Goal: Task Accomplishment & Management: Use online tool/utility

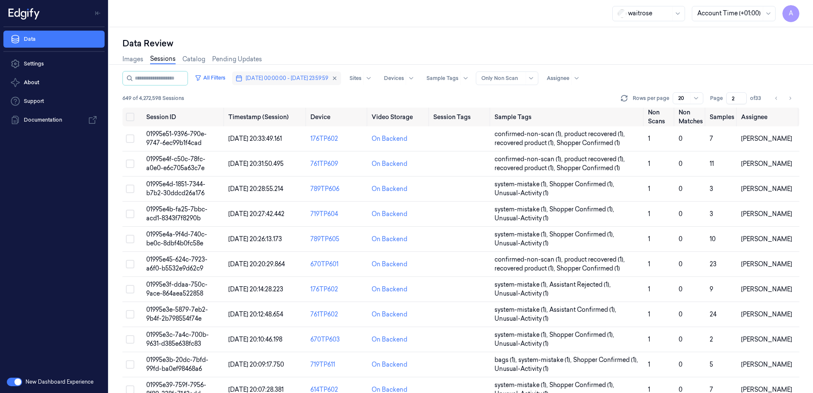
click at [293, 74] on button "[DATE] 00:00:00 - [DATE] 23:59:59" at bounding box center [286, 78] width 109 height 14
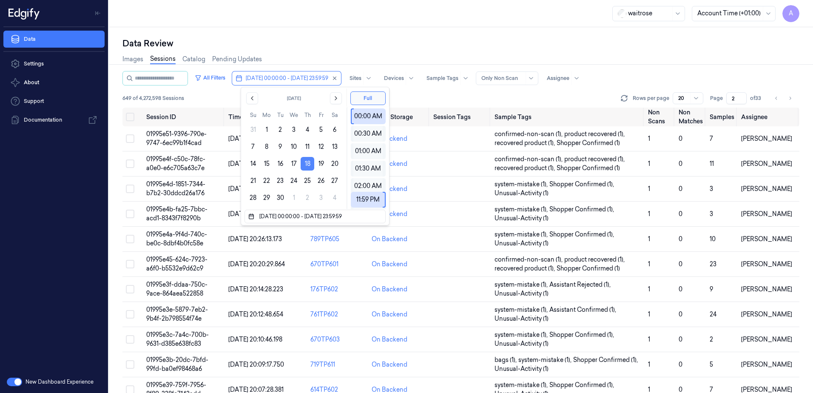
click at [308, 164] on button "18" at bounding box center [308, 164] width 14 height 14
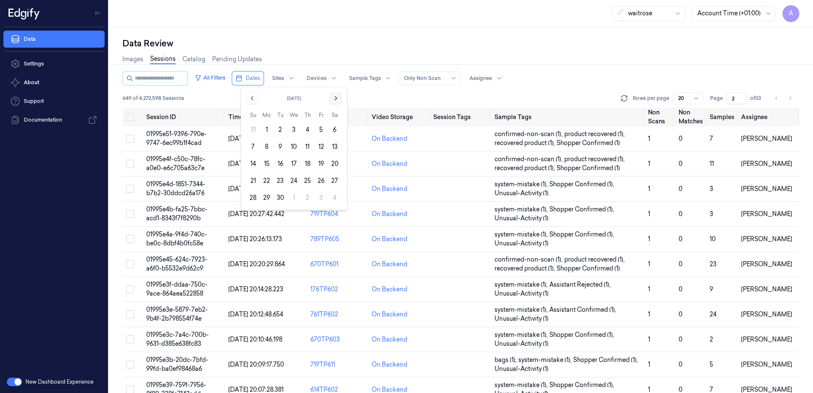
click at [336, 100] on icon "Go to the Next Month" at bounding box center [336, 98] width 7 height 7
click at [278, 144] on button "7" at bounding box center [281, 147] width 14 height 14
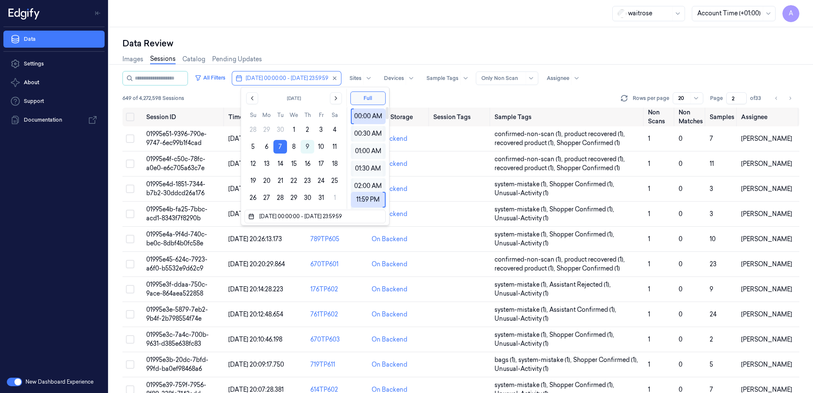
click at [362, 43] on div "Data Review" at bounding box center [461, 43] width 677 height 12
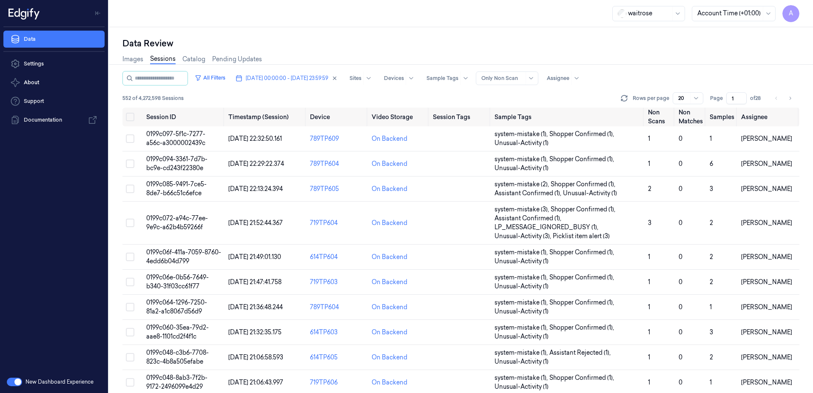
drag, startPoint x: 734, startPoint y: 97, endPoint x: 723, endPoint y: 104, distance: 12.6
click at [723, 104] on div "Page 1 of 28" at bounding box center [737, 98] width 54 height 12
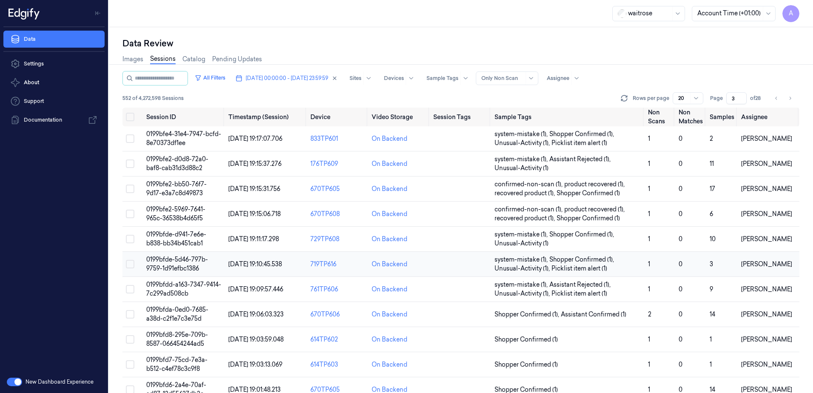
scroll to position [43, 0]
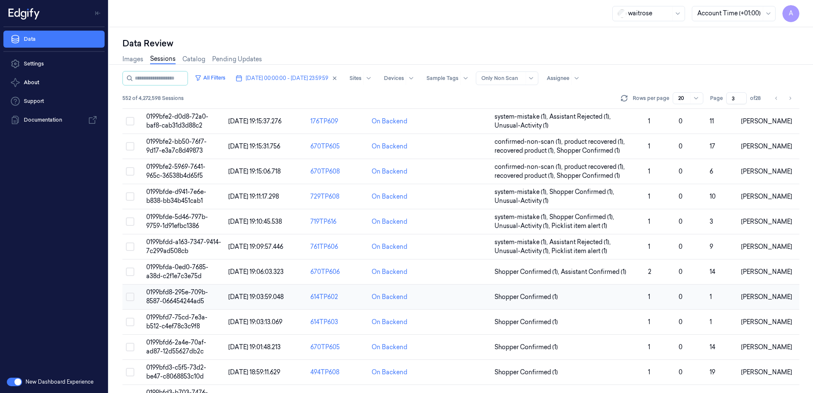
type input "3"
click at [165, 294] on span "0199bfd8-295e-709b-8587-066454244ad5" at bounding box center [177, 296] width 62 height 17
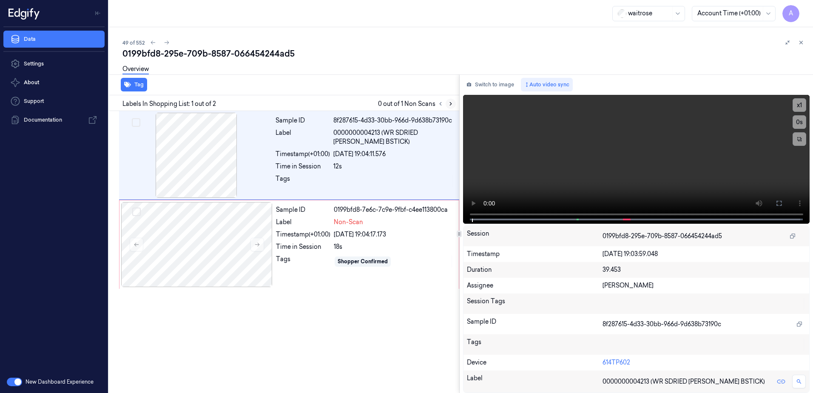
click at [450, 103] on icon at bounding box center [451, 104] width 6 height 6
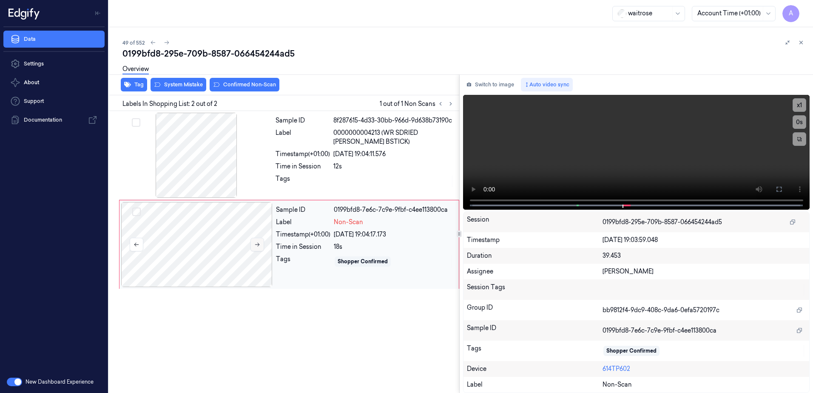
click at [255, 243] on icon at bounding box center [257, 245] width 6 height 6
click at [254, 239] on button at bounding box center [258, 245] width 14 height 14
click at [779, 188] on icon at bounding box center [779, 189] width 7 height 7
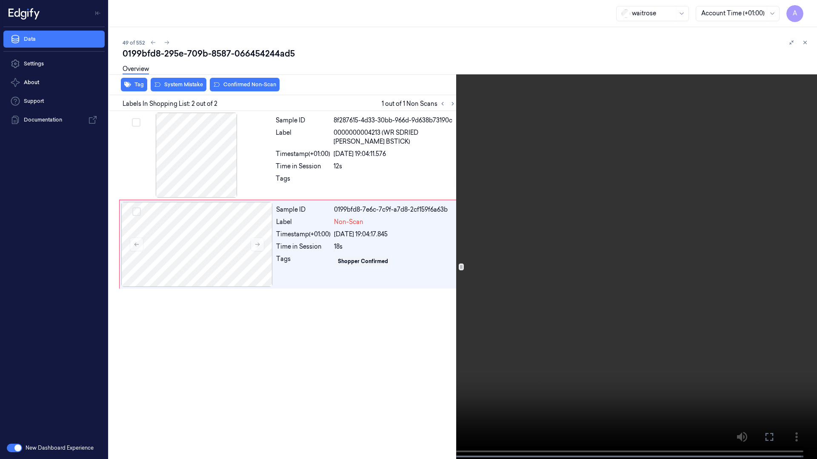
click at [552, 228] on video at bounding box center [408, 230] width 817 height 461
click at [0, 0] on icon at bounding box center [0, 0] width 0 height 0
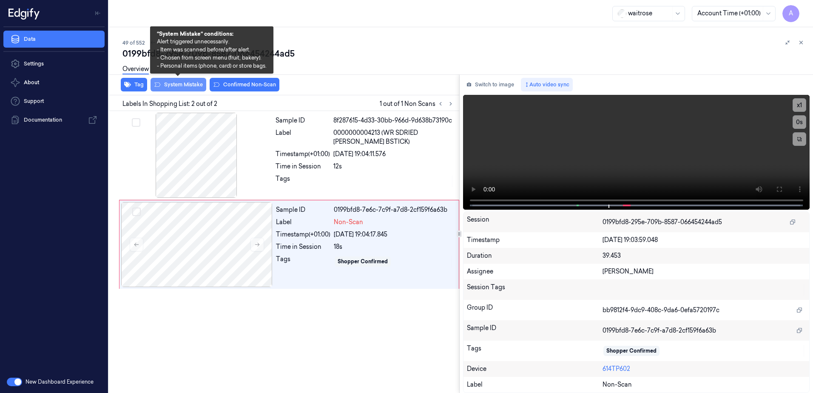
click at [173, 90] on button "System Mistake" at bounding box center [179, 85] width 56 height 14
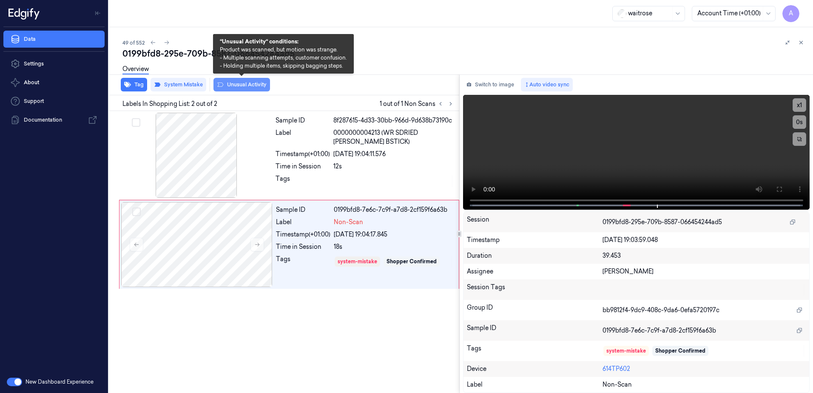
click at [237, 89] on button "Unusual Activity" at bounding box center [242, 85] width 57 height 14
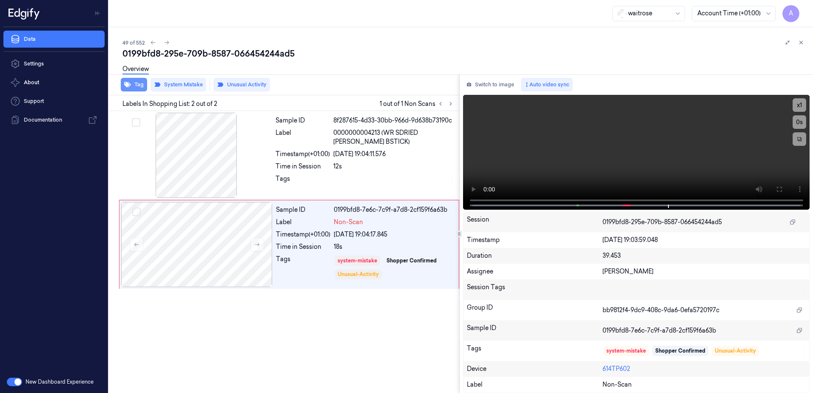
click at [135, 88] on button "Tag" at bounding box center [134, 85] width 26 height 14
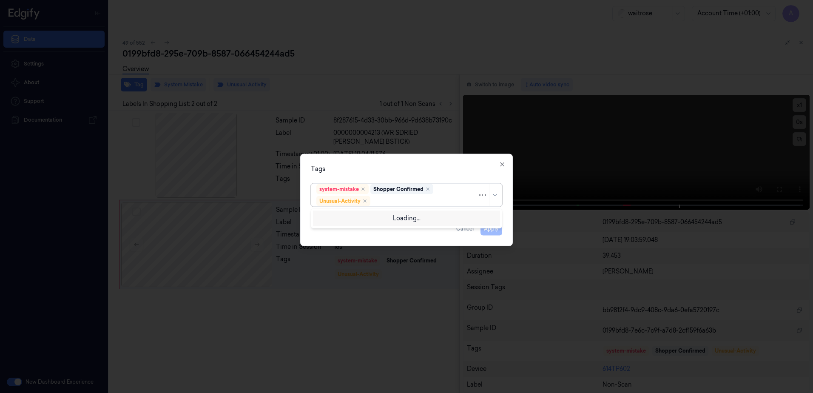
click at [387, 202] on div at bounding box center [424, 201] width 105 height 9
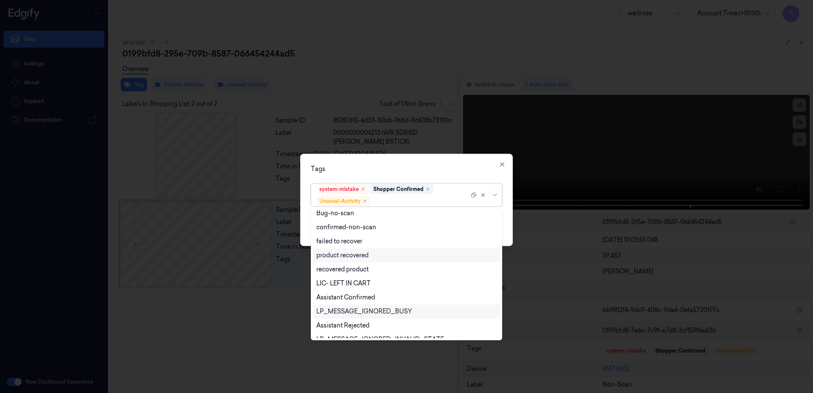
scroll to position [111, 0]
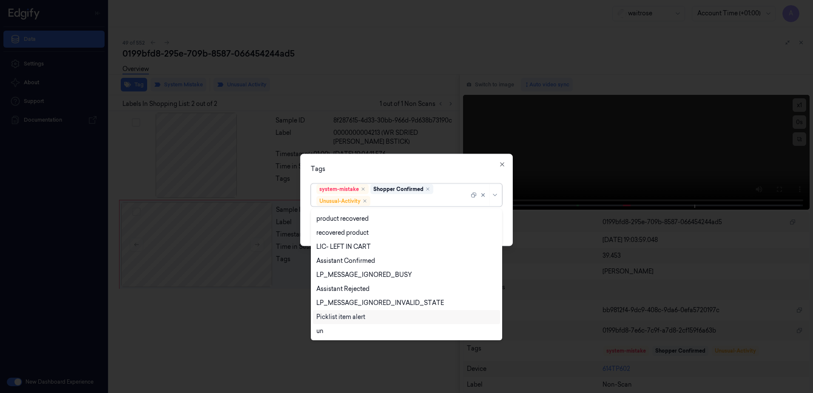
click at [360, 315] on div "Picklist item alert" at bounding box center [340, 317] width 49 height 9
click at [407, 162] on div "Tags option Picklist item alert, selected. 20 results available. Use Up and Dow…" at bounding box center [406, 200] width 213 height 92
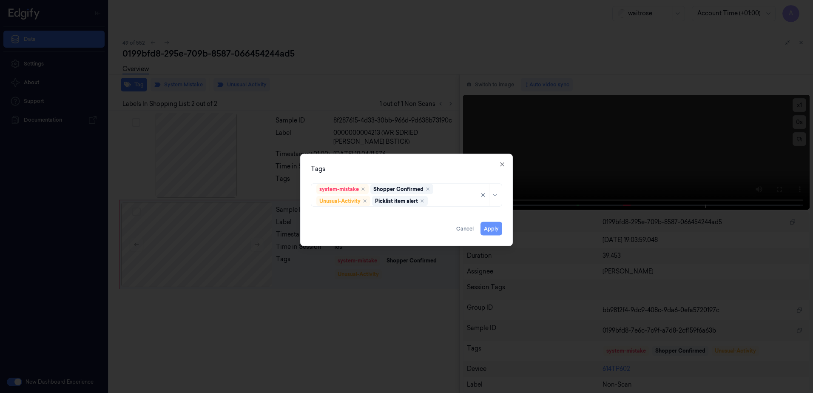
click at [486, 228] on button "Apply" at bounding box center [492, 229] width 22 height 14
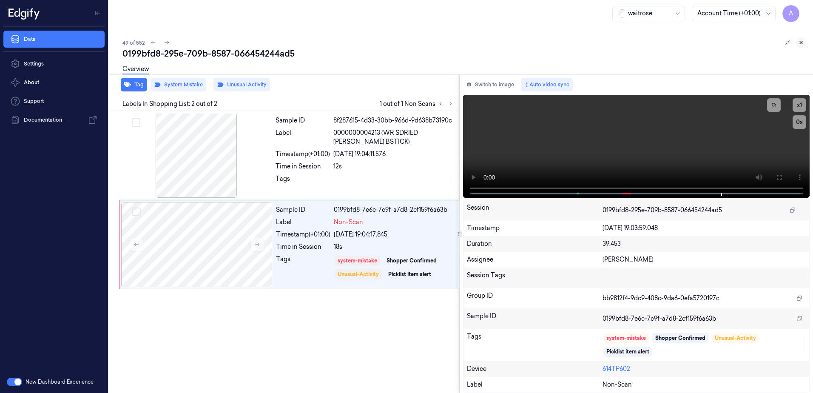
click at [801, 44] on icon at bounding box center [801, 43] width 6 height 6
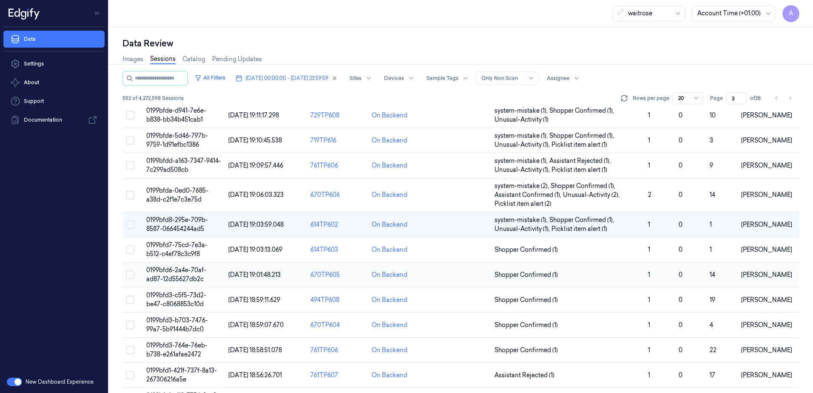
scroll to position [128, 0]
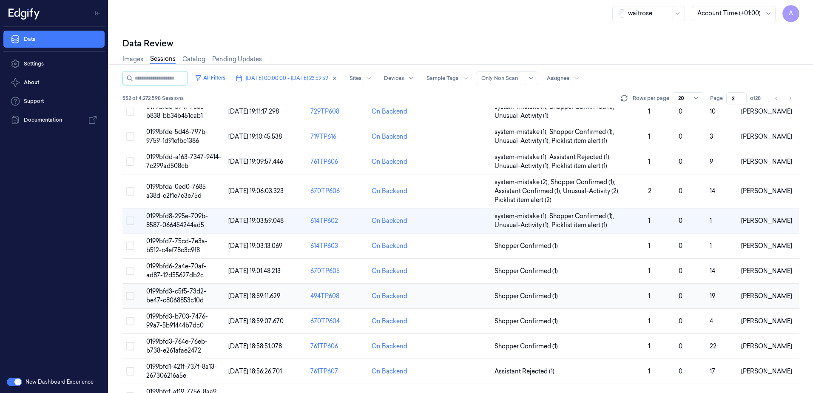
click at [178, 292] on span "0199bfd3-c5f5-73d2-be47-c8068853c10d" at bounding box center [176, 296] width 60 height 17
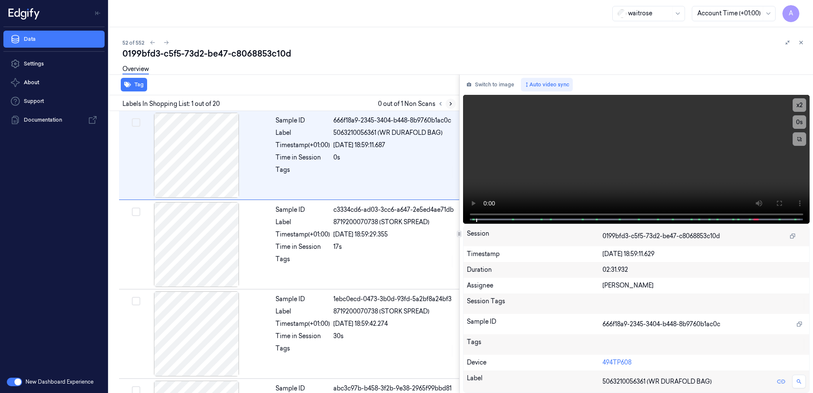
click at [450, 103] on icon at bounding box center [451, 104] width 6 height 6
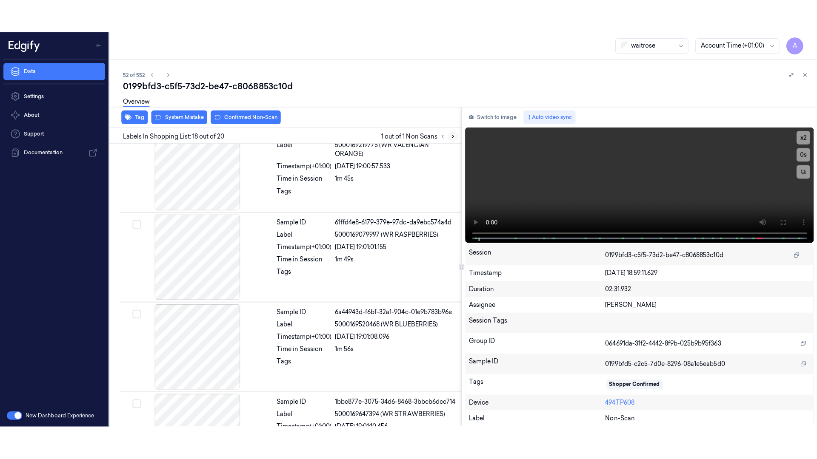
scroll to position [1422, 0]
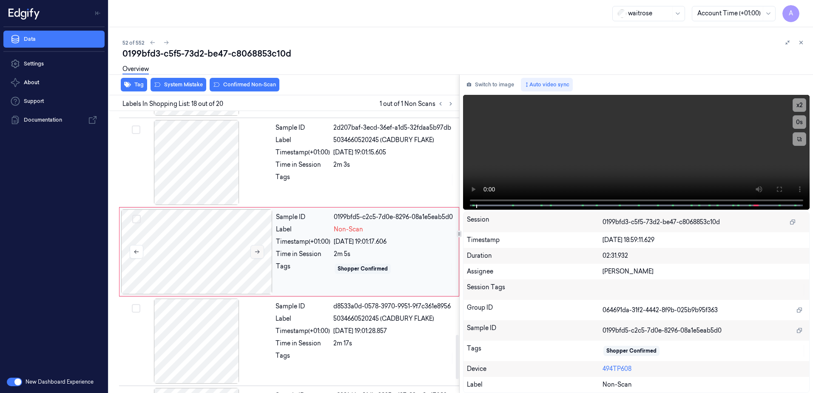
click at [256, 253] on icon at bounding box center [257, 252] width 6 height 6
click at [259, 256] on button at bounding box center [258, 252] width 14 height 14
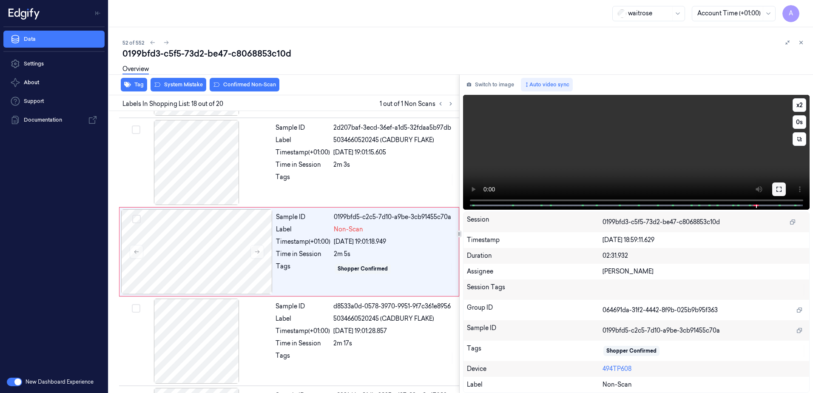
click at [781, 193] on button at bounding box center [779, 189] width 14 height 14
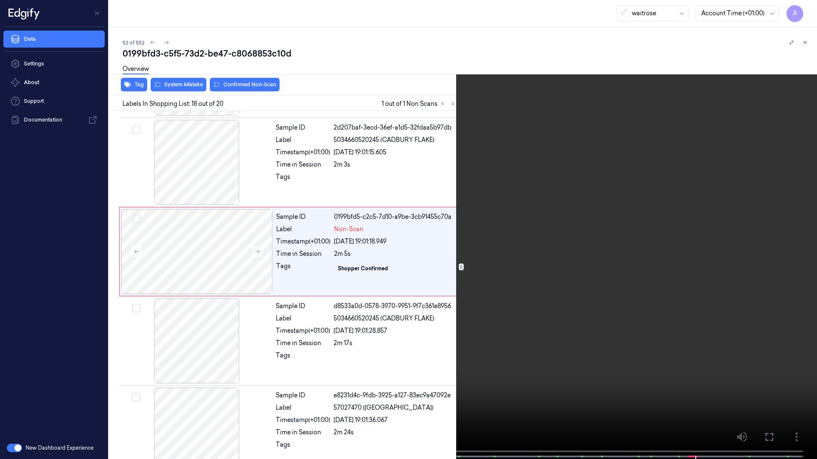
click at [497, 321] on video at bounding box center [408, 230] width 817 height 461
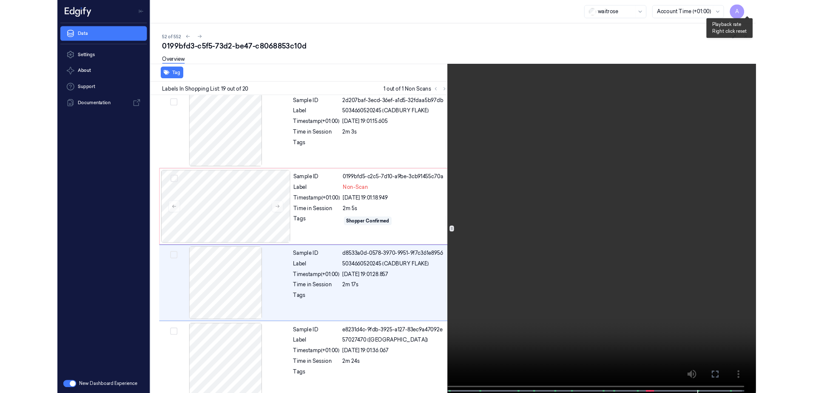
scroll to position [1441, 0]
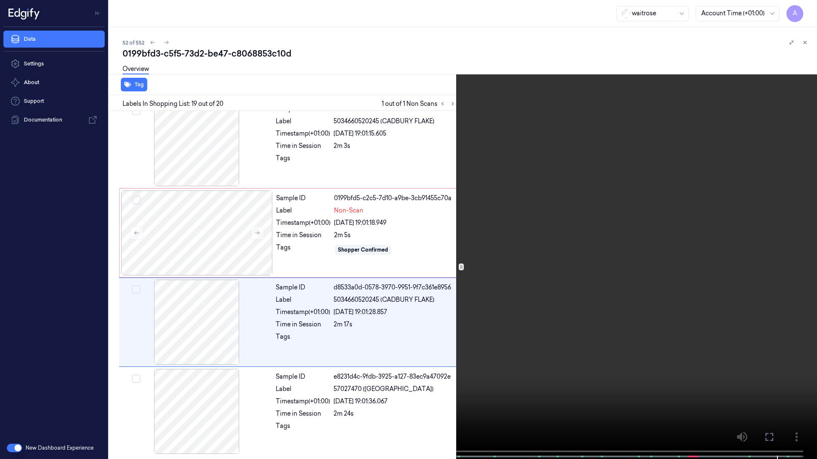
click at [0, 0] on icon at bounding box center [0, 0] width 0 height 0
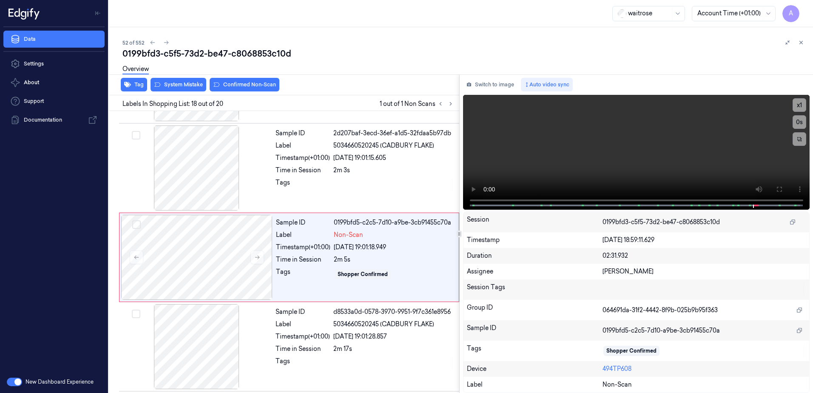
scroll to position [1422, 0]
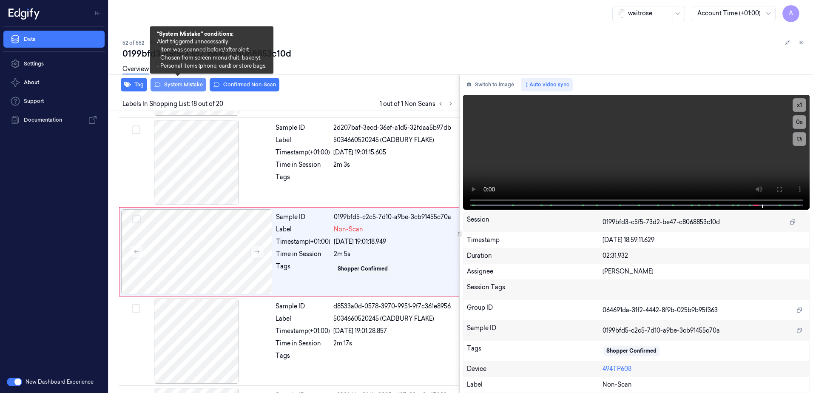
click at [180, 86] on button "System Mistake" at bounding box center [179, 85] width 56 height 14
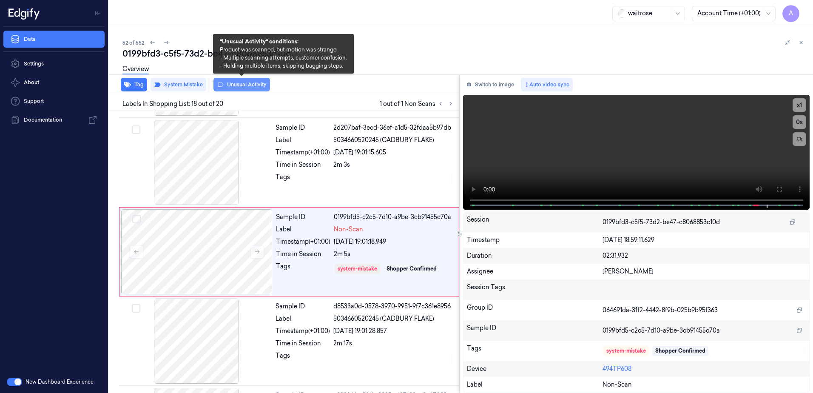
click at [236, 86] on button "Unusual Activity" at bounding box center [242, 85] width 57 height 14
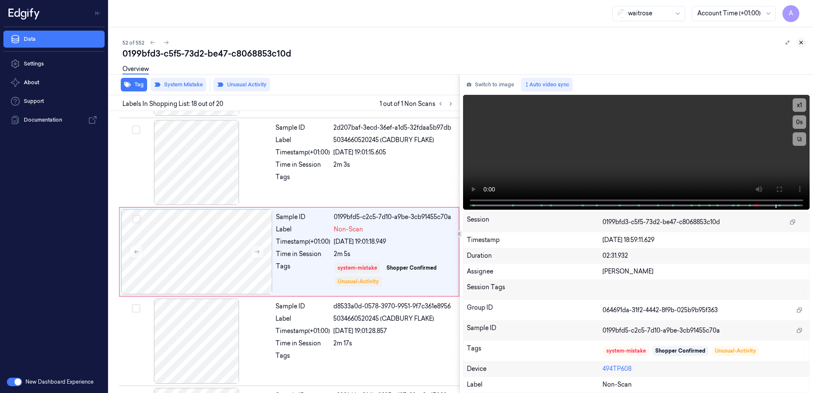
click at [801, 44] on icon at bounding box center [801, 43] width 6 height 6
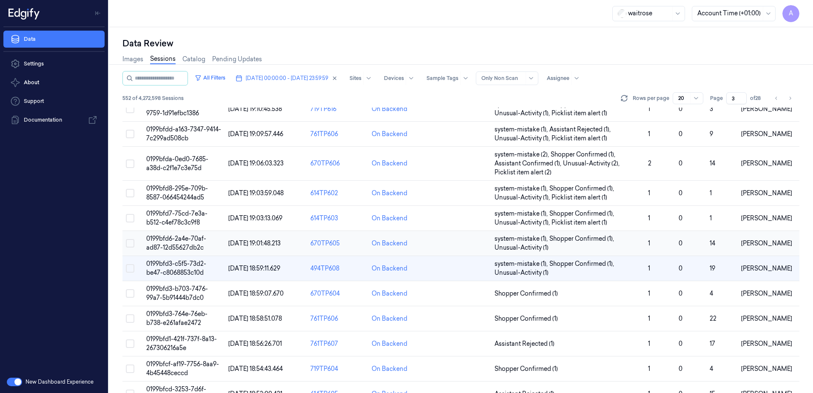
scroll to position [170, 0]
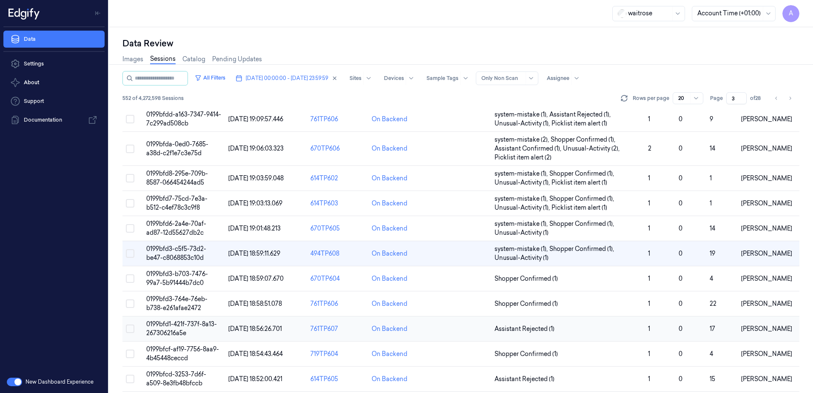
click at [165, 323] on span "0199bfd1-421f-737f-8a13-267306216a5e" at bounding box center [181, 328] width 71 height 17
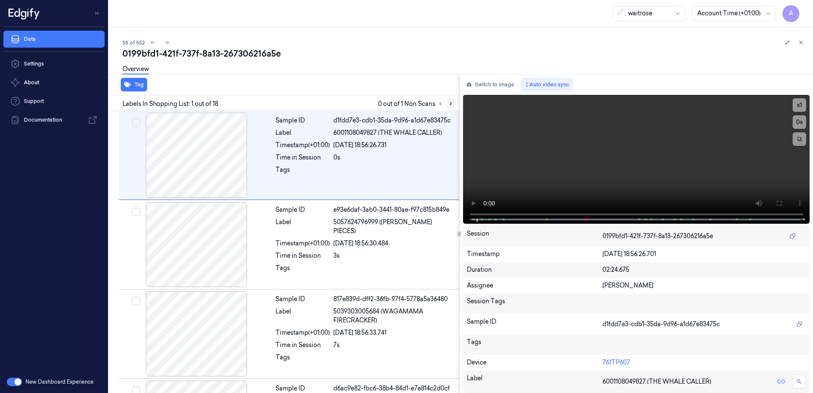
click at [448, 104] on icon at bounding box center [451, 104] width 6 height 6
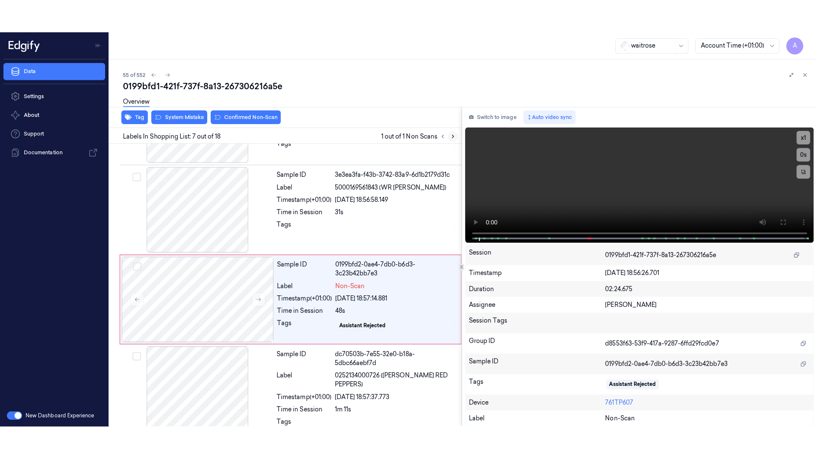
scroll to position [439, 0]
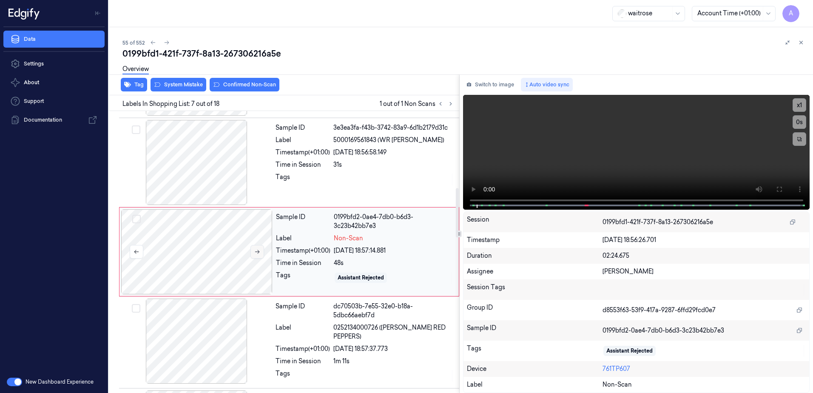
click at [257, 249] on icon at bounding box center [257, 252] width 6 height 6
click at [257, 250] on icon at bounding box center [257, 252] width 6 height 6
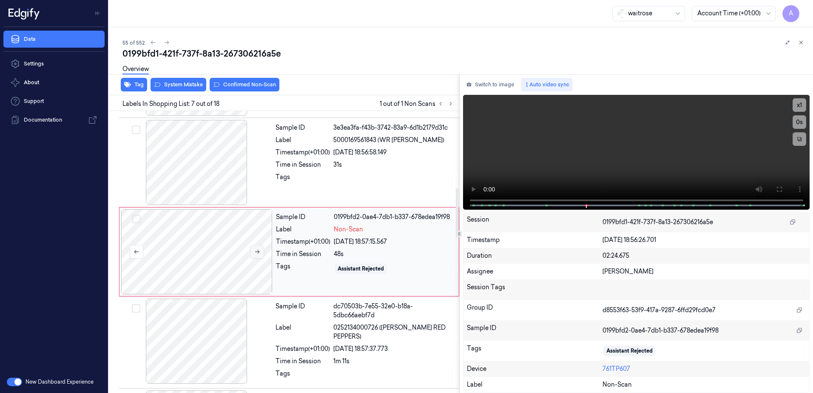
click at [257, 250] on icon at bounding box center [257, 252] width 6 height 6
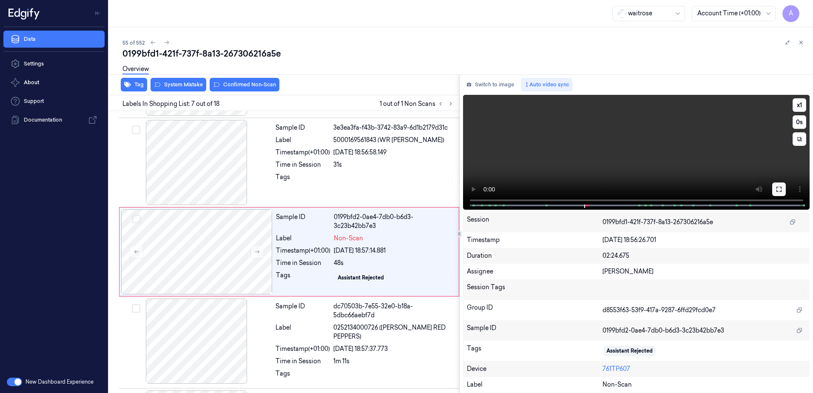
click at [774, 193] on button at bounding box center [779, 189] width 14 height 14
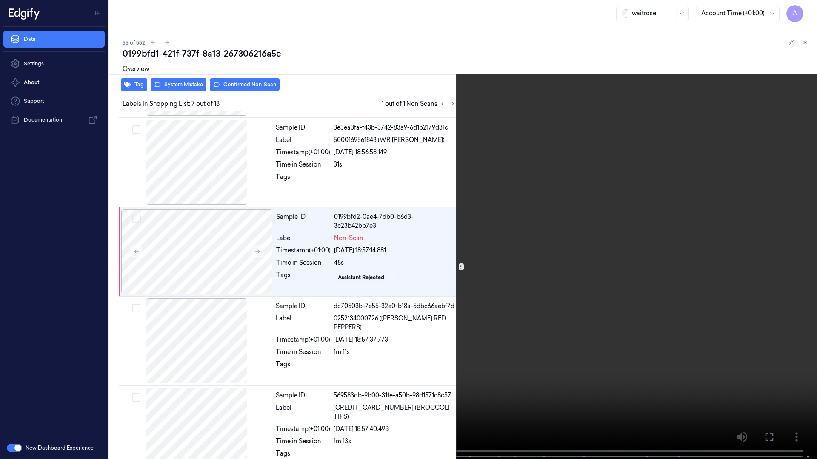
click at [451, 268] on video at bounding box center [408, 230] width 817 height 461
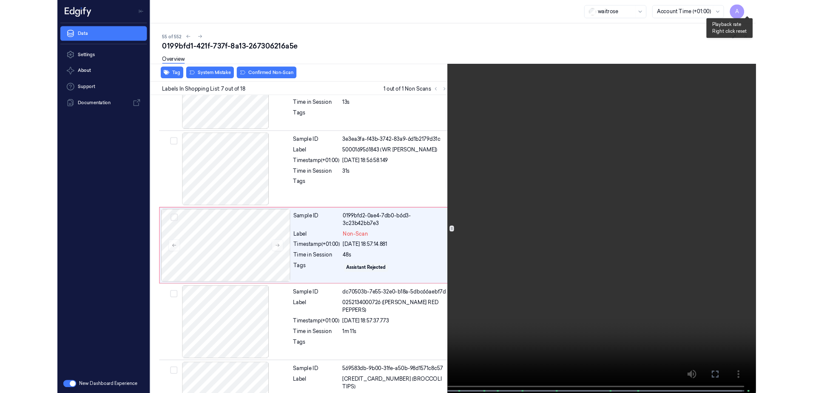
scroll to position [406, 0]
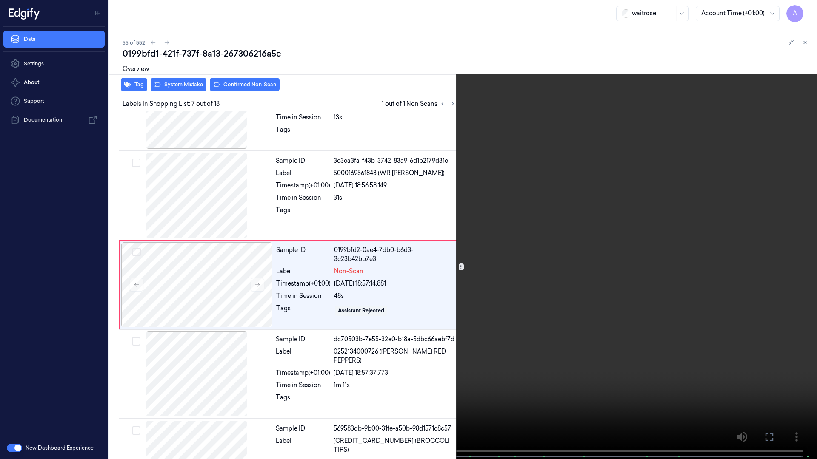
click at [0, 0] on button at bounding box center [0, 0] width 0 height 0
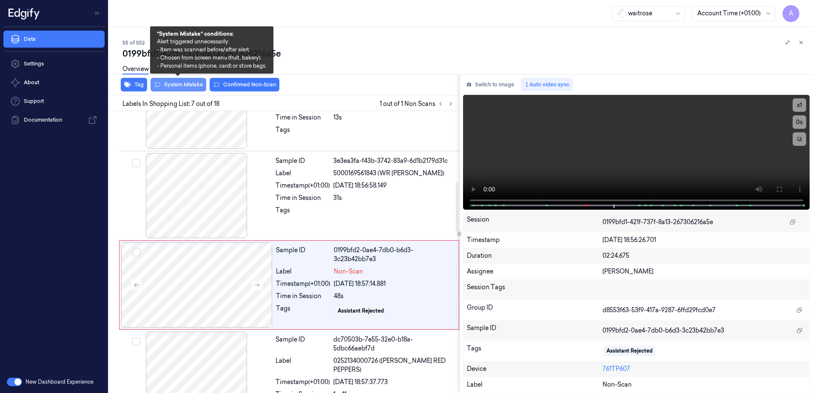
click at [177, 87] on button "System Mistake" at bounding box center [179, 85] width 56 height 14
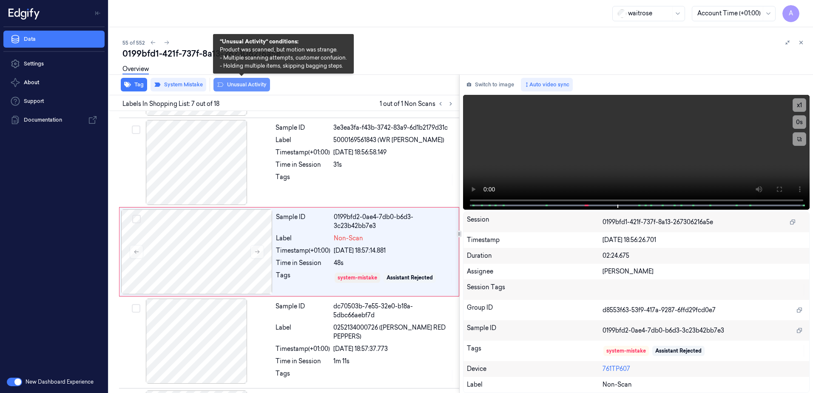
click at [230, 87] on button "Unusual Activity" at bounding box center [242, 85] width 57 height 14
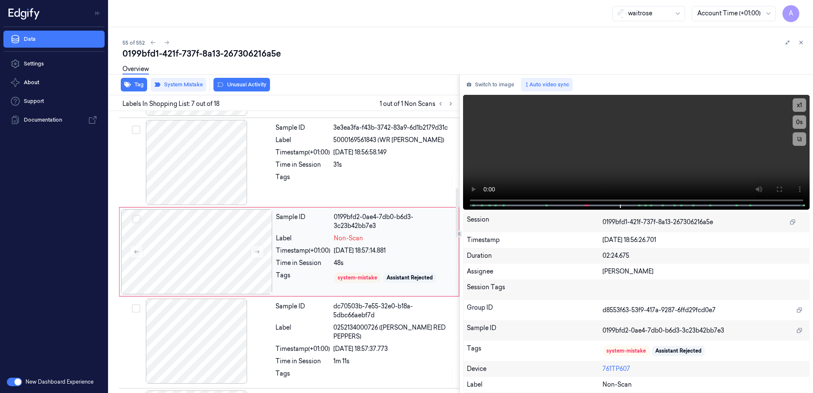
scroll to position [442, 0]
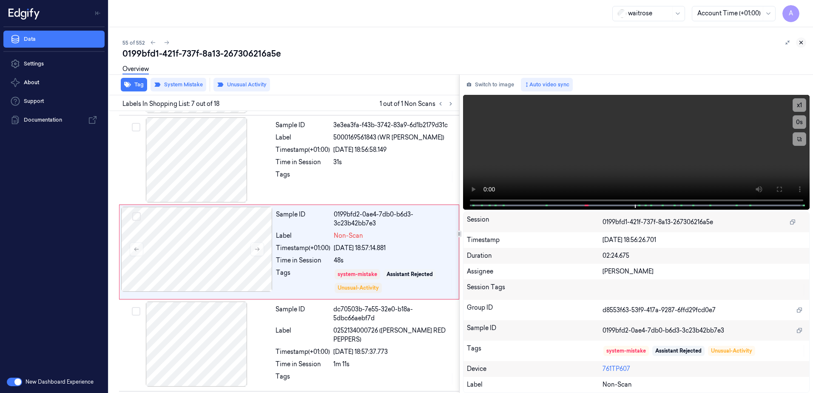
click at [804, 46] on button at bounding box center [801, 42] width 10 height 10
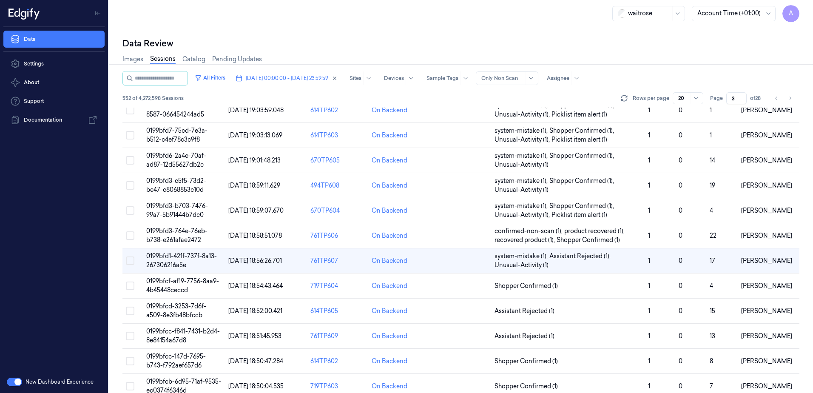
scroll to position [251, 0]
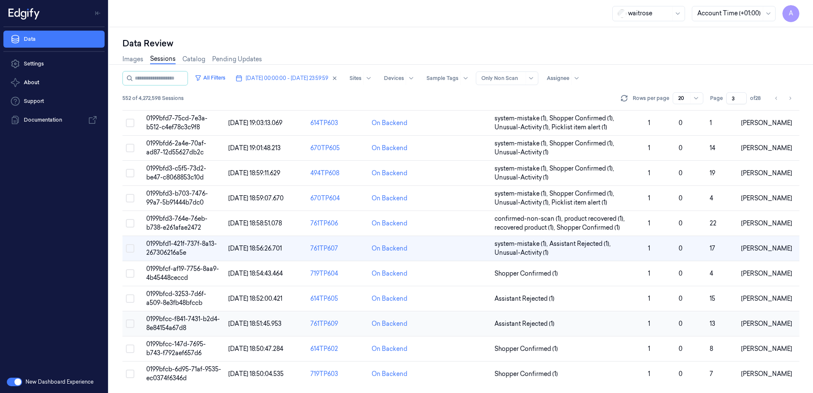
click at [169, 319] on span "0199bfcc-f841-7431-b2d4-8e84154a67d8" at bounding box center [183, 323] width 74 height 17
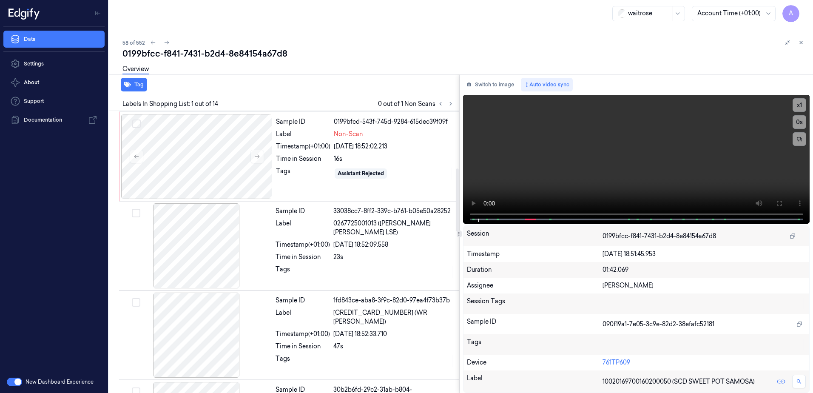
scroll to position [255, 0]
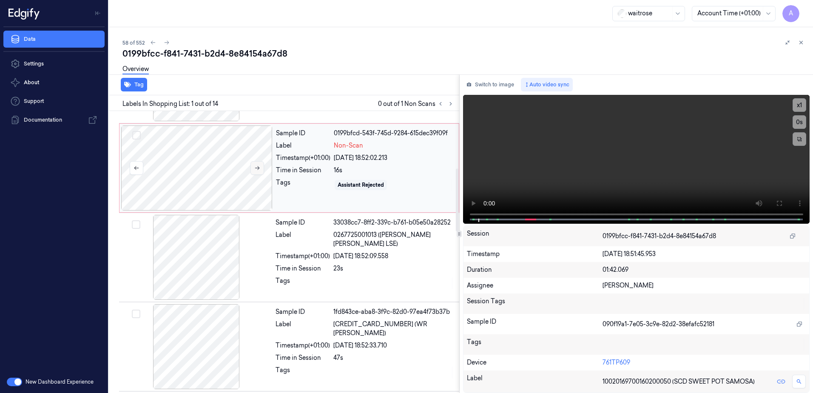
click at [257, 168] on icon at bounding box center [257, 168] width 6 height 6
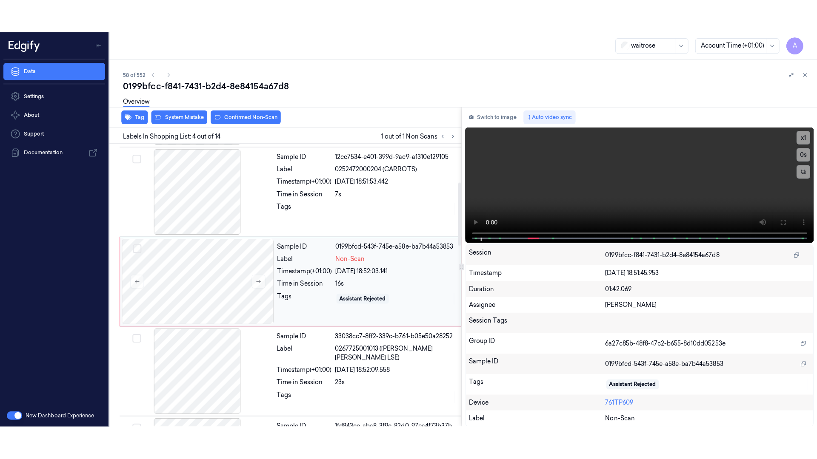
scroll to position [171, 0]
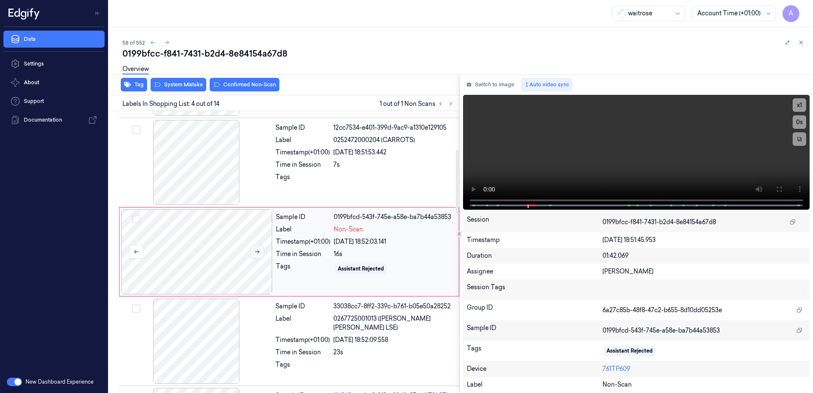
click at [255, 249] on icon at bounding box center [257, 252] width 6 height 6
click at [259, 254] on icon at bounding box center [257, 252] width 6 height 6
click at [774, 184] on button at bounding box center [779, 189] width 14 height 14
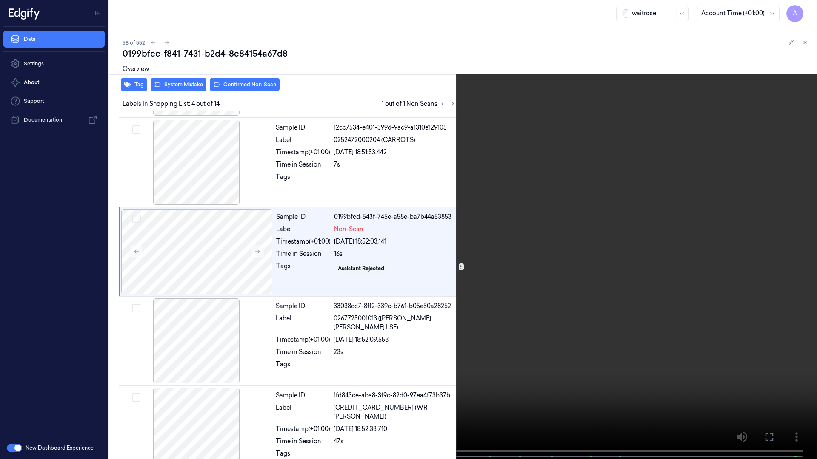
click at [542, 282] on video at bounding box center [408, 230] width 817 height 461
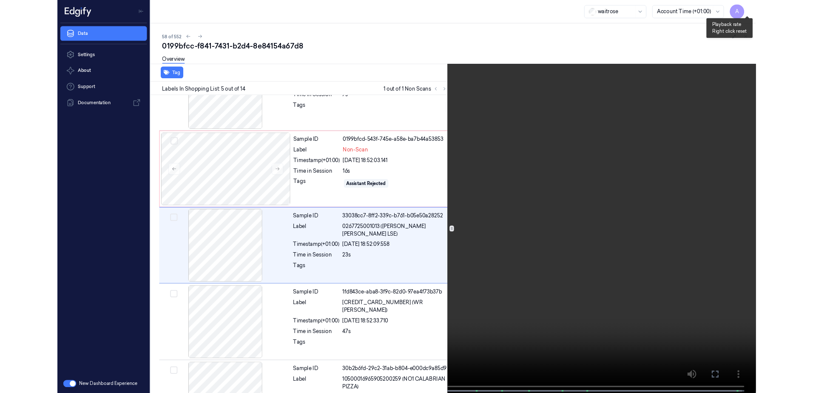
scroll to position [228, 0]
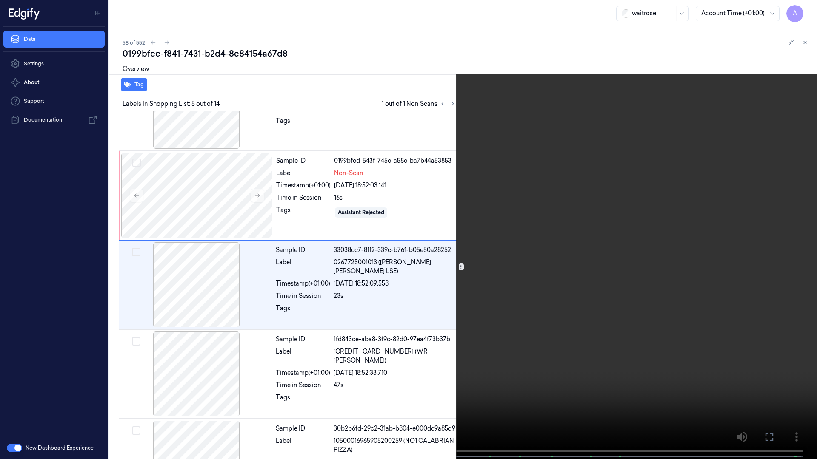
click at [0, 0] on icon at bounding box center [0, 0] width 0 height 0
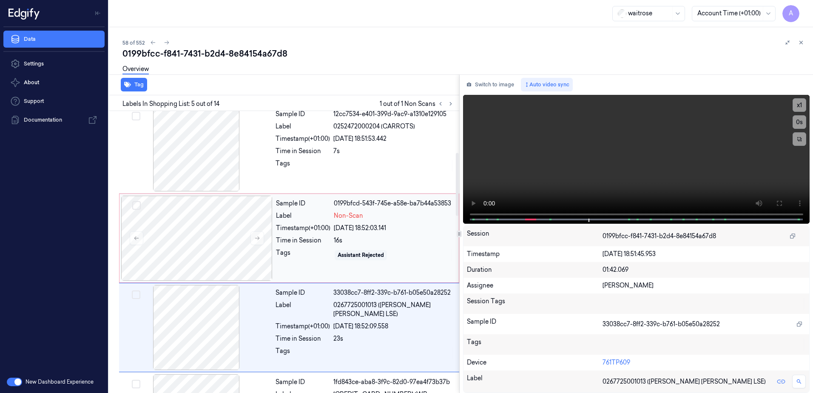
click at [293, 265] on div "Sample ID 0199bfcd-543f-745e-a58e-ba7b44a53853 Label Non-Scan Timestamp (+01:00…" at bounding box center [365, 238] width 185 height 85
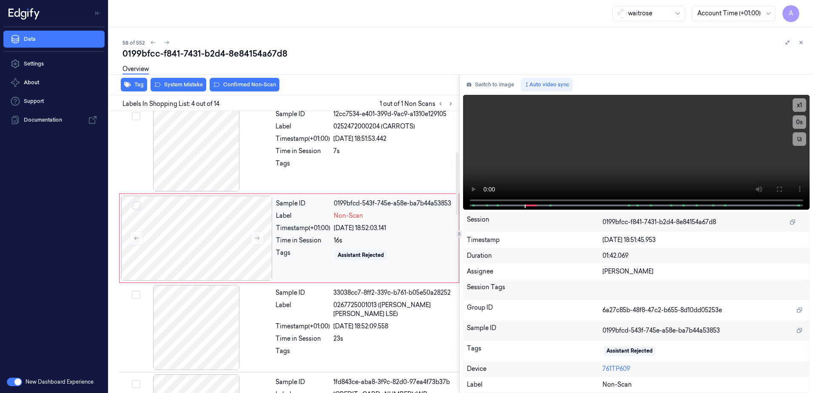
scroll to position [171, 0]
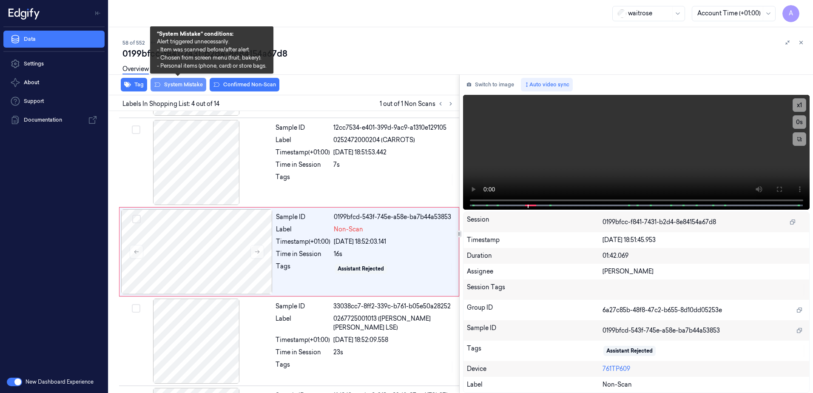
click at [182, 87] on button "System Mistake" at bounding box center [179, 85] width 56 height 14
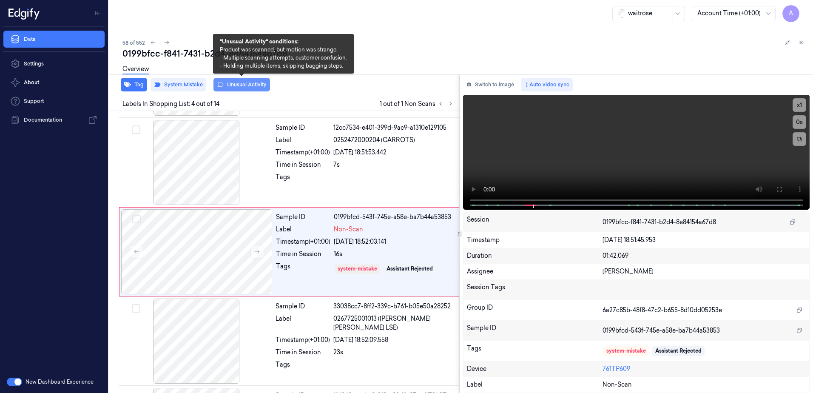
click at [236, 88] on button "Unusual Activity" at bounding box center [242, 85] width 57 height 14
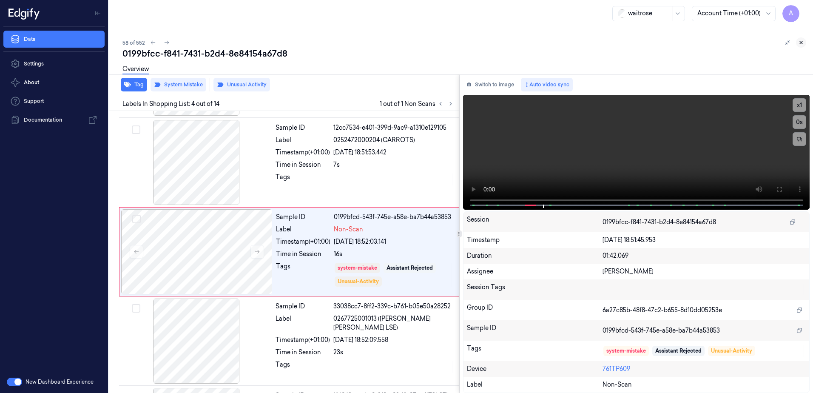
click at [803, 42] on icon at bounding box center [801, 43] width 6 height 6
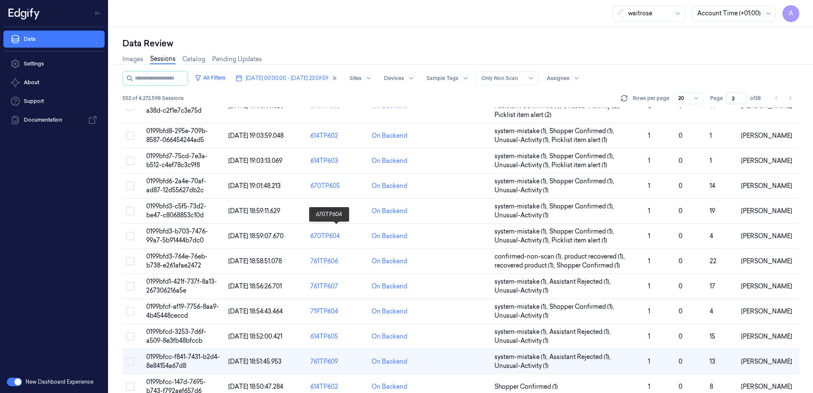
scroll to position [251, 0]
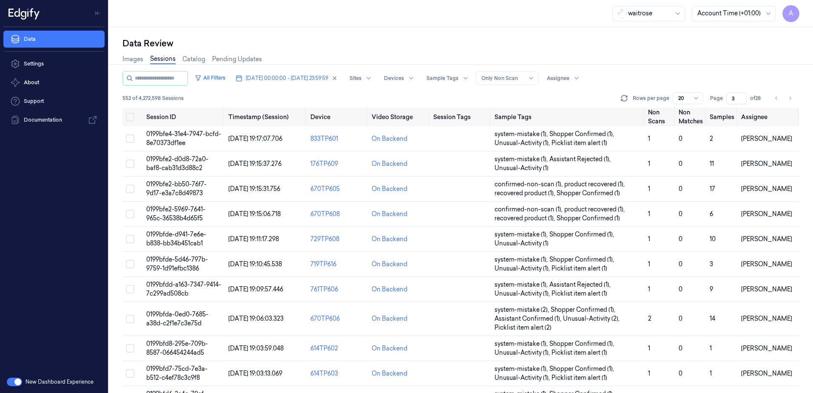
drag, startPoint x: 735, startPoint y: 99, endPoint x: 731, endPoint y: 101, distance: 4.6
click at [731, 101] on input "3" at bounding box center [737, 98] width 20 height 12
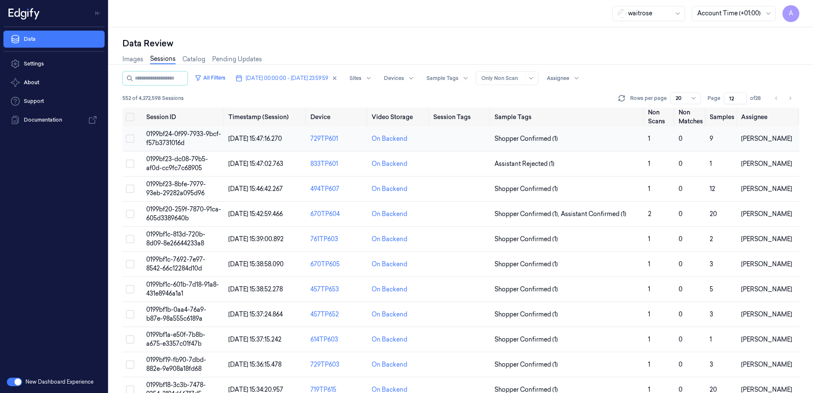
type input "12"
click at [171, 136] on span "0199bf24-0f99-7933-9bcf-f57b3731016d" at bounding box center [183, 138] width 75 height 17
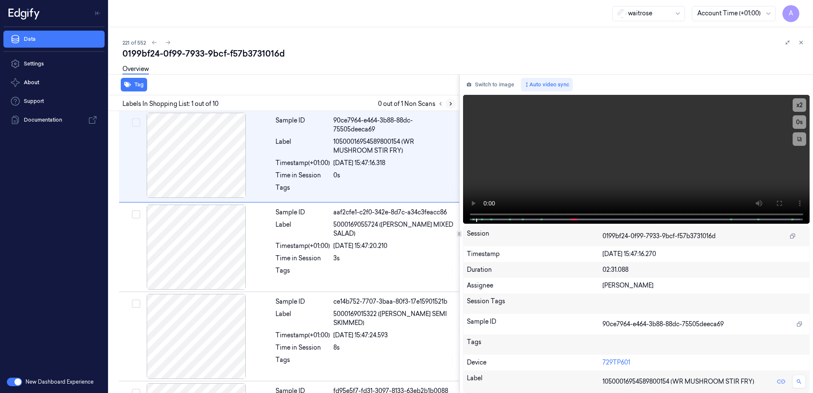
click at [453, 105] on icon at bounding box center [451, 104] width 6 height 6
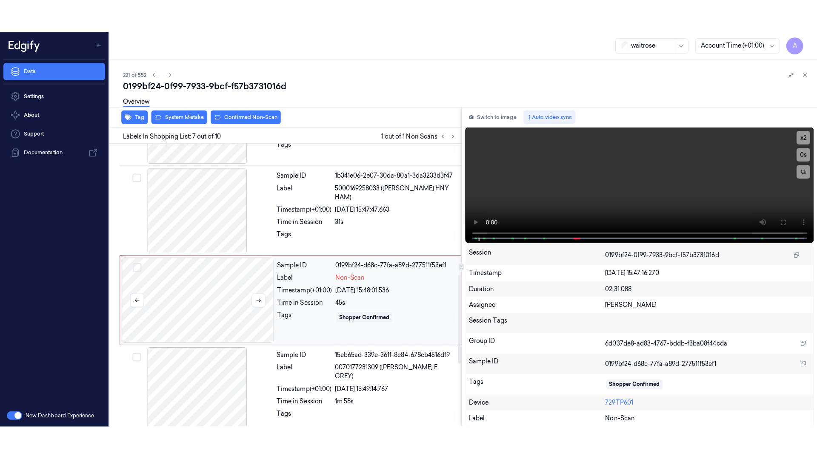
scroll to position [442, 0]
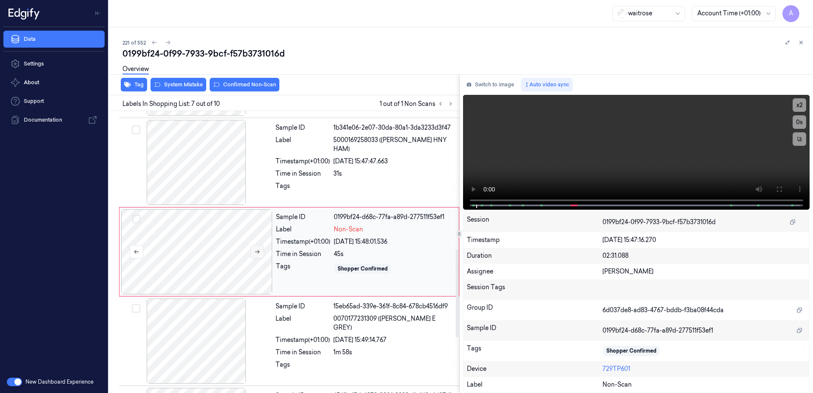
click at [260, 254] on button at bounding box center [258, 252] width 14 height 14
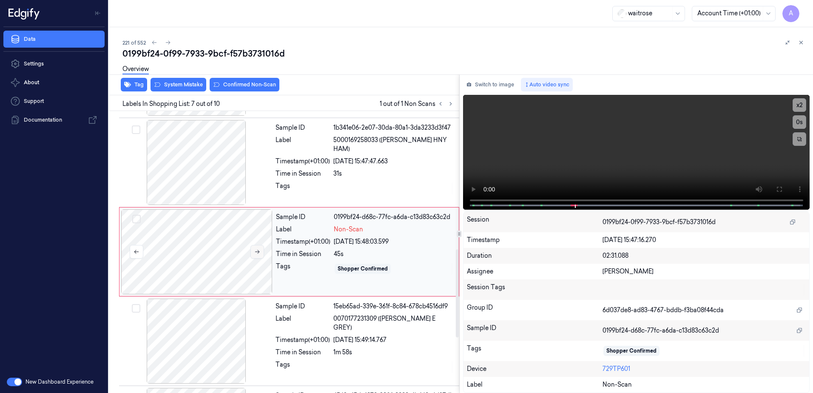
click at [260, 254] on button at bounding box center [258, 252] width 14 height 14
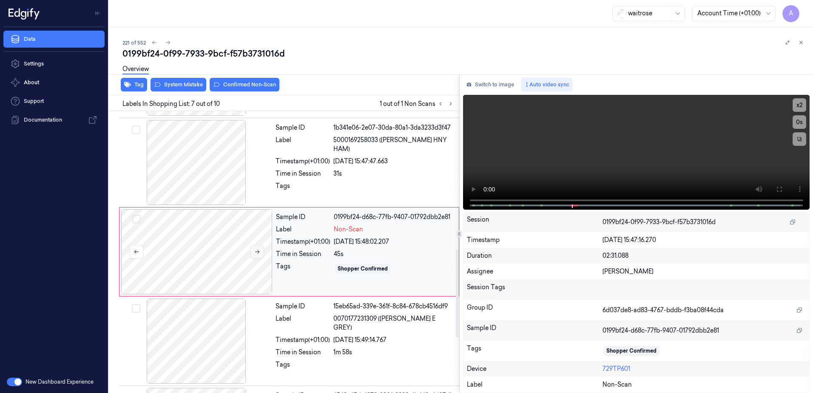
click at [260, 254] on button at bounding box center [258, 252] width 14 height 14
drag, startPoint x: 774, startPoint y: 187, endPoint x: 775, endPoint y: 231, distance: 44.3
click at [774, 187] on button at bounding box center [779, 189] width 14 height 14
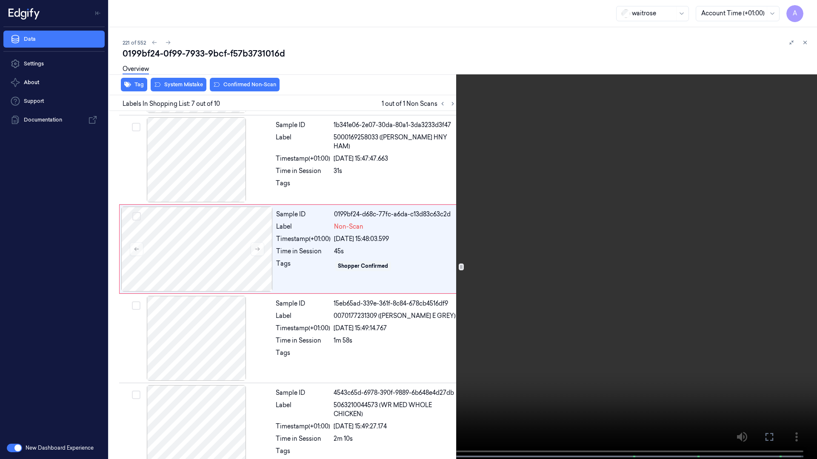
click at [593, 252] on video at bounding box center [408, 230] width 817 height 461
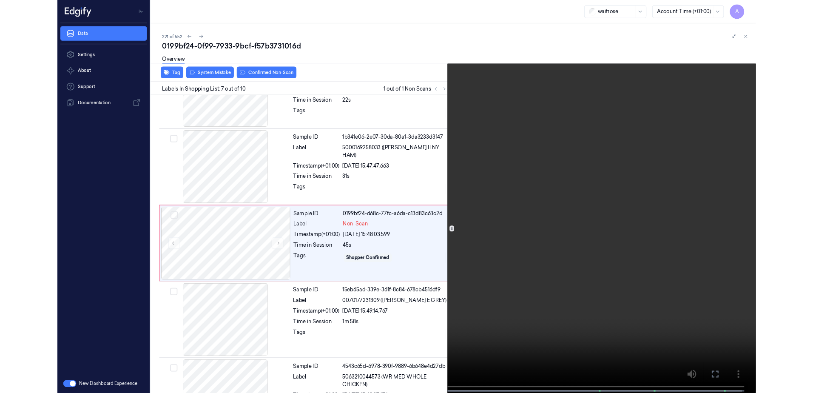
scroll to position [409, 0]
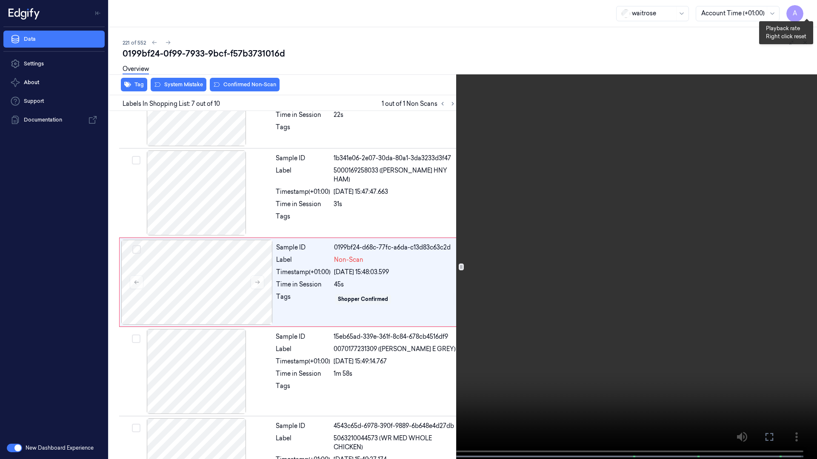
click at [808, 8] on button "x 2" at bounding box center [807, 10] width 14 height 14
click at [0, 0] on icon at bounding box center [0, 0] width 0 height 0
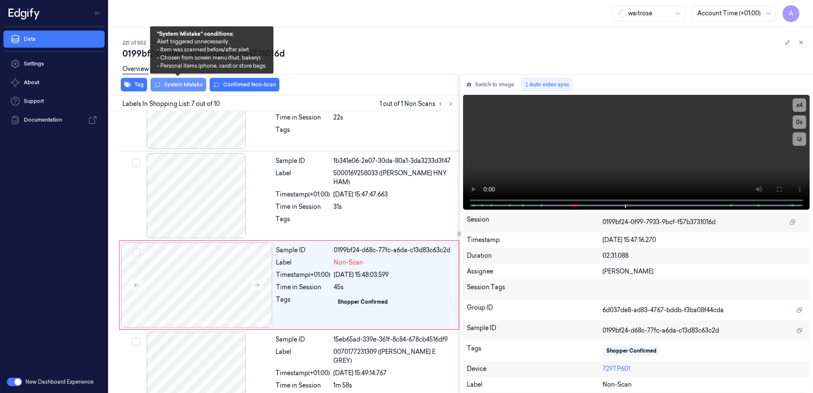
click at [180, 88] on button "System Mistake" at bounding box center [179, 85] width 56 height 14
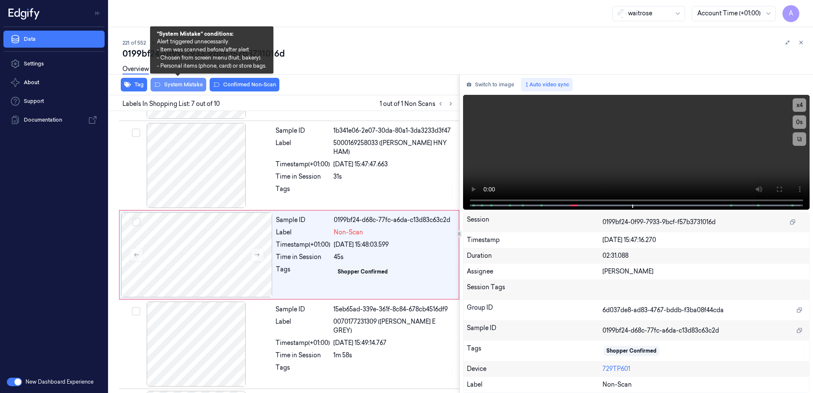
scroll to position [442, 0]
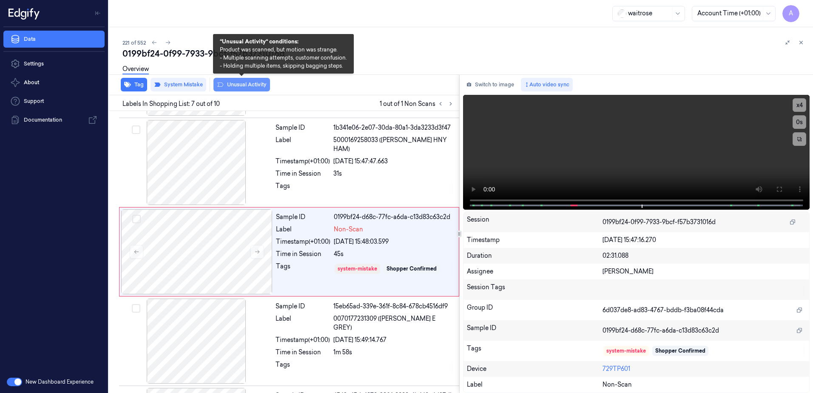
click at [231, 88] on button "Unusual Activity" at bounding box center [242, 85] width 57 height 14
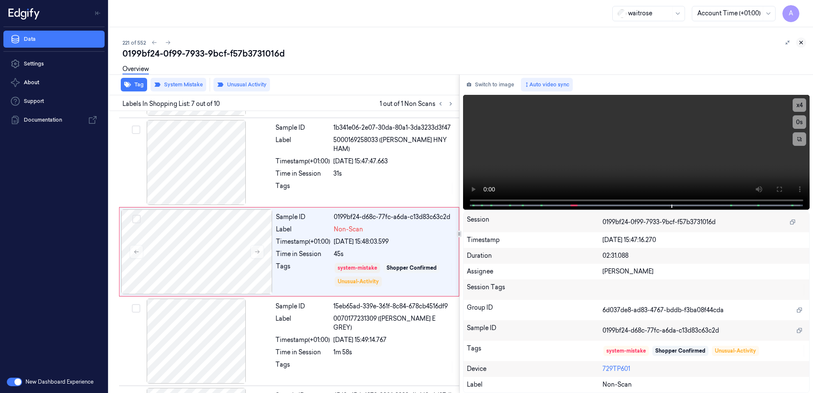
click at [803, 42] on icon at bounding box center [801, 43] width 6 height 6
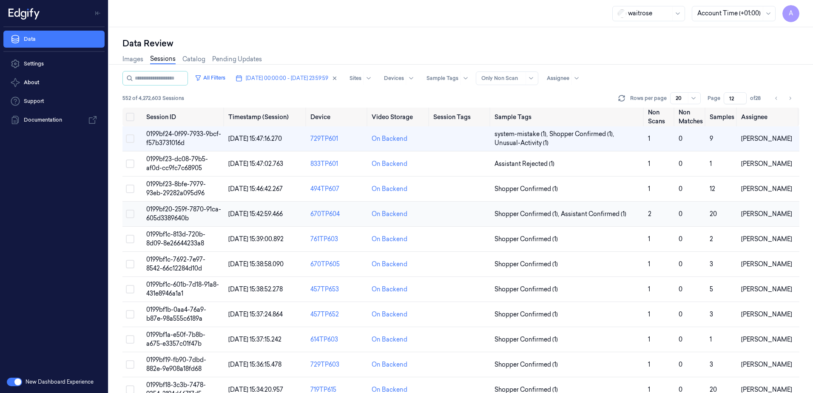
click at [175, 210] on span "0199bf20-259f-7870-91ca-605d3389640b" at bounding box center [183, 213] width 75 height 17
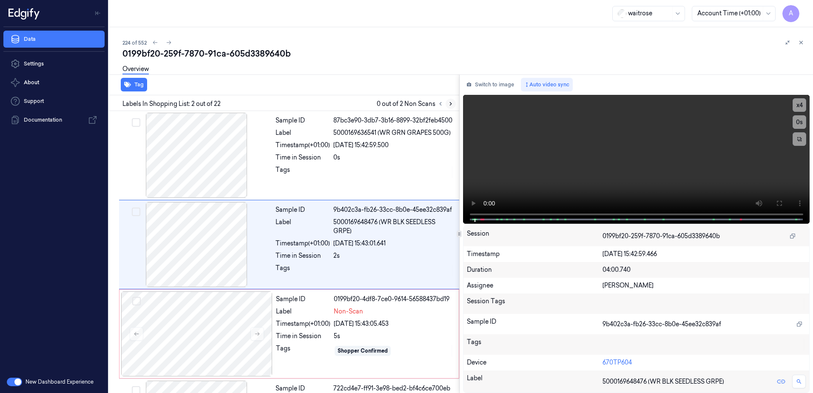
click at [449, 102] on icon at bounding box center [451, 104] width 6 height 6
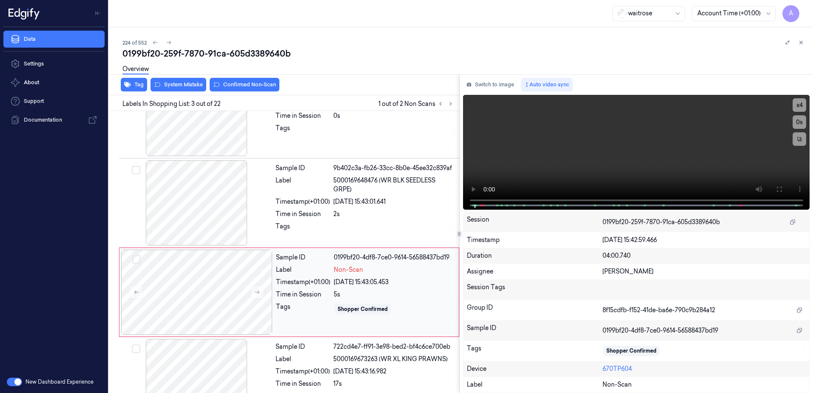
scroll to position [82, 0]
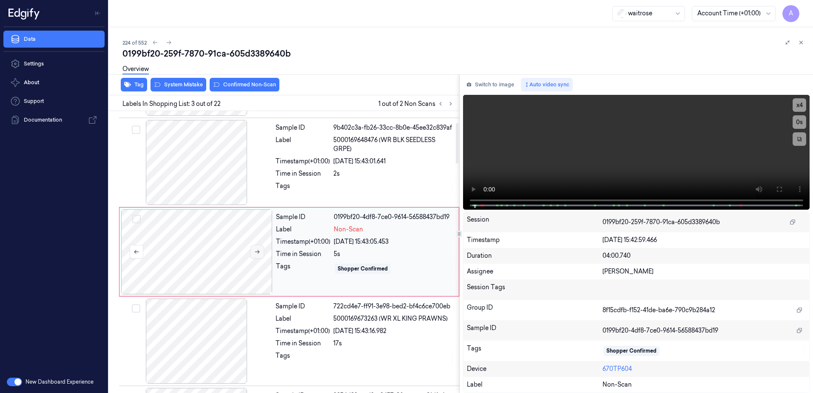
click at [258, 252] on icon at bounding box center [257, 252] width 6 height 6
click at [256, 251] on icon at bounding box center [257, 252] width 6 height 6
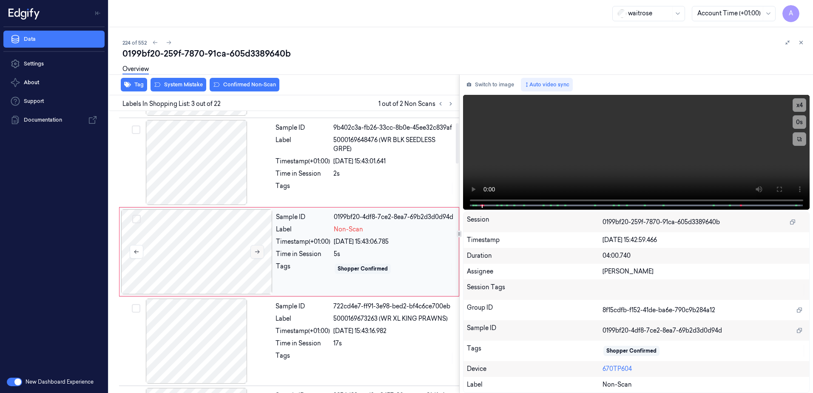
click at [256, 251] on icon at bounding box center [257, 252] width 6 height 6
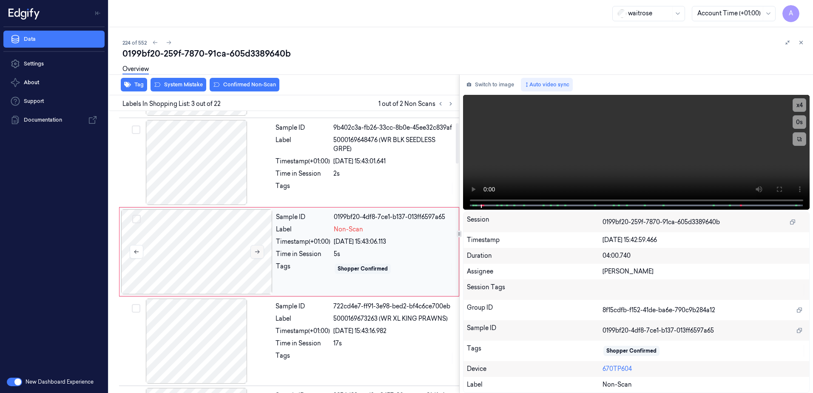
click at [256, 251] on icon at bounding box center [257, 252] width 6 height 6
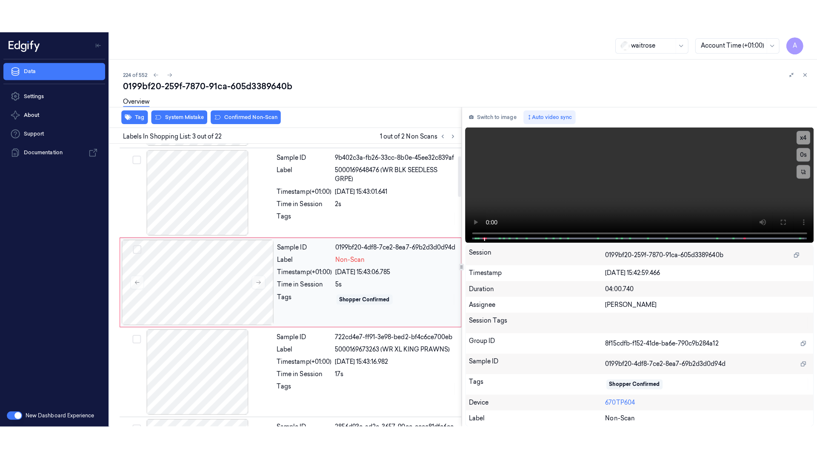
scroll to position [85, 0]
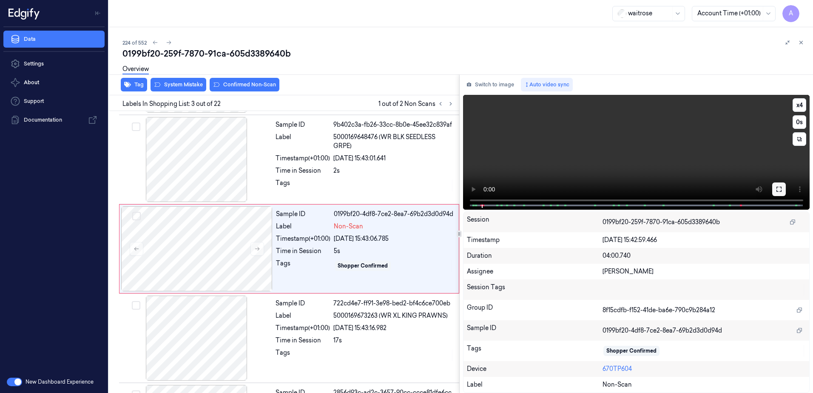
click at [781, 188] on icon at bounding box center [779, 189] width 7 height 7
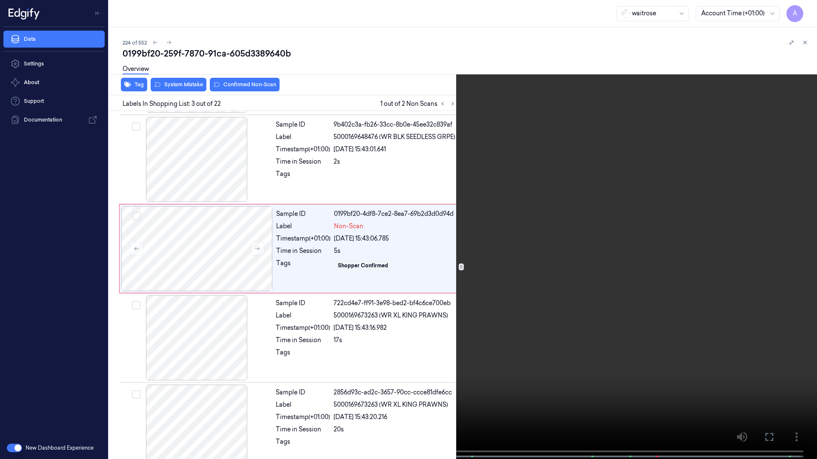
click at [503, 263] on video at bounding box center [408, 230] width 817 height 461
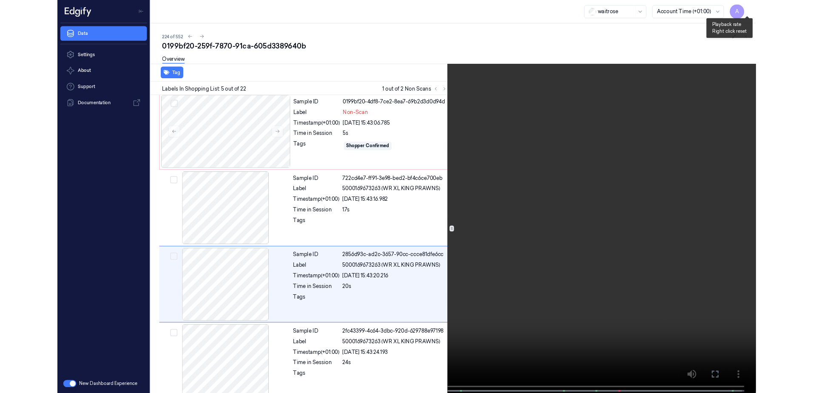
scroll to position [228, 0]
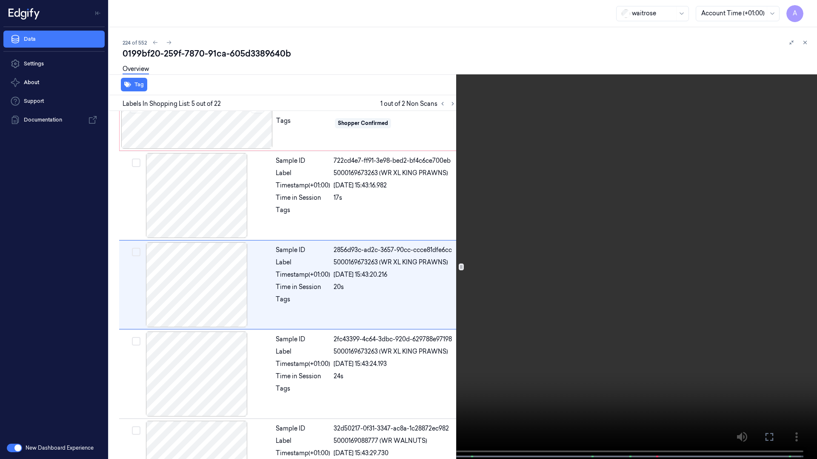
click at [0, 0] on icon at bounding box center [0, 0] width 0 height 0
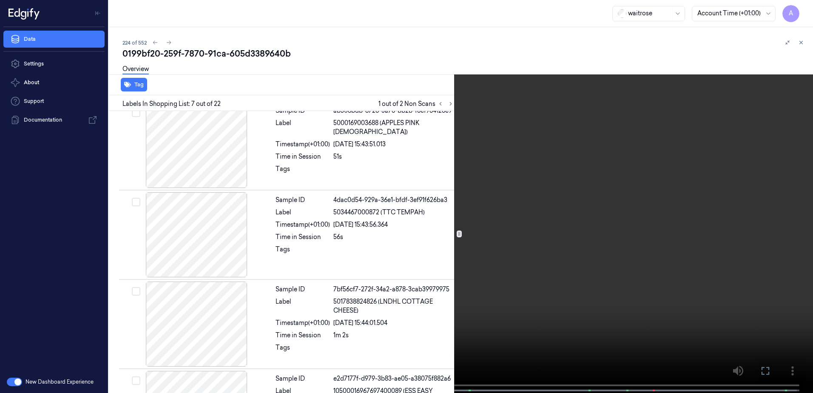
scroll to position [439, 0]
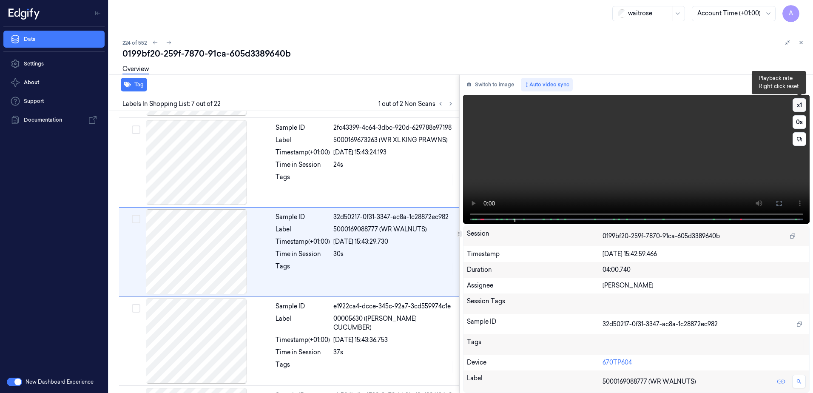
click at [799, 104] on button "x 1" at bounding box center [800, 105] width 14 height 14
click at [799, 104] on button "x 2" at bounding box center [800, 105] width 14 height 14
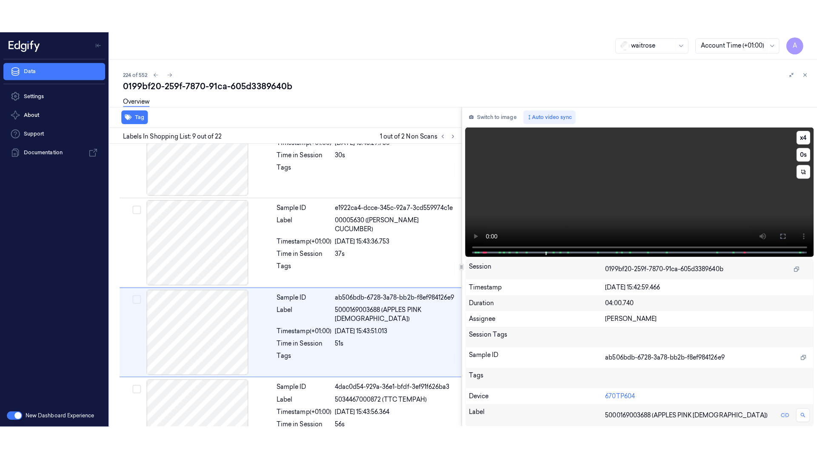
scroll to position [618, 0]
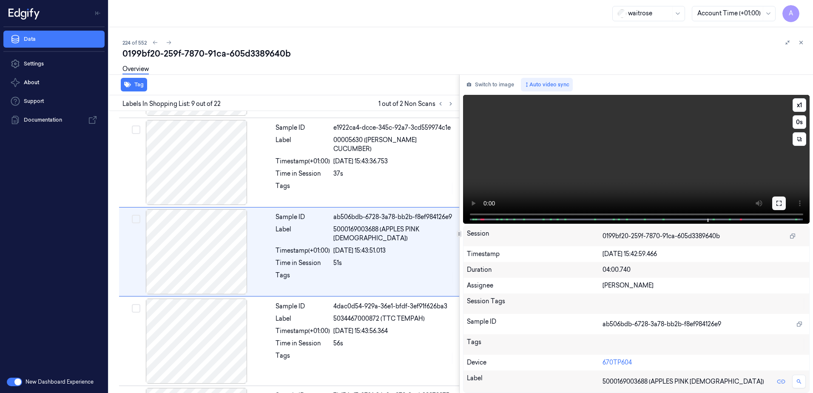
click at [782, 205] on icon at bounding box center [779, 203] width 5 height 5
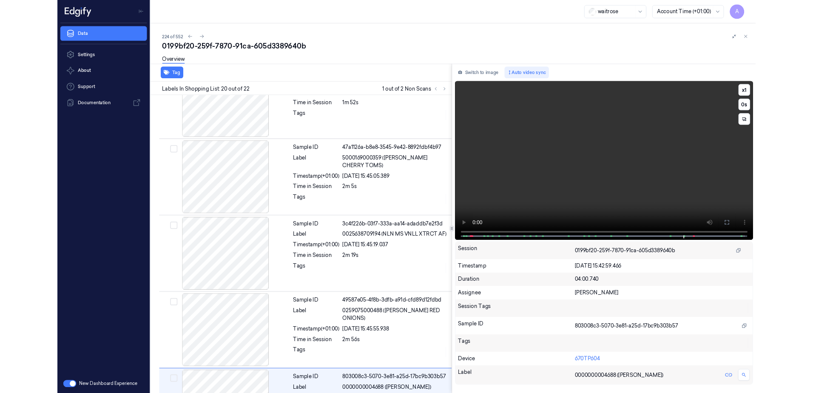
scroll to position [1567, 0]
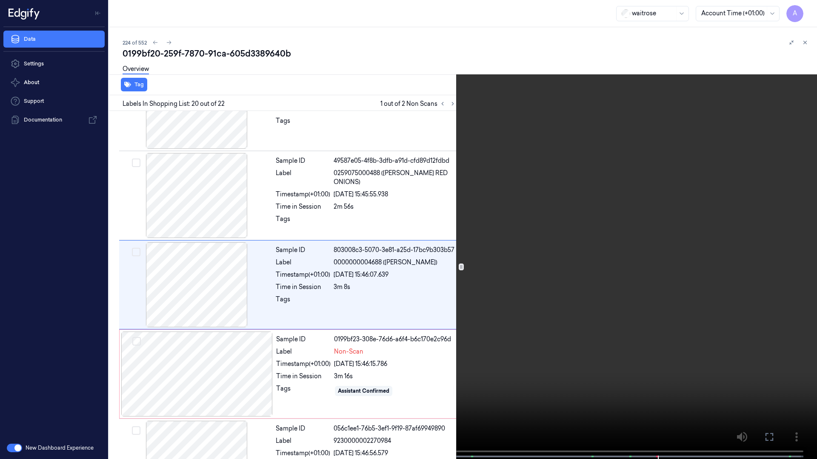
drag, startPoint x: 763, startPoint y: 438, endPoint x: 761, endPoint y: 393, distance: 45.1
click at [0, 0] on button at bounding box center [0, 0] width 0 height 0
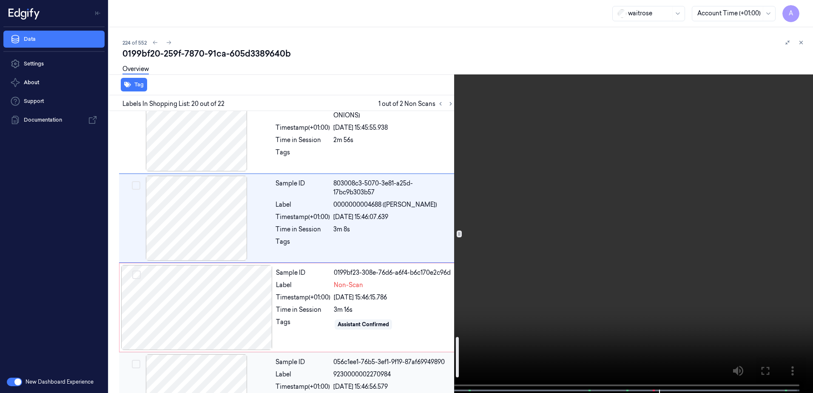
scroll to position [1686, 0]
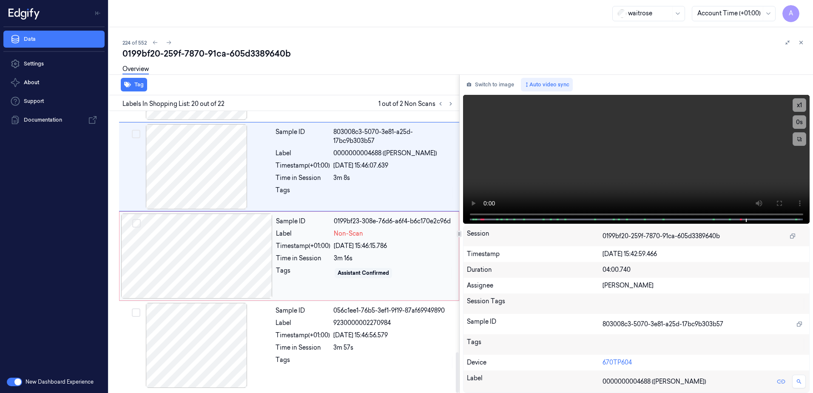
click at [300, 277] on div "Tags" at bounding box center [303, 273] width 54 height 14
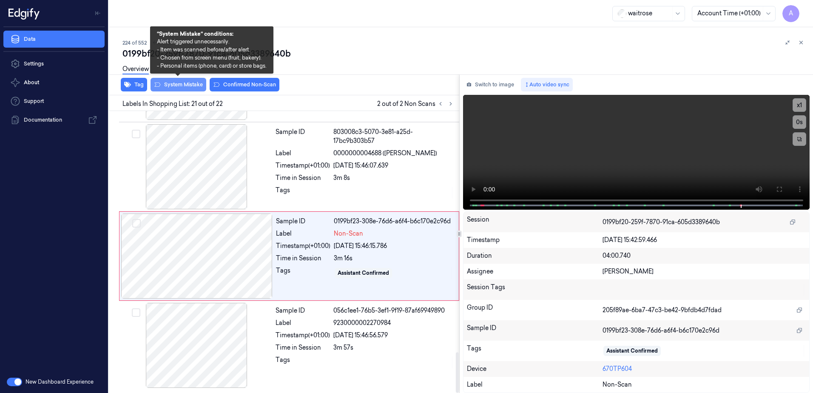
click at [171, 85] on button "System Mistake" at bounding box center [179, 85] width 56 height 14
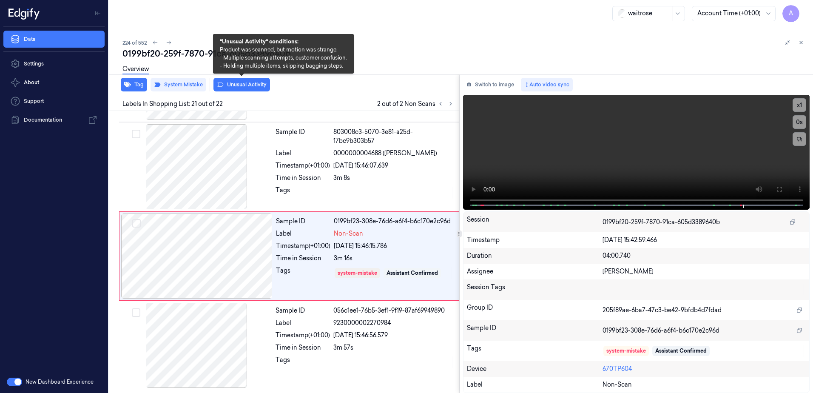
click at [238, 86] on button "Unusual Activity" at bounding box center [242, 85] width 57 height 14
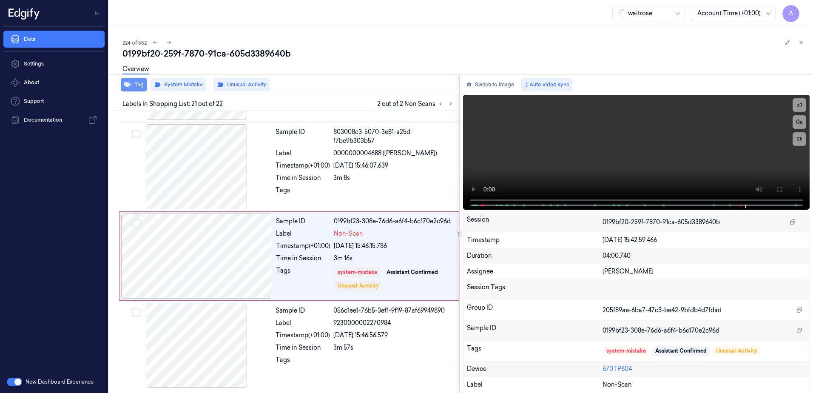
click at [134, 85] on button "Tag" at bounding box center [134, 85] width 26 height 14
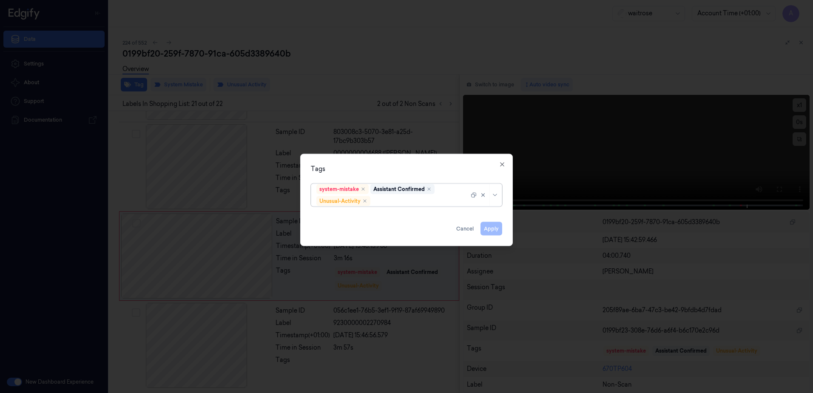
click at [387, 202] on div at bounding box center [420, 201] width 97 height 9
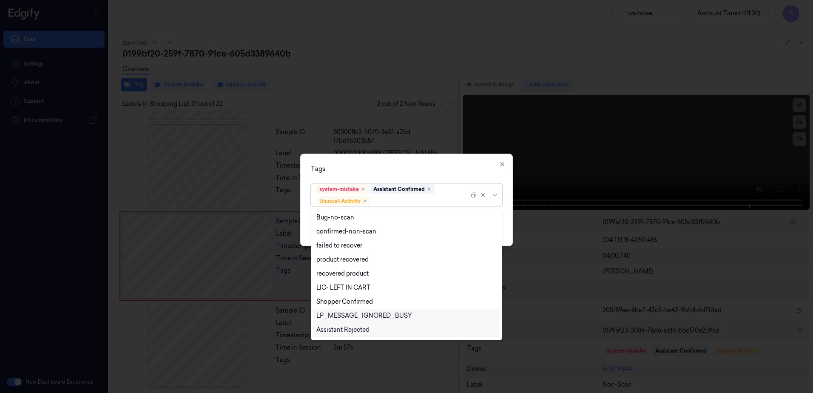
scroll to position [111, 0]
click at [351, 314] on div "Picklist item alert" at bounding box center [340, 317] width 49 height 9
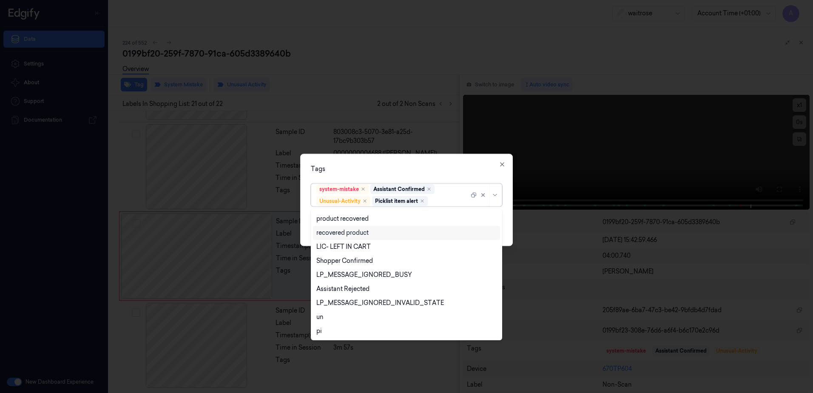
click at [423, 169] on div "Tags" at bounding box center [406, 169] width 191 height 9
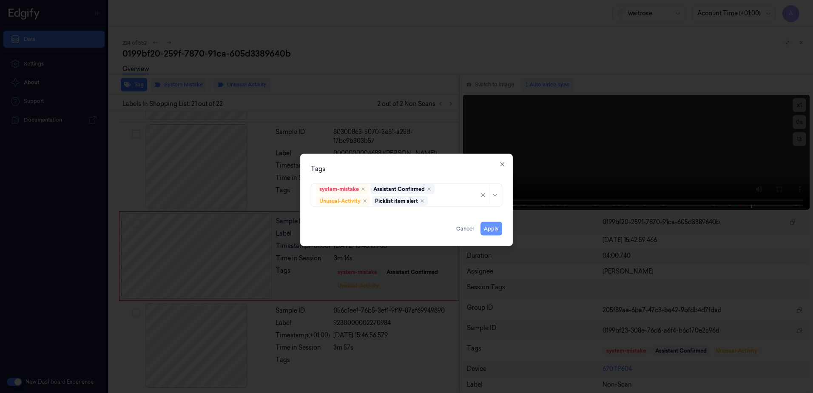
click at [495, 229] on button "Apply" at bounding box center [492, 229] width 22 height 14
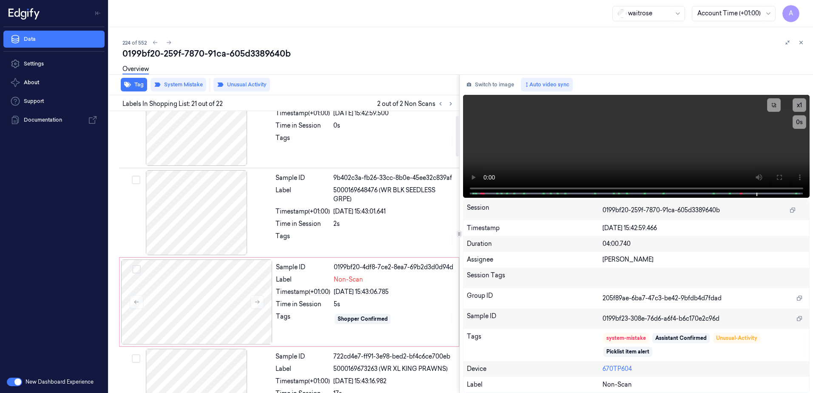
scroll to position [0, 0]
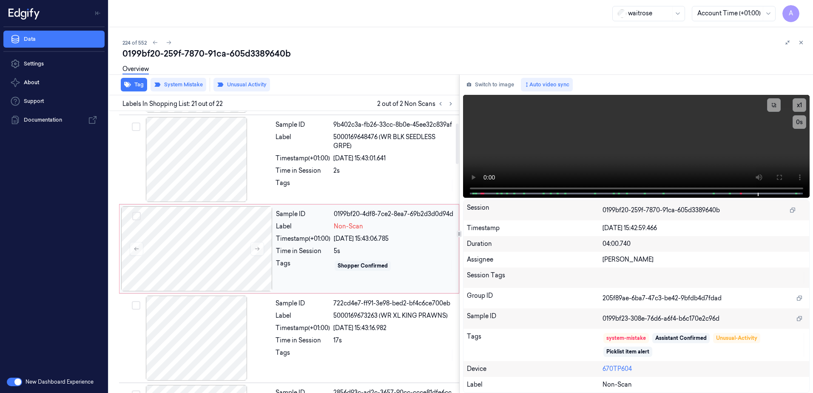
click at [313, 268] on div "Sample ID 0199bf20-4df8-7ce2-8ea7-69b2d3d0d94d Label Non-Scan Timestamp (+01:00…" at bounding box center [365, 248] width 185 height 85
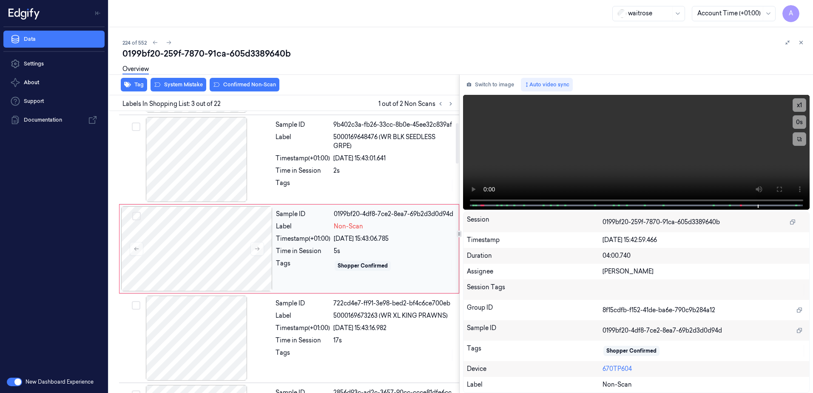
scroll to position [82, 0]
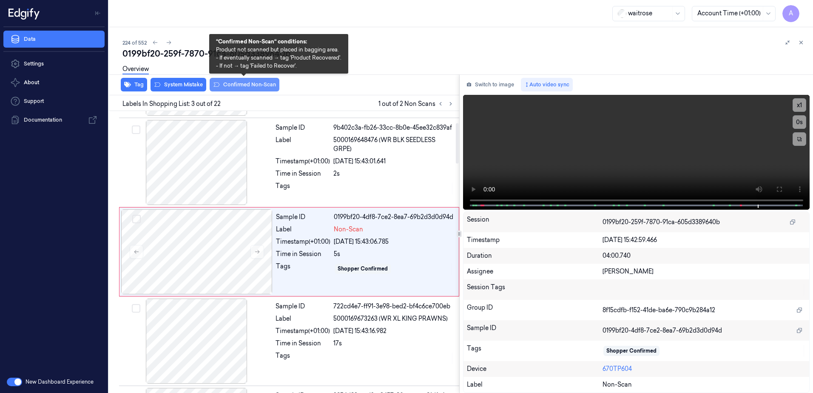
click at [241, 90] on button "Confirmed Non-Scan" at bounding box center [245, 85] width 70 height 14
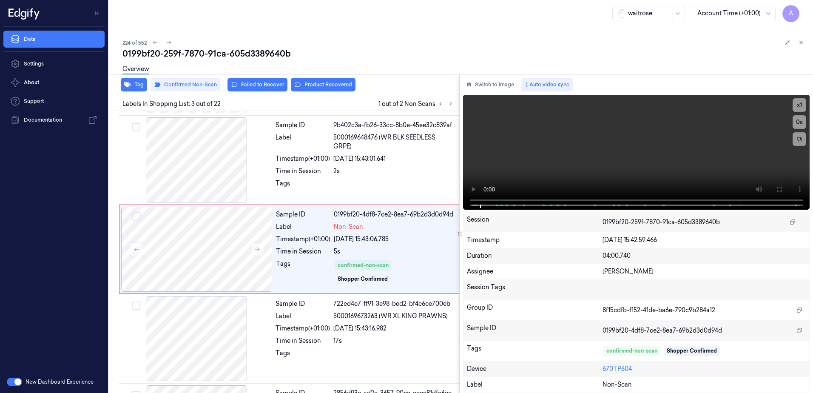
click at [322, 86] on button "Product Recovered" at bounding box center [323, 85] width 65 height 14
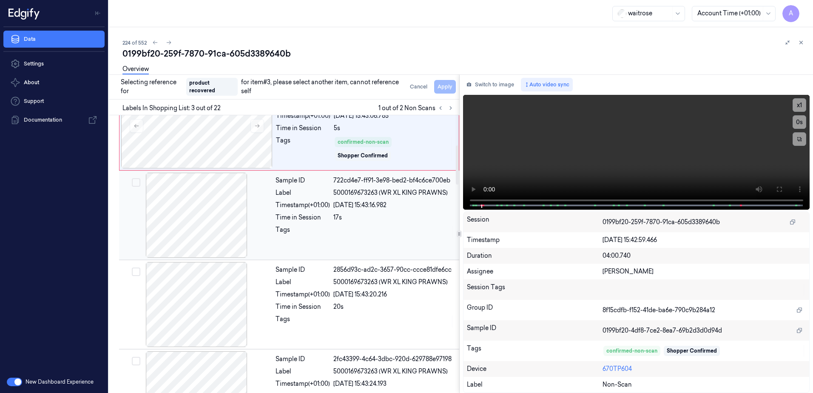
click at [356, 236] on div at bounding box center [393, 232] width 121 height 14
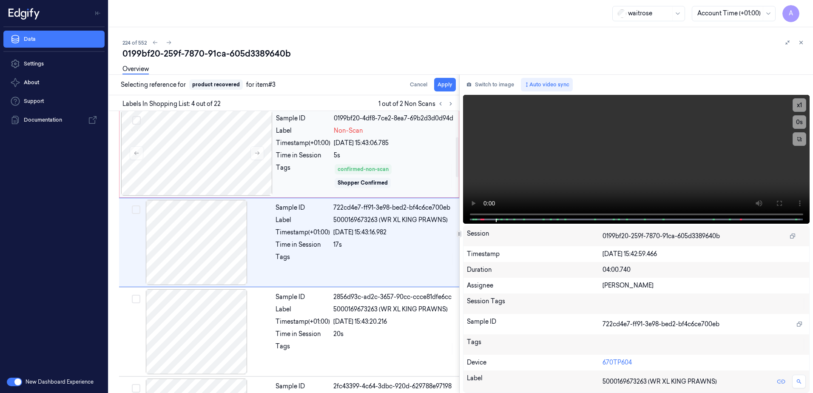
scroll to position [177, 0]
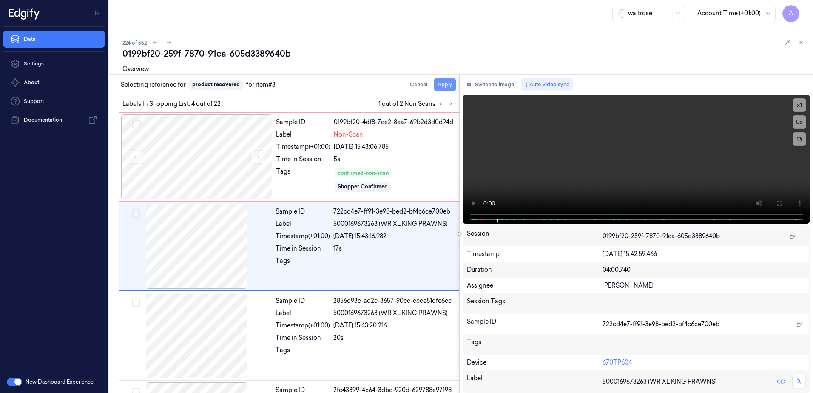
click at [444, 87] on button "Apply" at bounding box center [445, 85] width 22 height 14
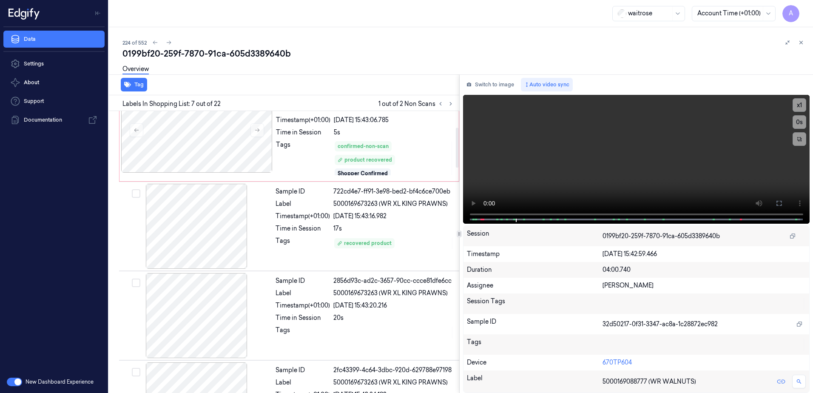
scroll to position [115, 0]
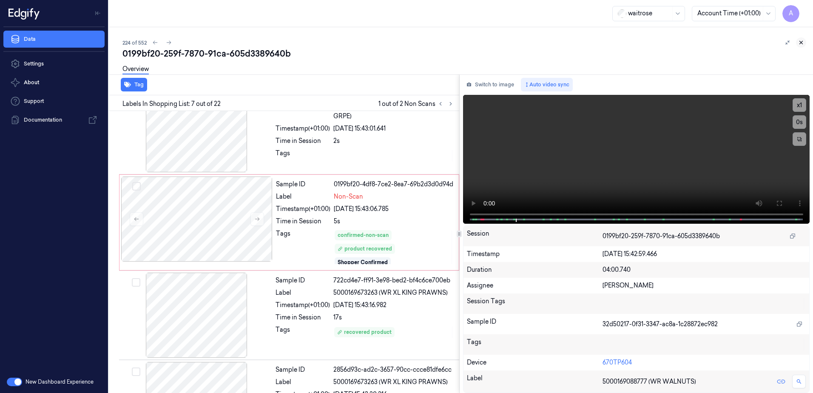
click at [804, 43] on button at bounding box center [801, 42] width 10 height 10
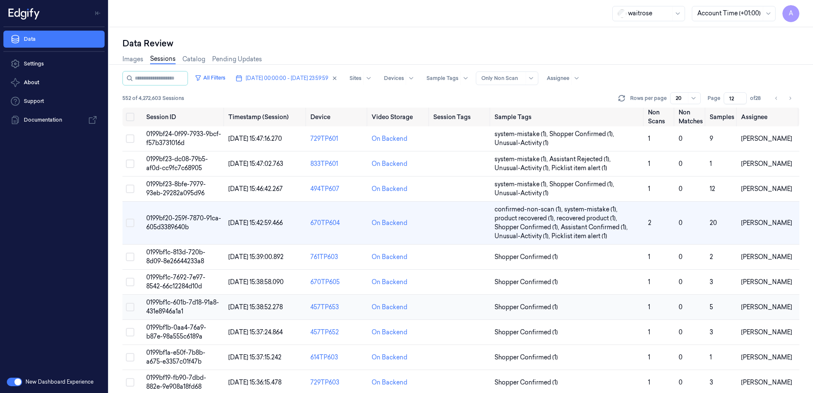
click at [173, 307] on td "0199bf1c-601b-7d18-91a8-431e8946a1a1" at bounding box center [184, 307] width 82 height 25
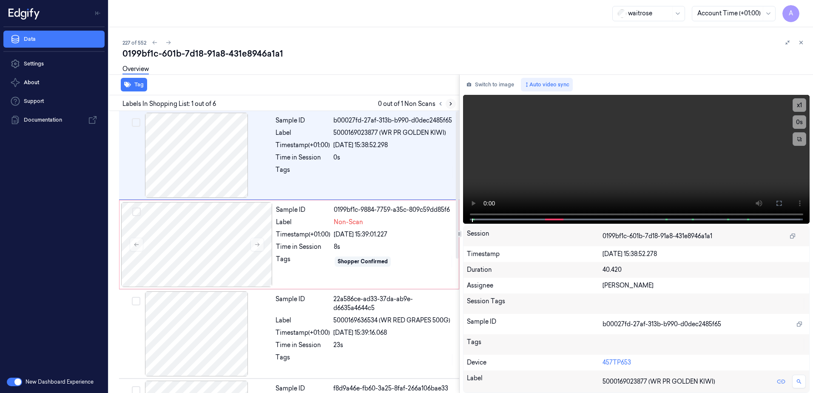
click at [450, 106] on icon at bounding box center [451, 104] width 6 height 6
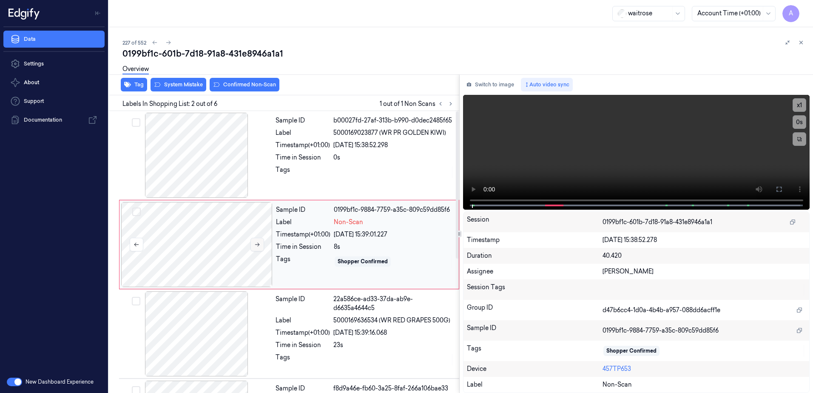
click at [252, 241] on button at bounding box center [258, 245] width 14 height 14
click at [257, 243] on icon at bounding box center [257, 245] width 6 height 6
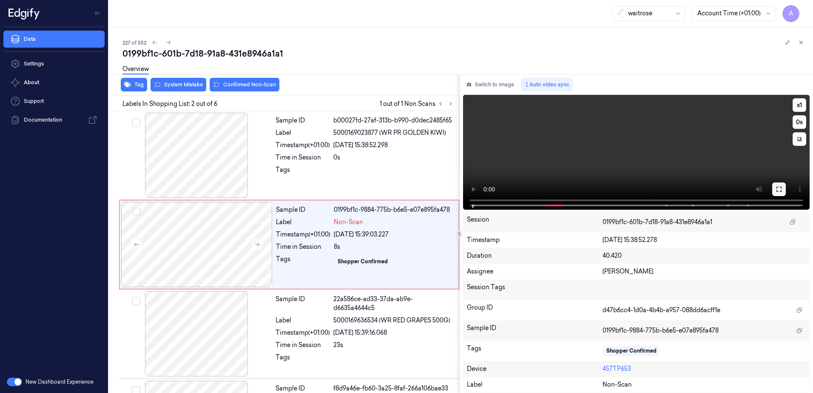
click at [774, 191] on button at bounding box center [779, 189] width 14 height 14
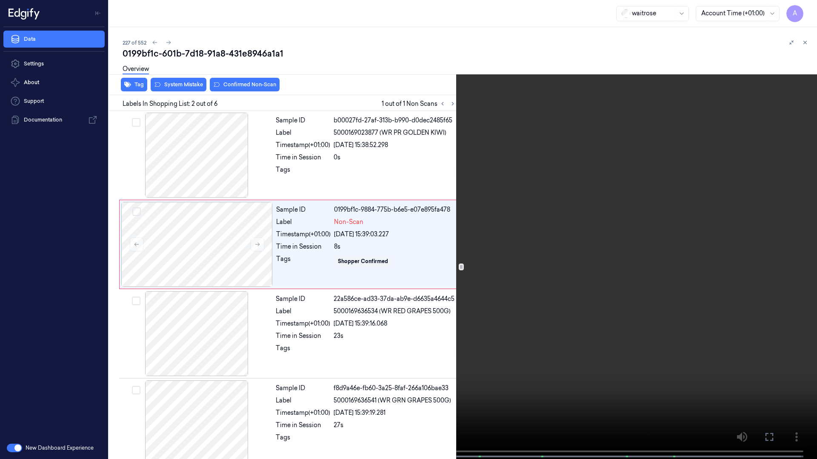
click at [607, 264] on video at bounding box center [408, 230] width 817 height 461
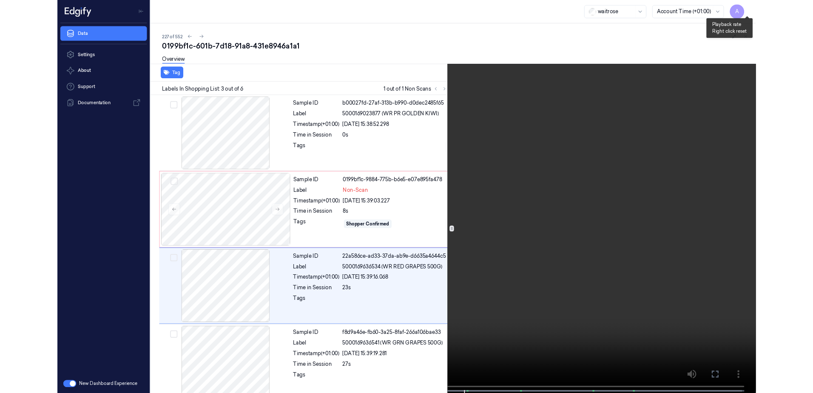
scroll to position [49, 0]
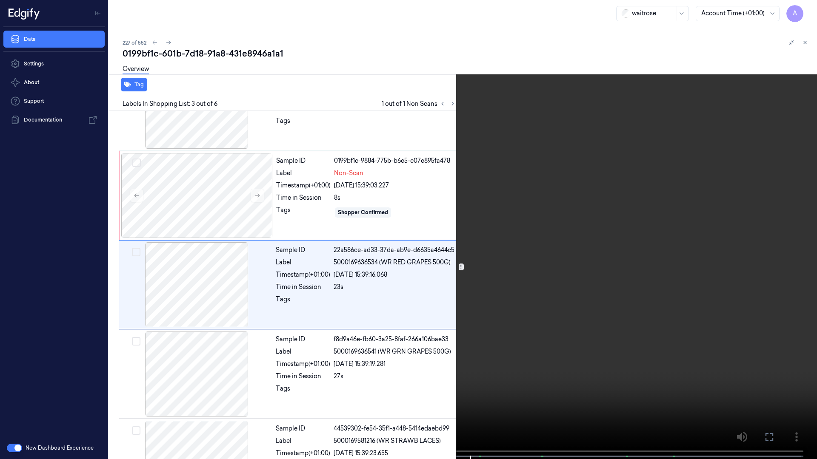
click at [0, 0] on icon at bounding box center [0, 0] width 0 height 0
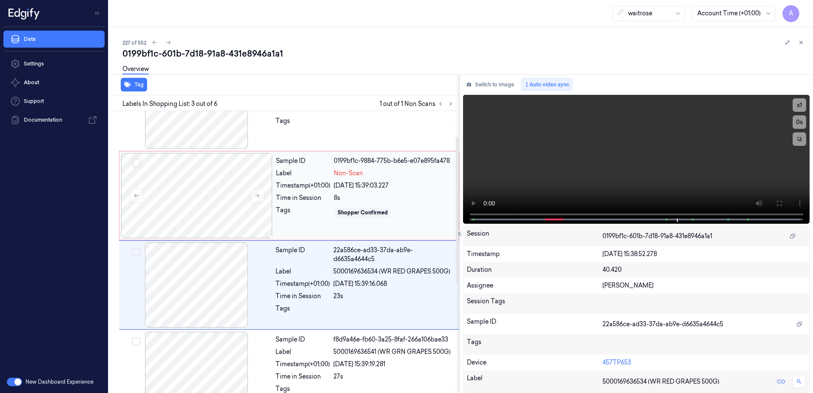
click at [303, 222] on div "Sample ID 0199bf1c-9884-775b-b6e5-e07e895fa478 Label Non-Scan Timestamp (+01:00…" at bounding box center [365, 195] width 185 height 85
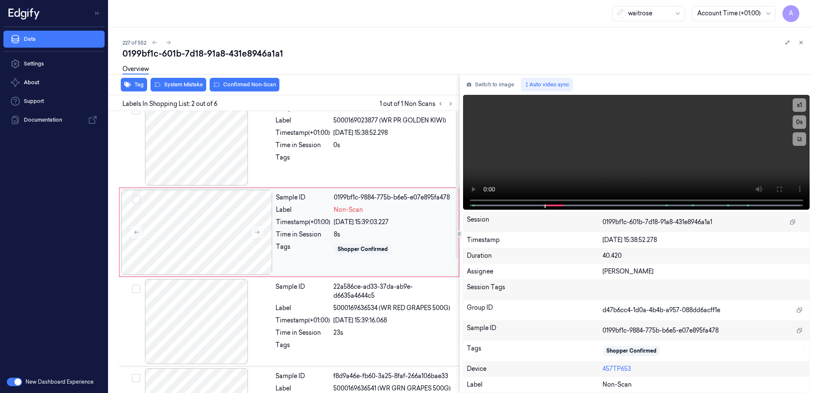
scroll to position [0, 0]
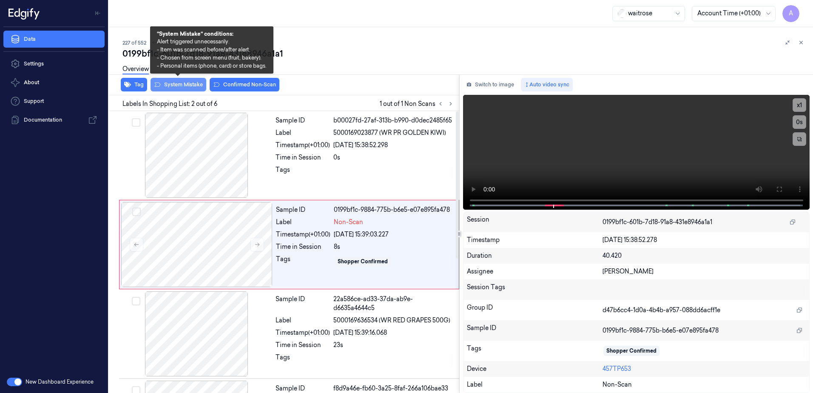
click at [178, 88] on button "System Mistake" at bounding box center [179, 85] width 56 height 14
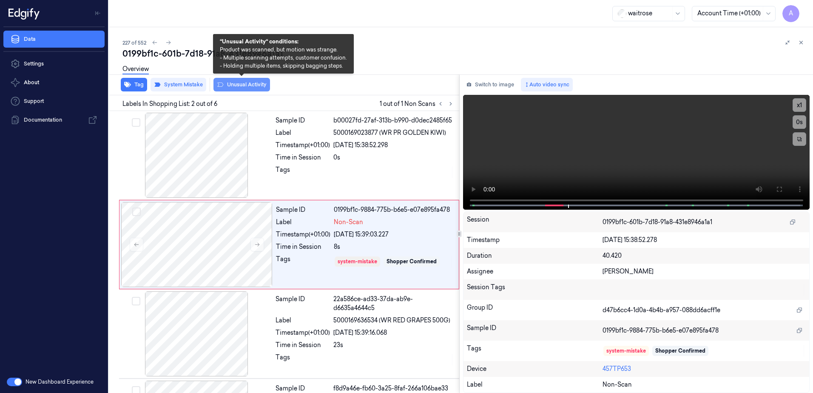
click at [229, 90] on button "Unusual Activity" at bounding box center [242, 85] width 57 height 14
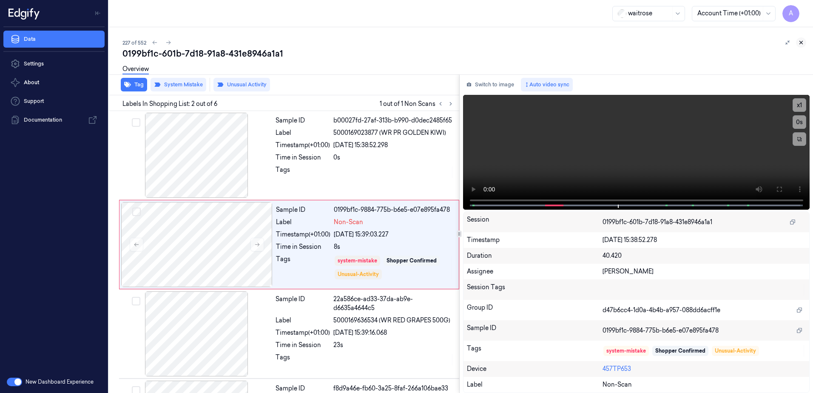
click at [801, 43] on icon at bounding box center [801, 43] width 6 height 6
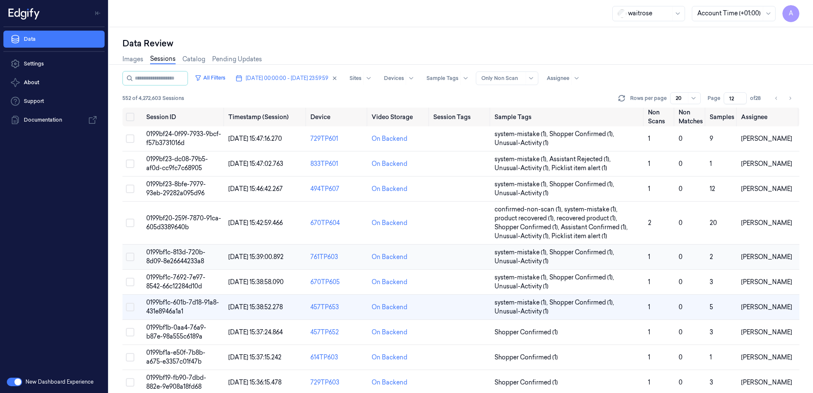
scroll to position [85, 0]
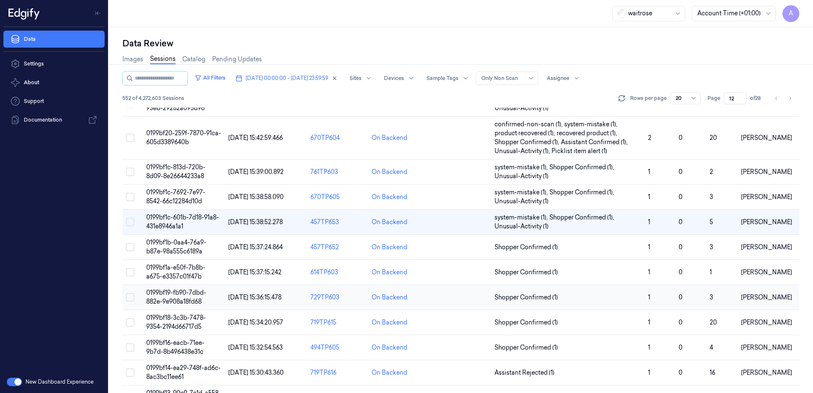
click at [178, 289] on span "0199bf19-fb90-7dbd-882e-9e908a18fd68" at bounding box center [176, 297] width 60 height 17
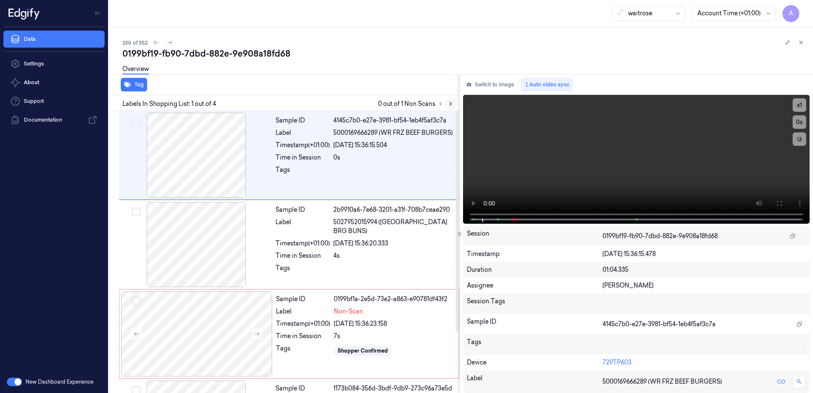
click at [448, 101] on icon at bounding box center [451, 104] width 6 height 6
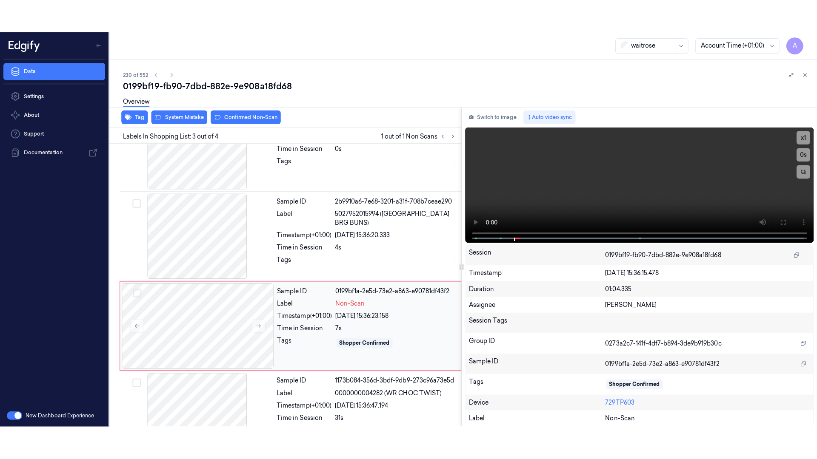
scroll to position [78, 0]
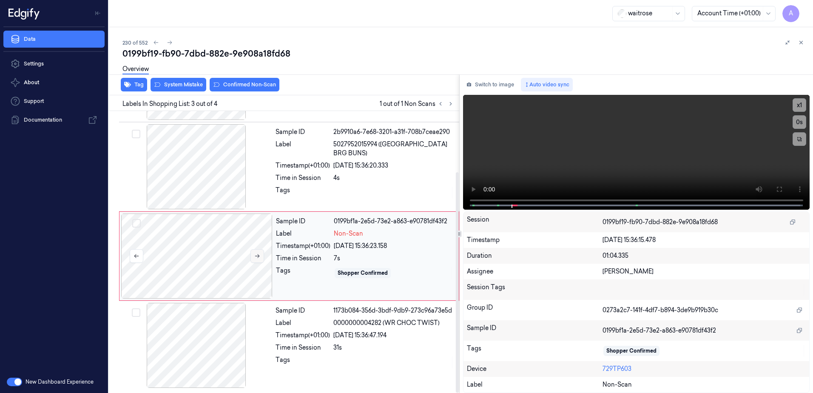
click at [259, 258] on icon at bounding box center [257, 256] width 6 height 6
click at [257, 258] on icon at bounding box center [257, 256] width 6 height 6
click at [776, 189] on icon at bounding box center [779, 189] width 7 height 7
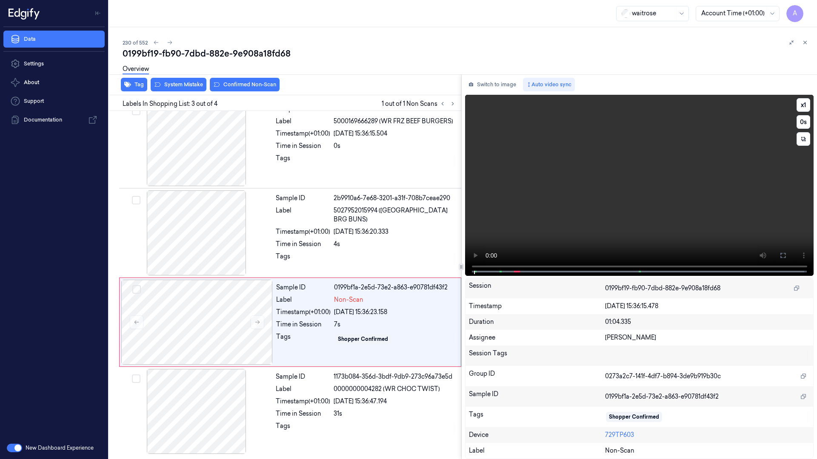
scroll to position [11, 0]
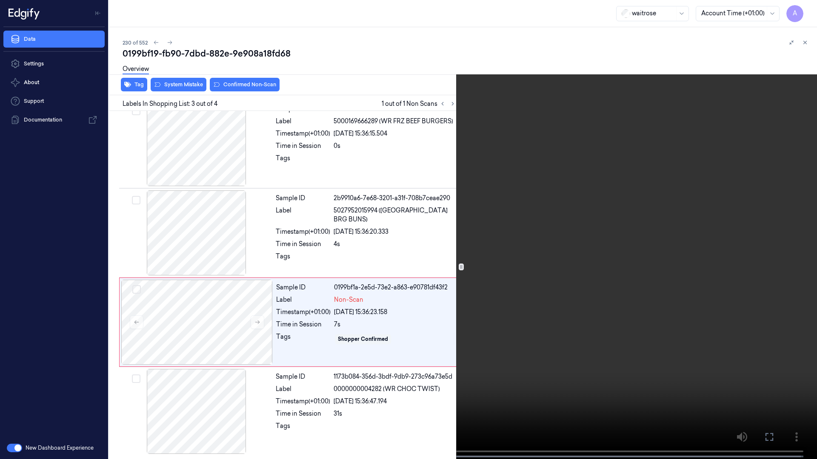
click at [433, 246] on video at bounding box center [408, 230] width 817 height 461
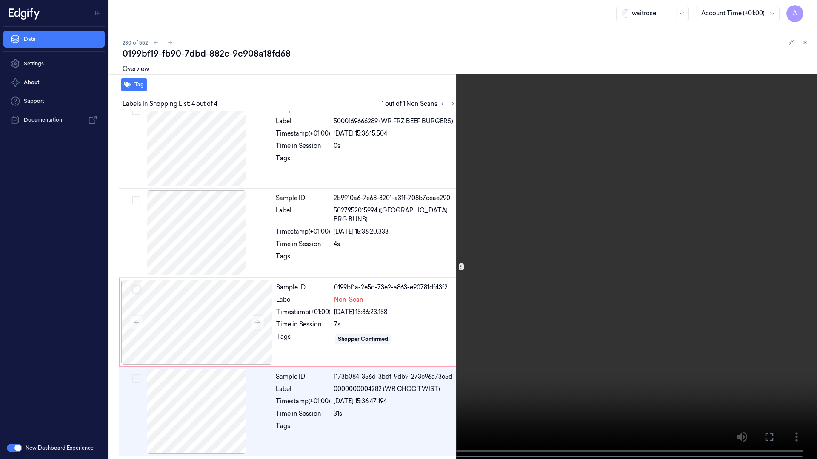
click at [0, 0] on icon at bounding box center [0, 0] width 0 height 0
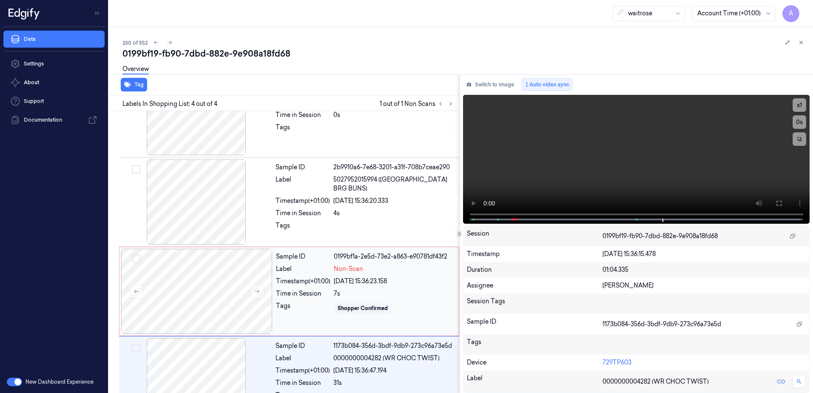
scroll to position [78, 0]
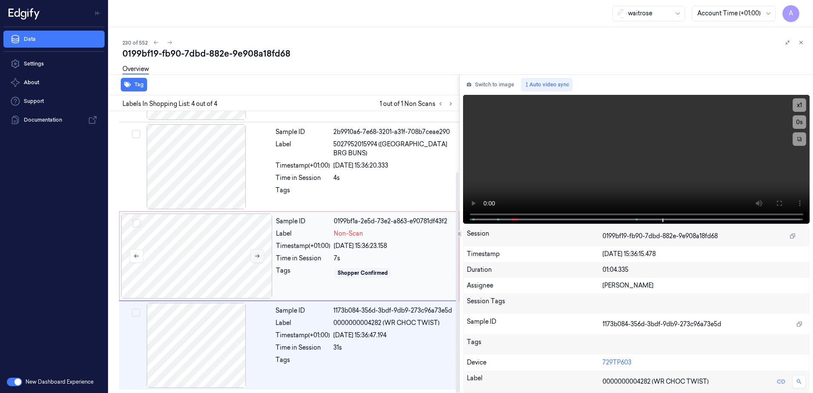
click at [254, 257] on icon at bounding box center [257, 256] width 6 height 6
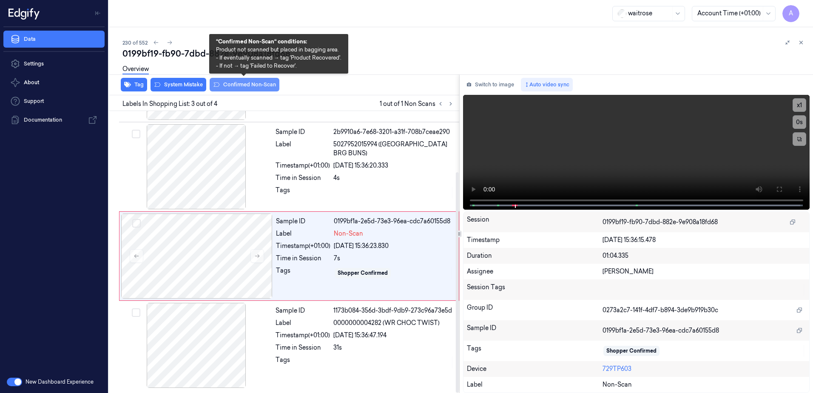
click at [233, 83] on button "Confirmed Non-Scan" at bounding box center [245, 85] width 70 height 14
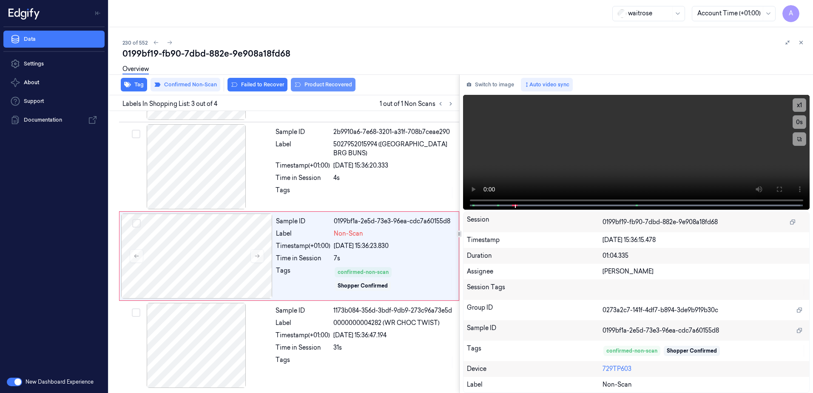
click at [320, 84] on button "Product Recovered" at bounding box center [323, 85] width 65 height 14
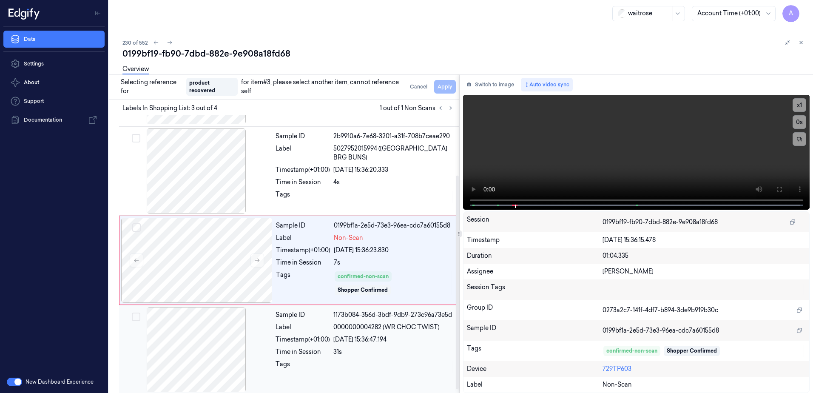
click at [356, 349] on div "31s" at bounding box center [393, 352] width 121 height 9
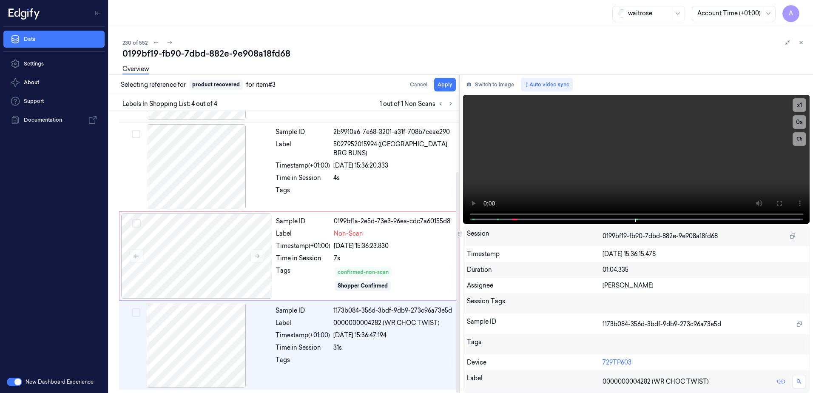
click at [444, 92] on div "Selecting reference for product recovered for item #3 Cancel Apply" at bounding box center [282, 84] width 354 height 21
click at [445, 88] on button "Apply" at bounding box center [445, 85] width 22 height 14
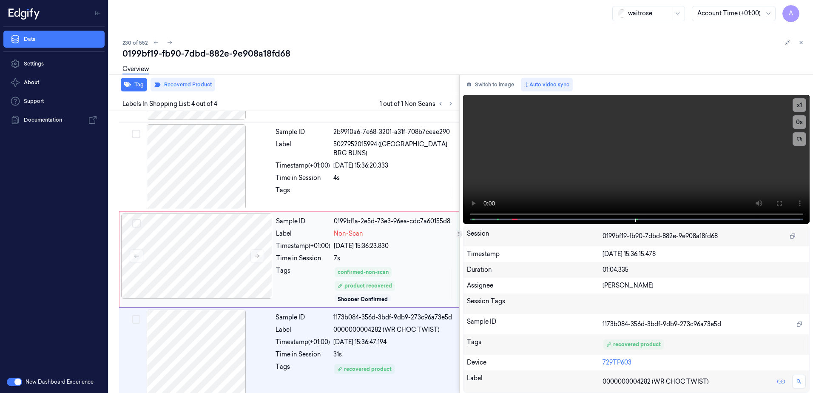
scroll to position [85, 0]
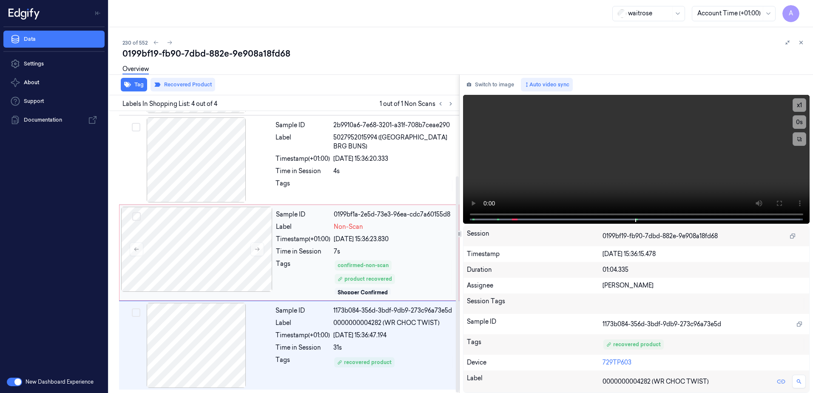
click at [421, 259] on div "Sample ID 0199bf1a-2e5d-73e3-96ea-cdc7a60155d8 Label Non-Scan Timestamp (+01:00…" at bounding box center [365, 253] width 185 height 92
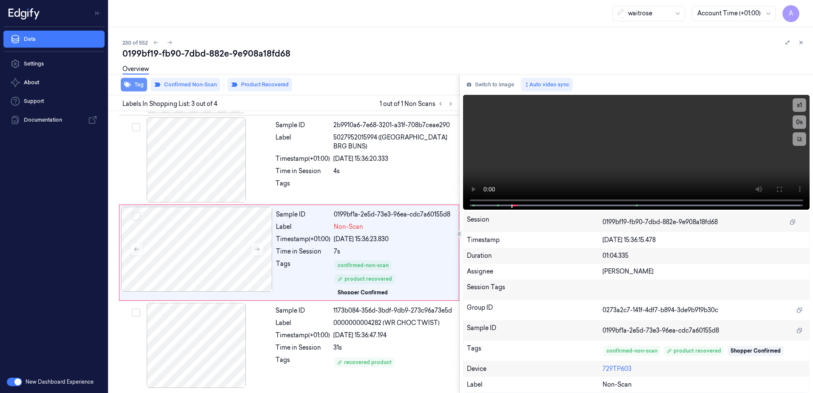
click at [135, 83] on button "Tag" at bounding box center [134, 85] width 26 height 14
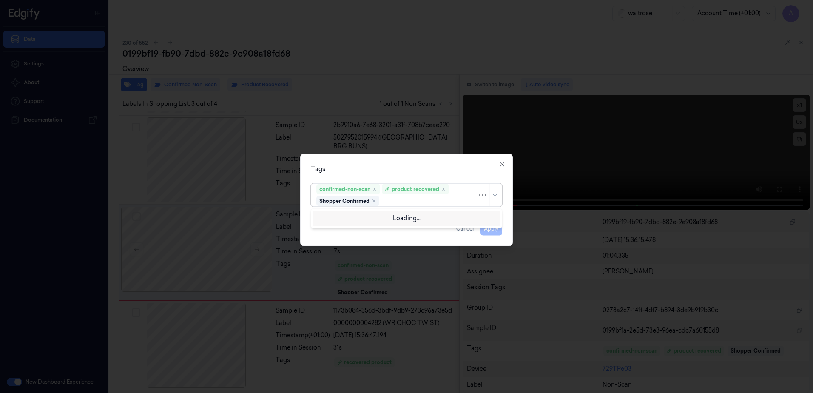
click at [405, 202] on div at bounding box center [429, 201] width 97 height 9
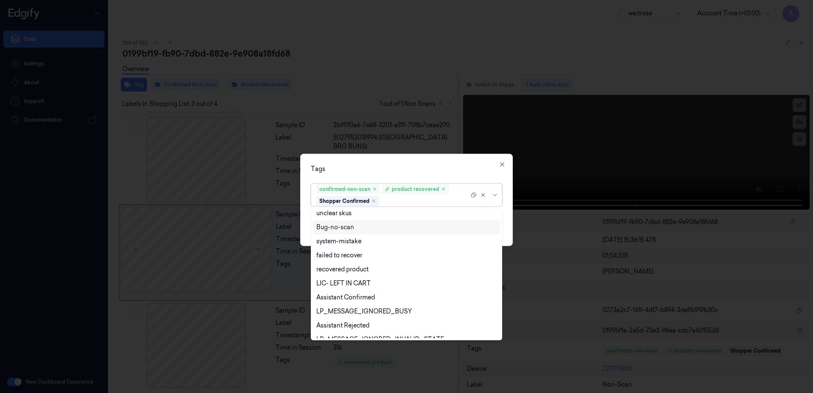
scroll to position [111, 0]
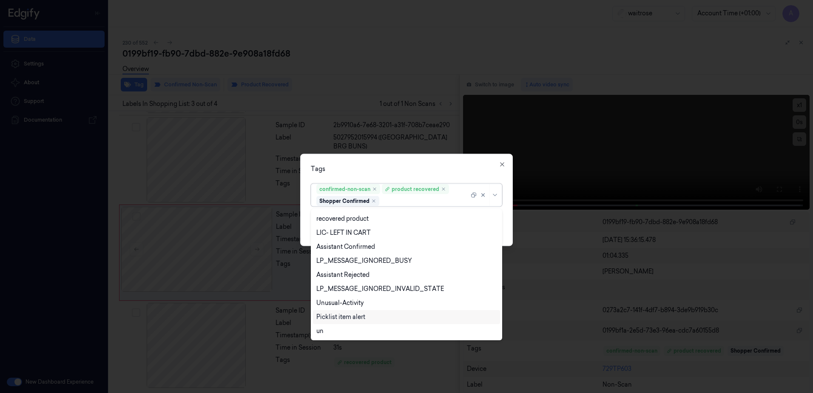
click at [358, 318] on div "Picklist item alert" at bounding box center [340, 317] width 49 height 9
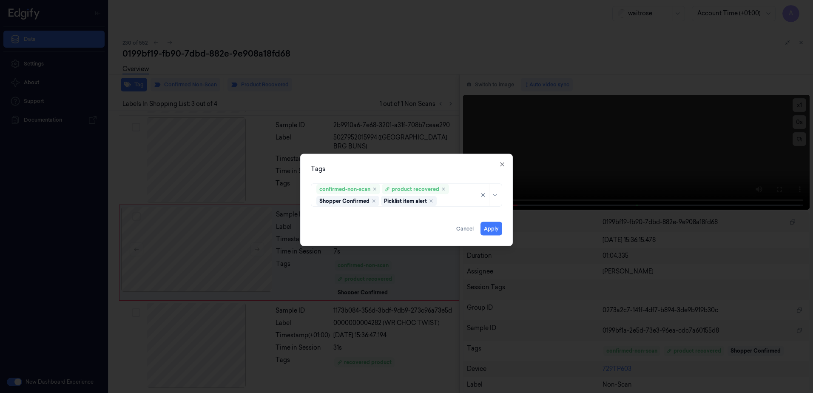
click at [429, 156] on div "Tags confirmed-non-scan product recovered Shopper Confirmed Picklist item alert…" at bounding box center [406, 200] width 213 height 92
click at [490, 227] on button "Apply" at bounding box center [492, 229] width 22 height 14
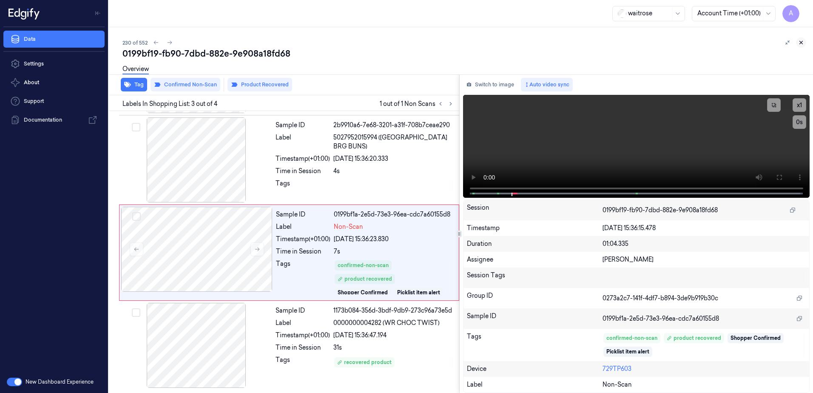
click at [798, 40] on icon at bounding box center [801, 43] width 6 height 6
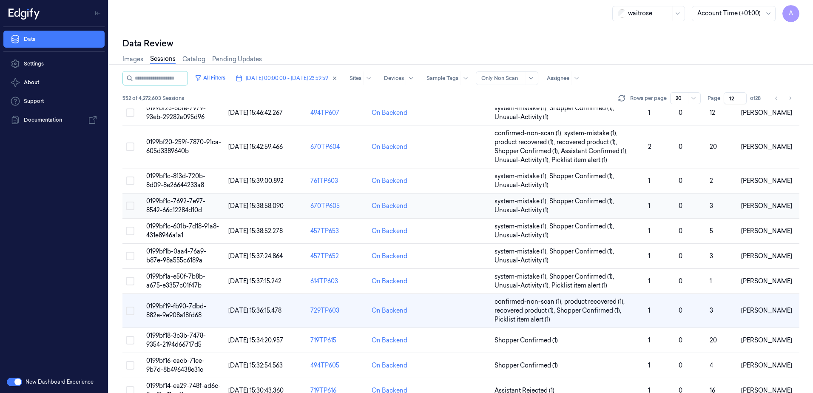
scroll to position [170, 0]
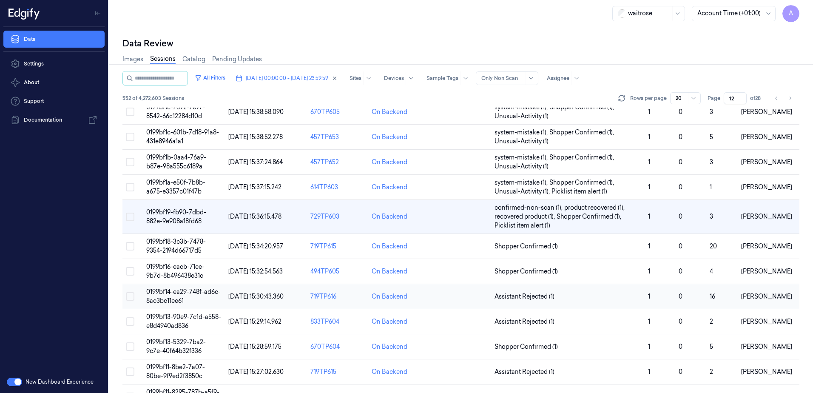
click at [179, 293] on span "0199bf14-ea29-748f-ad6c-8ac3bc11ee61" at bounding box center [183, 296] width 74 height 17
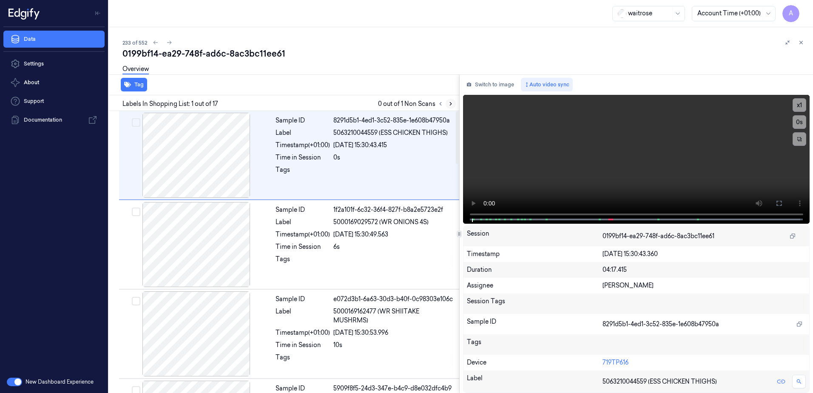
click at [450, 103] on icon at bounding box center [451, 104] width 6 height 6
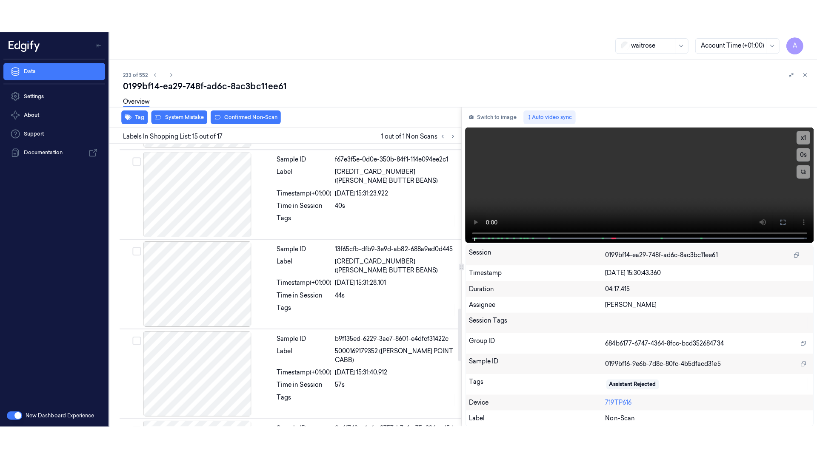
scroll to position [1154, 0]
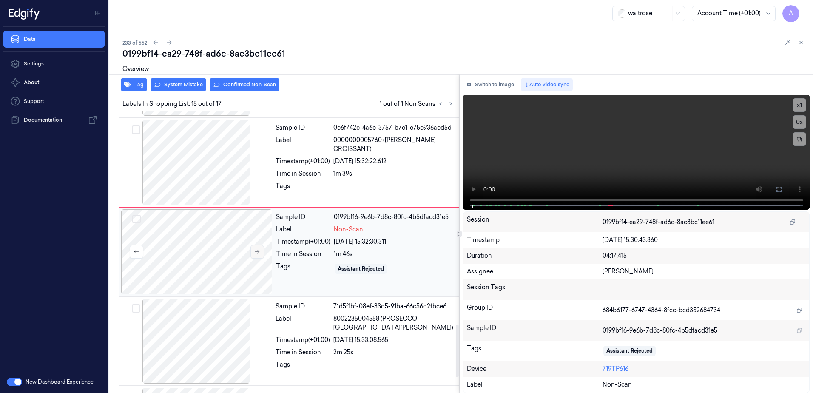
click at [259, 254] on icon at bounding box center [257, 252] width 6 height 6
click at [255, 251] on icon at bounding box center [257, 252] width 6 height 6
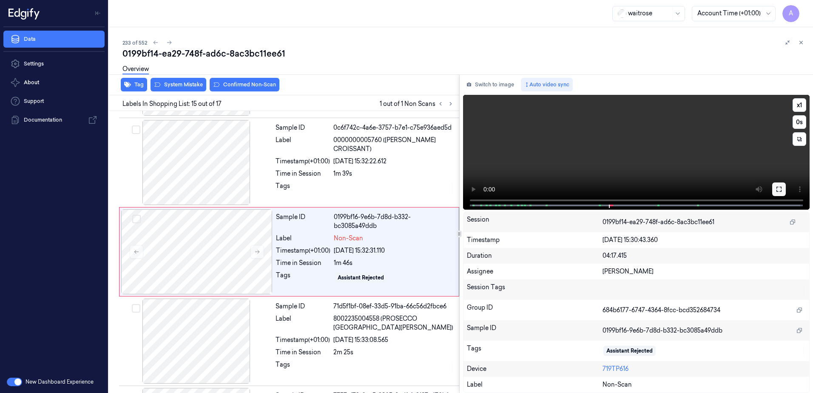
click at [779, 188] on icon at bounding box center [779, 189] width 7 height 7
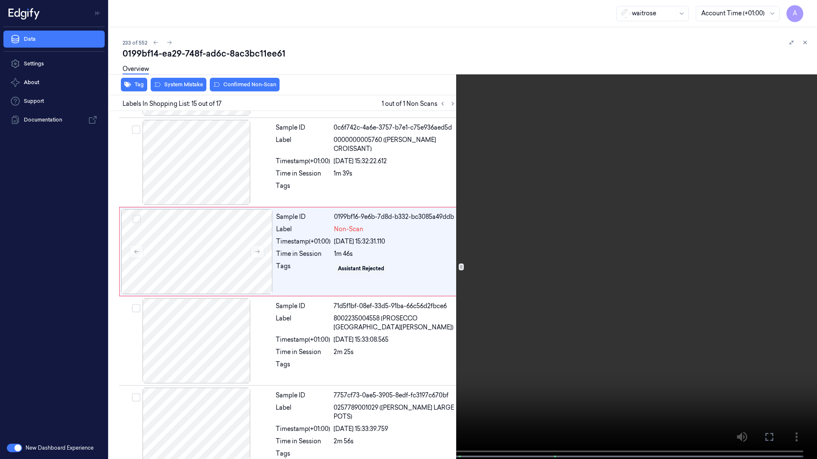
click at [612, 245] on video at bounding box center [408, 230] width 817 height 461
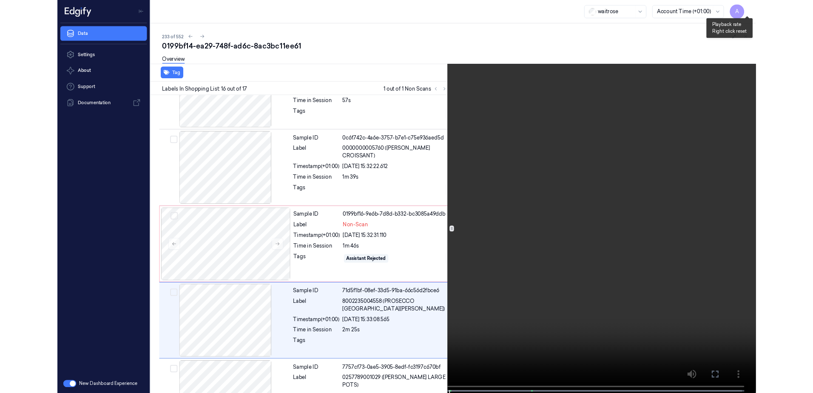
scroll to position [1173, 0]
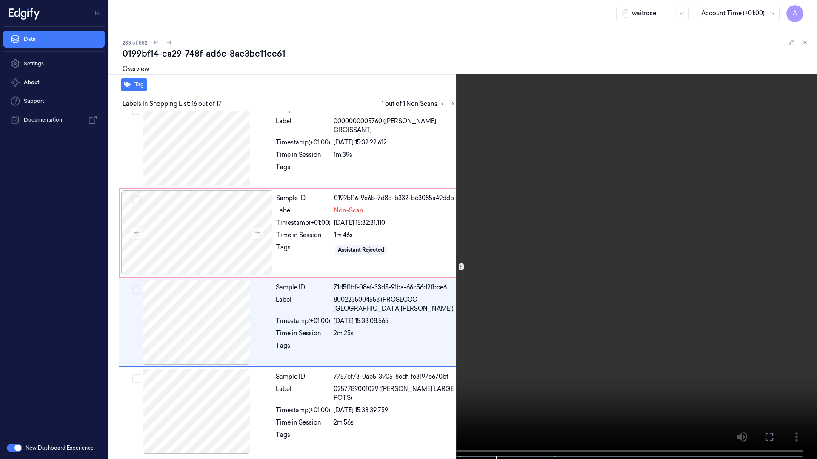
click at [0, 0] on icon at bounding box center [0, 0] width 0 height 0
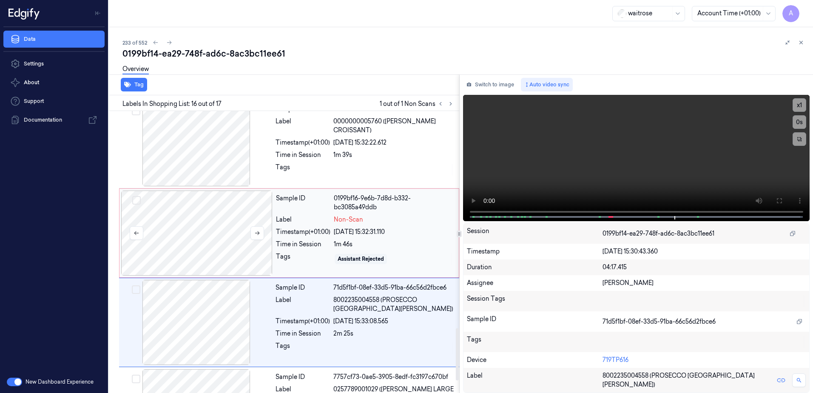
click at [241, 238] on div at bounding box center [196, 233] width 151 height 85
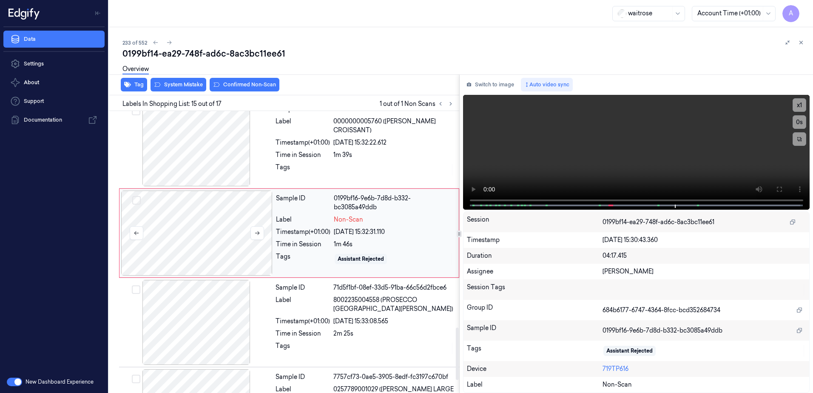
scroll to position [1154, 0]
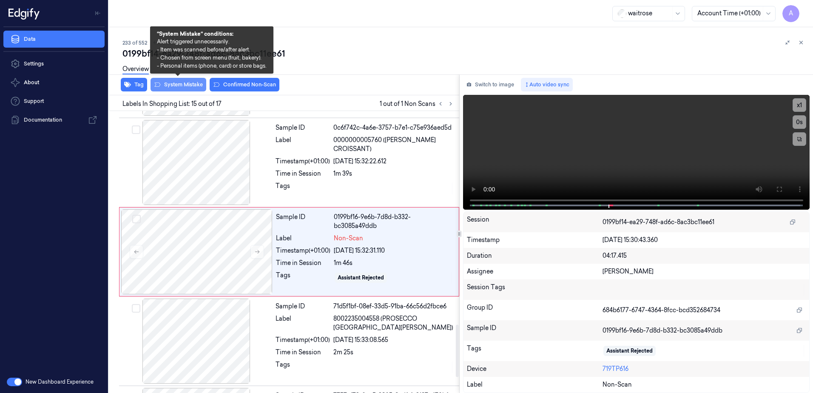
click at [178, 85] on button "System Mistake" at bounding box center [179, 85] width 56 height 14
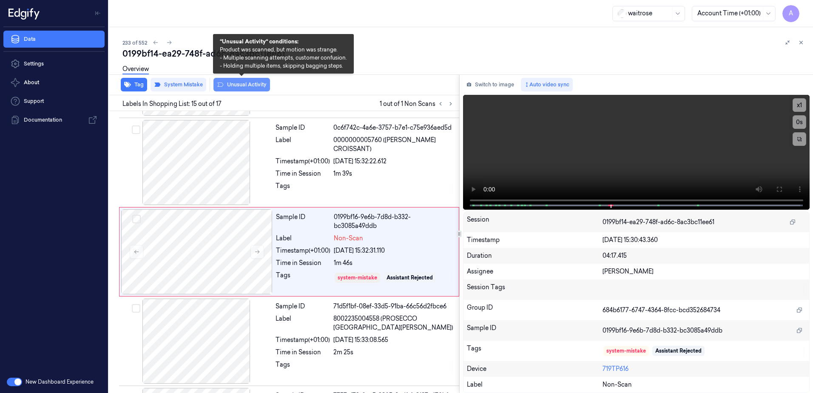
click at [242, 87] on button "Unusual Activity" at bounding box center [242, 85] width 57 height 14
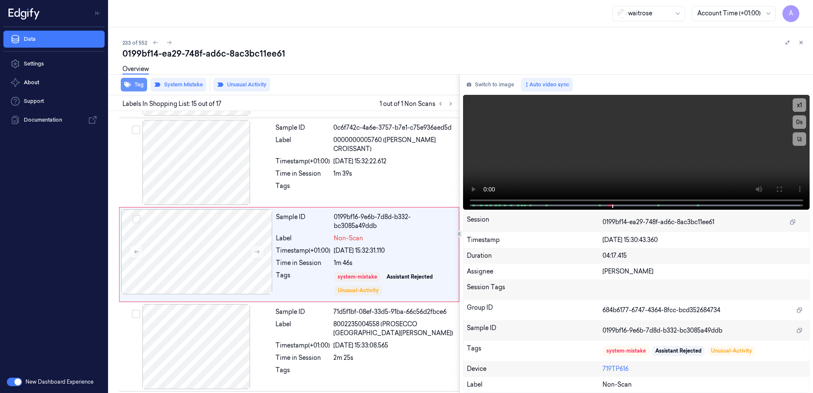
scroll to position [1157, 0]
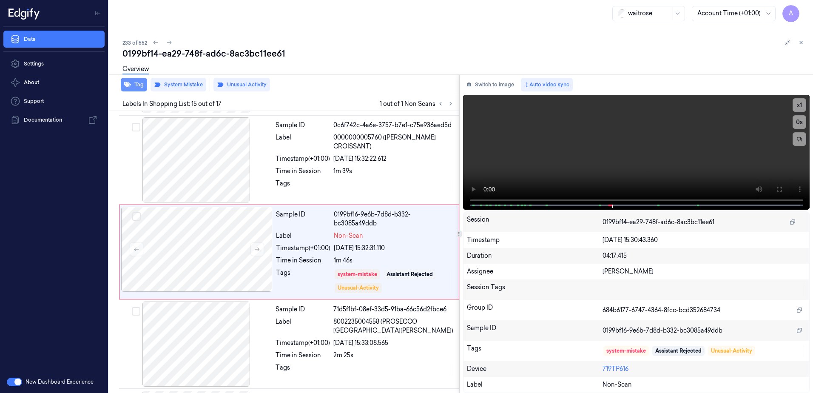
click at [140, 87] on button "Tag" at bounding box center [134, 85] width 26 height 14
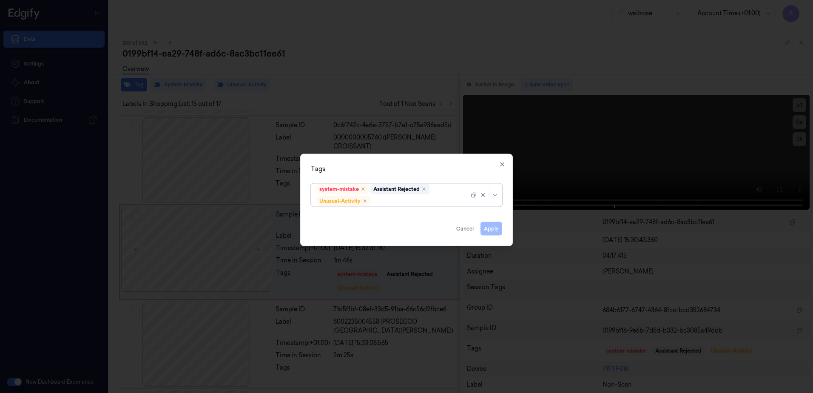
click at [400, 202] on div at bounding box center [420, 201] width 97 height 9
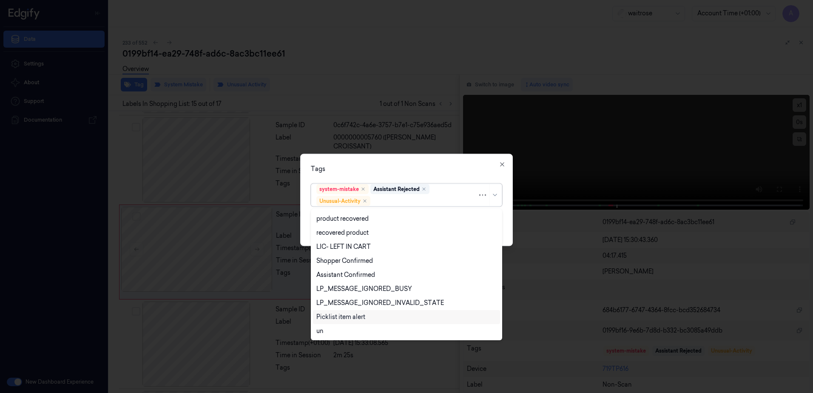
click at [357, 316] on div "Picklist item alert" at bounding box center [340, 317] width 49 height 9
click at [424, 153] on div at bounding box center [406, 196] width 813 height 393
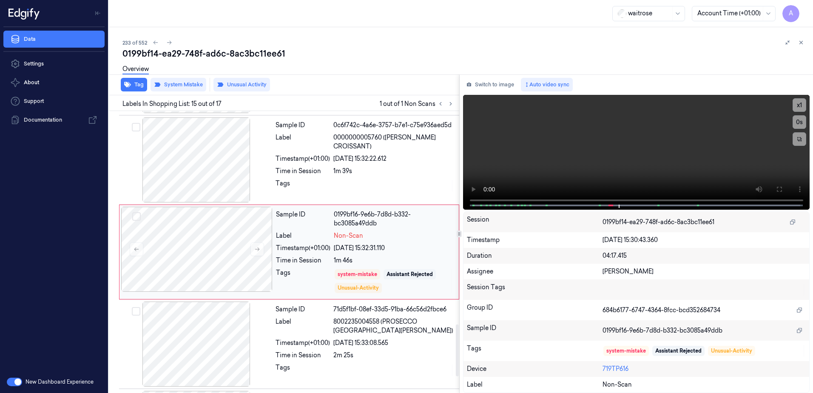
click at [405, 249] on div "[DATE] 15:32:31.110" at bounding box center [394, 248] width 120 height 9
click at [133, 87] on button "Tag" at bounding box center [134, 85] width 26 height 14
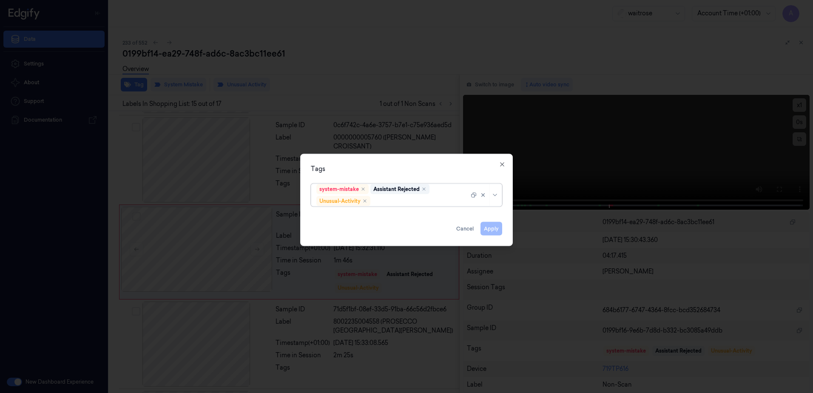
click at [406, 201] on div at bounding box center [420, 201] width 97 height 9
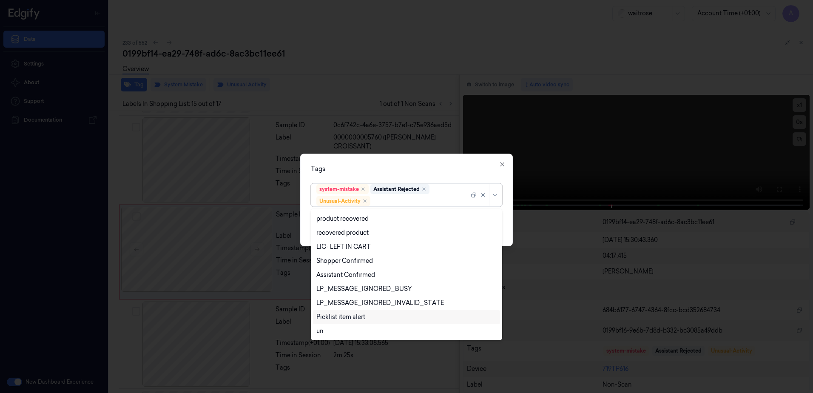
click at [357, 317] on div "Picklist item alert" at bounding box center [340, 317] width 49 height 9
click at [413, 172] on div "Tags" at bounding box center [406, 169] width 191 height 9
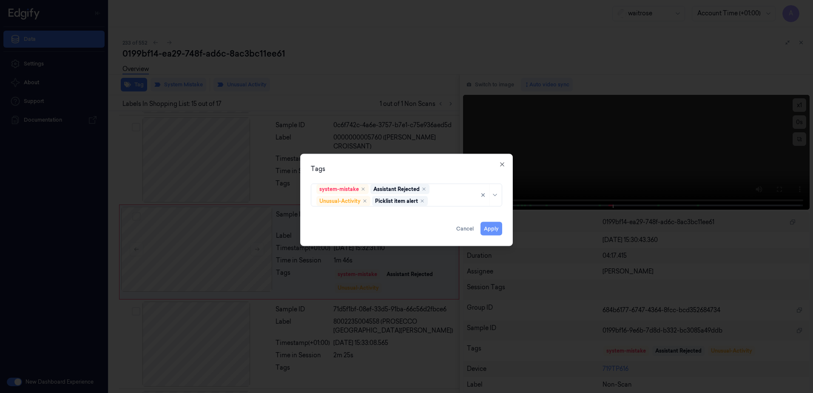
click at [483, 225] on button "Apply" at bounding box center [492, 229] width 22 height 14
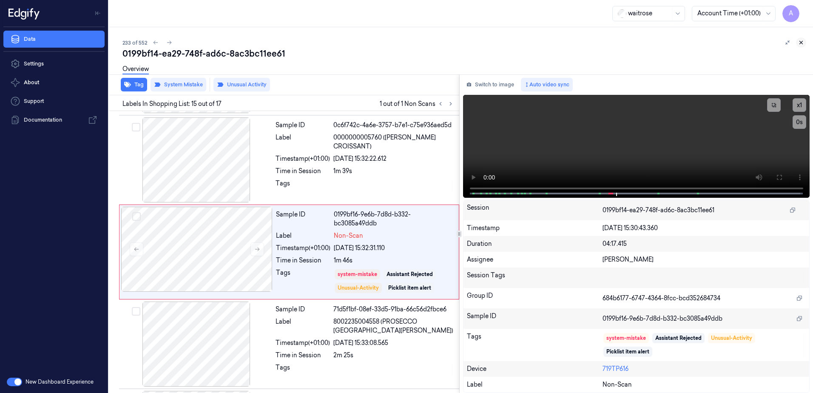
click at [800, 42] on icon at bounding box center [801, 43] width 6 height 6
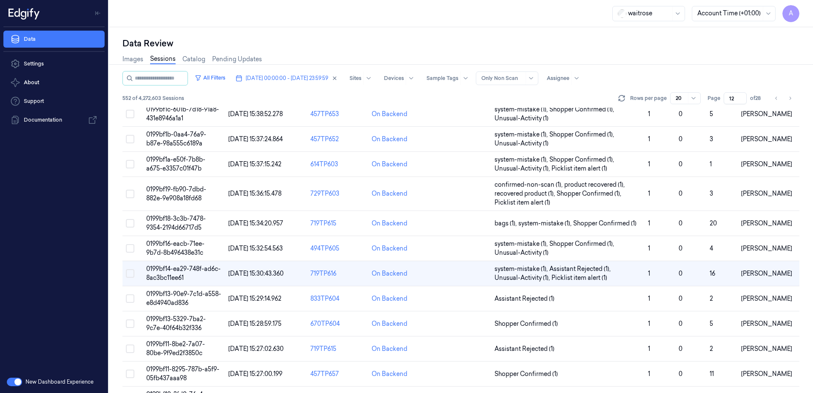
scroll to position [213, 0]
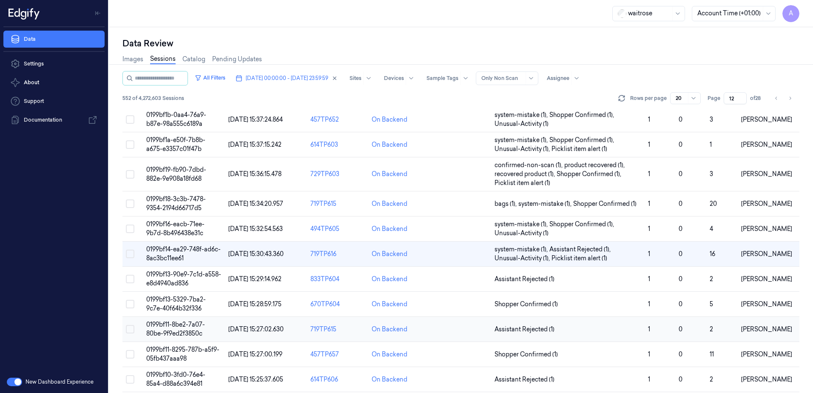
click at [171, 332] on span "0199bf11-8be2-7a07-80be-9f9ed2f3850c" at bounding box center [175, 329] width 59 height 17
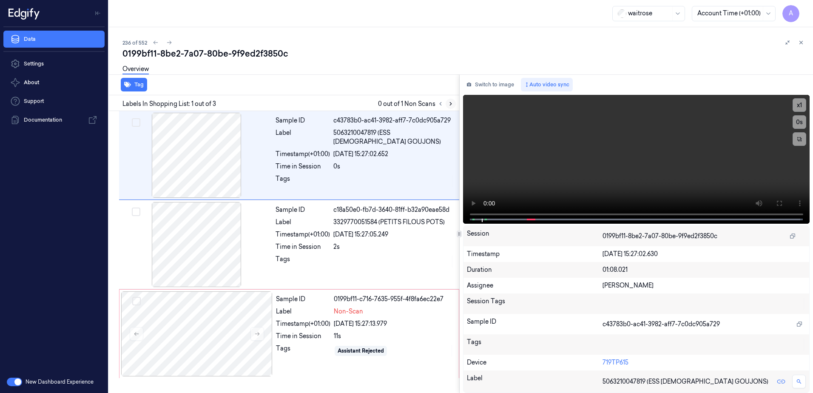
click at [447, 105] on button at bounding box center [451, 104] width 10 height 10
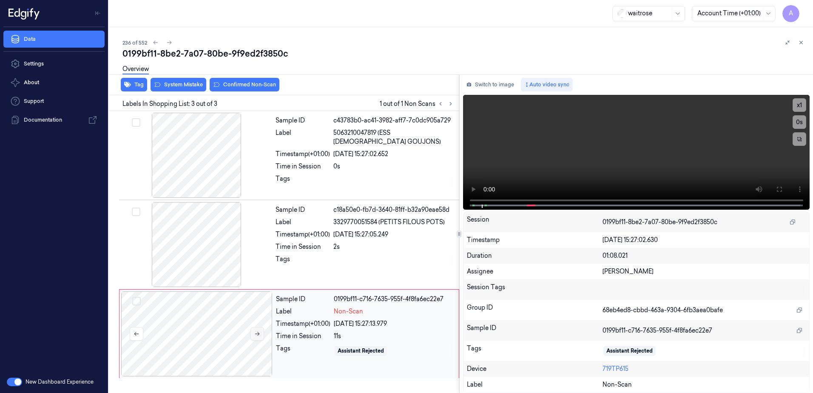
click at [256, 334] on icon at bounding box center [257, 334] width 6 height 6
click at [255, 337] on button at bounding box center [258, 334] width 14 height 14
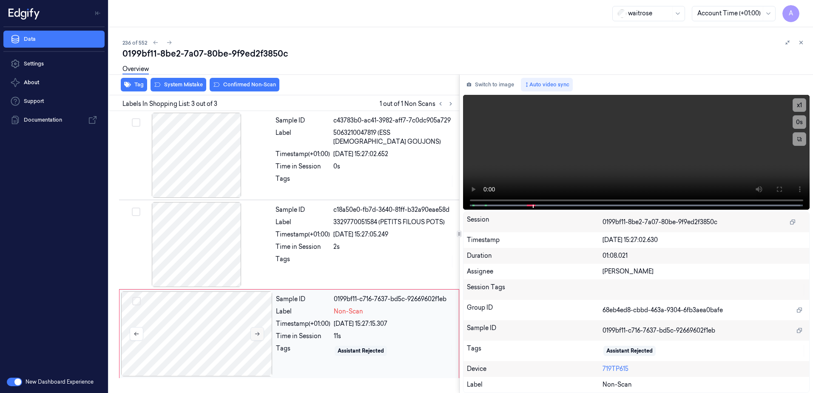
click at [255, 337] on button at bounding box center [258, 334] width 14 height 14
click at [778, 187] on icon at bounding box center [779, 189] width 5 height 5
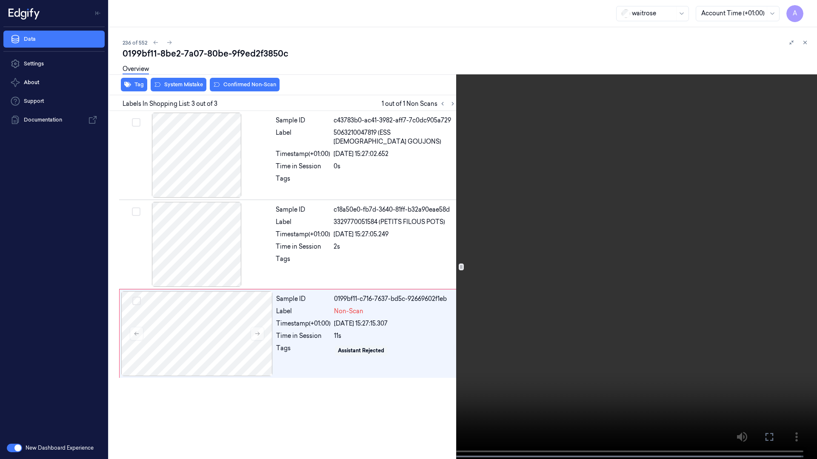
click at [495, 272] on video at bounding box center [408, 230] width 817 height 461
click at [805, 9] on button "x 1" at bounding box center [807, 10] width 14 height 14
click at [805, 9] on button "x 2" at bounding box center [807, 10] width 14 height 14
click at [0, 0] on icon at bounding box center [0, 0] width 0 height 0
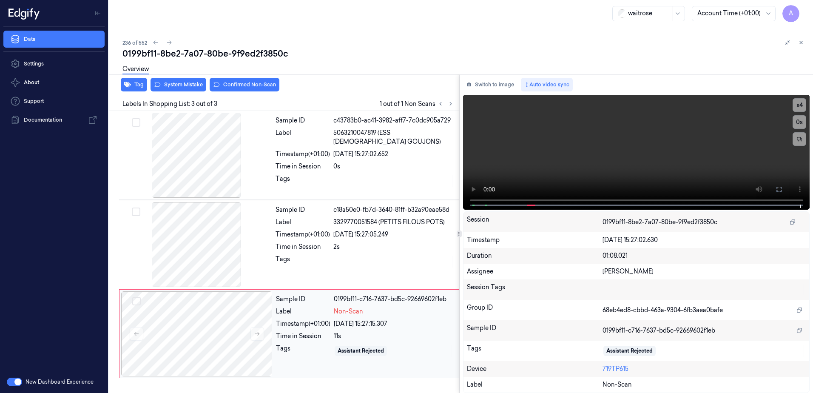
click at [305, 330] on div "Sample ID 0199bf11-c716-7637-bd5c-92669602f1eb Label Non-Scan Timestamp (+01:00…" at bounding box center [365, 333] width 185 height 85
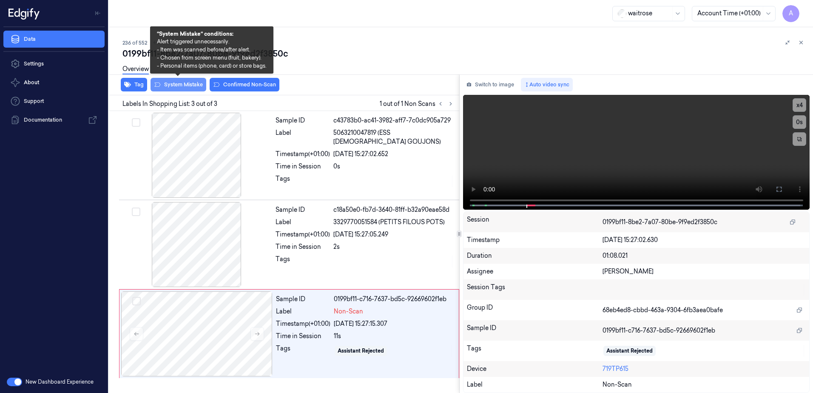
click at [183, 83] on button "System Mistake" at bounding box center [179, 85] width 56 height 14
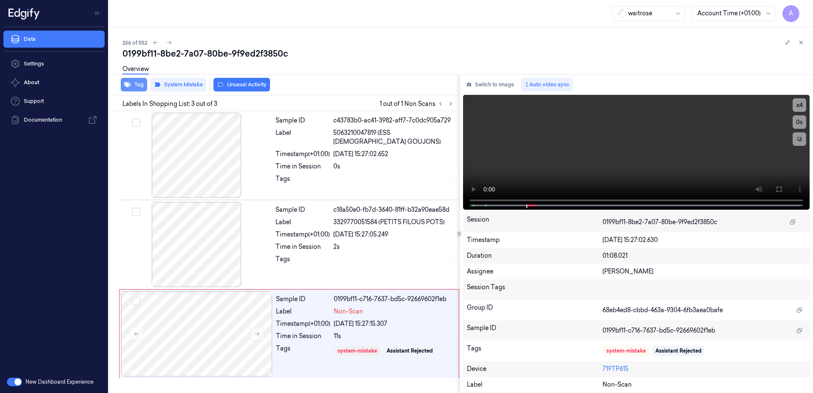
click at [131, 85] on button "Tag" at bounding box center [134, 85] width 26 height 14
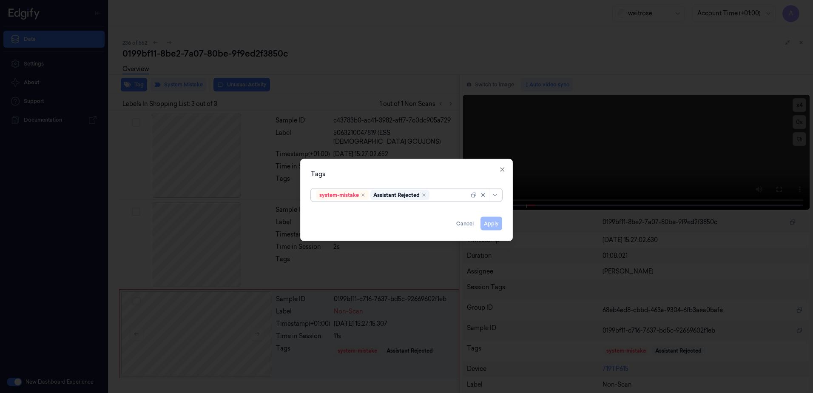
click at [444, 196] on div at bounding box center [450, 195] width 38 height 9
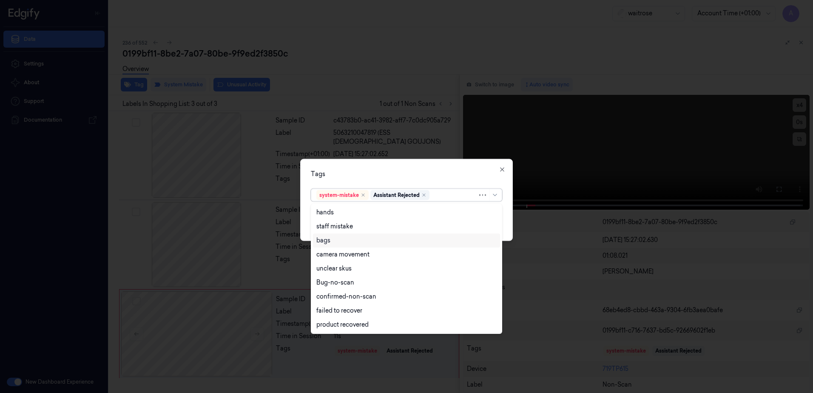
click at [355, 242] on div "bags" at bounding box center [406, 240] width 180 height 9
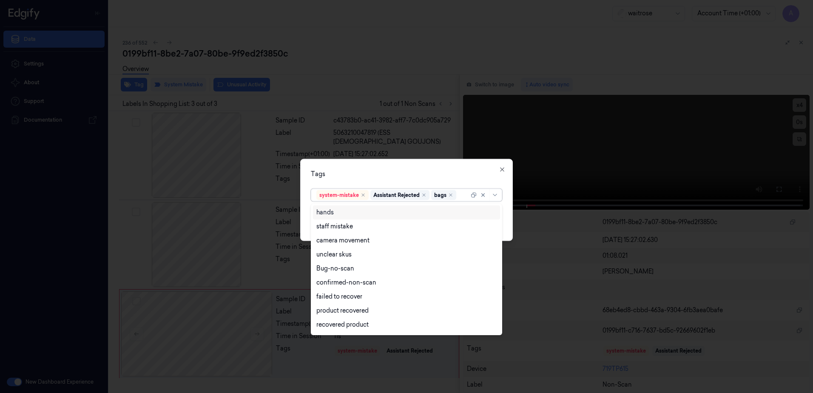
click at [401, 174] on div "Tags" at bounding box center [406, 174] width 191 height 9
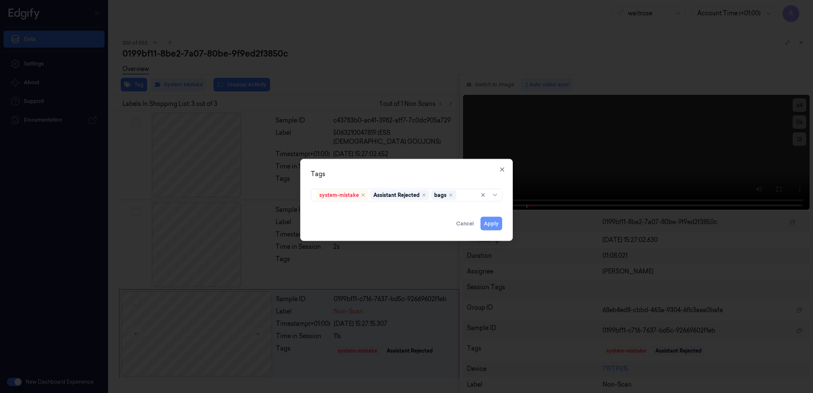
click at [489, 225] on button "Apply" at bounding box center [492, 224] width 22 height 14
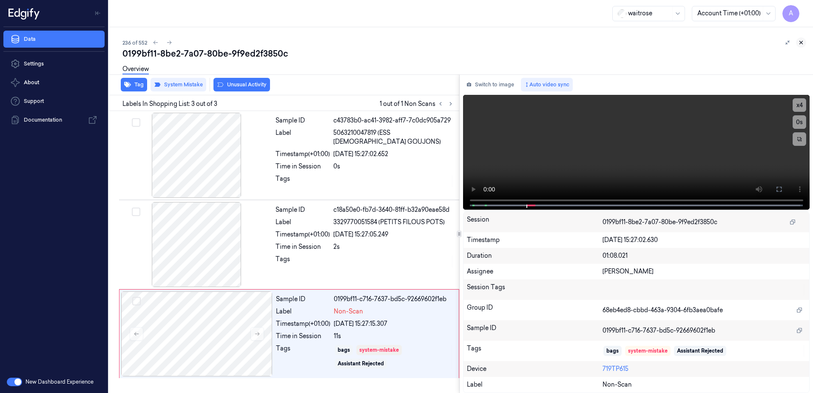
click at [802, 45] on icon at bounding box center [801, 43] width 6 height 6
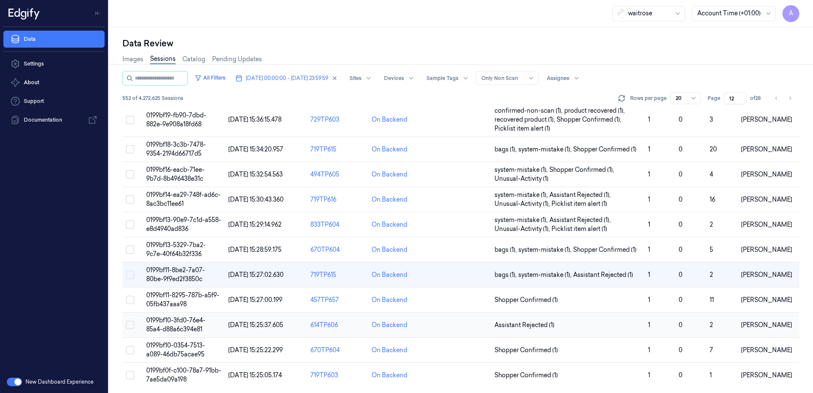
scroll to position [268, 0]
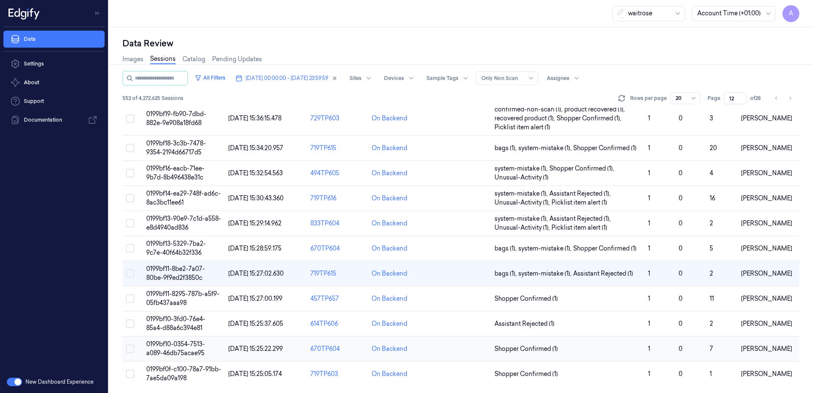
click at [176, 350] on span "0199bf10-0354-7513-a089-46db75acae95" at bounding box center [175, 348] width 59 height 17
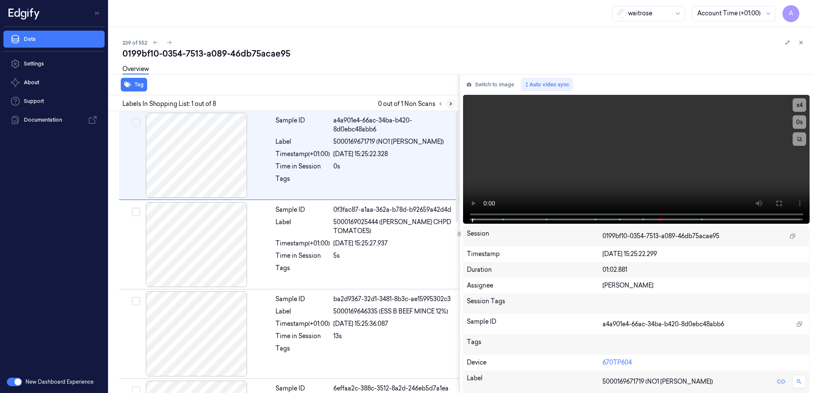
click at [450, 101] on icon at bounding box center [451, 104] width 6 height 6
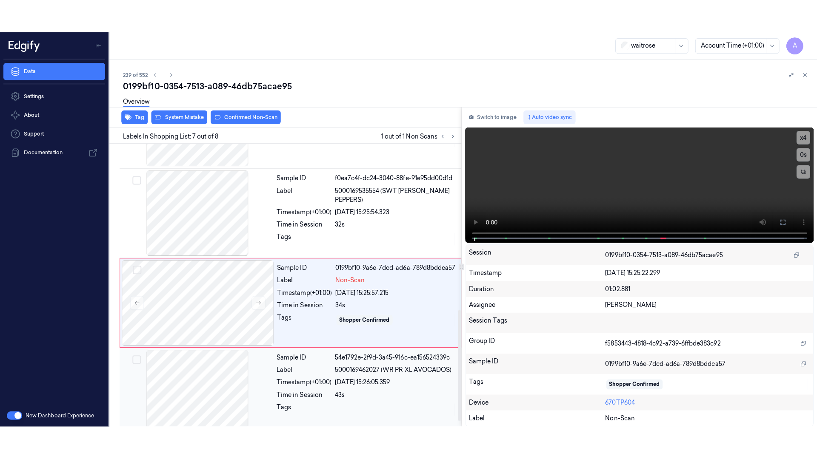
scroll to position [435, 0]
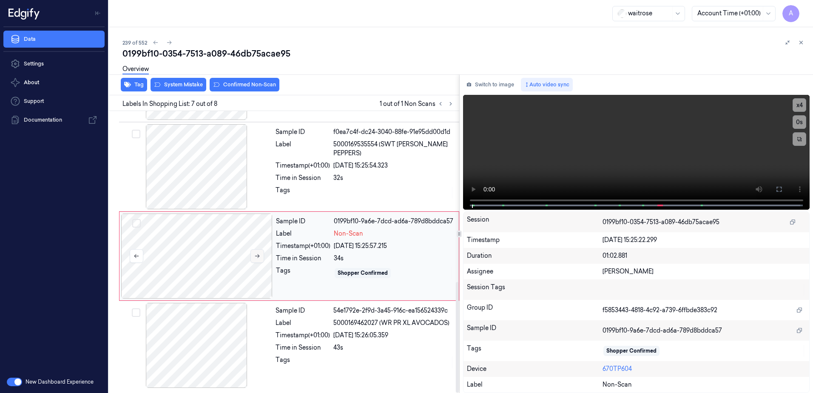
click at [258, 261] on button at bounding box center [258, 256] width 14 height 14
click at [254, 257] on icon at bounding box center [257, 256] width 6 height 6
drag, startPoint x: 780, startPoint y: 194, endPoint x: 782, endPoint y: 238, distance: 44.3
click at [780, 194] on button at bounding box center [779, 189] width 14 height 14
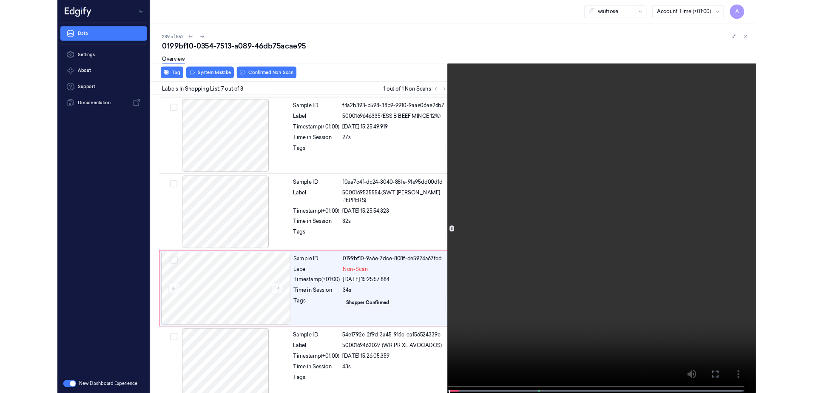
scroll to position [369, 0]
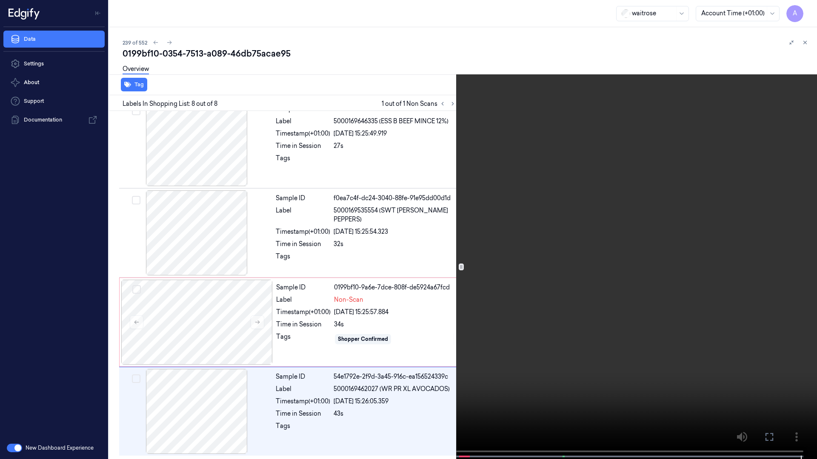
click at [0, 0] on icon at bounding box center [0, 0] width 0 height 0
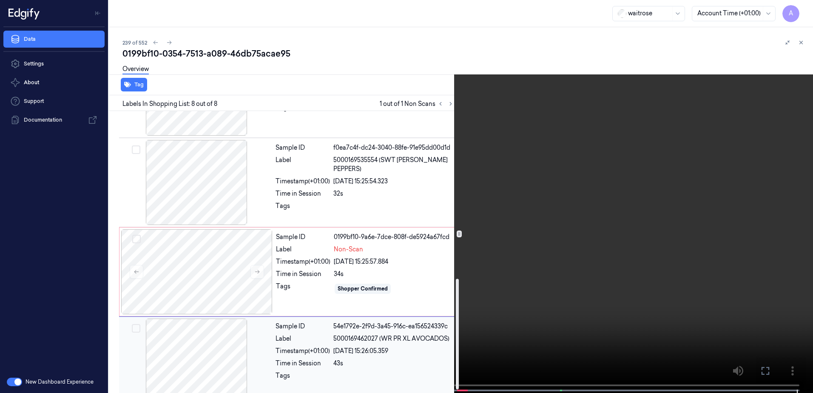
scroll to position [435, 0]
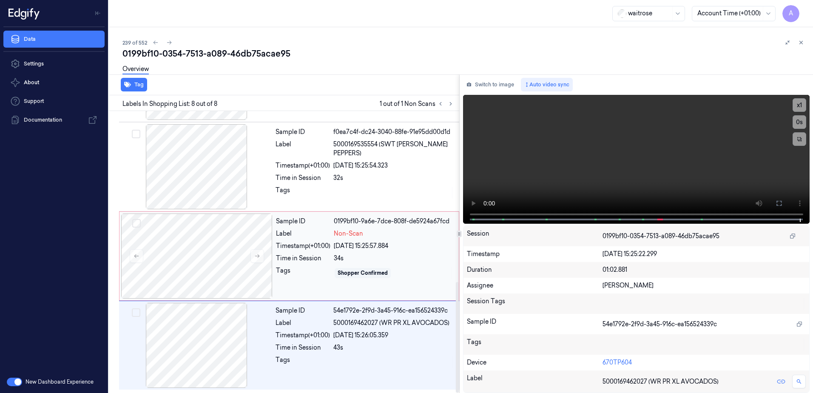
click at [304, 274] on div "Tags" at bounding box center [303, 273] width 54 height 14
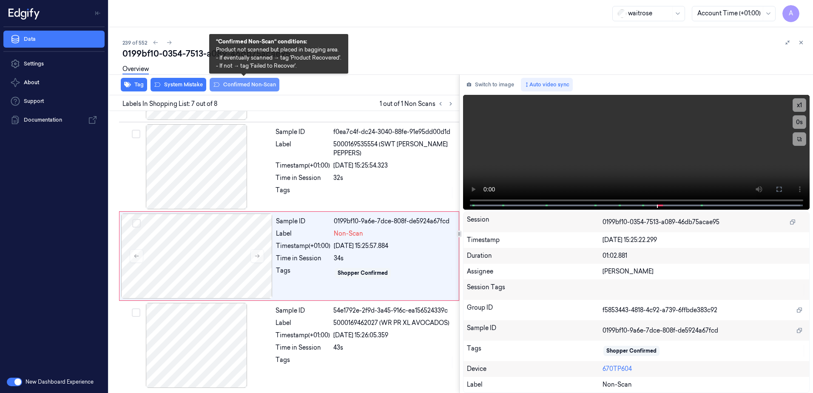
click at [234, 88] on button "Confirmed Non-Scan" at bounding box center [245, 85] width 70 height 14
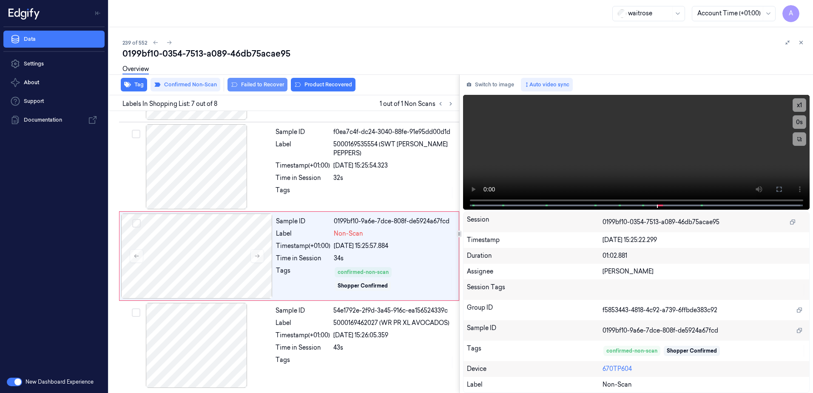
click at [282, 88] on button "Failed to Recover" at bounding box center [258, 85] width 60 height 14
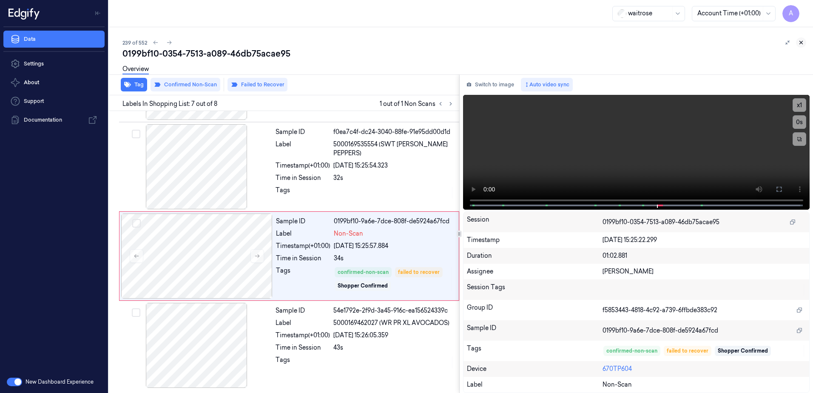
click at [803, 42] on icon at bounding box center [801, 43] width 6 height 6
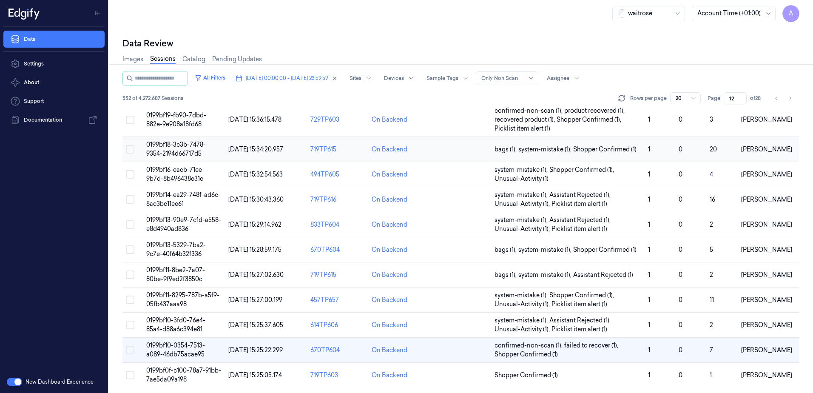
scroll to position [268, 0]
drag, startPoint x: 735, startPoint y: 97, endPoint x: 729, endPoint y: 100, distance: 7.6
click at [729, 100] on input "12" at bounding box center [735, 98] width 23 height 12
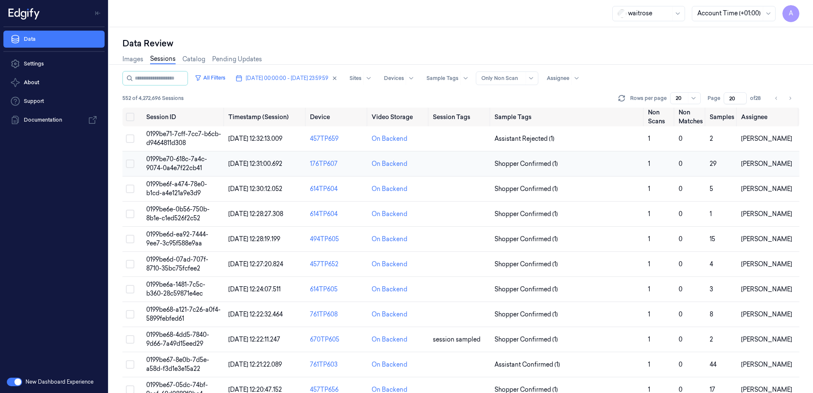
type input "20"
click at [179, 169] on span "0199be70-618c-7a4c-9074-0a4e7f22cb41" at bounding box center [176, 163] width 61 height 17
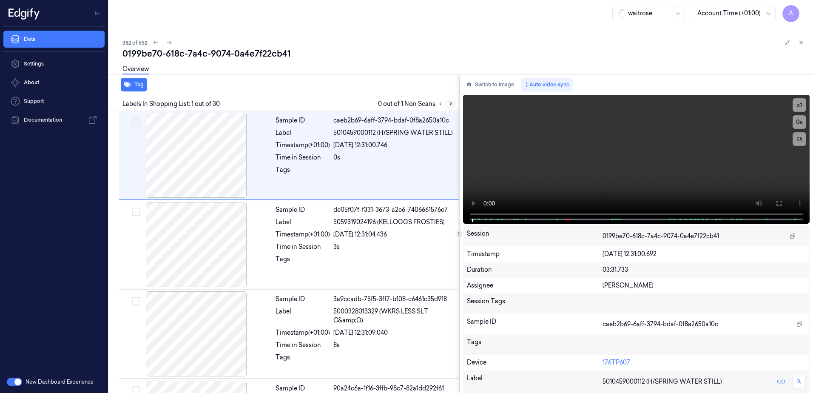
click at [454, 107] on button at bounding box center [451, 104] width 10 height 10
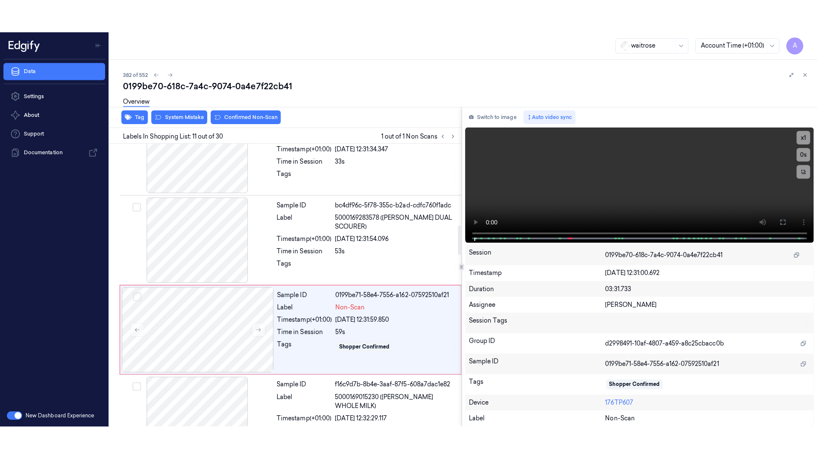
scroll to position [797, 0]
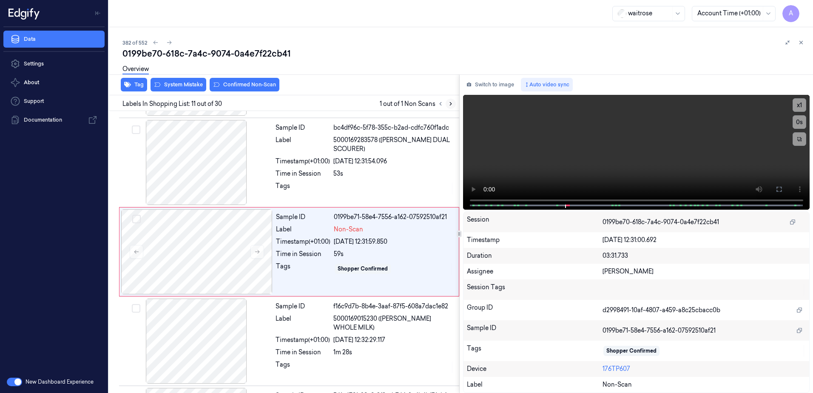
click at [454, 104] on button at bounding box center [451, 104] width 10 height 10
click at [444, 104] on button at bounding box center [441, 104] width 10 height 10
click at [450, 104] on icon at bounding box center [451, 104] width 6 height 6
click at [256, 252] on icon at bounding box center [257, 252] width 5 height 4
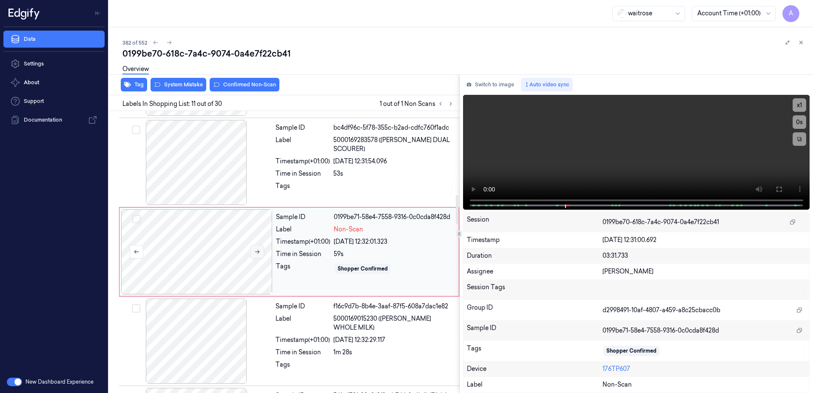
click at [256, 252] on icon at bounding box center [257, 252] width 5 height 4
click at [779, 191] on icon at bounding box center [779, 189] width 7 height 7
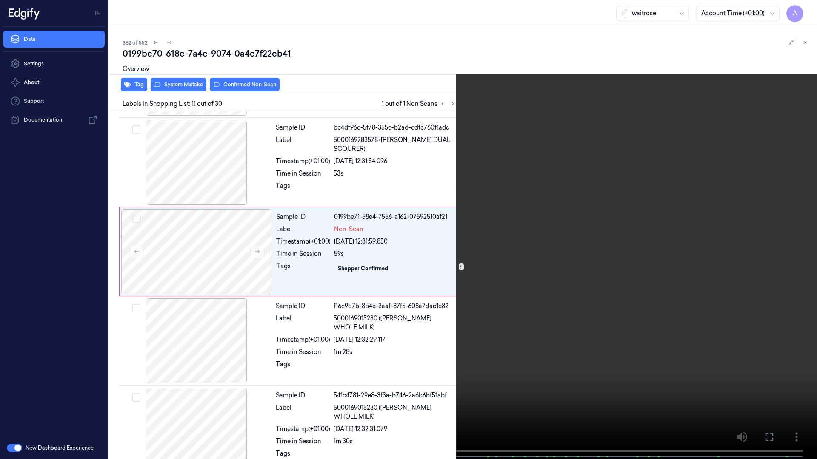
click at [551, 222] on video at bounding box center [408, 230] width 817 height 461
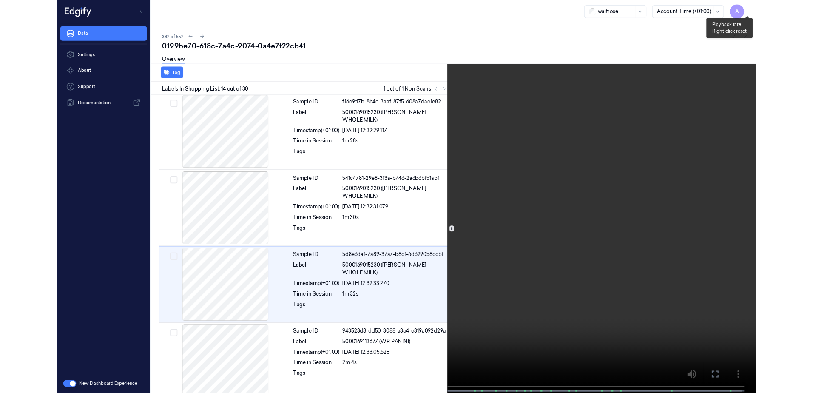
scroll to position [1031, 0]
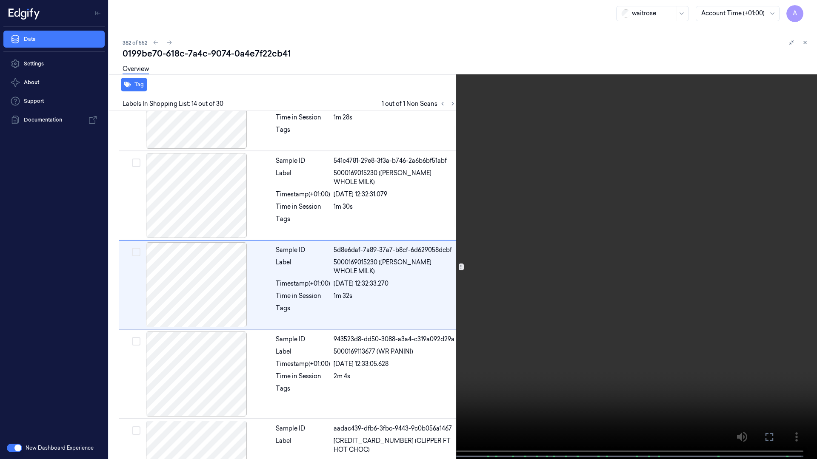
click at [0, 0] on icon at bounding box center [0, 0] width 0 height 0
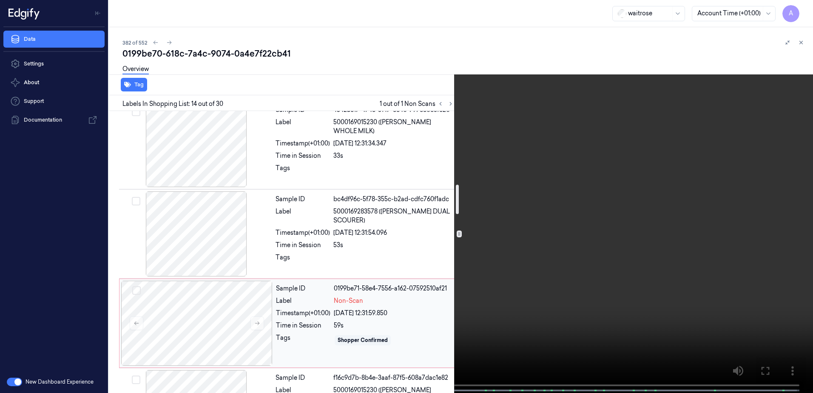
scroll to position [691, 0]
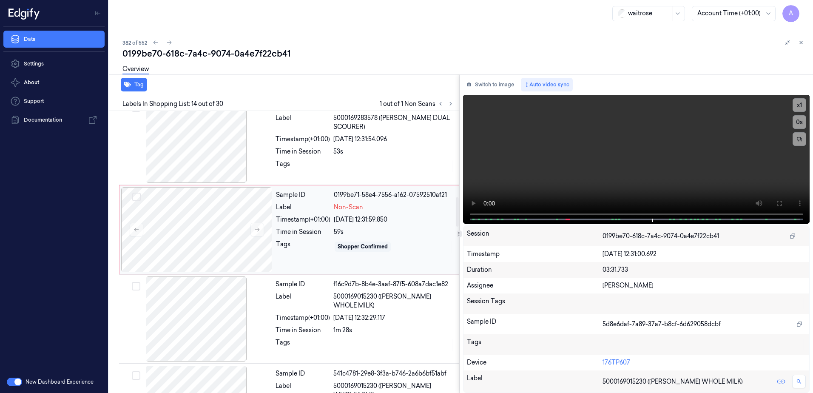
click at [318, 252] on div "Tags" at bounding box center [303, 247] width 54 height 14
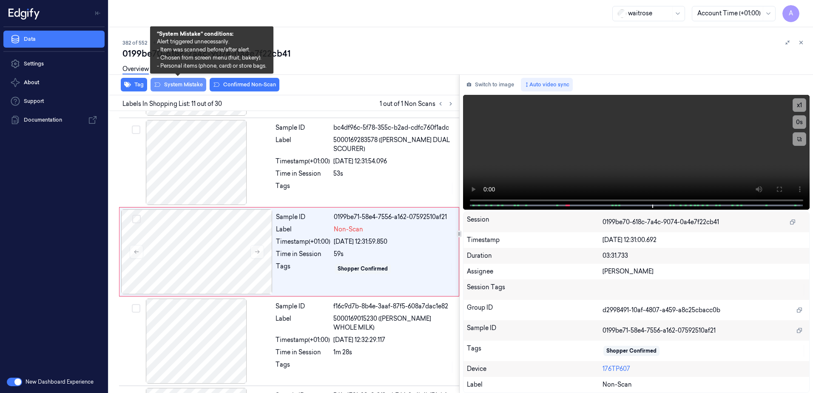
click at [174, 88] on button "System Mistake" at bounding box center [179, 85] width 56 height 14
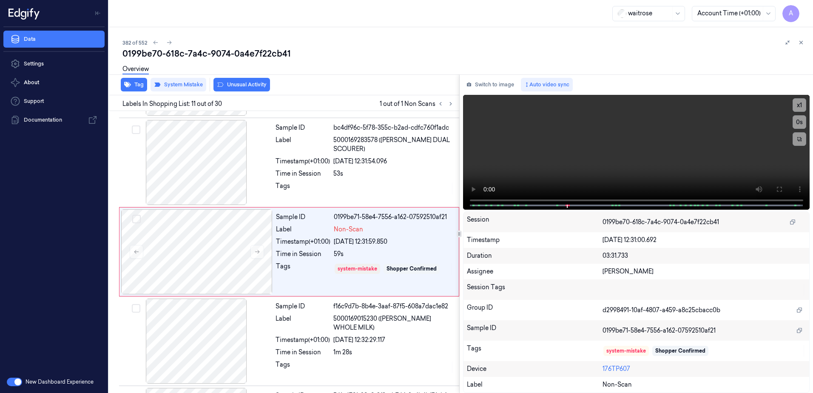
click at [232, 86] on button "Unusual Activity" at bounding box center [242, 85] width 57 height 14
click at [804, 43] on icon at bounding box center [801, 43] width 6 height 6
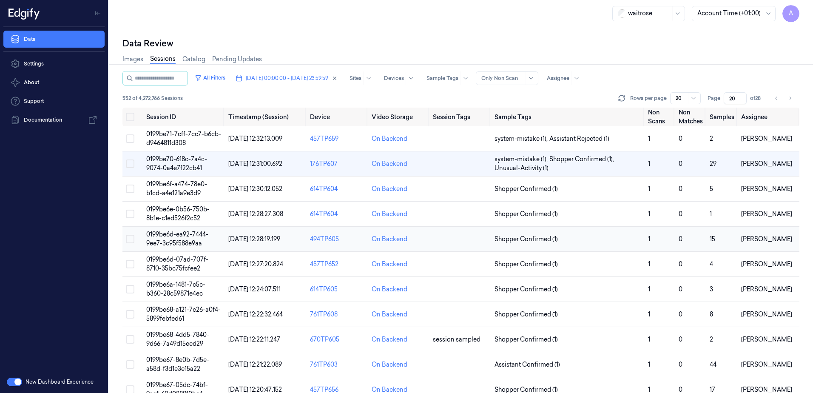
click at [183, 234] on span "0199be6d-ea92-7444-9ee7-3c95f588e9aa" at bounding box center [177, 239] width 62 height 17
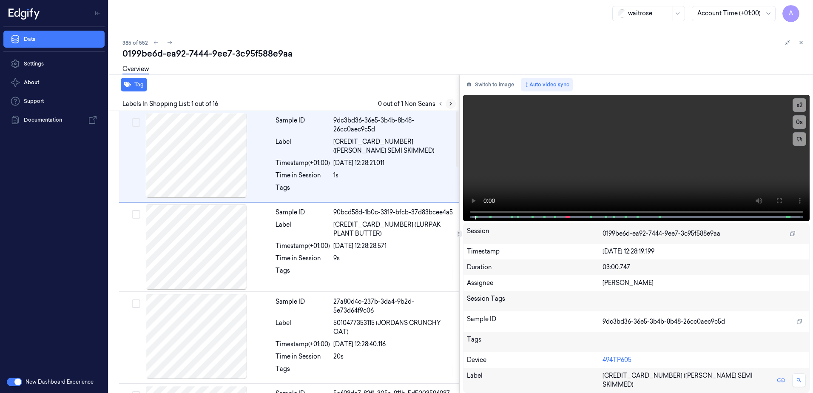
click at [454, 104] on button at bounding box center [451, 104] width 10 height 10
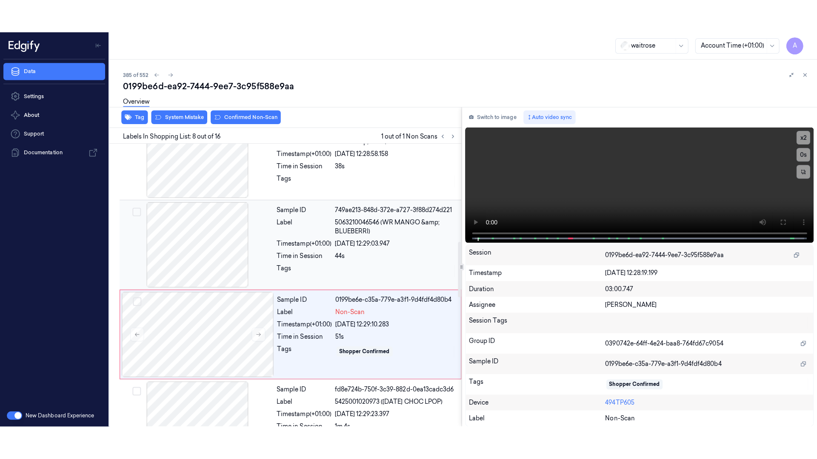
scroll to position [531, 0]
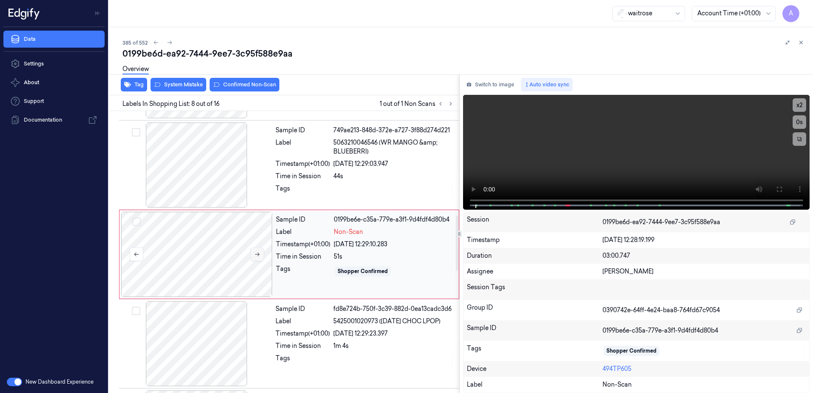
click at [256, 254] on icon at bounding box center [257, 254] width 6 height 6
click at [259, 254] on icon at bounding box center [257, 254] width 6 height 6
click at [259, 253] on icon at bounding box center [257, 255] width 5 height 4
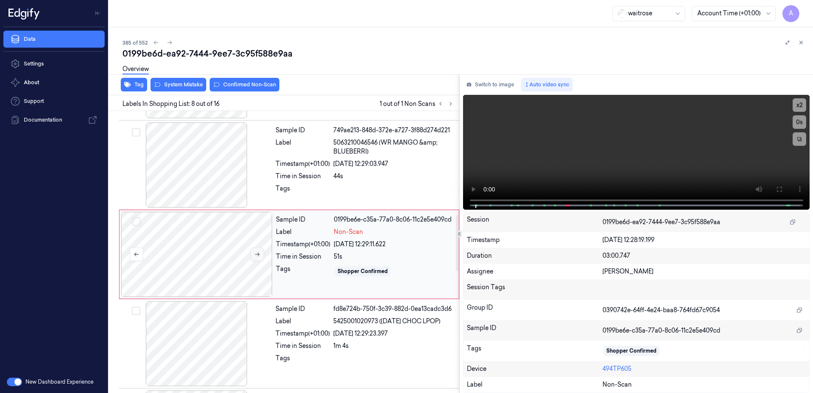
click at [259, 253] on icon at bounding box center [257, 255] width 5 height 4
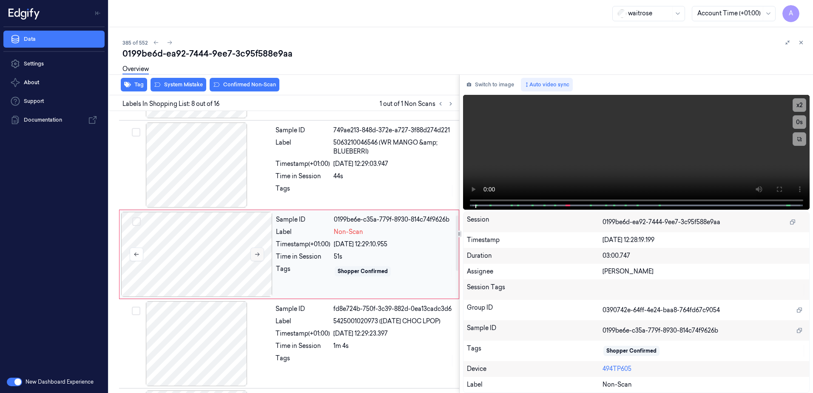
click at [259, 253] on icon at bounding box center [257, 255] width 5 height 4
click at [777, 192] on icon at bounding box center [779, 189] width 5 height 5
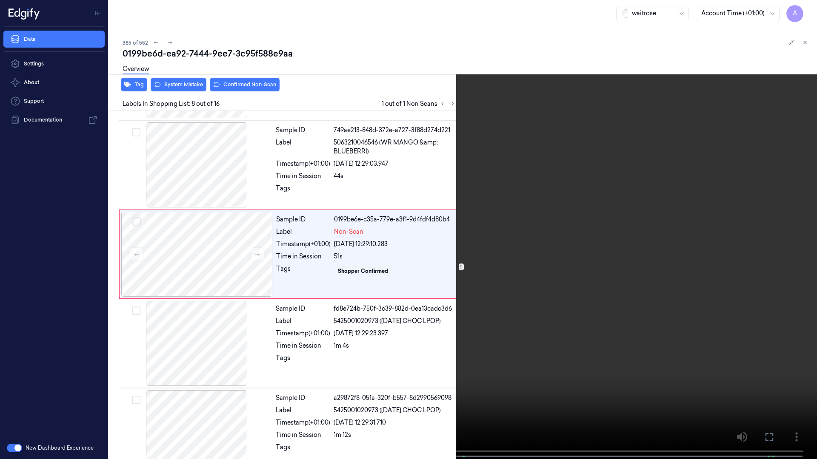
click at [536, 328] on video at bounding box center [408, 230] width 817 height 461
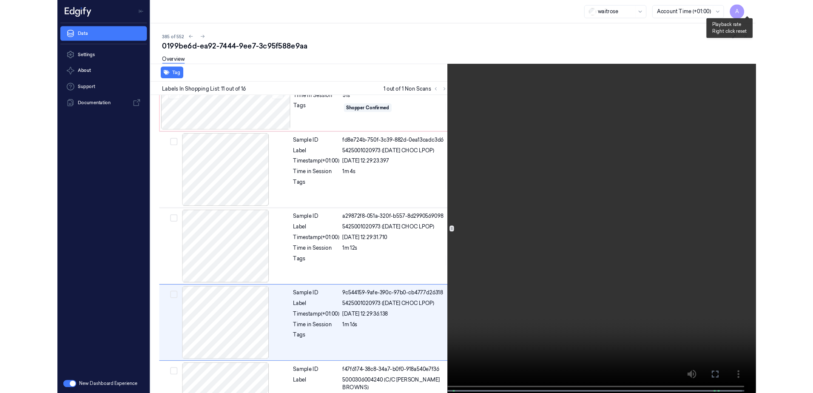
scroll to position [764, 0]
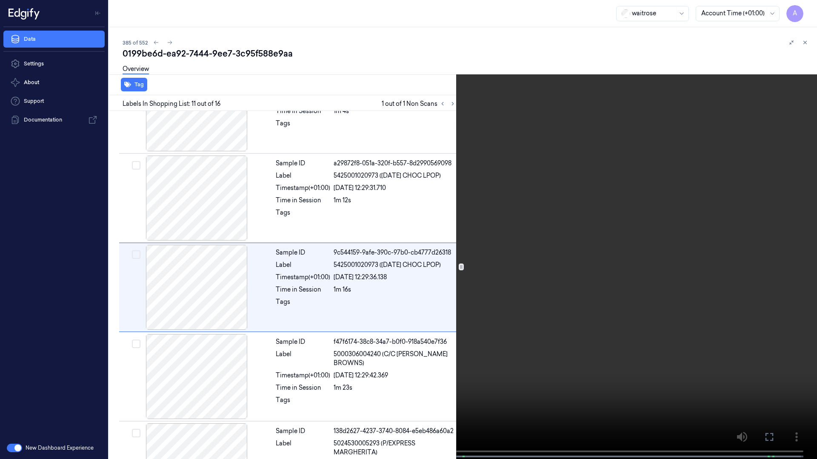
click at [0, 0] on icon at bounding box center [0, 0] width 0 height 0
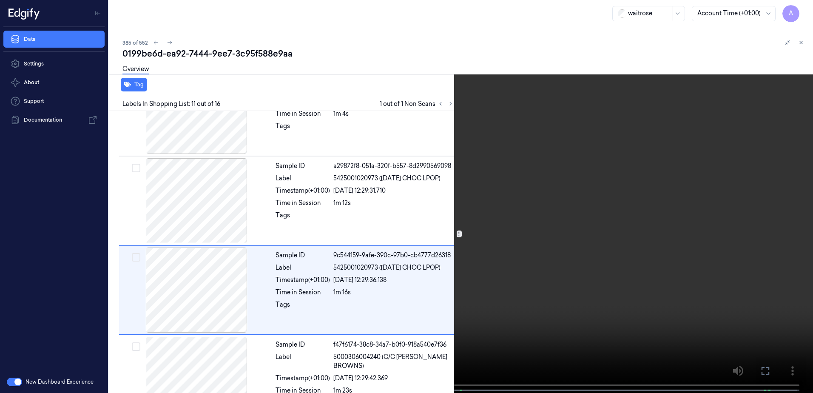
scroll to position [766, 0]
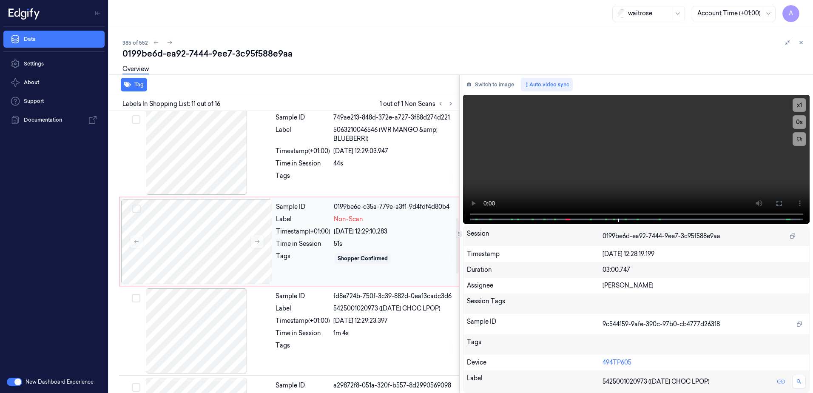
click at [326, 252] on div "Tags" at bounding box center [303, 259] width 54 height 14
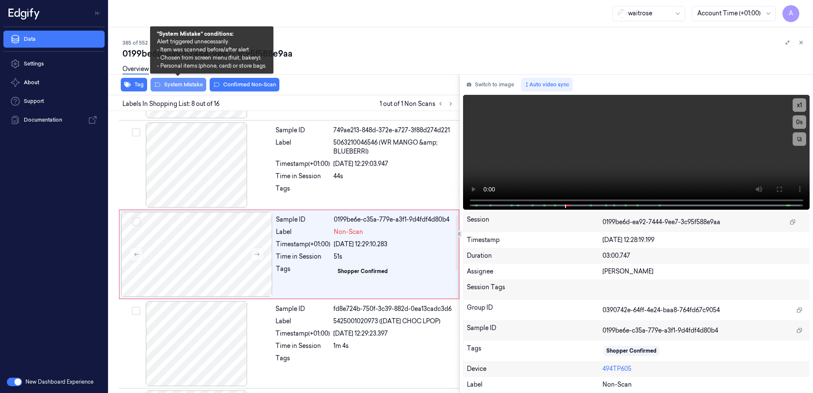
click at [178, 85] on button "System Mistake" at bounding box center [179, 85] width 56 height 14
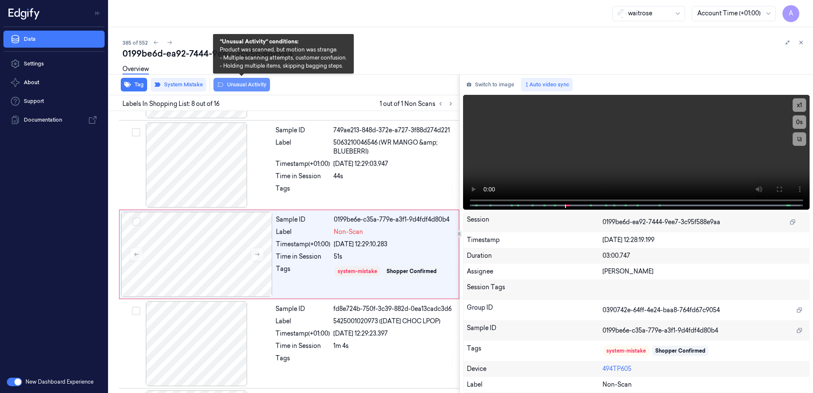
click at [229, 87] on button "Unusual Activity" at bounding box center [242, 85] width 57 height 14
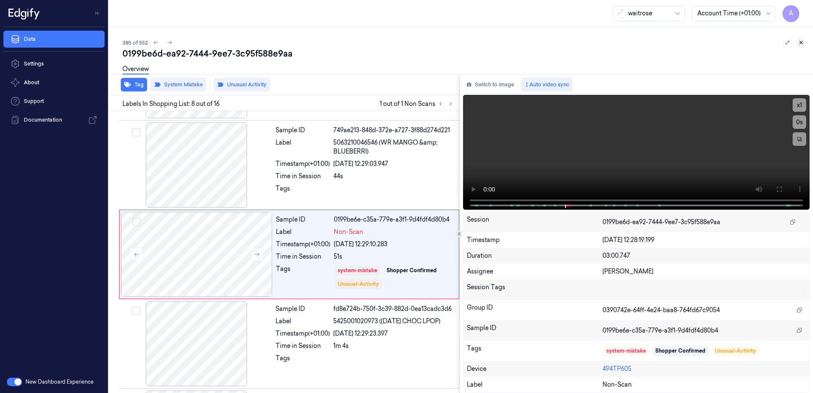
click at [802, 42] on icon at bounding box center [801, 42] width 3 height 3
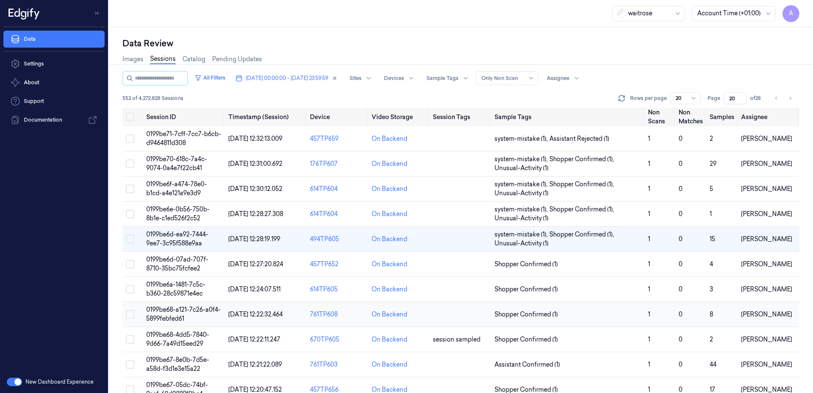
click at [168, 314] on td "0199be68-a121-7c26-a0f4-5899febfed61" at bounding box center [184, 314] width 82 height 25
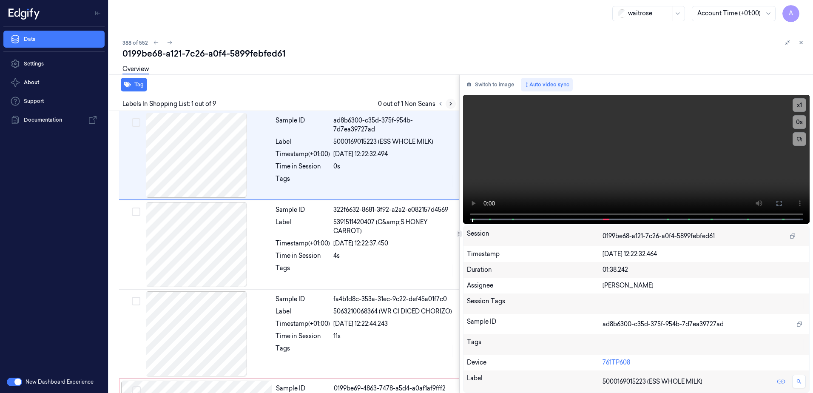
click at [450, 105] on icon at bounding box center [451, 104] width 6 height 6
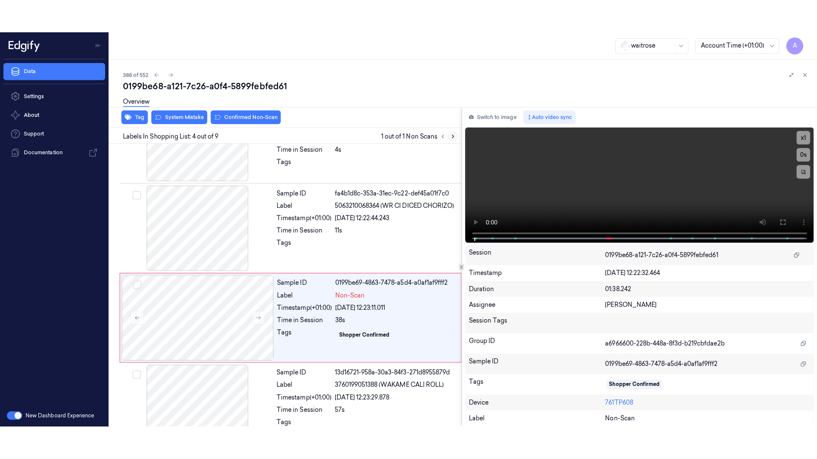
scroll to position [171, 0]
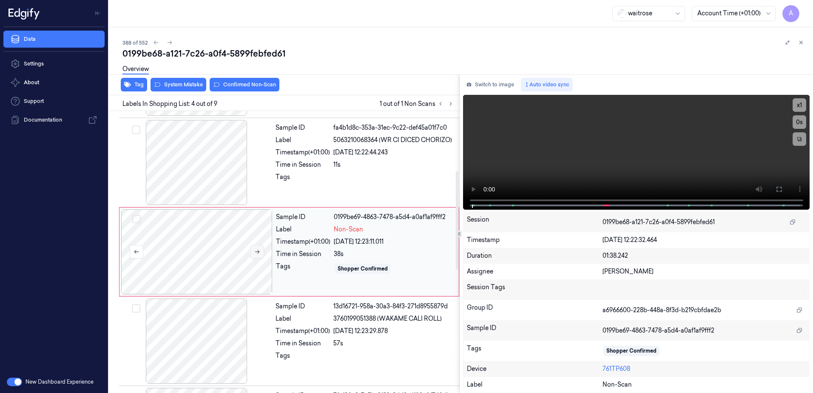
click at [257, 254] on icon at bounding box center [257, 252] width 6 height 6
click at [258, 254] on icon at bounding box center [257, 252] width 6 height 6
drag, startPoint x: 781, startPoint y: 188, endPoint x: 783, endPoint y: 232, distance: 44.3
click at [781, 188] on icon at bounding box center [779, 189] width 5 height 5
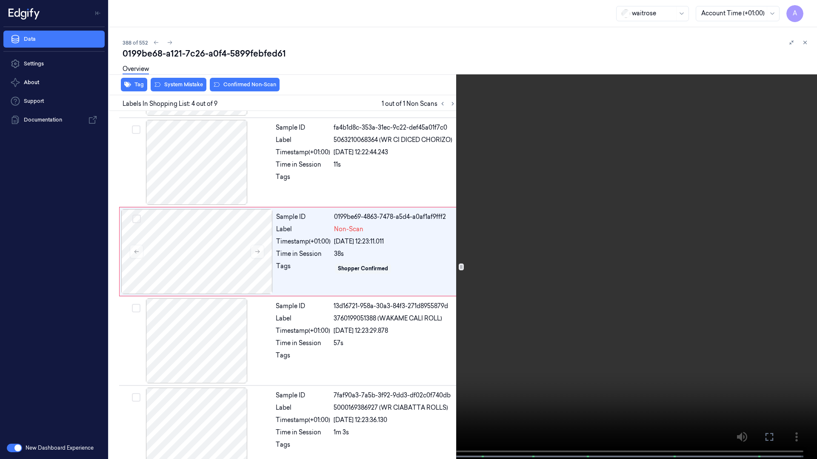
click at [547, 222] on video at bounding box center [408, 230] width 817 height 461
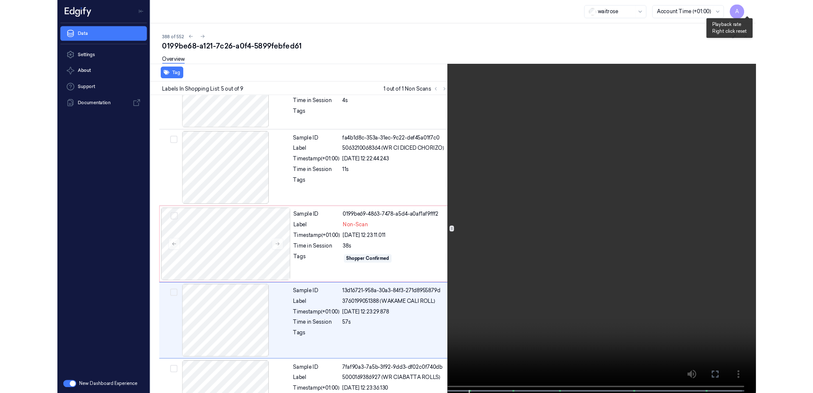
scroll to position [228, 0]
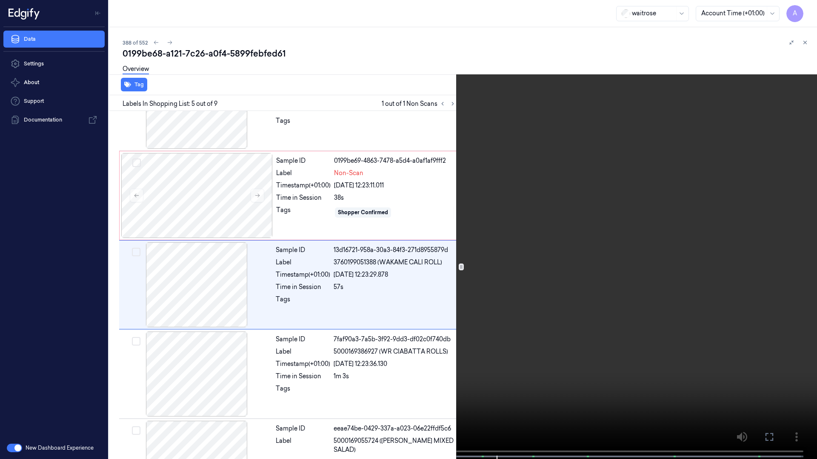
click at [0, 0] on icon at bounding box center [0, 0] width 0 height 0
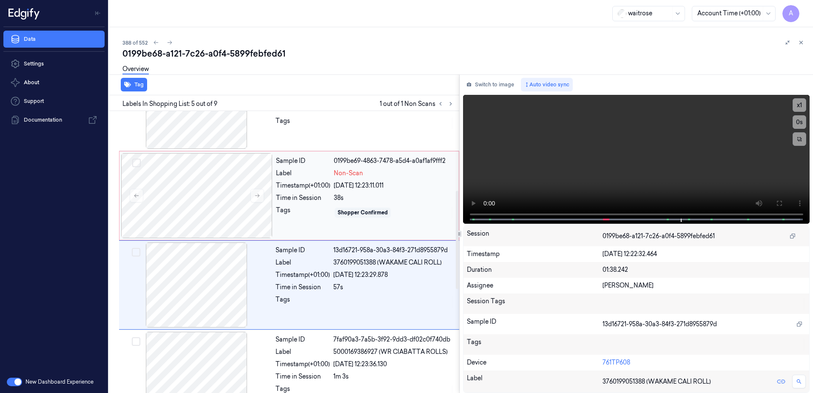
click at [302, 225] on div "Sample ID 0199be69-4863-7478-a5d4-a0af1af9fff2 Label Non-Scan Timestamp (+01:00…" at bounding box center [365, 195] width 185 height 85
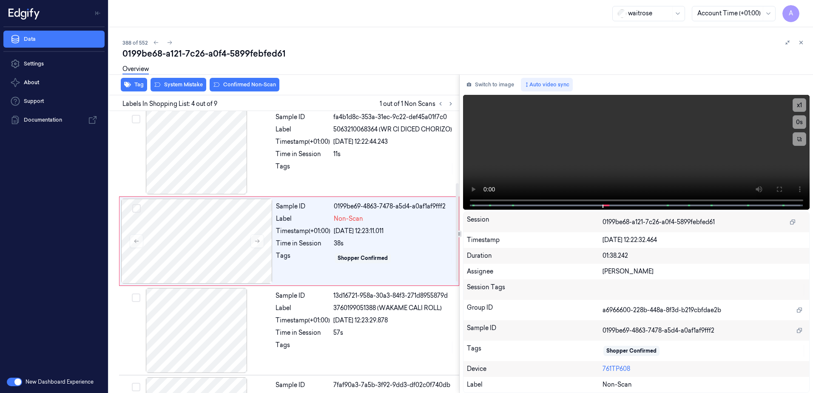
scroll to position [171, 0]
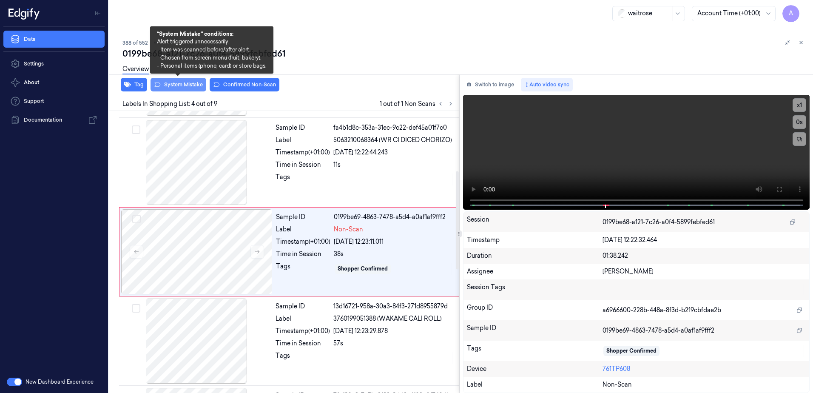
click at [188, 90] on button "System Mistake" at bounding box center [179, 85] width 56 height 14
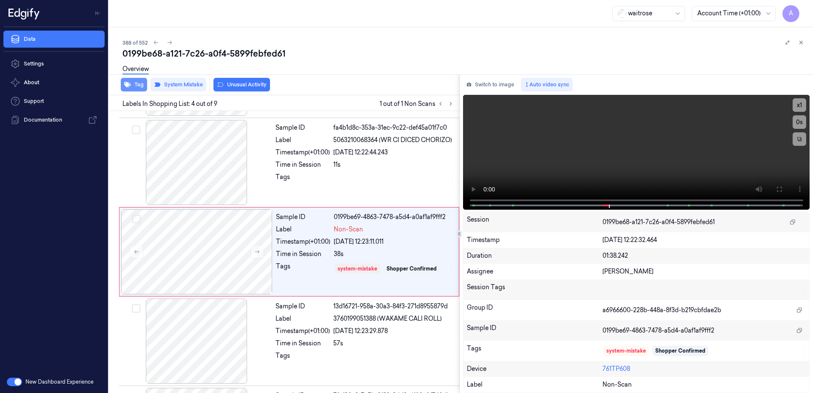
click at [133, 85] on button "Tag" at bounding box center [134, 85] width 26 height 14
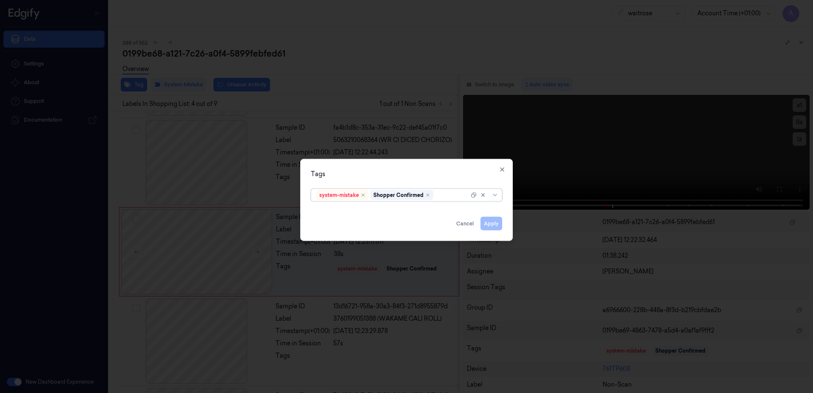
click at [441, 193] on div at bounding box center [452, 195] width 34 height 9
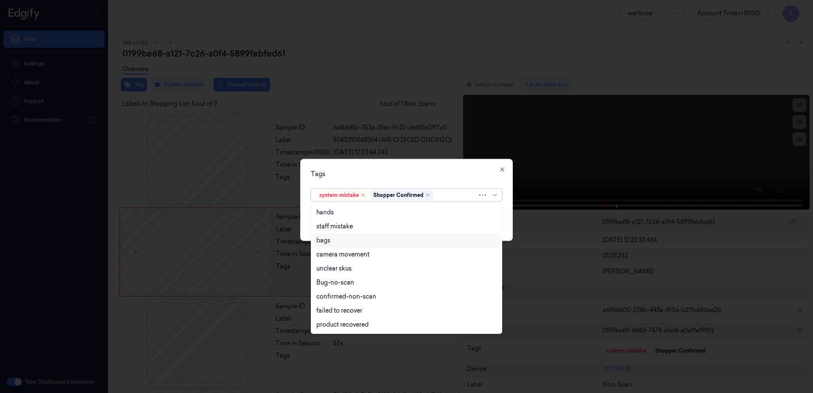
click at [344, 241] on div "bags" at bounding box center [406, 240] width 180 height 9
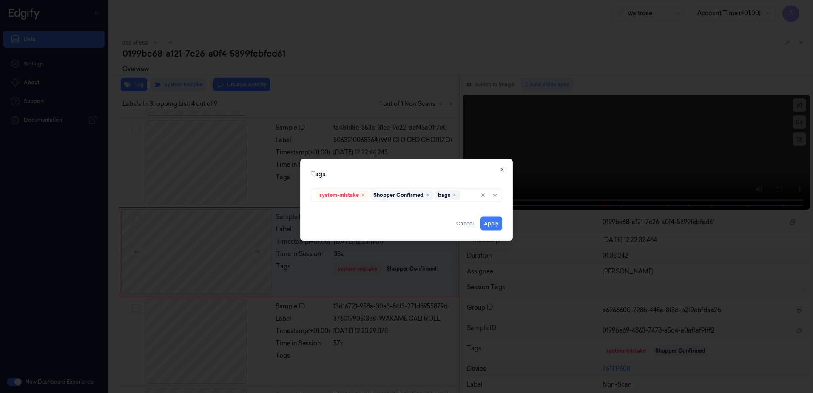
click at [426, 177] on div "Tags" at bounding box center [406, 174] width 191 height 9
click at [493, 225] on button "Apply" at bounding box center [492, 224] width 22 height 14
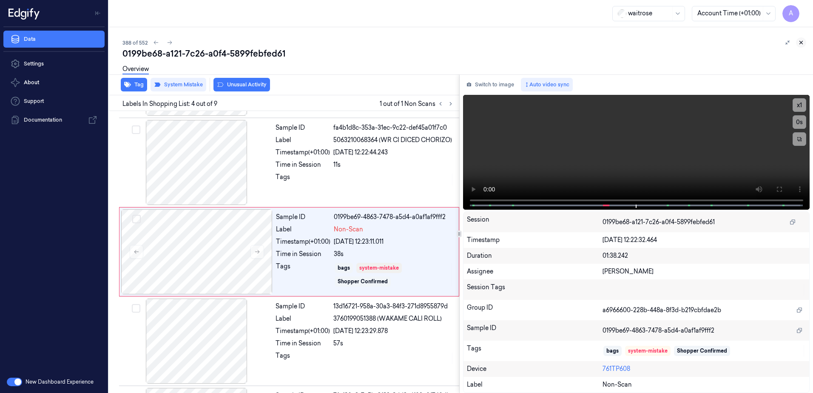
click at [801, 42] on icon at bounding box center [801, 42] width 3 height 3
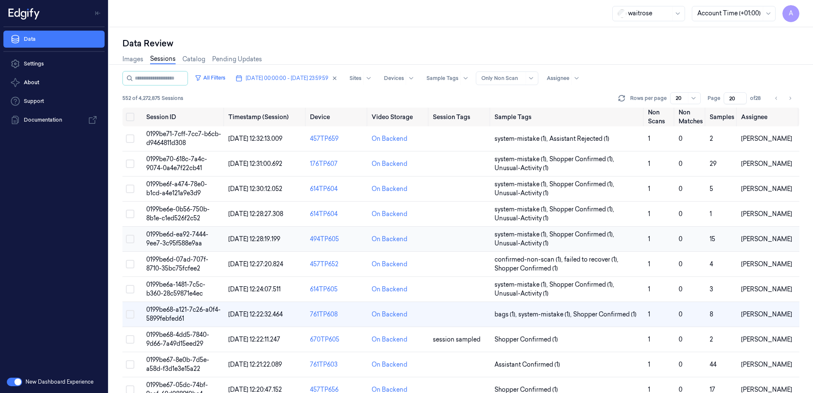
scroll to position [43, 0]
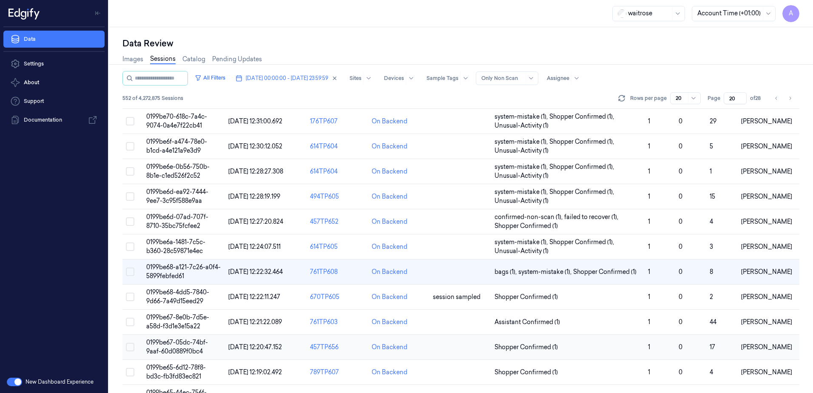
click at [176, 345] on span "0199be67-05dc-74bf-9aaf-60d0889f0bc4" at bounding box center [177, 347] width 62 height 17
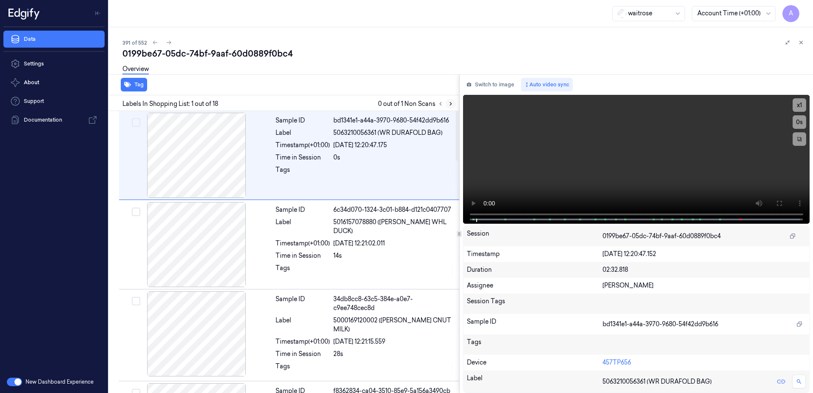
click at [450, 106] on icon at bounding box center [451, 104] width 6 height 6
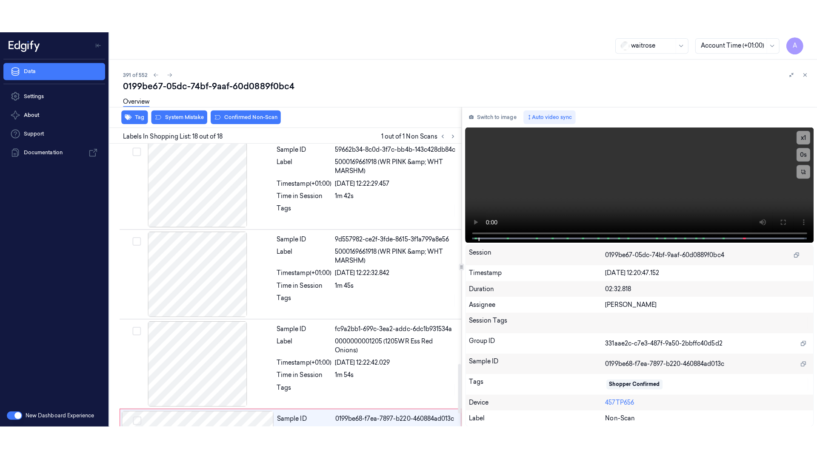
scroll to position [1331, 0]
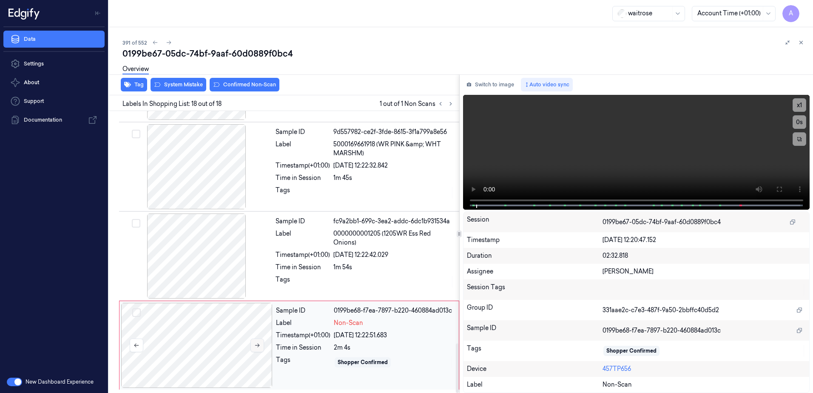
click at [259, 346] on icon at bounding box center [257, 345] width 6 height 6
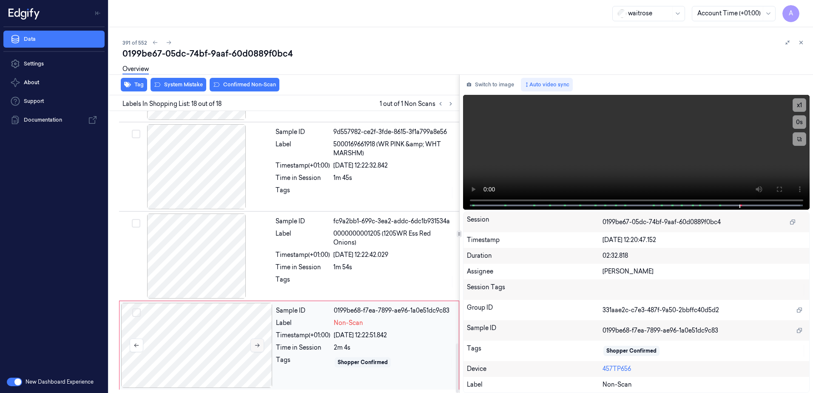
click at [259, 346] on icon at bounding box center [257, 345] width 6 height 6
click at [256, 344] on icon at bounding box center [257, 345] width 6 height 6
click at [258, 345] on icon at bounding box center [257, 345] width 6 height 6
click at [669, 172] on video at bounding box center [636, 152] width 347 height 115
click at [773, 185] on button at bounding box center [779, 189] width 14 height 14
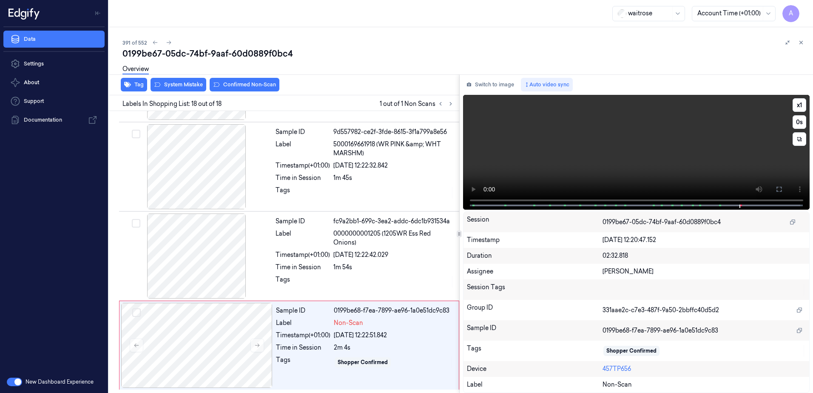
scroll to position [1262, 0]
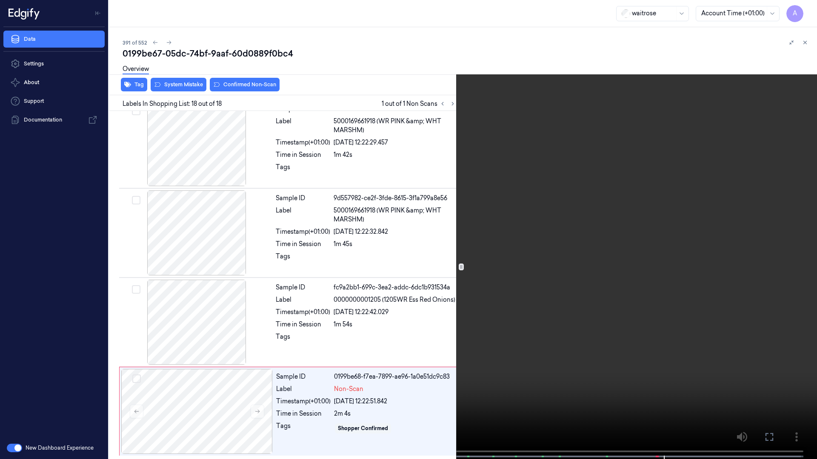
click at [0, 0] on button at bounding box center [0, 0] width 0 height 0
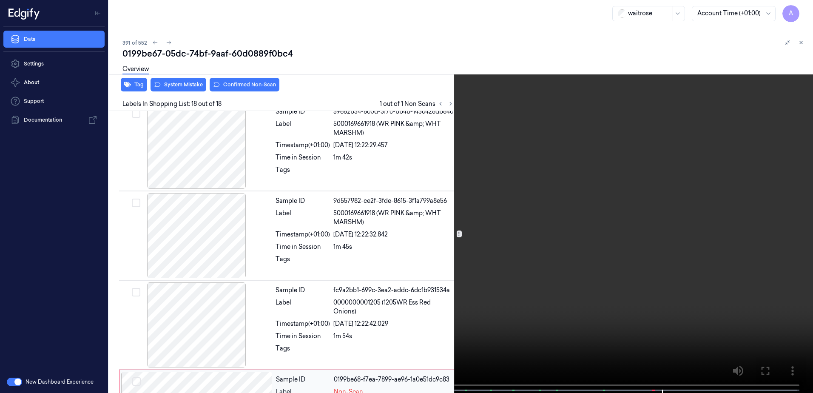
scroll to position [1331, 0]
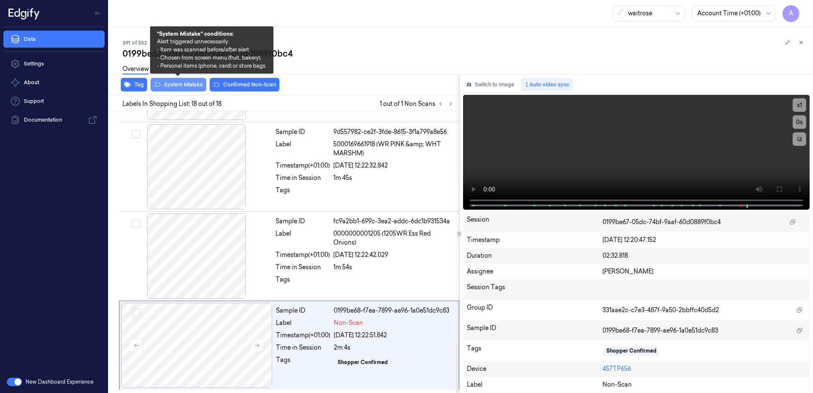
click at [185, 87] on button "System Mistake" at bounding box center [179, 85] width 56 height 14
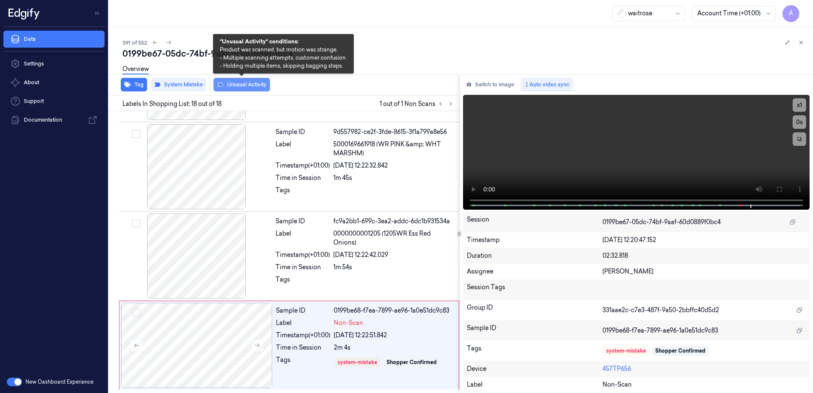
click at [245, 88] on button "Unusual Activity" at bounding box center [242, 85] width 57 height 14
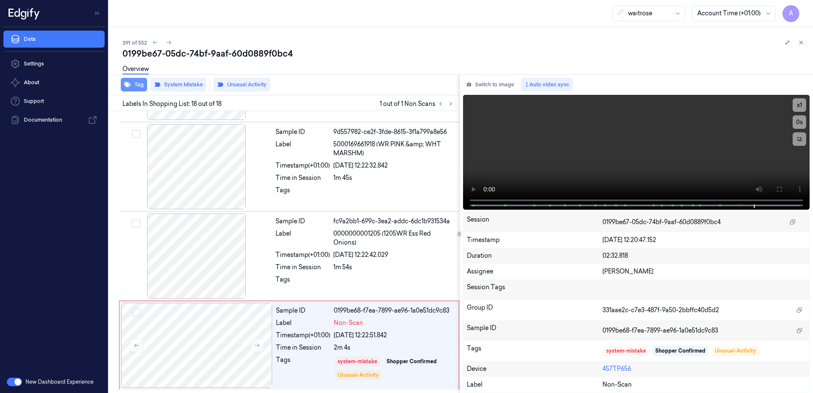
click at [134, 89] on button "Tag" at bounding box center [134, 85] width 26 height 14
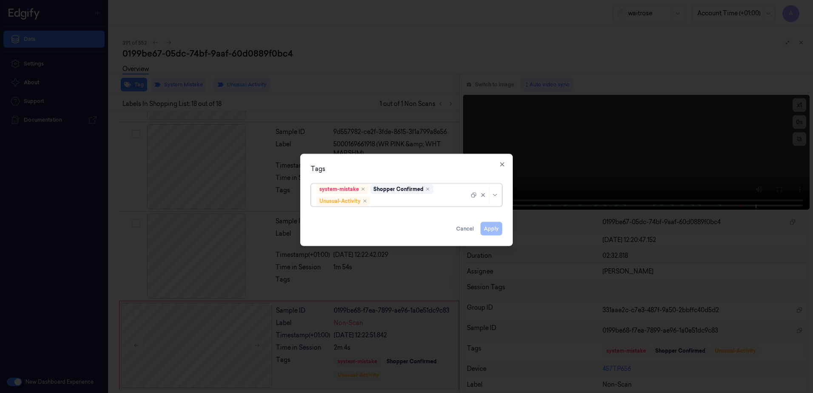
click at [402, 203] on div at bounding box center [420, 201] width 97 height 9
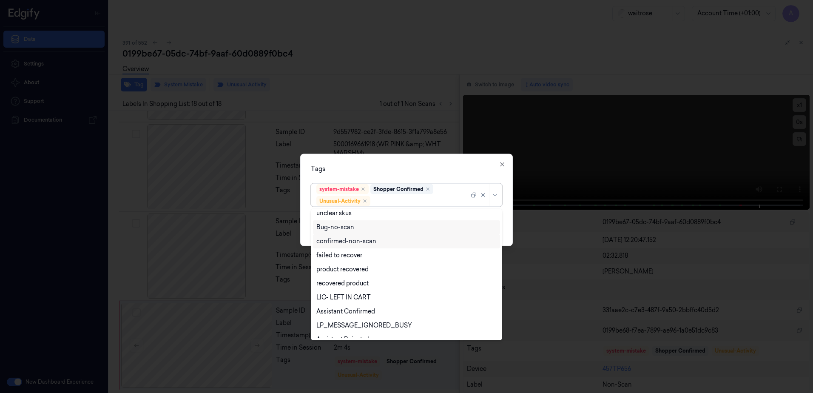
scroll to position [111, 0]
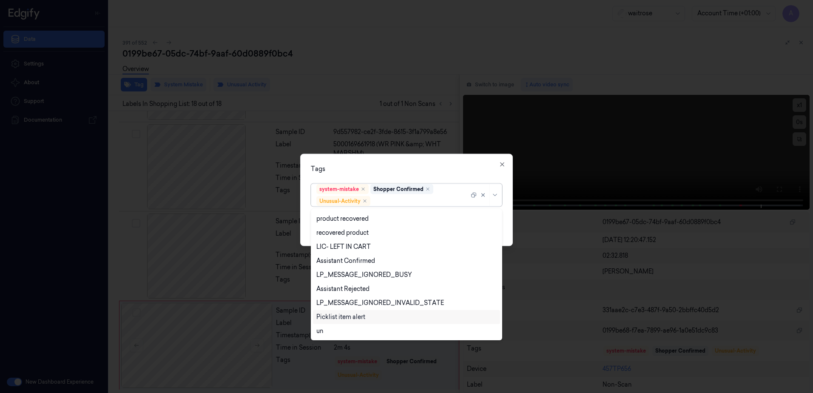
click at [356, 311] on div "Picklist item alert" at bounding box center [406, 317] width 187 height 14
click at [433, 165] on div "Tags" at bounding box center [406, 169] width 191 height 9
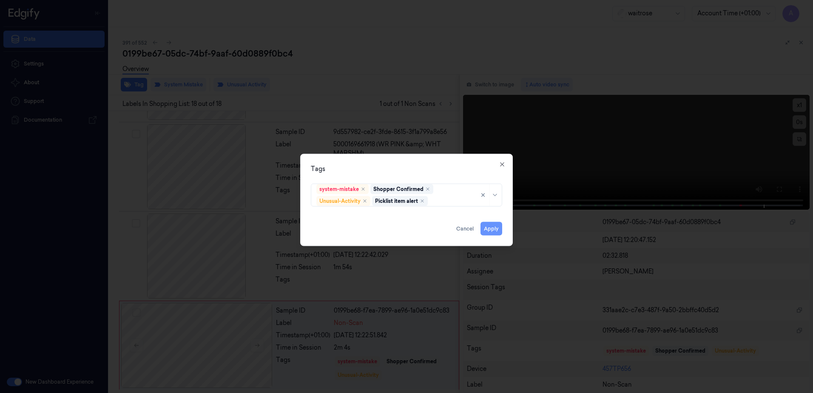
click at [492, 235] on button "Apply" at bounding box center [492, 229] width 22 height 14
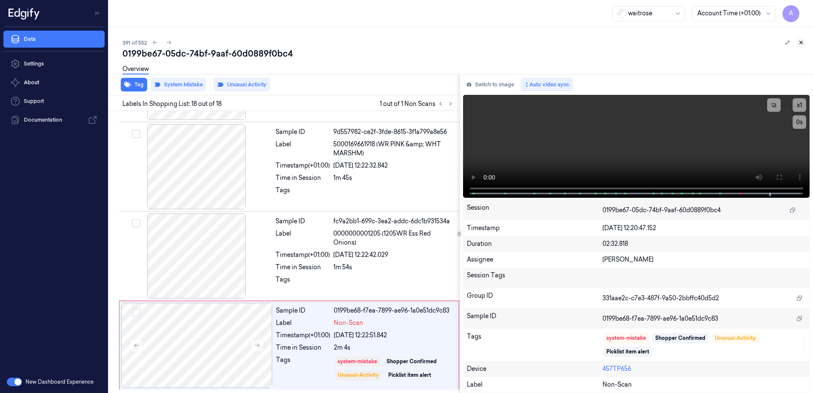
click at [803, 42] on icon at bounding box center [801, 43] width 6 height 6
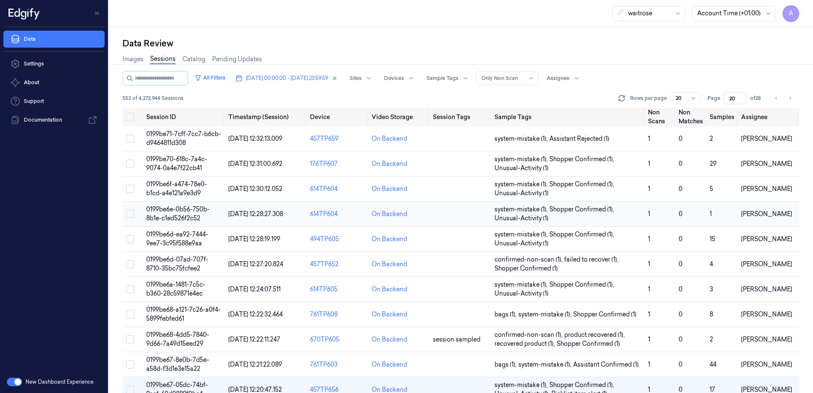
scroll to position [128, 0]
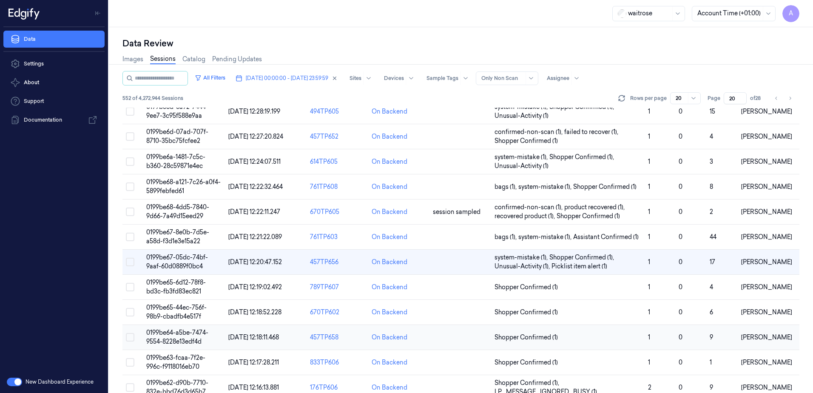
click at [186, 332] on span "0199be64-a5be-7474-9554-8228e13edf4d" at bounding box center [177, 337] width 62 height 17
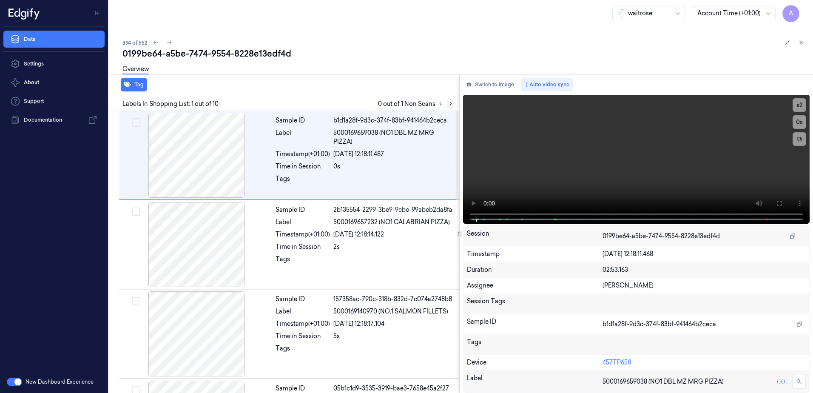
click at [451, 105] on icon at bounding box center [451, 104] width 6 height 6
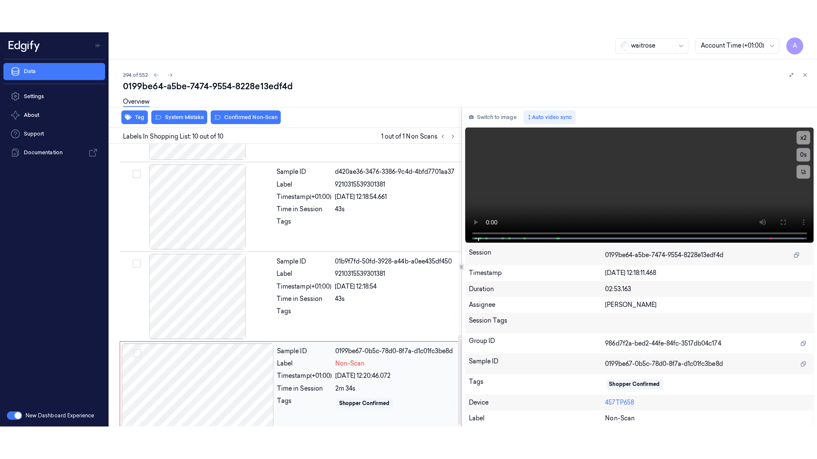
scroll to position [614, 0]
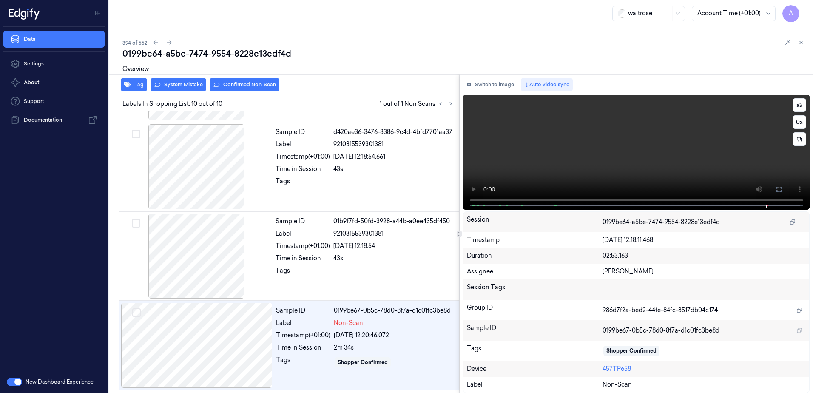
click at [657, 174] on video at bounding box center [636, 152] width 347 height 115
click at [778, 191] on icon at bounding box center [779, 189] width 7 height 7
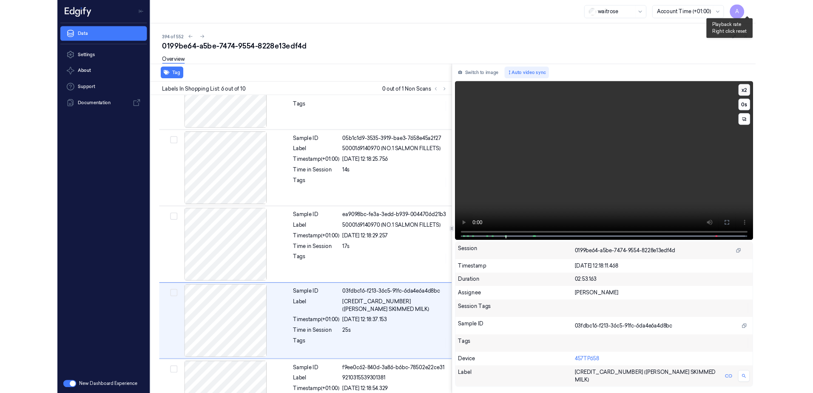
scroll to position [317, 0]
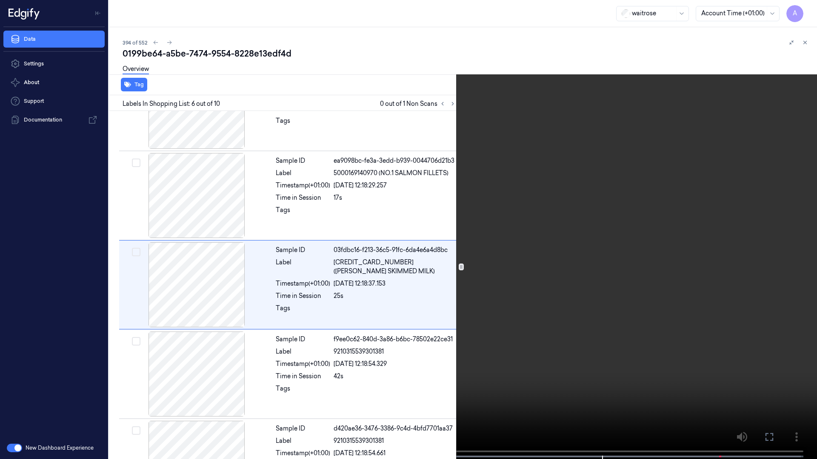
click at [646, 113] on video at bounding box center [408, 230] width 817 height 461
click at [526, 339] on video at bounding box center [408, 230] width 817 height 461
click at [0, 0] on icon at bounding box center [0, 0] width 0 height 0
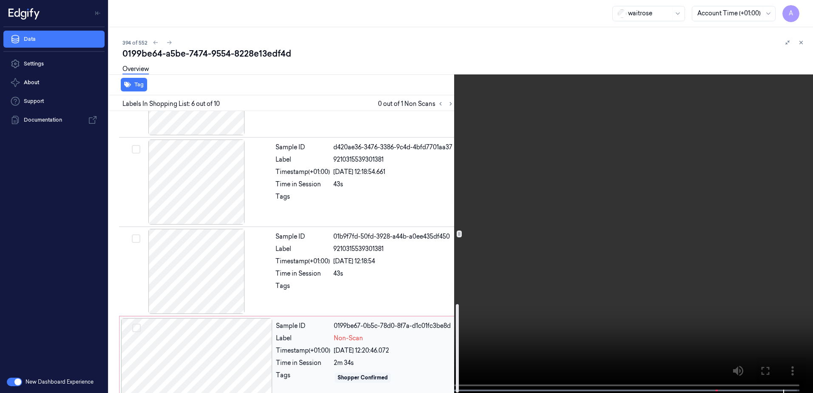
scroll to position [614, 0]
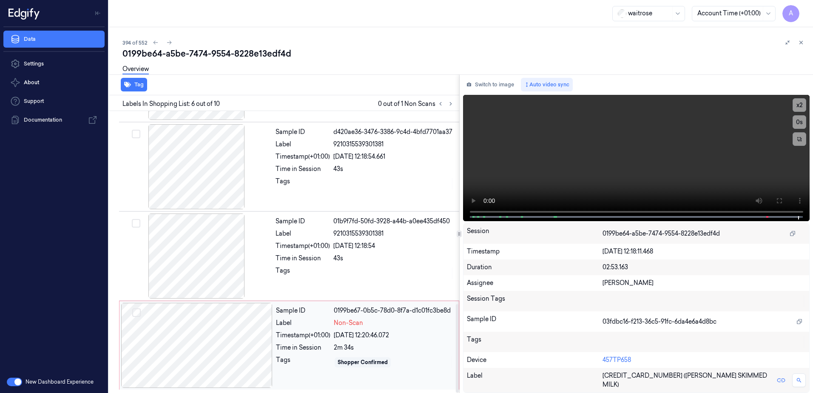
click at [319, 379] on div "Sample ID 0199be67-0b5c-78d0-8f7a-d1c01fc3be8d Label Non-Scan Timestamp (+01:00…" at bounding box center [365, 345] width 185 height 85
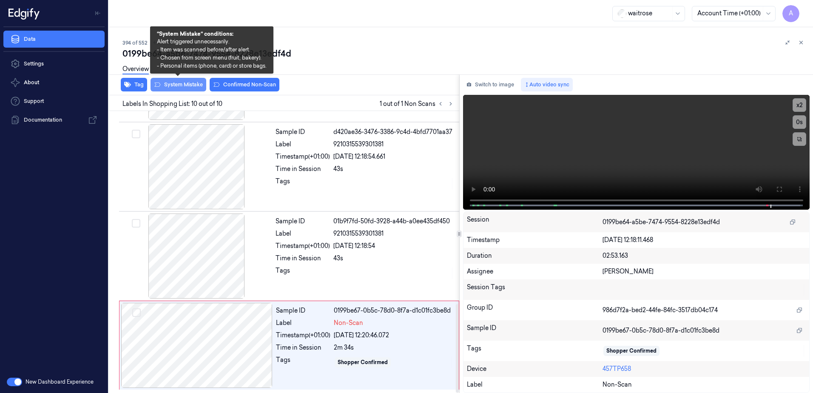
click at [179, 88] on button "System Mistake" at bounding box center [179, 85] width 56 height 14
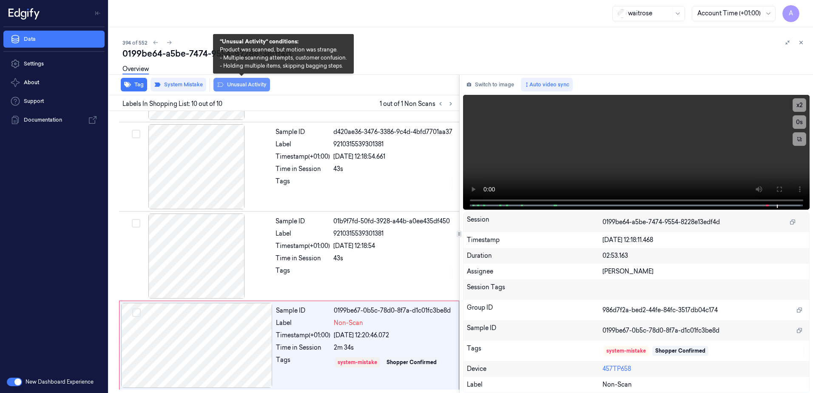
click at [233, 85] on button "Unusual Activity" at bounding box center [242, 85] width 57 height 14
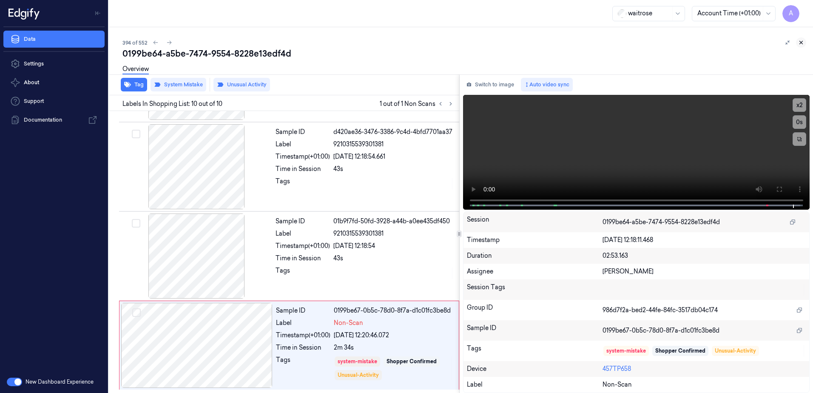
click at [801, 42] on icon at bounding box center [801, 42] width 3 height 3
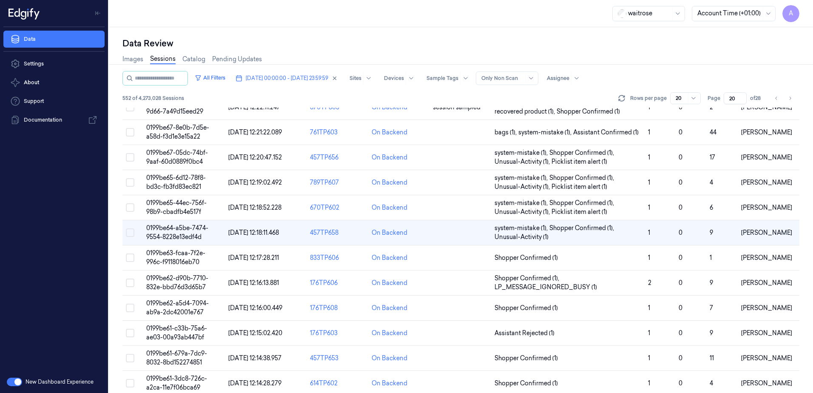
scroll to position [242, 0]
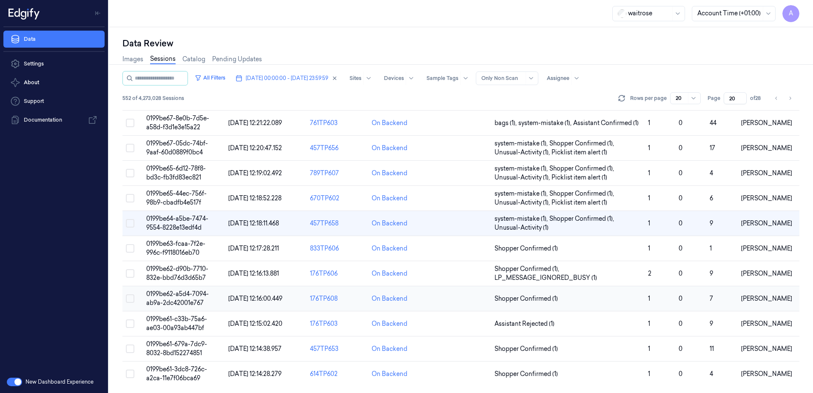
click at [173, 297] on span "0199be62-a5d4-7094-ab9a-2dc42001e767" at bounding box center [177, 298] width 63 height 17
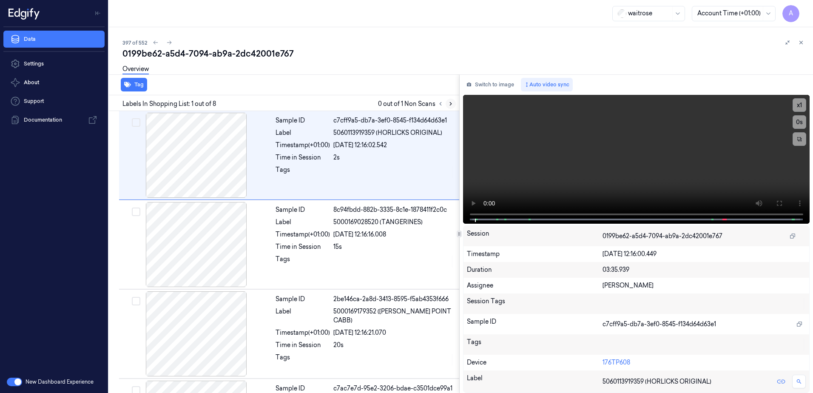
click at [447, 105] on button at bounding box center [451, 104] width 10 height 10
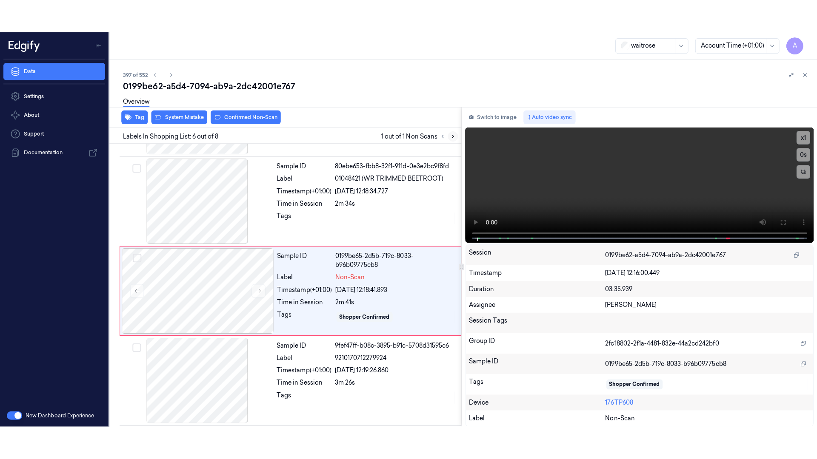
scroll to position [350, 0]
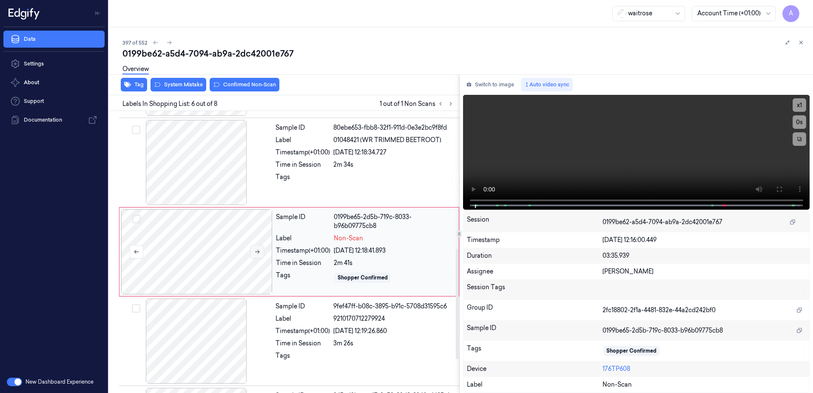
click at [257, 256] on button at bounding box center [258, 252] width 14 height 14
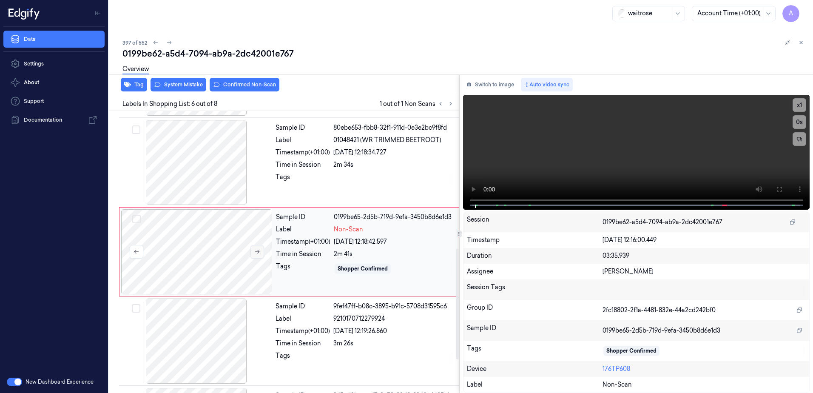
click at [254, 250] on icon at bounding box center [257, 252] width 6 height 6
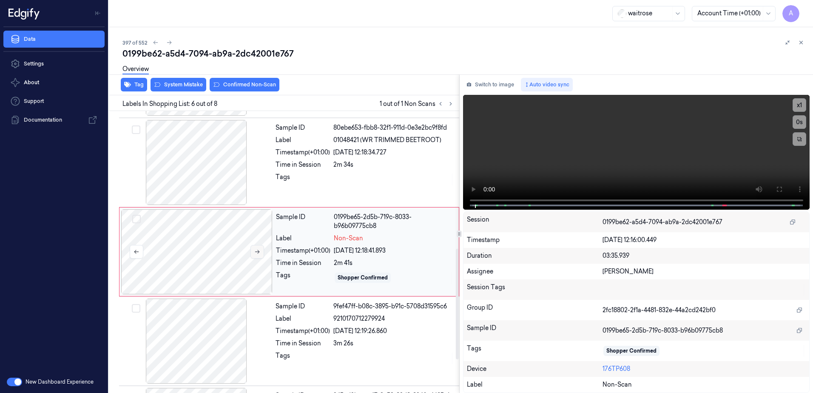
click at [254, 250] on icon at bounding box center [257, 252] width 6 height 6
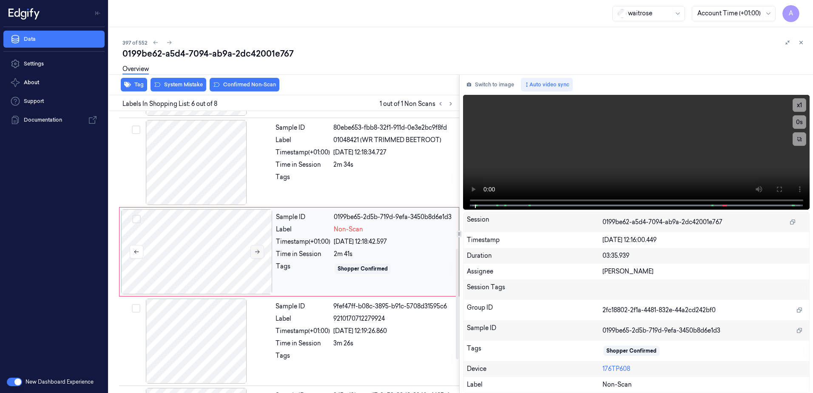
click at [254, 250] on icon at bounding box center [257, 252] width 6 height 6
click at [780, 190] on icon at bounding box center [779, 189] width 7 height 7
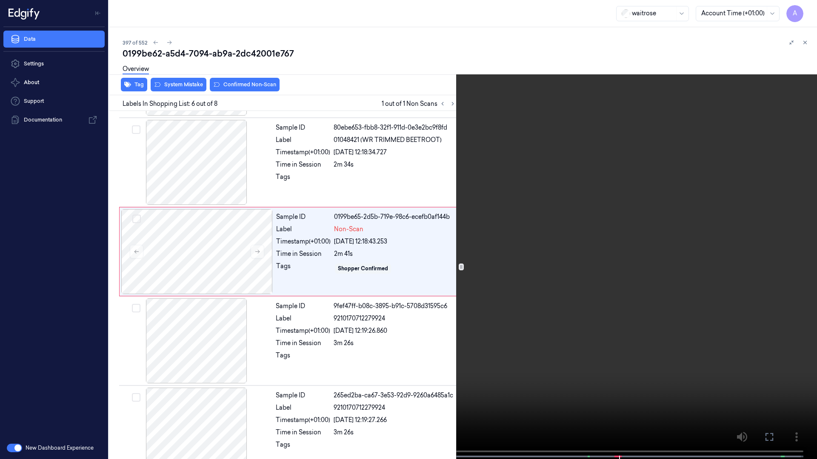
click at [520, 269] on video at bounding box center [408, 230] width 817 height 461
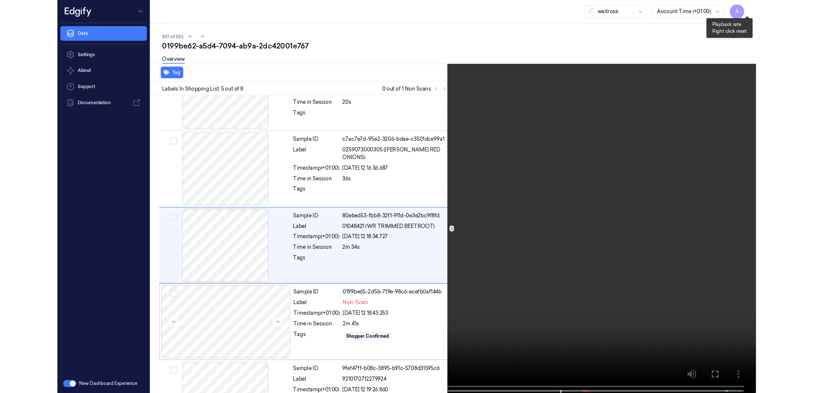
scroll to position [228, 0]
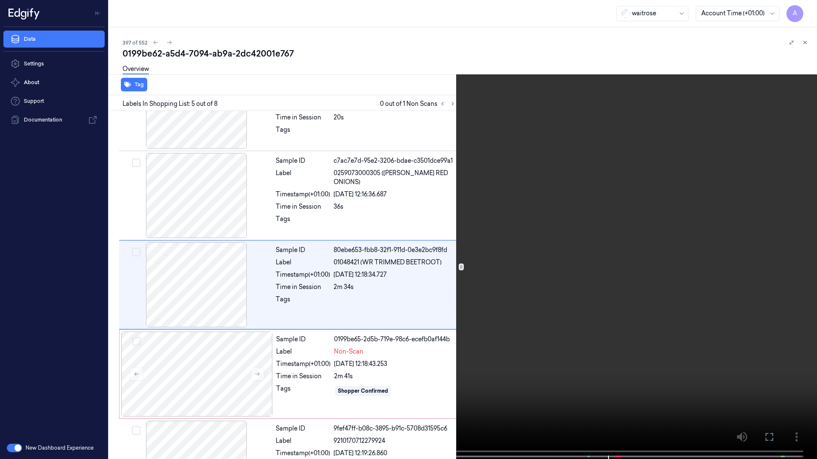
click at [0, 0] on button at bounding box center [0, 0] width 0 height 0
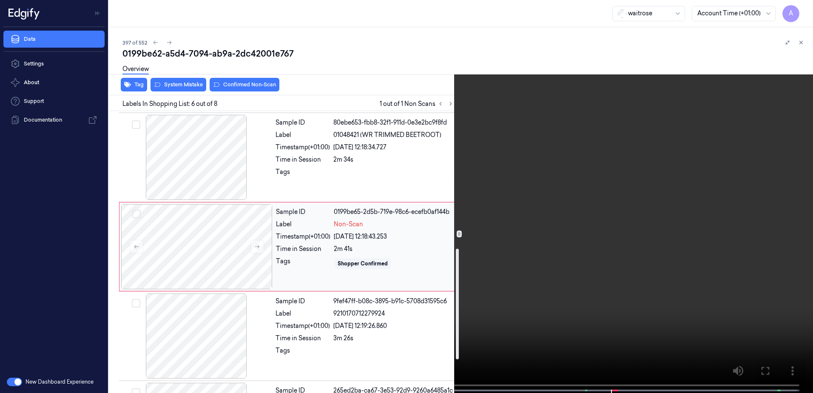
scroll to position [350, 0]
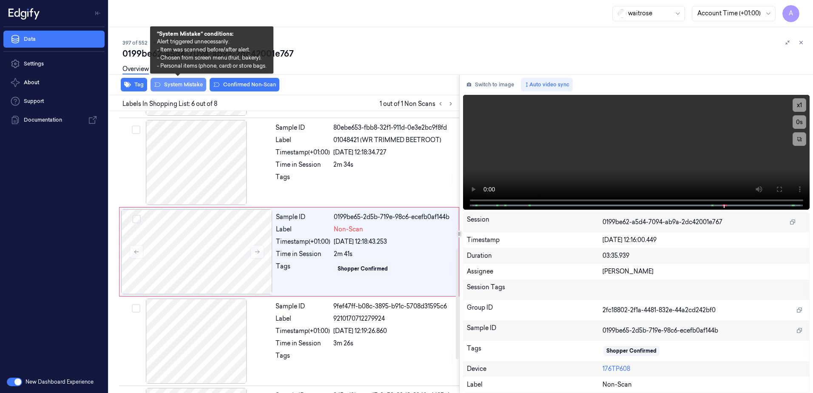
click at [182, 87] on button "System Mistake" at bounding box center [179, 85] width 56 height 14
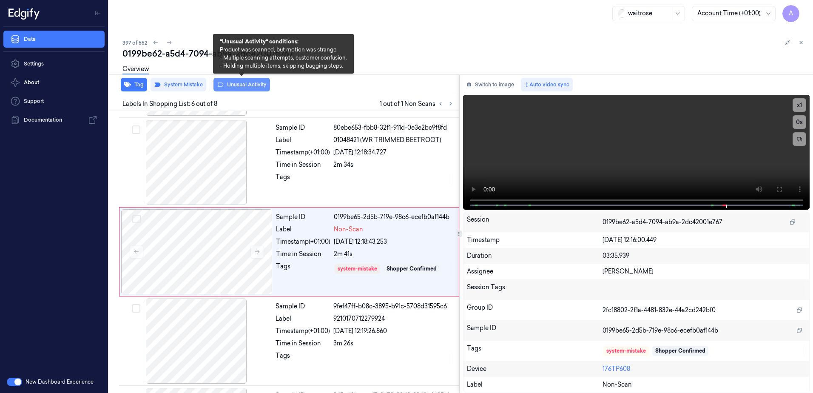
click at [244, 90] on button "Unusual Activity" at bounding box center [242, 85] width 57 height 14
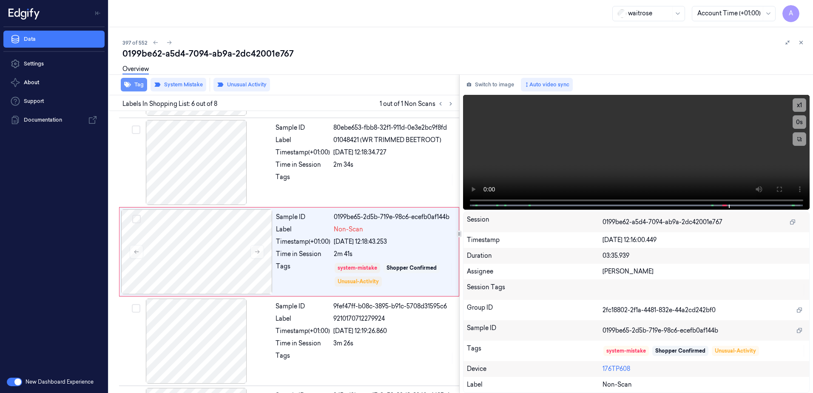
click at [140, 87] on button "Tag" at bounding box center [134, 85] width 26 height 14
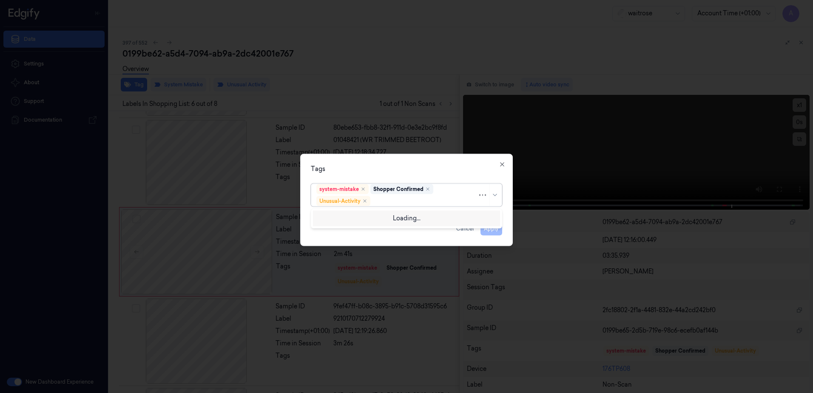
click at [384, 201] on div at bounding box center [424, 201] width 105 height 9
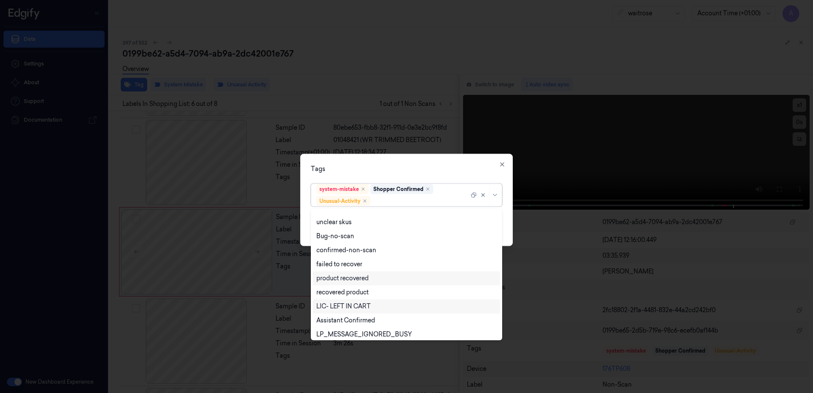
scroll to position [111, 0]
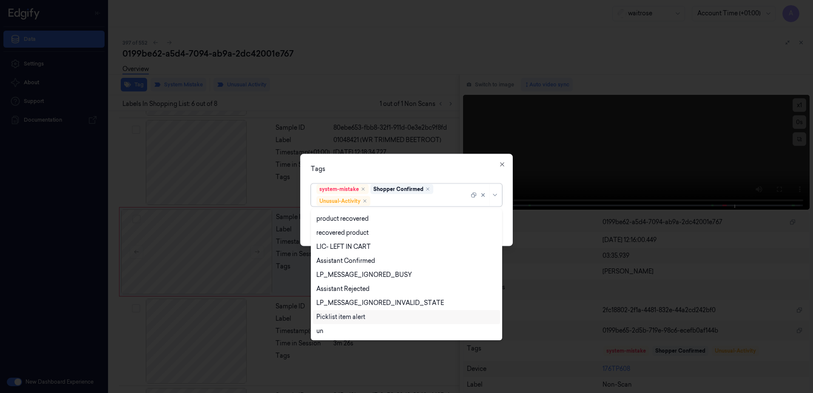
click at [348, 316] on div "Picklist item alert" at bounding box center [340, 317] width 49 height 9
click at [403, 171] on div "Tags" at bounding box center [406, 169] width 191 height 9
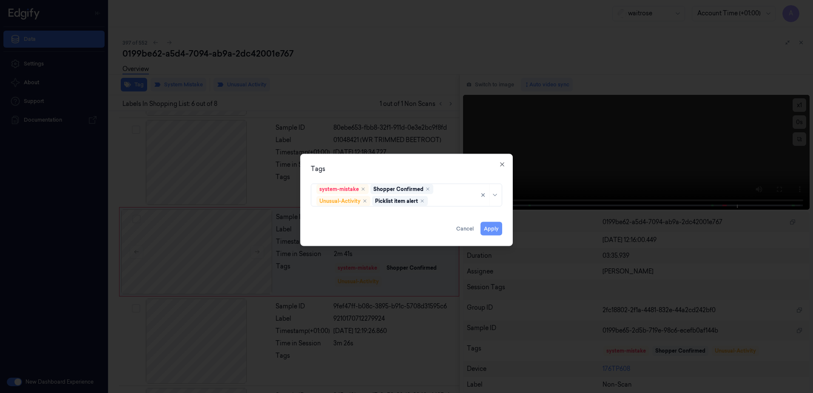
click at [492, 228] on button "Apply" at bounding box center [492, 229] width 22 height 14
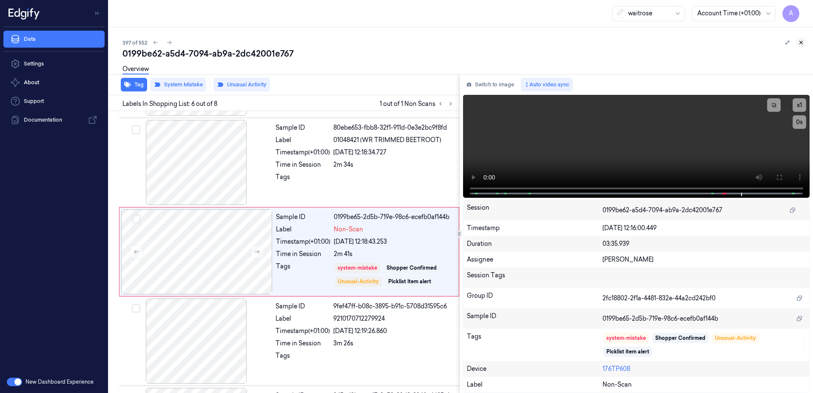
click at [801, 41] on icon at bounding box center [801, 43] width 6 height 6
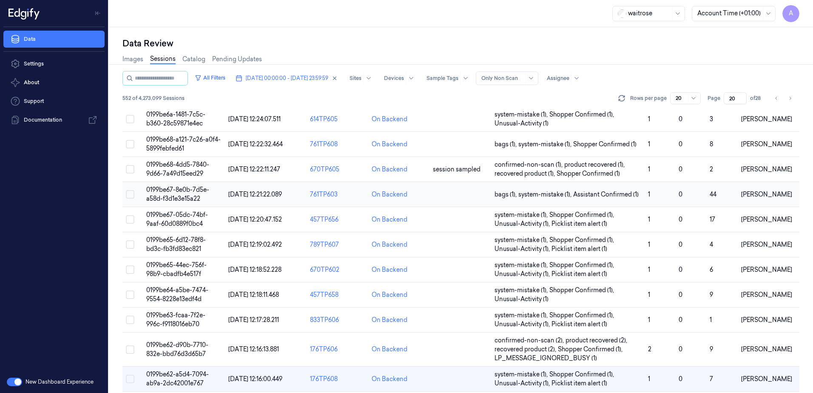
scroll to position [251, 0]
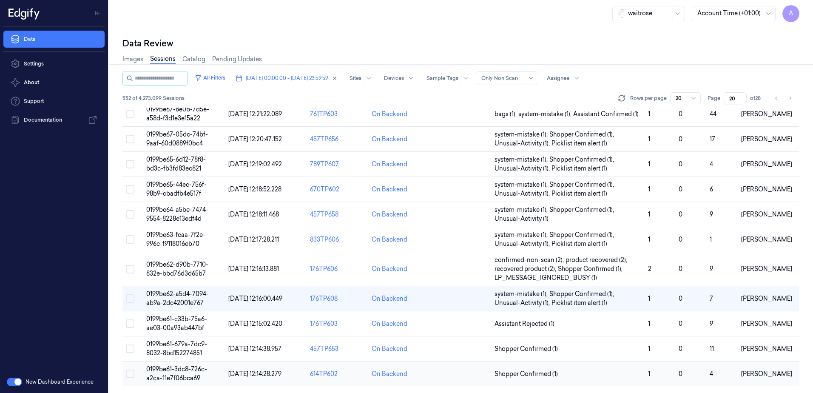
click at [174, 381] on span "0199be61-3dc8-726c-a2ca-11e7f06bca69" at bounding box center [176, 373] width 61 height 17
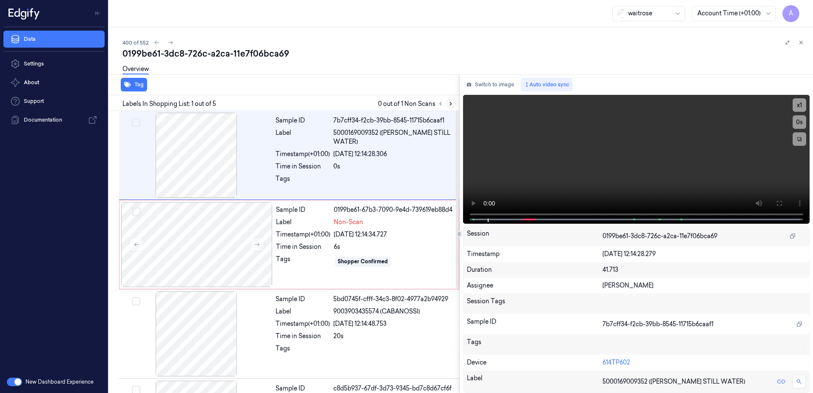
click at [450, 103] on icon at bounding box center [451, 104] width 6 height 6
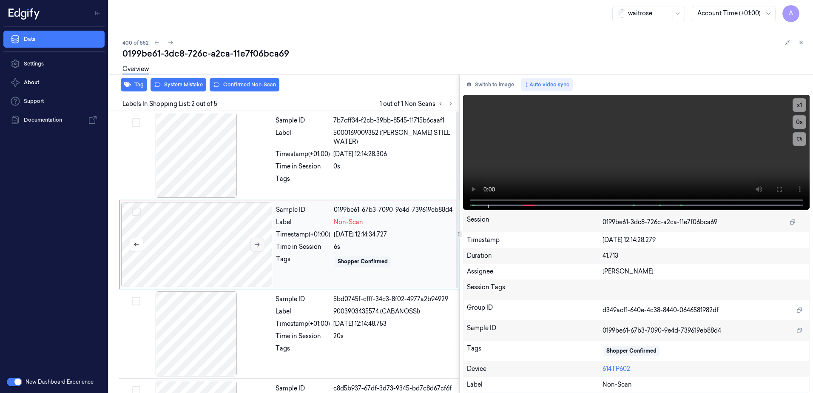
click at [259, 245] on icon at bounding box center [257, 245] width 6 height 6
click at [255, 247] on icon at bounding box center [257, 245] width 6 height 6
click at [259, 247] on icon at bounding box center [257, 245] width 6 height 6
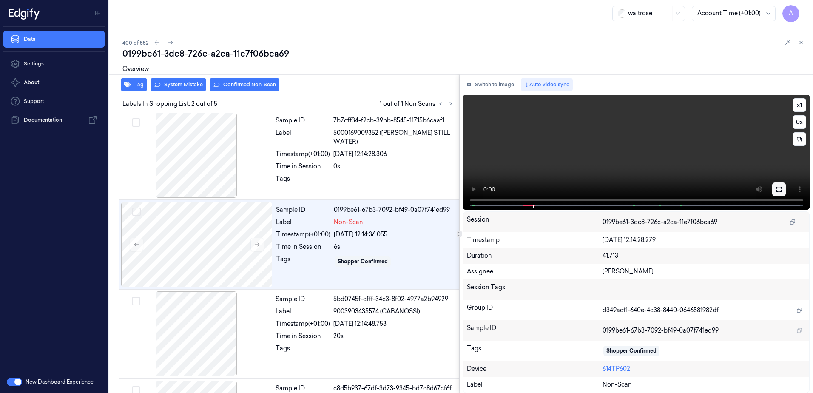
click at [775, 187] on button at bounding box center [779, 189] width 14 height 14
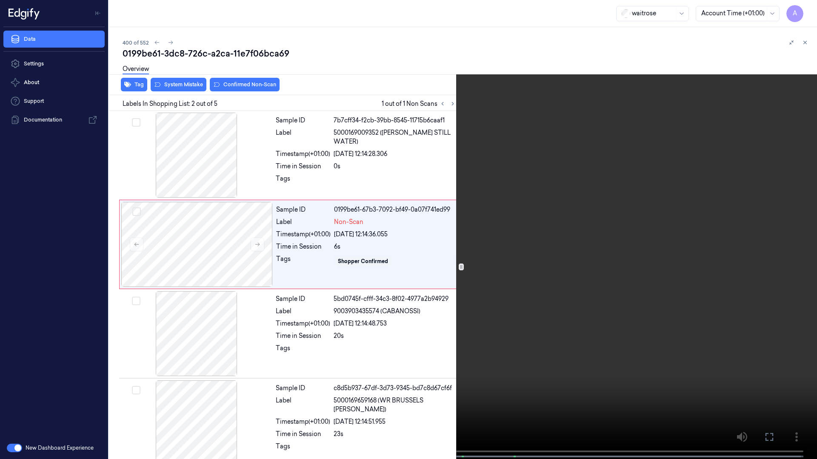
click at [550, 296] on video at bounding box center [408, 230] width 817 height 461
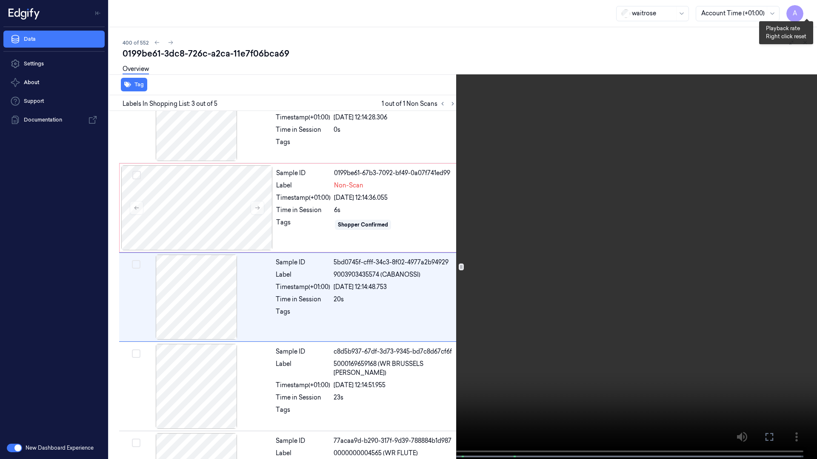
scroll to position [49, 0]
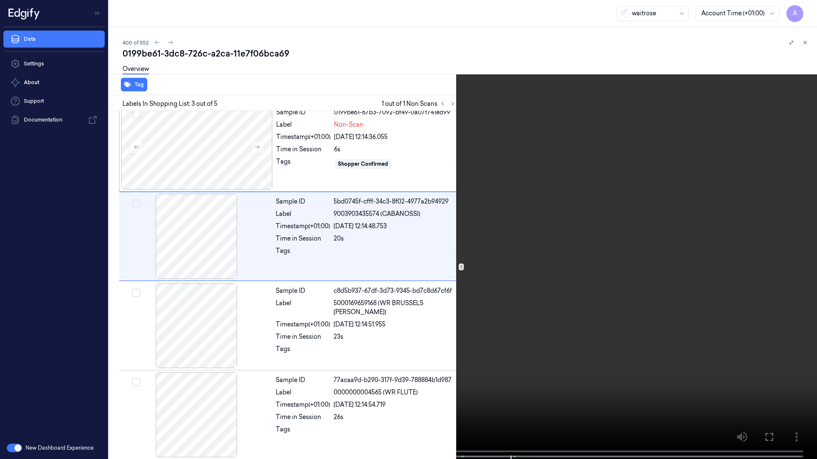
click at [0, 0] on icon at bounding box center [0, 0] width 0 height 0
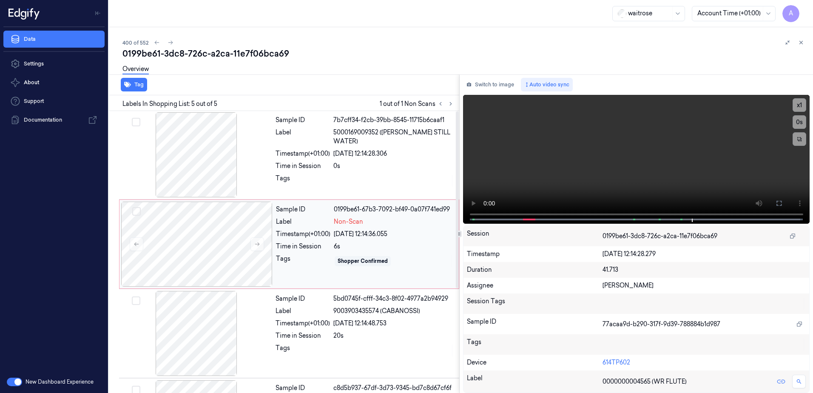
scroll to position [0, 0]
click at [317, 260] on div "Tags" at bounding box center [303, 262] width 54 height 14
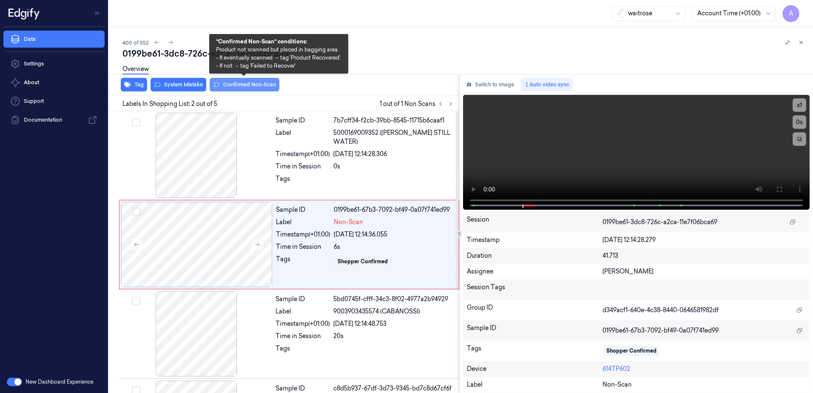
click at [240, 88] on button "Confirmed Non-Scan" at bounding box center [245, 85] width 70 height 14
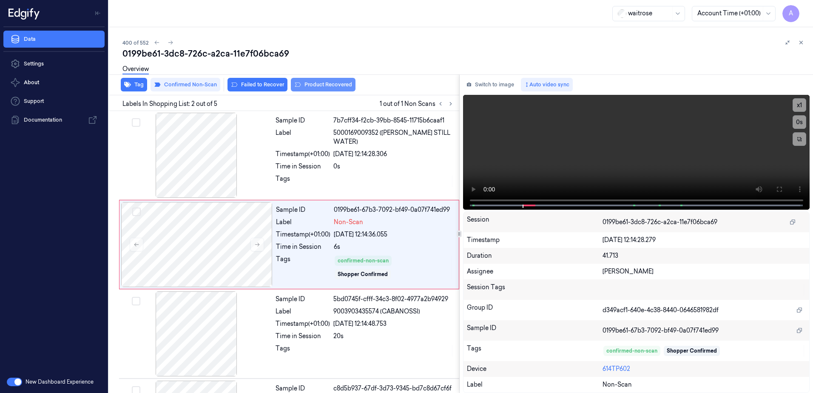
click at [318, 90] on button "Product Recovered" at bounding box center [323, 85] width 65 height 14
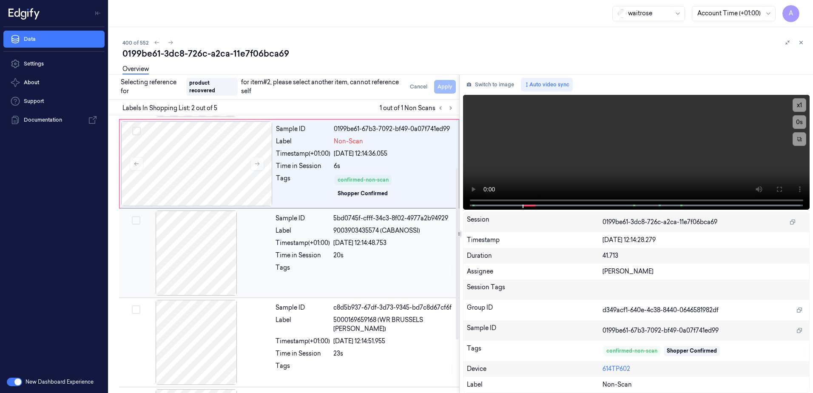
click at [354, 277] on div "Sample ID 5bd0745f-cfff-34c3-8f02-4977a2b94929 Label 9003903435574 (CABANOSSI) …" at bounding box center [364, 253] width 185 height 85
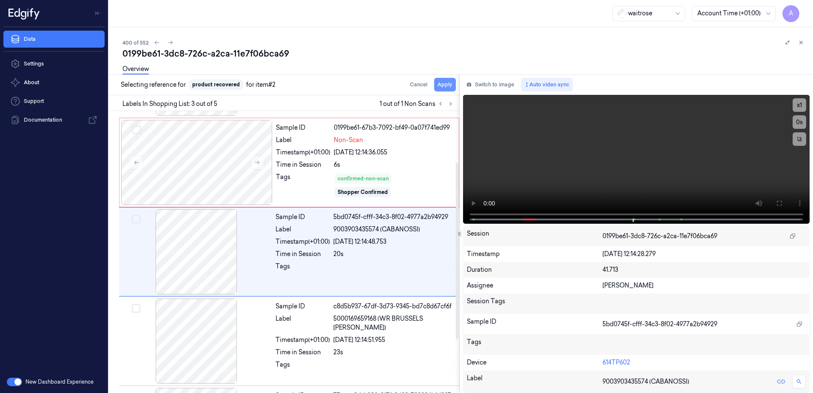
click at [449, 88] on button "Apply" at bounding box center [445, 85] width 22 height 14
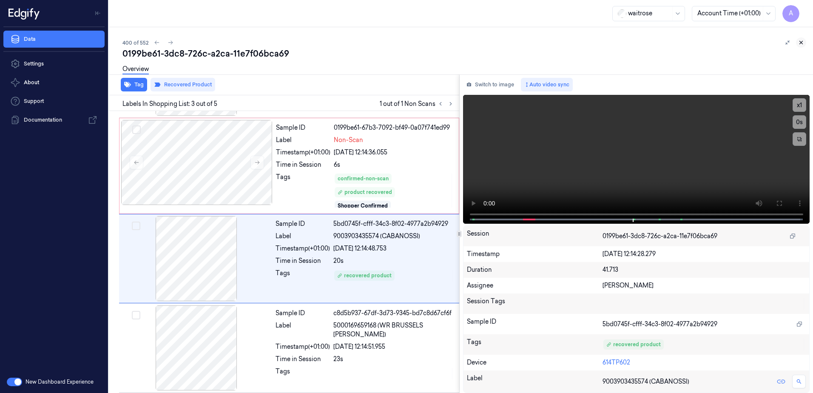
scroll to position [89, 0]
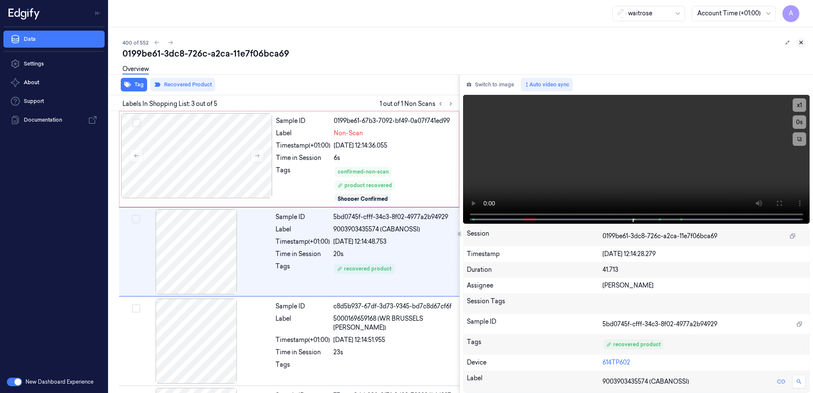
click at [804, 41] on icon at bounding box center [801, 43] width 6 height 6
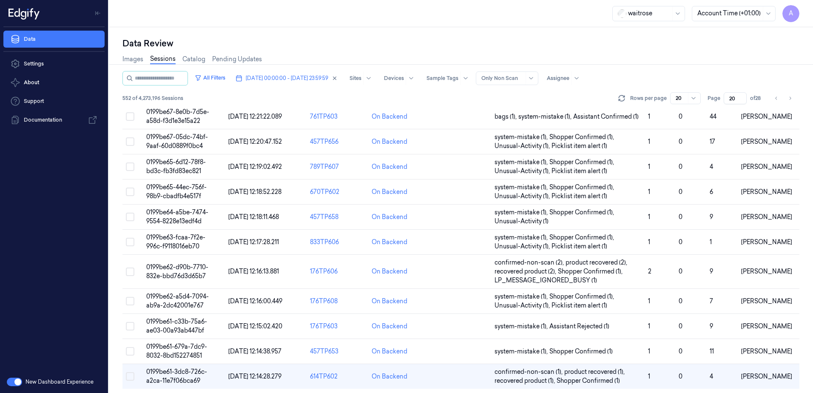
scroll to position [251, 0]
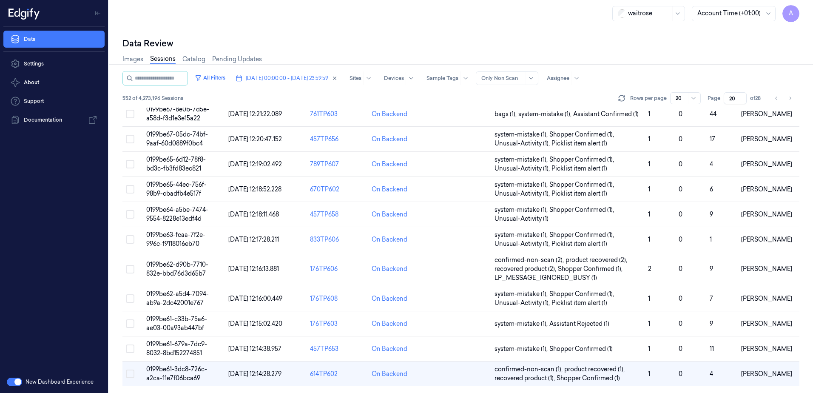
drag, startPoint x: 738, startPoint y: 97, endPoint x: 729, endPoint y: 101, distance: 9.7
click at [729, 101] on input "20" at bounding box center [735, 98] width 23 height 12
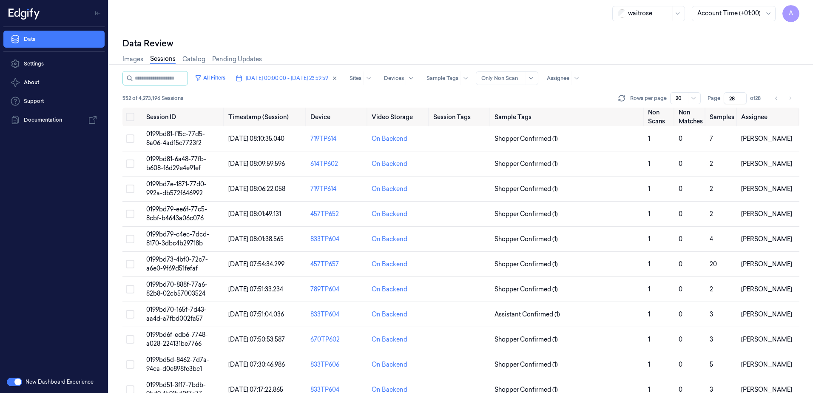
type input "28"
click at [177, 192] on span "0199bd7e-1871-77d0-992a-db572f646992" at bounding box center [176, 188] width 60 height 17
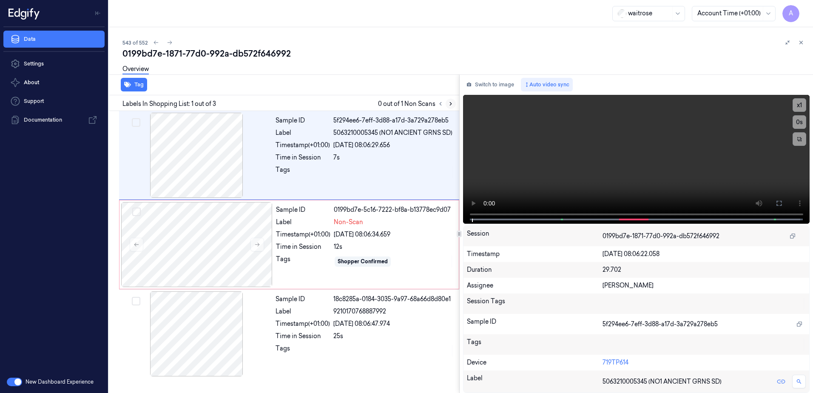
click at [450, 103] on icon at bounding box center [451, 104] width 6 height 6
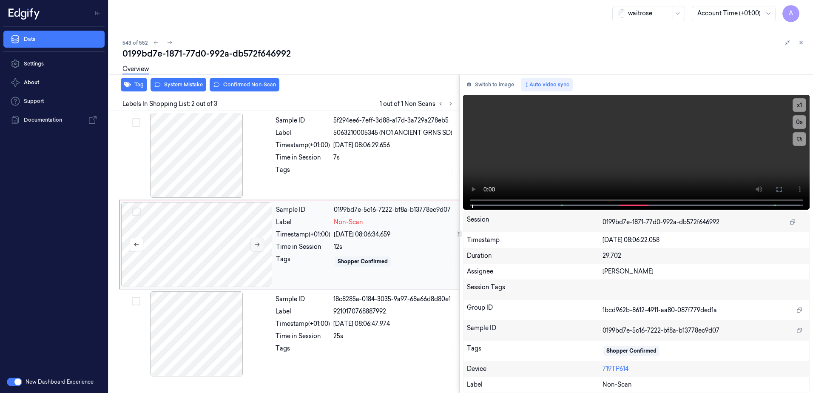
click at [255, 243] on icon at bounding box center [257, 245] width 6 height 6
click at [257, 245] on icon at bounding box center [257, 245] width 5 height 4
click at [778, 191] on icon at bounding box center [779, 189] width 7 height 7
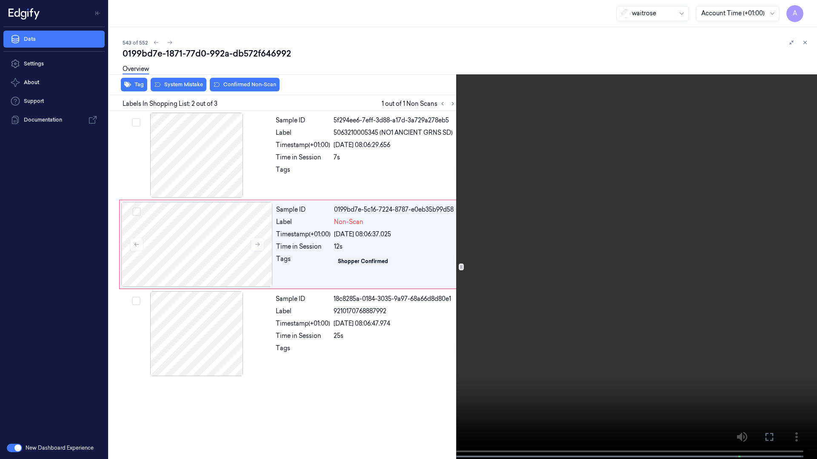
click at [447, 229] on video at bounding box center [408, 230] width 817 height 461
click at [0, 0] on icon at bounding box center [0, 0] width 0 height 0
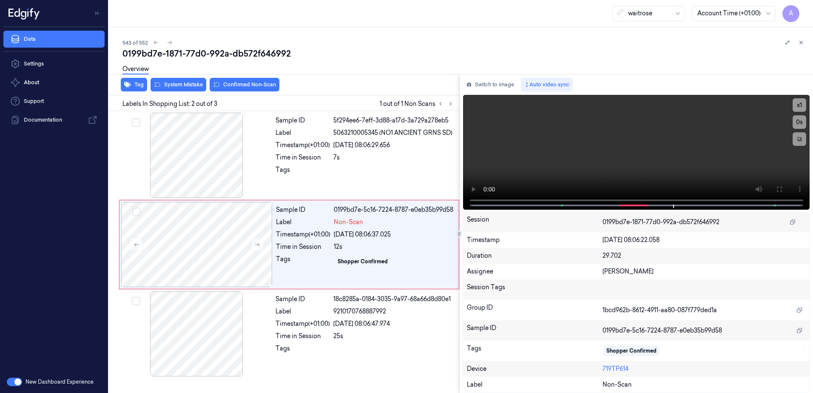
click at [182, 93] on div "Tag System Mistake Confirmed Non-Scan" at bounding box center [282, 84] width 354 height 21
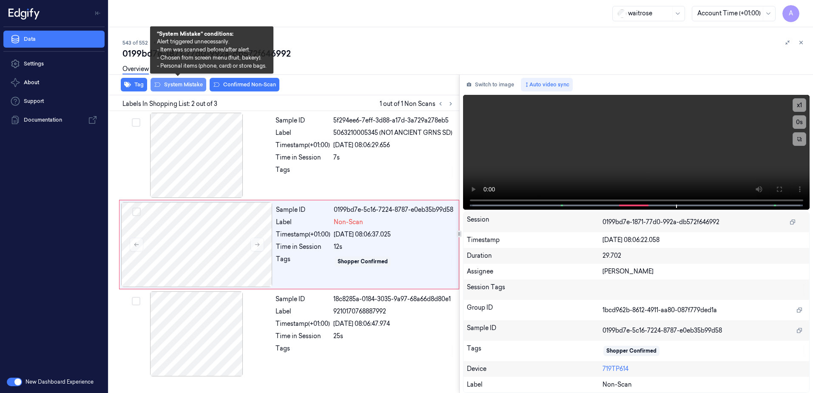
click at [182, 89] on button "System Mistake" at bounding box center [179, 85] width 56 height 14
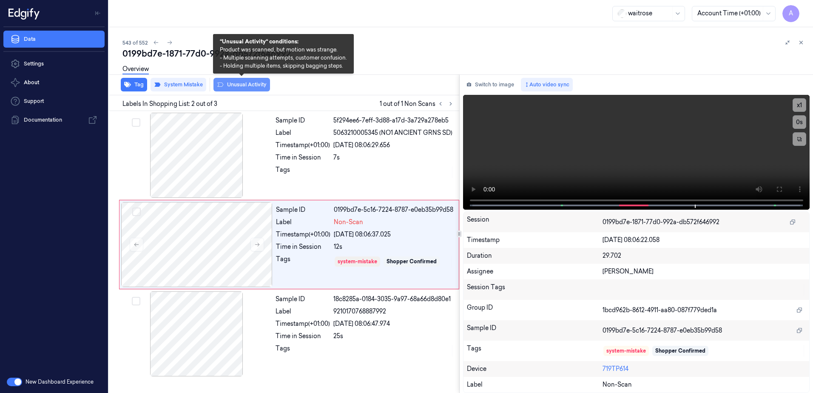
click at [255, 91] on button "Unusual Activity" at bounding box center [242, 85] width 57 height 14
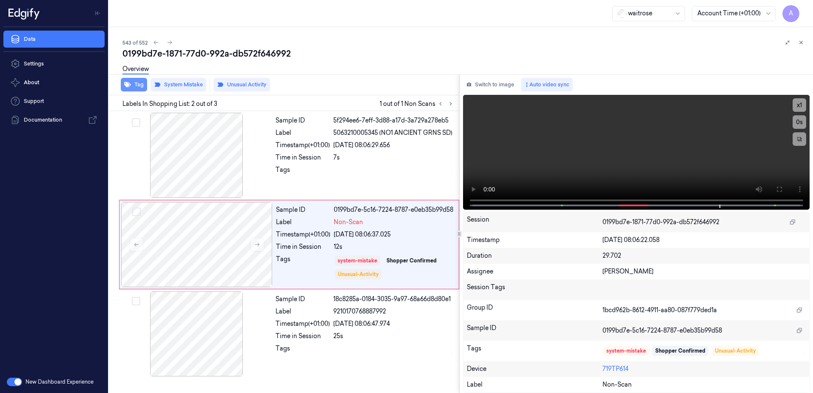
click at [132, 86] on button "Tag" at bounding box center [134, 85] width 26 height 14
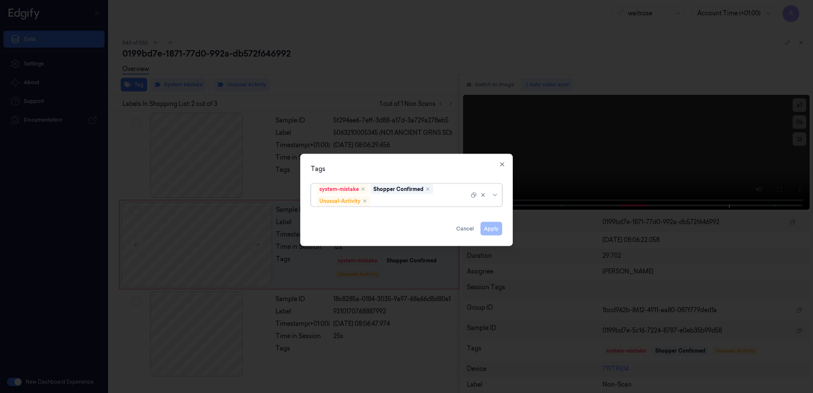
click at [389, 201] on div at bounding box center [420, 201] width 97 height 9
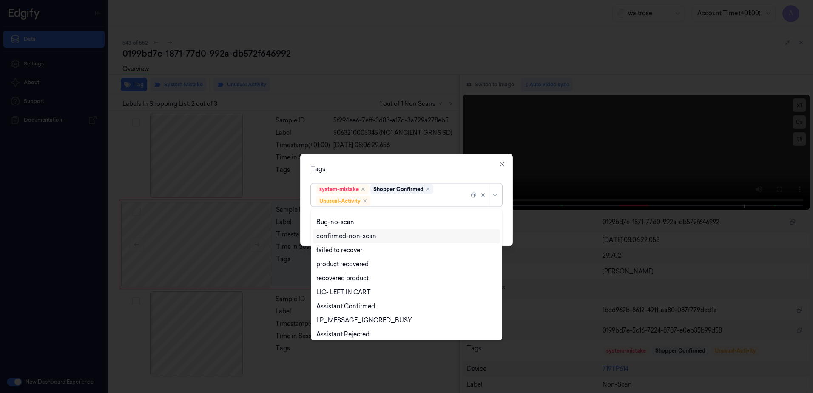
scroll to position [111, 0]
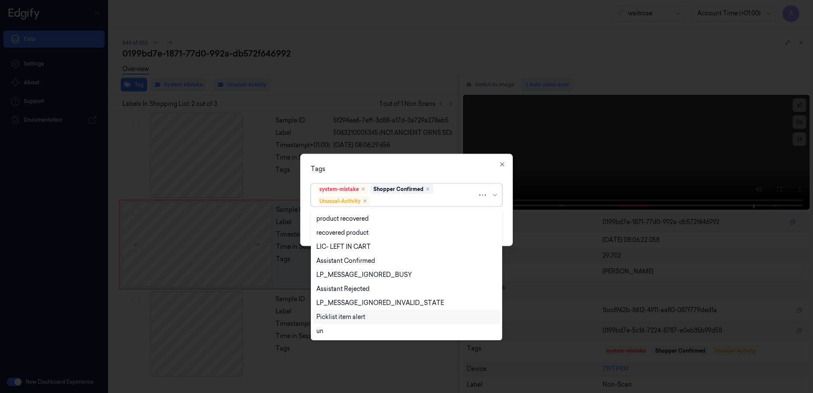
click at [350, 313] on div "Picklist item alert" at bounding box center [340, 317] width 49 height 9
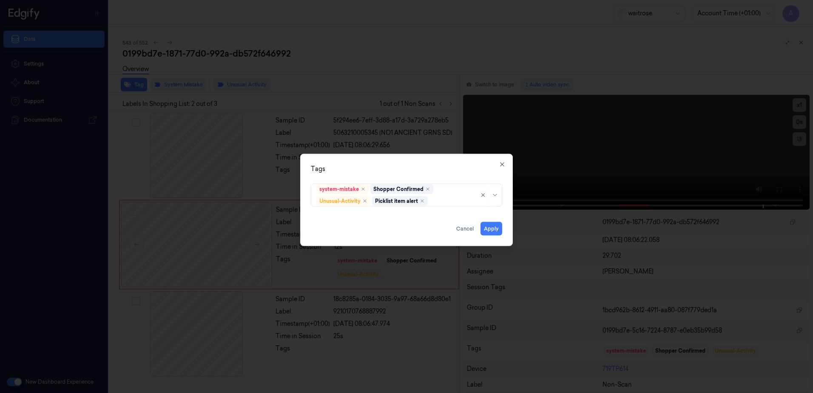
click at [450, 167] on div "Tags" at bounding box center [406, 169] width 191 height 9
click at [488, 229] on button "Apply" at bounding box center [492, 229] width 22 height 14
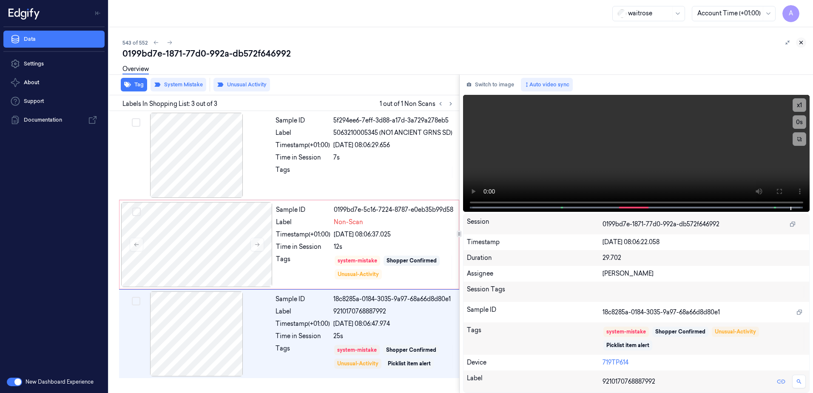
click at [803, 44] on icon at bounding box center [801, 43] width 6 height 6
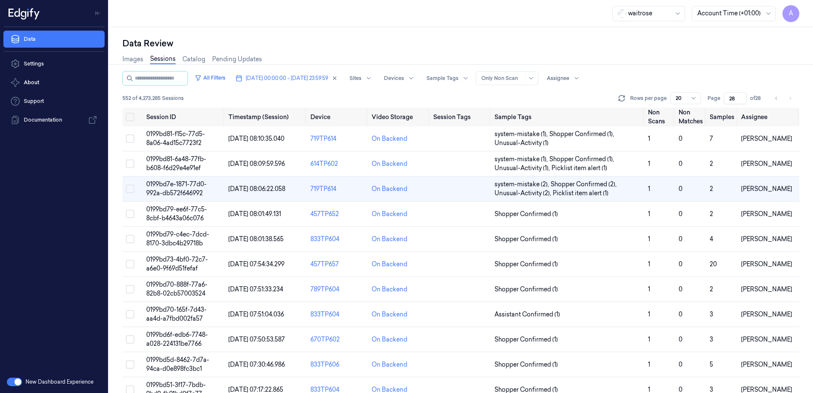
click at [189, 188] on td "0199bd7e-1871-77d0-992a-db572f646992" at bounding box center [184, 189] width 82 height 25
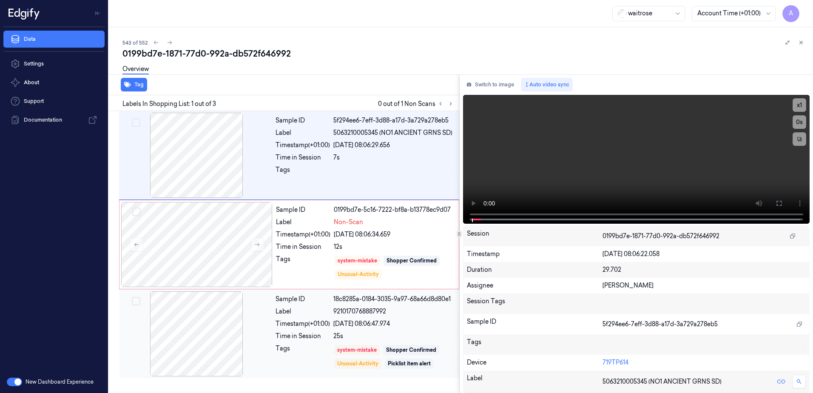
click at [314, 352] on div "Tags" at bounding box center [303, 357] width 54 height 26
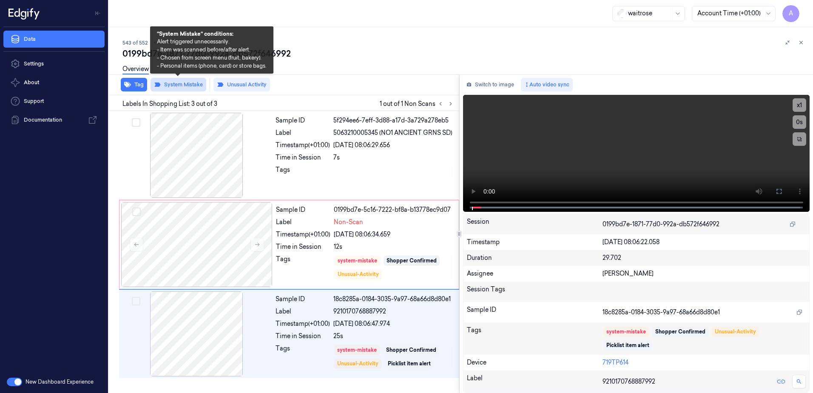
click at [189, 86] on button "System Mistake" at bounding box center [179, 85] width 56 height 14
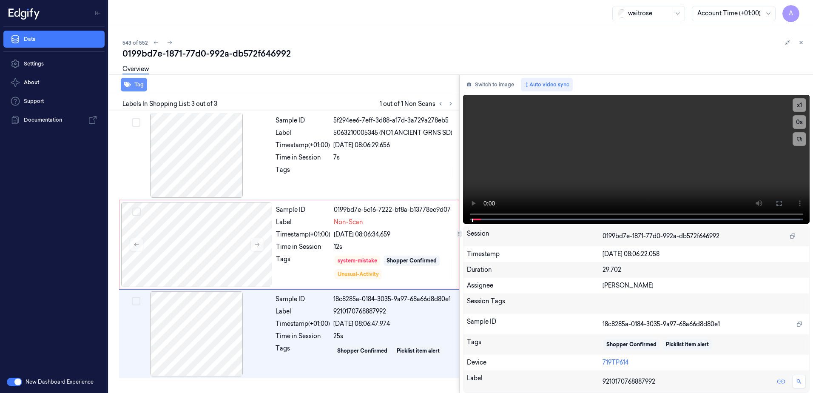
click at [134, 84] on button "Tag" at bounding box center [134, 85] width 26 height 14
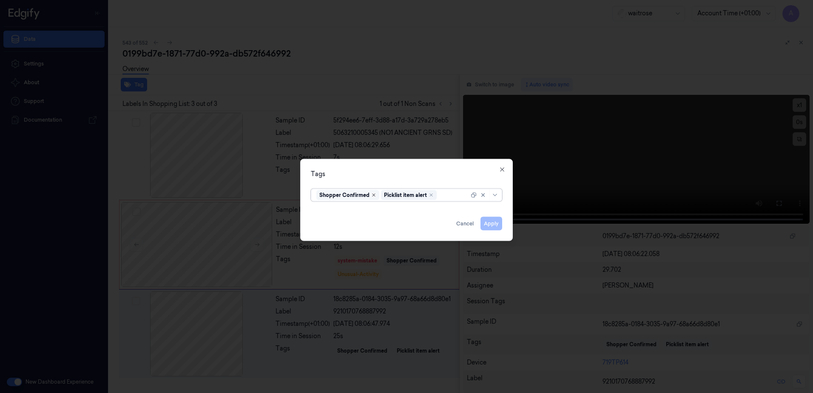
click at [375, 196] on icon "Remove ,Shopper Confirmed" at bounding box center [374, 195] width 3 height 3
click at [368, 196] on icon "Remove ,Picklist item alert" at bounding box center [366, 195] width 5 height 5
click at [489, 230] on button "Apply" at bounding box center [492, 224] width 22 height 14
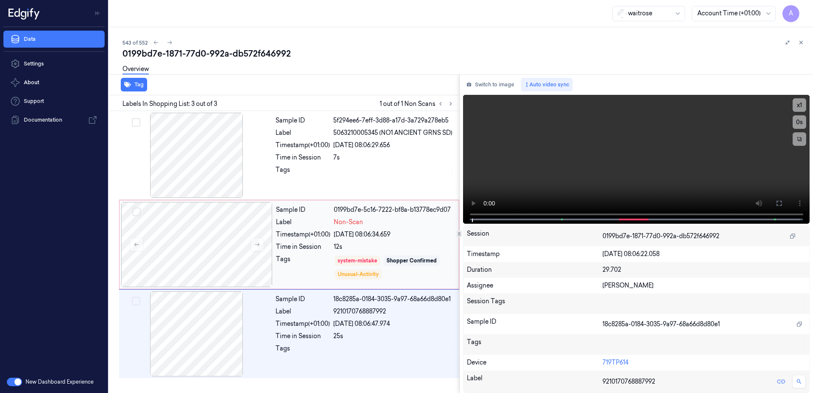
click at [327, 274] on div "Tags" at bounding box center [303, 268] width 54 height 26
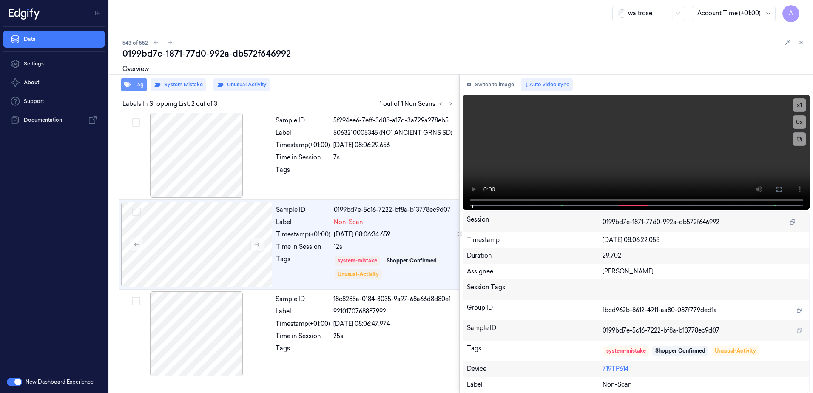
click at [137, 89] on button "Tag" at bounding box center [134, 85] width 26 height 14
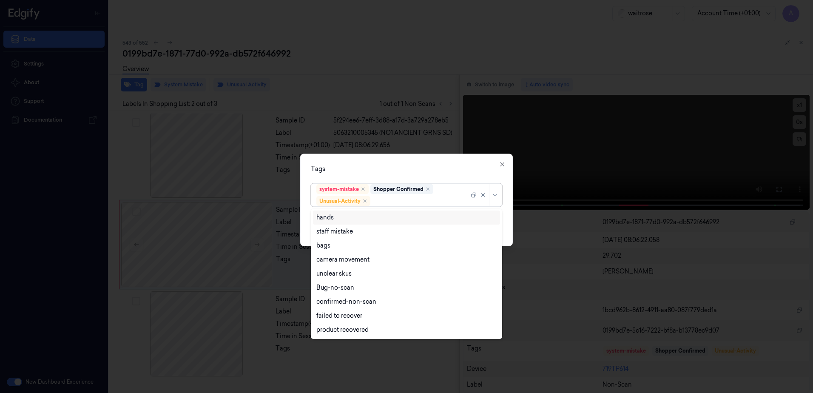
click at [404, 202] on div at bounding box center [420, 201] width 97 height 9
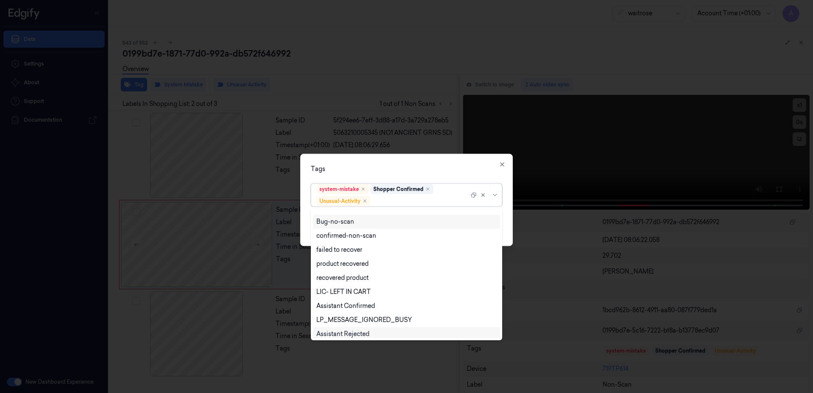
scroll to position [111, 0]
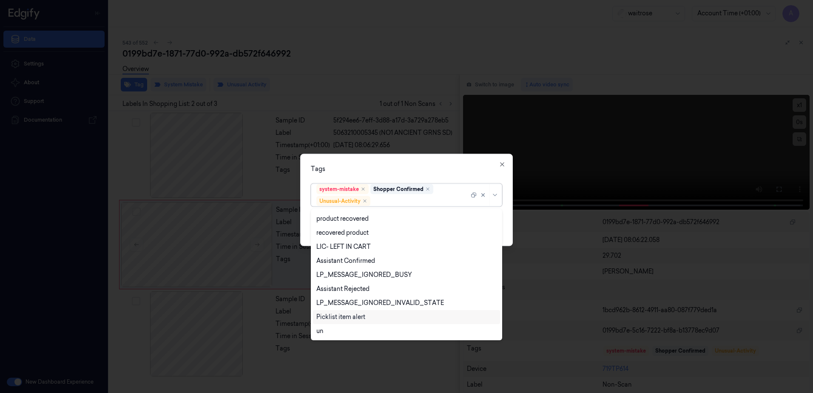
click at [351, 316] on div "Picklist item alert" at bounding box center [340, 317] width 49 height 9
click at [436, 173] on div "Tags option Picklist item alert, selected. 20 results available. Use Up and Dow…" at bounding box center [406, 200] width 213 height 92
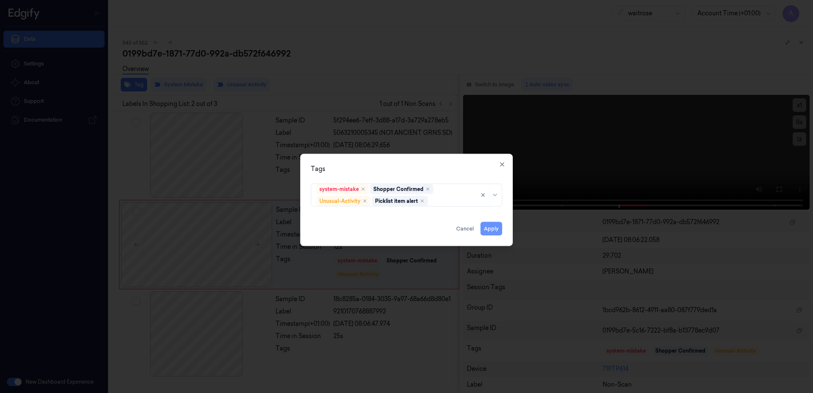
click at [489, 231] on button "Apply" at bounding box center [492, 229] width 22 height 14
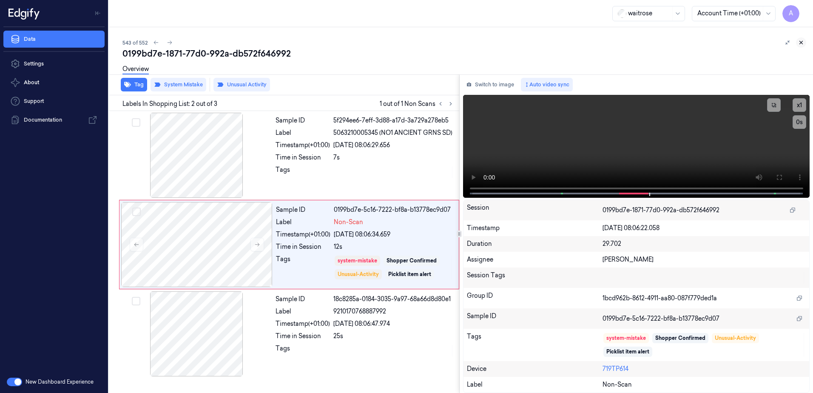
click at [803, 43] on icon at bounding box center [801, 43] width 6 height 6
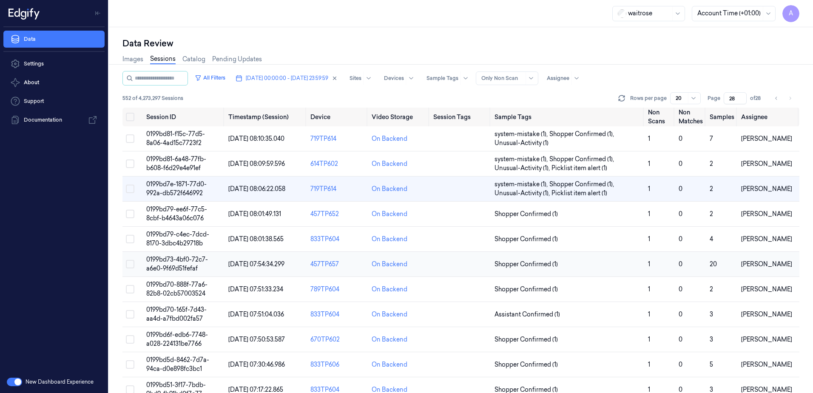
click at [178, 259] on span "0199bd73-4bf0-72c7-a6e0-9f69d51fefaf" at bounding box center [177, 264] width 62 height 17
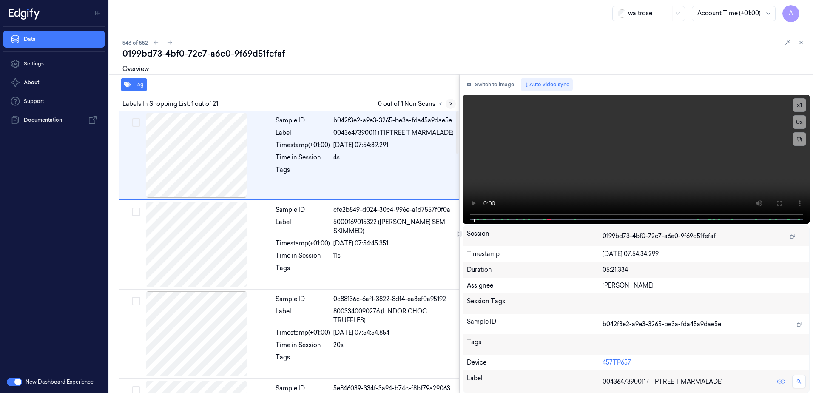
click at [450, 105] on icon at bounding box center [451, 104] width 2 height 3
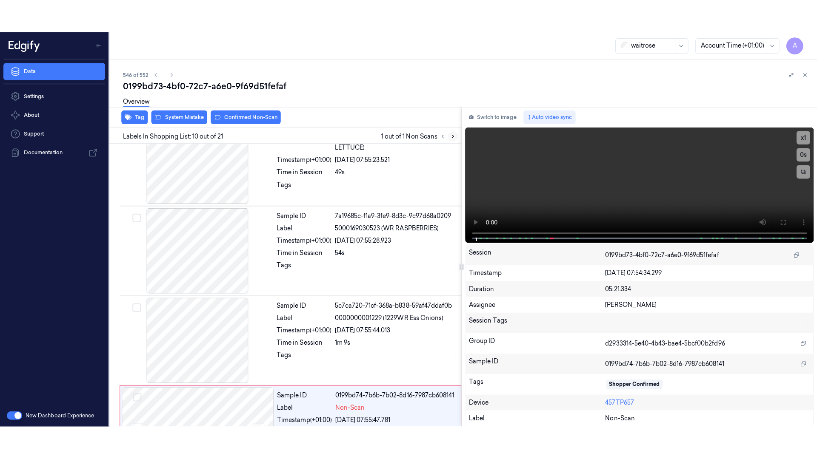
scroll to position [707, 0]
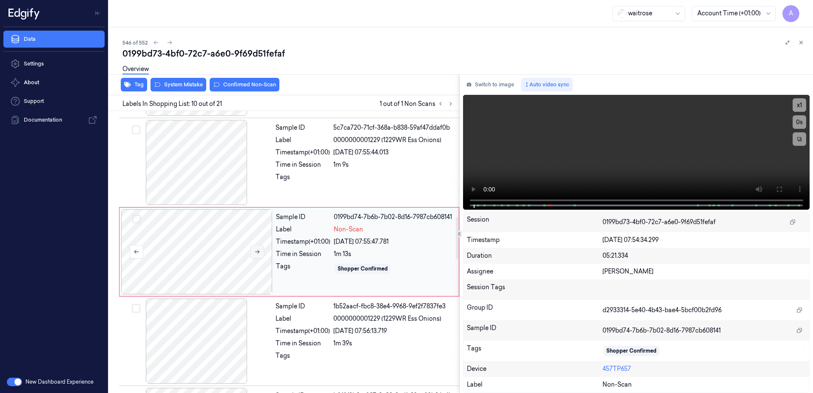
click at [256, 251] on icon at bounding box center [257, 252] width 6 height 6
click at [254, 254] on icon at bounding box center [257, 252] width 6 height 6
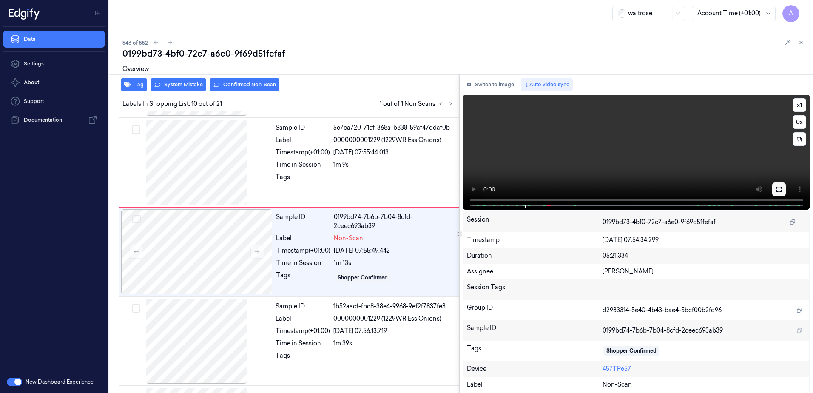
click at [784, 193] on button at bounding box center [779, 189] width 14 height 14
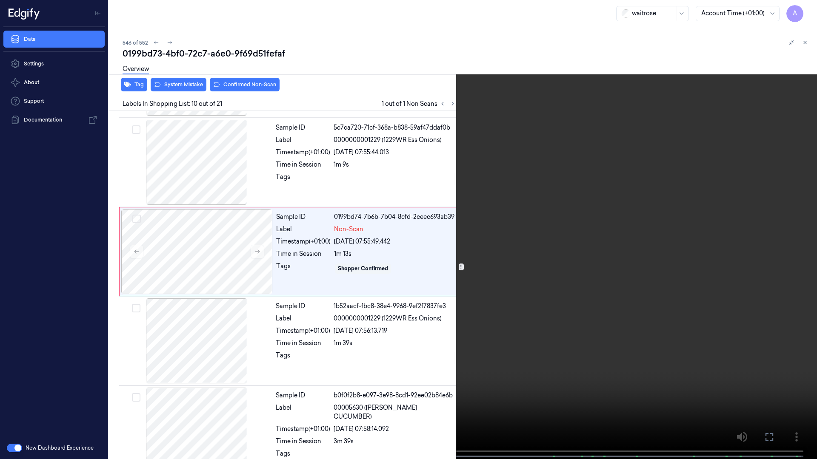
click at [488, 266] on video at bounding box center [408, 230] width 817 height 461
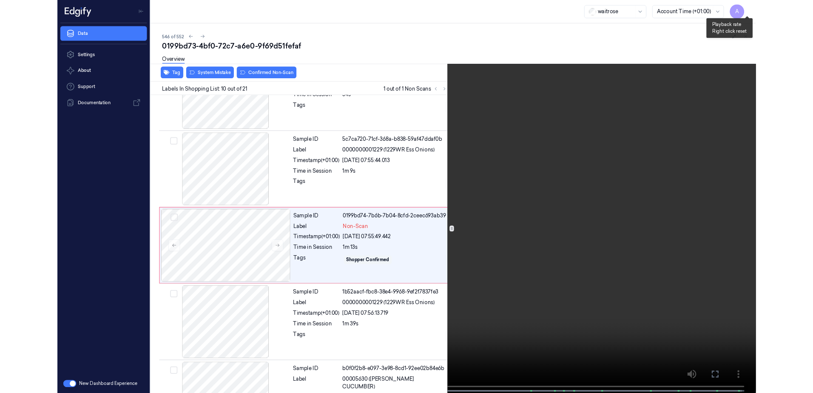
scroll to position [674, 0]
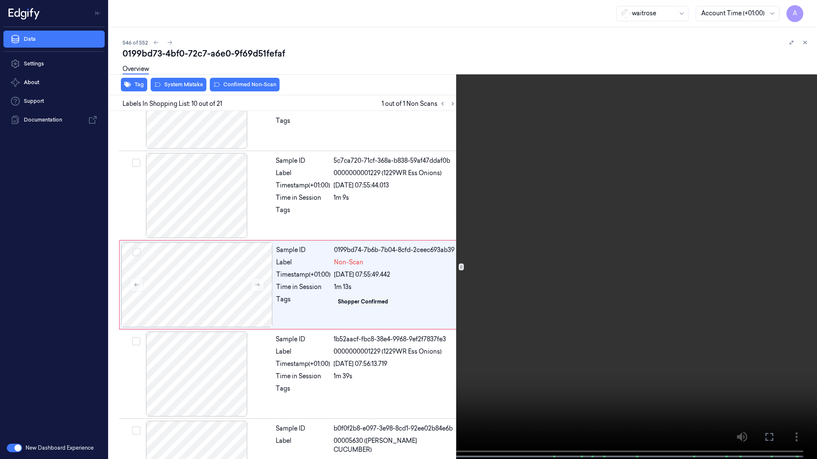
click at [0, 0] on icon at bounding box center [0, 0] width 0 height 0
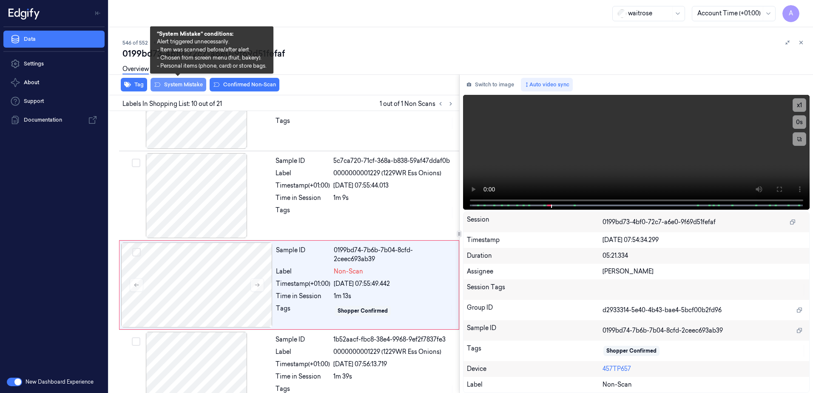
click at [173, 90] on button "System Mistake" at bounding box center [179, 85] width 56 height 14
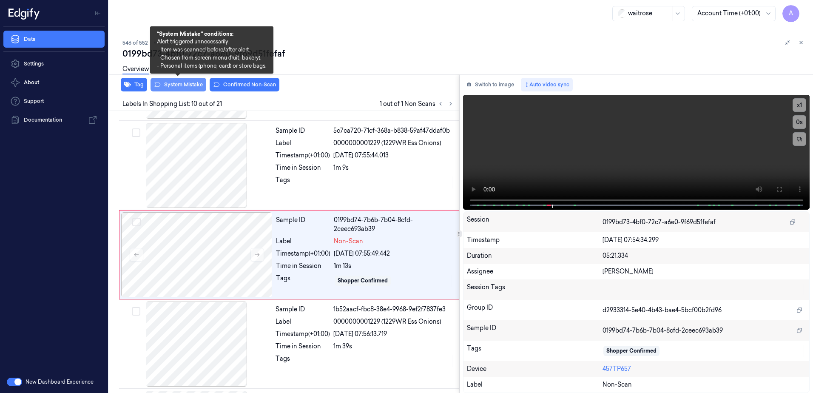
scroll to position [707, 0]
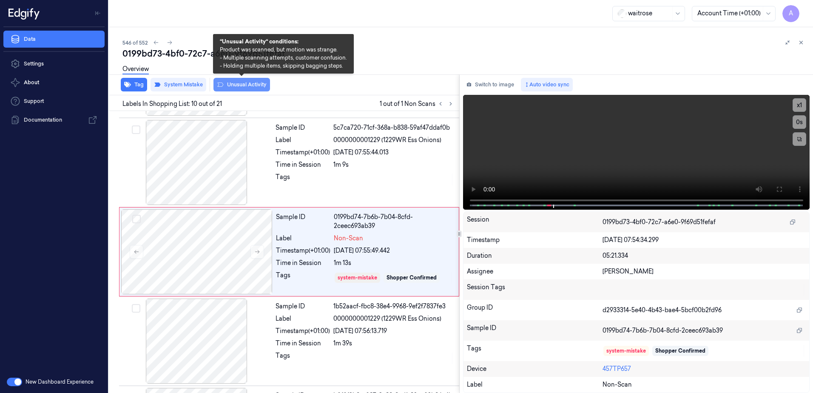
click at [238, 87] on button "Unusual Activity" at bounding box center [242, 85] width 57 height 14
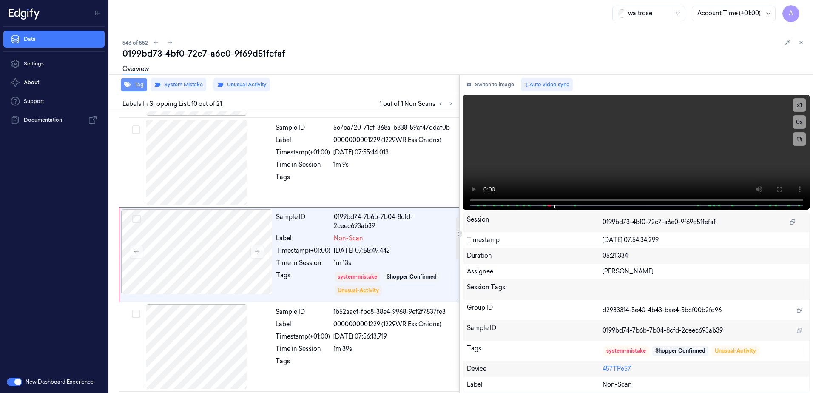
scroll to position [710, 0]
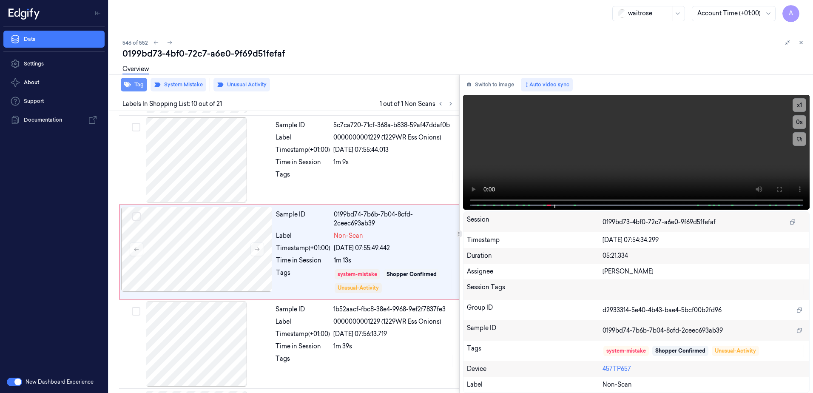
click at [138, 91] on button "Tag" at bounding box center [134, 85] width 26 height 14
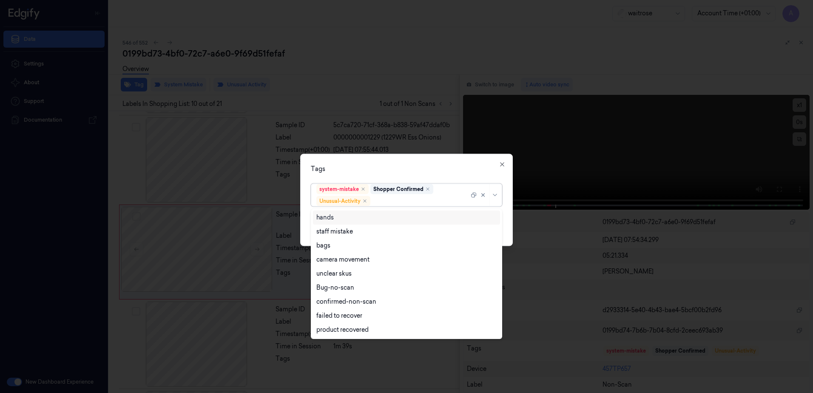
click at [396, 202] on div at bounding box center [420, 201] width 97 height 9
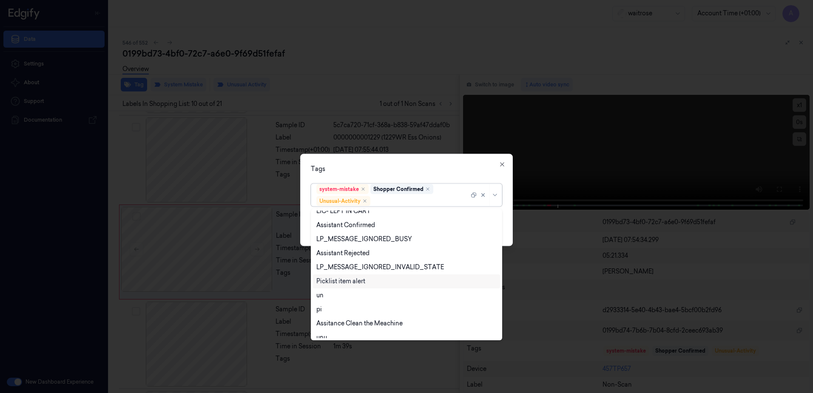
drag, startPoint x: 342, startPoint y: 279, endPoint x: 385, endPoint y: 278, distance: 43.4
click at [342, 279] on div "Picklist item alert" at bounding box center [340, 281] width 49 height 9
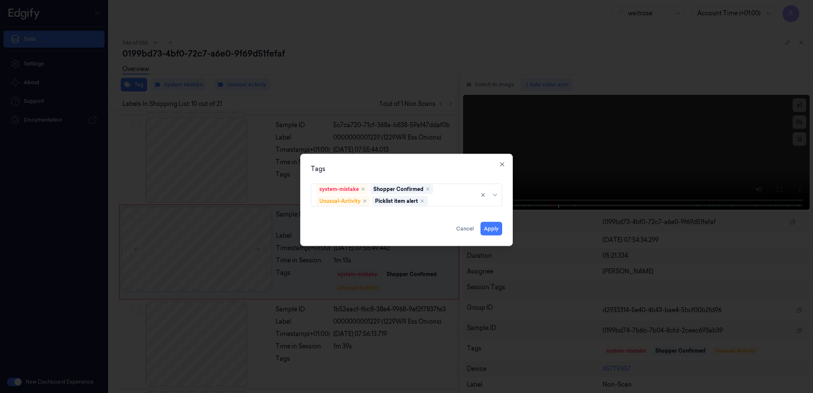
click at [420, 165] on div "Tags" at bounding box center [406, 169] width 191 height 9
click at [495, 230] on button "Apply" at bounding box center [492, 229] width 22 height 14
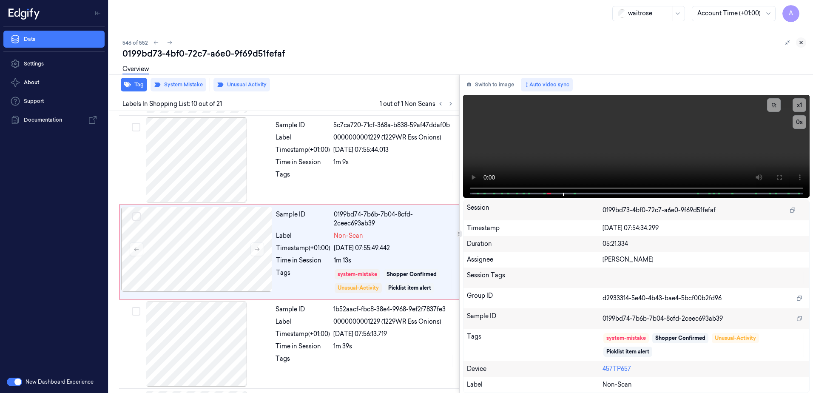
click at [806, 44] on button at bounding box center [801, 42] width 10 height 10
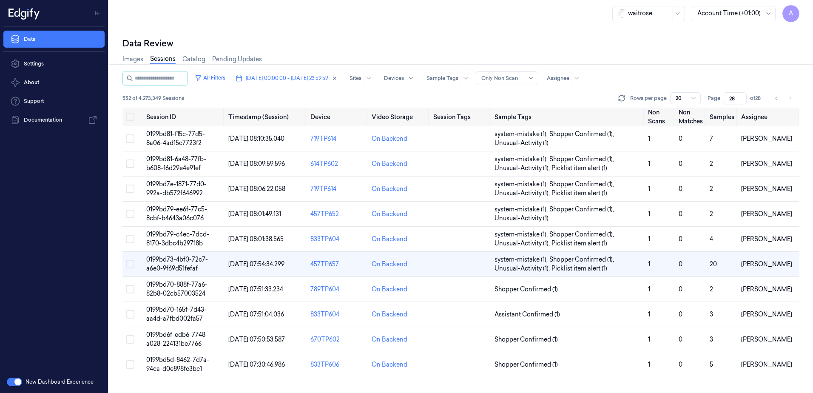
scroll to position [14, 0]
click at [171, 339] on td "0199bd6f-edb6-7748-a028-224131be7766" at bounding box center [184, 339] width 82 height 25
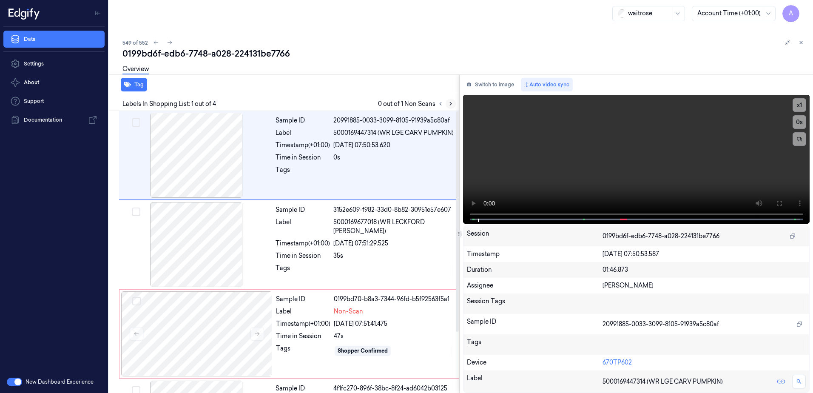
click at [450, 105] on icon at bounding box center [451, 104] width 2 height 3
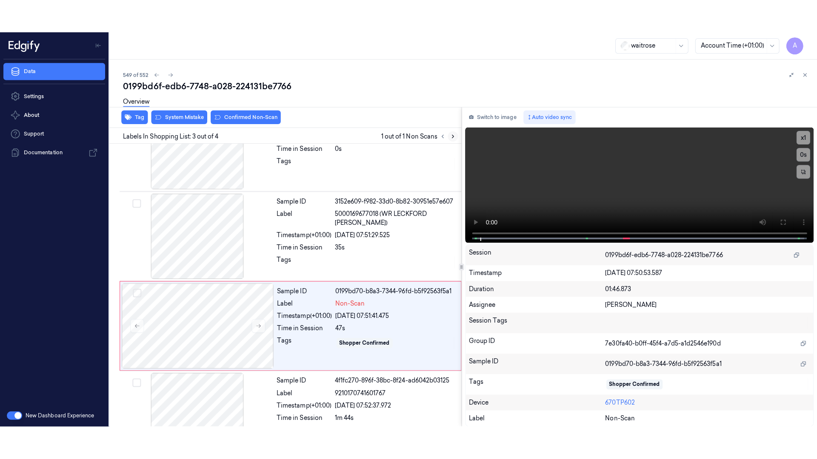
scroll to position [78, 0]
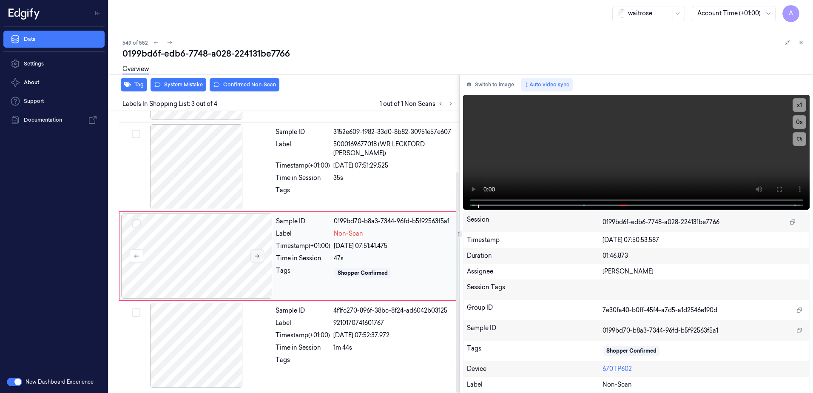
click at [256, 259] on button at bounding box center [258, 256] width 14 height 14
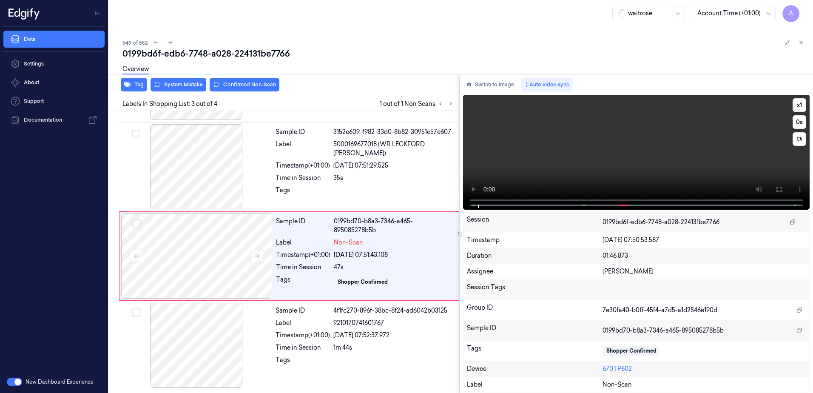
drag, startPoint x: 782, startPoint y: 193, endPoint x: 784, endPoint y: 237, distance: 44.3
click at [782, 193] on button at bounding box center [779, 189] width 14 height 14
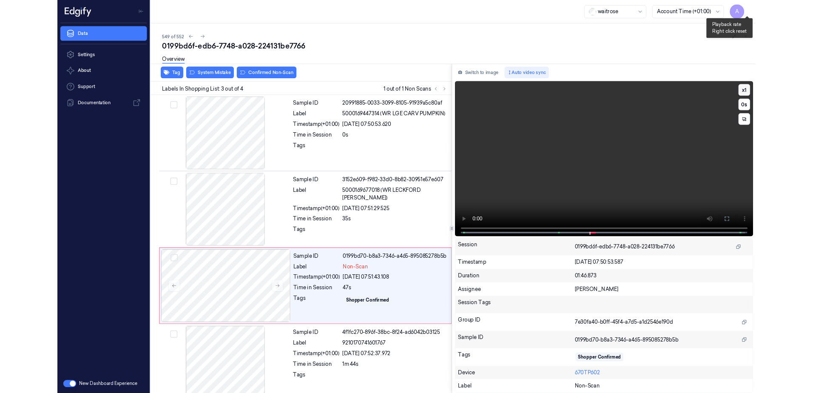
scroll to position [11, 0]
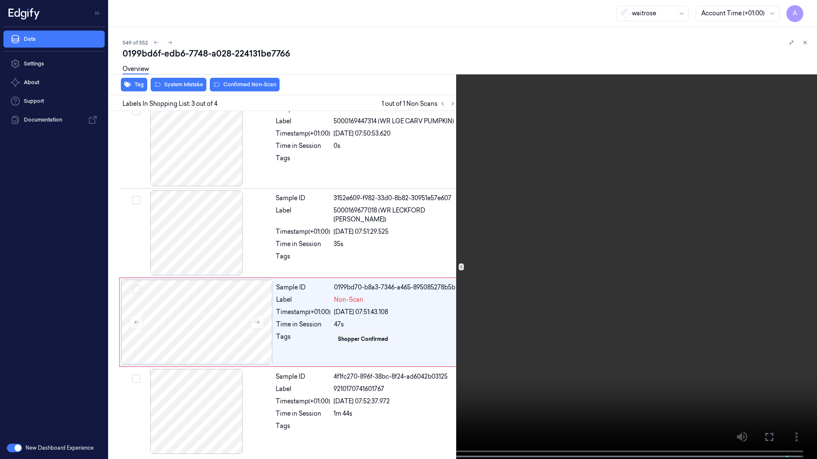
click at [0, 0] on icon at bounding box center [0, 0] width 0 height 0
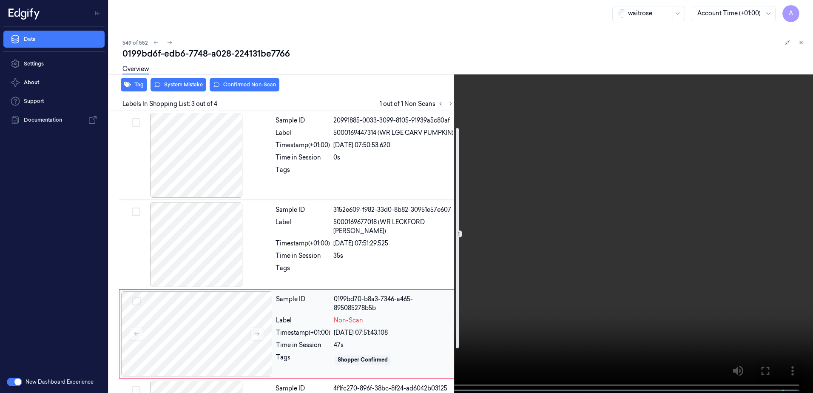
scroll to position [78, 0]
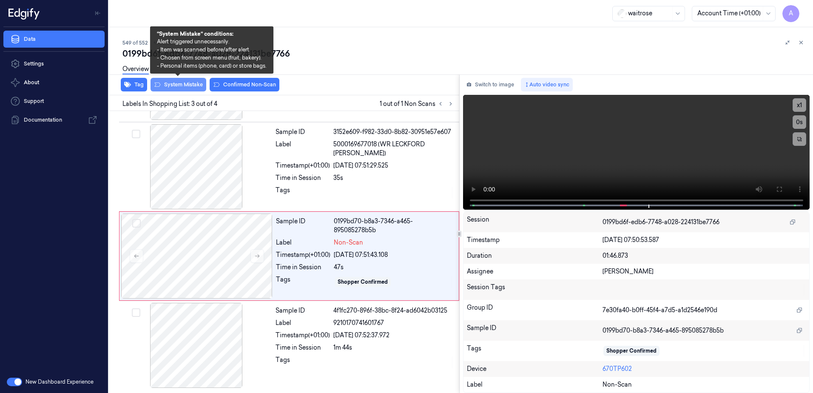
click at [191, 91] on button "System Mistake" at bounding box center [179, 85] width 56 height 14
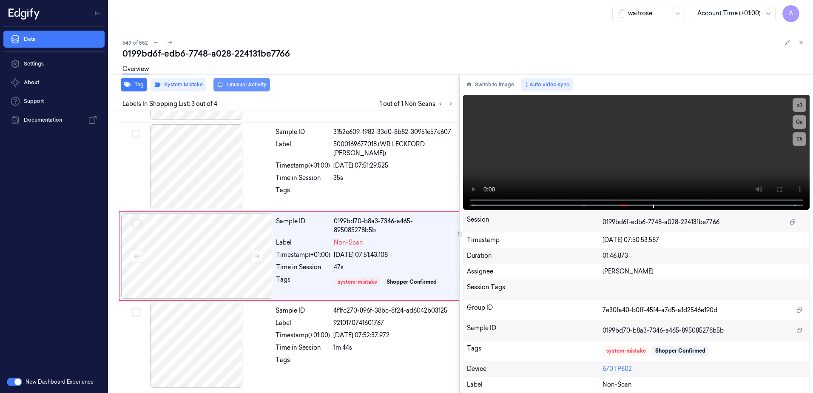
click at [244, 90] on button "Unusual Activity" at bounding box center [242, 85] width 57 height 14
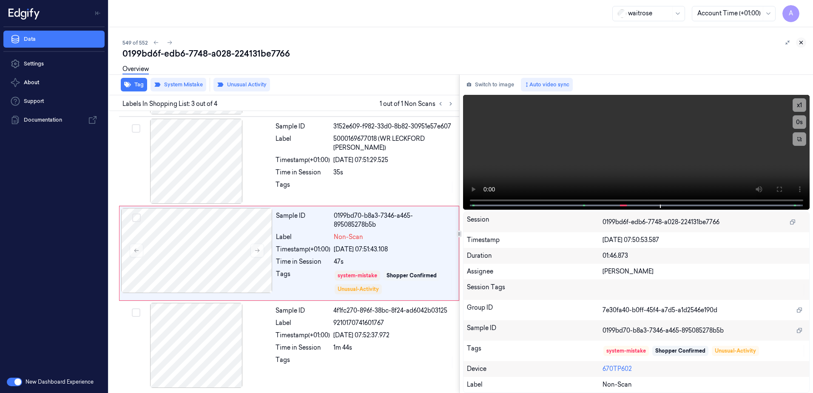
click at [801, 44] on icon at bounding box center [801, 43] width 6 height 6
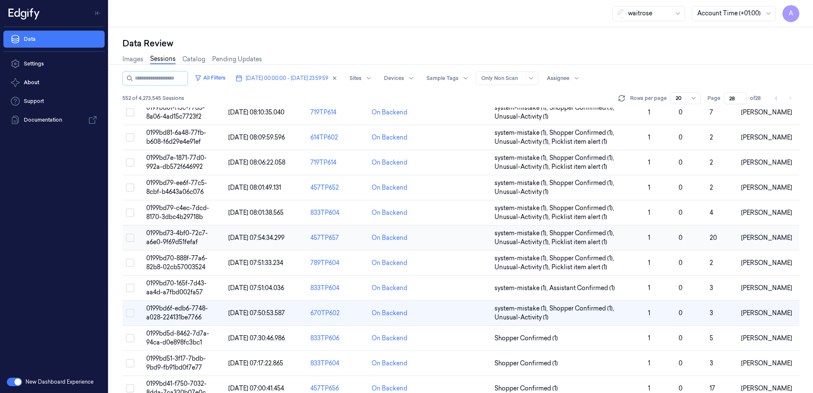
scroll to position [41, 0]
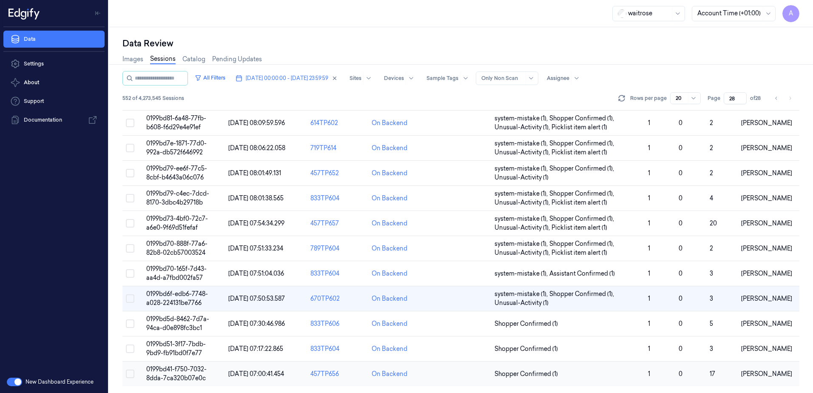
click at [178, 371] on span "0199bd41-f750-7032-8dda-7ca320b07e0c" at bounding box center [176, 373] width 60 height 17
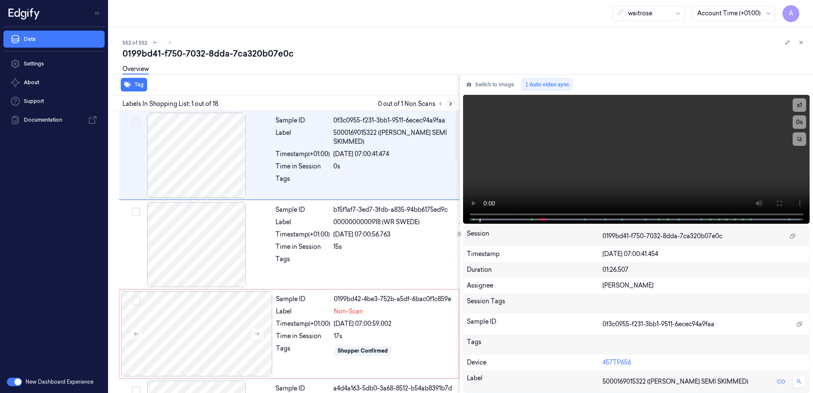
click at [448, 105] on icon at bounding box center [451, 104] width 6 height 6
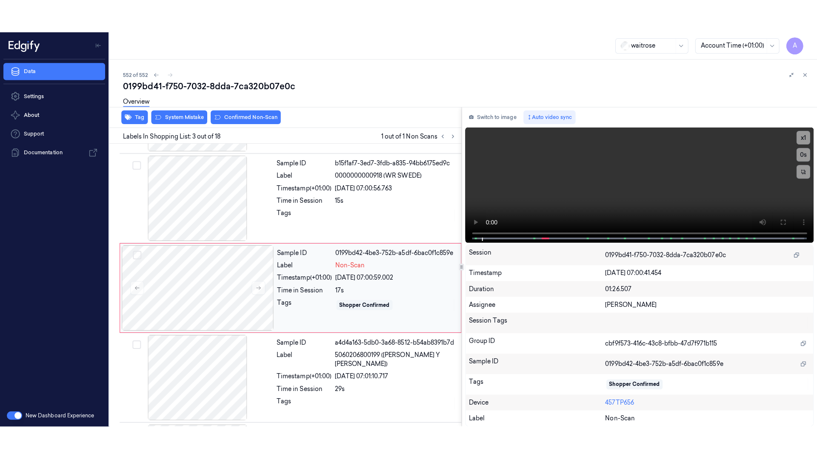
scroll to position [82, 0]
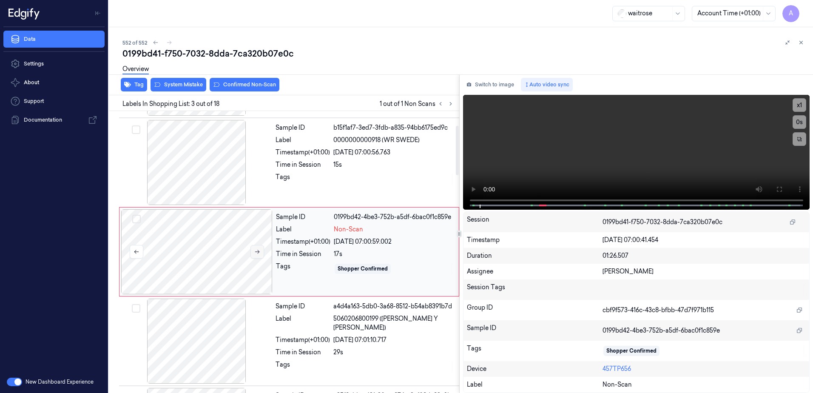
click at [261, 254] on button at bounding box center [258, 252] width 14 height 14
click at [255, 250] on icon at bounding box center [257, 252] width 6 height 6
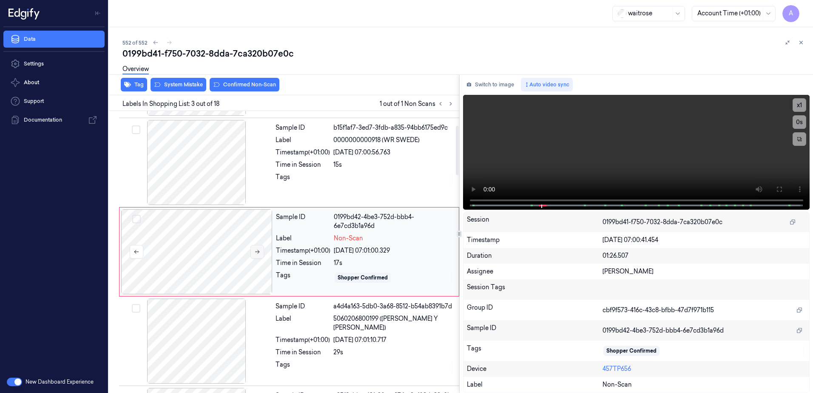
click at [255, 250] on icon at bounding box center [257, 252] width 6 height 6
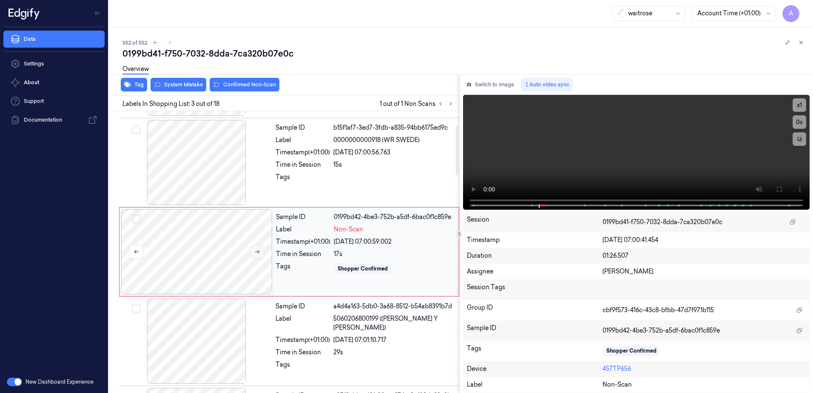
click at [255, 250] on icon at bounding box center [257, 252] width 6 height 6
click at [781, 190] on icon at bounding box center [779, 189] width 7 height 7
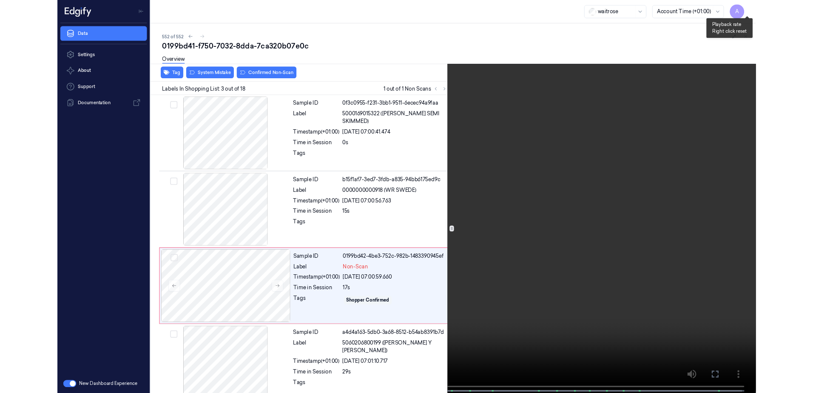
scroll to position [49, 0]
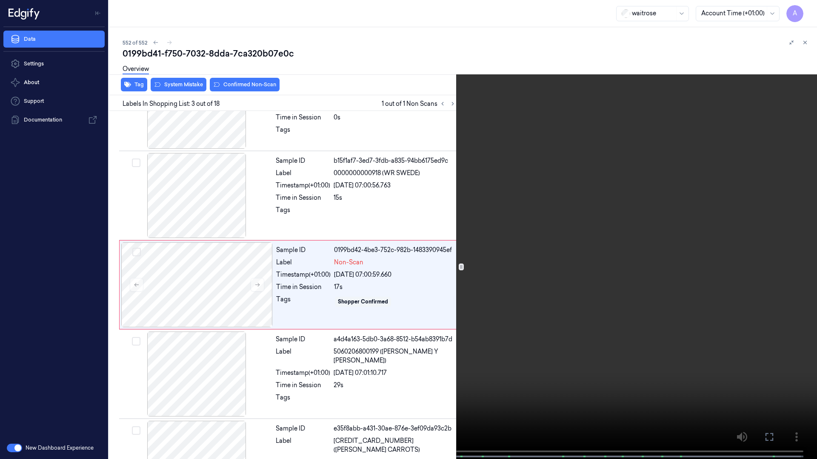
click at [0, 0] on button at bounding box center [0, 0] width 0 height 0
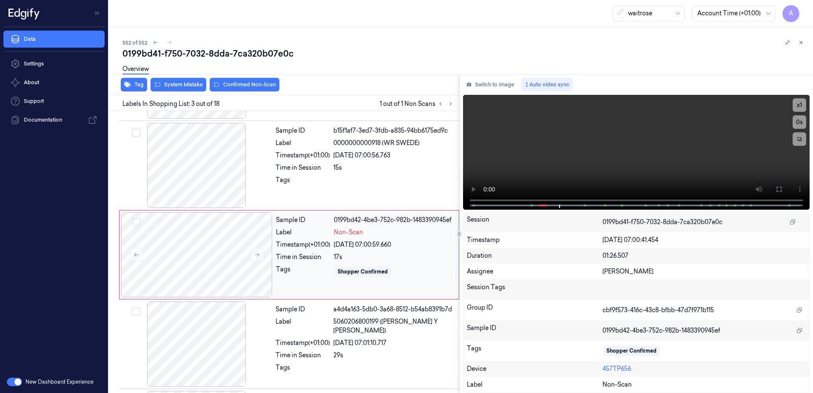
scroll to position [82, 0]
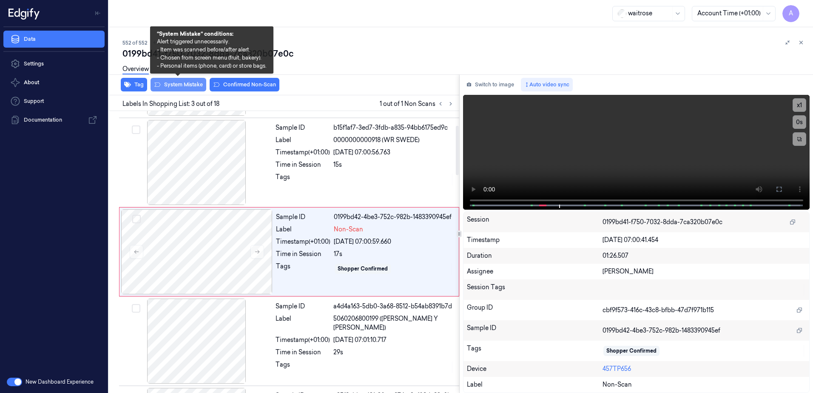
click at [185, 83] on button "System Mistake" at bounding box center [179, 85] width 56 height 14
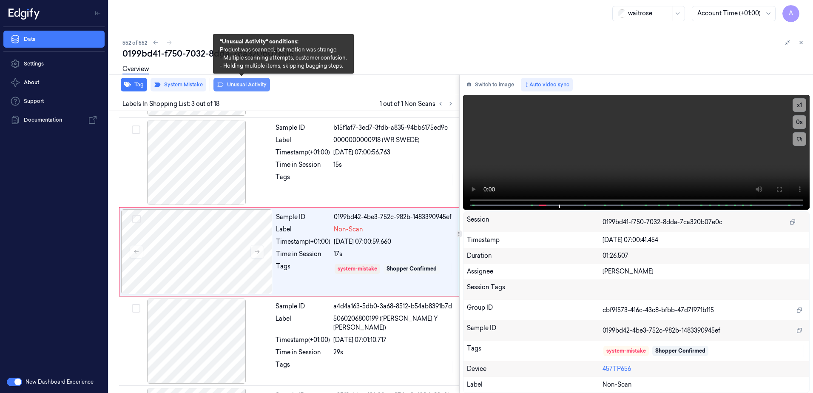
click at [249, 88] on button "Unusual Activity" at bounding box center [242, 85] width 57 height 14
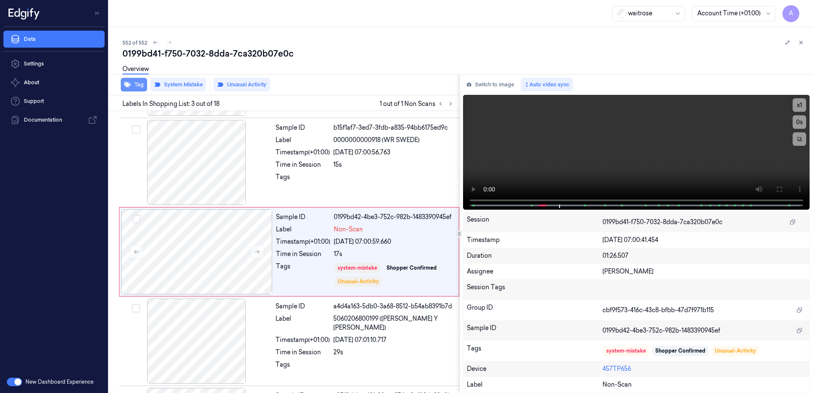
click at [134, 88] on button "Tag" at bounding box center [134, 85] width 26 height 14
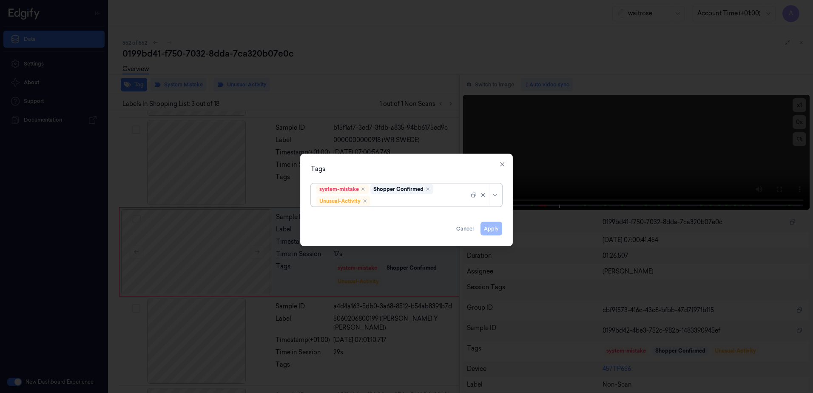
click at [394, 200] on div at bounding box center [420, 201] width 97 height 9
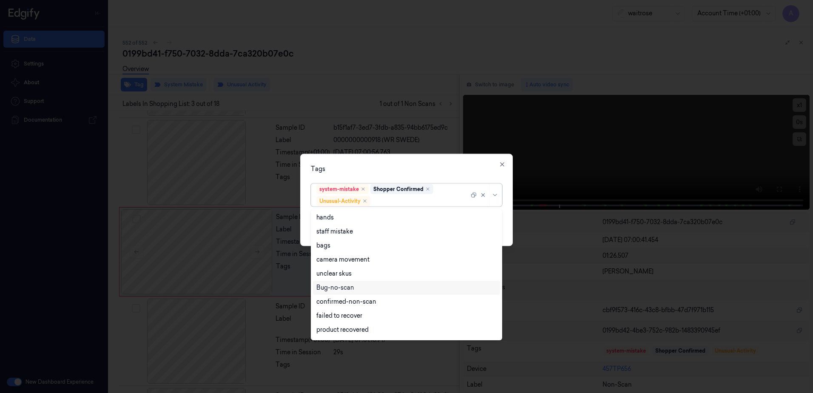
scroll to position [111, 0]
click at [343, 313] on div "Picklist item alert" at bounding box center [340, 317] width 49 height 9
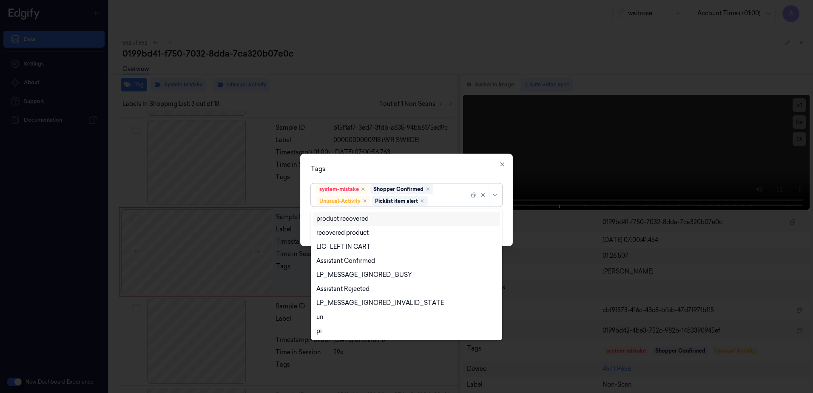
click at [429, 172] on div "Tags" at bounding box center [406, 169] width 191 height 9
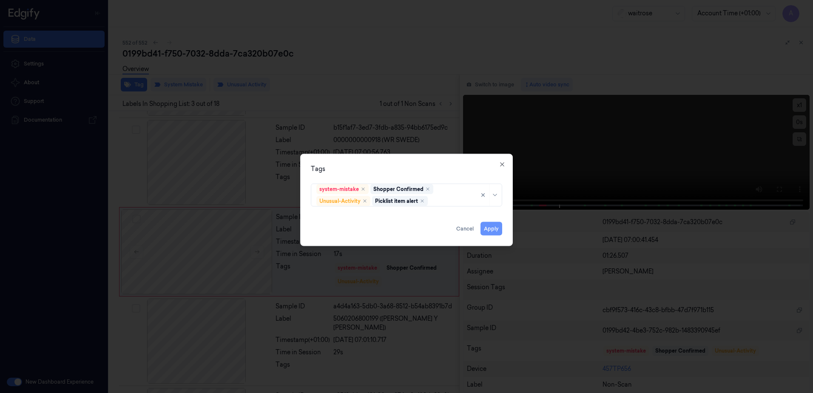
click at [489, 228] on button "Apply" at bounding box center [492, 229] width 22 height 14
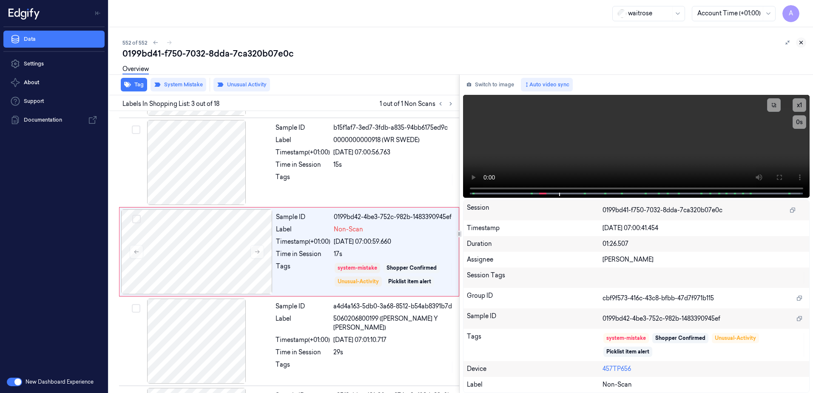
click at [803, 40] on icon at bounding box center [801, 43] width 6 height 6
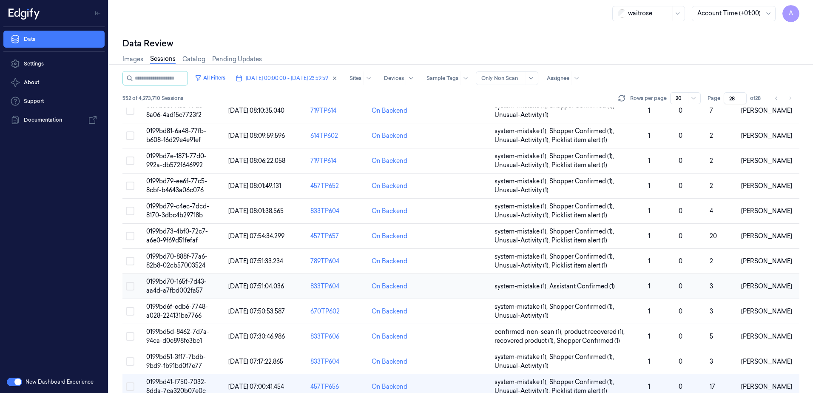
scroll to position [41, 0]
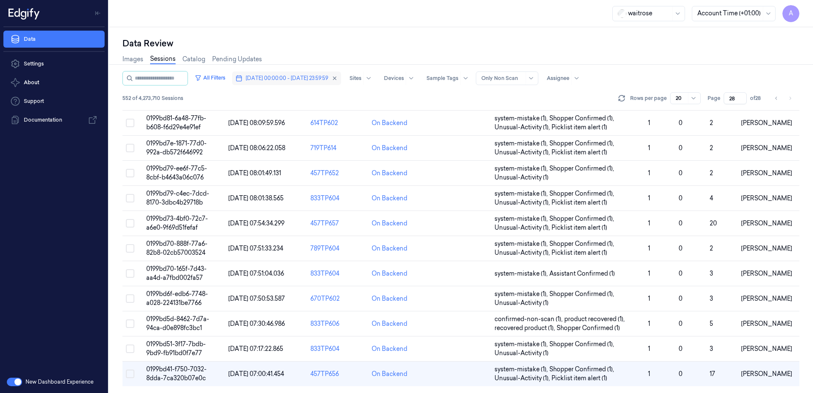
drag, startPoint x: 271, startPoint y: 76, endPoint x: 279, endPoint y: 80, distance: 8.9
click at [271, 76] on span "[DATE] 00:00:00 - [DATE] 23:59:59" at bounding box center [287, 78] width 83 height 8
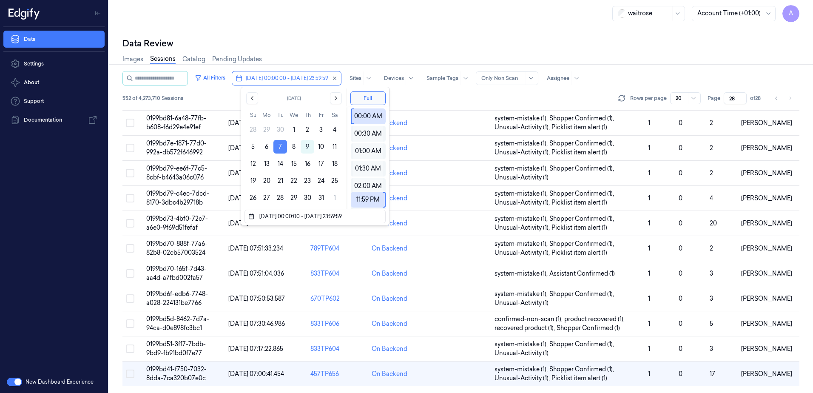
click at [282, 145] on button "7" at bounding box center [281, 147] width 14 height 14
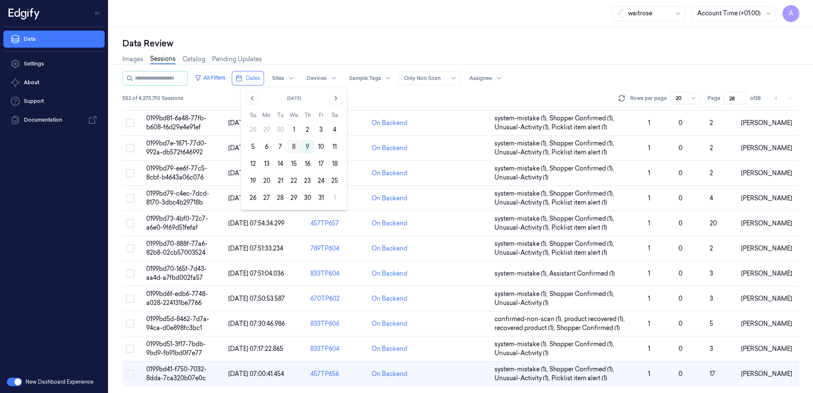
click at [294, 146] on button "8" at bounding box center [294, 147] width 14 height 14
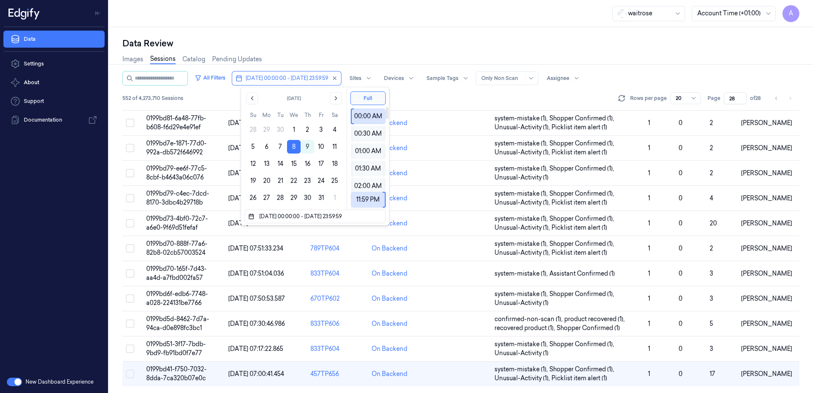
click at [373, 38] on div "Data Review" at bounding box center [461, 43] width 677 height 12
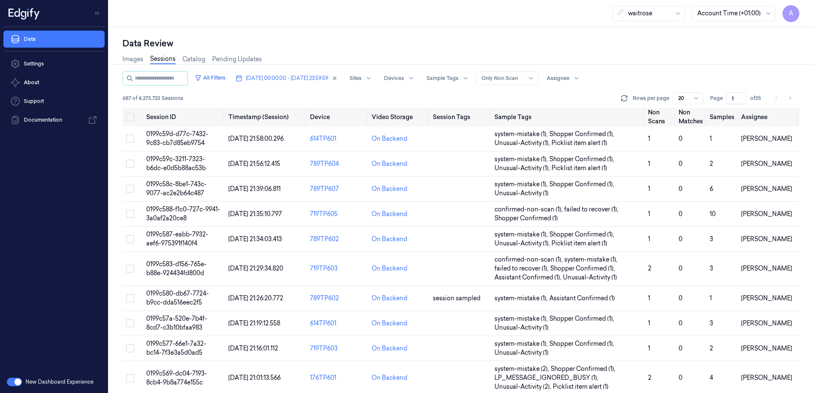
drag, startPoint x: 735, startPoint y: 98, endPoint x: 730, endPoint y: 100, distance: 5.1
click at [730, 100] on input "1" at bounding box center [737, 98] width 20 height 12
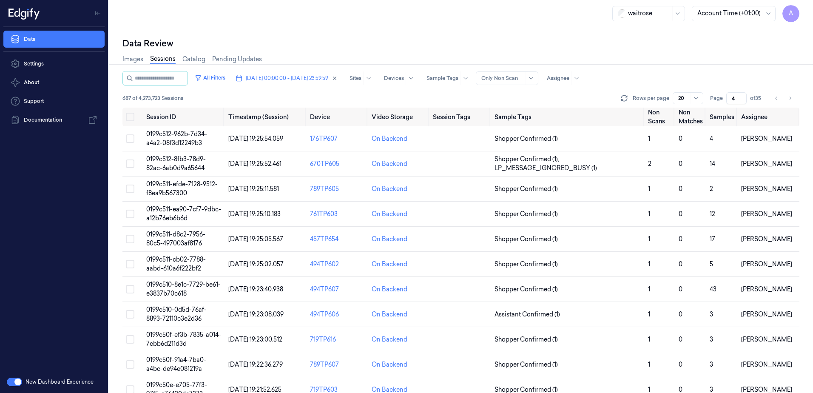
type input "4"
click at [169, 185] on span "0199c511-efde-7128-9512-f8ea9b567300" at bounding box center [181, 188] width 71 height 17
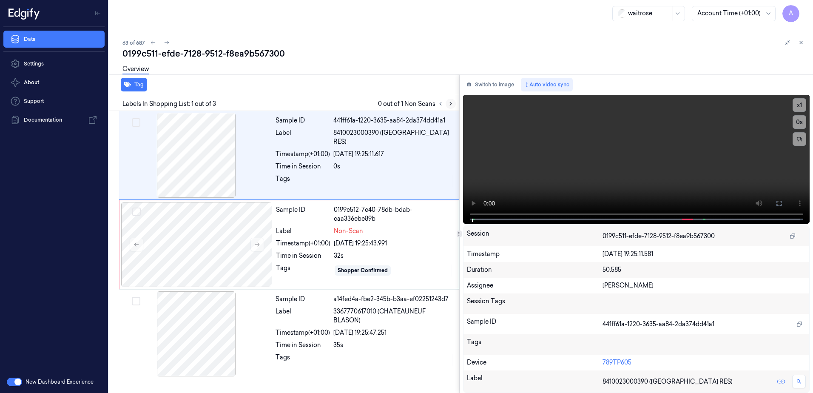
click at [453, 107] on button at bounding box center [451, 104] width 10 height 10
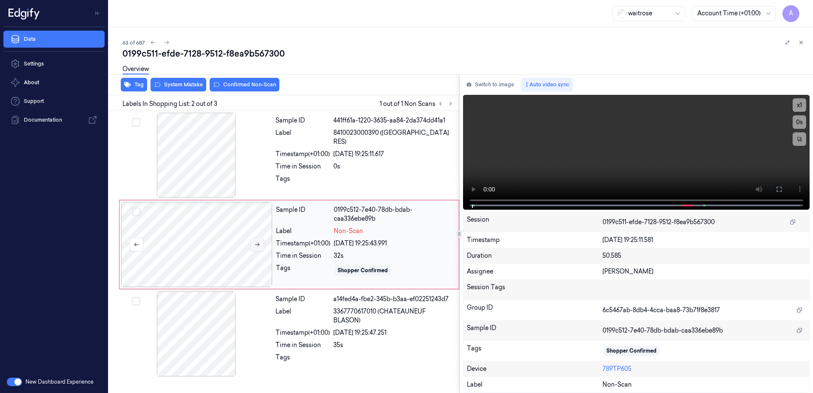
click at [259, 245] on icon at bounding box center [257, 245] width 6 height 6
click at [257, 244] on icon at bounding box center [257, 245] width 6 height 6
click at [259, 247] on icon at bounding box center [257, 245] width 6 height 6
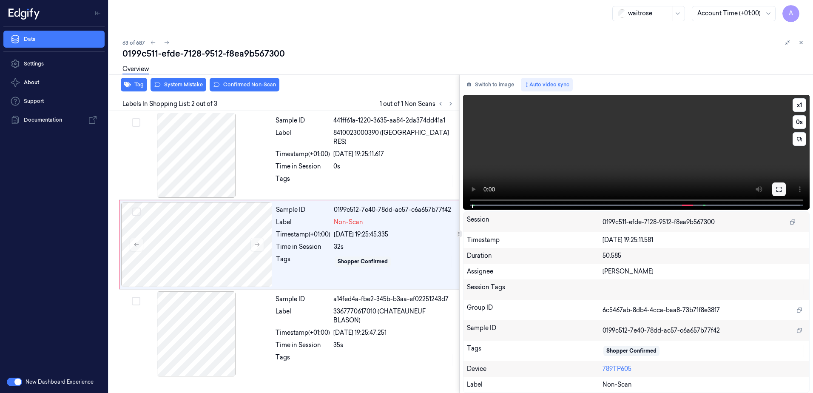
click at [779, 189] on icon at bounding box center [779, 189] width 7 height 7
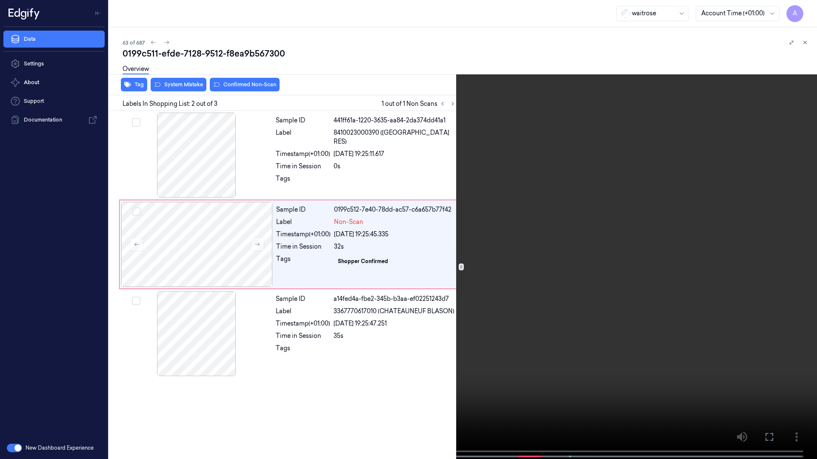
click at [513, 334] on video at bounding box center [408, 230] width 817 height 461
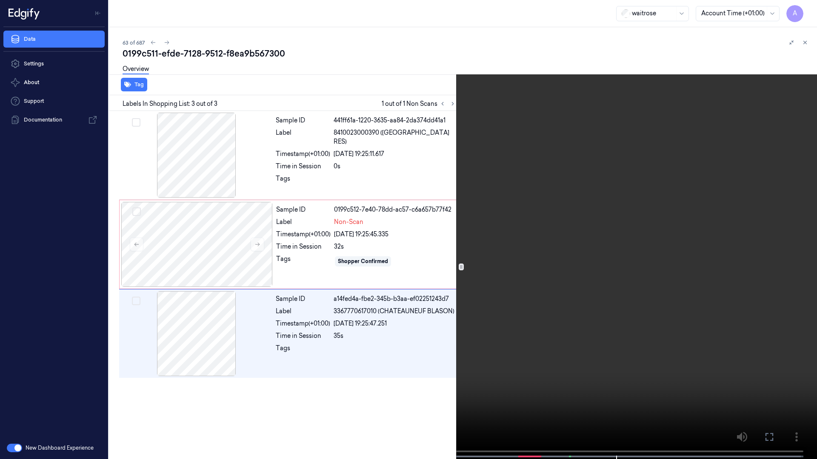
click at [0, 0] on icon at bounding box center [0, 0] width 0 height 0
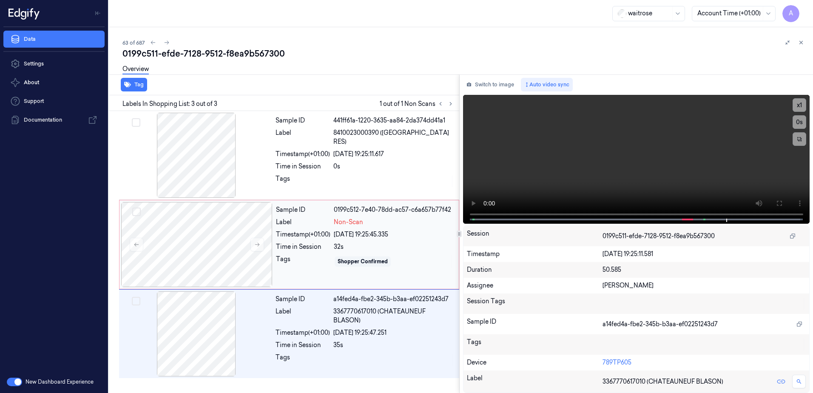
click at [316, 270] on div "Sample ID 0199c512-7e40-78dd-ac57-c6a657b77f42 Label Non-Scan Timestamp (+01:00…" at bounding box center [365, 244] width 185 height 85
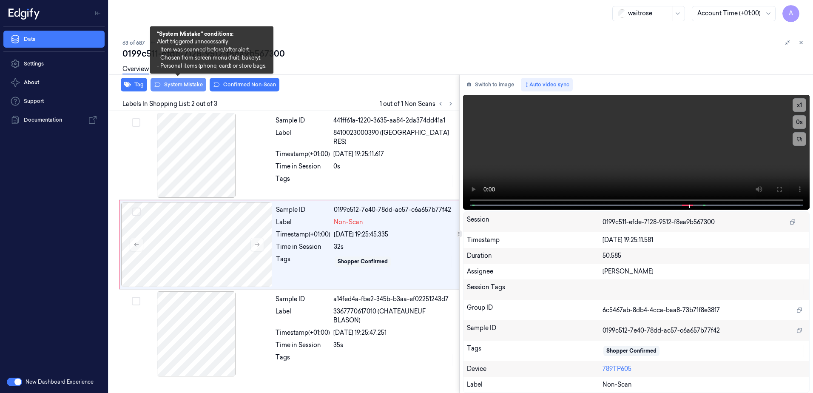
click at [171, 86] on button "System Mistake" at bounding box center [179, 85] width 56 height 14
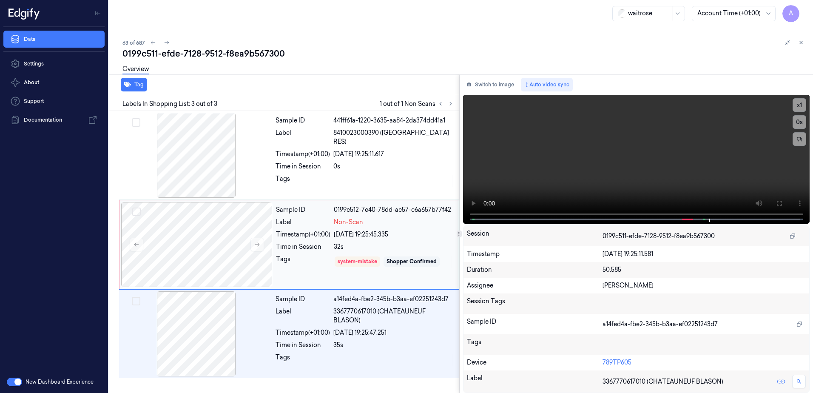
click at [300, 233] on div "Timestamp (+01:00)" at bounding box center [303, 234] width 54 height 9
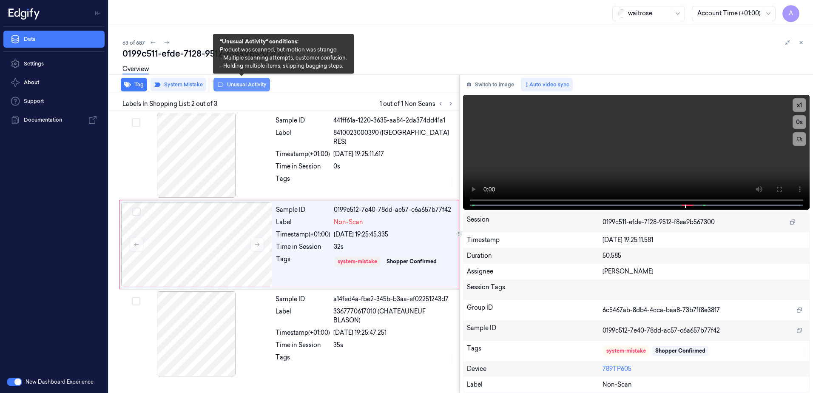
click at [236, 85] on button "Unusual Activity" at bounding box center [242, 85] width 57 height 14
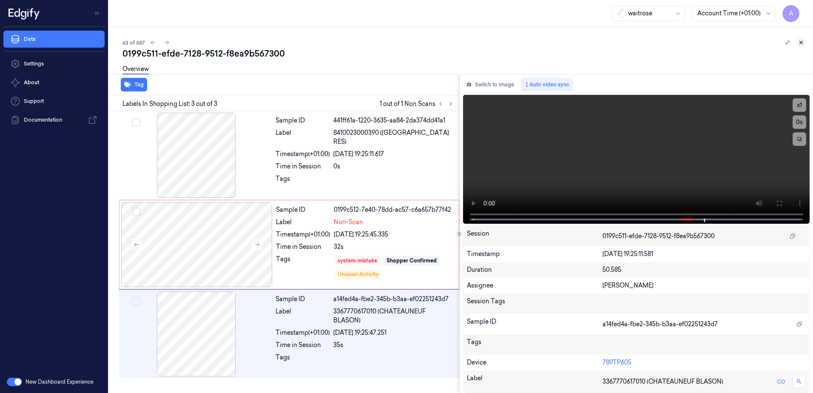
click at [802, 46] on button at bounding box center [801, 42] width 10 height 10
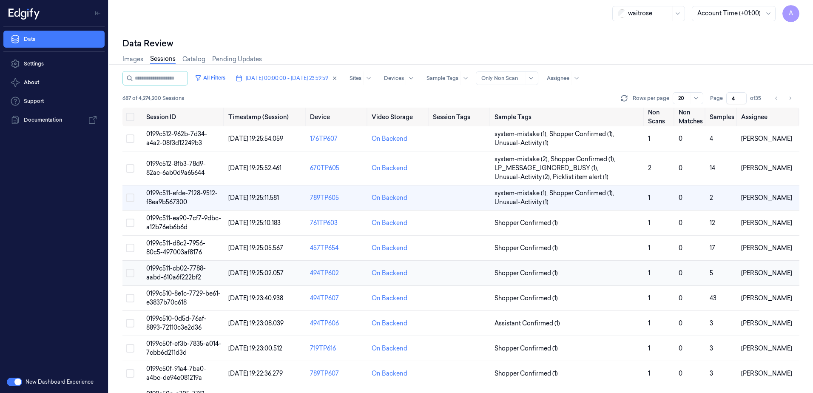
click at [171, 271] on span "0199c511-cb02-7788-aabd-610a6f222bf2" at bounding box center [176, 273] width 60 height 17
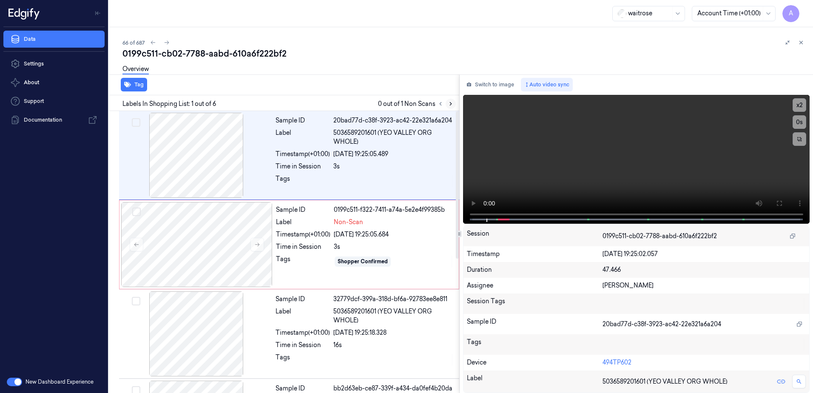
click at [452, 105] on icon at bounding box center [451, 104] width 6 height 6
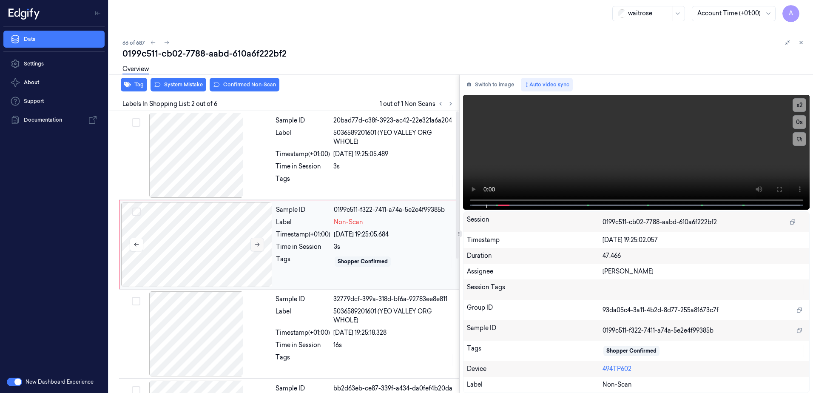
click at [259, 244] on icon at bounding box center [257, 245] width 6 height 6
click at [258, 245] on icon at bounding box center [257, 245] width 6 height 6
click at [781, 195] on button at bounding box center [779, 189] width 14 height 14
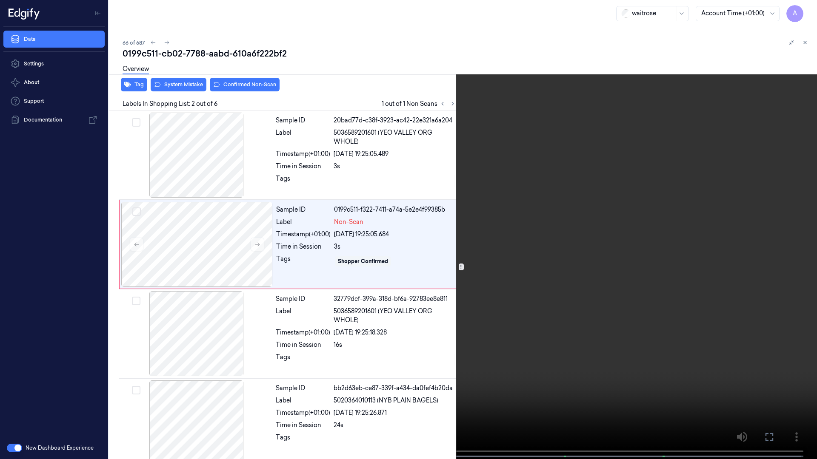
click at [337, 336] on video at bounding box center [408, 230] width 817 height 461
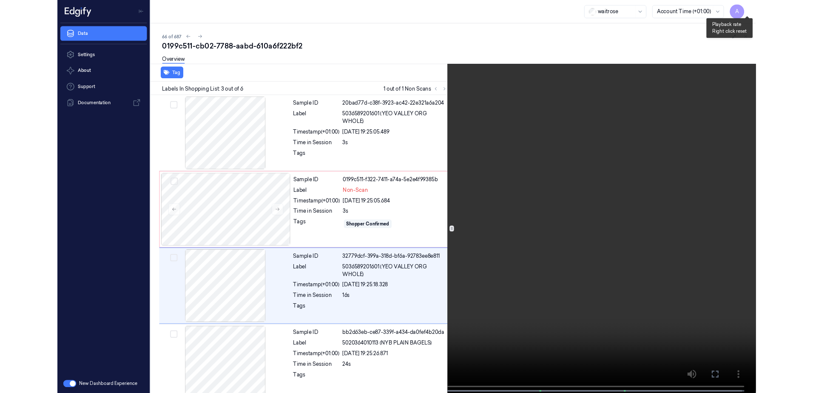
scroll to position [49, 0]
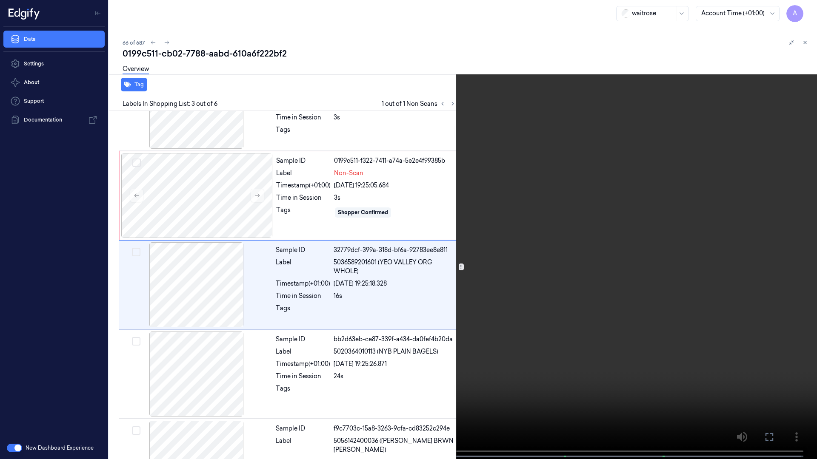
click at [0, 0] on icon at bounding box center [0, 0] width 0 height 0
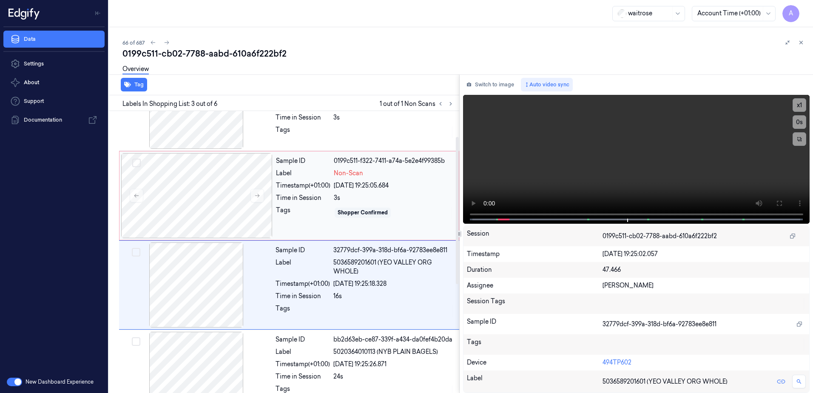
click at [313, 225] on div "Sample ID 0199c511-f322-7411-a74a-5e2e4f99385b Label Non-Scan Timestamp (+01:00…" at bounding box center [365, 195] width 185 height 85
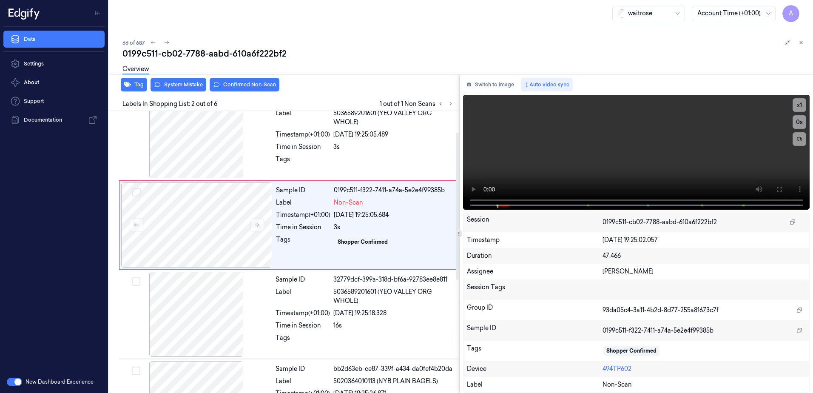
scroll to position [0, 0]
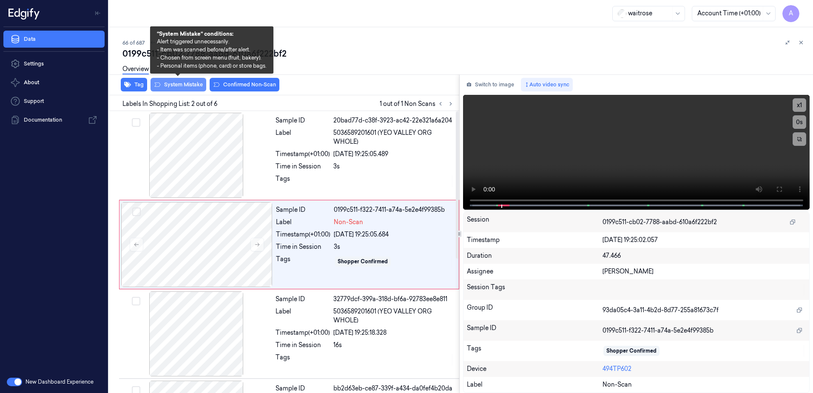
click at [168, 87] on button "System Mistake" at bounding box center [179, 85] width 56 height 14
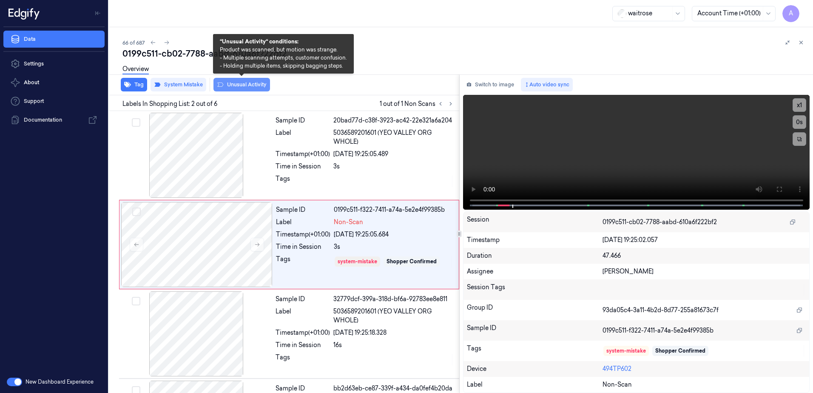
click at [234, 86] on button "Unusual Activity" at bounding box center [242, 85] width 57 height 14
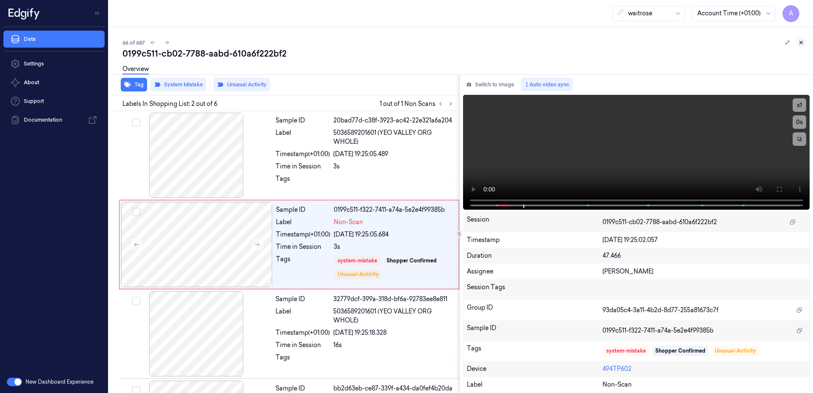
click at [804, 45] on icon at bounding box center [801, 43] width 6 height 6
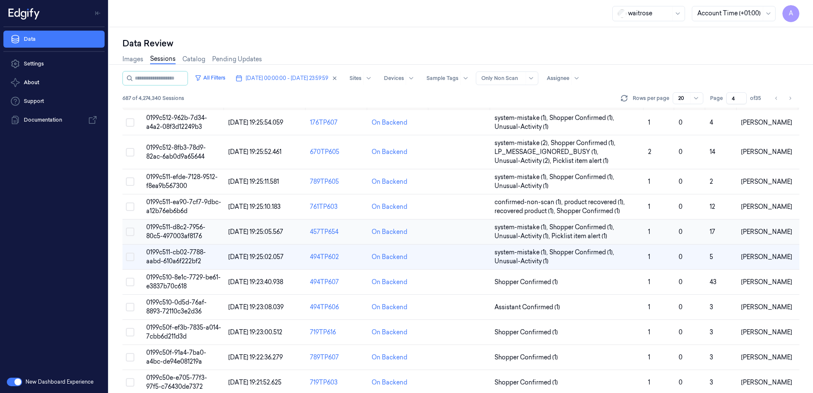
scroll to position [43, 0]
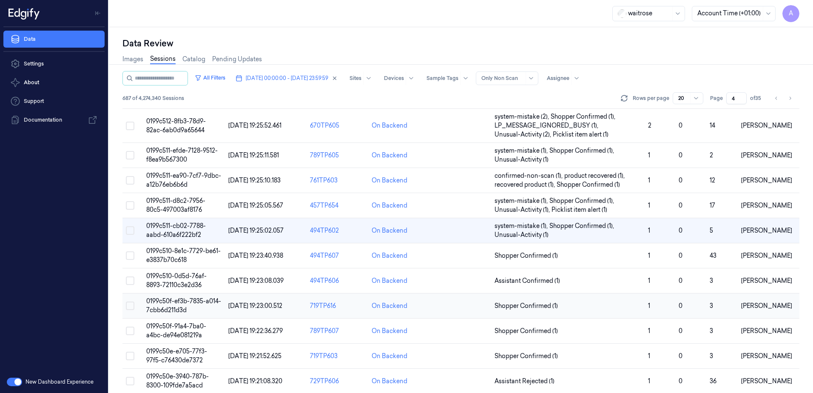
click at [185, 302] on span "0199c50f-ef3b-7835-a014-7cbb6d211d3d" at bounding box center [183, 305] width 75 height 17
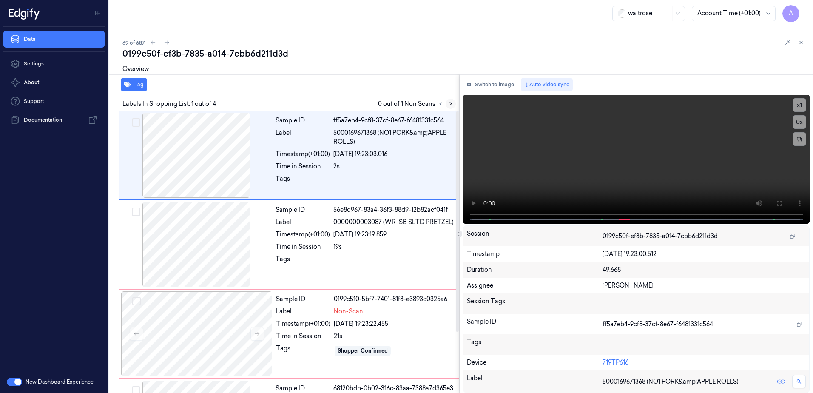
click at [455, 106] on button at bounding box center [451, 104] width 10 height 10
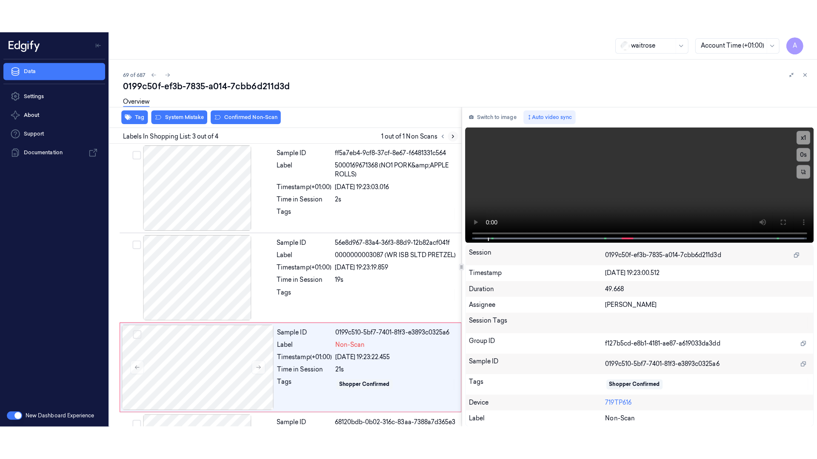
scroll to position [78, 0]
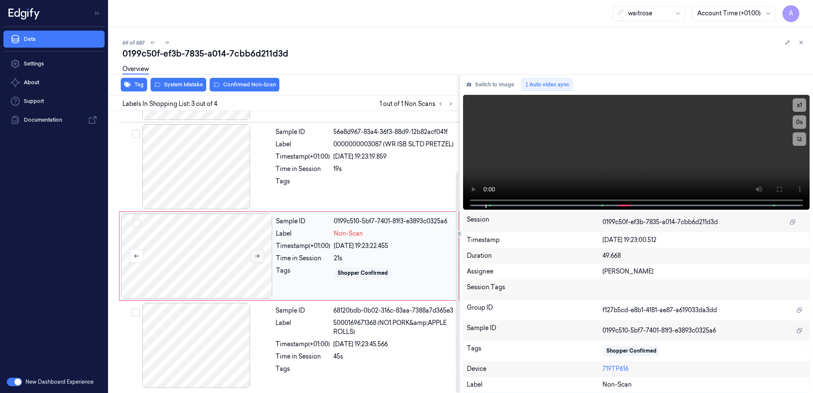
click at [256, 259] on button at bounding box center [258, 256] width 14 height 14
click at [257, 257] on icon at bounding box center [257, 256] width 6 height 6
click at [778, 189] on icon at bounding box center [779, 189] width 7 height 7
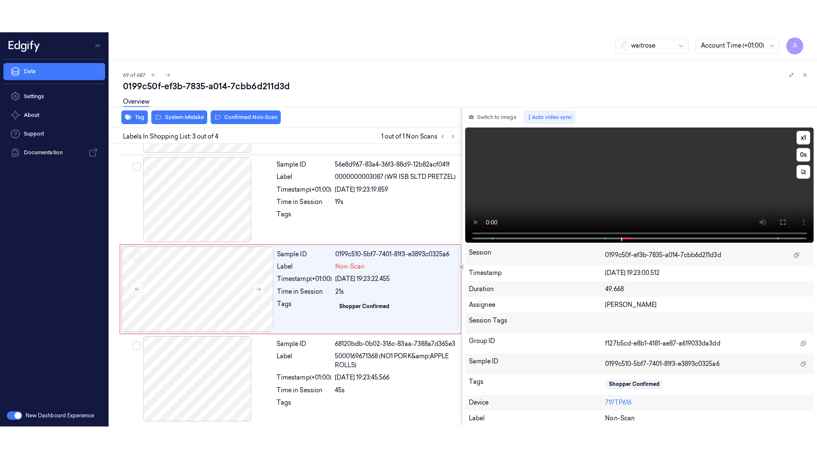
scroll to position [11, 0]
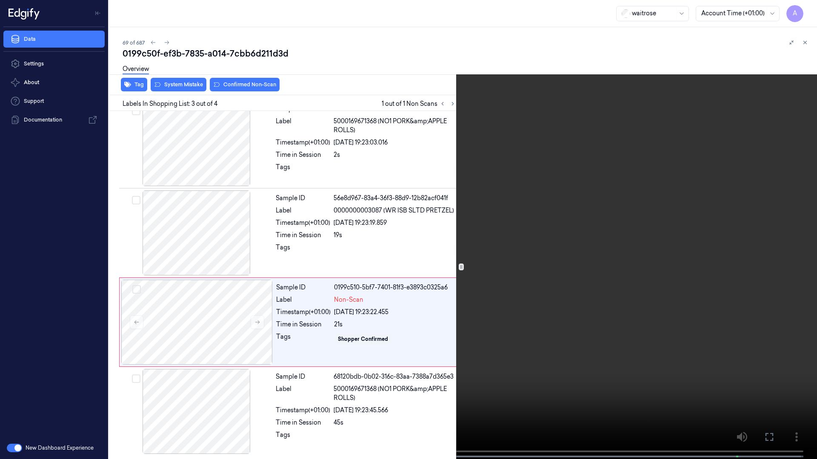
click at [588, 265] on video at bounding box center [408, 230] width 817 height 461
click at [0, 0] on icon at bounding box center [0, 0] width 0 height 0
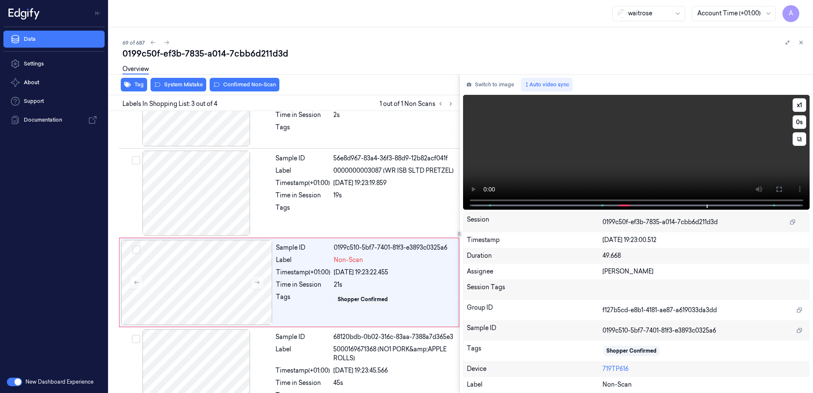
scroll to position [78, 0]
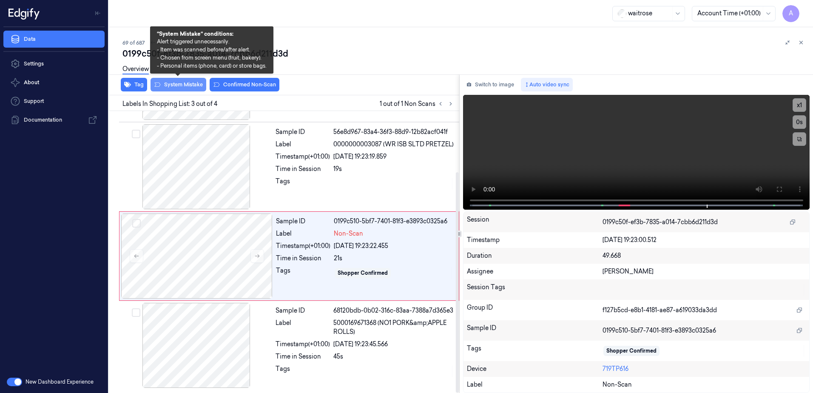
click at [175, 83] on button "System Mistake" at bounding box center [179, 85] width 56 height 14
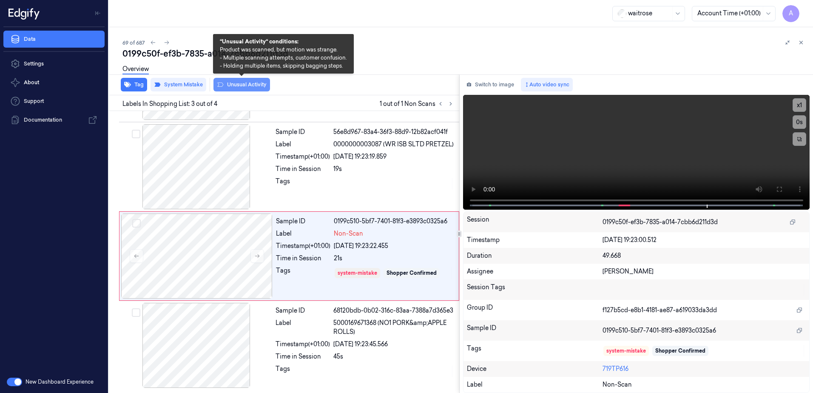
click at [249, 87] on button "Unusual Activity" at bounding box center [242, 85] width 57 height 14
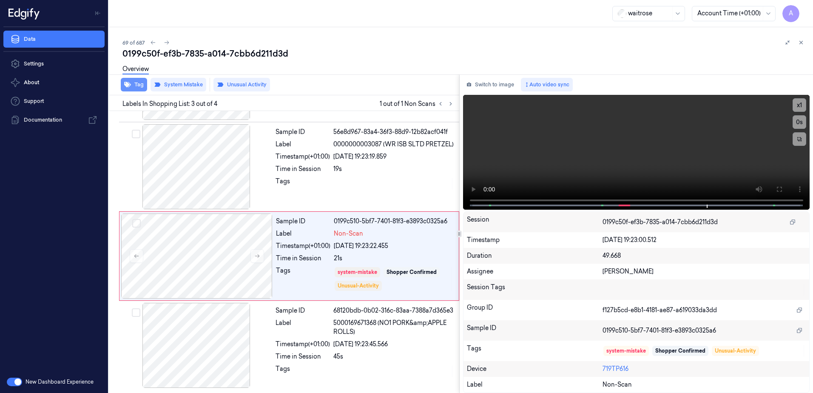
click at [128, 88] on icon "button" at bounding box center [127, 84] width 7 height 7
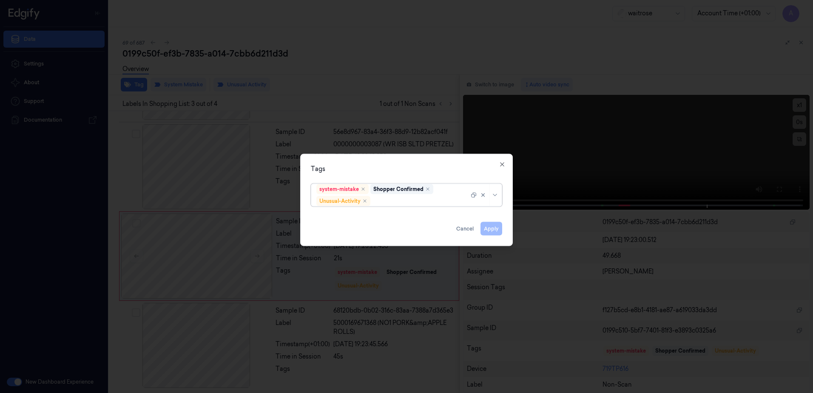
click at [404, 202] on div at bounding box center [420, 201] width 97 height 9
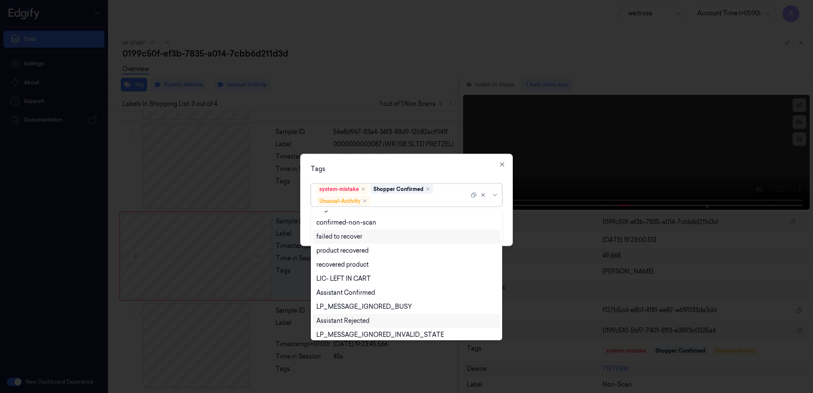
scroll to position [111, 0]
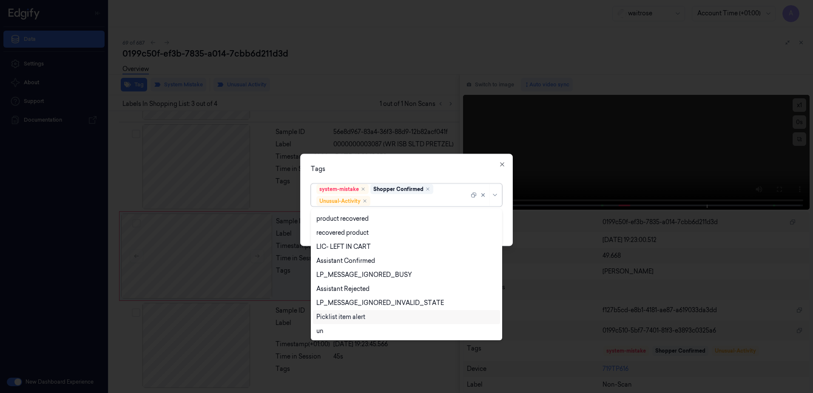
click at [365, 314] on div "Picklist item alert" at bounding box center [340, 317] width 49 height 9
click at [424, 171] on div "Tags" at bounding box center [406, 169] width 191 height 9
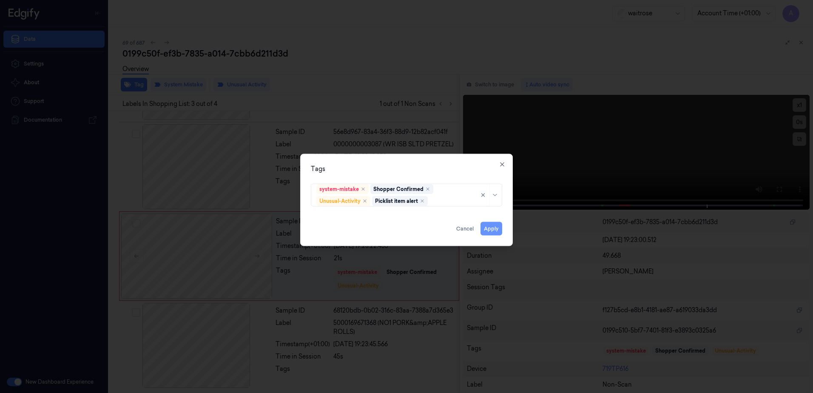
click at [490, 231] on button "Apply" at bounding box center [492, 229] width 22 height 14
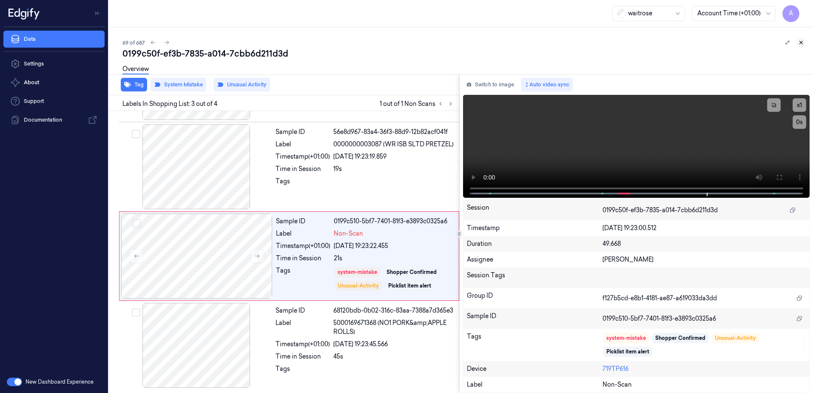
click at [803, 45] on icon at bounding box center [801, 43] width 6 height 6
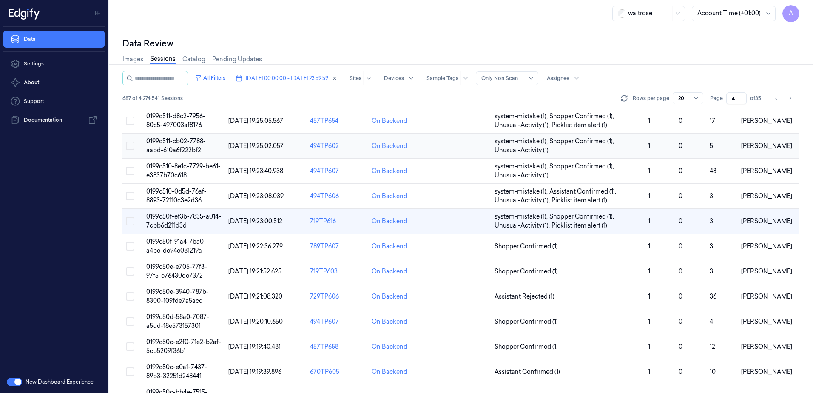
scroll to position [128, 0]
click at [161, 293] on span "0199c50e-3940-787b-8300-109fde7a5acd" at bounding box center [177, 296] width 63 height 17
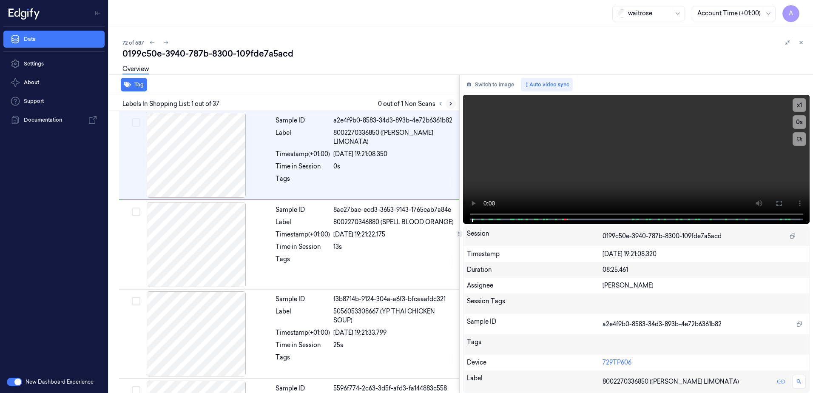
click at [451, 104] on icon at bounding box center [451, 104] width 2 height 3
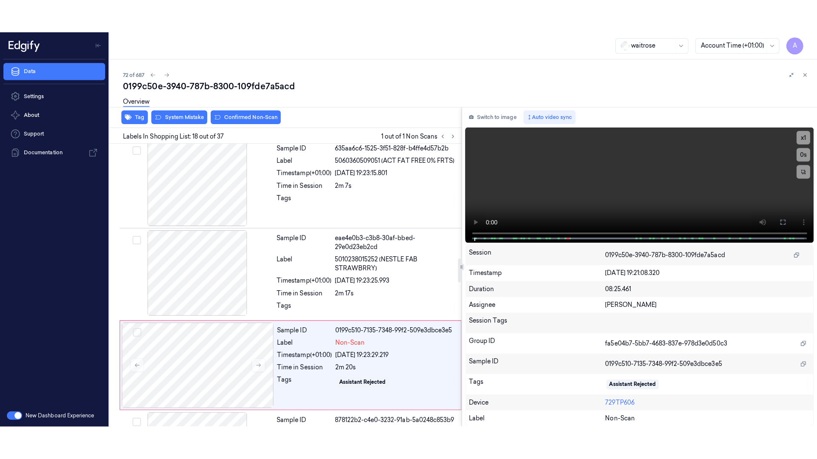
scroll to position [1425, 0]
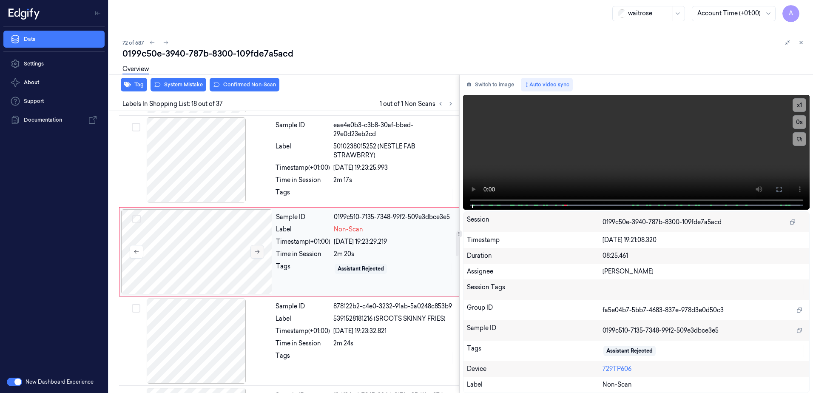
click at [256, 253] on icon at bounding box center [257, 252] width 6 height 6
click at [254, 250] on button at bounding box center [258, 252] width 14 height 14
click at [256, 253] on icon at bounding box center [257, 252] width 6 height 6
click at [774, 187] on button at bounding box center [779, 189] width 14 height 14
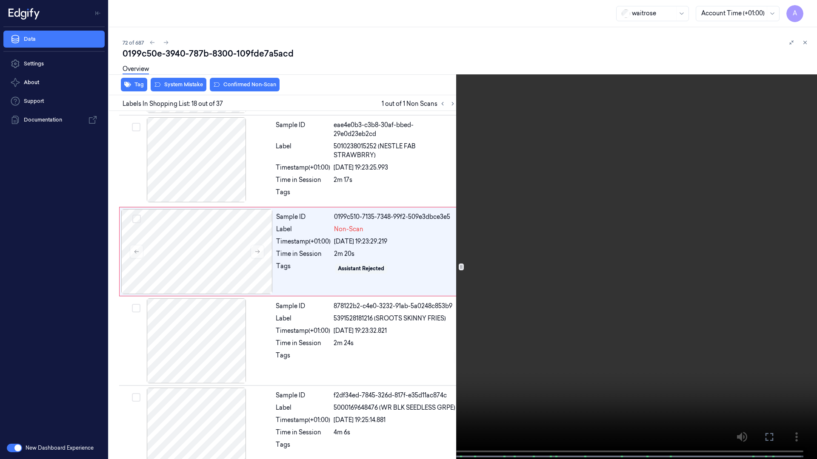
click at [568, 267] on video at bounding box center [408, 230] width 817 height 461
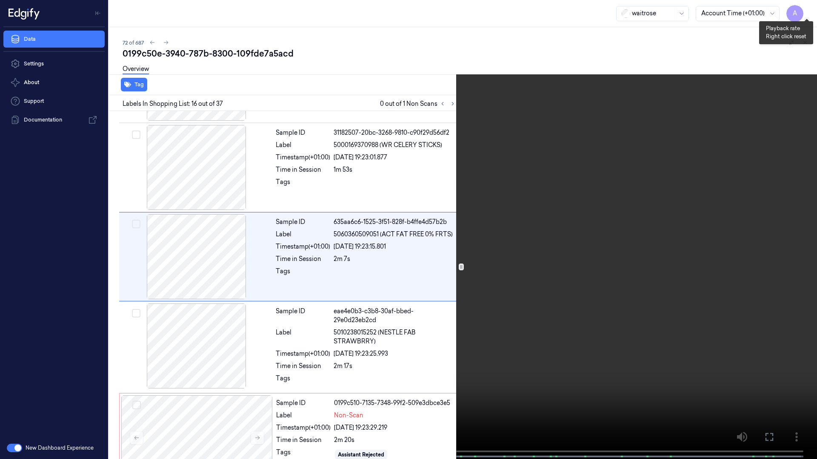
scroll to position [1210, 0]
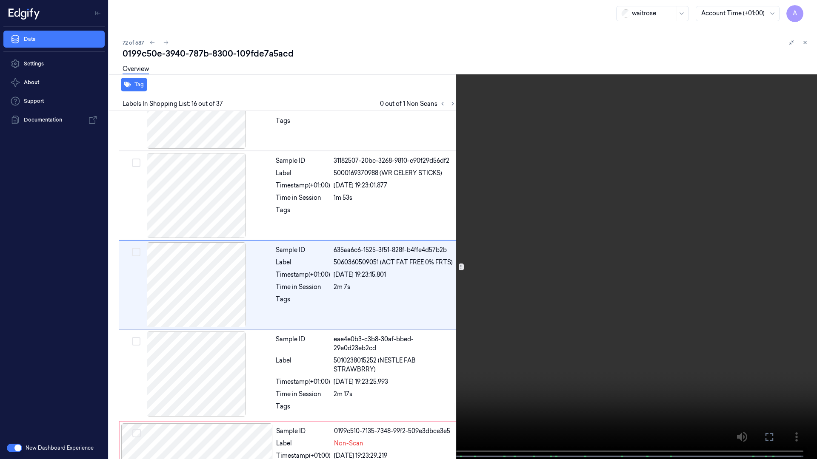
click at [633, 186] on video at bounding box center [408, 230] width 817 height 461
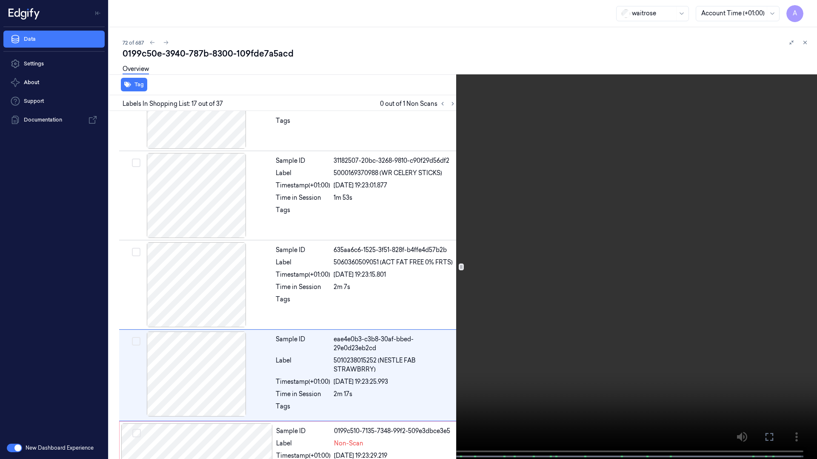
scroll to position [1301, 0]
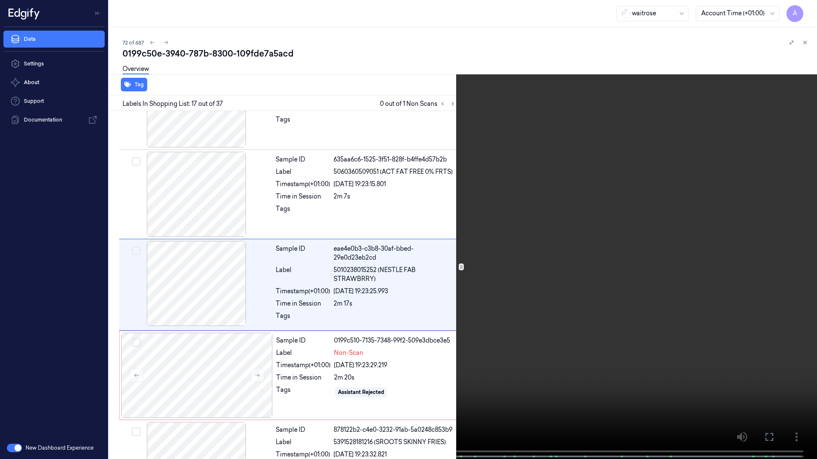
click at [633, 186] on video at bounding box center [408, 230] width 817 height 461
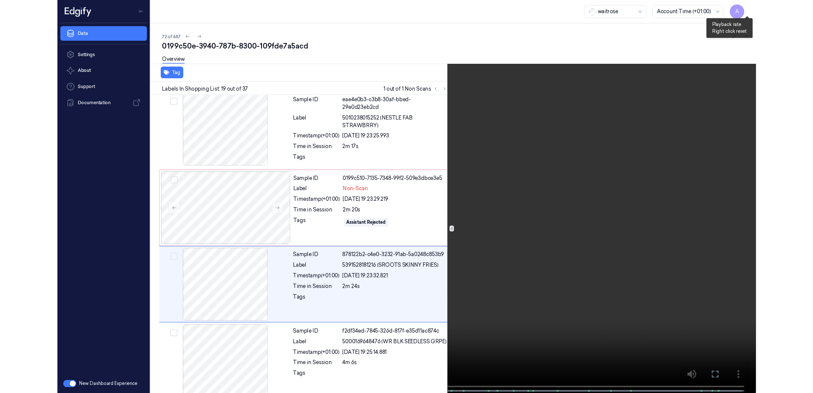
scroll to position [1481, 0]
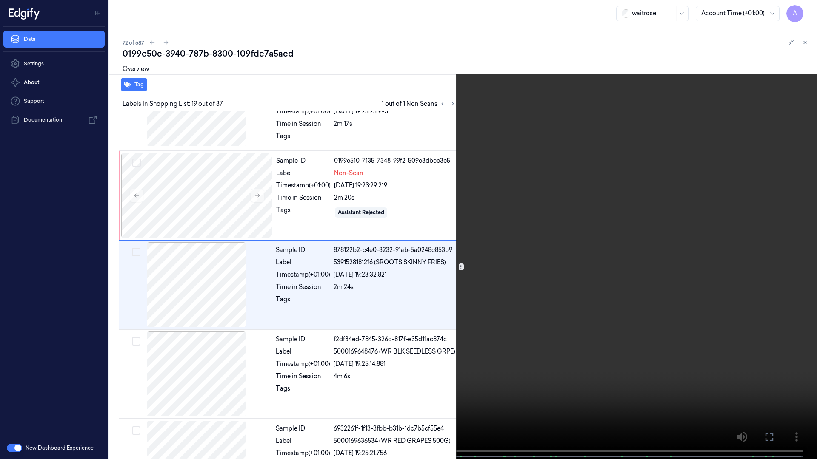
click at [797, 6] on video at bounding box center [408, 230] width 817 height 461
click at [804, 10] on button "x 1" at bounding box center [807, 10] width 14 height 14
click at [555, 182] on video at bounding box center [408, 230] width 817 height 461
click at [804, 8] on button "x 2" at bounding box center [807, 10] width 14 height 14
click at [0, 0] on icon at bounding box center [0, 0] width 0 height 0
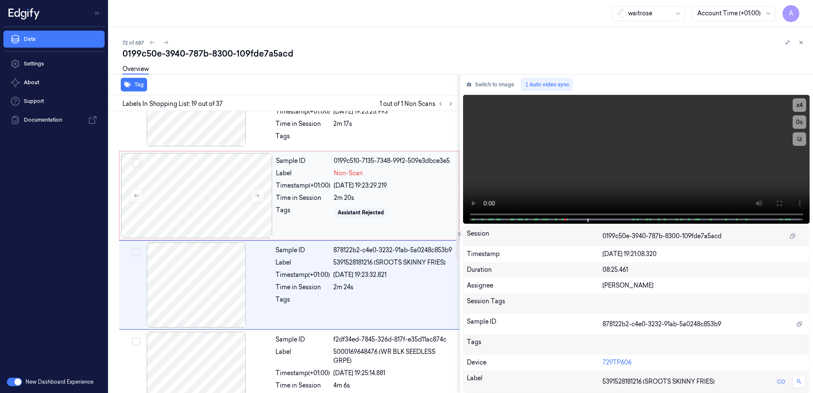
click at [405, 217] on div "Assistant Rejected" at bounding box center [394, 213] width 120 height 14
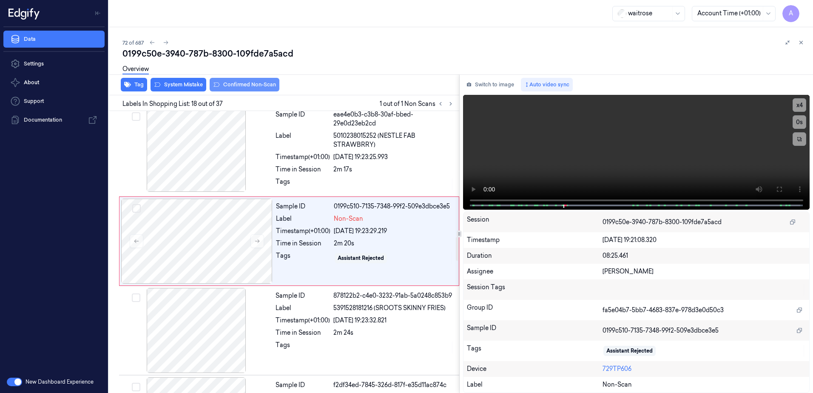
scroll to position [1425, 0]
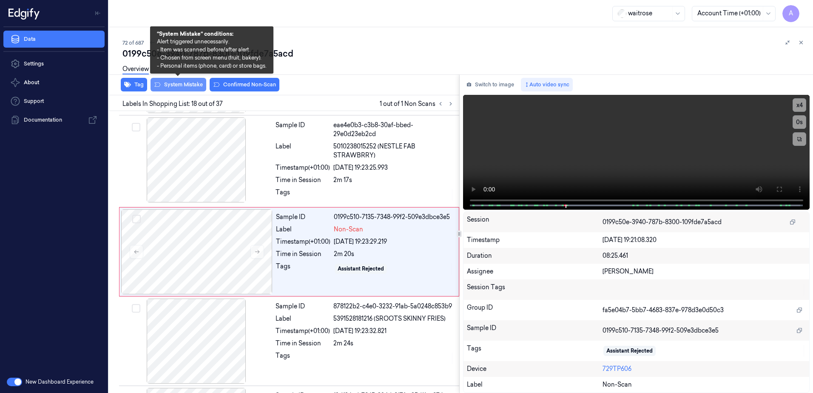
click at [175, 88] on button "System Mistake" at bounding box center [179, 85] width 56 height 14
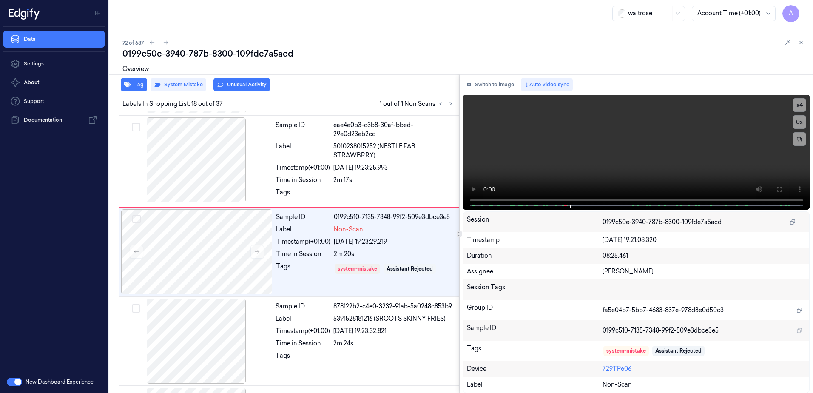
click at [240, 88] on button "Unusual Activity" at bounding box center [242, 85] width 57 height 14
click at [800, 43] on icon at bounding box center [801, 43] width 6 height 6
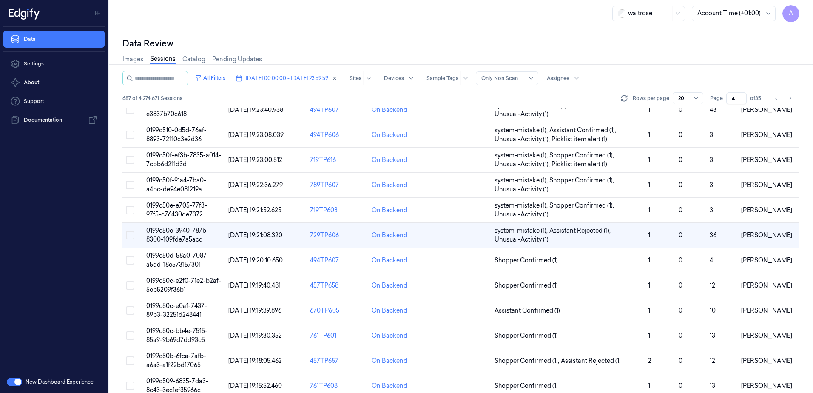
scroll to position [251, 0]
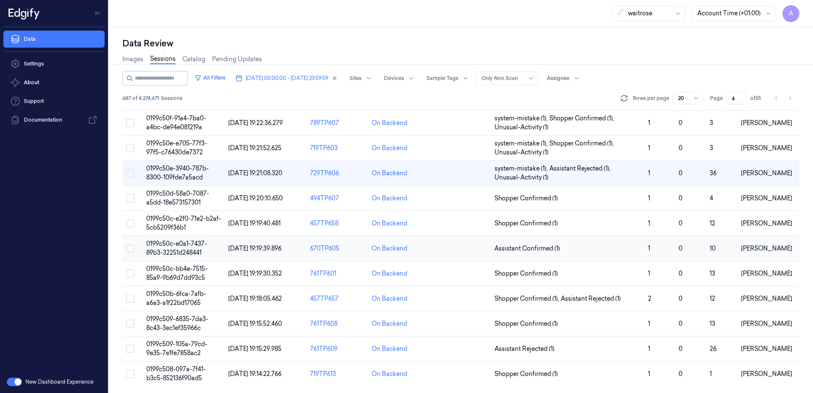
click at [178, 250] on span "0199c50c-e0a1-7437-89b3-32251d248441" at bounding box center [176, 248] width 61 height 17
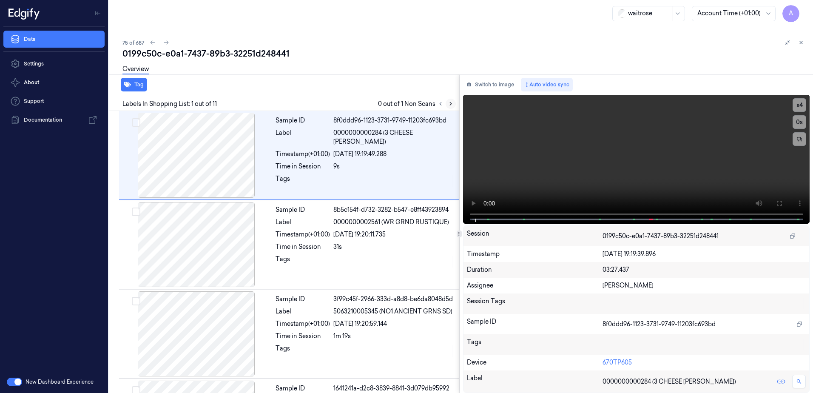
click at [451, 104] on icon at bounding box center [451, 104] width 2 height 3
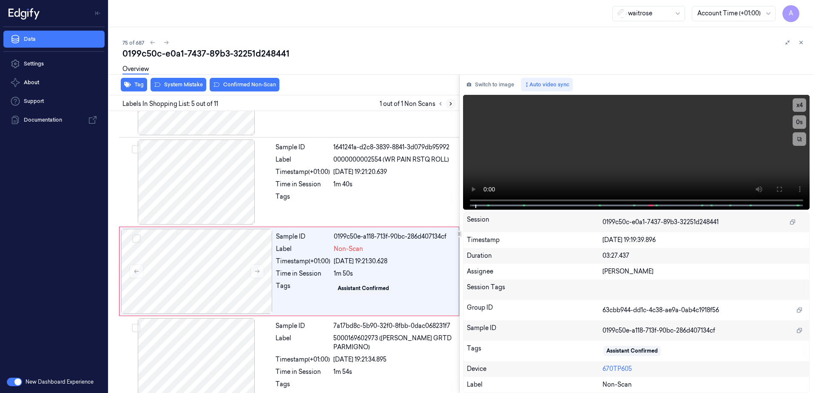
scroll to position [261, 0]
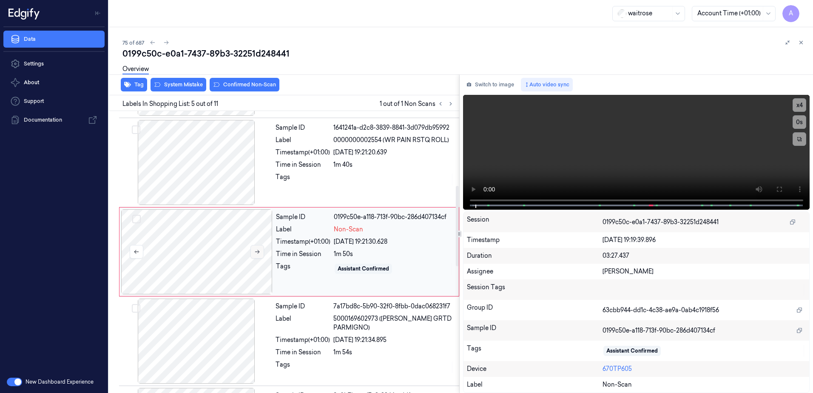
click at [256, 253] on icon at bounding box center [257, 252] width 6 height 6
click at [256, 251] on icon at bounding box center [257, 252] width 6 height 6
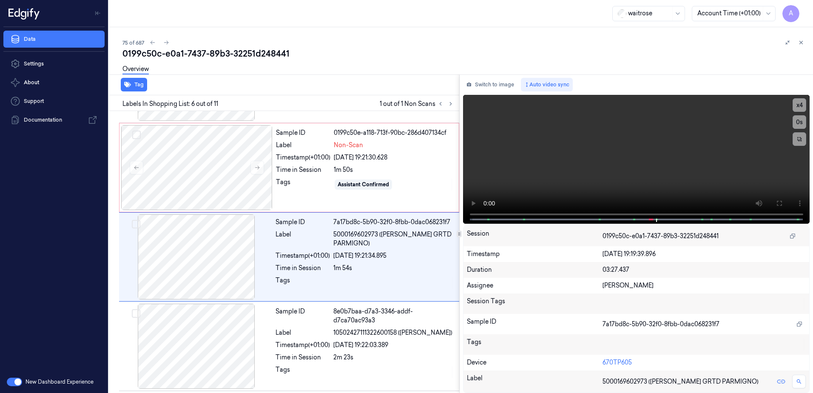
scroll to position [350, 0]
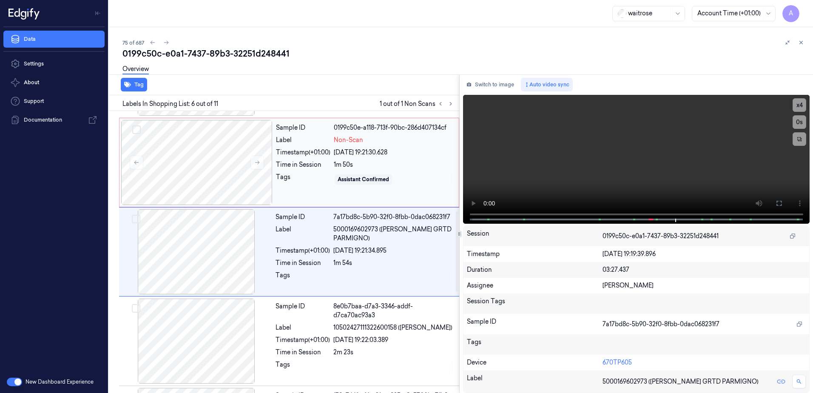
click at [438, 183] on div "Assistant Confirmed" at bounding box center [394, 180] width 120 height 14
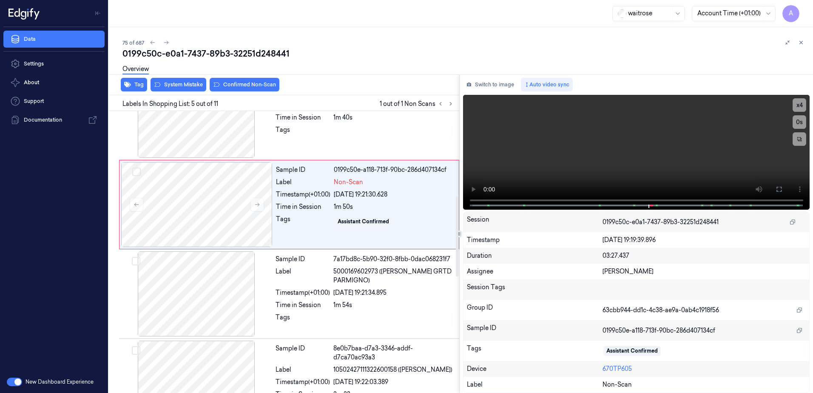
scroll to position [261, 0]
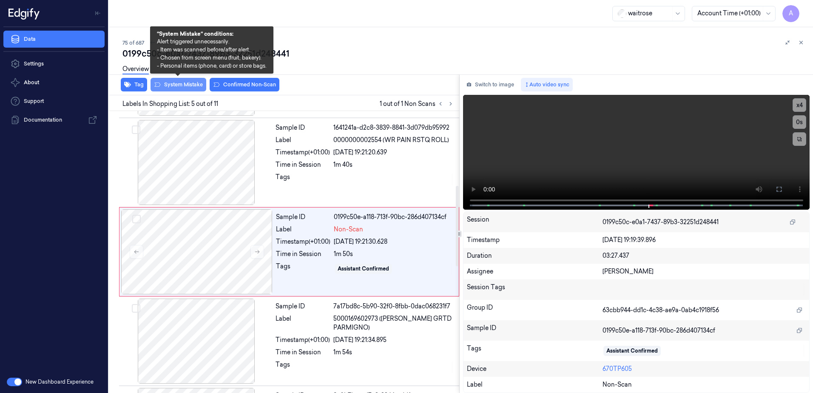
click at [168, 87] on button "System Mistake" at bounding box center [179, 85] width 56 height 14
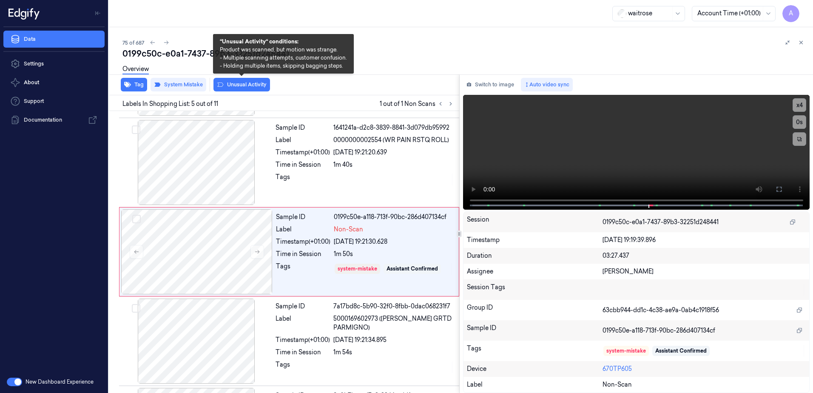
click at [232, 88] on button "Unusual Activity" at bounding box center [242, 85] width 57 height 14
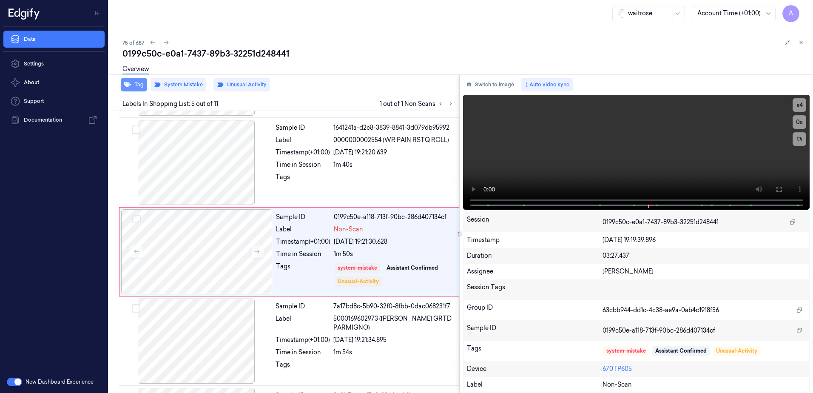
click at [133, 88] on button "Tag" at bounding box center [134, 85] width 26 height 14
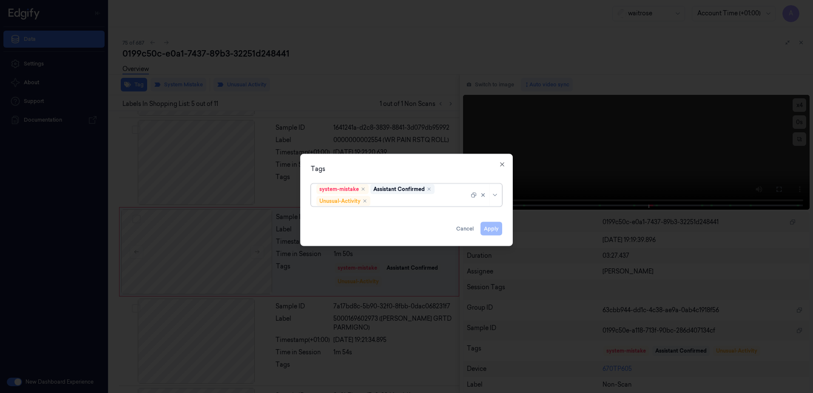
click at [390, 199] on div at bounding box center [420, 201] width 97 height 9
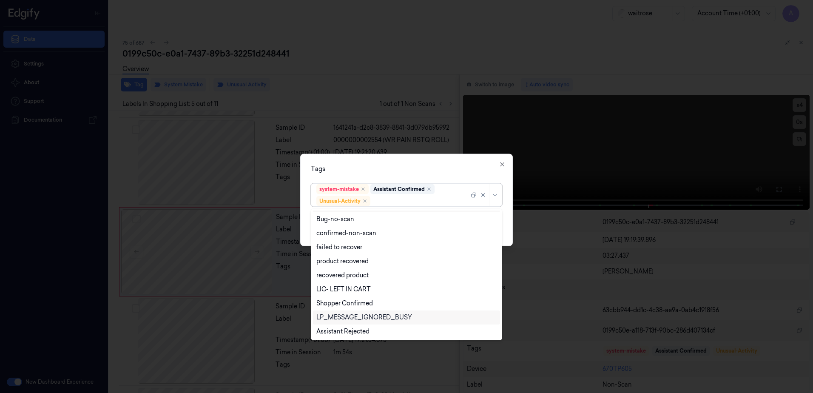
scroll to position [111, 0]
click at [348, 314] on div "Picklist item alert" at bounding box center [340, 317] width 49 height 9
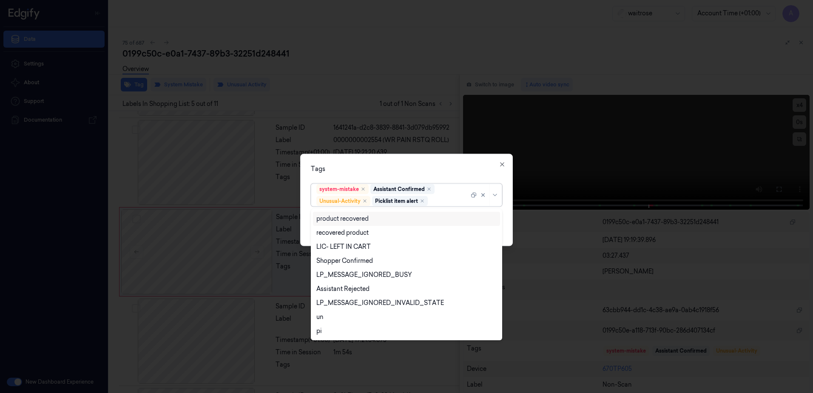
click at [417, 161] on div "Tags option Picklist item alert, selected. 20 results available. Use Up and Dow…" at bounding box center [406, 200] width 213 height 92
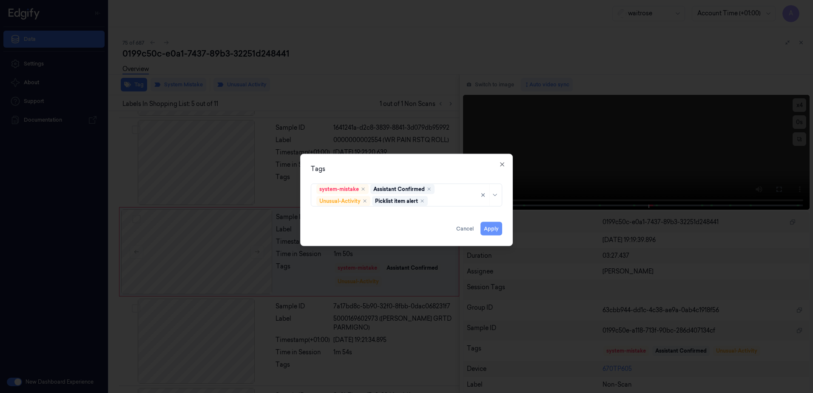
click at [491, 230] on button "Apply" at bounding box center [492, 229] width 22 height 14
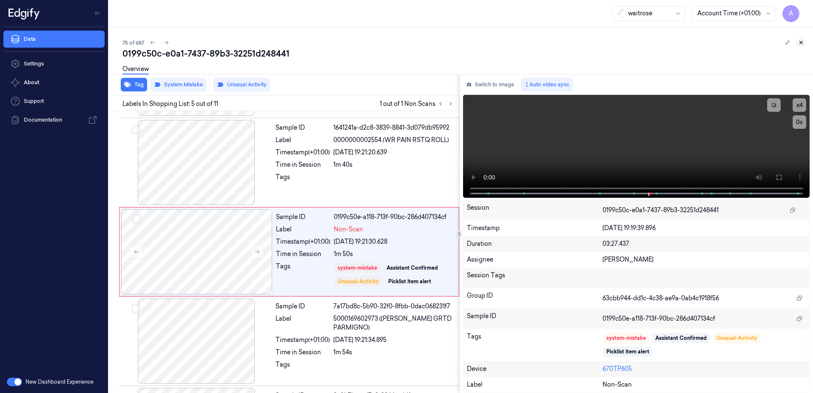
click at [803, 42] on icon at bounding box center [801, 43] width 6 height 6
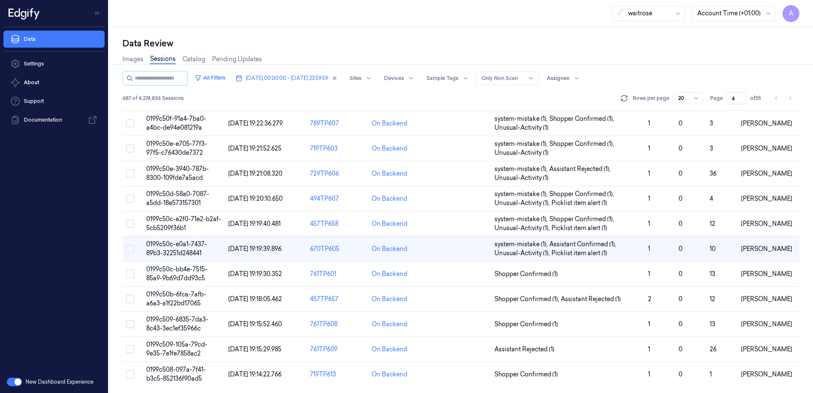
scroll to position [251, 0]
click at [188, 319] on span "0199c509-6835-7da3-8c43-3ec1ef35966c" at bounding box center [177, 323] width 62 height 17
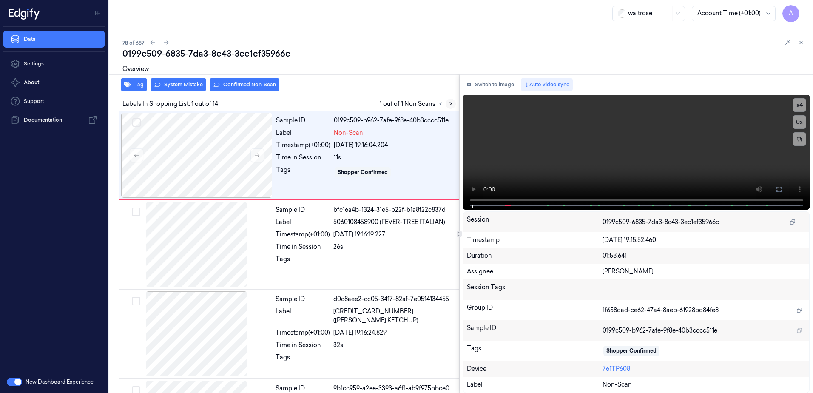
click at [448, 102] on icon at bounding box center [451, 104] width 6 height 6
click at [253, 154] on button at bounding box center [258, 155] width 14 height 14
click at [259, 155] on icon at bounding box center [257, 155] width 6 height 6
click at [780, 194] on button at bounding box center [779, 189] width 14 height 14
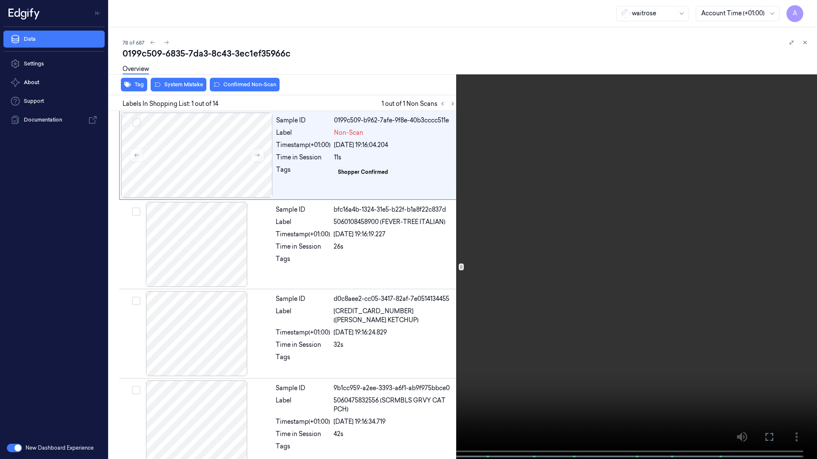
click at [587, 249] on video at bounding box center [408, 230] width 817 height 461
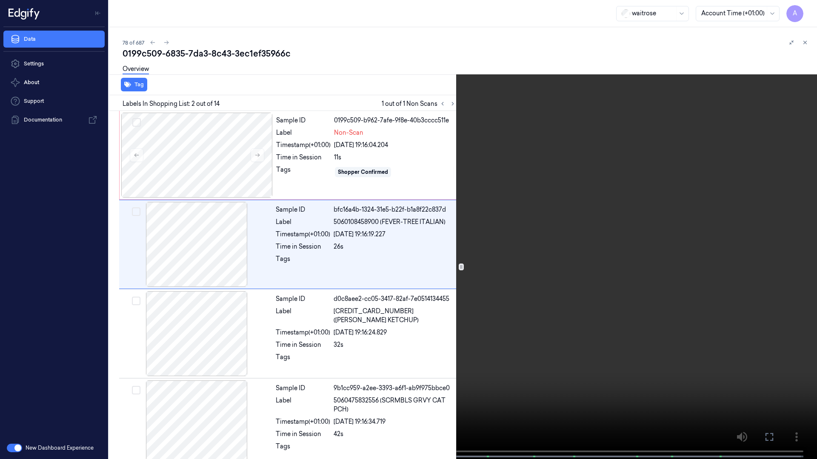
click at [0, 0] on icon at bounding box center [0, 0] width 0 height 0
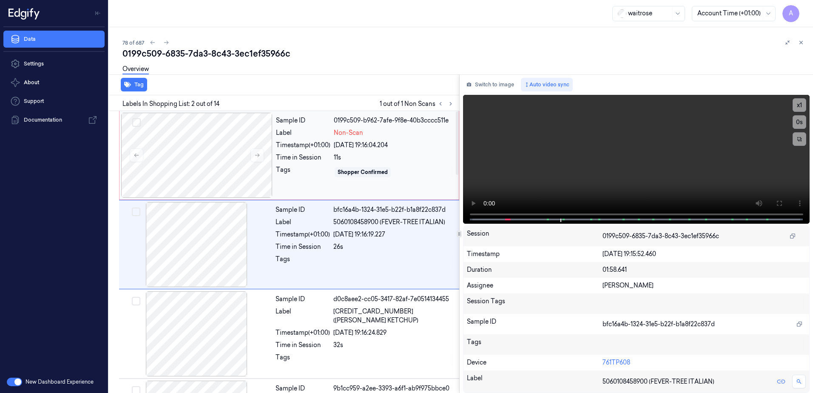
click at [302, 187] on div "Sample ID 0199c509-b962-7afe-9f8e-40b3cccc511e Label Non-Scan Timestamp (+01:00…" at bounding box center [365, 155] width 185 height 85
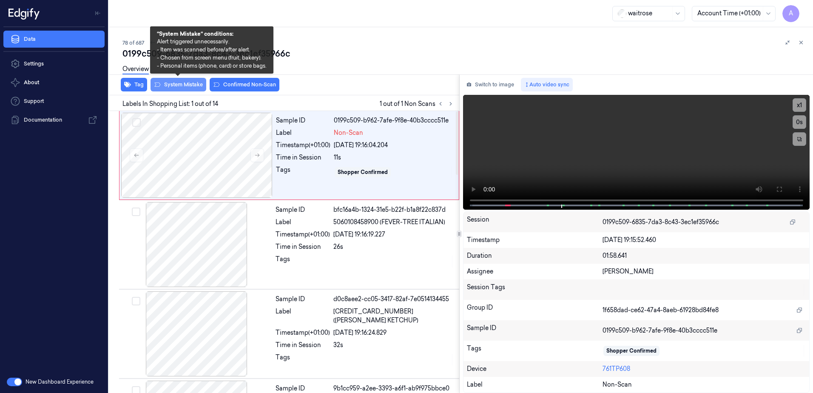
click at [180, 89] on button "System Mistake" at bounding box center [179, 85] width 56 height 14
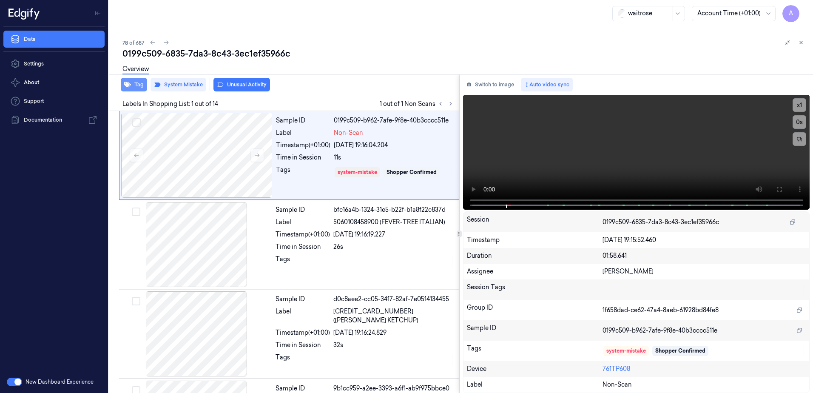
click at [132, 86] on button "Tag" at bounding box center [134, 85] width 26 height 14
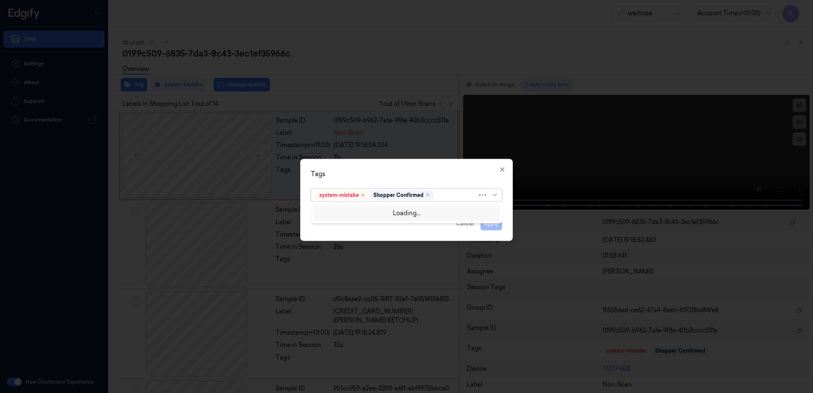
click at [439, 198] on div at bounding box center [456, 195] width 43 height 9
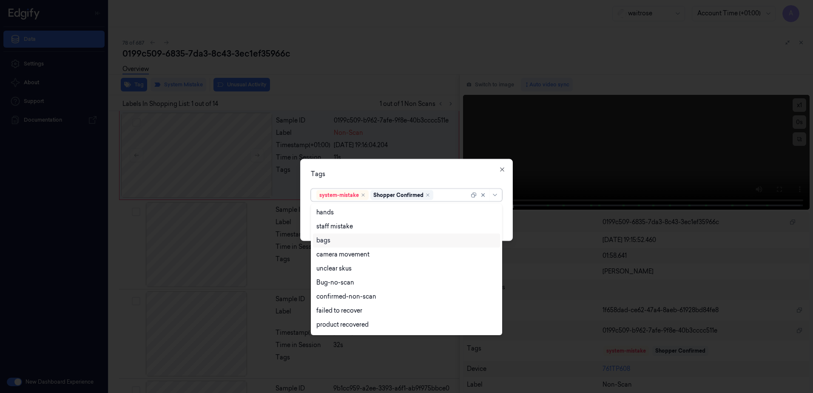
click at [342, 237] on div "bags" at bounding box center [406, 240] width 180 height 9
click at [419, 174] on div "Tags" at bounding box center [406, 174] width 191 height 9
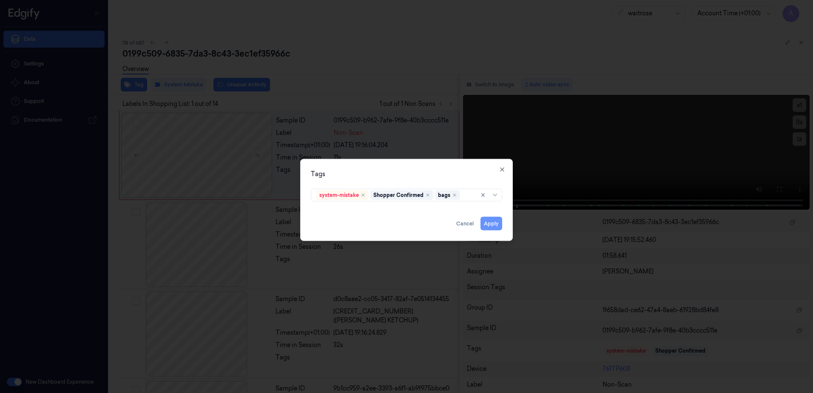
click at [490, 228] on button "Apply" at bounding box center [492, 224] width 22 height 14
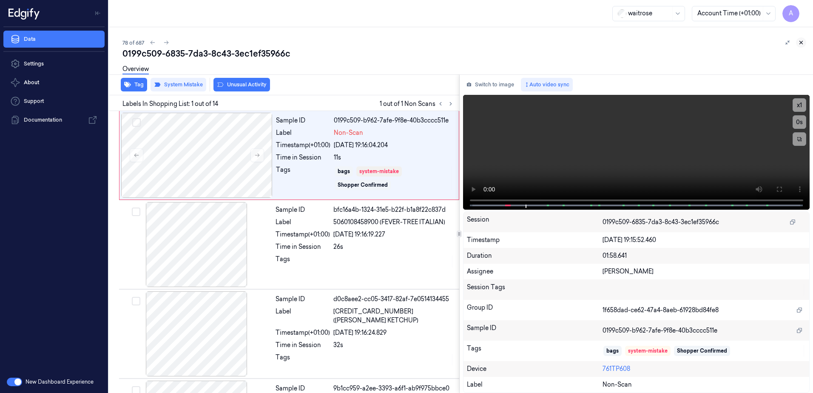
click at [802, 44] on icon at bounding box center [801, 43] width 6 height 6
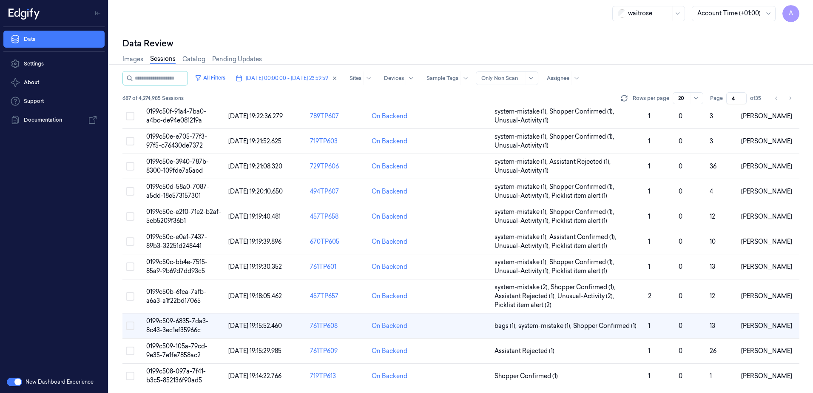
scroll to position [259, 0]
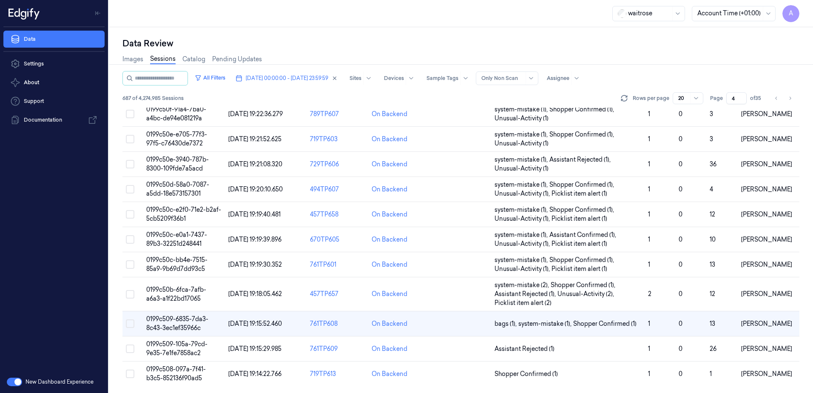
drag, startPoint x: 737, startPoint y: 95, endPoint x: 728, endPoint y: 100, distance: 10.5
click at [728, 100] on input "4" at bounding box center [737, 98] width 20 height 12
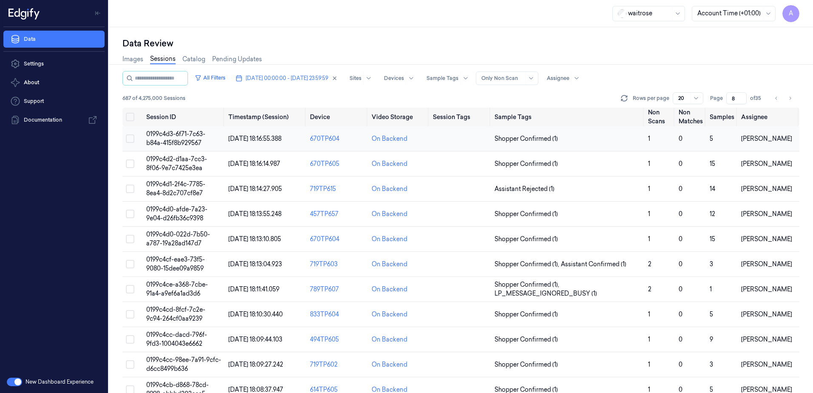
type input "8"
click at [170, 139] on span "0199c4d3-6f71-7c63-b84a-415f8b929567" at bounding box center [175, 138] width 59 height 17
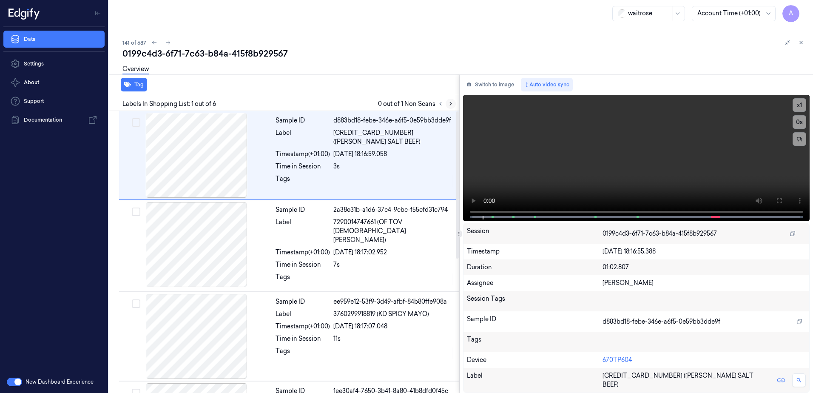
click at [448, 108] on button at bounding box center [451, 104] width 10 height 10
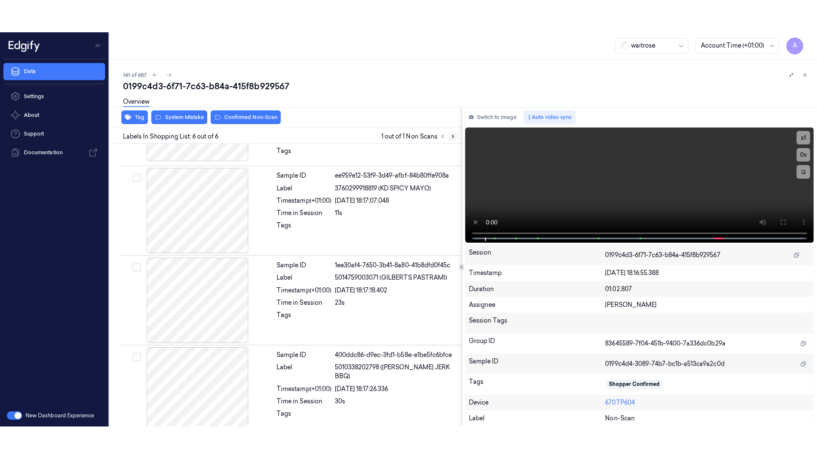
scroll to position [256, 0]
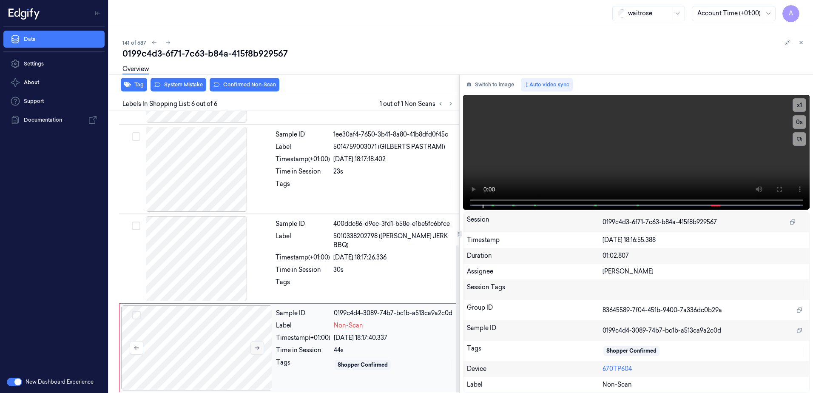
click at [258, 347] on icon at bounding box center [257, 348] width 5 height 4
click at [258, 347] on icon at bounding box center [257, 348] width 6 height 6
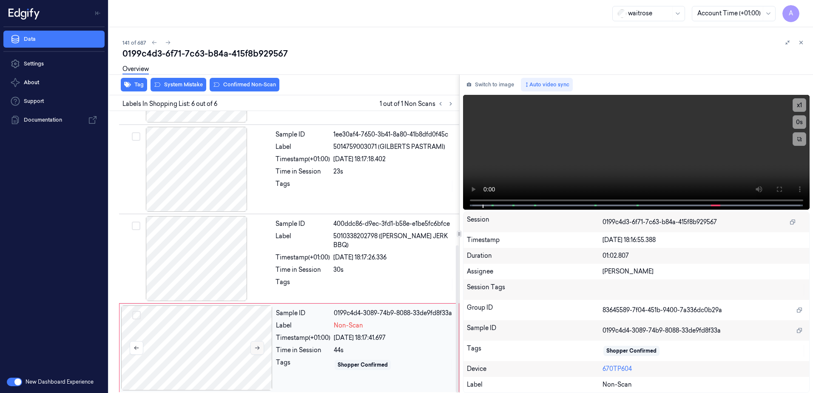
click at [258, 347] on icon at bounding box center [257, 348] width 6 height 6
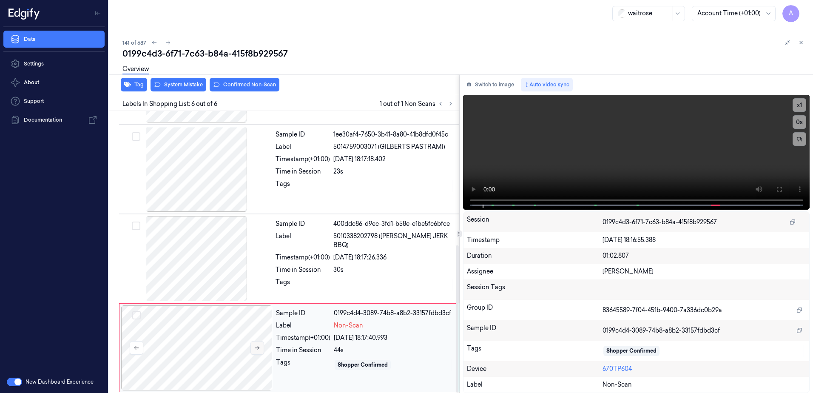
click at [258, 347] on icon at bounding box center [257, 348] width 6 height 6
click at [775, 191] on button at bounding box center [779, 189] width 14 height 14
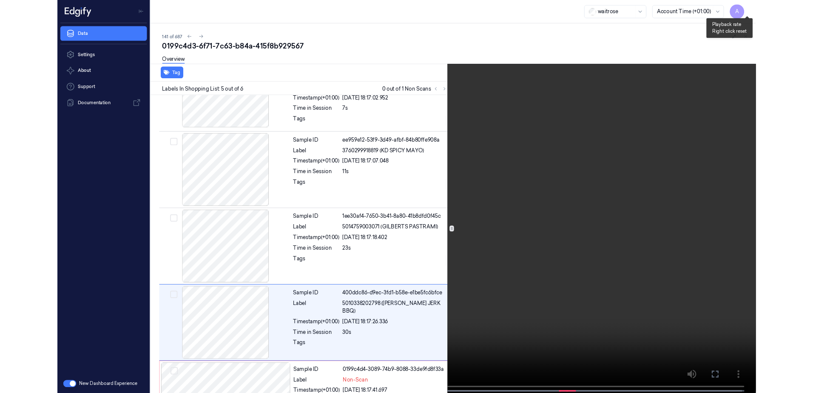
scroll to position [190, 0]
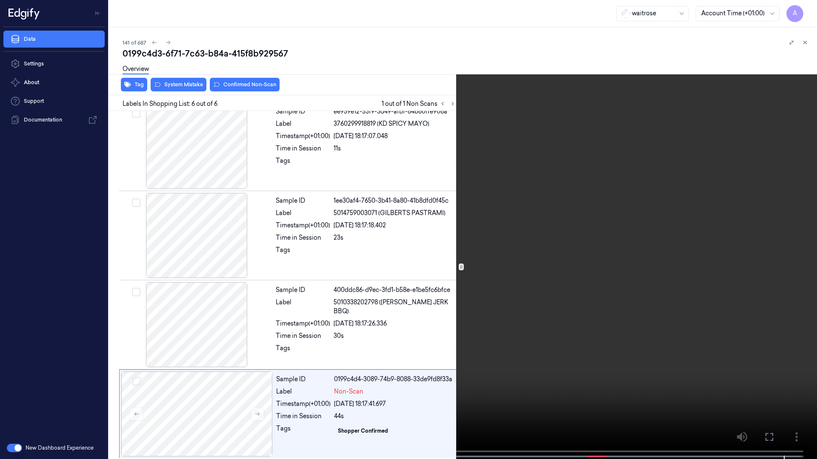
click at [0, 0] on icon at bounding box center [0, 0] width 0 height 0
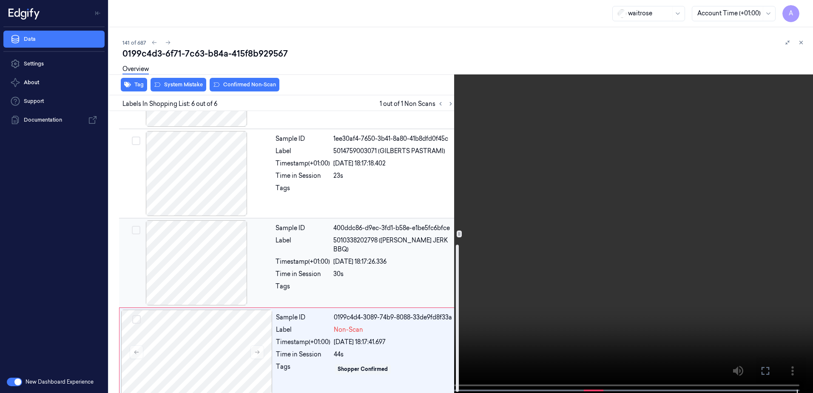
scroll to position [256, 0]
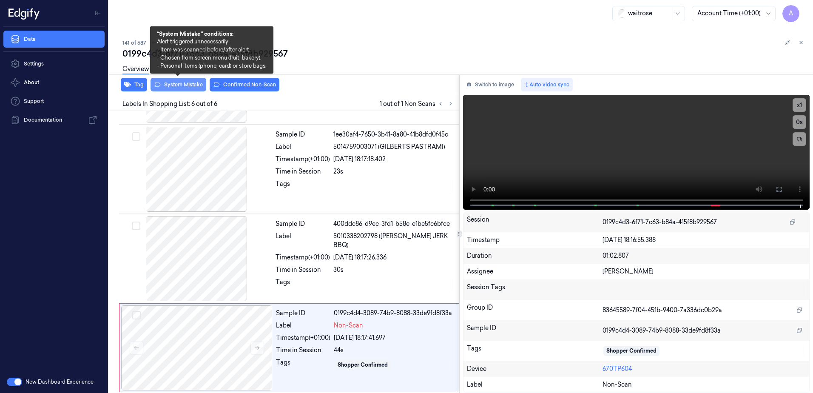
click at [174, 86] on button "System Mistake" at bounding box center [179, 85] width 56 height 14
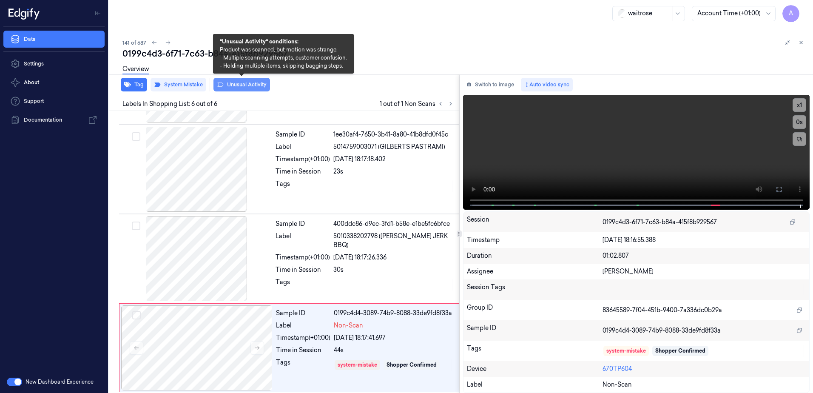
click at [237, 88] on button "Unusual Activity" at bounding box center [242, 85] width 57 height 14
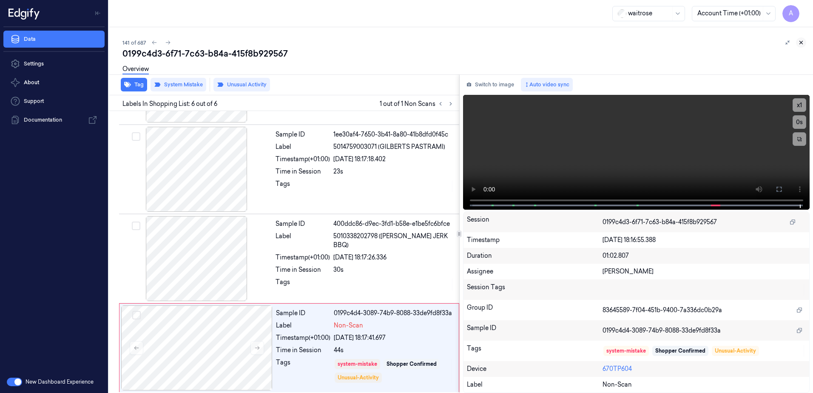
click at [803, 42] on icon at bounding box center [801, 43] width 6 height 6
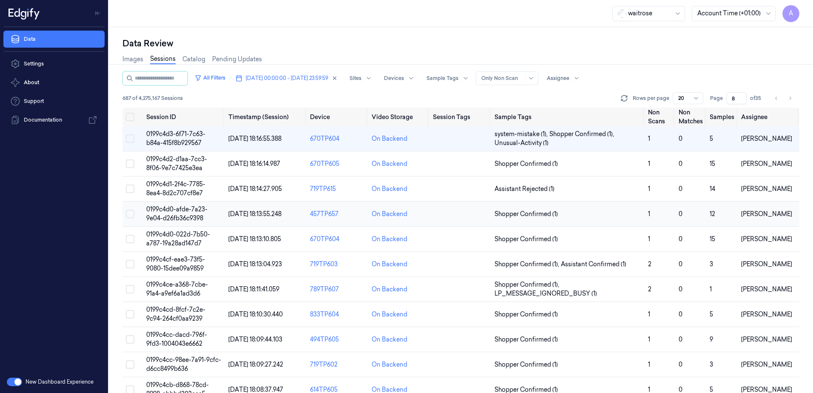
click at [166, 211] on span "0199c4d0-afde-7a23-9e04-d26fb36c9398" at bounding box center [176, 213] width 61 height 17
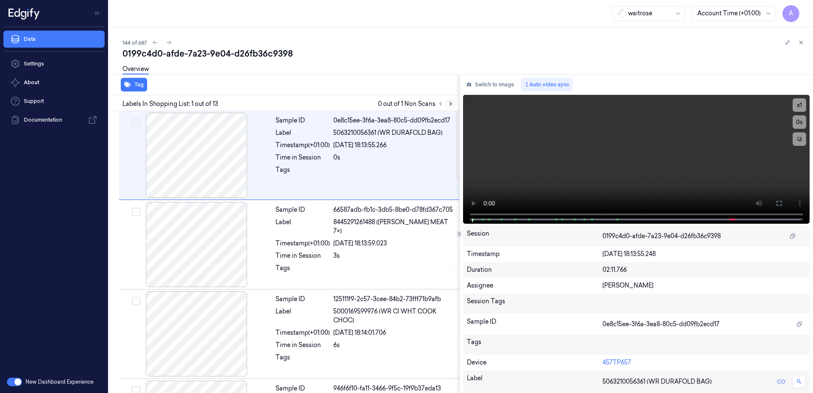
click at [453, 106] on icon at bounding box center [451, 104] width 6 height 6
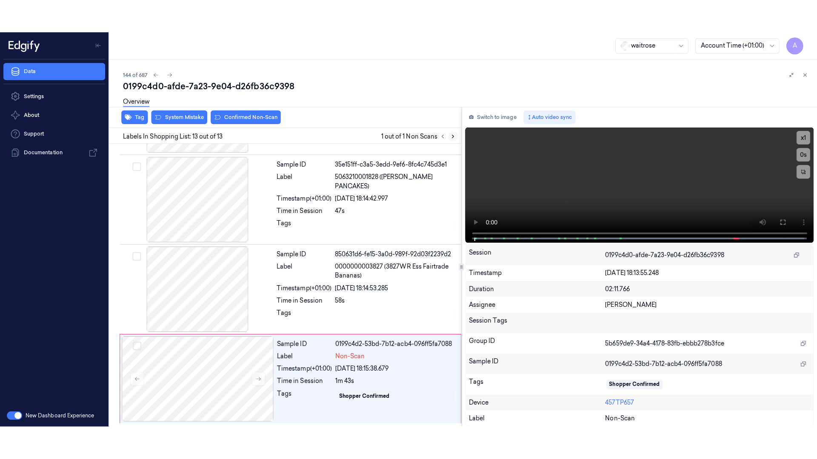
scroll to position [884, 0]
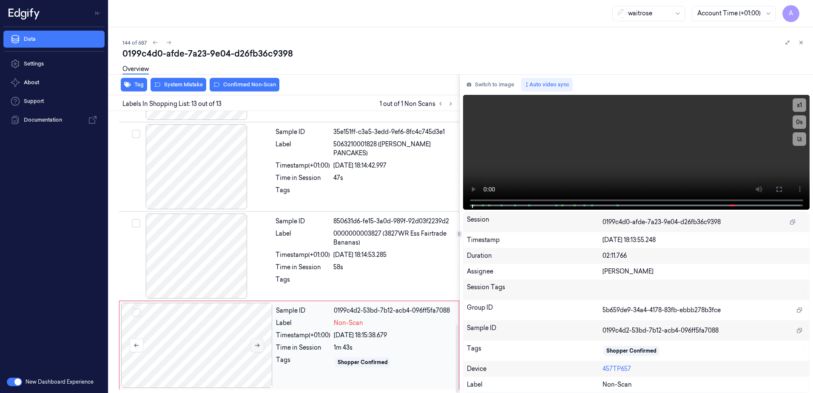
click at [254, 347] on icon at bounding box center [257, 345] width 6 height 6
click at [257, 343] on icon at bounding box center [257, 345] width 6 height 6
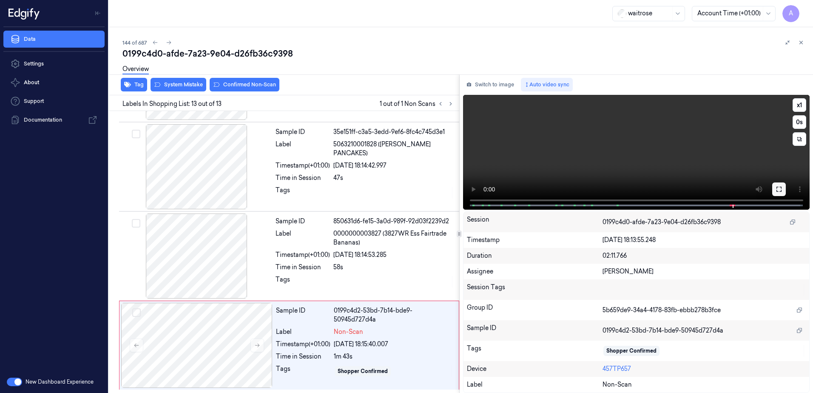
click at [781, 191] on icon at bounding box center [779, 189] width 7 height 7
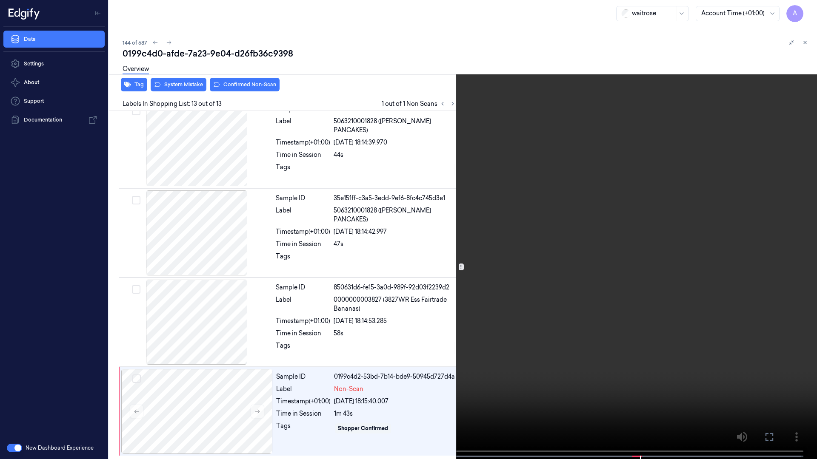
click at [625, 241] on video at bounding box center [408, 230] width 817 height 461
click at [0, 0] on icon at bounding box center [0, 0] width 0 height 0
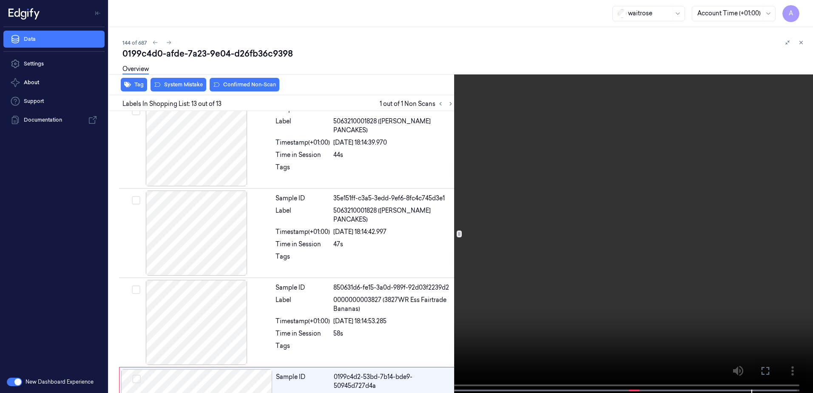
scroll to position [884, 0]
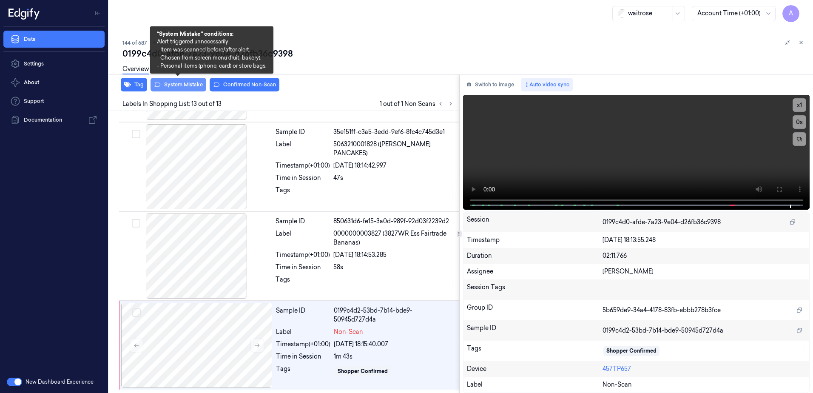
click at [184, 90] on button "System Mistake" at bounding box center [179, 85] width 56 height 14
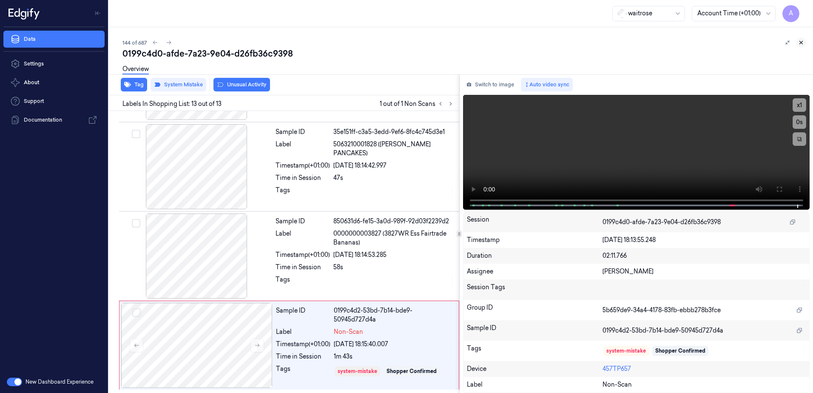
click at [799, 41] on icon at bounding box center [801, 43] width 6 height 6
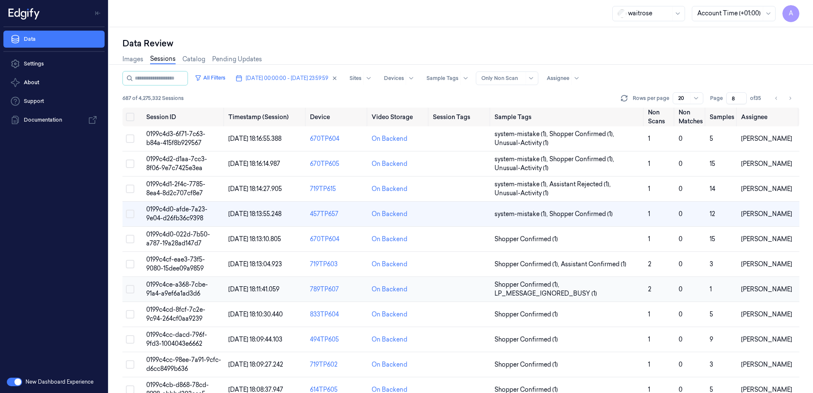
click at [178, 285] on span "0199c4ce-a368-7cbe-91a4-a9ef6a1ad3d6" at bounding box center [177, 289] width 62 height 17
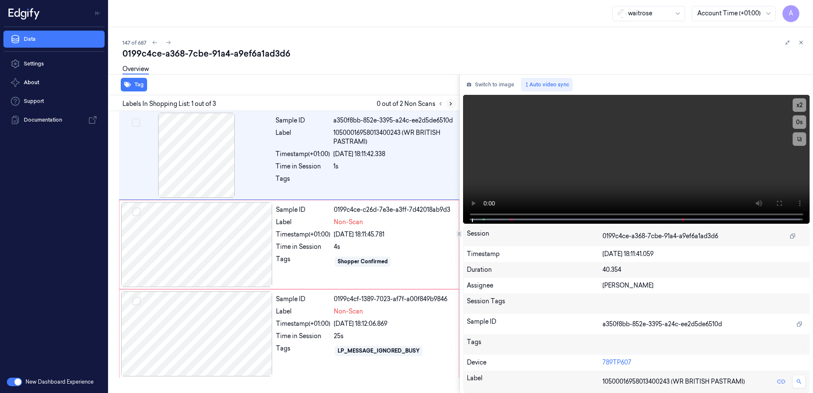
click at [449, 105] on icon at bounding box center [451, 104] width 6 height 6
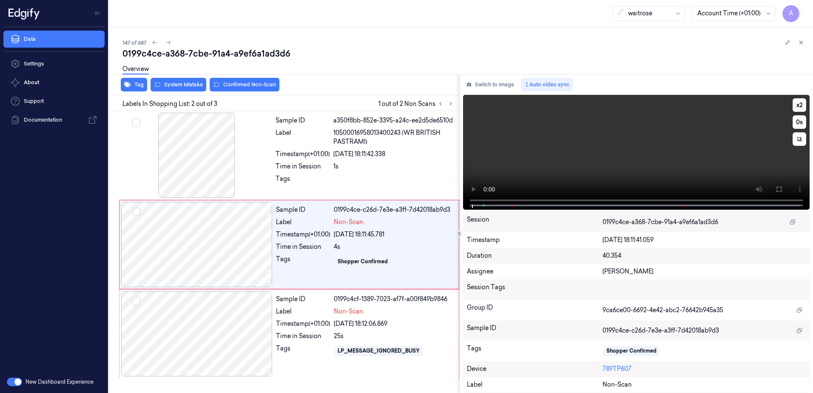
click at [473, 202] on div "x 2 0 s Non-Scan" at bounding box center [636, 151] width 347 height 113
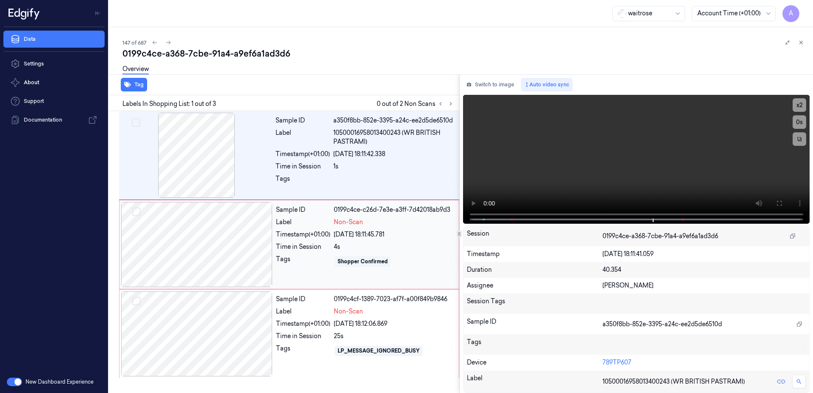
click at [425, 259] on div "Shopper Confirmed" at bounding box center [394, 262] width 120 height 14
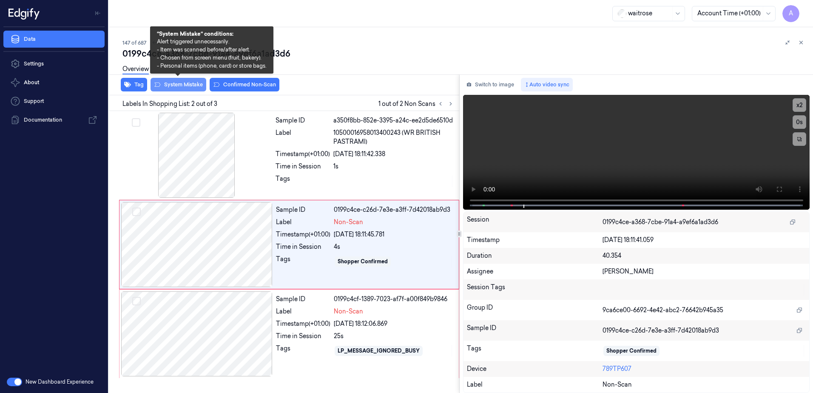
click at [181, 88] on button "System Mistake" at bounding box center [179, 85] width 56 height 14
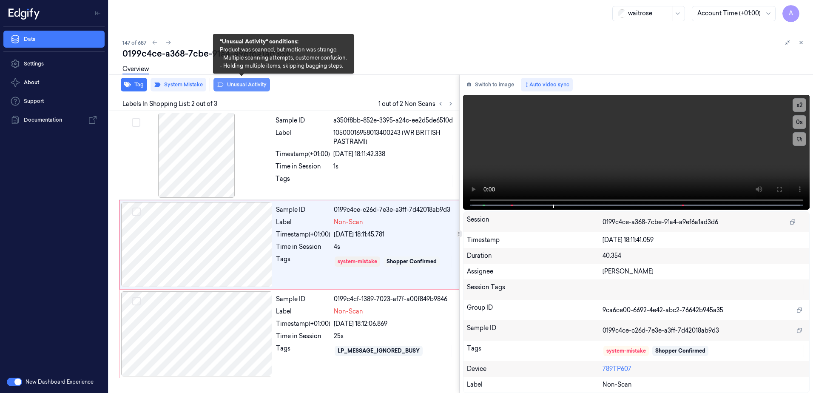
click at [228, 86] on button "Unusual Activity" at bounding box center [242, 85] width 57 height 14
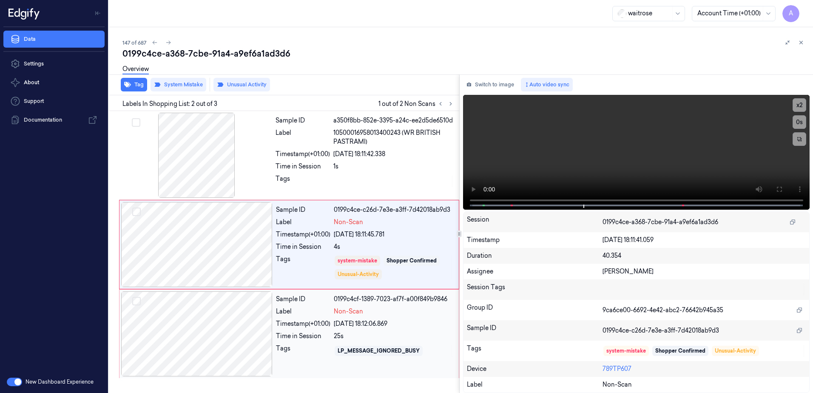
click at [426, 338] on div "25s" at bounding box center [394, 336] width 120 height 9
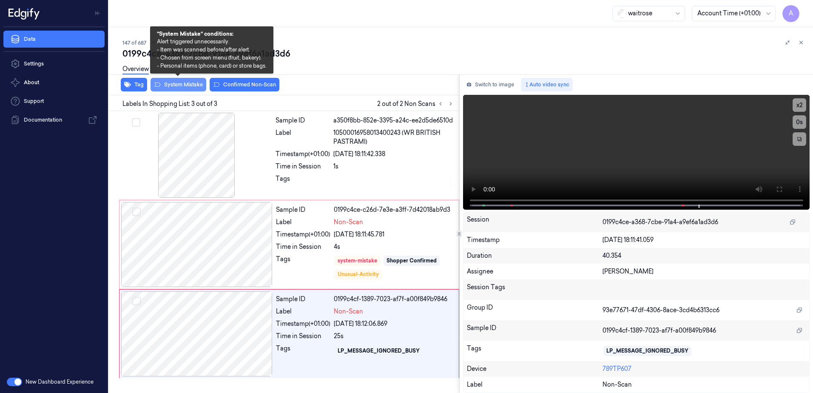
click at [174, 90] on button "System Mistake" at bounding box center [179, 85] width 56 height 14
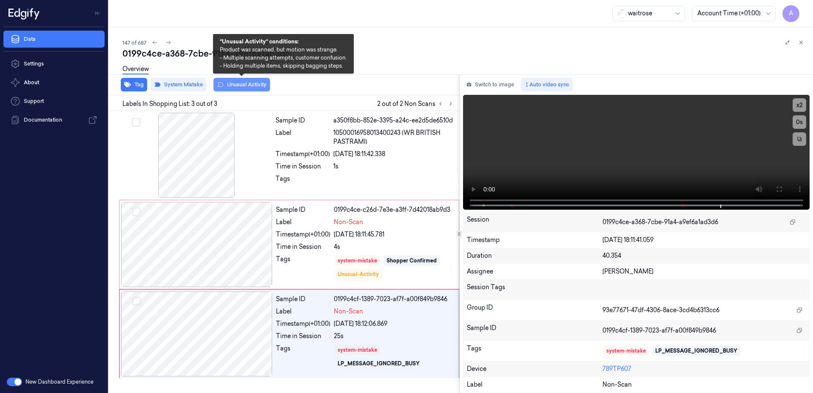
click at [247, 87] on button "Unusual Activity" at bounding box center [242, 85] width 57 height 14
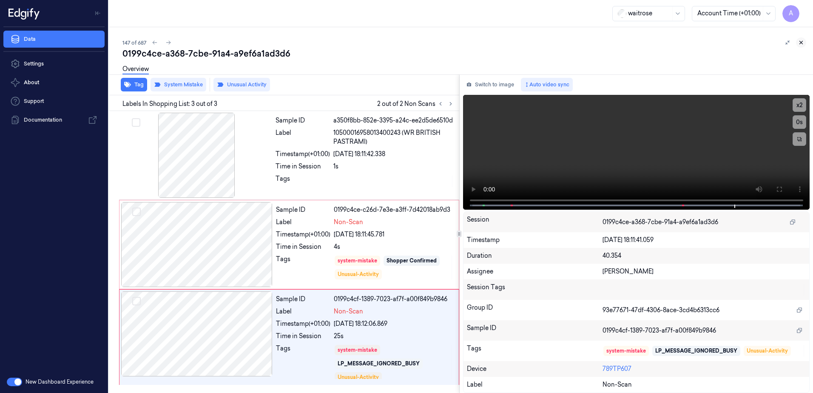
click at [800, 44] on icon at bounding box center [801, 43] width 6 height 6
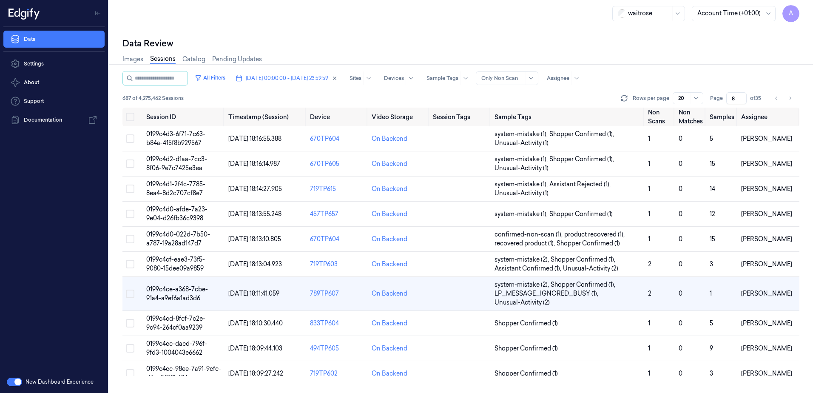
scroll to position [52, 0]
click at [173, 371] on span "0199c4cc-98ee-7a91-9cfc-d6cc8499b636" at bounding box center [183, 373] width 75 height 17
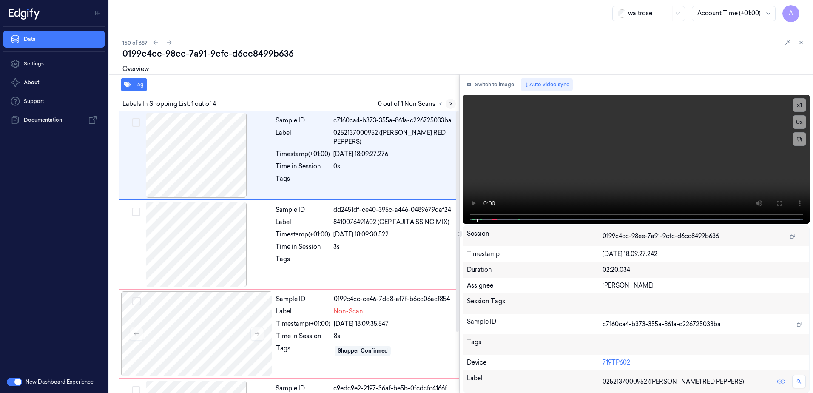
click at [453, 101] on icon at bounding box center [451, 104] width 6 height 6
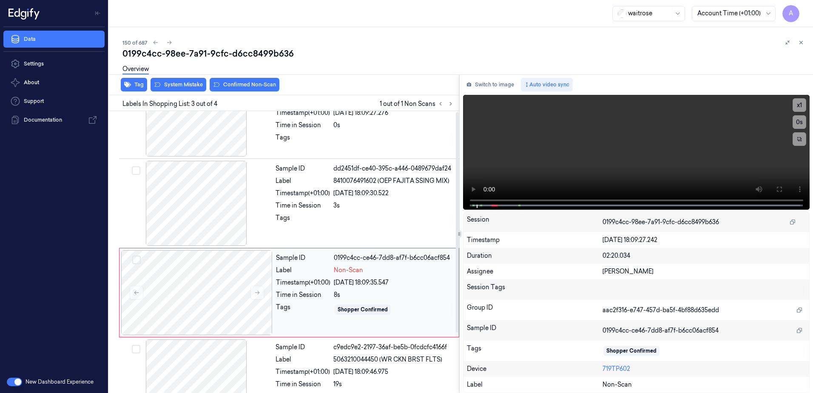
scroll to position [78, 0]
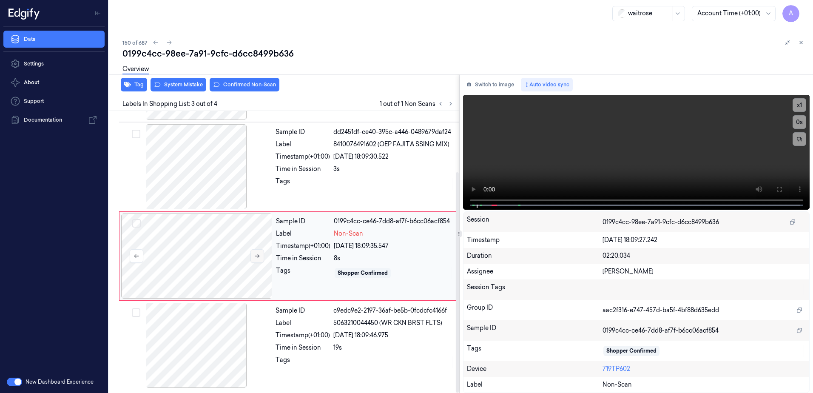
click at [260, 258] on icon at bounding box center [257, 256] width 6 height 6
click at [776, 189] on div "x 1 0 s" at bounding box center [636, 151] width 347 height 113
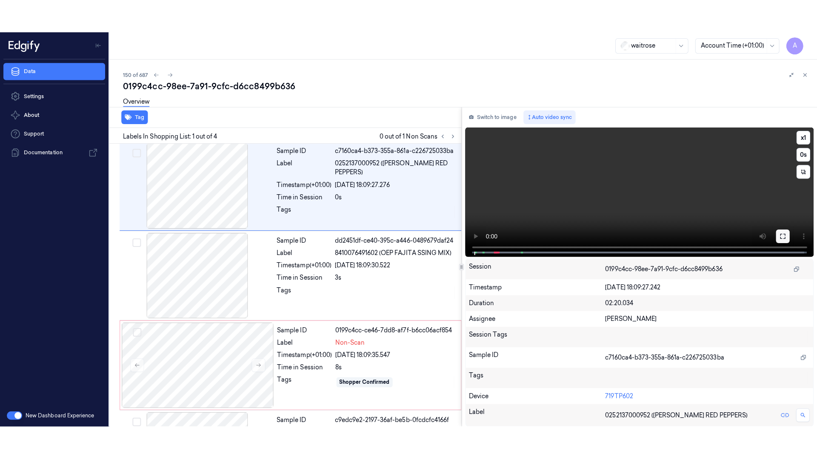
scroll to position [0, 0]
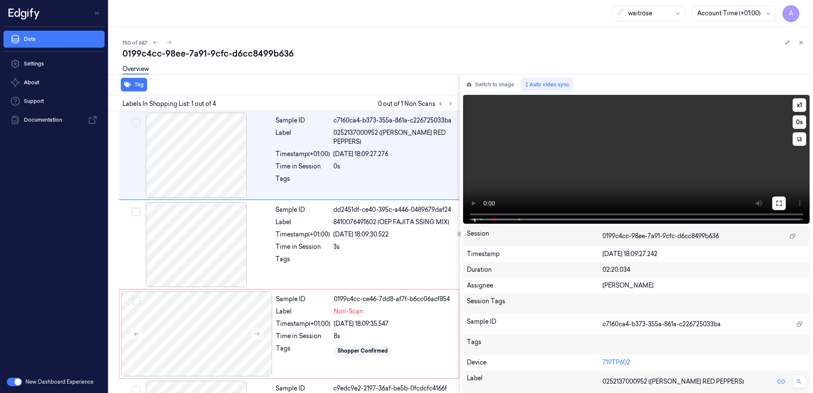
click at [778, 202] on icon at bounding box center [779, 203] width 7 height 7
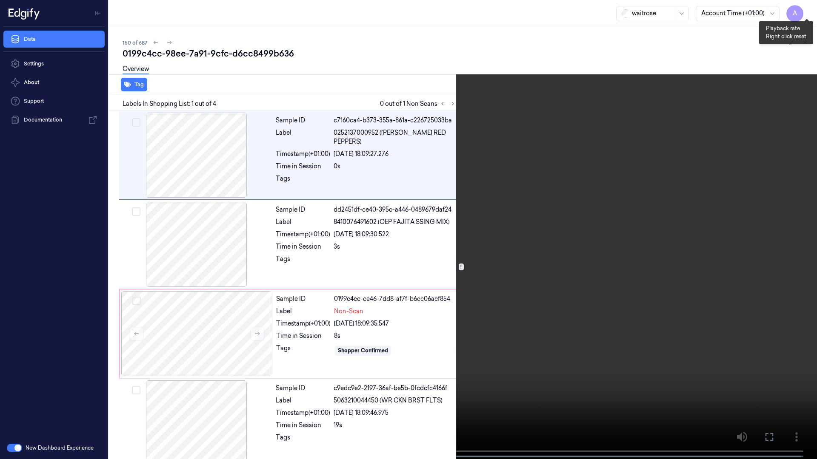
click at [805, 9] on button "x 1" at bounding box center [807, 10] width 14 height 14
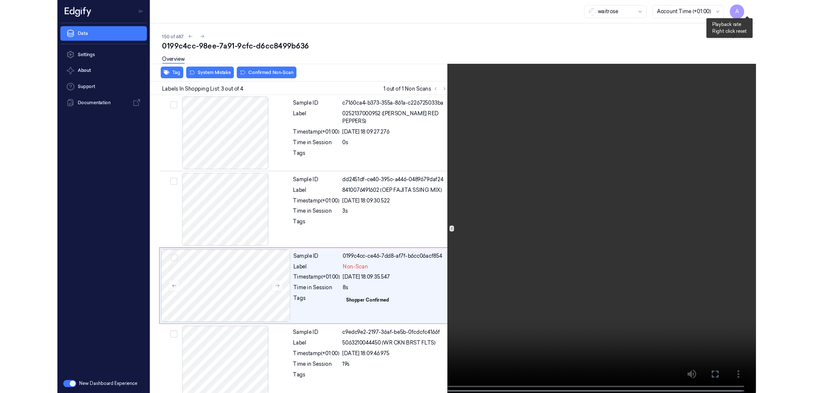
scroll to position [11, 0]
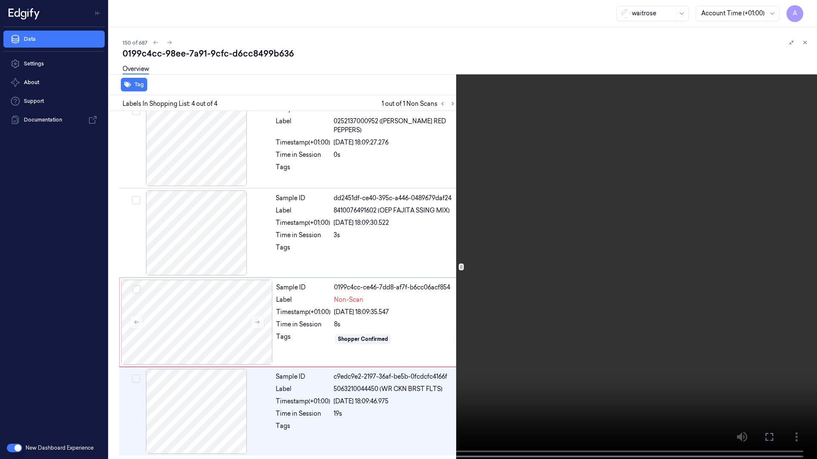
click at [626, 250] on video at bounding box center [408, 230] width 817 height 461
click at [0, 0] on icon at bounding box center [0, 0] width 0 height 0
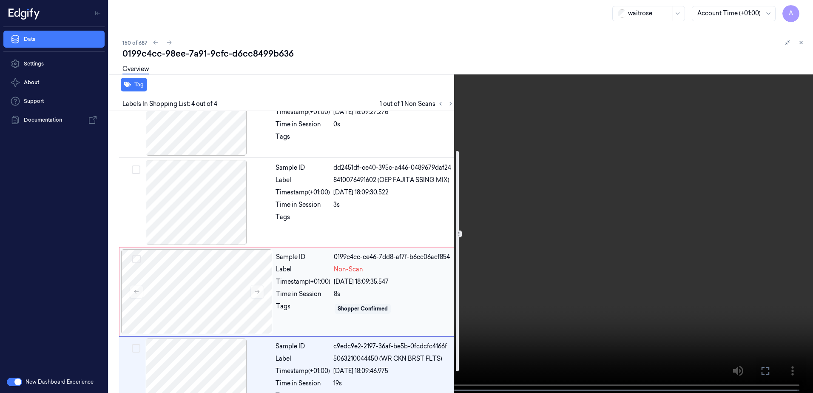
scroll to position [78, 0]
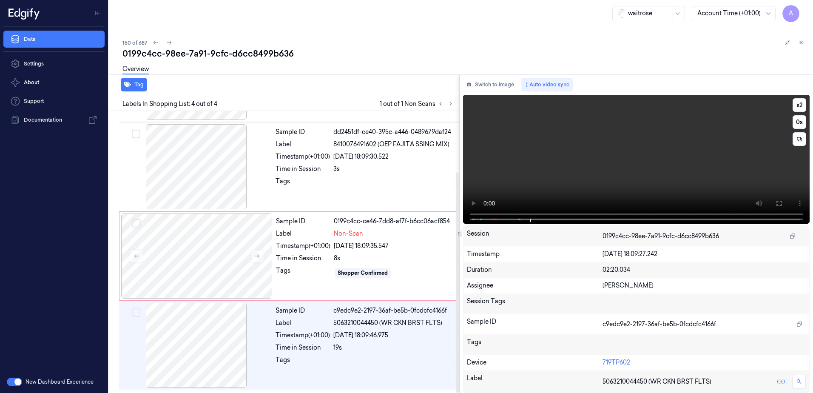
click at [601, 148] on video at bounding box center [636, 159] width 347 height 129
click at [799, 108] on button "x 2" at bounding box center [800, 105] width 14 height 14
click at [314, 230] on div "Label" at bounding box center [303, 233] width 54 height 9
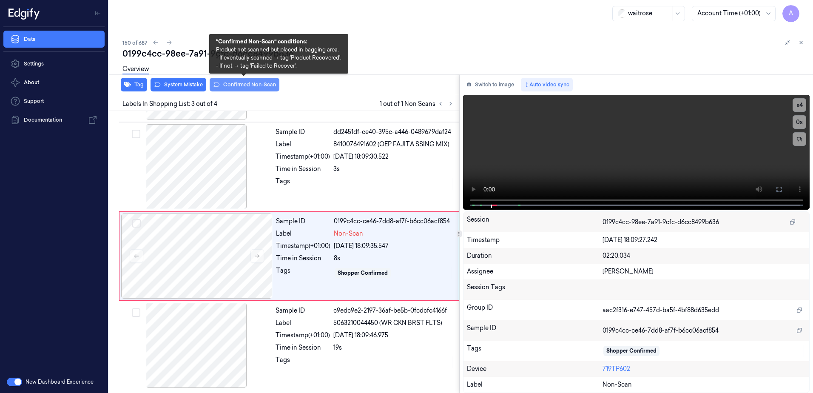
click at [236, 87] on button "Confirmed Non-Scan" at bounding box center [245, 85] width 70 height 14
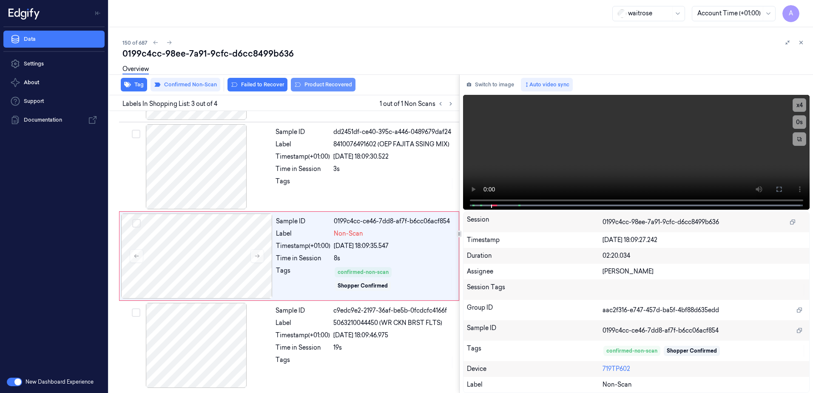
click at [316, 85] on button "Product Recovered" at bounding box center [323, 85] width 65 height 14
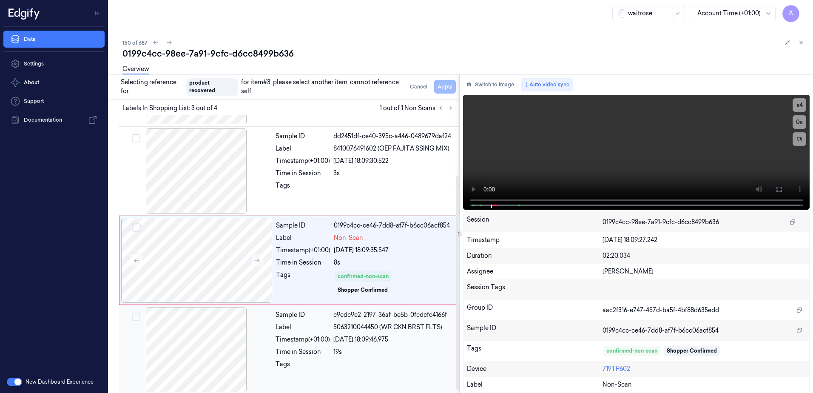
click at [412, 346] on div "Sample ID c9edc9e2-2197-36af-be5b-0fcdcfc4166f Label 5063210044450 (WR CKN BRST…" at bounding box center [364, 349] width 185 height 85
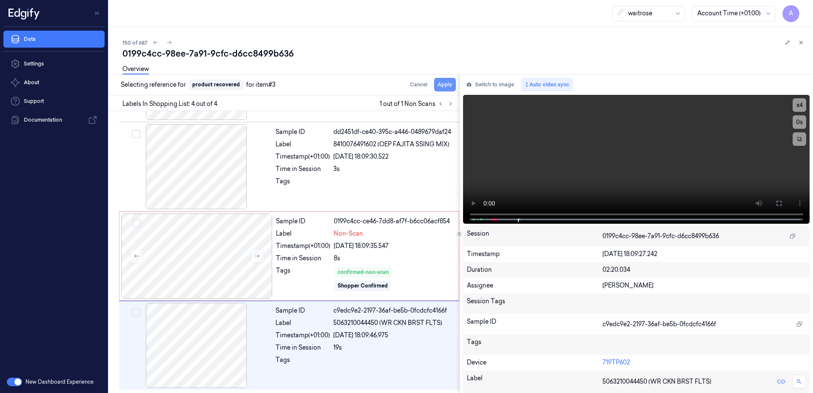
click at [448, 84] on button "Apply" at bounding box center [445, 85] width 22 height 14
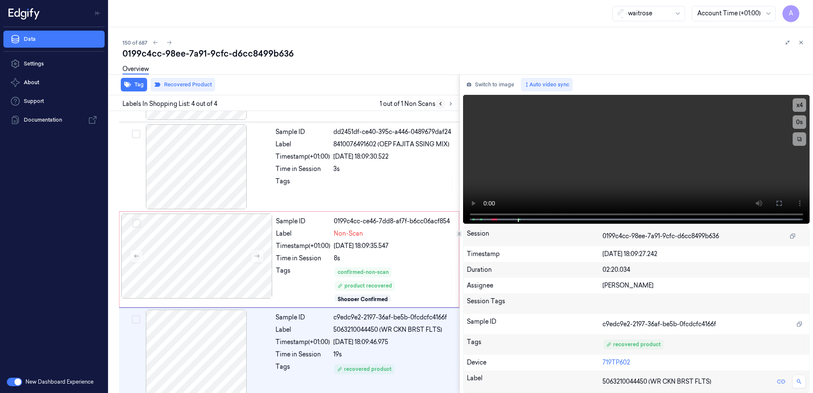
scroll to position [85, 0]
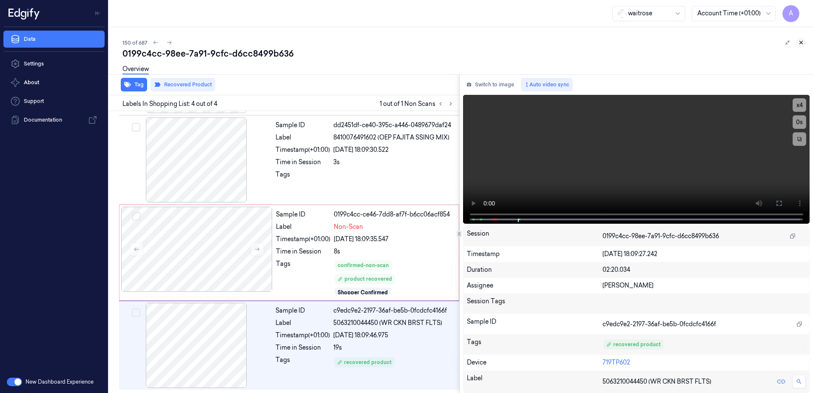
click at [800, 45] on icon at bounding box center [801, 43] width 6 height 6
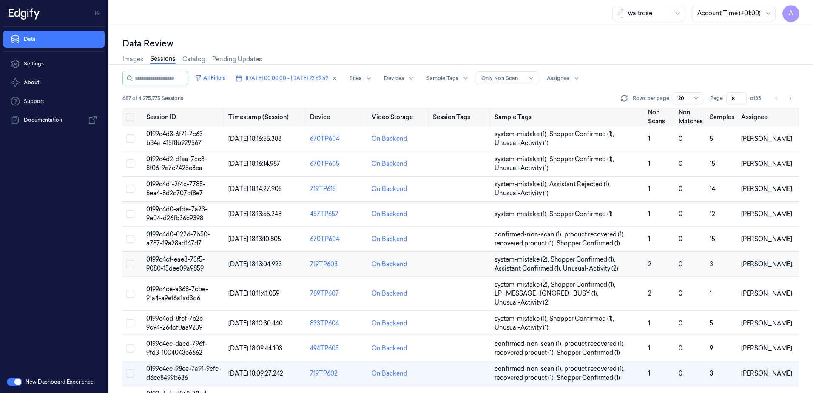
scroll to position [170, 0]
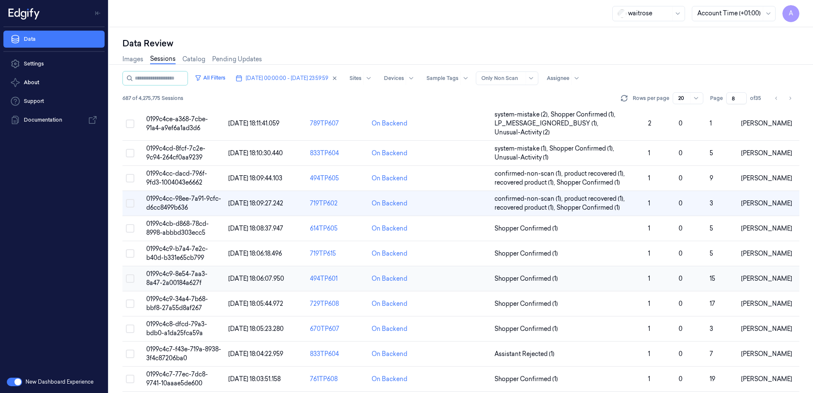
click at [181, 279] on span "0199c4c9-8e54-7aa3-8a47-2a00184a627f" at bounding box center [176, 278] width 61 height 17
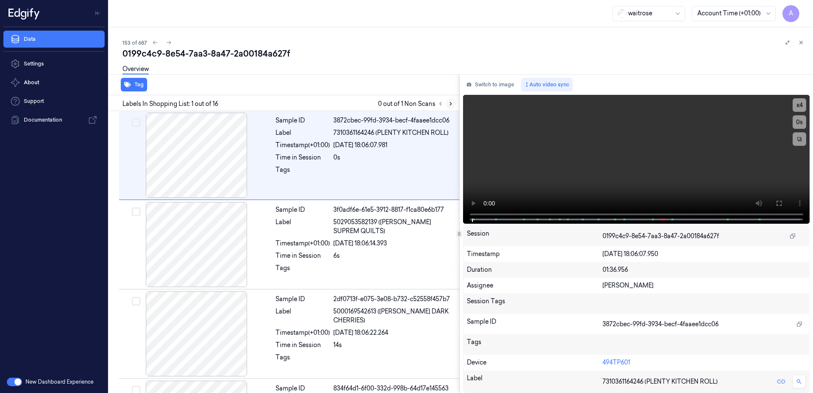
click at [451, 103] on icon at bounding box center [451, 104] width 2 height 3
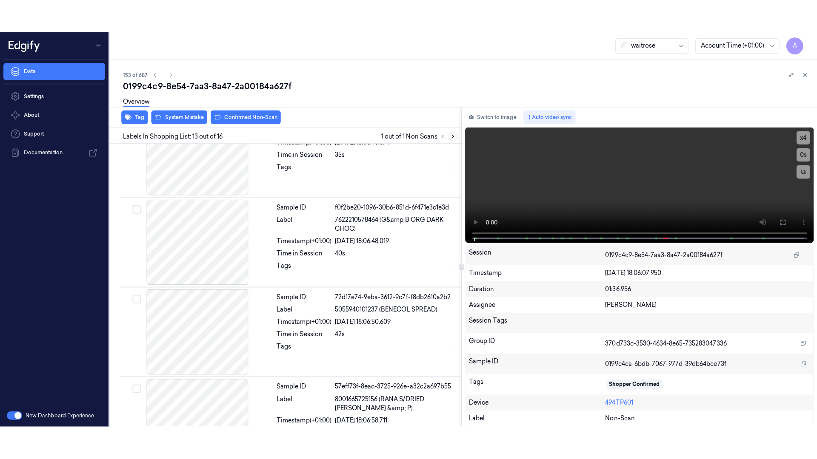
scroll to position [975, 0]
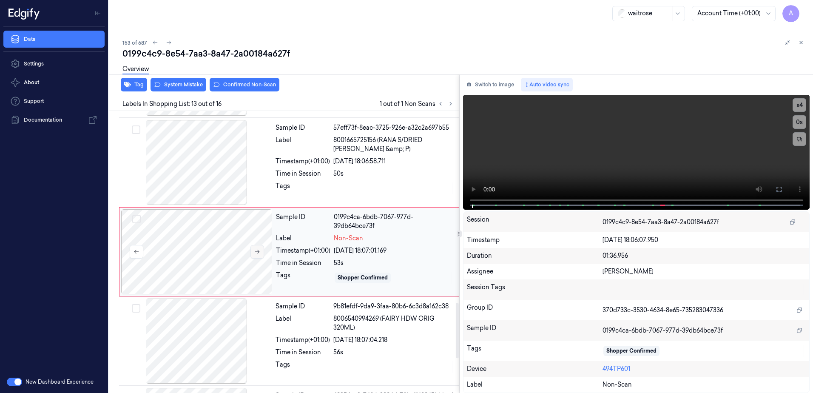
click at [253, 250] on button at bounding box center [258, 252] width 14 height 14
click at [255, 251] on icon at bounding box center [257, 252] width 6 height 6
click at [255, 256] on button at bounding box center [258, 252] width 14 height 14
click at [782, 190] on icon at bounding box center [779, 189] width 5 height 5
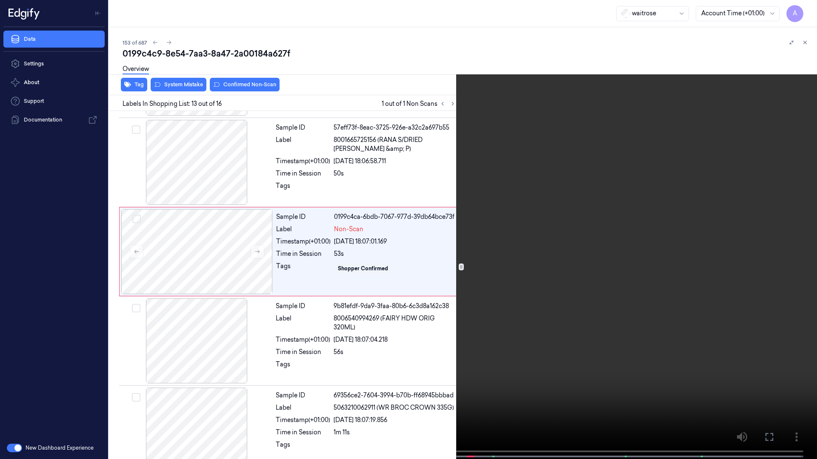
click at [502, 304] on video at bounding box center [408, 230] width 817 height 461
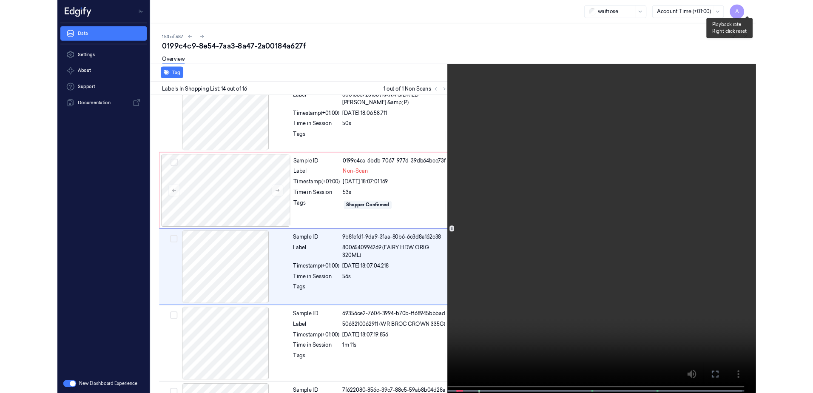
scroll to position [1031, 0]
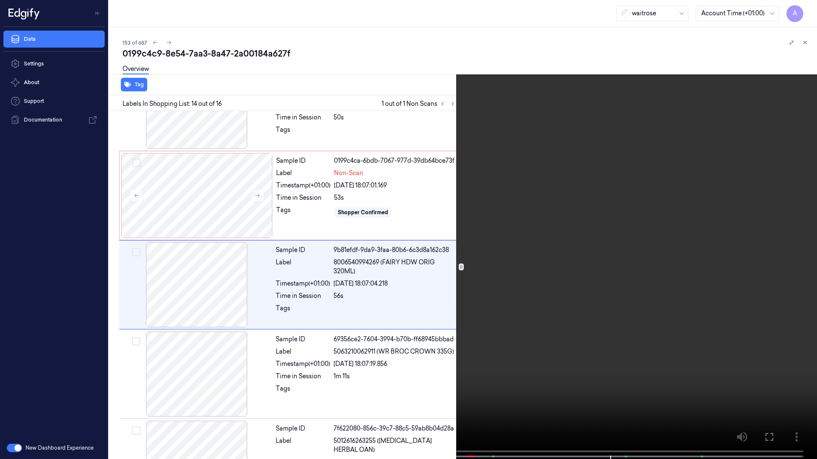
click at [530, 341] on video at bounding box center [408, 230] width 817 height 461
click at [0, 0] on icon at bounding box center [0, 0] width 0 height 0
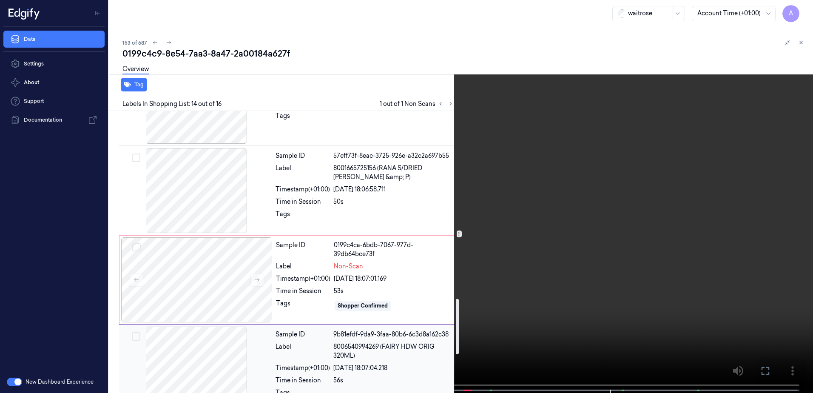
scroll to position [946, 0]
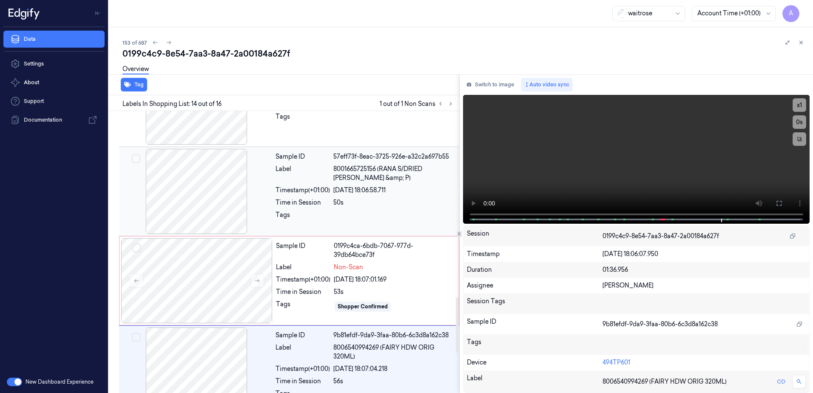
click at [386, 176] on span "8001665725156 (RANA S/DRIED [PERSON_NAME] &amp; P)" at bounding box center [393, 174] width 121 height 18
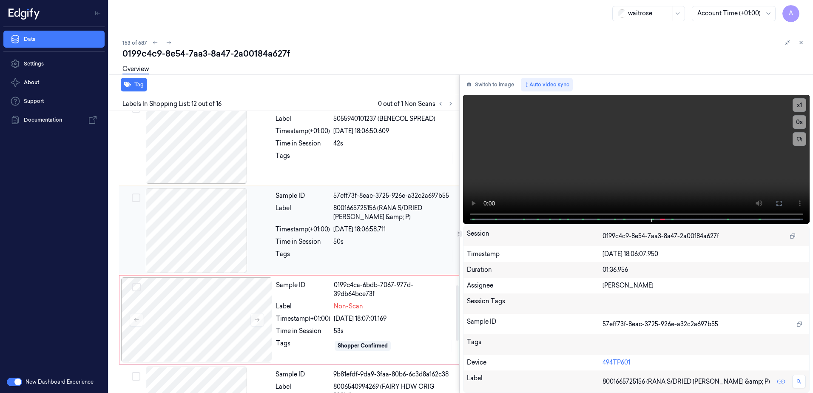
scroll to position [886, 0]
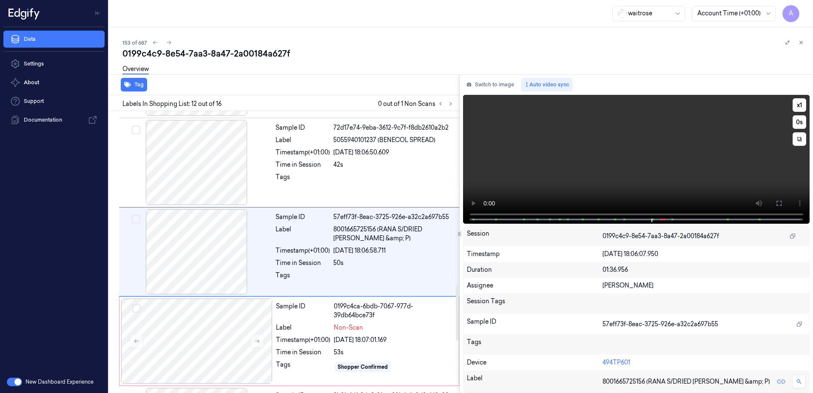
click at [603, 179] on video at bounding box center [636, 159] width 347 height 129
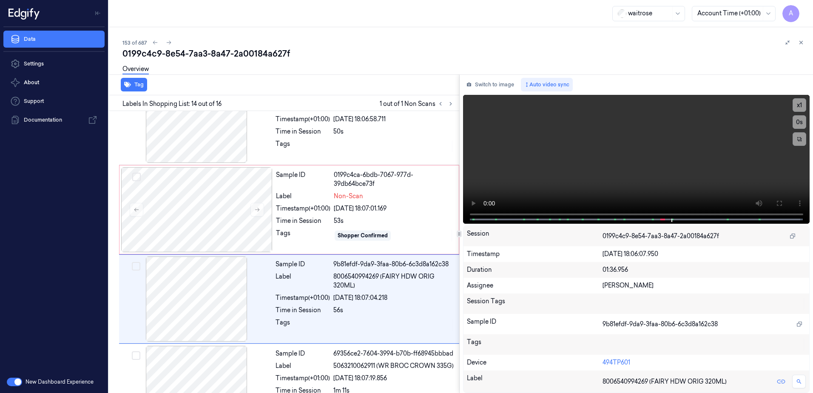
scroll to position [1065, 0]
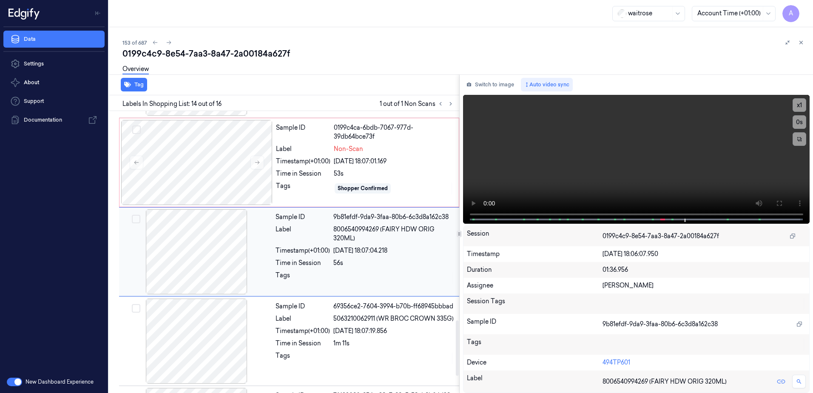
click at [392, 262] on div "56s" at bounding box center [393, 263] width 121 height 9
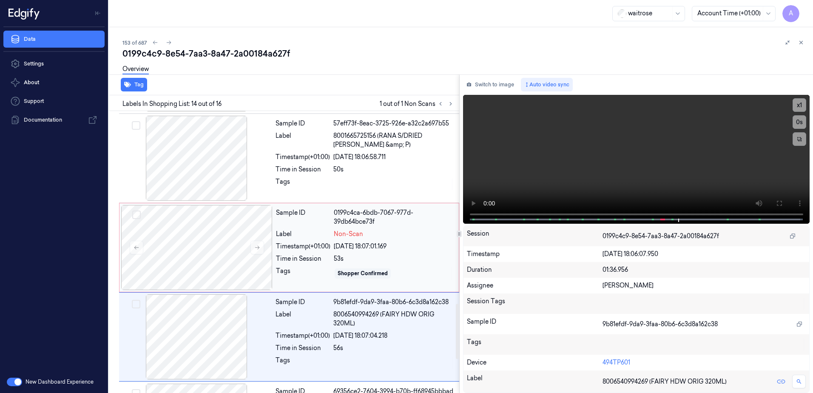
click at [396, 249] on div "[DATE] 18:07:01.169" at bounding box center [394, 246] width 120 height 9
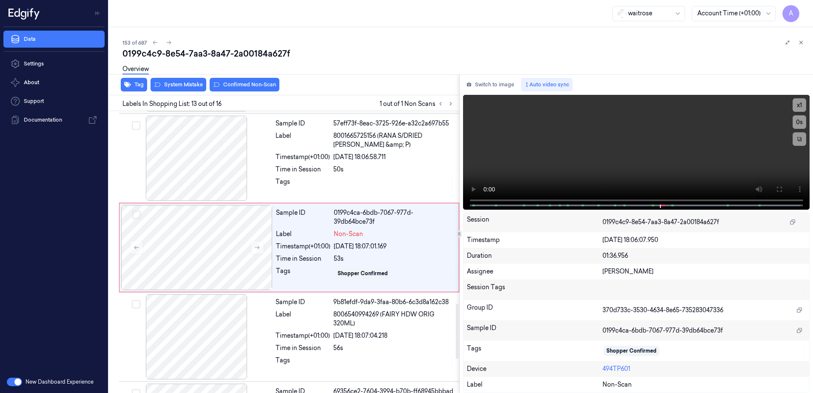
scroll to position [975, 0]
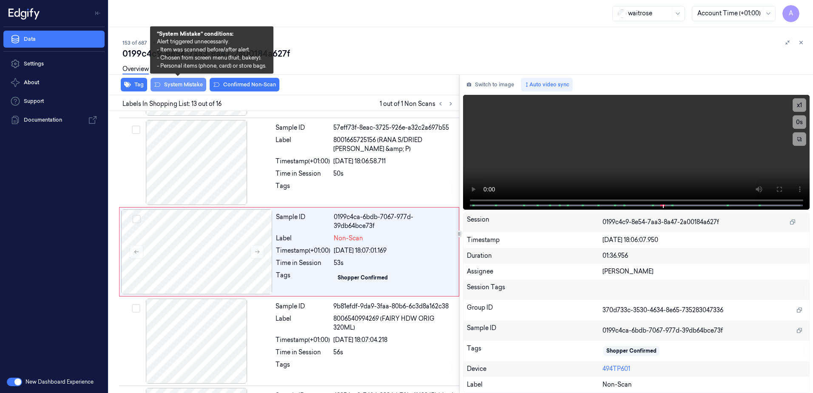
click at [184, 88] on button "System Mistake" at bounding box center [179, 85] width 56 height 14
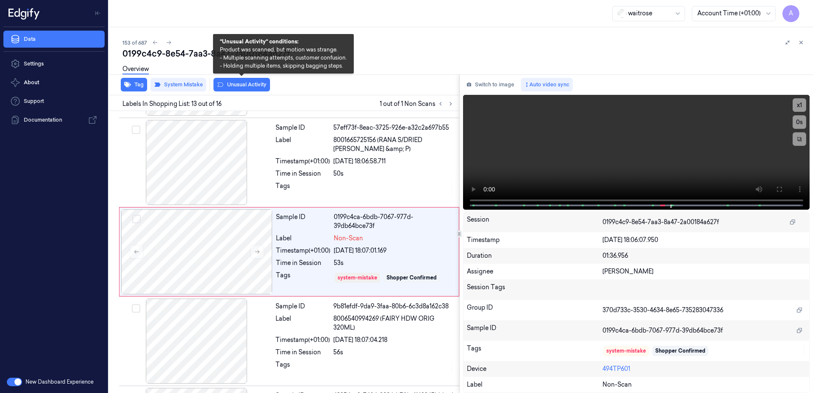
drag, startPoint x: 240, startPoint y: 87, endPoint x: 288, endPoint y: 90, distance: 47.3
click at [241, 87] on div "Tag System Mistake Unusual Activity" at bounding box center [282, 84] width 354 height 21
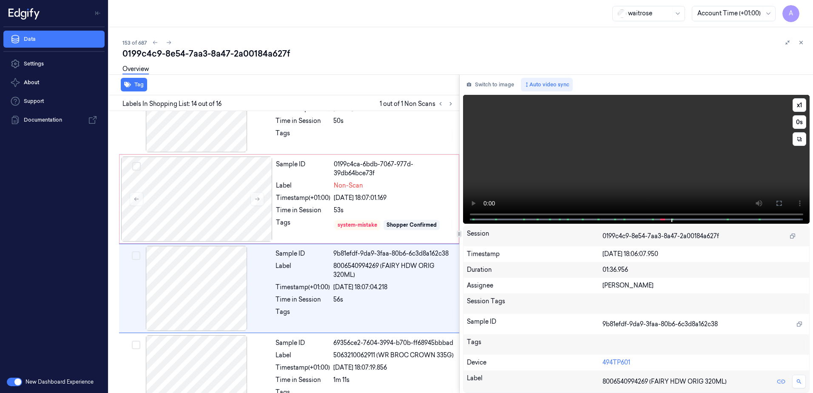
scroll to position [1065, 0]
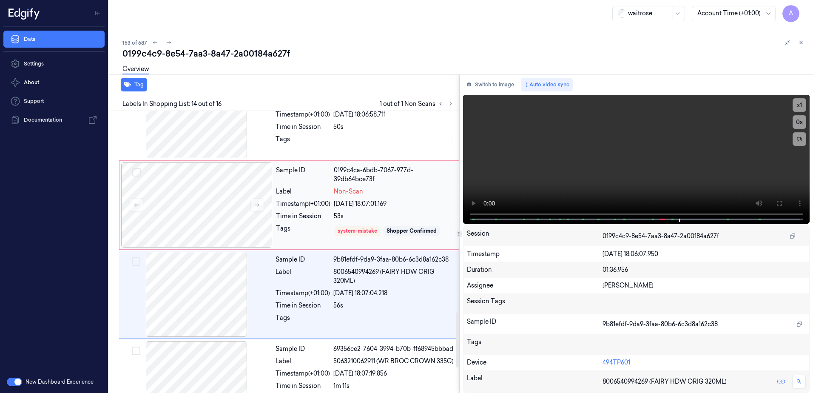
click at [425, 180] on div "0199c4ca-6bdb-7067-977d-39db64bce73f" at bounding box center [394, 175] width 120 height 18
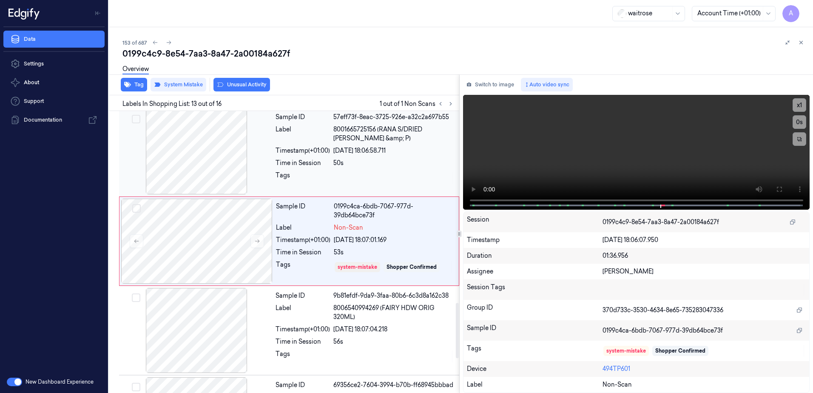
scroll to position [975, 0]
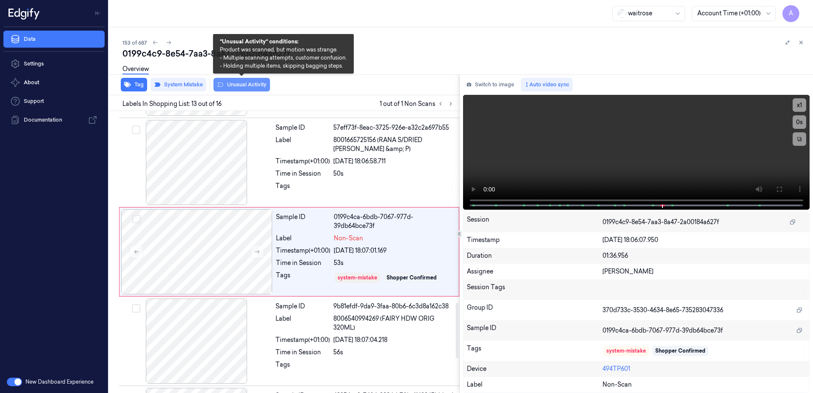
click at [248, 90] on button "Unusual Activity" at bounding box center [242, 85] width 57 height 14
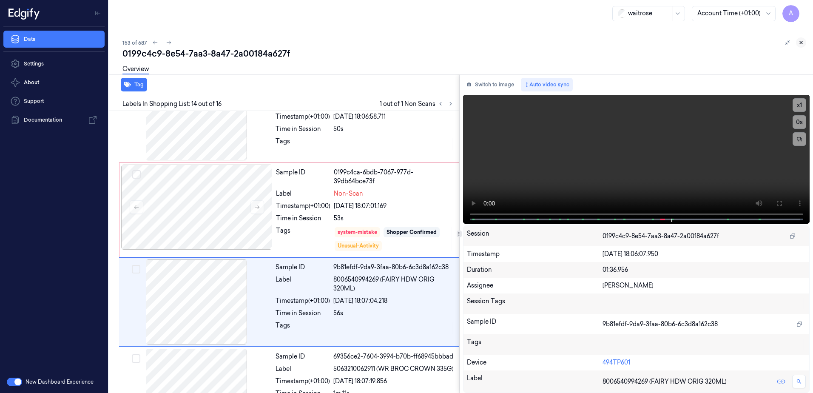
scroll to position [1070, 0]
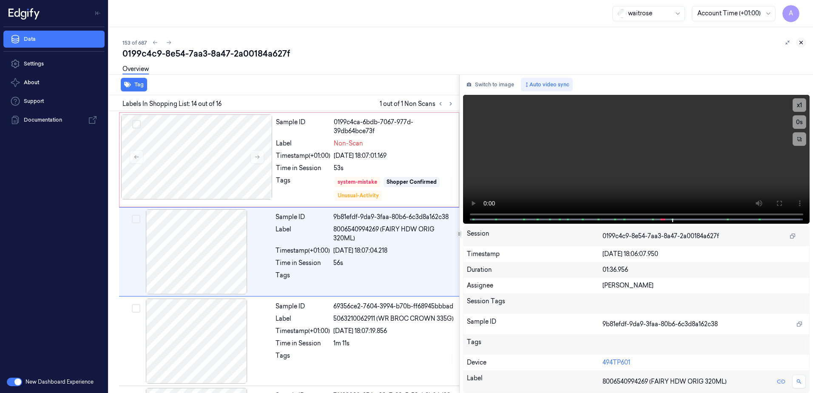
click at [802, 41] on icon at bounding box center [801, 43] width 6 height 6
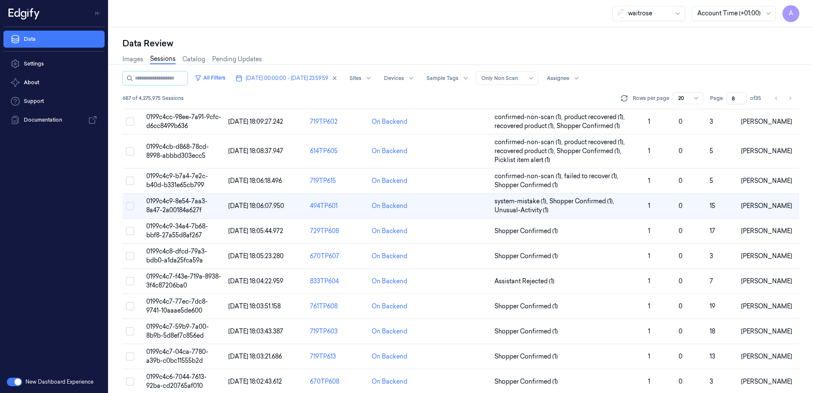
scroll to position [255, 0]
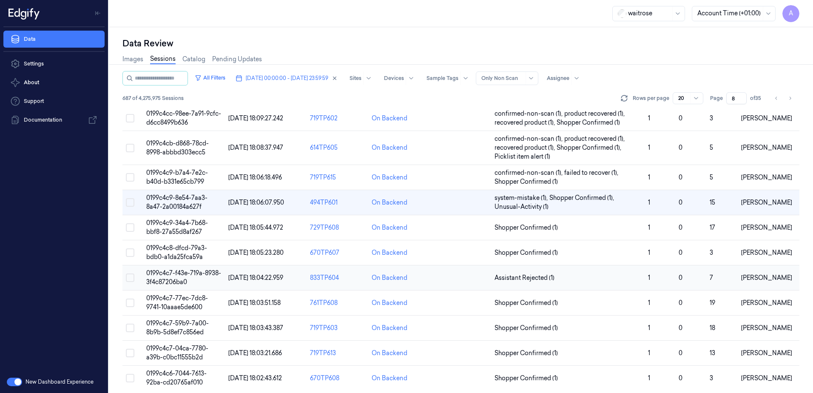
click at [171, 278] on td "0199c4c7-f43e-719a-8938-3f4c87206ba0" at bounding box center [184, 277] width 82 height 25
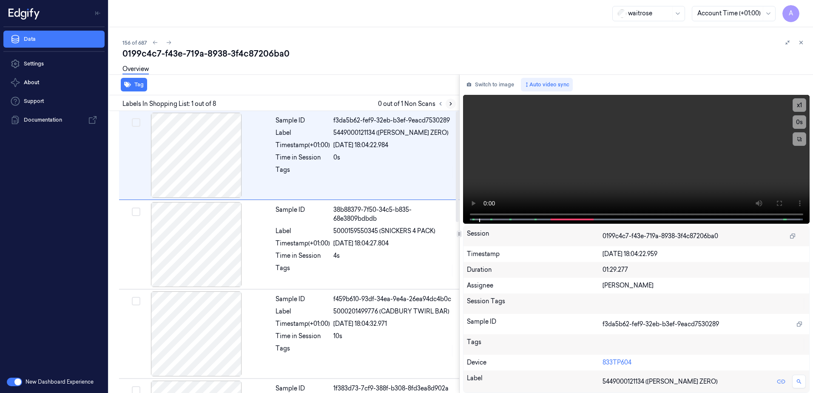
click at [450, 105] on icon at bounding box center [451, 104] width 6 height 6
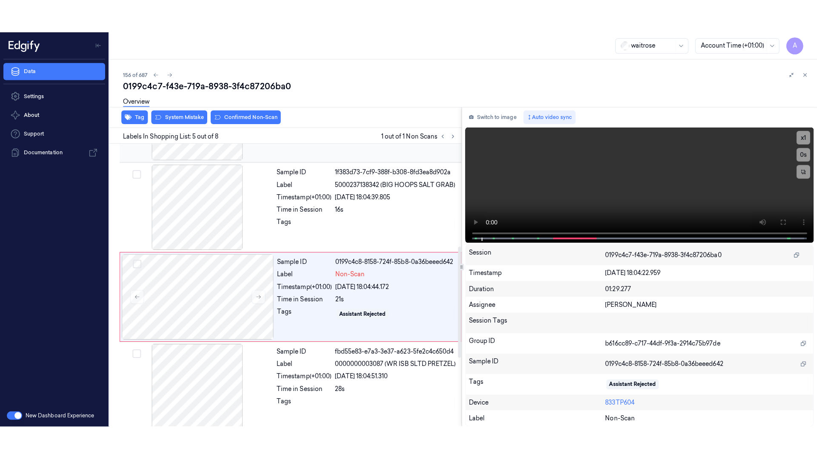
scroll to position [261, 0]
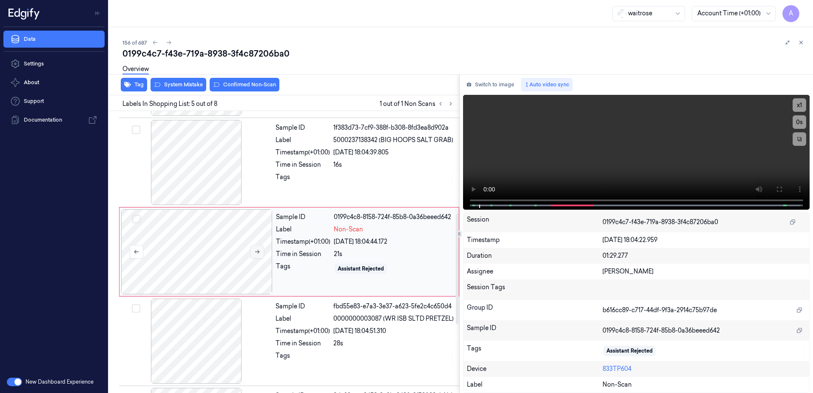
click at [262, 253] on button at bounding box center [258, 252] width 14 height 14
click at [257, 251] on icon at bounding box center [257, 252] width 6 height 6
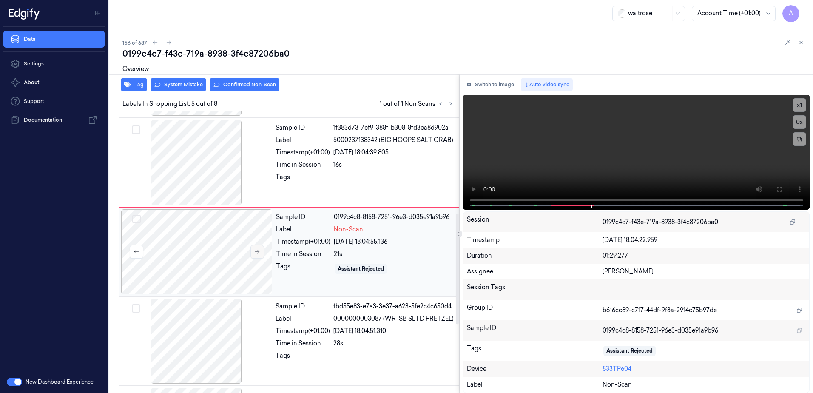
click at [259, 252] on icon at bounding box center [257, 252] width 5 height 4
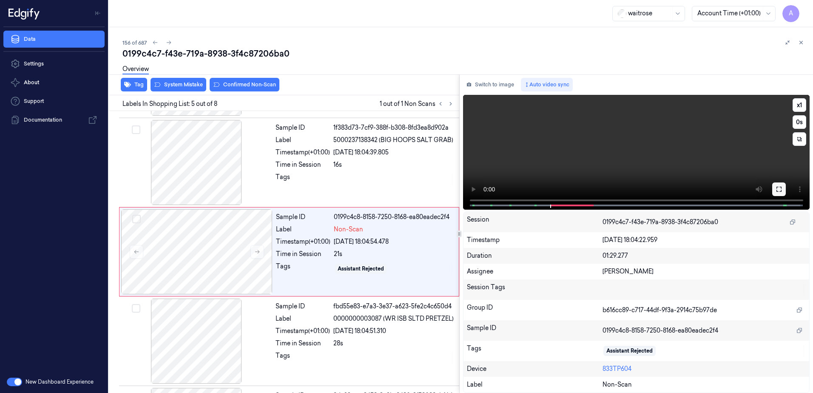
click at [776, 191] on icon at bounding box center [779, 189] width 7 height 7
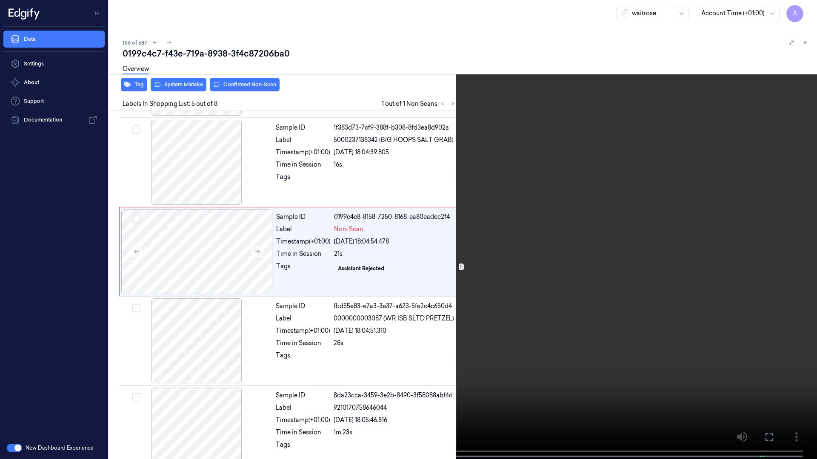
click at [602, 239] on video at bounding box center [408, 230] width 817 height 461
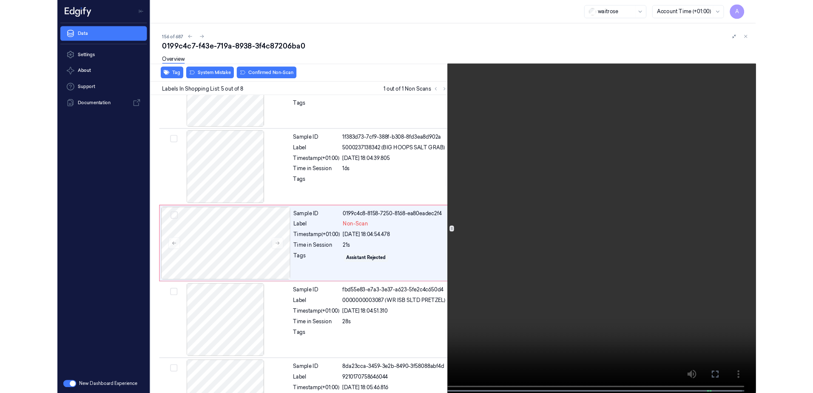
scroll to position [228, 0]
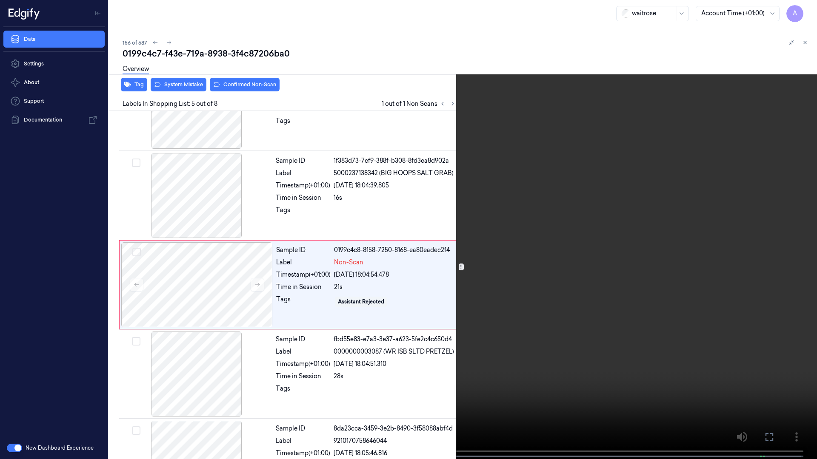
click at [0, 0] on icon at bounding box center [0, 0] width 0 height 0
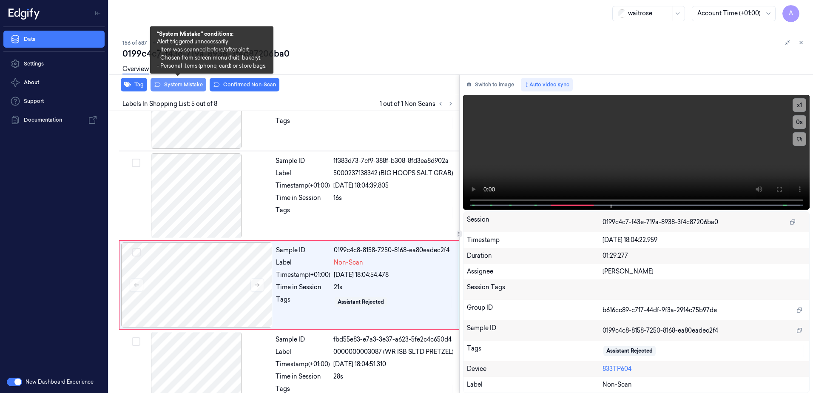
click at [185, 84] on button "System Mistake" at bounding box center [179, 85] width 56 height 14
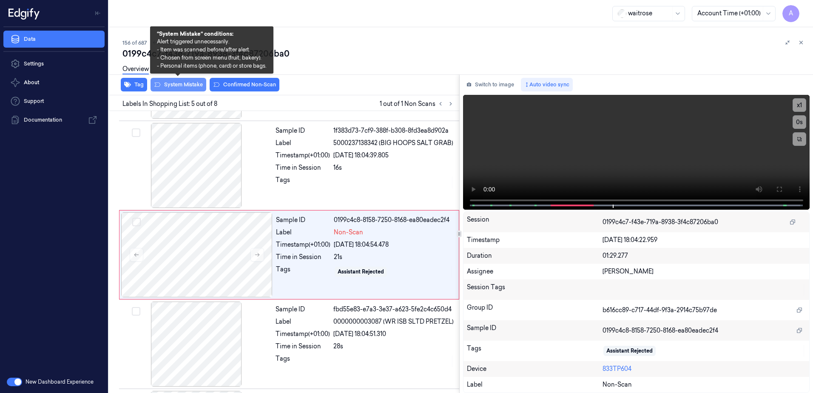
scroll to position [261, 0]
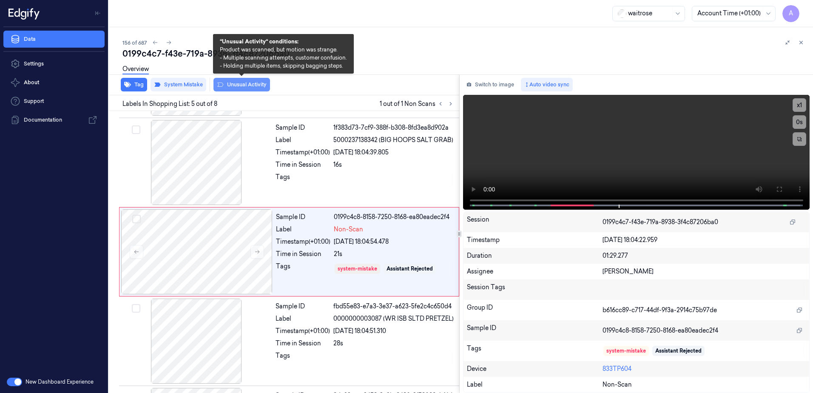
click at [234, 86] on button "Unusual Activity" at bounding box center [242, 85] width 57 height 14
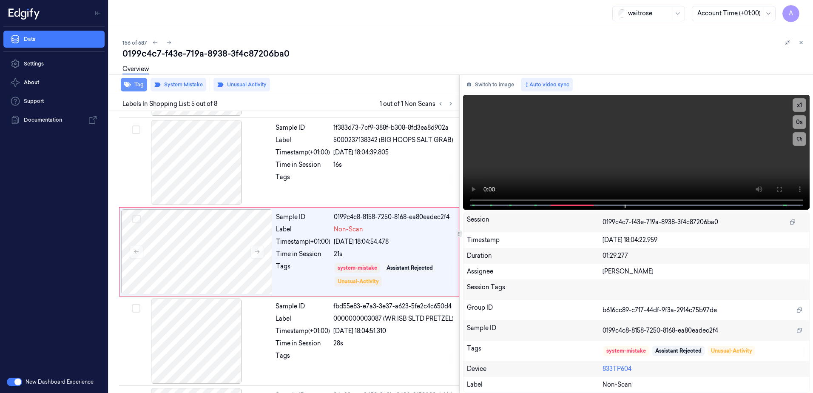
click at [137, 83] on button "Tag" at bounding box center [134, 85] width 26 height 14
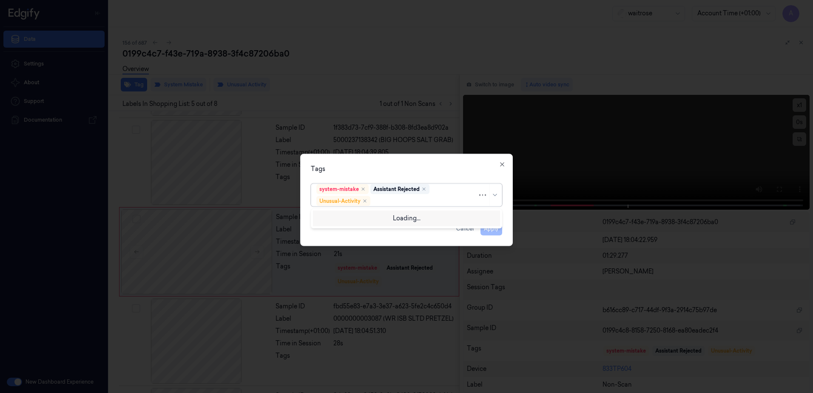
click at [387, 205] on div at bounding box center [424, 201] width 105 height 9
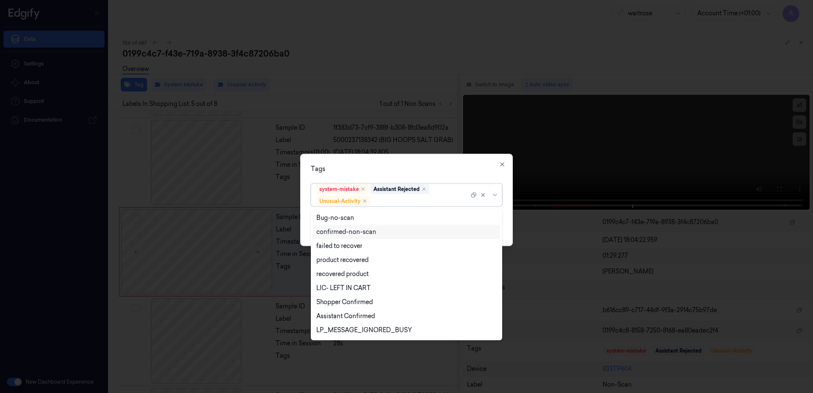
scroll to position [111, 0]
click at [354, 322] on div "Picklist item alert" at bounding box center [406, 317] width 187 height 14
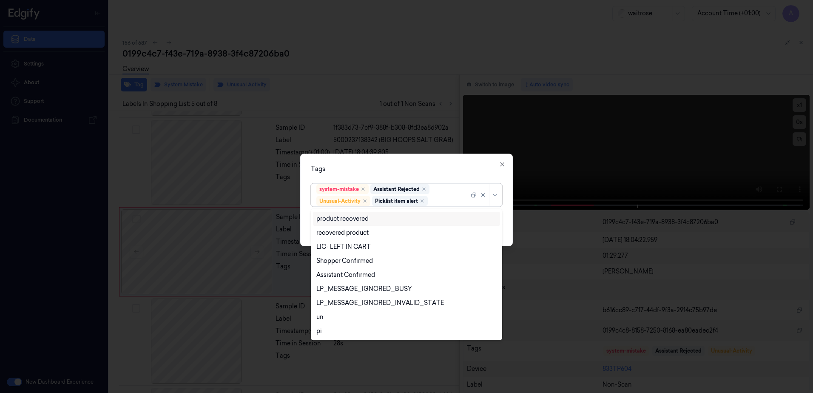
click at [418, 168] on div "Tags" at bounding box center [406, 169] width 191 height 9
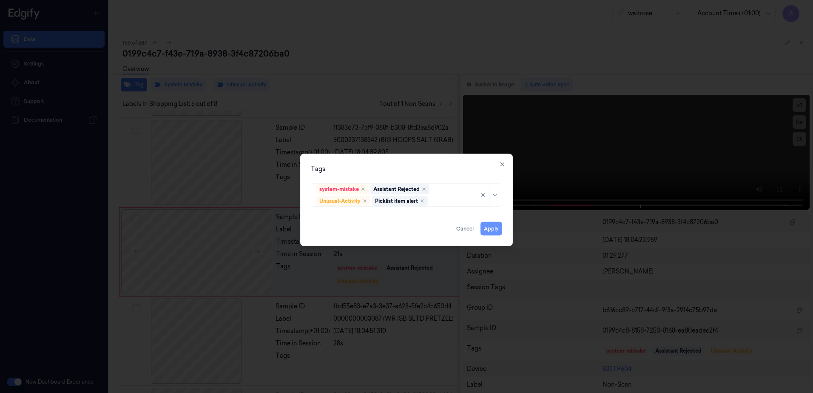
click at [491, 228] on button "Apply" at bounding box center [492, 229] width 22 height 14
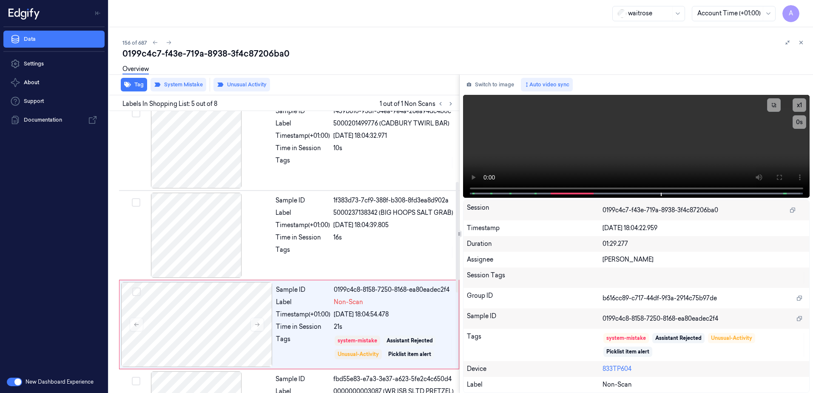
scroll to position [180, 0]
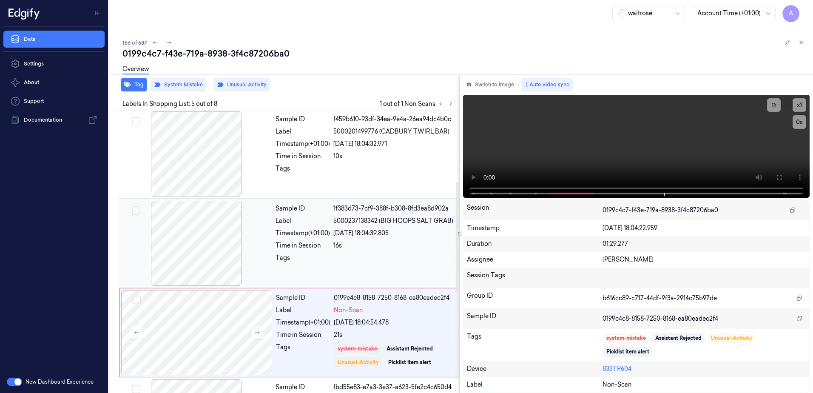
click at [300, 242] on div "Time in Session" at bounding box center [303, 245] width 54 height 9
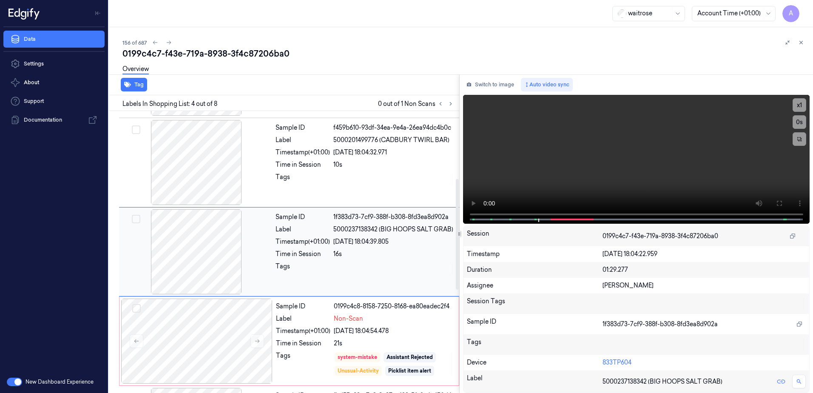
scroll to position [299, 0]
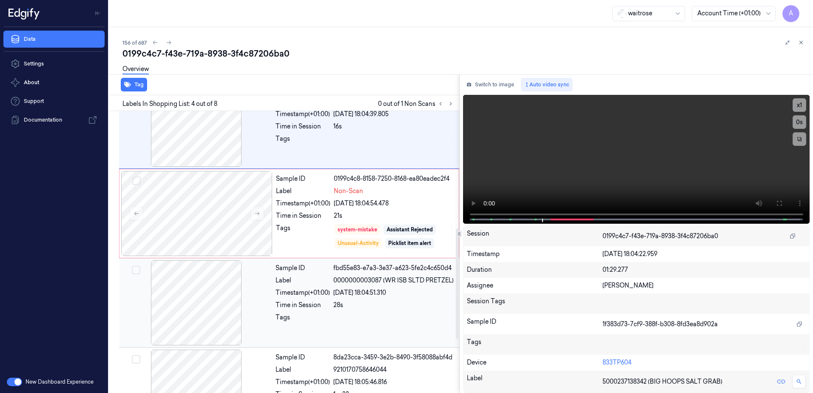
click at [358, 314] on div at bounding box center [393, 320] width 121 height 14
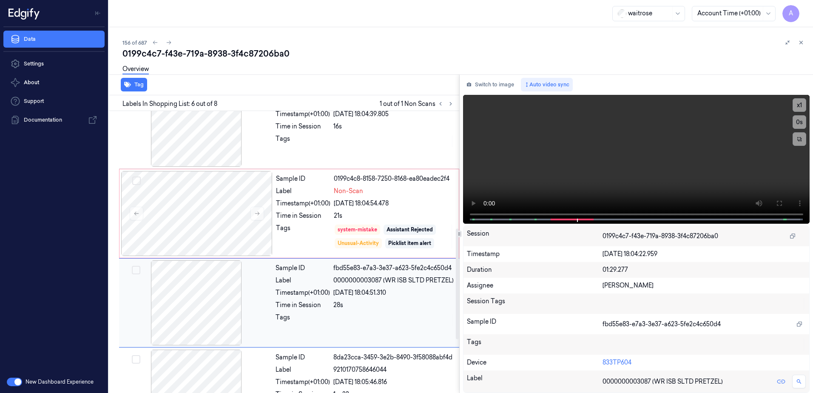
scroll to position [261, 0]
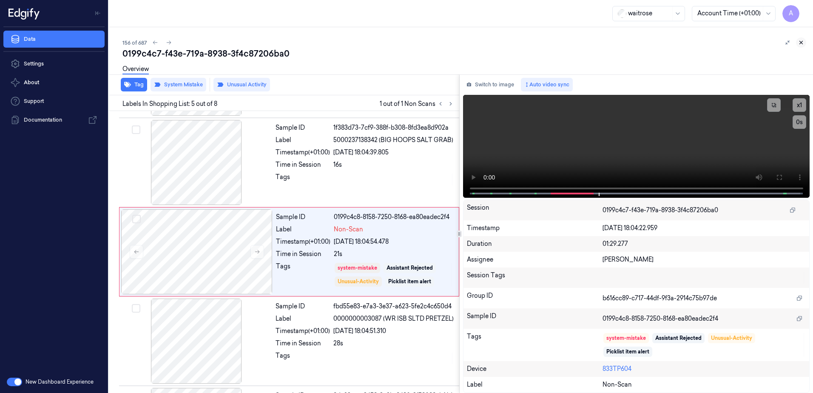
click at [802, 41] on icon at bounding box center [801, 43] width 6 height 6
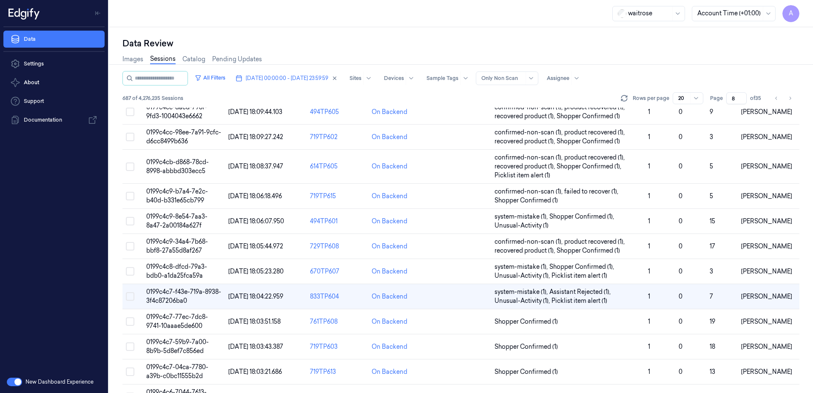
scroll to position [259, 0]
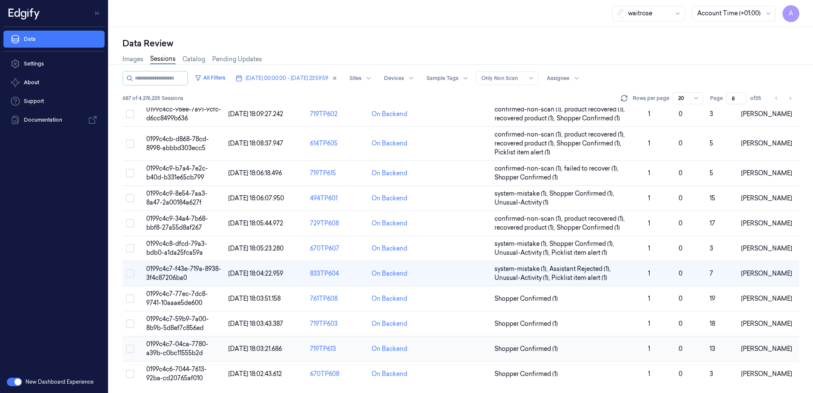
click at [173, 349] on td "0199c4c7-04ca-7780-a39b-c0bc11555b2d" at bounding box center [184, 348] width 82 height 25
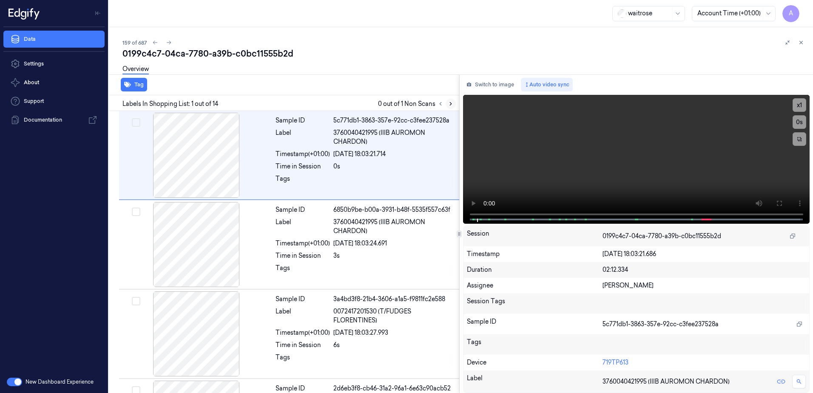
click at [448, 104] on icon at bounding box center [451, 104] width 6 height 6
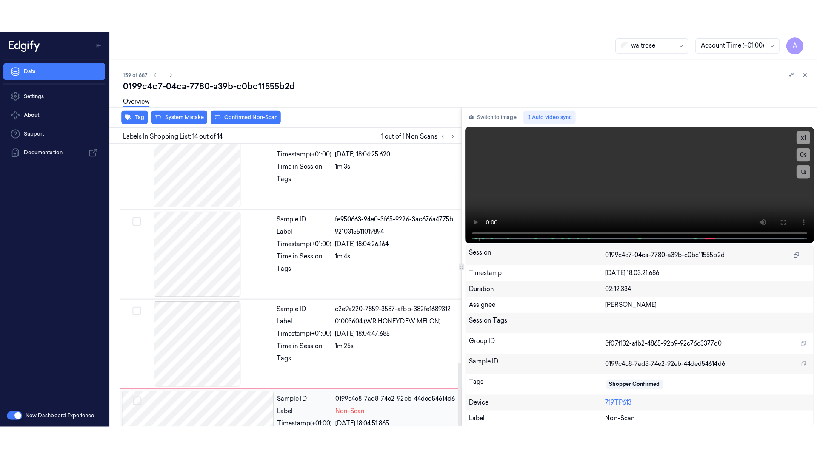
scroll to position [971, 0]
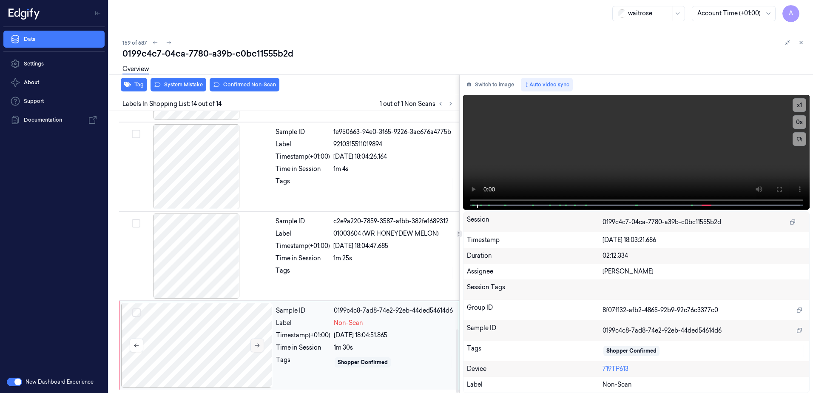
click at [259, 346] on icon at bounding box center [257, 346] width 5 height 4
click at [257, 346] on icon at bounding box center [257, 345] width 6 height 6
click at [775, 188] on button at bounding box center [779, 189] width 14 height 14
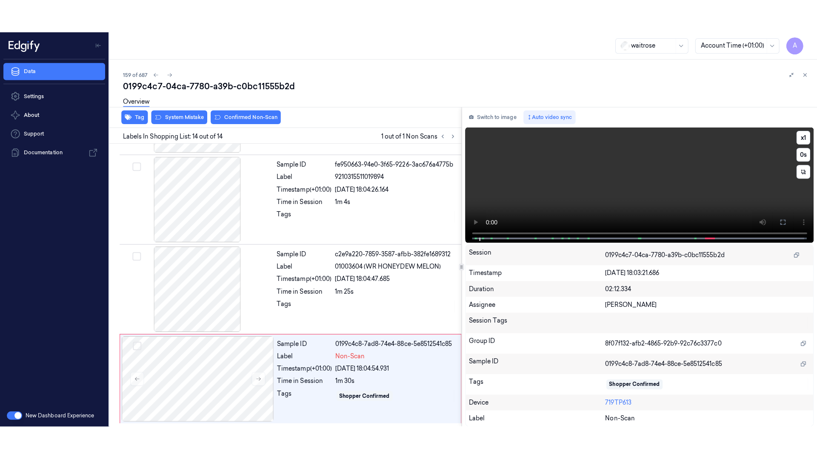
scroll to position [905, 0]
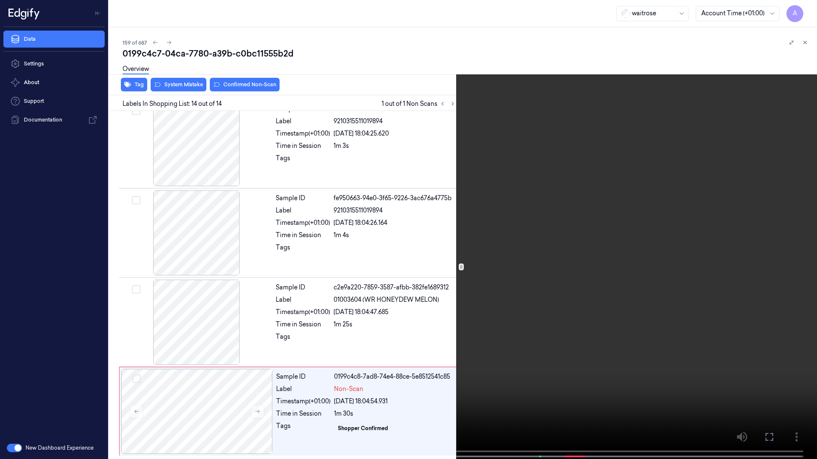
click at [503, 259] on video at bounding box center [408, 230] width 817 height 461
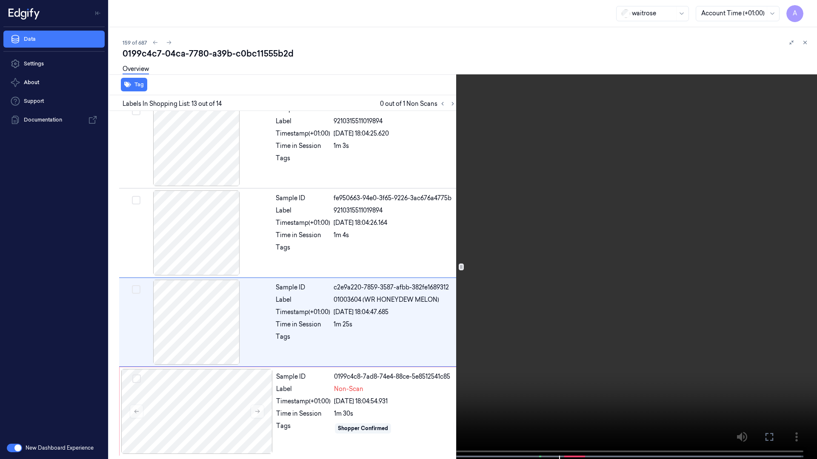
click at [0, 0] on button at bounding box center [0, 0] width 0 height 0
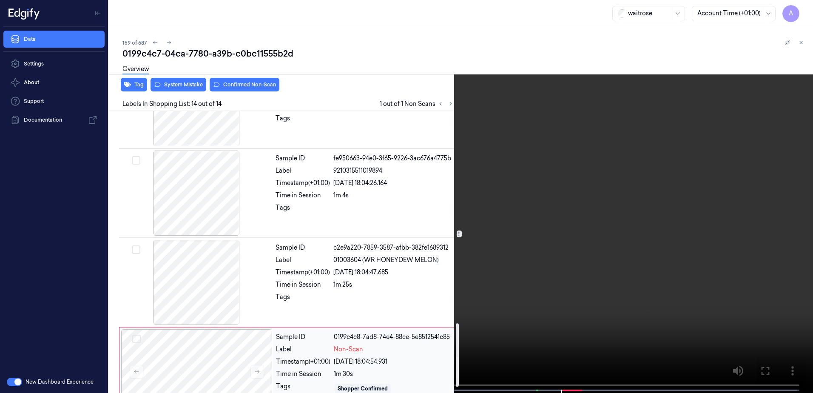
scroll to position [971, 0]
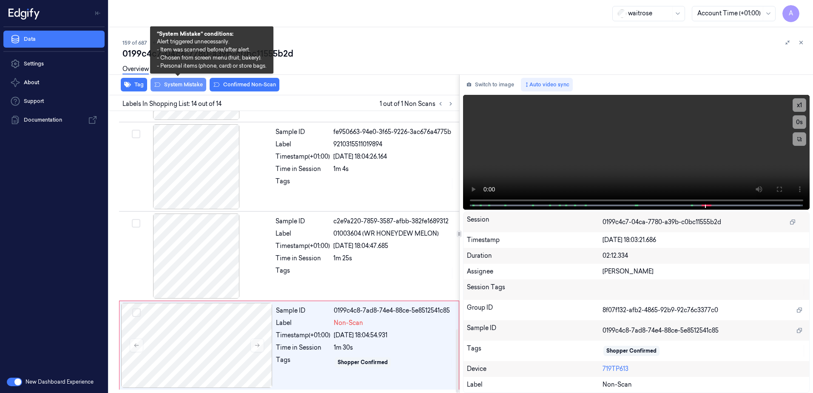
click at [176, 85] on button "System Mistake" at bounding box center [179, 85] width 56 height 14
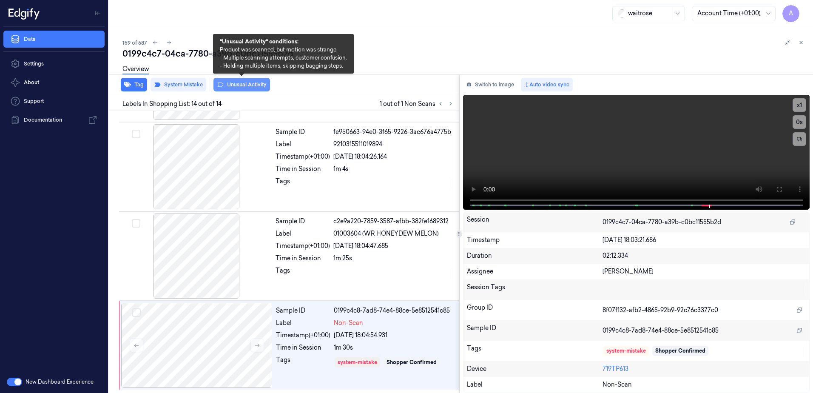
click at [234, 86] on button "Unusual Activity" at bounding box center [242, 85] width 57 height 14
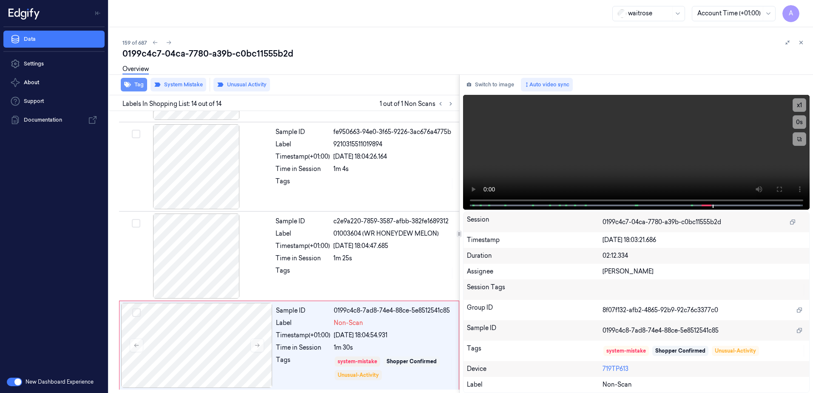
click at [135, 88] on button "Tag" at bounding box center [134, 85] width 26 height 14
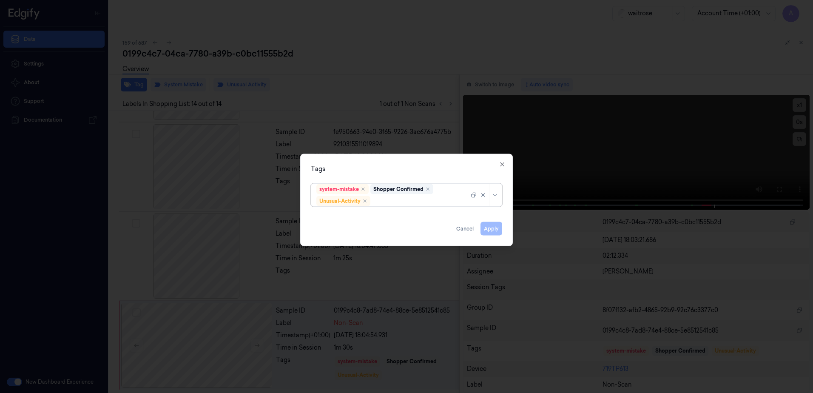
click at [396, 199] on div at bounding box center [420, 201] width 97 height 9
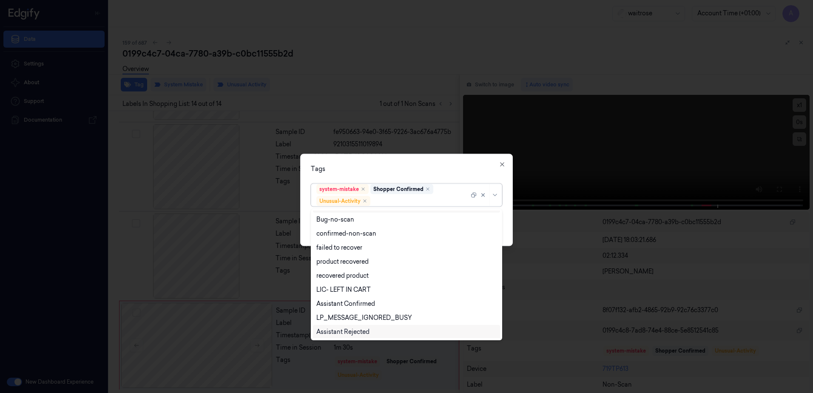
scroll to position [111, 0]
click at [366, 317] on div "Picklist item alert" at bounding box center [406, 317] width 180 height 9
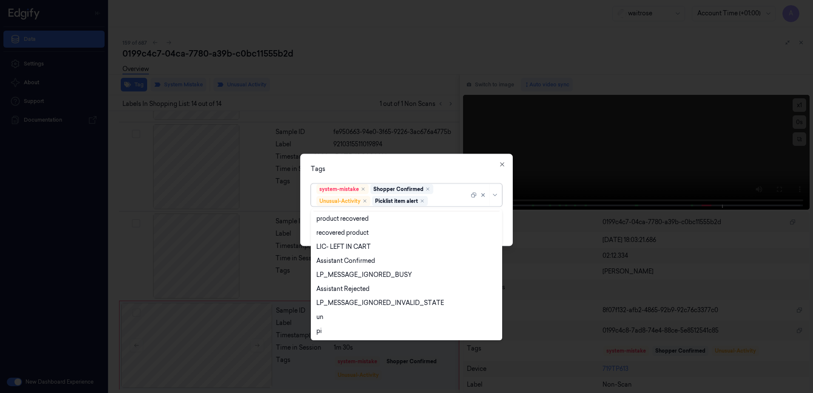
click at [441, 160] on div "Tags option Picklist item alert, selected. 20 results available. Use Up and Dow…" at bounding box center [406, 200] width 213 height 92
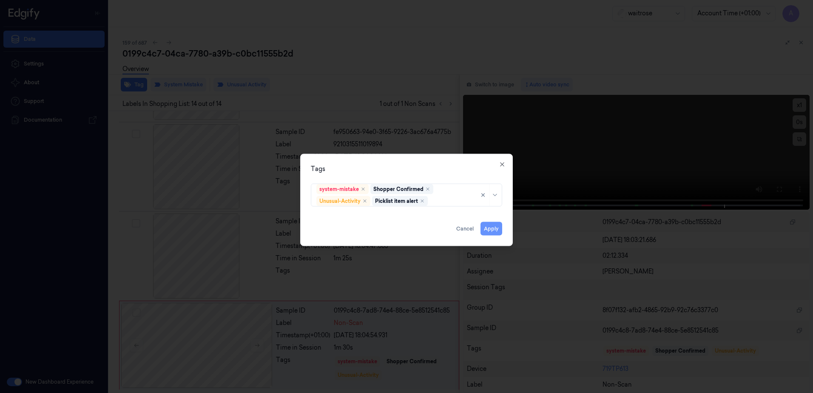
click at [492, 231] on button "Apply" at bounding box center [492, 229] width 22 height 14
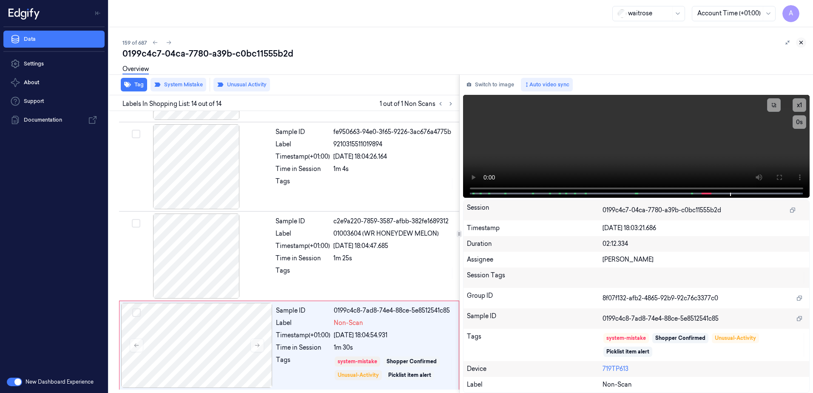
click at [804, 45] on icon at bounding box center [801, 43] width 6 height 6
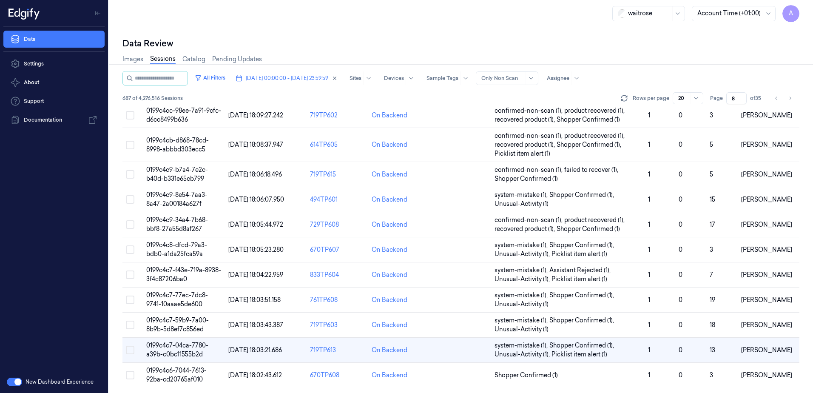
scroll to position [259, 0]
drag, startPoint x: 736, startPoint y: 98, endPoint x: 728, endPoint y: 102, distance: 8.9
click at [728, 102] on input "8" at bounding box center [737, 98] width 20 height 12
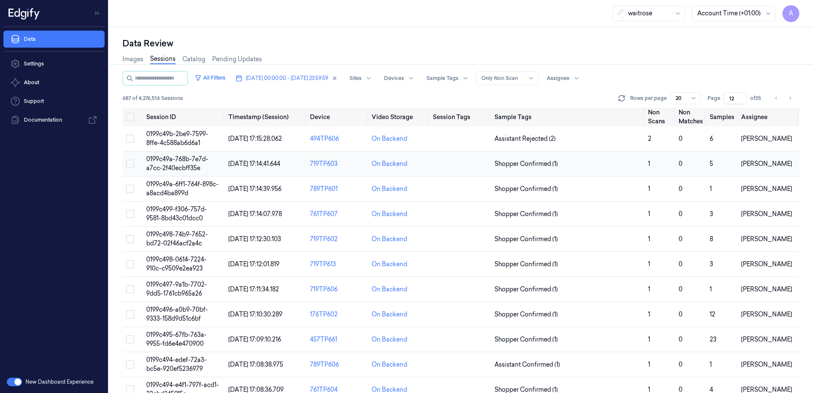
type input "12"
click at [176, 160] on span "0199c49a-768b-7e7d-a7cc-2f40ecbff35e" at bounding box center [177, 163] width 62 height 17
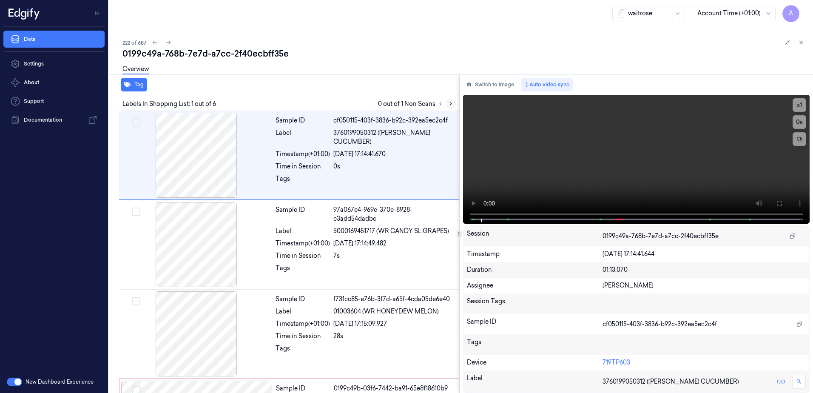
click at [450, 104] on icon at bounding box center [451, 104] width 6 height 6
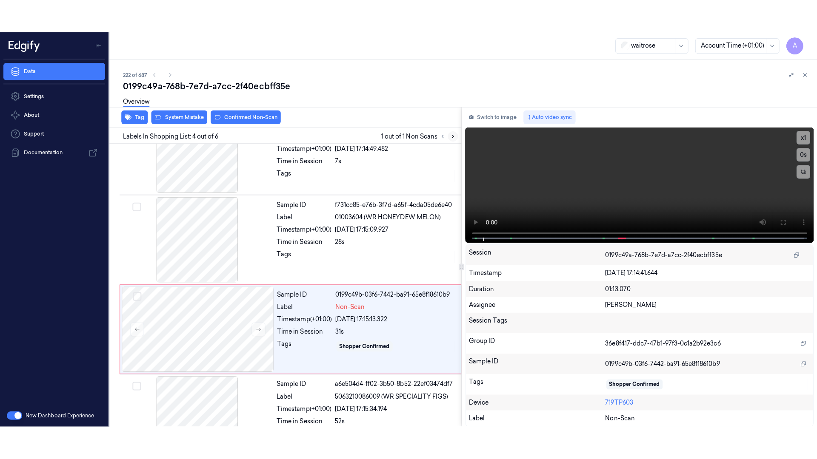
scroll to position [171, 0]
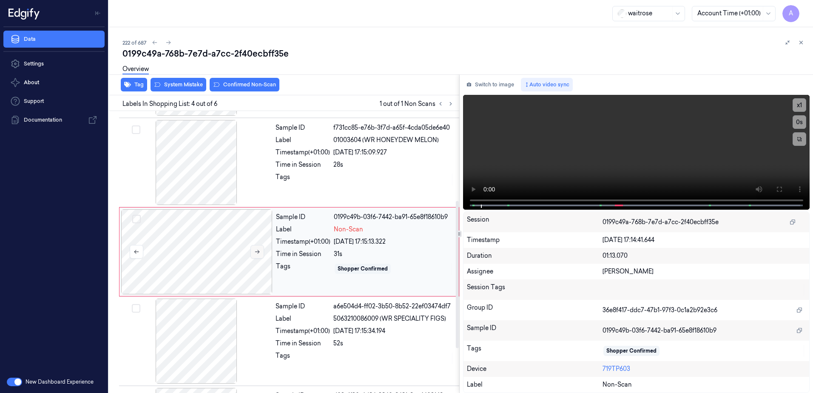
click at [260, 252] on icon at bounding box center [257, 252] width 6 height 6
click at [253, 252] on button at bounding box center [258, 252] width 14 height 14
drag, startPoint x: 774, startPoint y: 192, endPoint x: 759, endPoint y: 236, distance: 46.8
click at [774, 192] on button at bounding box center [779, 189] width 14 height 14
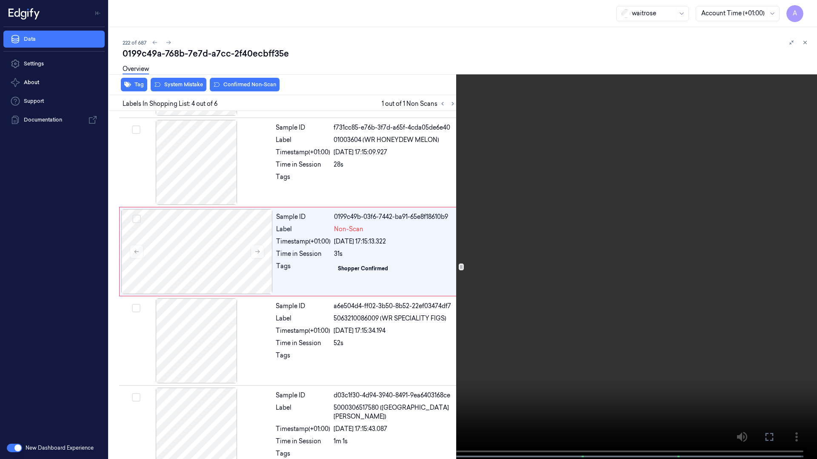
click at [584, 208] on video at bounding box center [408, 230] width 817 height 461
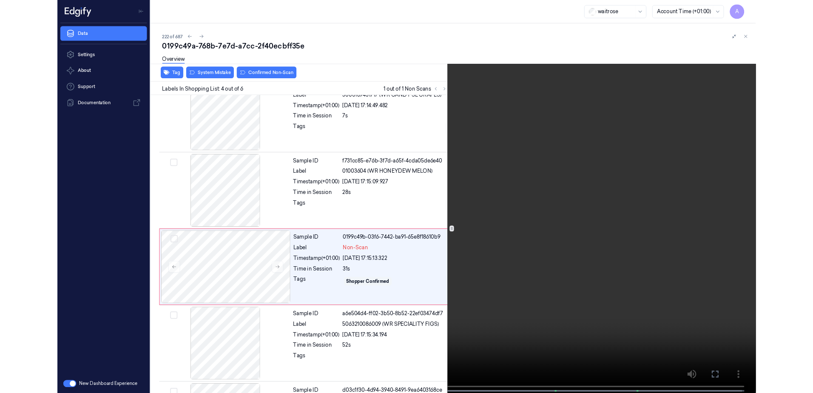
scroll to position [138, 0]
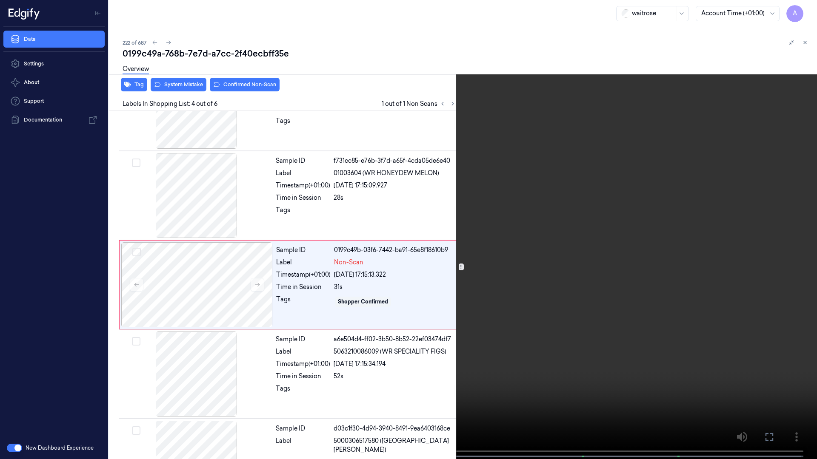
click at [0, 0] on icon at bounding box center [0, 0] width 0 height 0
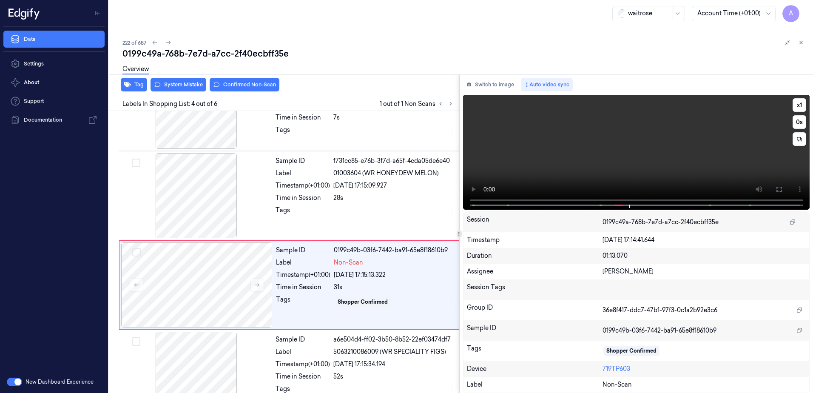
scroll to position [171, 0]
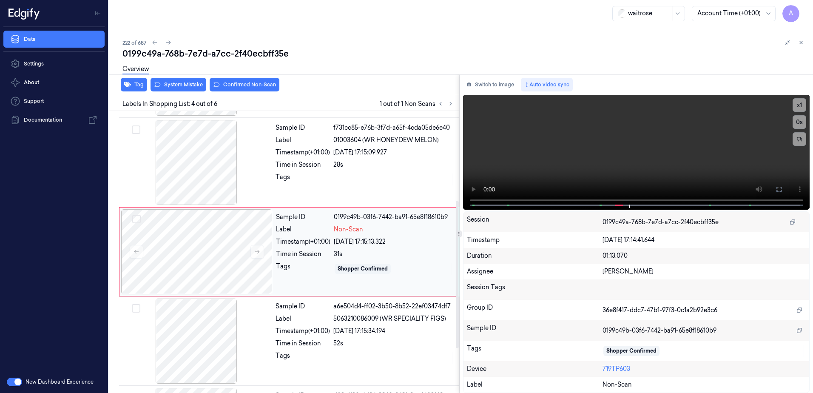
click at [304, 280] on div "Sample ID 0199c49b-03f6-7442-ba91-65e8f18610b9 Label Non-Scan Timestamp (+01:00…" at bounding box center [365, 251] width 185 height 85
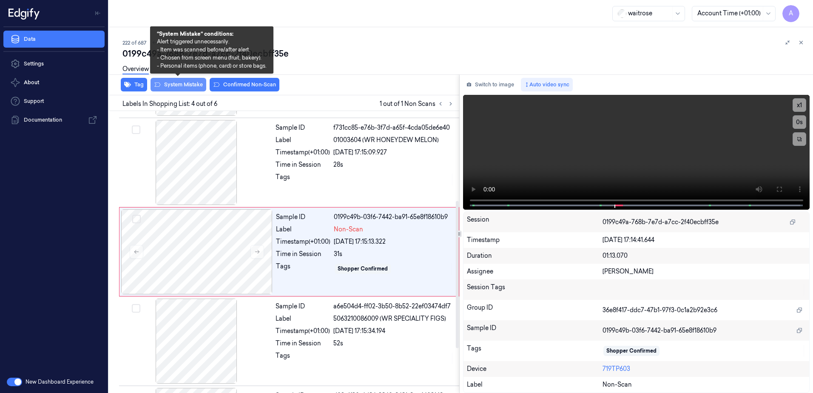
click at [174, 88] on button "System Mistake" at bounding box center [179, 85] width 56 height 14
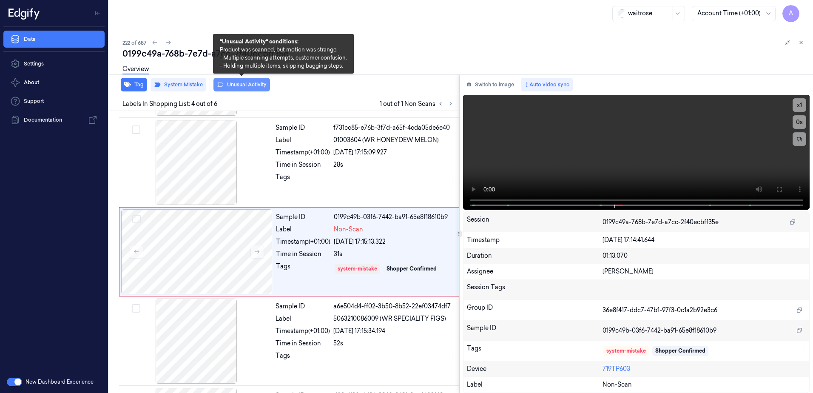
click at [234, 85] on button "Unusual Activity" at bounding box center [242, 85] width 57 height 14
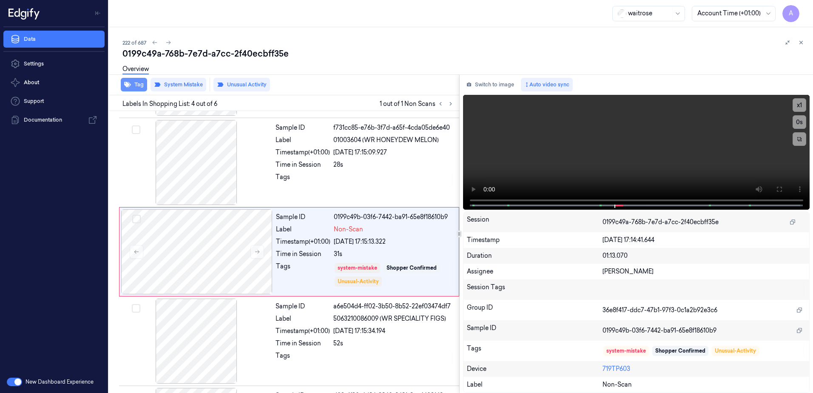
click at [137, 84] on button "Tag" at bounding box center [134, 85] width 26 height 14
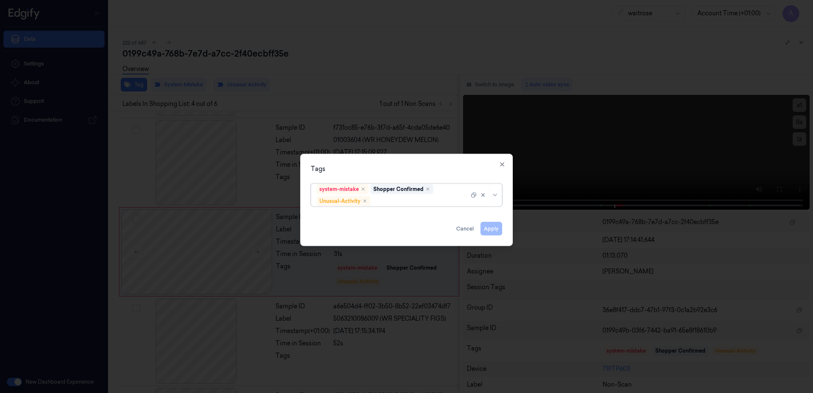
click at [392, 203] on div at bounding box center [420, 201] width 97 height 9
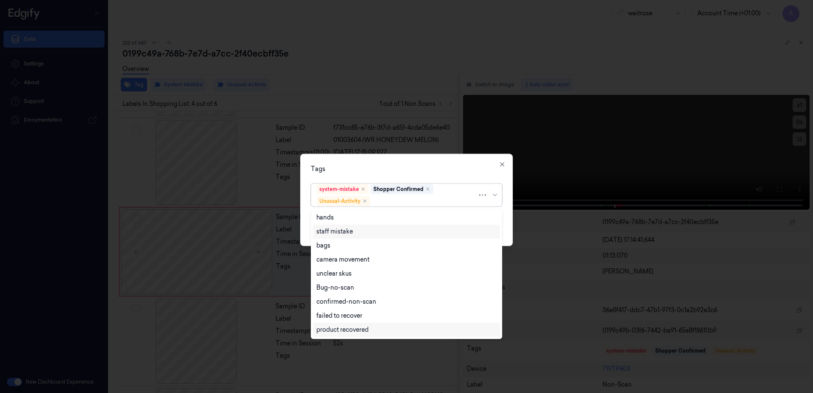
scroll to position [111, 0]
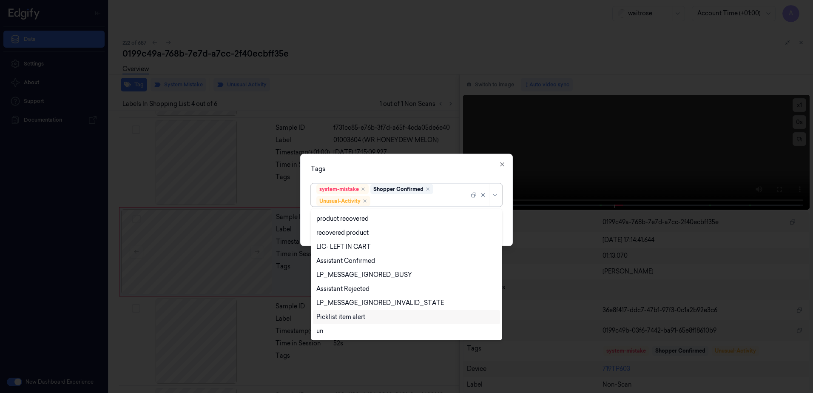
click at [348, 315] on div "Picklist item alert" at bounding box center [340, 317] width 49 height 9
click at [427, 165] on div "Tags" at bounding box center [406, 169] width 191 height 9
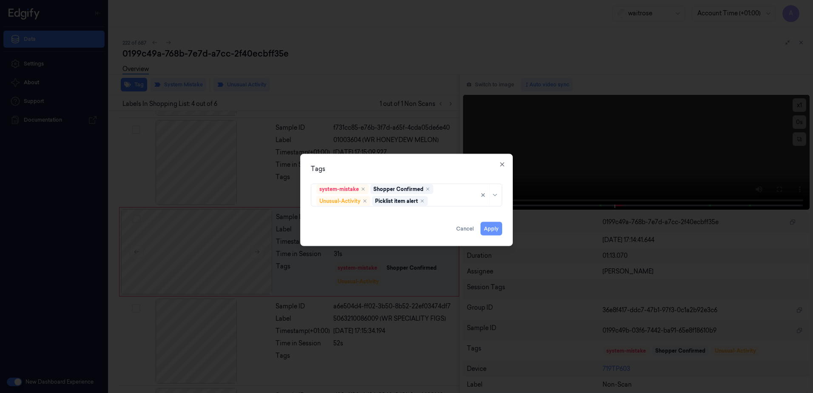
click at [488, 231] on button "Apply" at bounding box center [492, 229] width 22 height 14
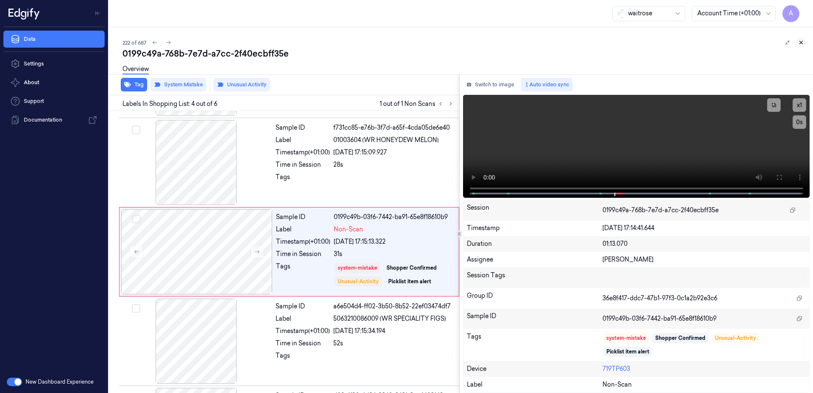
click at [803, 45] on icon at bounding box center [801, 43] width 6 height 6
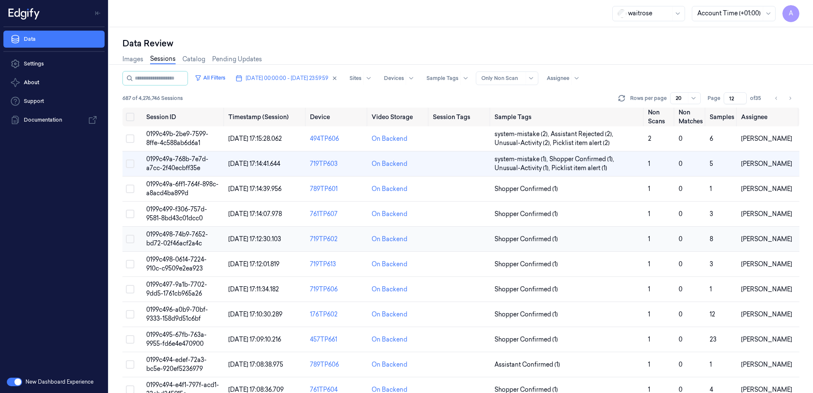
click at [171, 238] on td "0199c498-74b9-7652-bd72-02f46acf2a4c" at bounding box center [184, 239] width 82 height 25
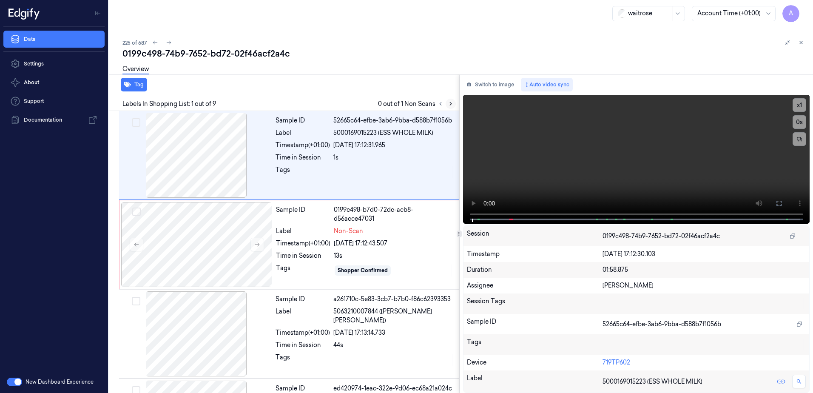
click at [451, 104] on icon at bounding box center [451, 104] width 2 height 3
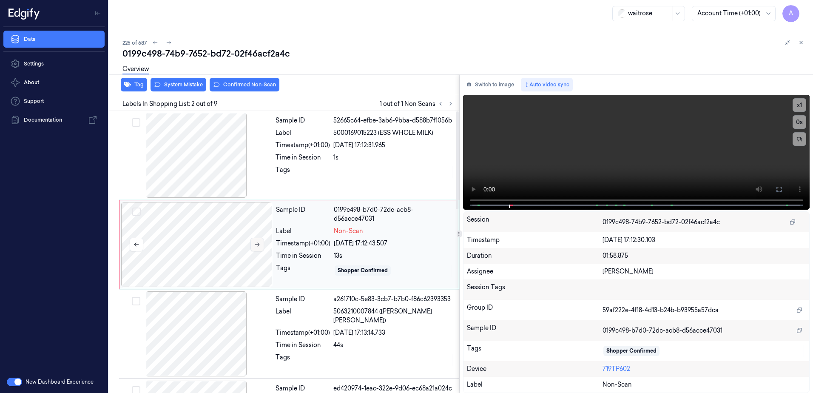
click at [259, 244] on icon at bounding box center [257, 245] width 5 height 4
click at [259, 245] on icon at bounding box center [257, 245] width 5 height 4
click at [254, 245] on icon at bounding box center [257, 245] width 6 height 6
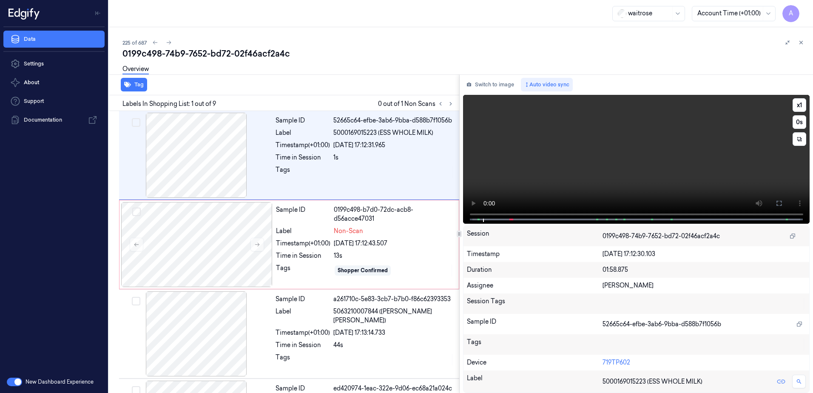
click at [571, 151] on video at bounding box center [636, 159] width 347 height 129
click at [259, 247] on icon at bounding box center [257, 245] width 6 height 6
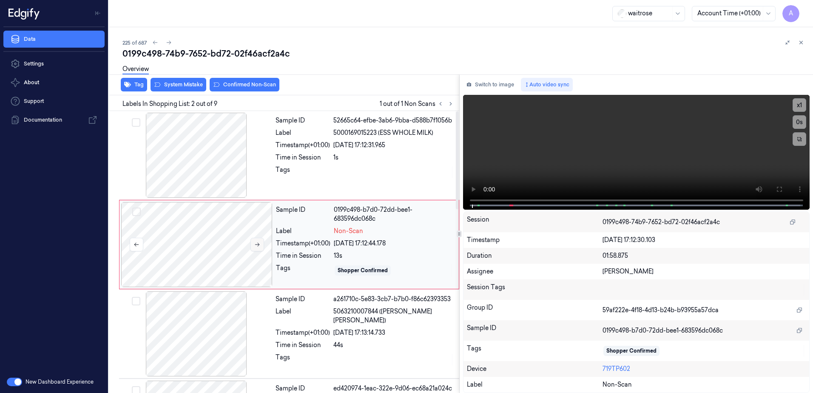
click at [259, 245] on icon at bounding box center [257, 245] width 6 height 6
click at [783, 185] on button at bounding box center [779, 189] width 14 height 14
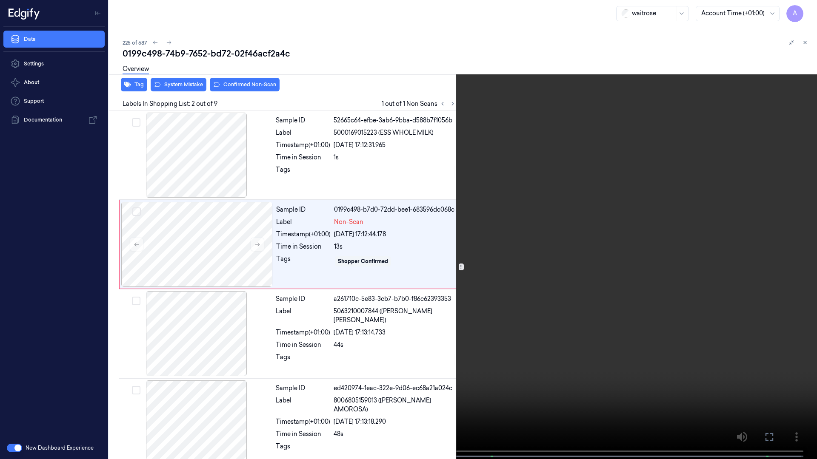
click at [499, 285] on video at bounding box center [408, 230] width 817 height 461
click at [565, 276] on video at bounding box center [408, 230] width 817 height 461
click at [490, 273] on video at bounding box center [408, 230] width 817 height 461
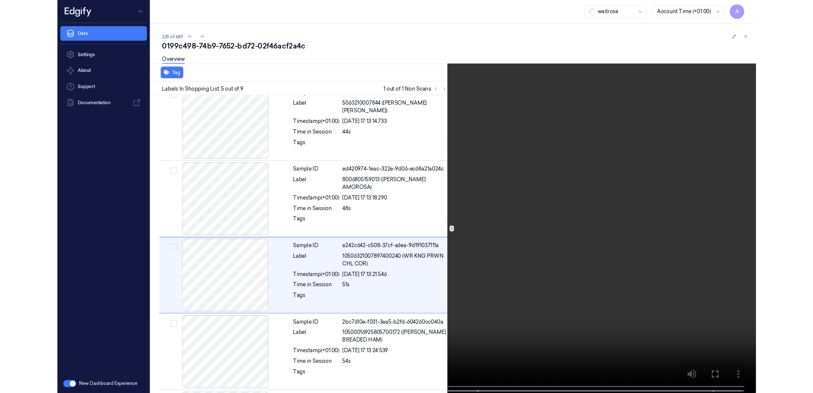
scroll to position [228, 0]
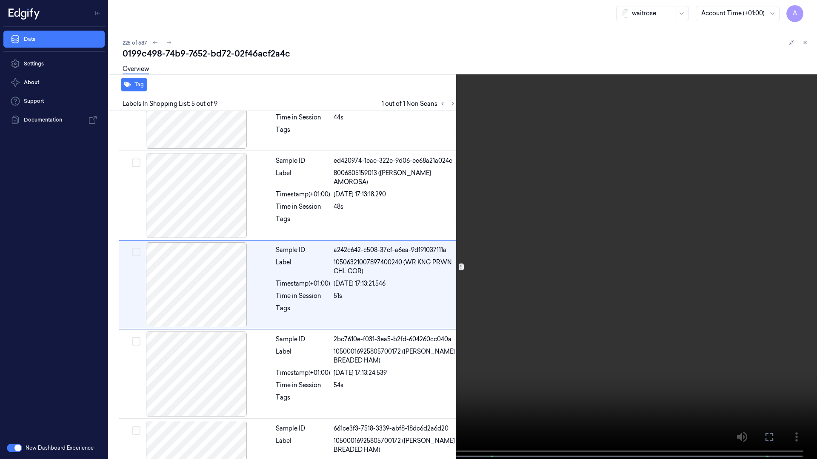
click at [563, 376] on video at bounding box center [408, 230] width 817 height 461
click at [0, 0] on button at bounding box center [0, 0] width 0 height 0
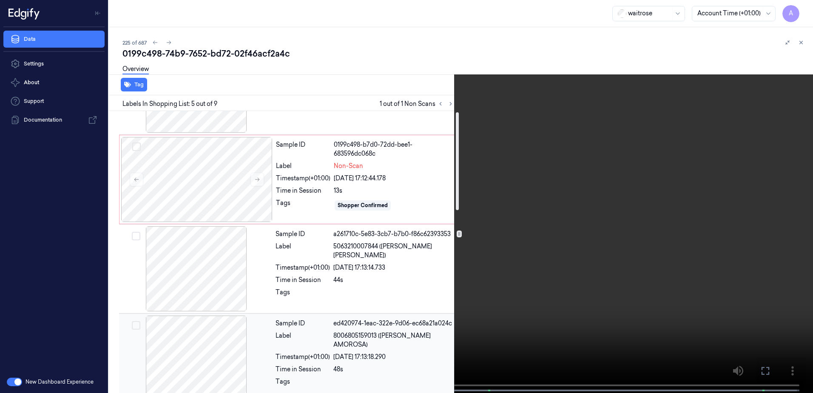
scroll to position [0, 0]
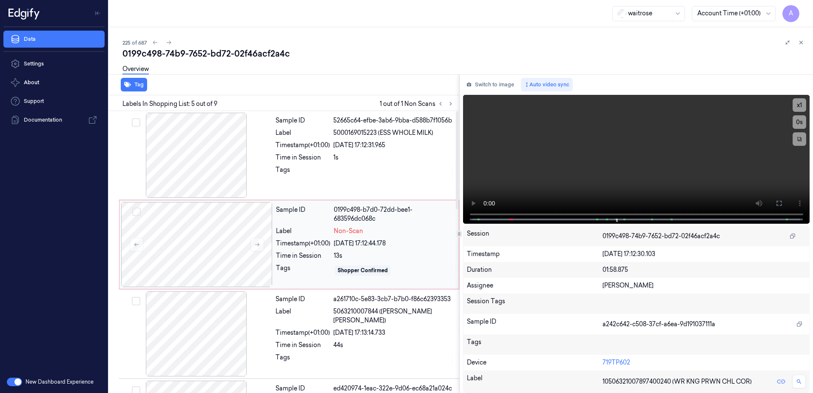
click at [296, 278] on div "Sample ID 0199c498-b7d0-72dd-bee1-683596dc068c Label Non-Scan Timestamp (+01:00…" at bounding box center [365, 244] width 185 height 85
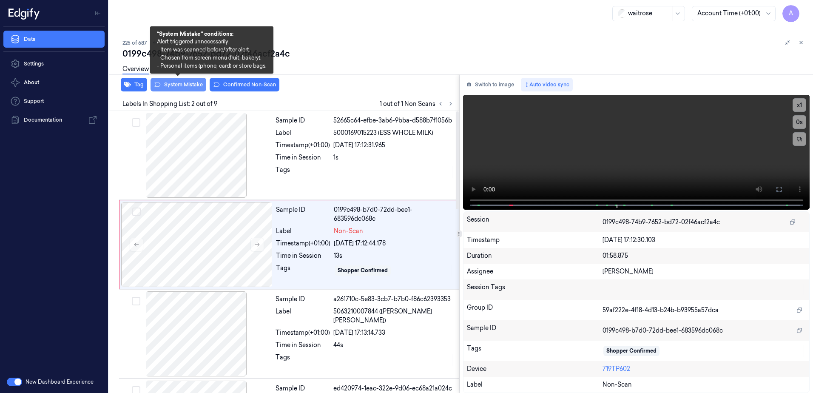
click at [180, 91] on button "System Mistake" at bounding box center [179, 85] width 56 height 14
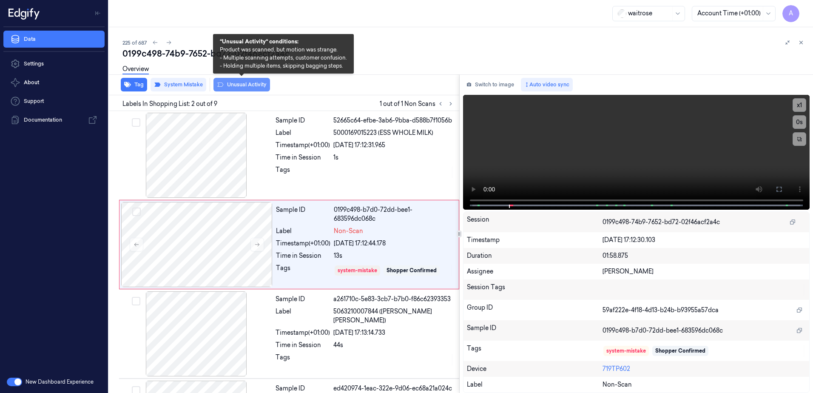
click at [243, 88] on button "Unusual Activity" at bounding box center [242, 85] width 57 height 14
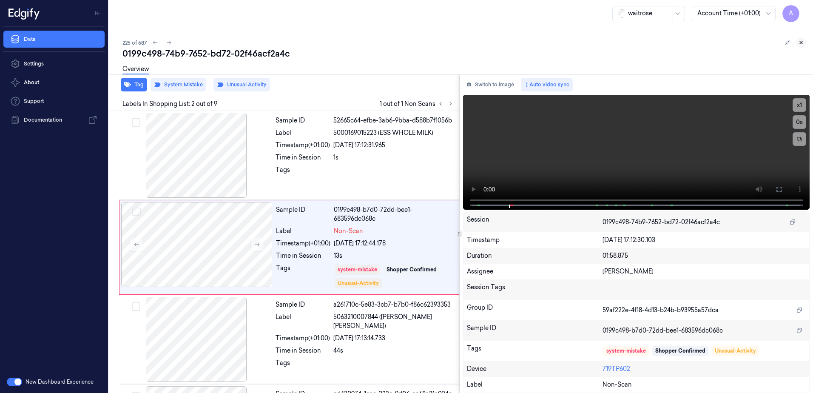
click at [803, 43] on icon at bounding box center [801, 43] width 6 height 6
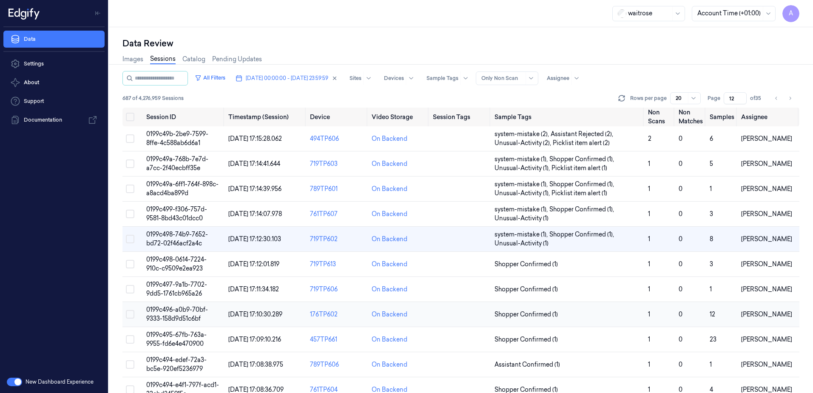
click at [177, 312] on span "0199c496-a0b9-70bf-9333-158d9d51c6bf" at bounding box center [177, 314] width 62 height 17
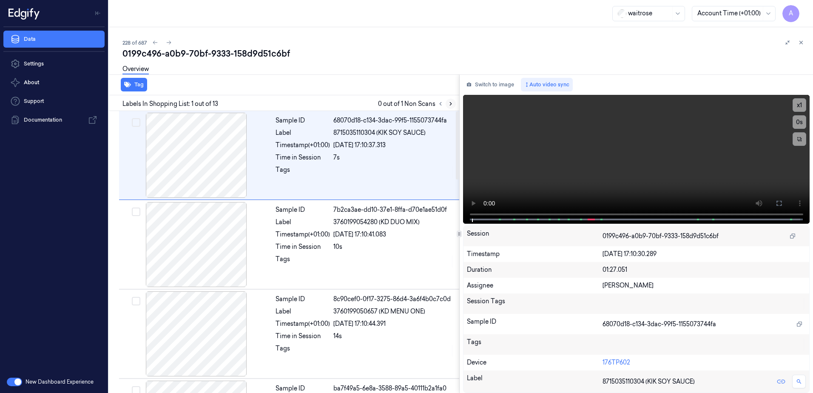
click at [450, 105] on icon at bounding box center [451, 104] width 6 height 6
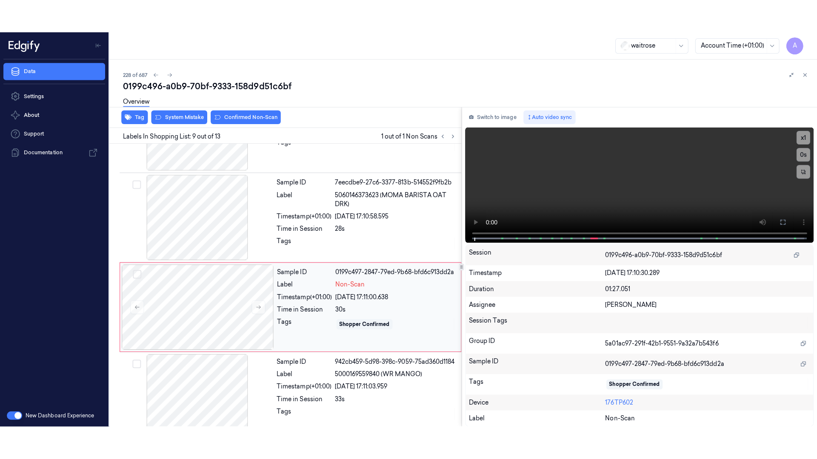
scroll to position [618, 0]
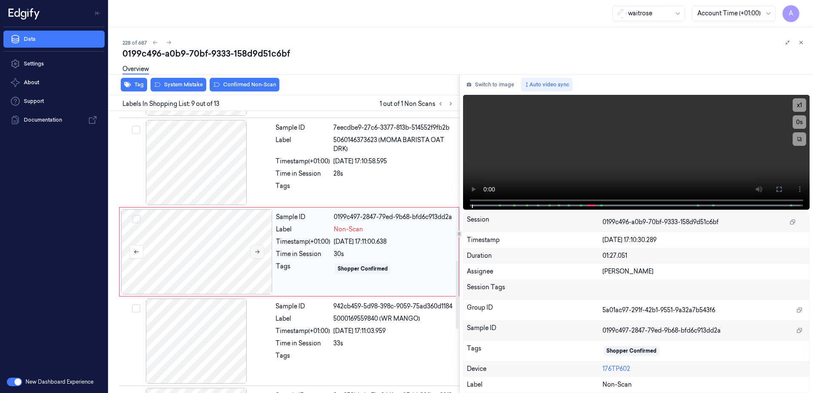
click at [259, 253] on icon at bounding box center [257, 252] width 6 height 6
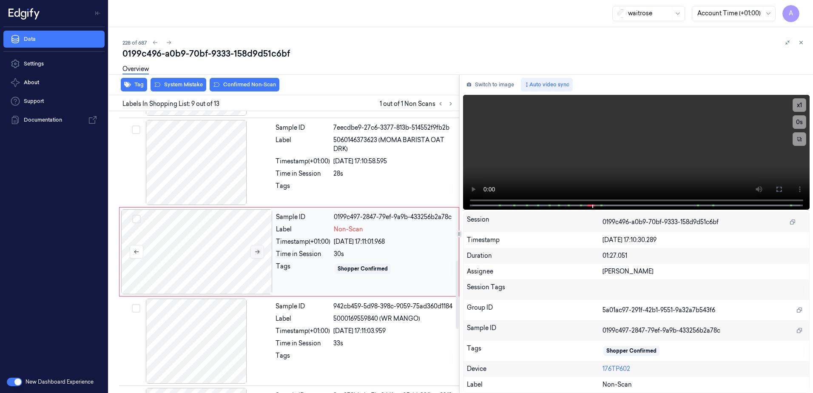
click at [259, 253] on icon at bounding box center [257, 252] width 6 height 6
click at [777, 186] on icon at bounding box center [779, 189] width 7 height 7
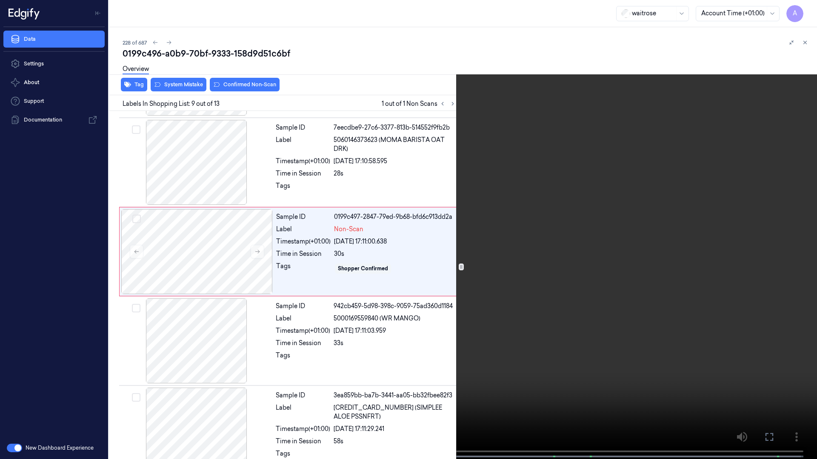
click at [580, 279] on video at bounding box center [408, 230] width 817 height 461
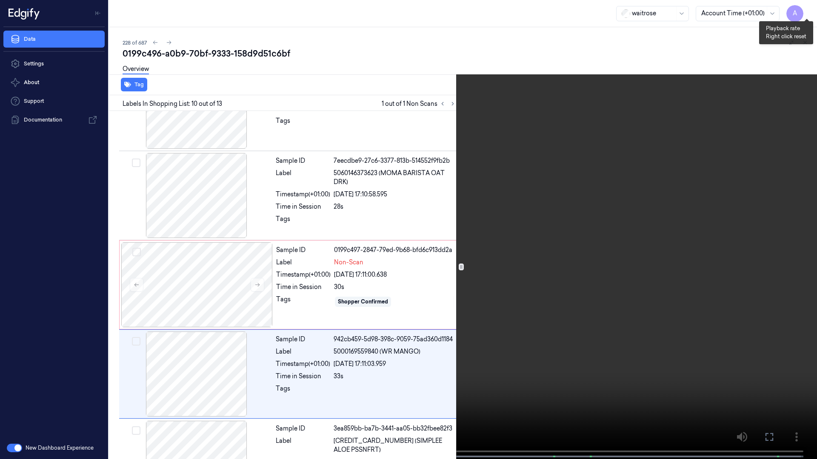
scroll to position [674, 0]
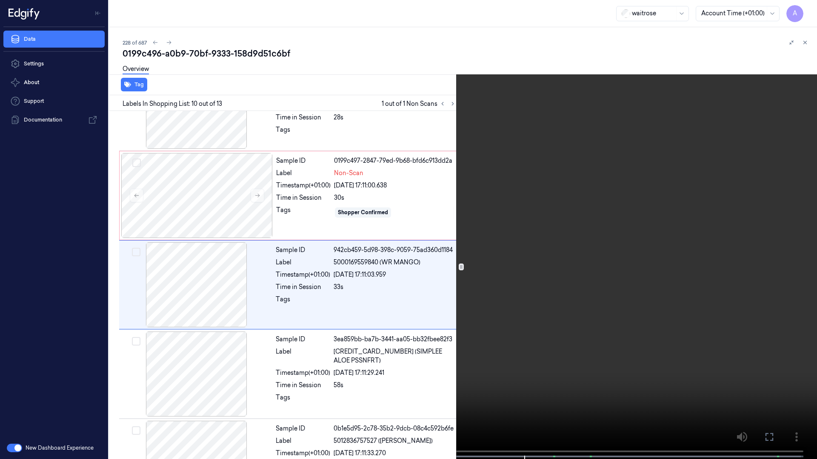
click at [575, 173] on video at bounding box center [408, 230] width 817 height 461
click at [484, 263] on video at bounding box center [408, 230] width 817 height 461
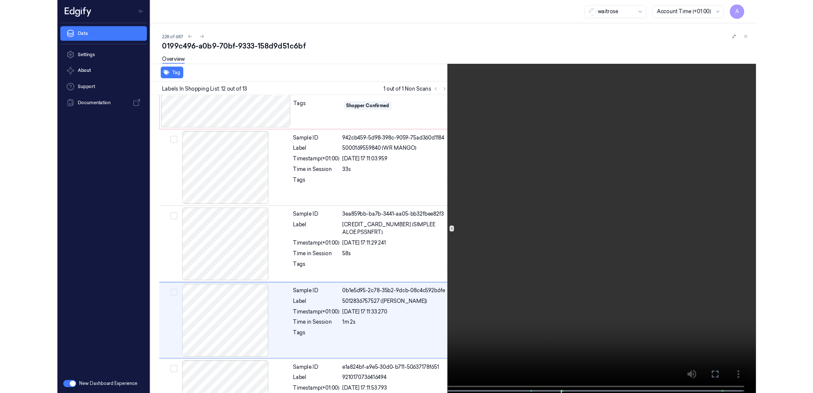
scroll to position [815, 0]
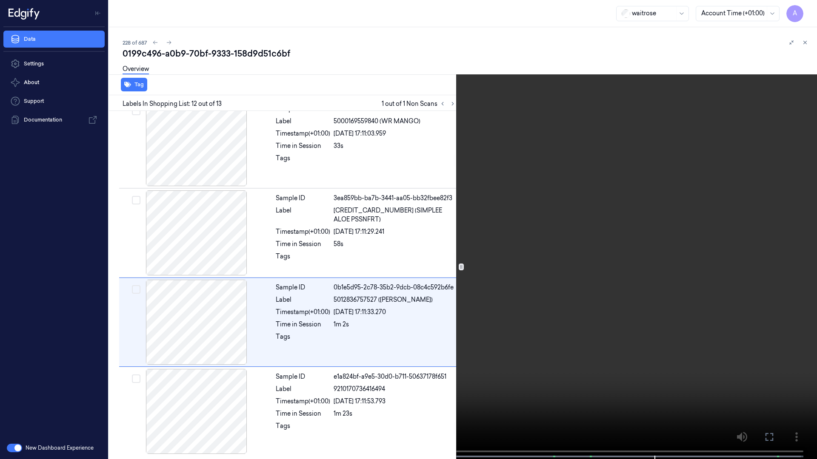
click at [0, 0] on icon at bounding box center [0, 0] width 0 height 0
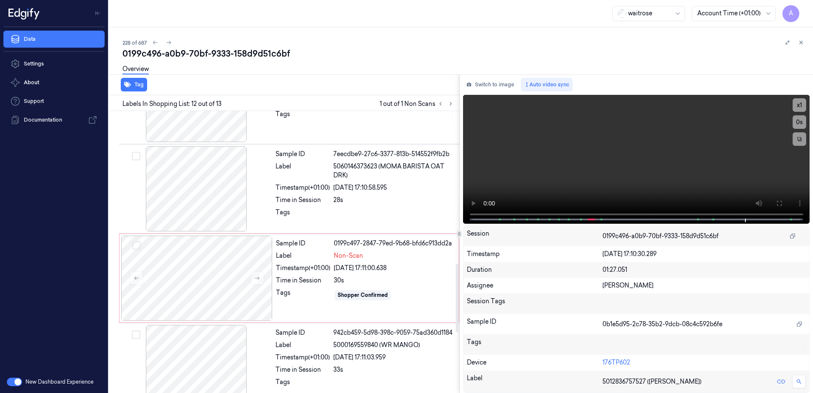
scroll to position [584, 0]
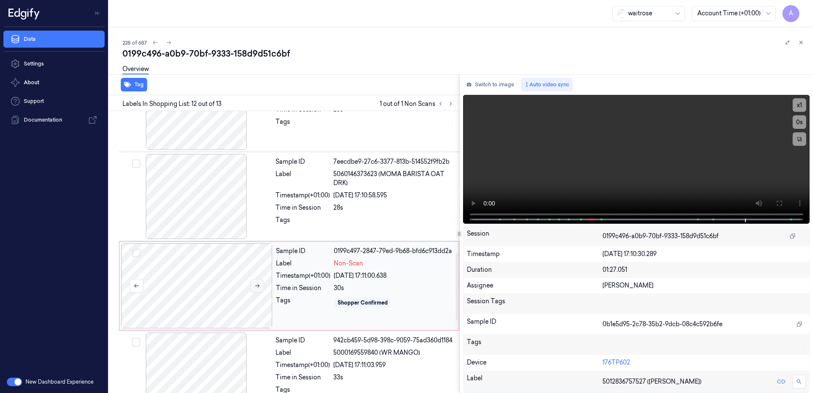
click at [254, 285] on icon at bounding box center [257, 286] width 6 height 6
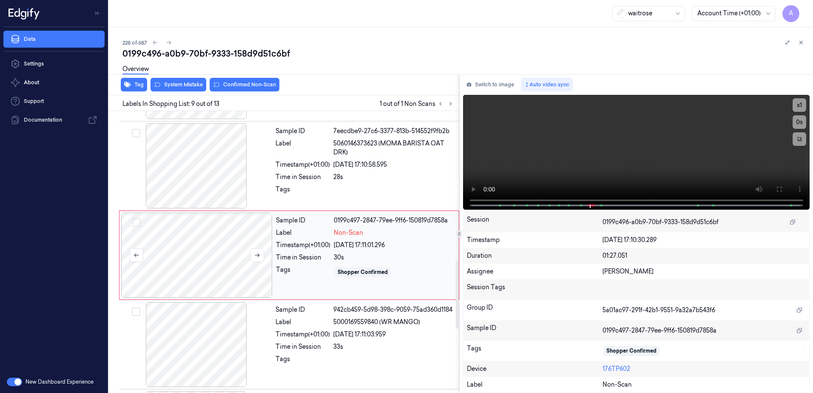
scroll to position [618, 0]
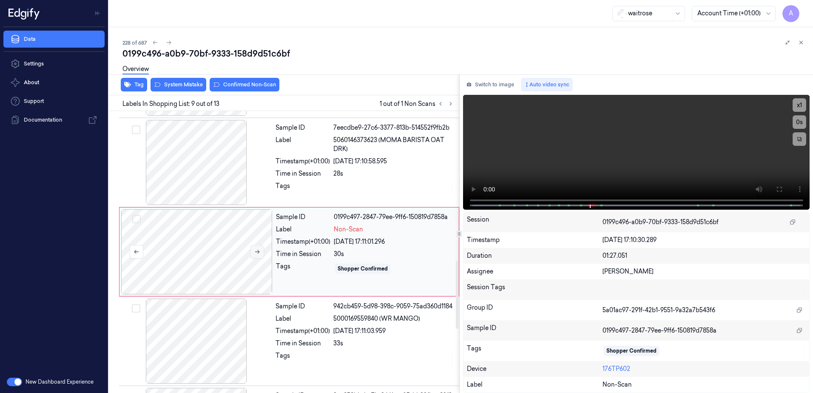
click at [255, 252] on icon at bounding box center [257, 252] width 6 height 6
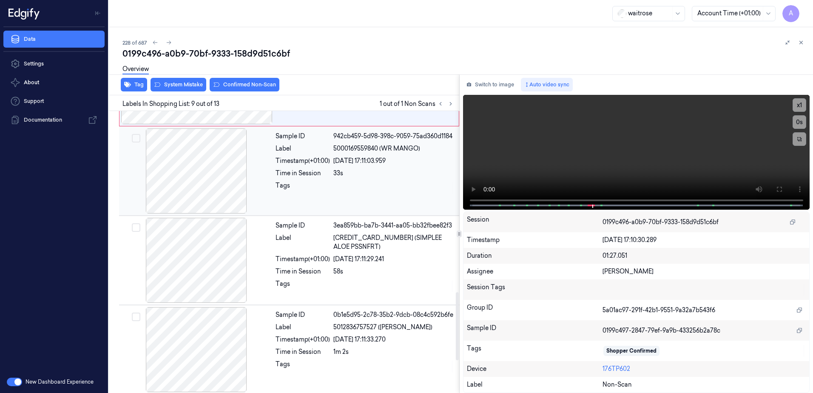
scroll to position [661, 0]
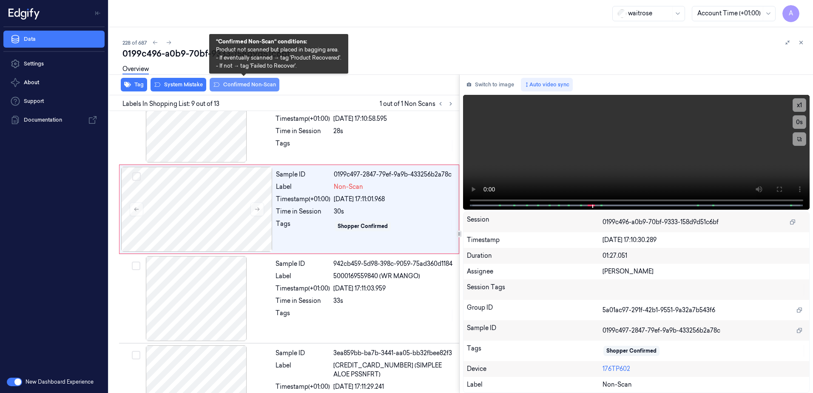
click at [234, 87] on button "Confirmed Non-Scan" at bounding box center [245, 85] width 70 height 14
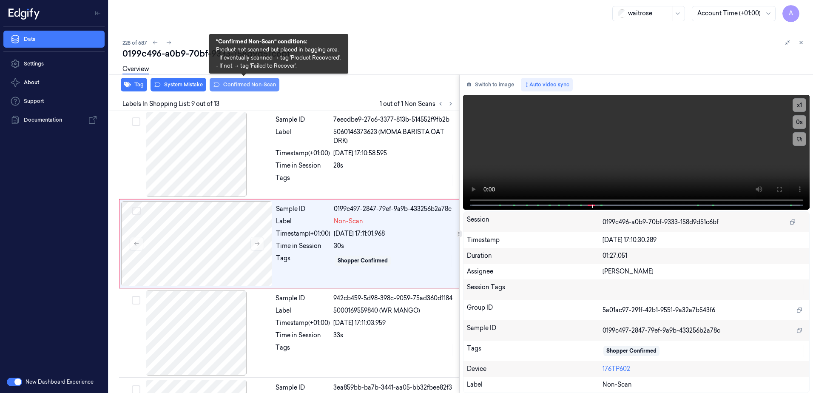
scroll to position [618, 0]
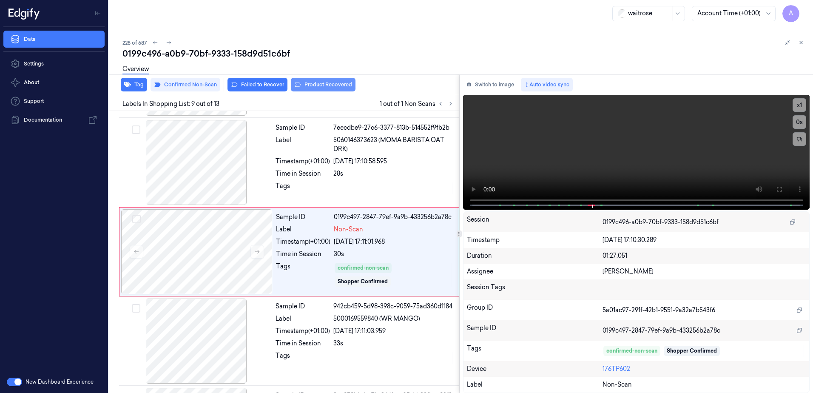
click at [312, 85] on button "Product Recovered" at bounding box center [323, 85] width 65 height 14
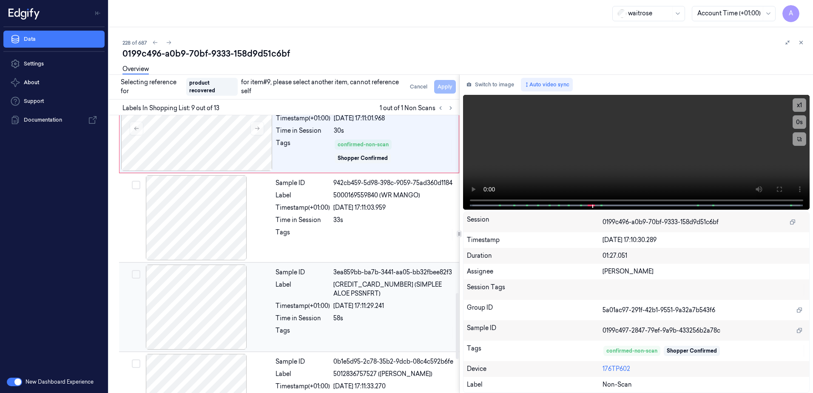
click at [330, 332] on div "Tags" at bounding box center [303, 333] width 54 height 14
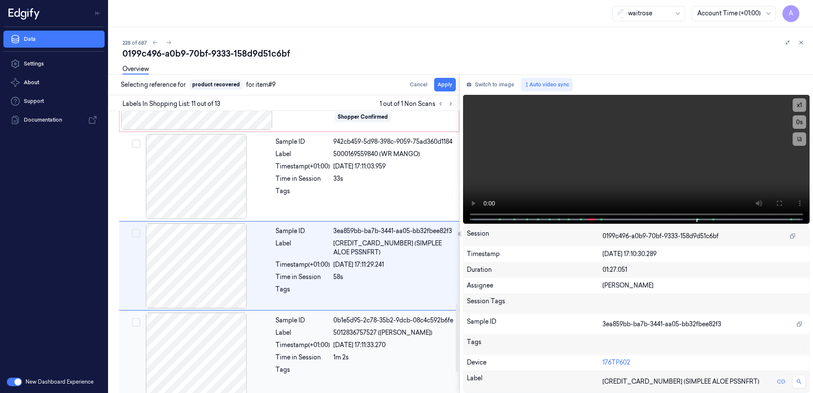
scroll to position [797, 0]
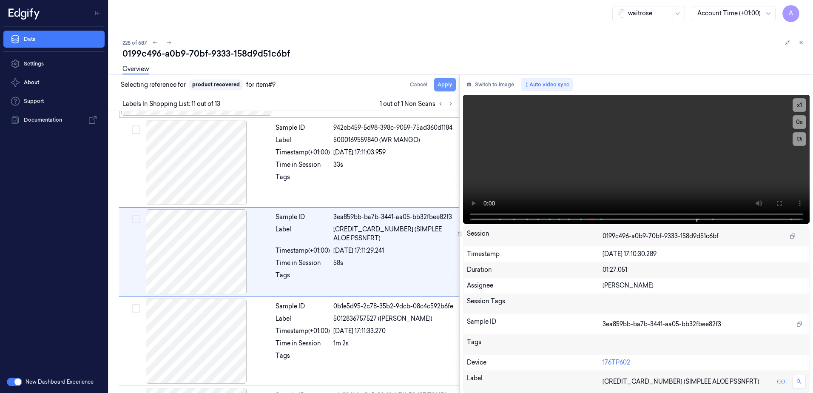
click at [441, 83] on button "Apply" at bounding box center [445, 85] width 22 height 14
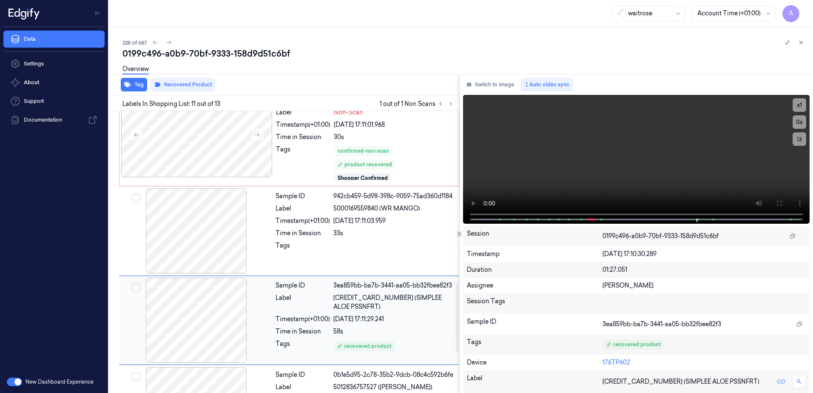
scroll to position [718, 0]
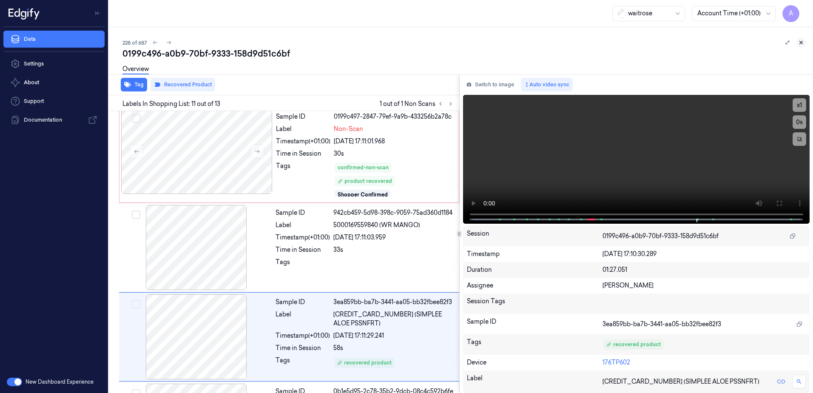
click at [802, 44] on icon at bounding box center [801, 43] width 6 height 6
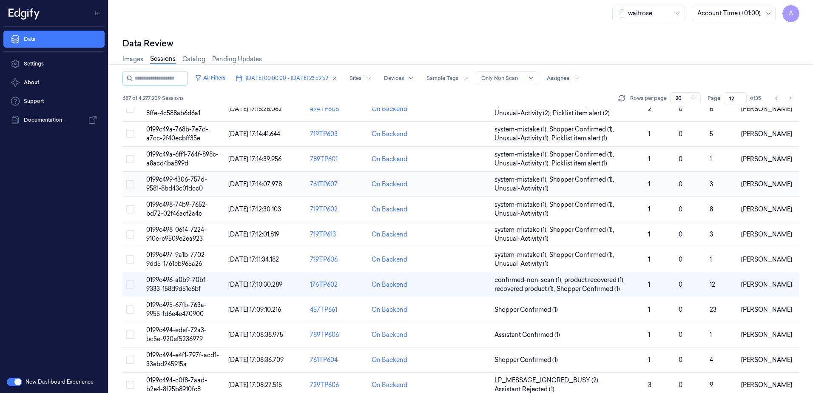
scroll to position [43, 0]
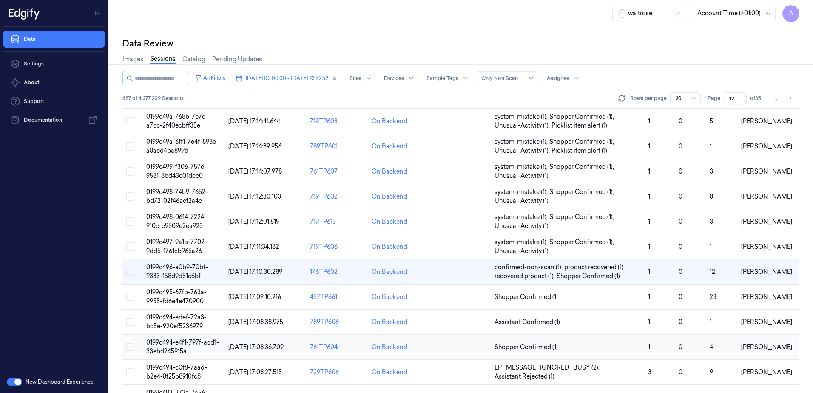
click at [168, 345] on span "0199c494-e4f1-797f-acd1-33ebd245915a" at bounding box center [182, 347] width 73 height 17
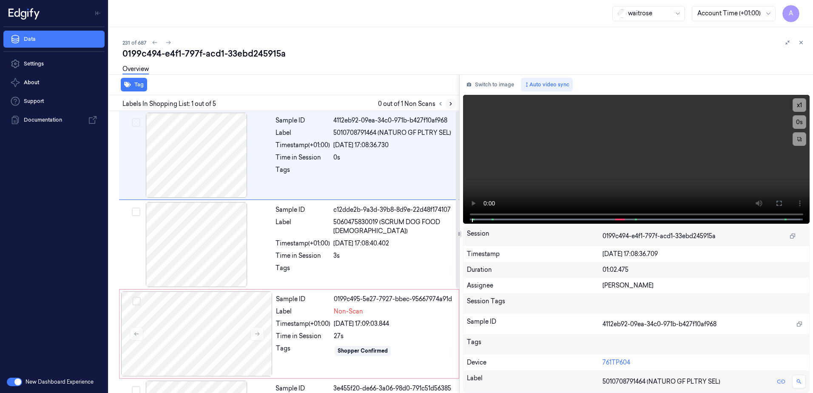
click at [449, 105] on icon at bounding box center [451, 104] width 6 height 6
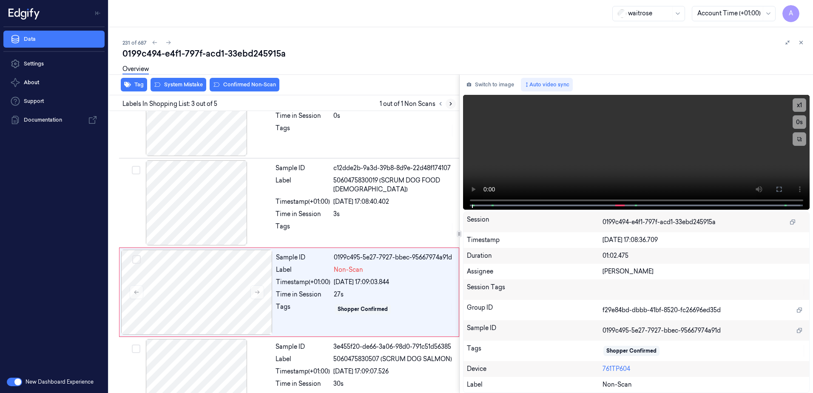
scroll to position [82, 0]
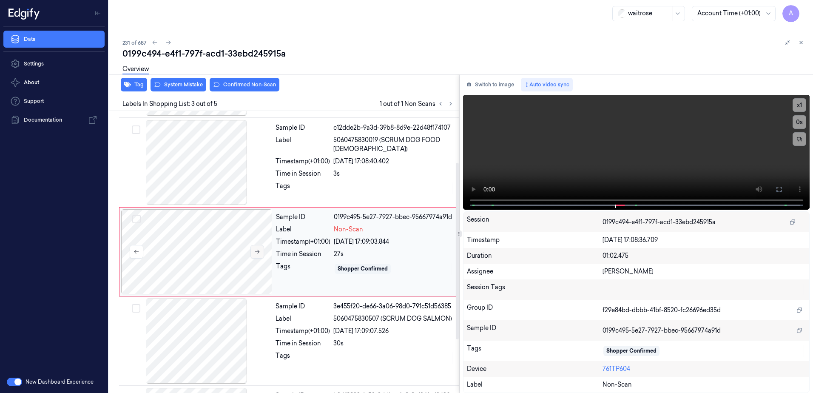
click at [258, 251] on icon at bounding box center [257, 252] width 6 height 6
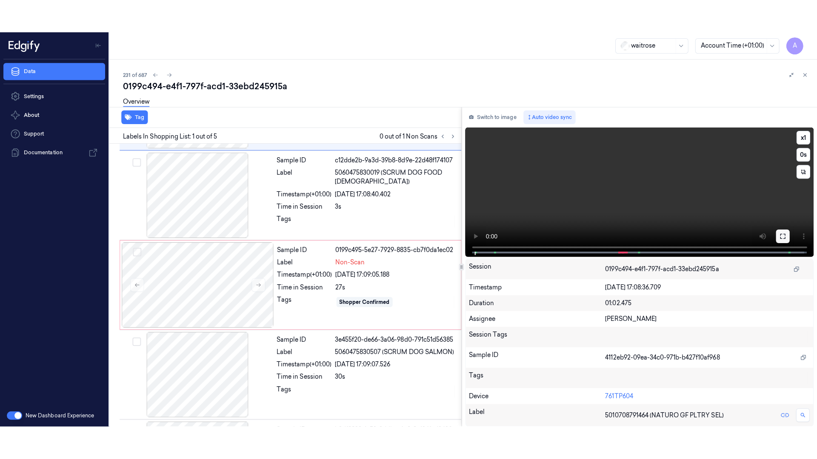
scroll to position [0, 0]
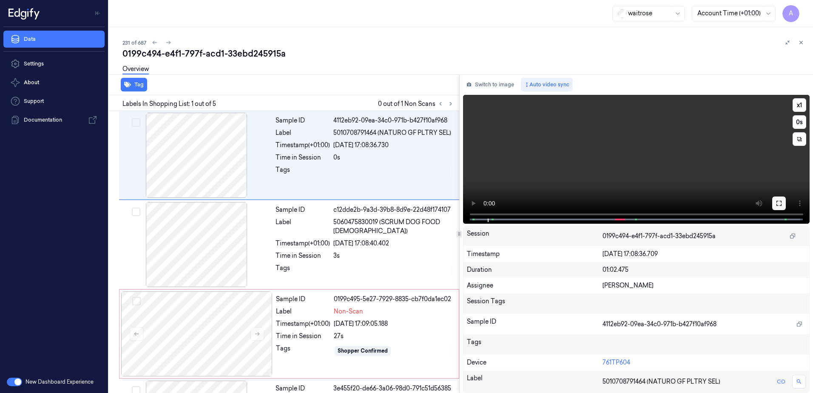
click at [778, 199] on button at bounding box center [779, 204] width 14 height 14
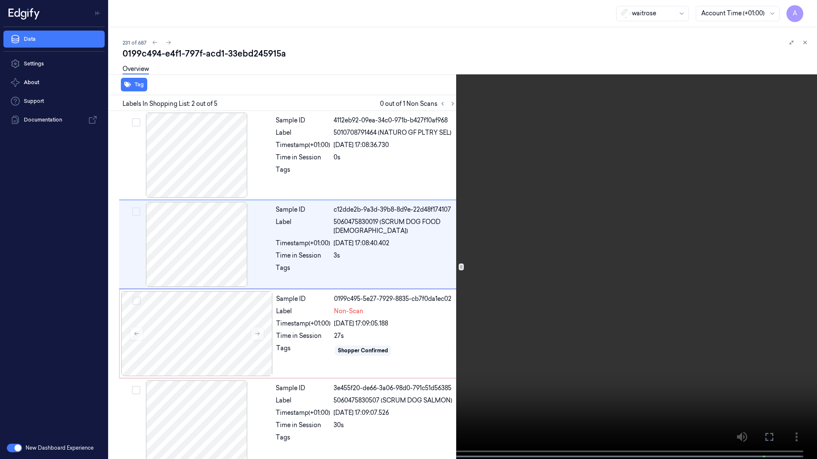
drag, startPoint x: 770, startPoint y: 434, endPoint x: 769, endPoint y: 390, distance: 44.3
click at [0, 0] on icon at bounding box center [0, 0] width 0 height 0
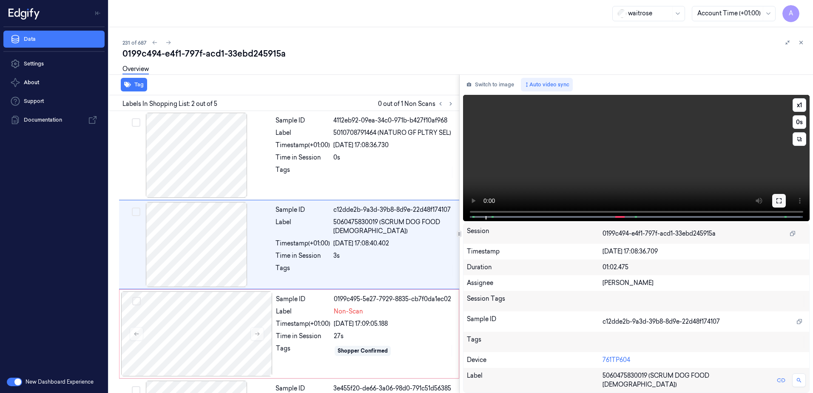
click at [778, 204] on icon at bounding box center [779, 200] width 7 height 7
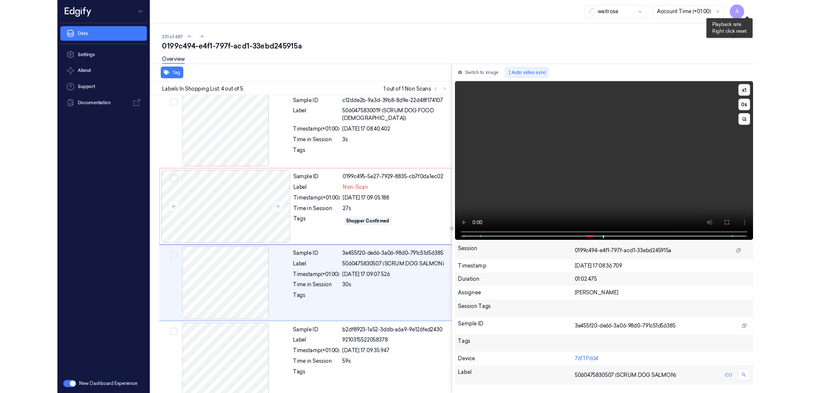
scroll to position [101, 0]
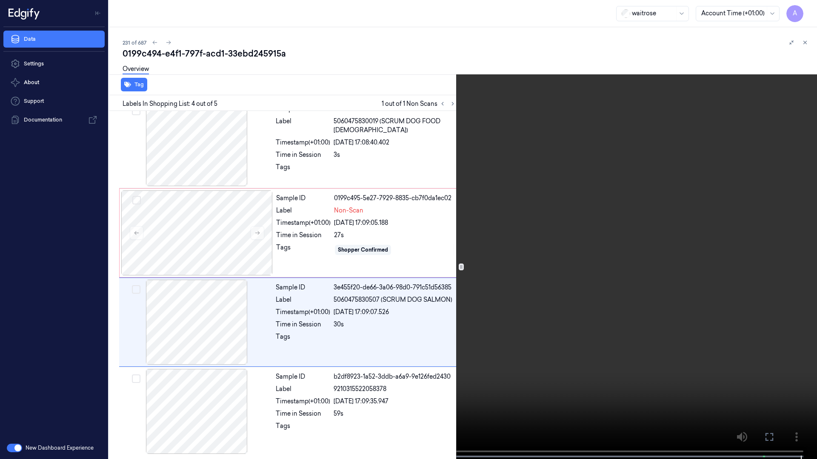
click at [0, 0] on icon at bounding box center [0, 0] width 0 height 0
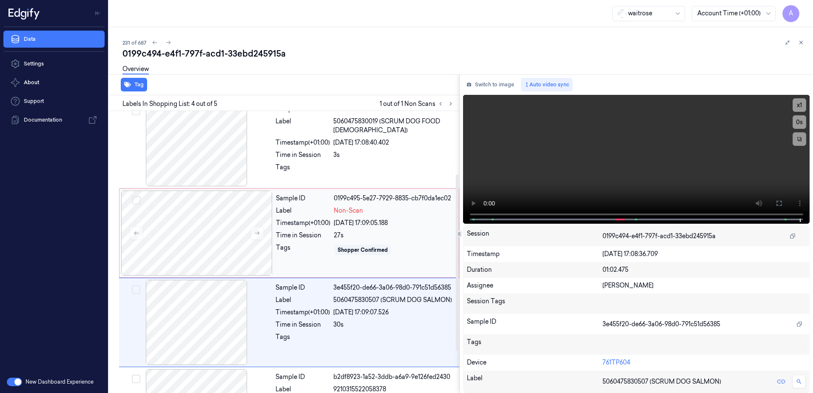
click at [303, 263] on div "Sample ID 0199c495-5e27-7929-8835-cb7f0da1ec02 Label Non-Scan Timestamp (+01:00…" at bounding box center [365, 233] width 185 height 85
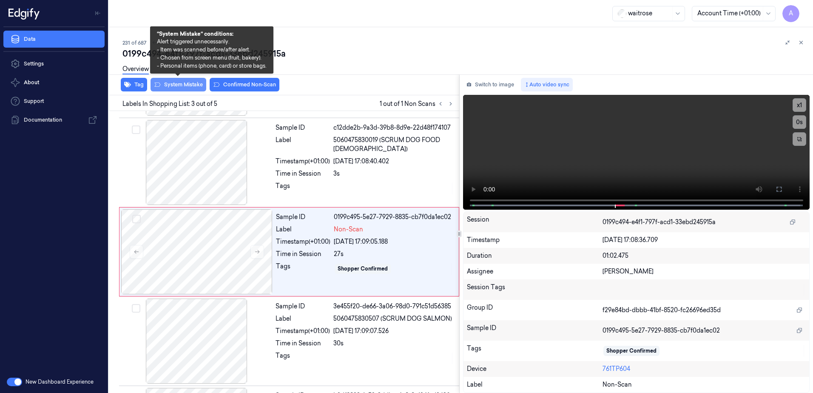
click at [182, 88] on button "System Mistake" at bounding box center [179, 85] width 56 height 14
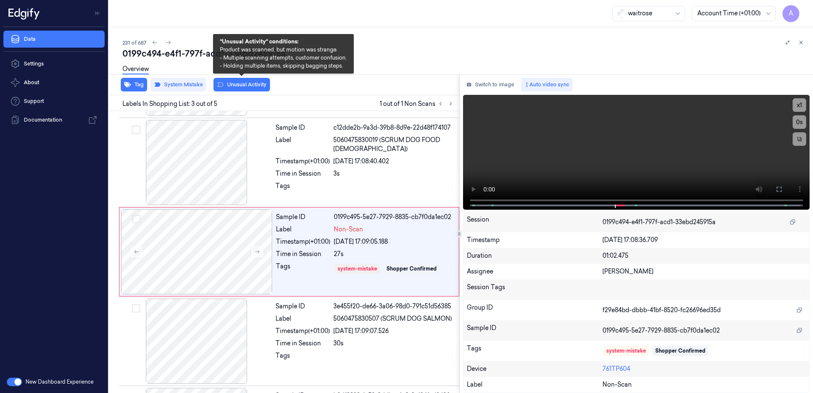
click at [236, 88] on button "Unusual Activity" at bounding box center [242, 85] width 57 height 14
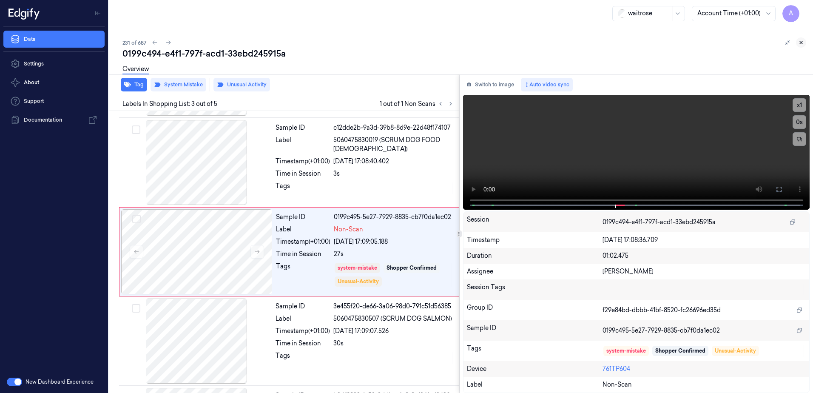
click at [803, 44] on icon at bounding box center [801, 43] width 6 height 6
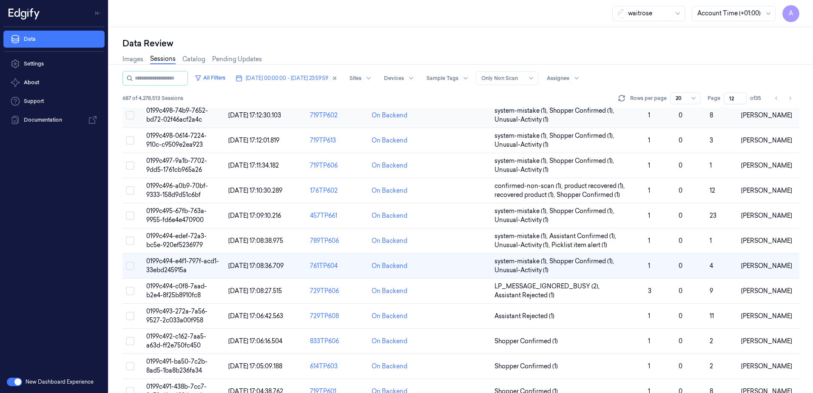
scroll to position [170, 0]
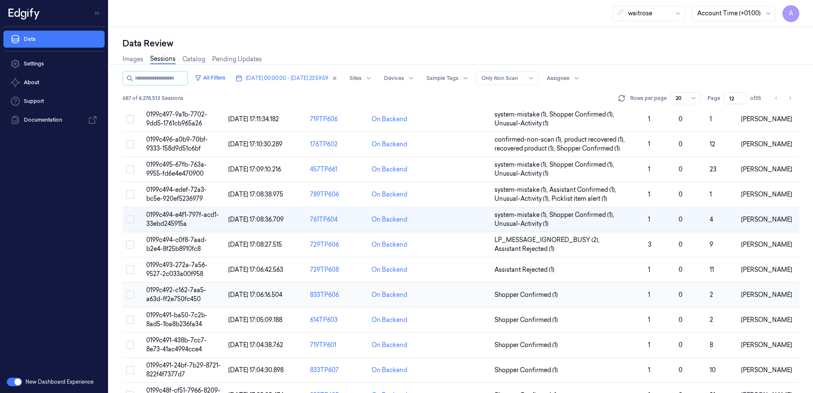
click at [177, 293] on span "0199c492-c162-7aa5-a63d-ff2e750fc450" at bounding box center [176, 294] width 60 height 17
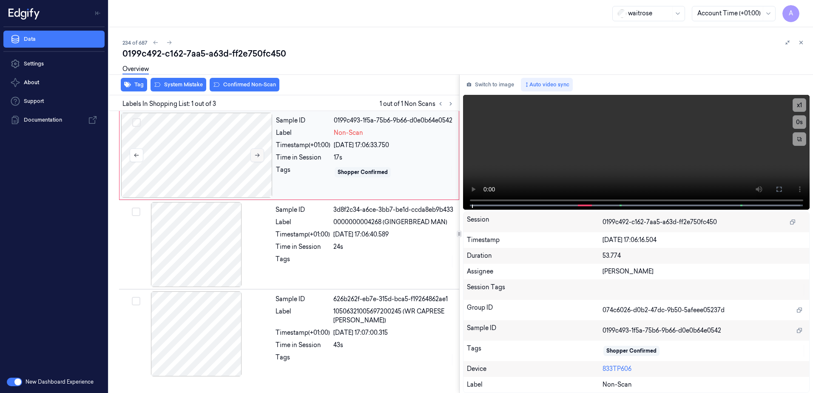
click at [260, 155] on button at bounding box center [258, 155] width 14 height 14
click at [259, 157] on icon at bounding box center [257, 155] width 6 height 6
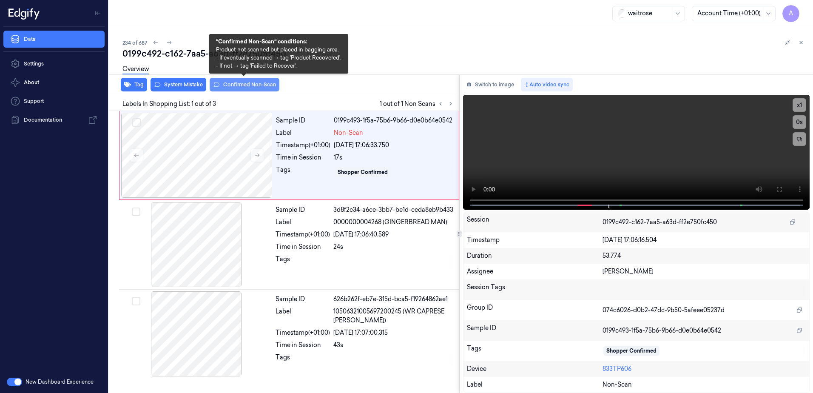
click at [249, 89] on button "Confirmed Non-Scan" at bounding box center [245, 85] width 70 height 14
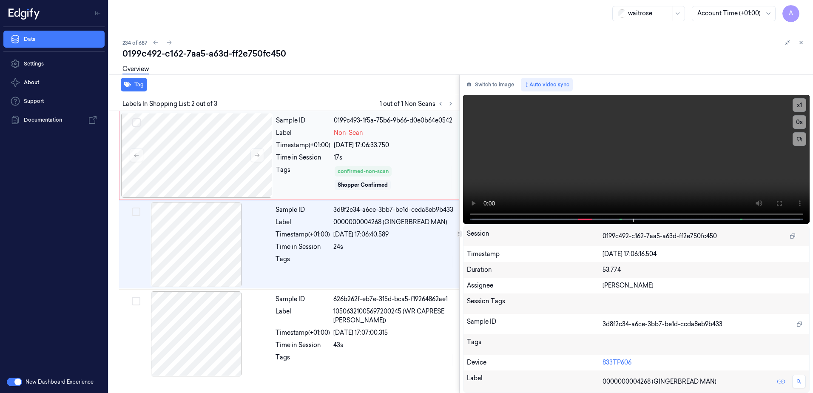
click at [309, 184] on div "Tags" at bounding box center [303, 178] width 54 height 26
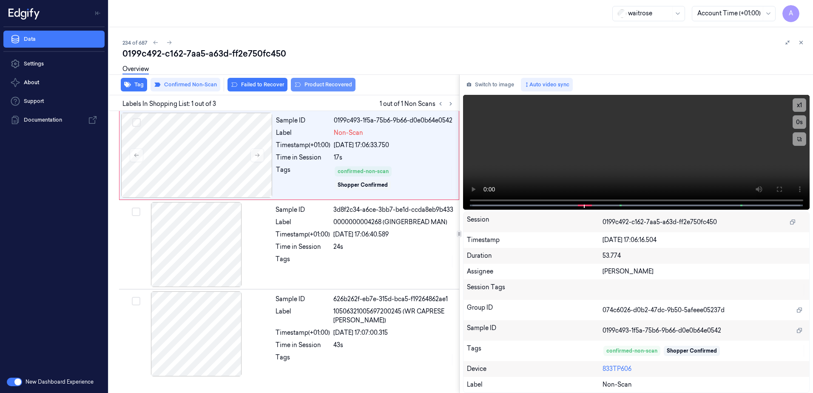
click at [308, 86] on button "Product Recovered" at bounding box center [323, 85] width 65 height 14
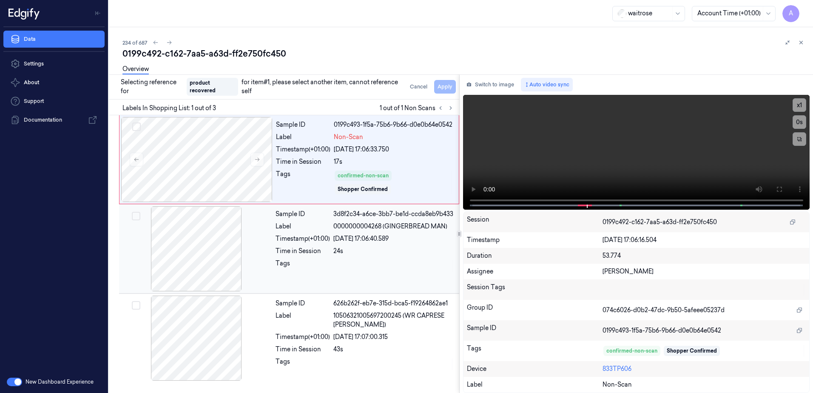
click at [385, 265] on div at bounding box center [393, 266] width 121 height 14
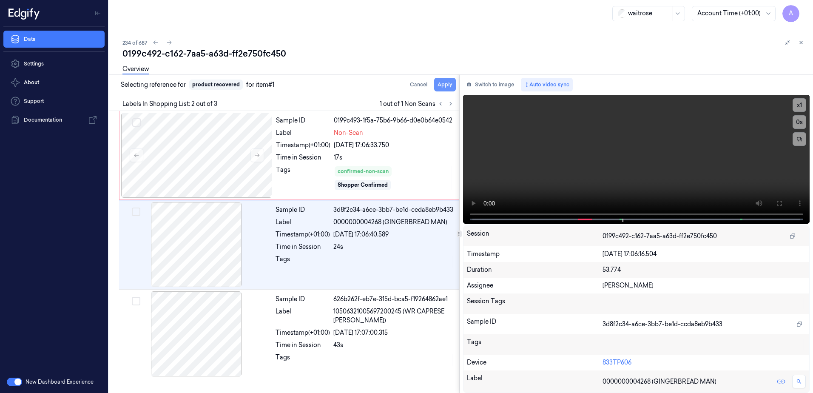
click at [446, 88] on button "Apply" at bounding box center [445, 85] width 22 height 14
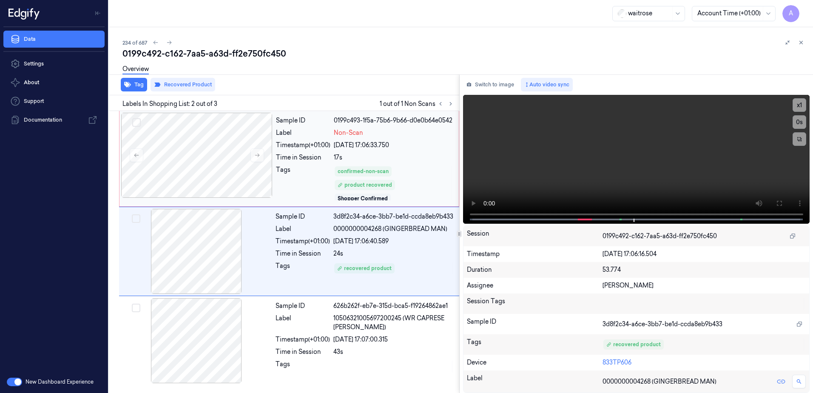
click at [418, 176] on div "confirmed-non-scan product recovered Shopper Confirmed" at bounding box center [394, 183] width 120 height 36
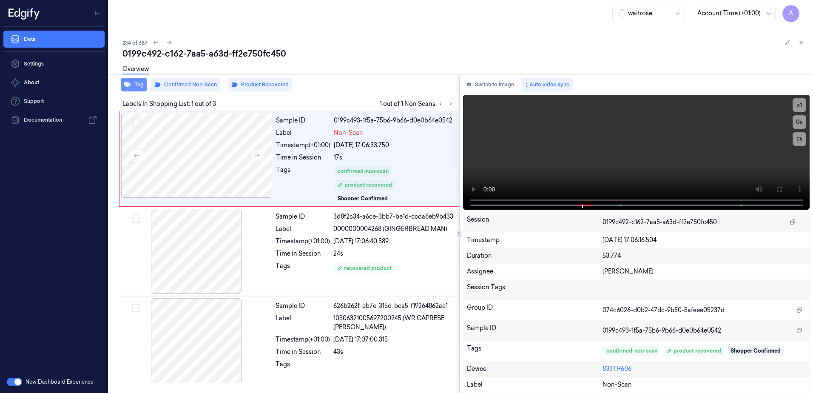
click at [134, 86] on button "Tag" at bounding box center [134, 85] width 26 height 14
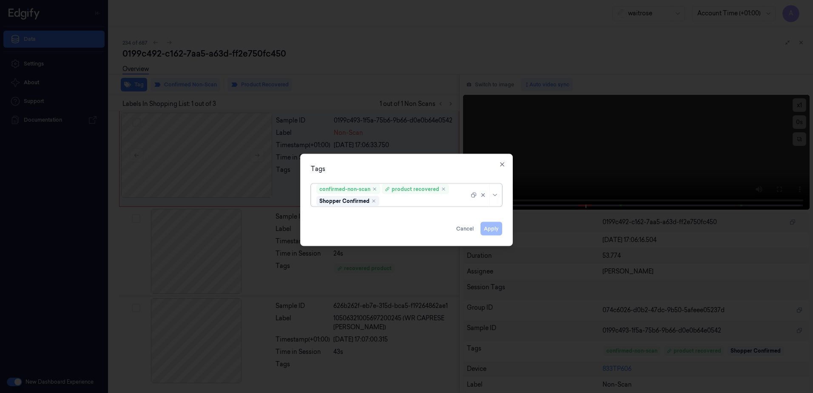
click at [427, 202] on div at bounding box center [425, 201] width 88 height 9
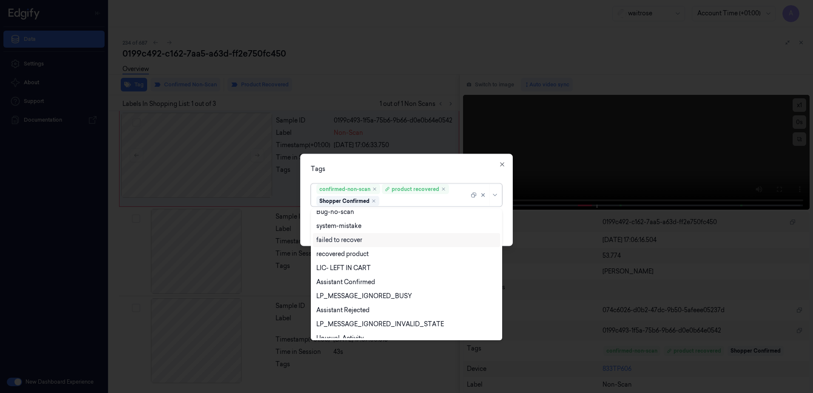
scroll to position [111, 0]
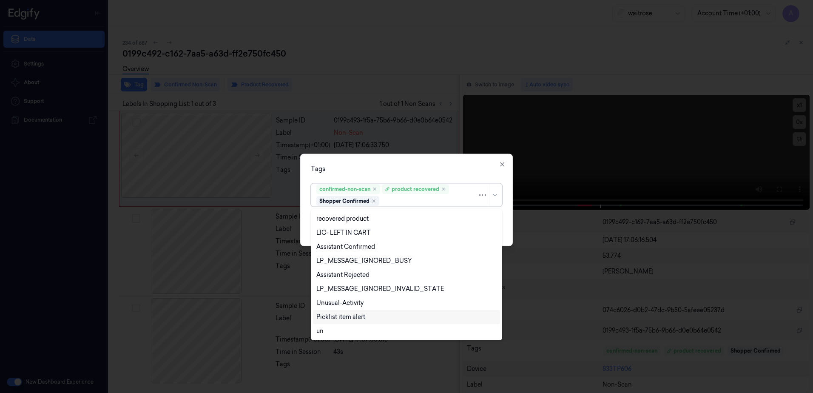
click at [353, 316] on div "Picklist item alert" at bounding box center [340, 317] width 49 height 9
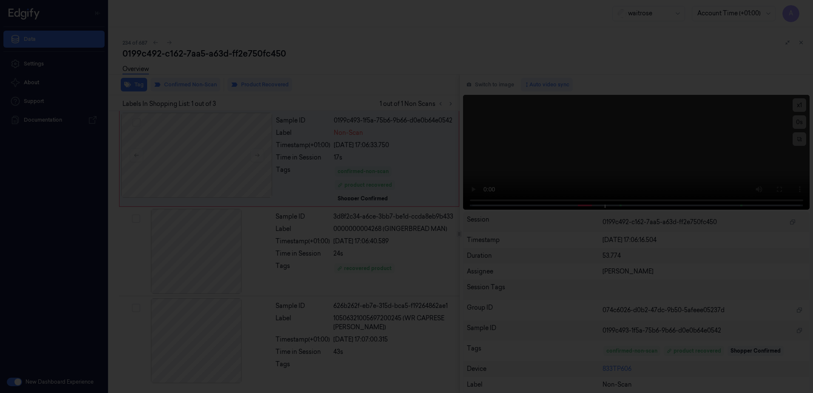
click at [437, 149] on div at bounding box center [406, 196] width 813 height 393
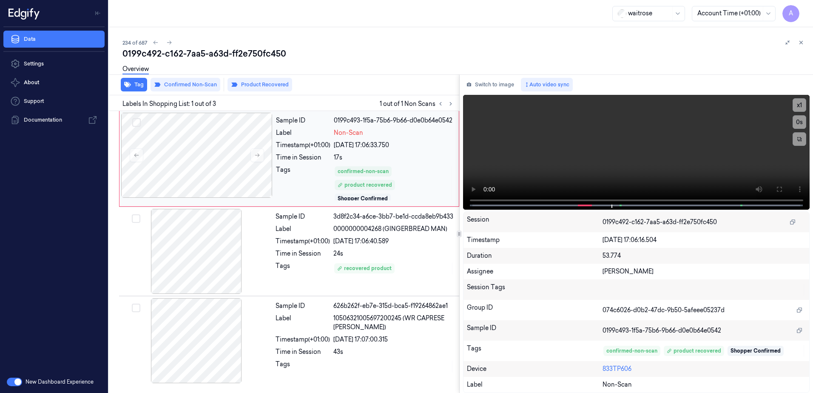
click at [422, 158] on div "17s" at bounding box center [394, 157] width 120 height 9
click at [133, 87] on button "Tag" at bounding box center [134, 85] width 26 height 14
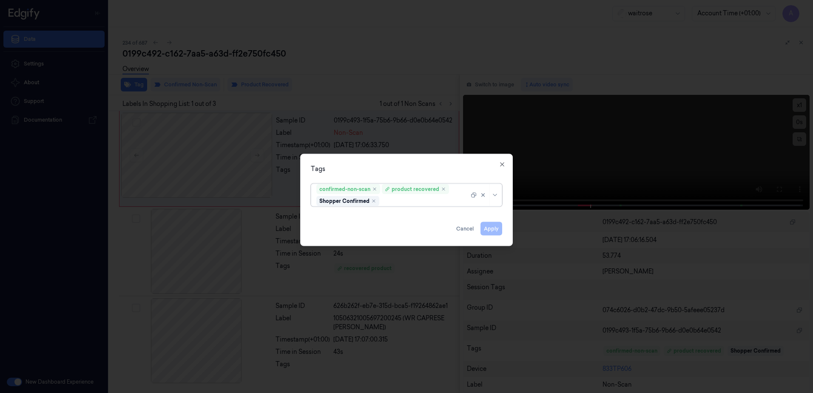
click at [399, 200] on div at bounding box center [425, 201] width 88 height 9
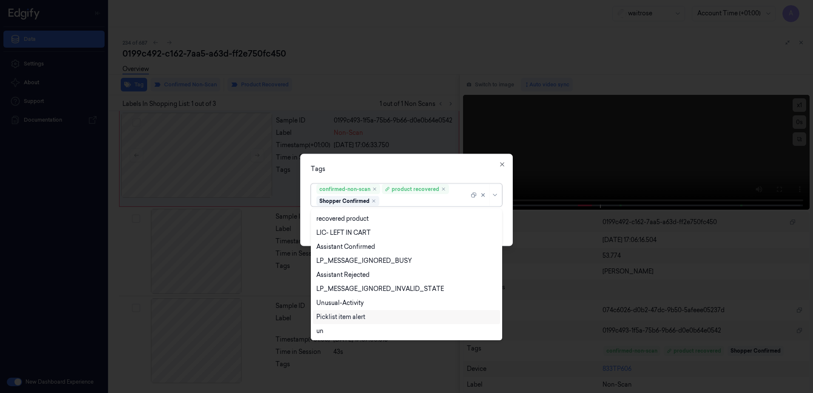
click at [357, 313] on div "Picklist item alert" at bounding box center [340, 317] width 49 height 9
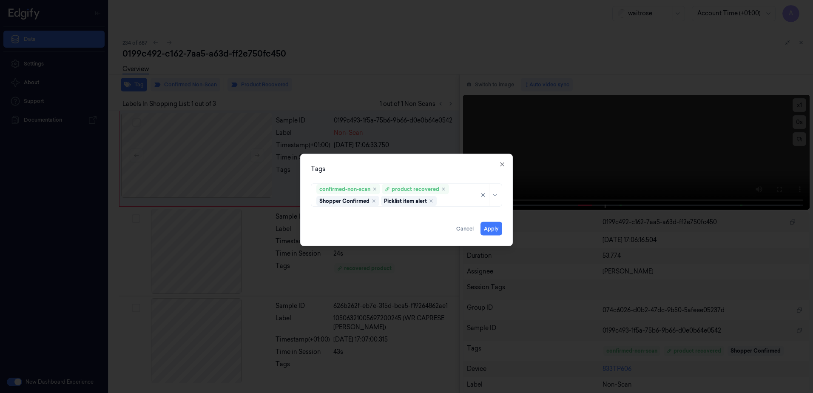
click at [440, 173] on div "Tags" at bounding box center [406, 169] width 191 height 9
click at [488, 225] on button "Apply" at bounding box center [492, 229] width 22 height 14
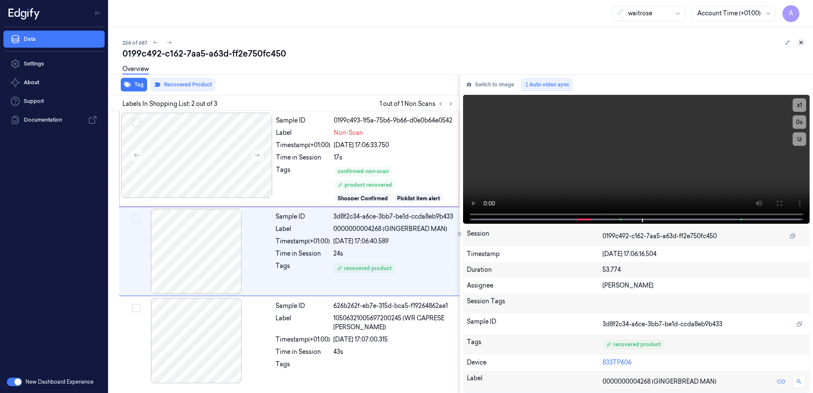
click at [800, 42] on icon at bounding box center [801, 43] width 6 height 6
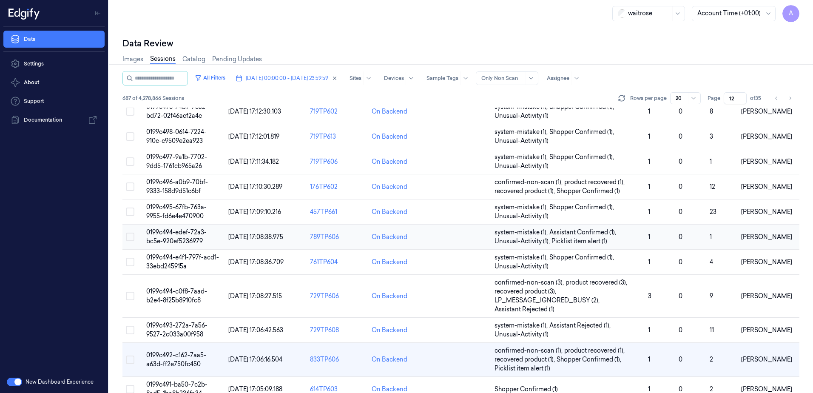
scroll to position [268, 0]
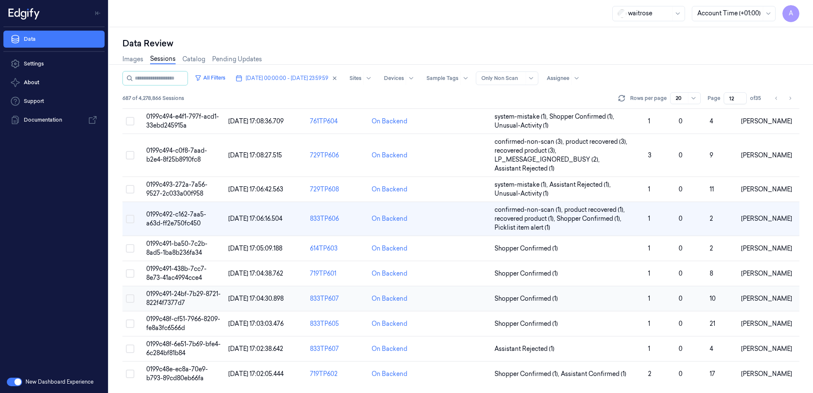
click at [179, 296] on span "0199c491-24bf-7b29-8721-822f4f7377d7" at bounding box center [183, 298] width 74 height 17
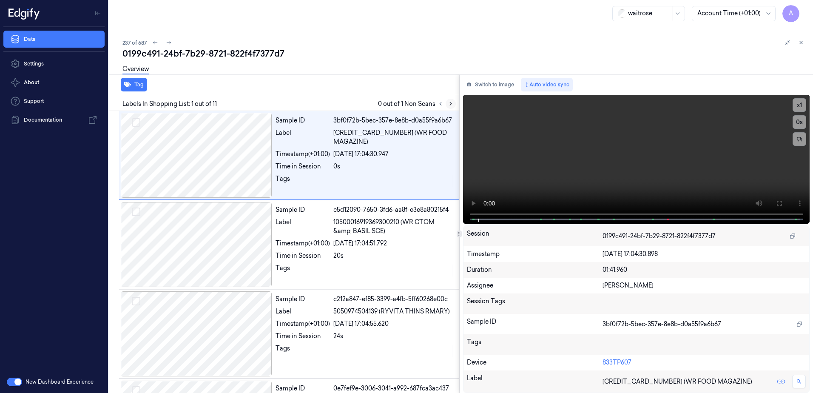
click at [453, 105] on icon at bounding box center [451, 104] width 6 height 6
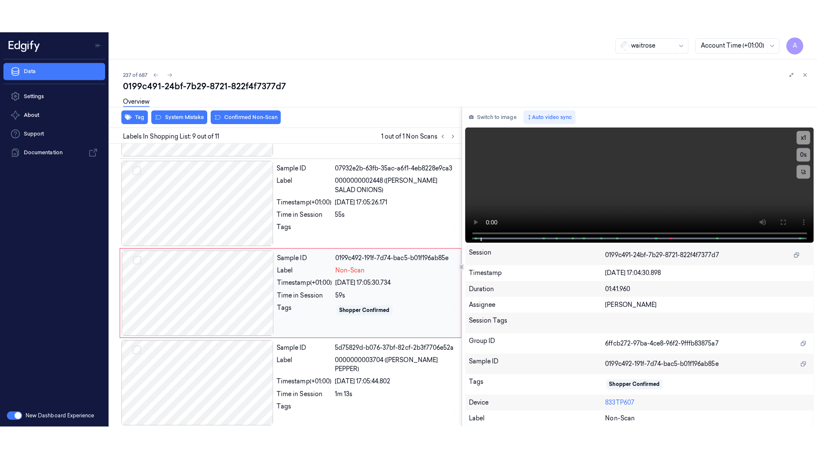
scroll to position [618, 0]
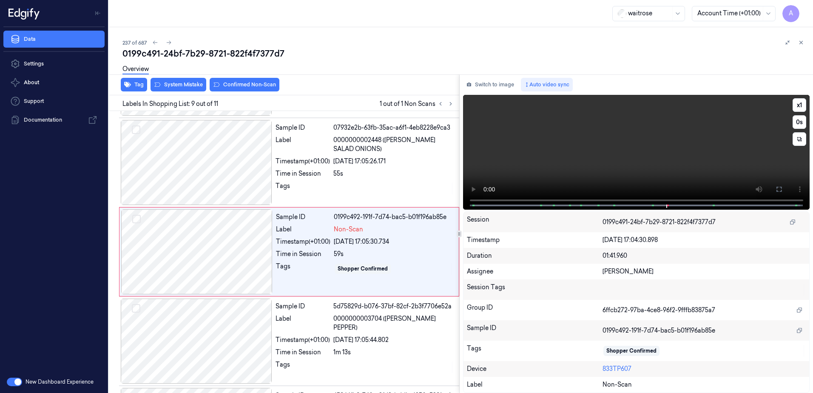
click at [631, 151] on video at bounding box center [636, 152] width 347 height 115
click at [781, 189] on icon at bounding box center [779, 189] width 7 height 7
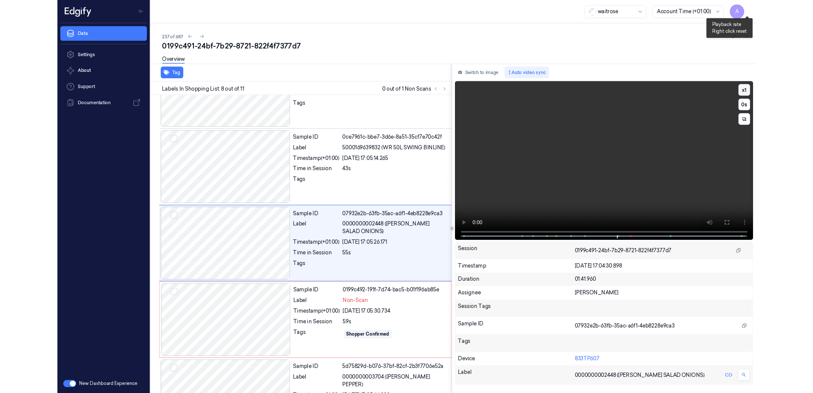
scroll to position [496, 0]
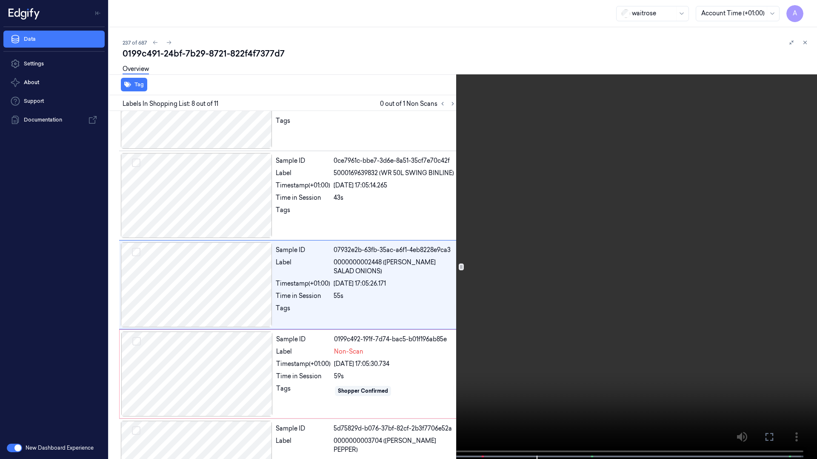
drag, startPoint x: 768, startPoint y: 437, endPoint x: 766, endPoint y: 393, distance: 44.3
click at [0, 0] on icon at bounding box center [0, 0] width 0 height 0
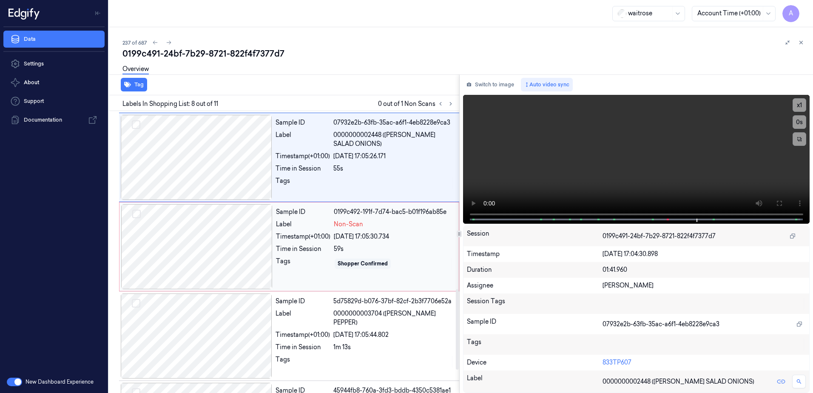
click at [308, 273] on div "Sample ID 0199c492-191f-7d74-bac5-b01f196ab85e Label Non-Scan Timestamp (+01:00…" at bounding box center [365, 246] width 185 height 85
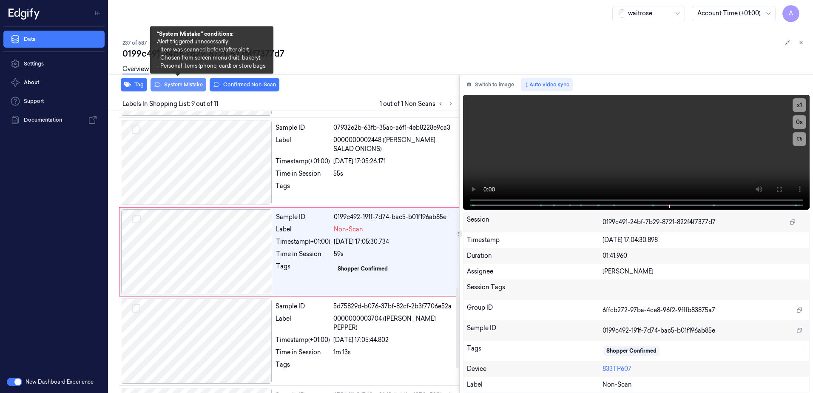
click at [183, 86] on button "System Mistake" at bounding box center [179, 85] width 56 height 14
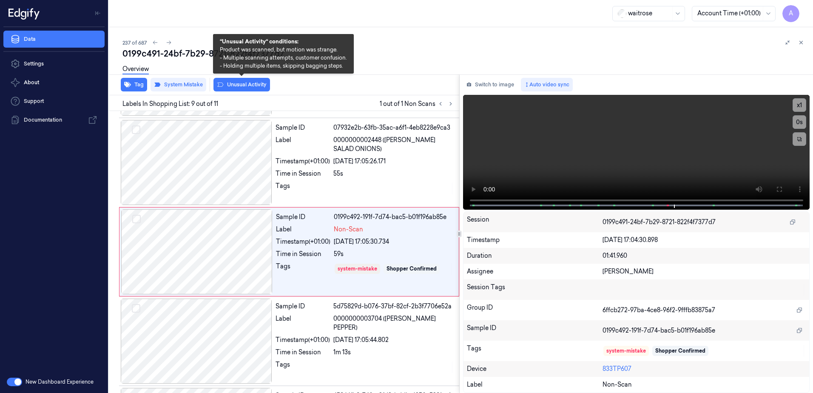
click at [228, 86] on button "Unusual Activity" at bounding box center [242, 85] width 57 height 14
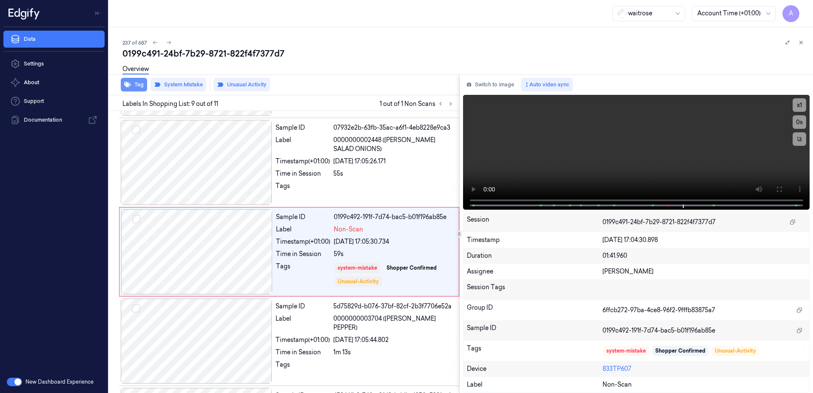
click at [131, 85] on button "Tag" at bounding box center [134, 85] width 26 height 14
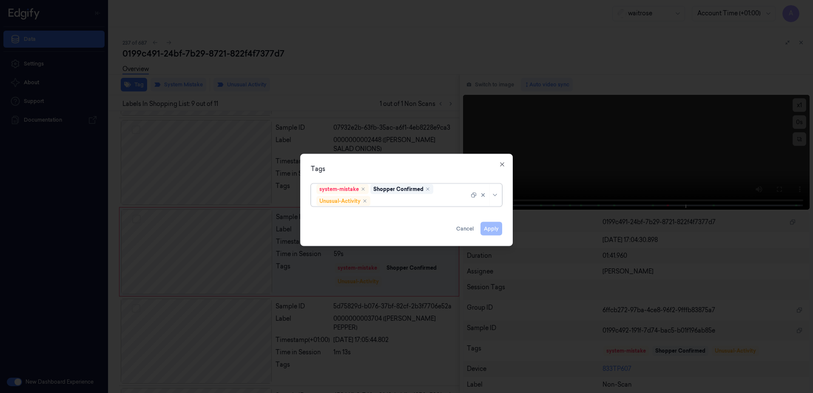
click at [396, 200] on div at bounding box center [420, 201] width 97 height 9
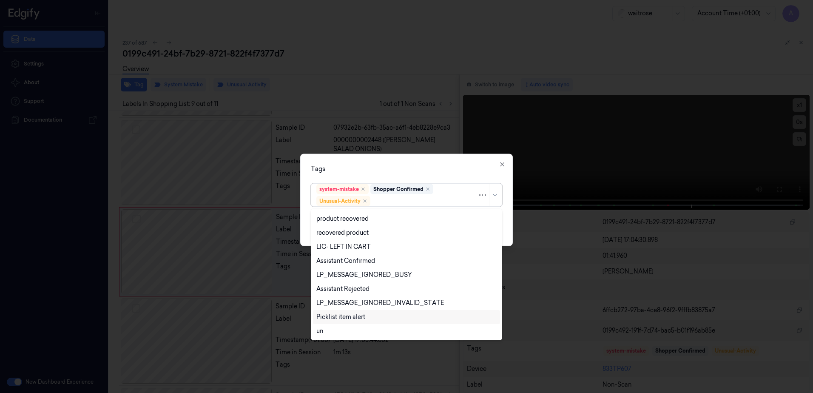
click at [348, 316] on div "Picklist item alert" at bounding box center [340, 317] width 49 height 9
click at [421, 166] on div "Tags" at bounding box center [406, 169] width 191 height 9
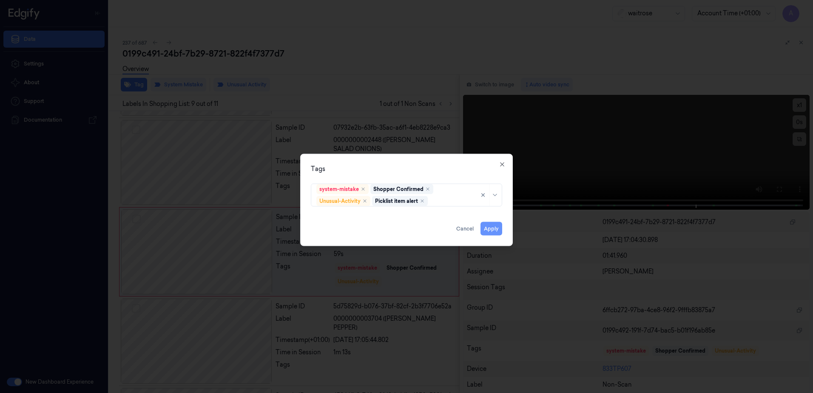
click at [487, 228] on button "Apply" at bounding box center [492, 229] width 22 height 14
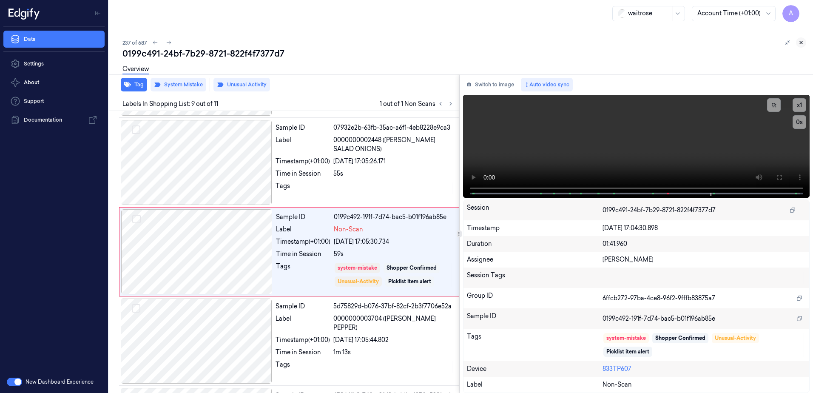
click at [804, 44] on icon at bounding box center [801, 43] width 6 height 6
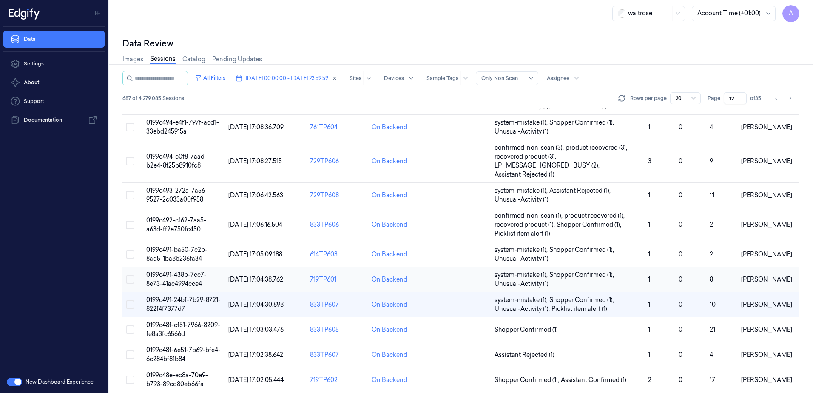
scroll to position [268, 0]
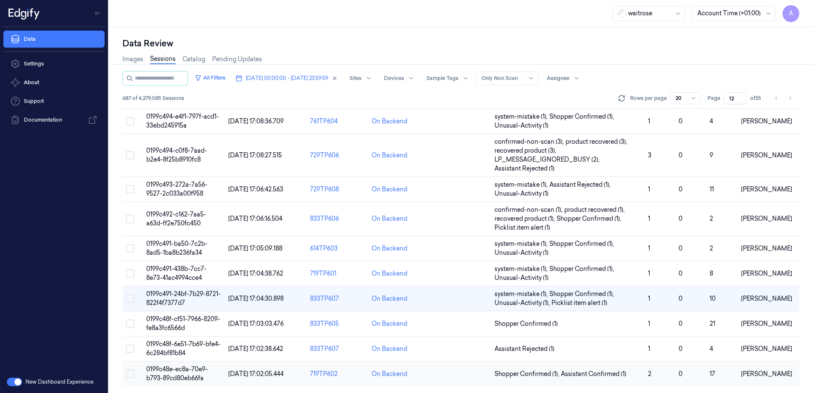
click at [179, 373] on td "0199c48e-ec8a-70e9-b793-89cd80eb66fa" at bounding box center [184, 374] width 82 height 25
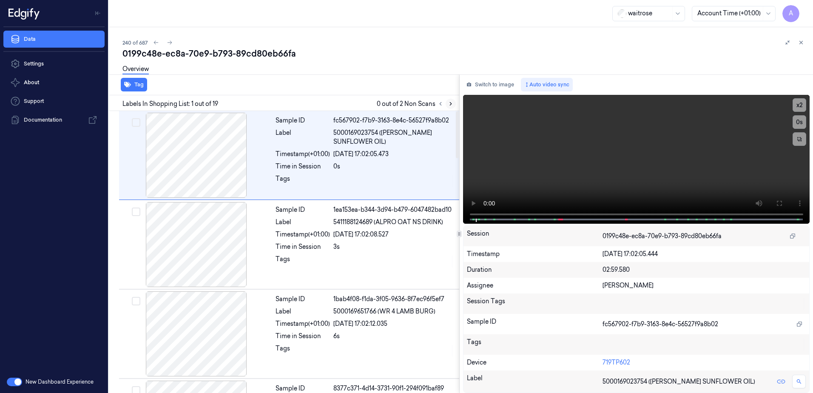
click at [452, 108] on button at bounding box center [451, 104] width 10 height 10
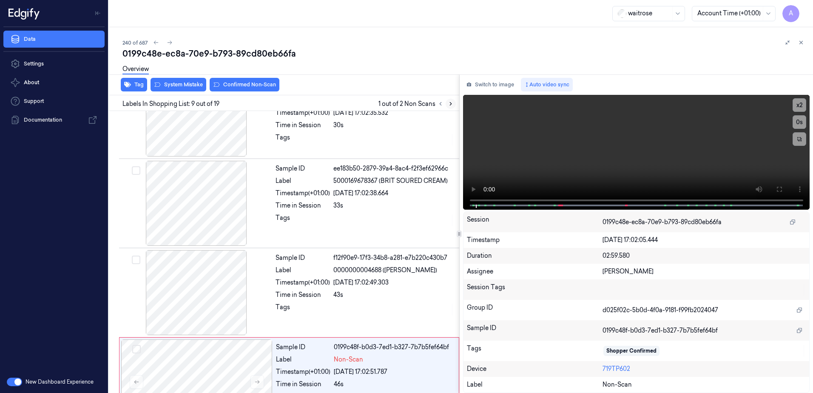
scroll to position [618, 0]
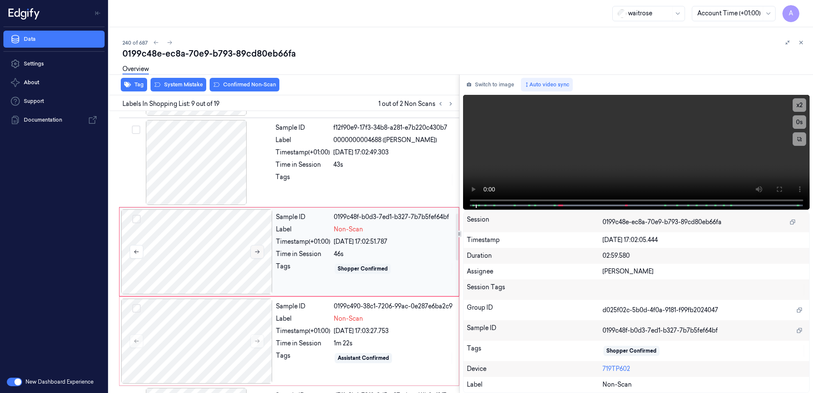
click at [257, 254] on icon at bounding box center [257, 252] width 6 height 6
click at [256, 252] on icon at bounding box center [257, 252] width 6 height 6
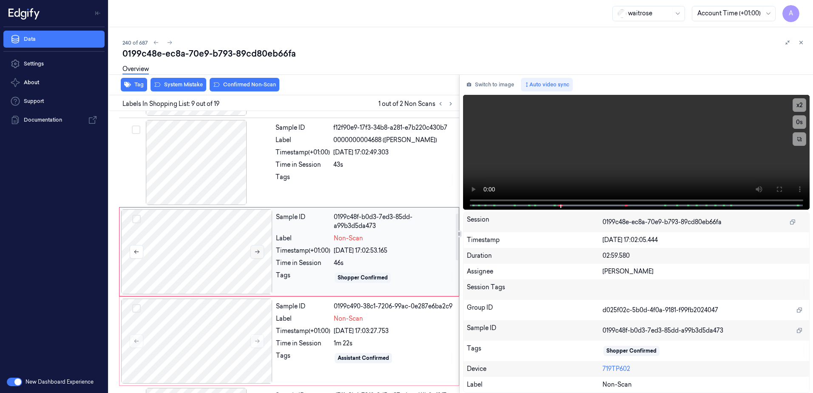
click at [256, 252] on icon at bounding box center [257, 252] width 6 height 6
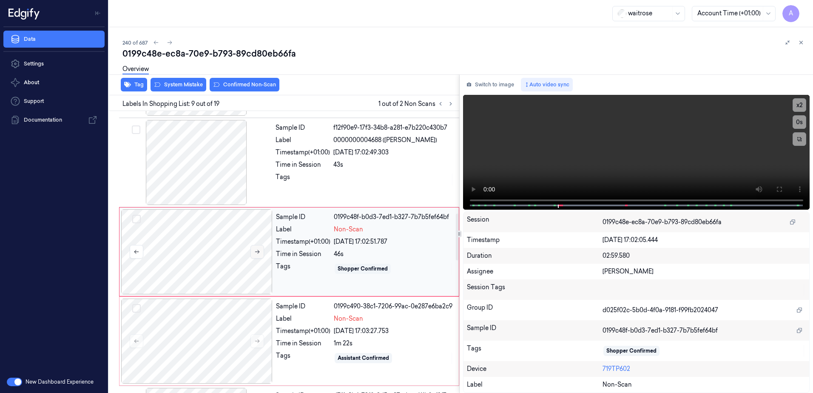
click at [256, 256] on button at bounding box center [258, 252] width 14 height 14
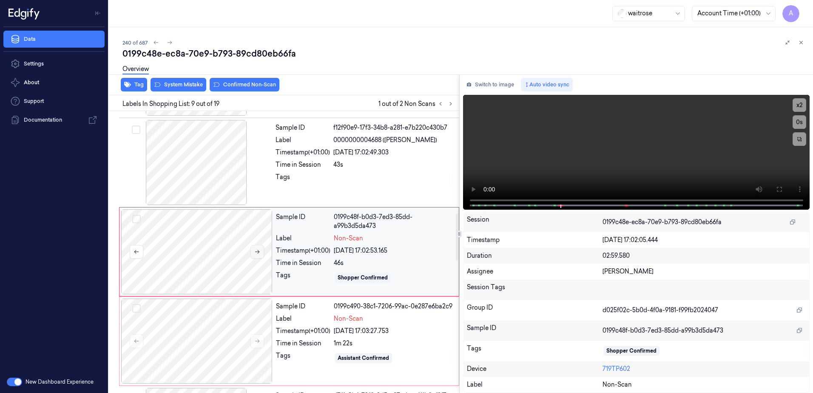
click at [256, 256] on button at bounding box center [258, 252] width 14 height 14
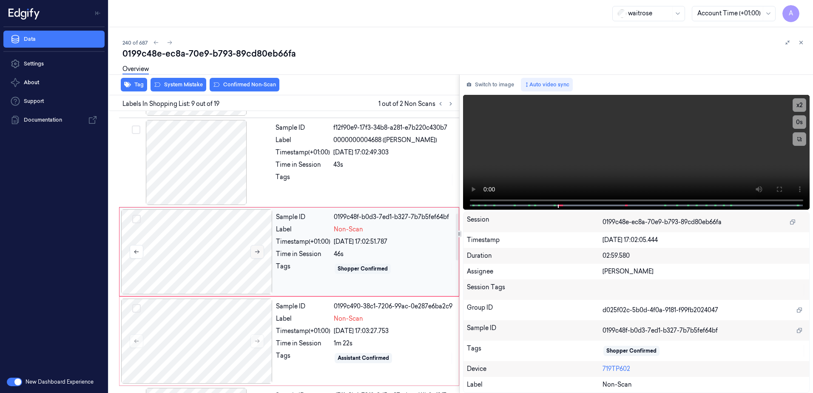
click at [256, 256] on button at bounding box center [258, 252] width 14 height 14
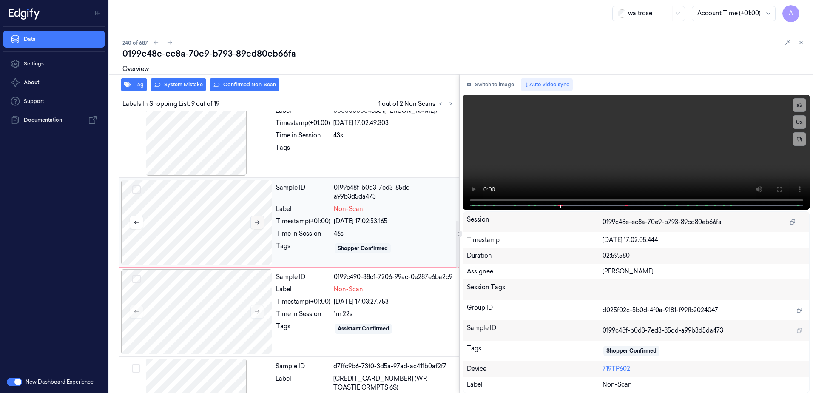
scroll to position [661, 0]
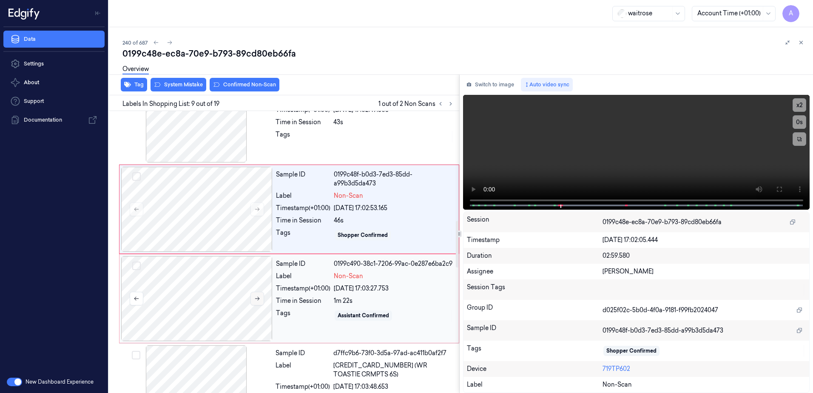
click at [260, 299] on button at bounding box center [258, 299] width 14 height 14
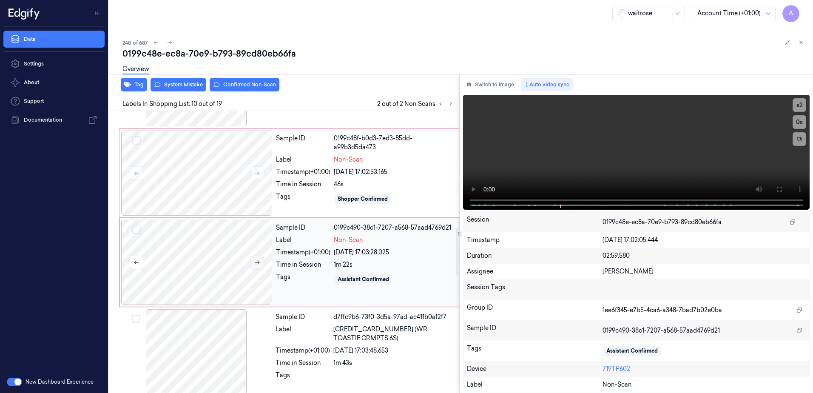
scroll to position [707, 0]
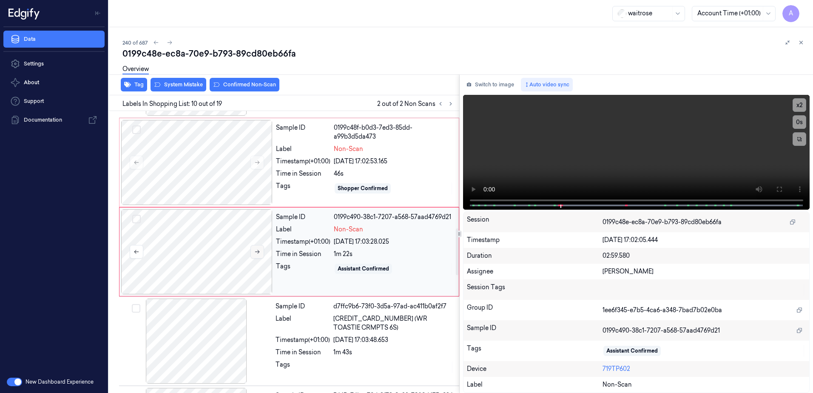
click at [258, 250] on icon at bounding box center [257, 252] width 6 height 6
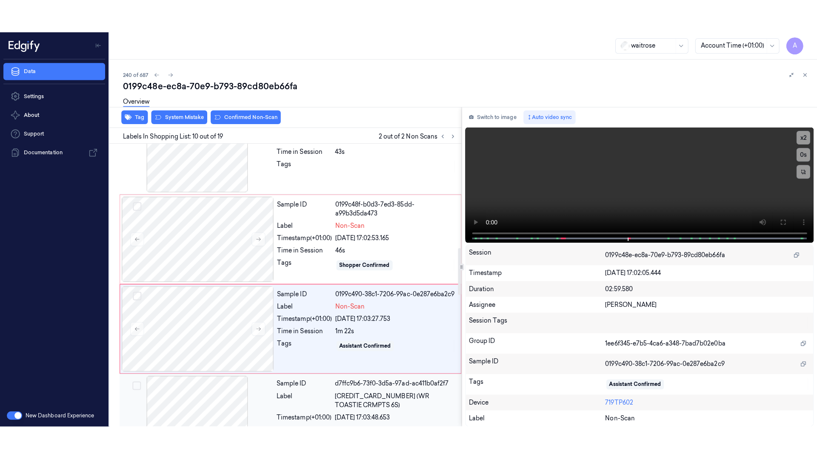
scroll to position [622, 0]
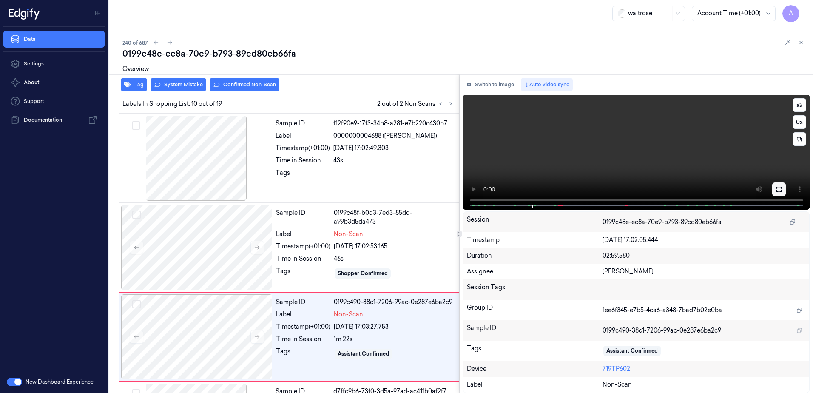
click at [776, 189] on icon at bounding box center [779, 189] width 7 height 7
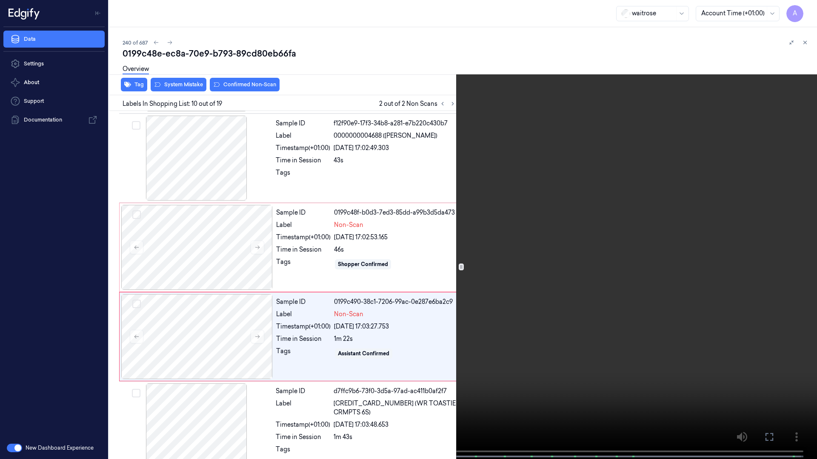
click at [543, 298] on video at bounding box center [408, 230] width 817 height 461
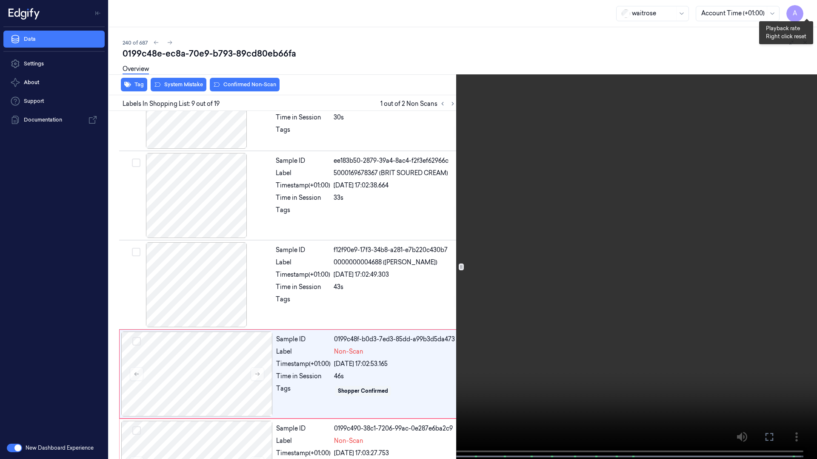
scroll to position [585, 0]
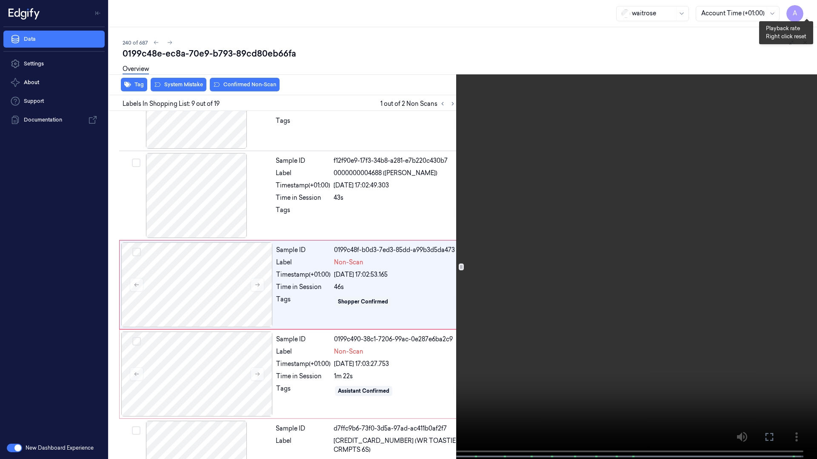
click at [805, 11] on button "x 1" at bounding box center [807, 10] width 14 height 14
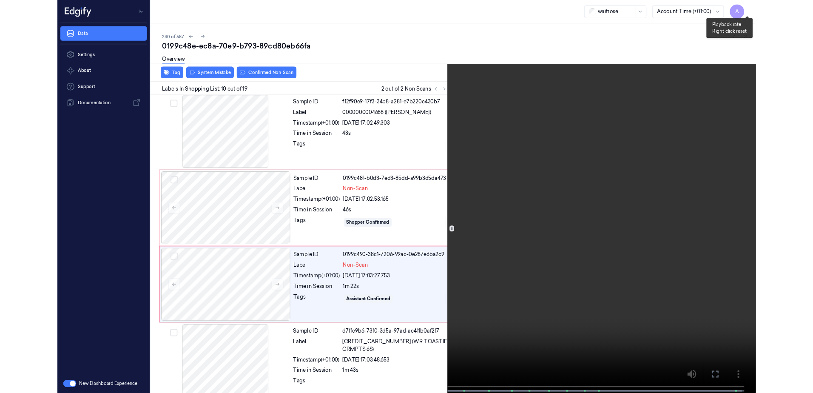
scroll to position [674, 0]
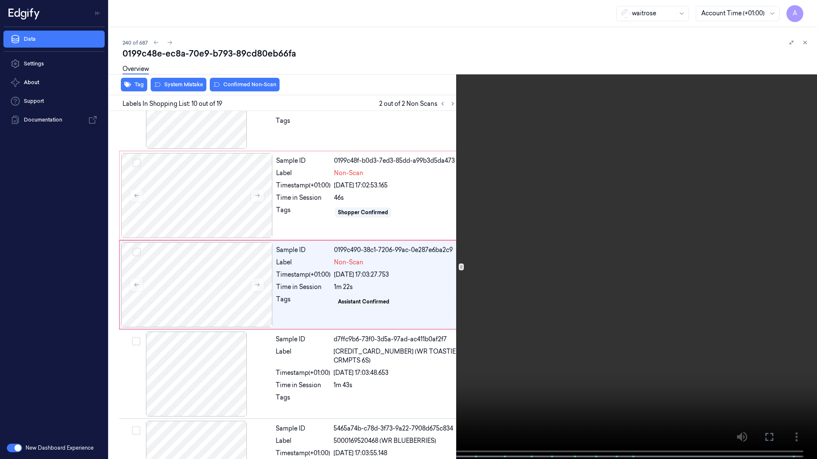
click at [0, 0] on icon at bounding box center [0, 0] width 0 height 0
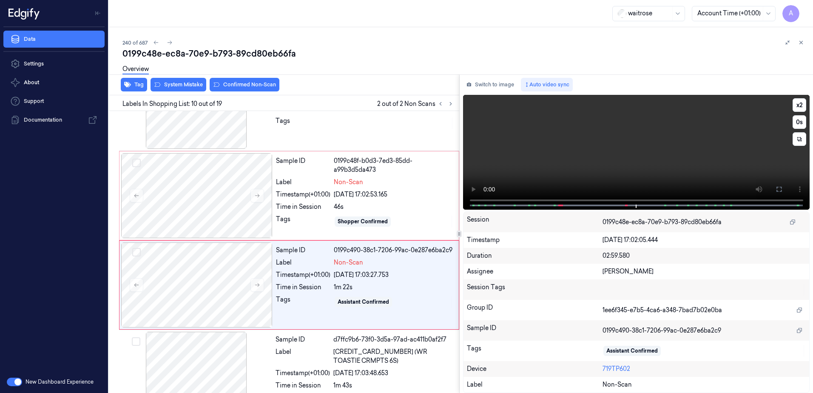
scroll to position [707, 0]
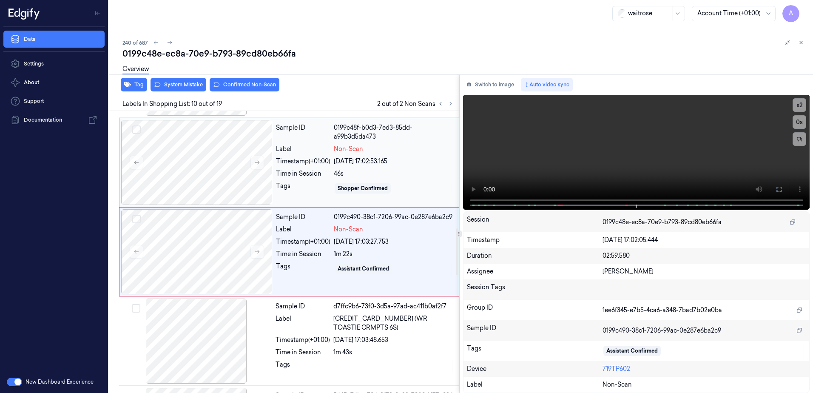
click at [368, 177] on div "46s" at bounding box center [394, 173] width 120 height 9
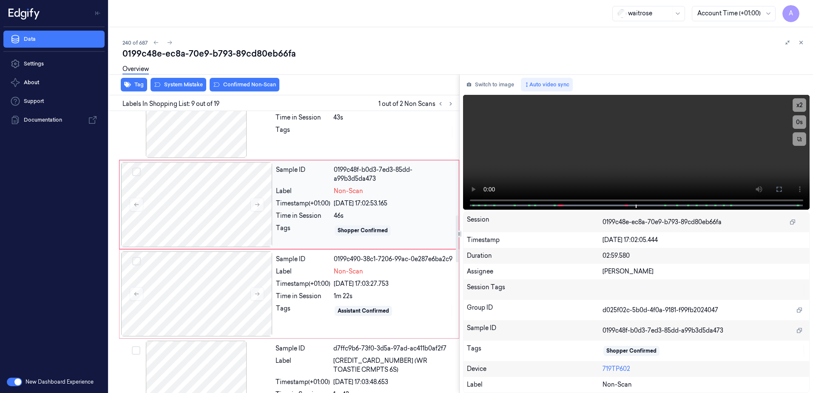
scroll to position [618, 0]
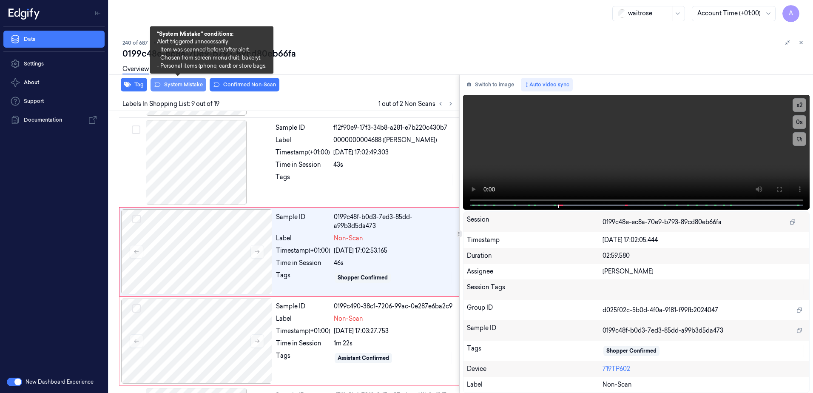
click at [179, 88] on button "System Mistake" at bounding box center [179, 85] width 56 height 14
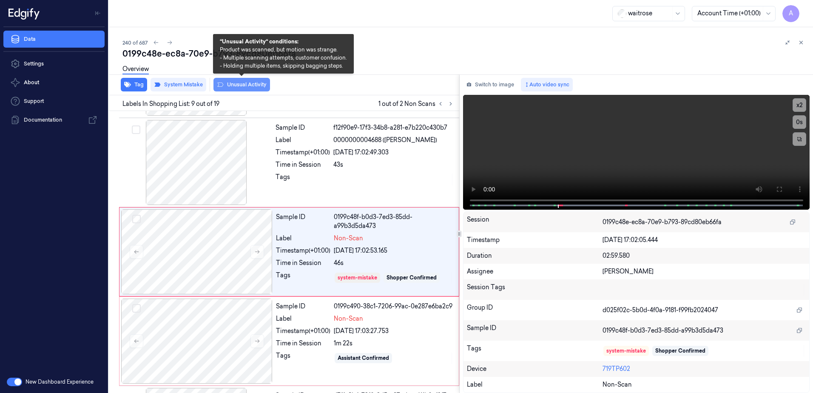
click at [246, 86] on button "Unusual Activity" at bounding box center [242, 85] width 57 height 14
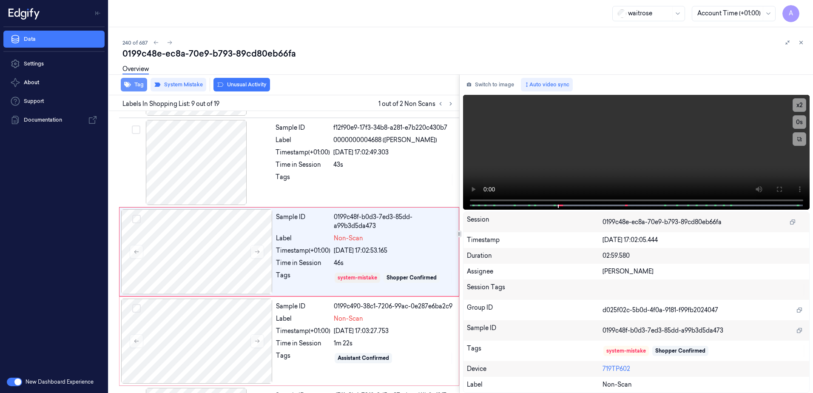
scroll to position [621, 0]
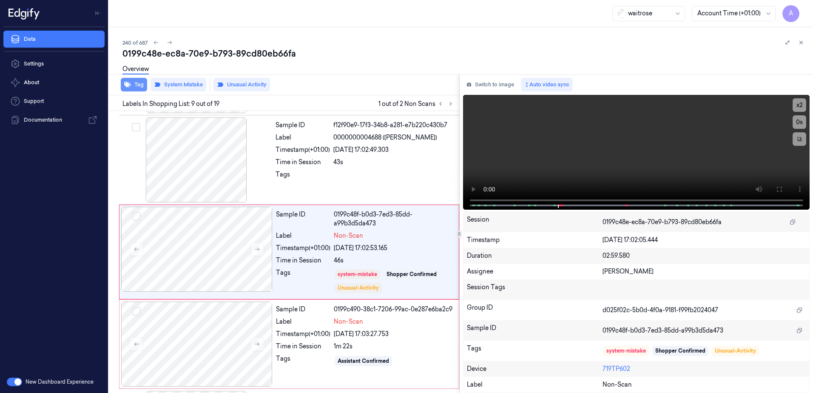
click at [140, 89] on button "Tag" at bounding box center [134, 85] width 26 height 14
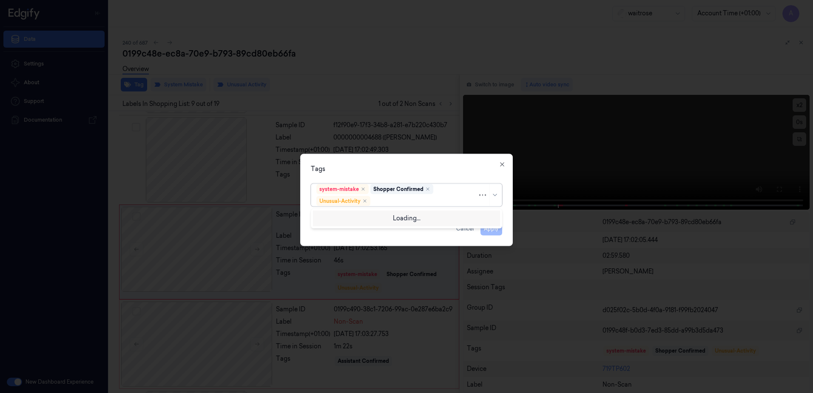
click at [390, 205] on div "system-mistake Shopper Confirmed Unusual-Activity" at bounding box center [396, 195] width 161 height 22
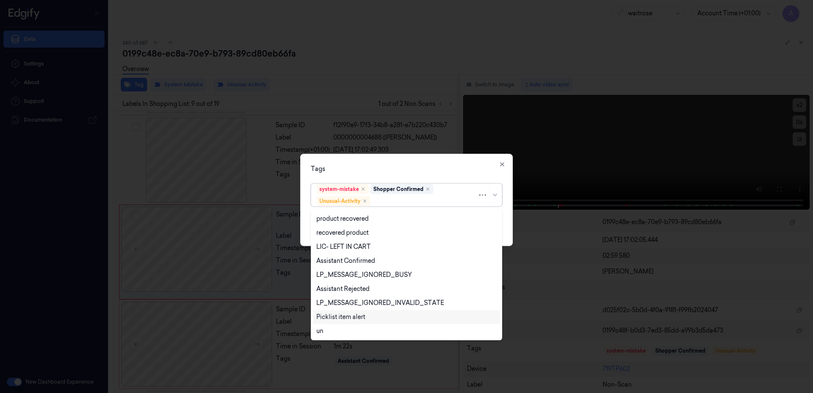
click at [359, 316] on div "Picklist item alert" at bounding box center [340, 317] width 49 height 9
click at [409, 158] on div "Tags option Picklist item alert, selected. 20 results available. Use Up and Dow…" at bounding box center [406, 200] width 213 height 92
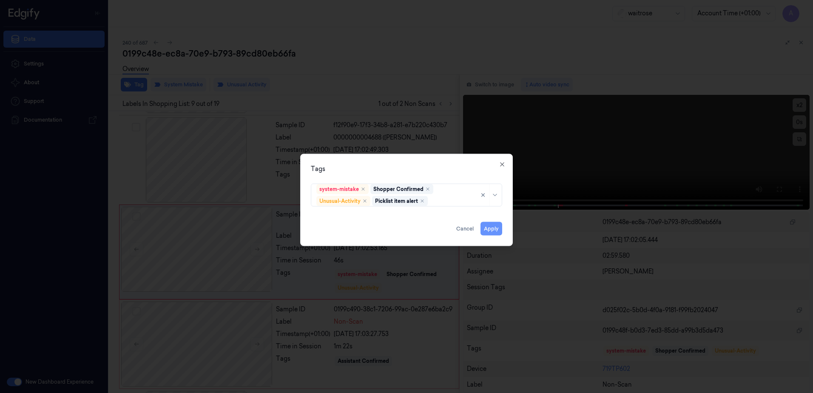
click at [487, 227] on button "Apply" at bounding box center [492, 229] width 22 height 14
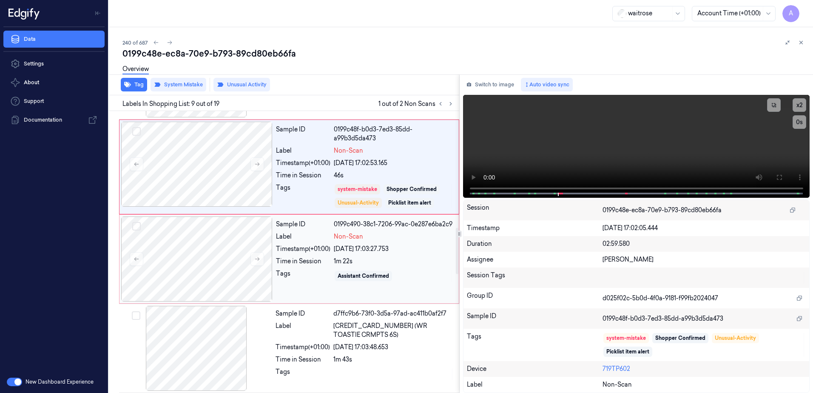
click at [315, 278] on div "Tags" at bounding box center [303, 276] width 54 height 14
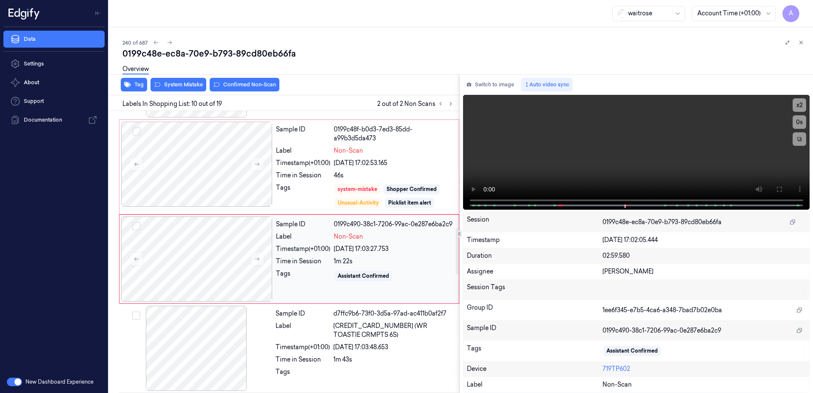
scroll to position [713, 0]
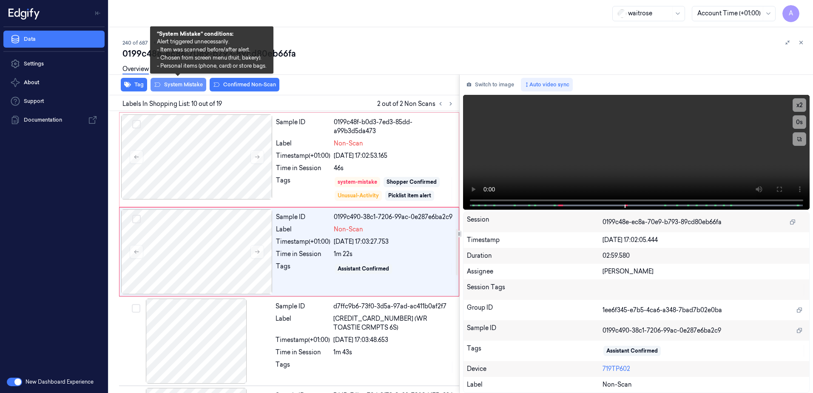
click at [180, 88] on button "System Mistake" at bounding box center [179, 85] width 56 height 14
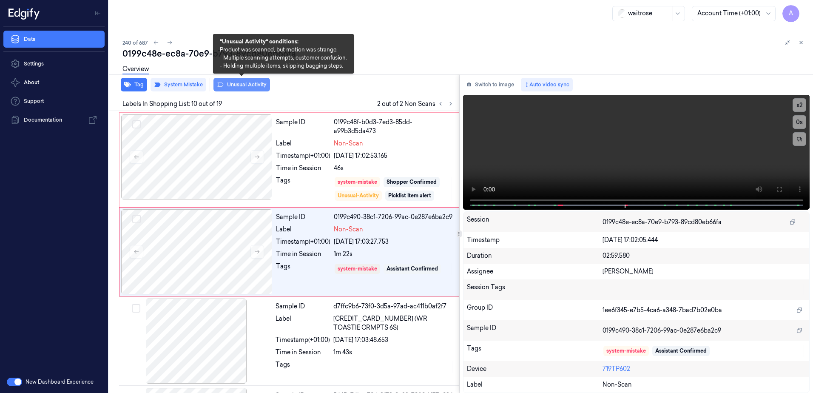
click at [244, 86] on button "Unusual Activity" at bounding box center [242, 85] width 57 height 14
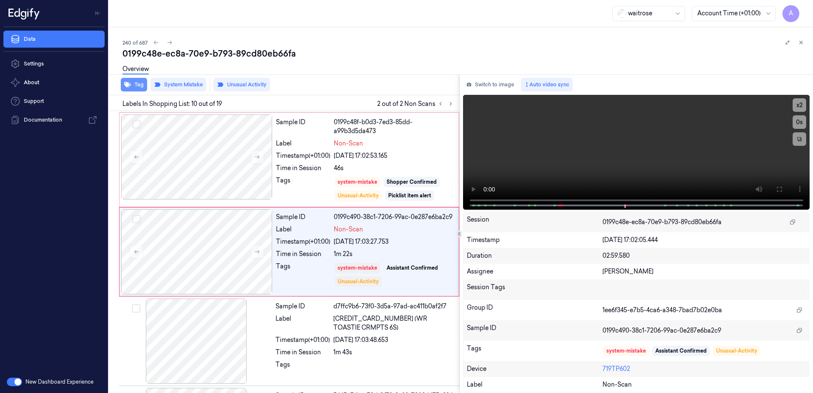
click at [137, 89] on button "Tag" at bounding box center [134, 85] width 26 height 14
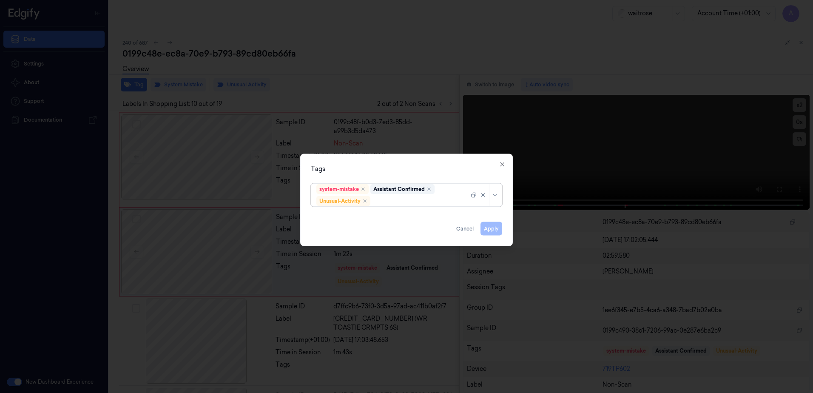
click at [404, 202] on div at bounding box center [420, 201] width 97 height 9
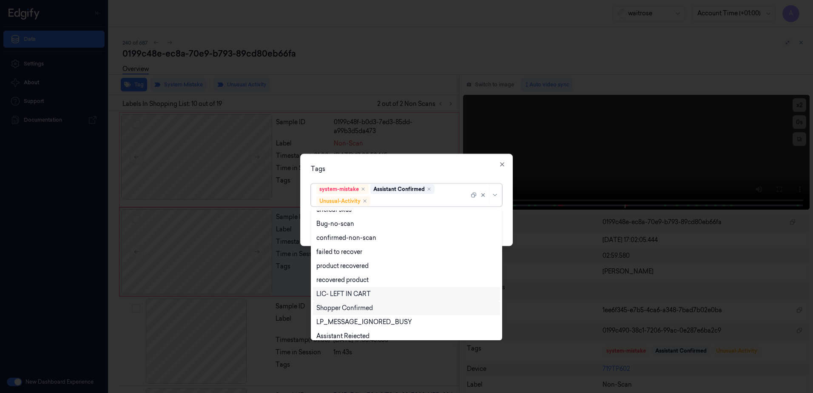
scroll to position [111, 0]
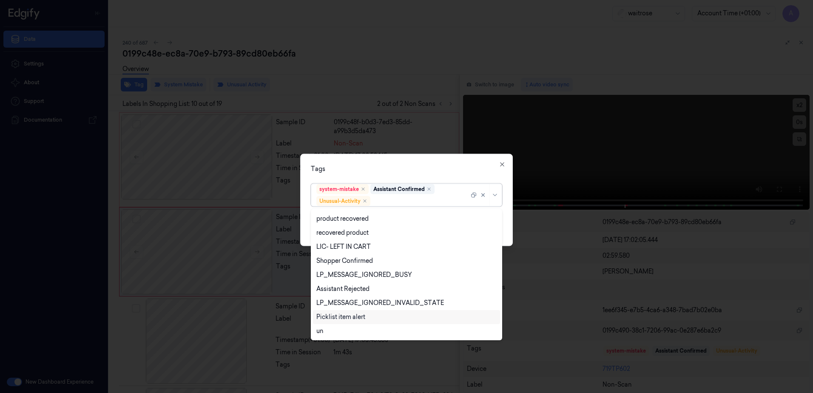
click at [344, 318] on div "Picklist item alert" at bounding box center [340, 317] width 49 height 9
click at [425, 174] on div "Tags option Picklist item alert, selected. 20 results available. Use Up and Dow…" at bounding box center [406, 200] width 213 height 92
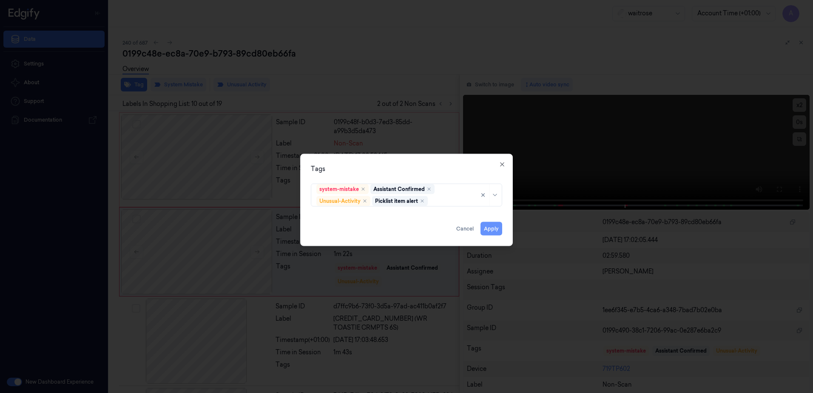
click at [488, 226] on button "Apply" at bounding box center [492, 229] width 22 height 14
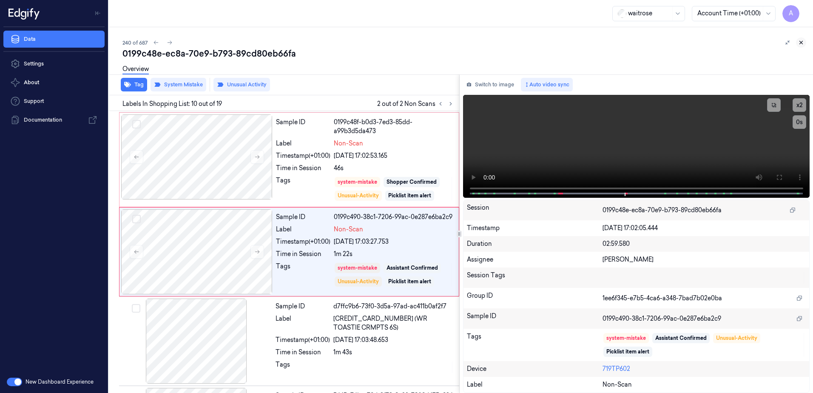
click at [803, 43] on icon at bounding box center [801, 43] width 6 height 6
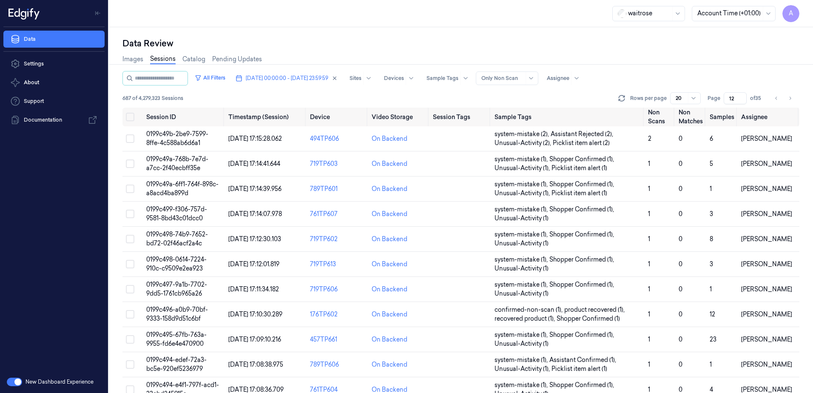
drag, startPoint x: 734, startPoint y: 97, endPoint x: 727, endPoint y: 101, distance: 8.0
click at [727, 101] on input "12" at bounding box center [735, 98] width 23 height 12
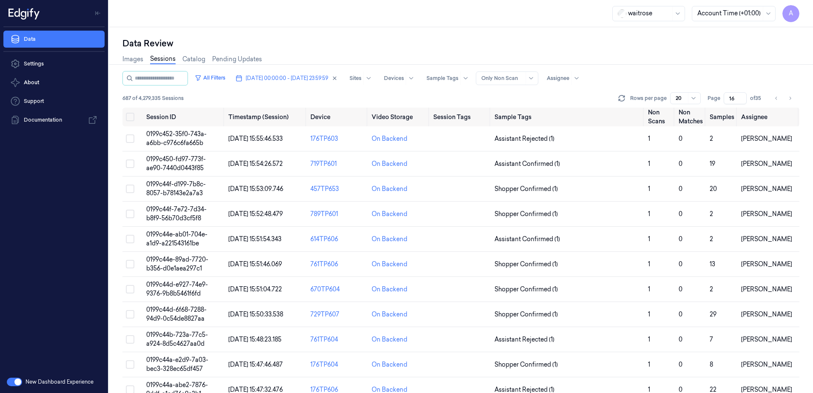
type input "16"
click at [178, 187] on span "0199c44f-d199-7b8c-8057-b78143e2a7a3" at bounding box center [176, 188] width 60 height 17
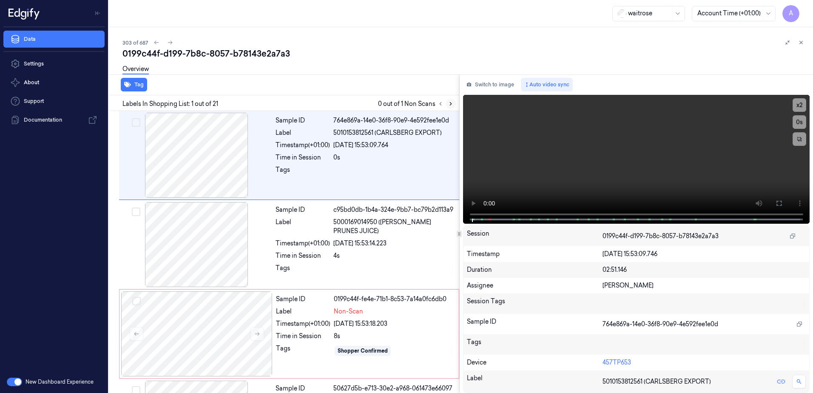
click at [450, 104] on icon at bounding box center [451, 104] width 6 height 6
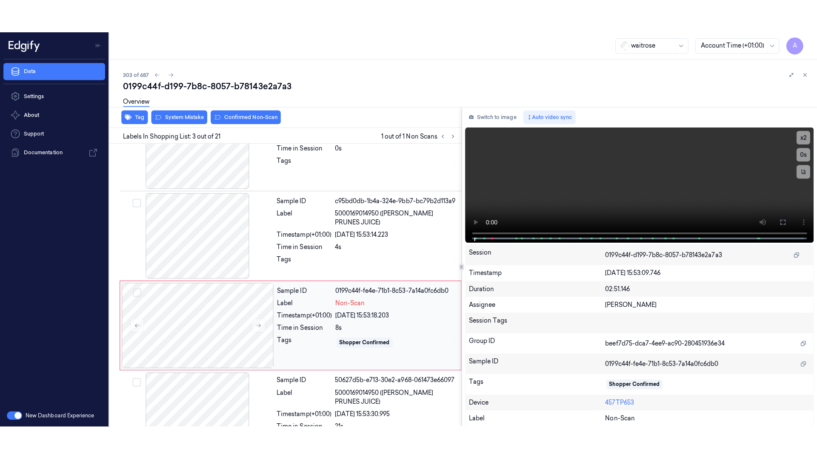
scroll to position [82, 0]
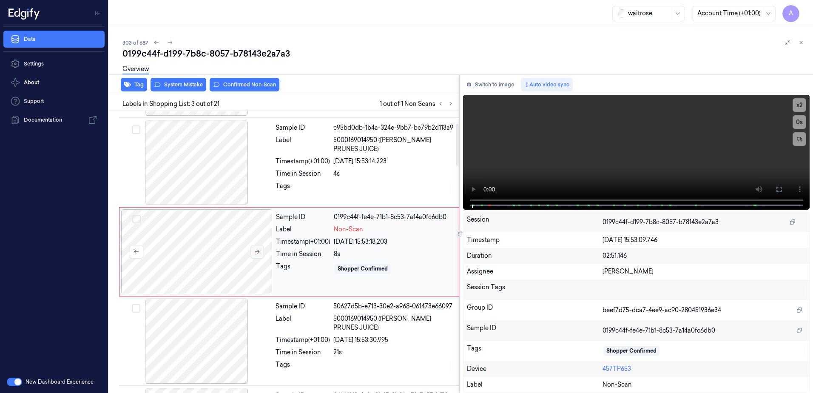
click at [254, 251] on icon at bounding box center [257, 252] width 6 height 6
click at [256, 251] on icon at bounding box center [257, 252] width 6 height 6
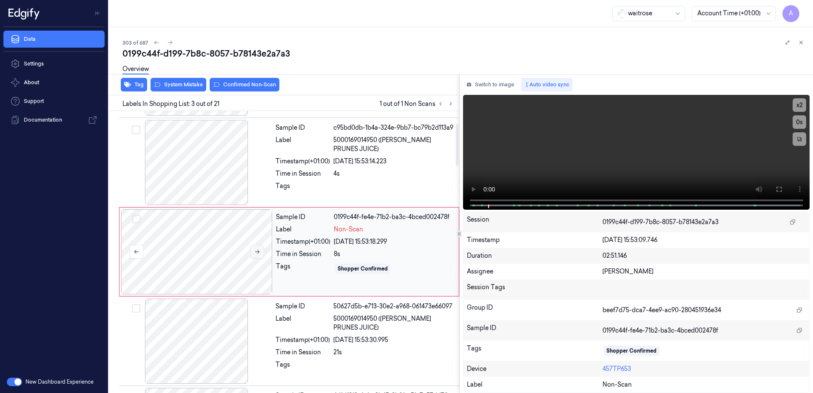
click at [256, 251] on icon at bounding box center [257, 252] width 6 height 6
click at [777, 190] on icon at bounding box center [779, 189] width 7 height 7
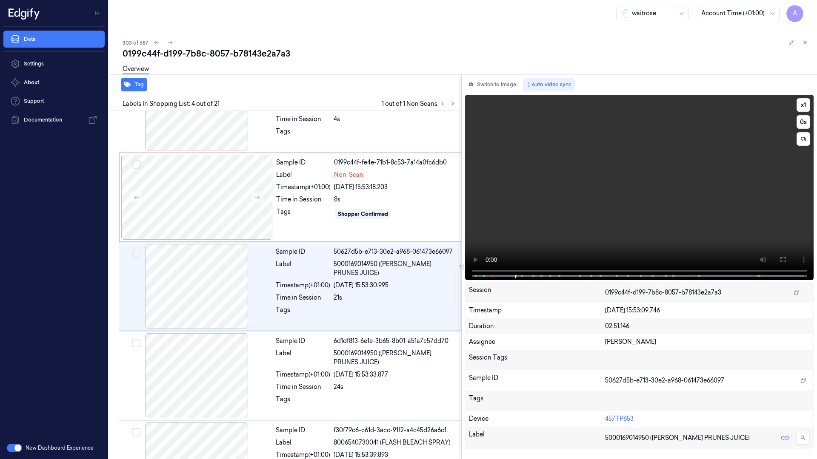
scroll to position [138, 0]
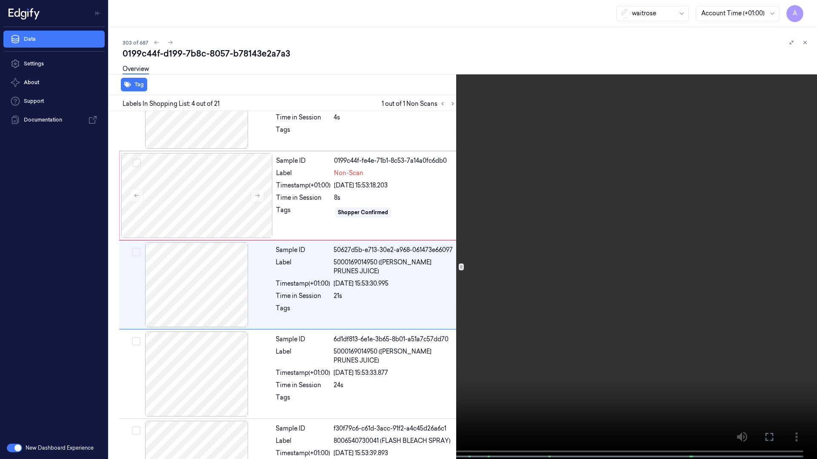
click at [544, 333] on video at bounding box center [408, 230] width 817 height 461
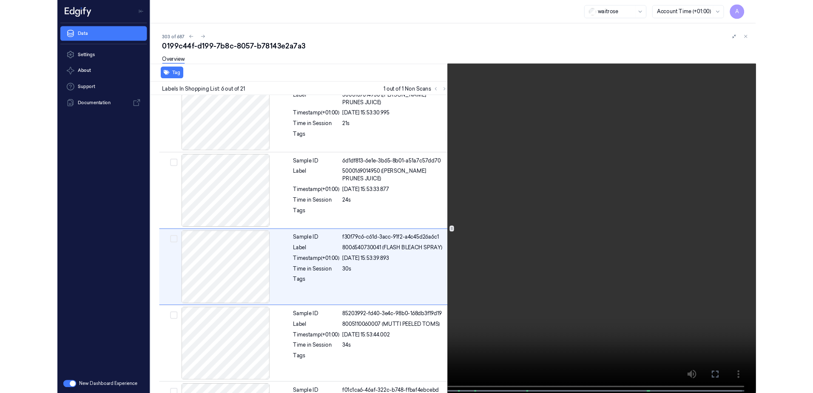
scroll to position [317, 0]
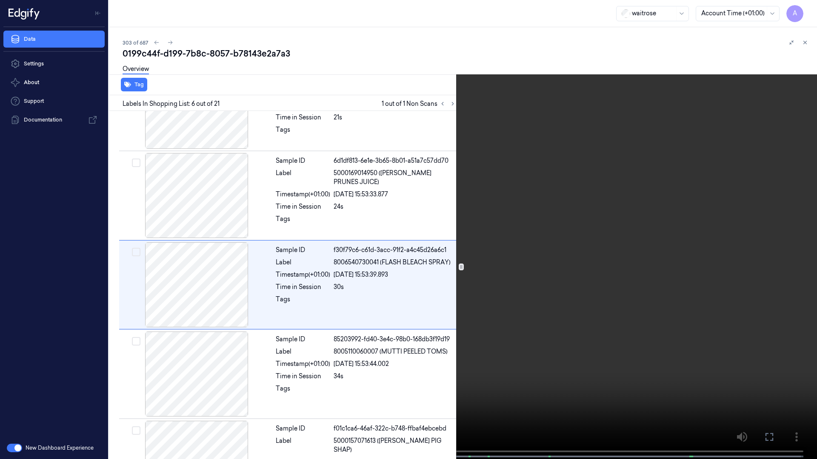
click at [0, 0] on button at bounding box center [0, 0] width 0 height 0
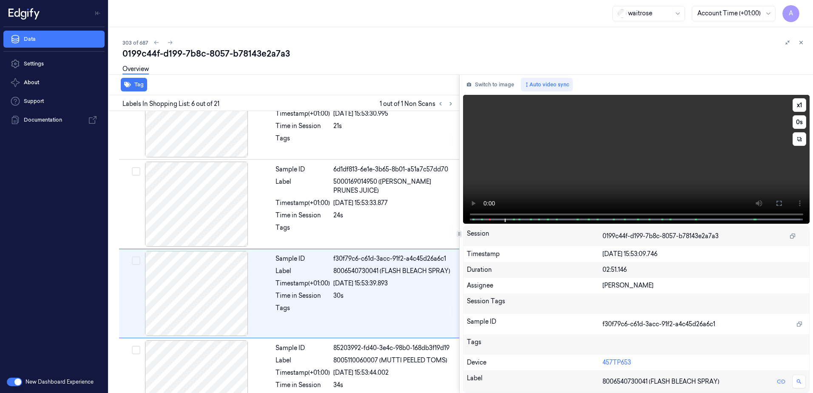
scroll to position [350, 0]
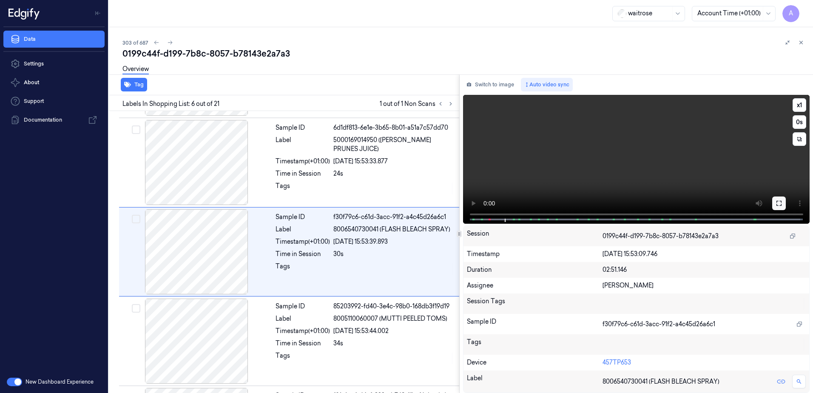
click at [778, 205] on icon at bounding box center [779, 203] width 7 height 7
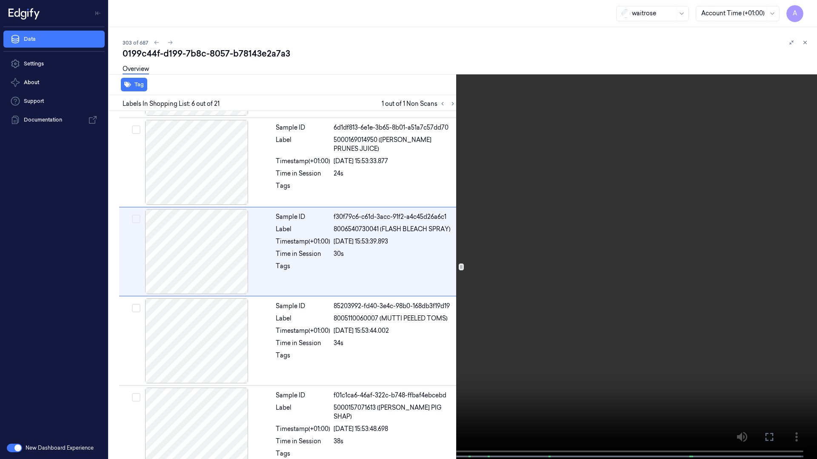
drag, startPoint x: 773, startPoint y: 439, endPoint x: 755, endPoint y: 382, distance: 60.3
click at [0, 0] on icon at bounding box center [0, 0] width 0 height 0
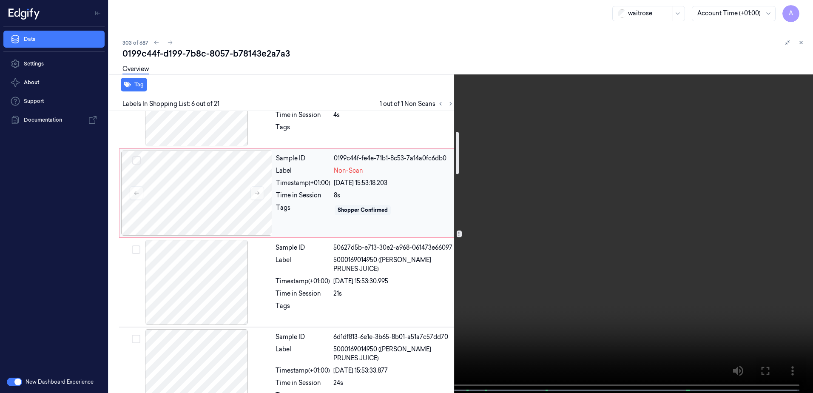
scroll to position [137, 0]
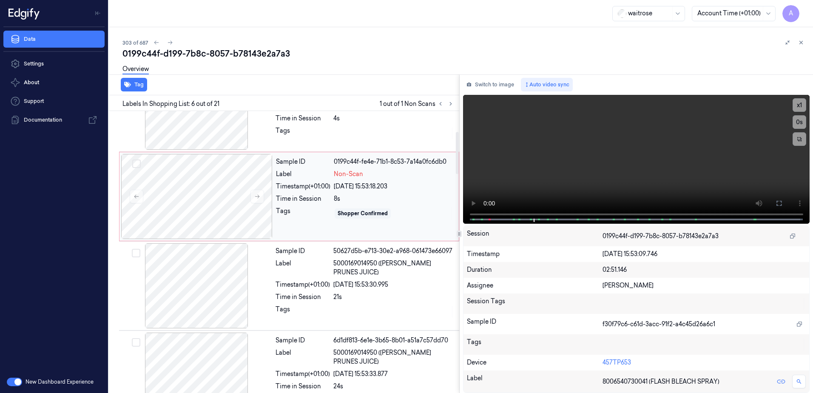
click at [317, 219] on div "Tags" at bounding box center [303, 214] width 54 height 14
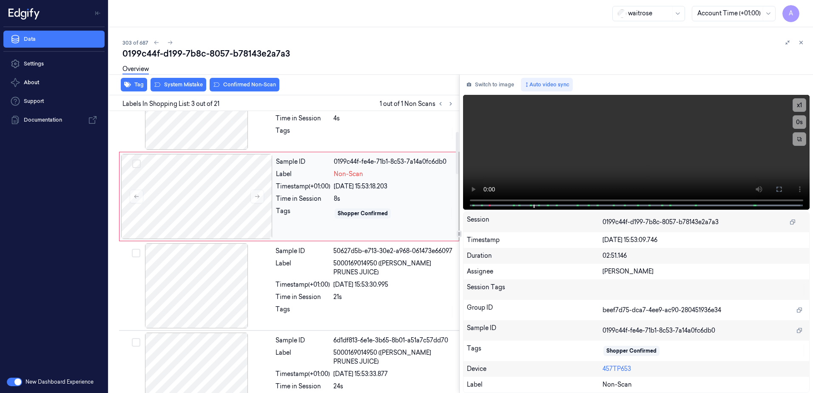
scroll to position [82, 0]
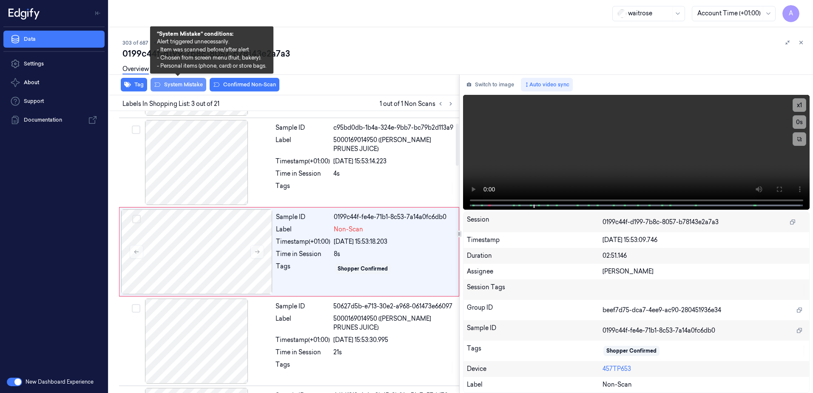
click at [184, 85] on button "System Mistake" at bounding box center [179, 85] width 56 height 14
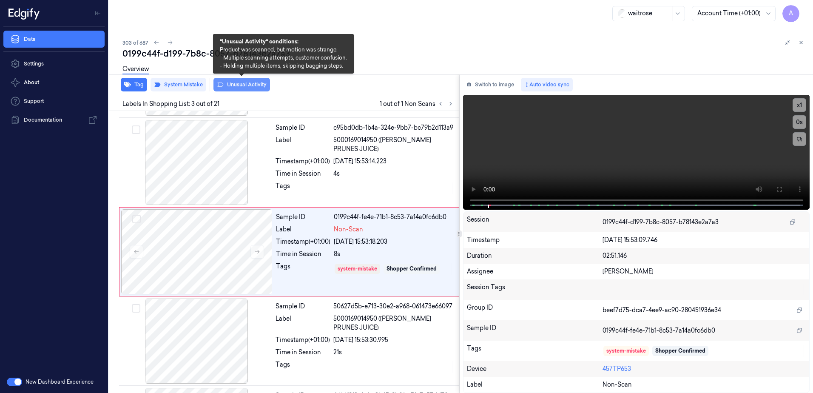
click at [240, 89] on button "Unusual Activity" at bounding box center [242, 85] width 57 height 14
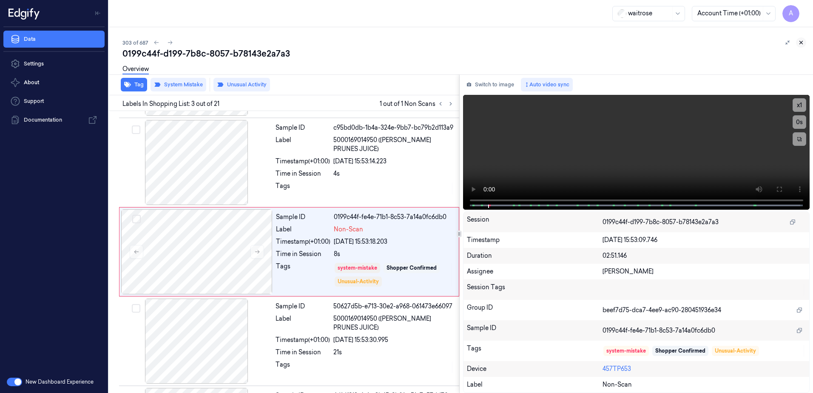
click at [803, 43] on icon at bounding box center [801, 43] width 6 height 6
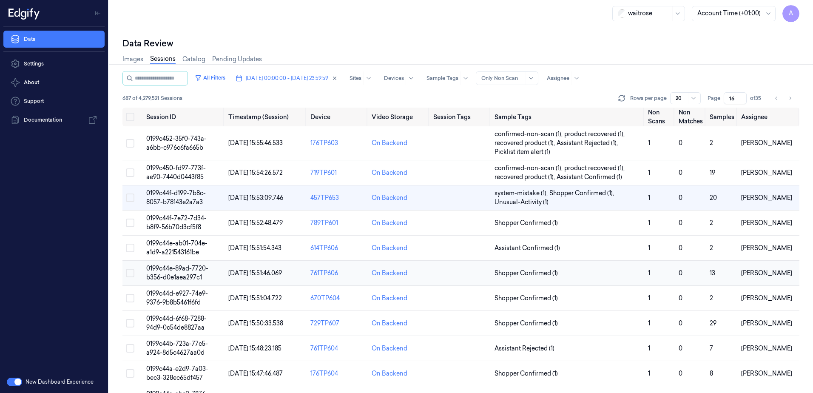
click at [185, 270] on span "0199c44e-89ad-7720-b356-d0e1aea297c1" at bounding box center [177, 273] width 62 height 17
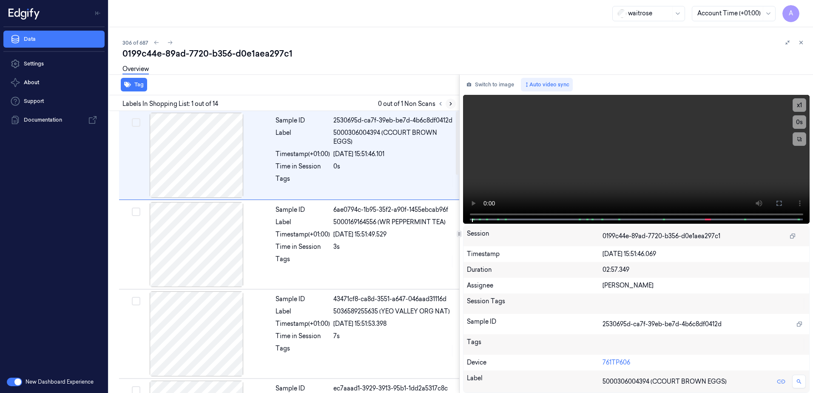
click at [450, 104] on icon at bounding box center [451, 104] width 6 height 6
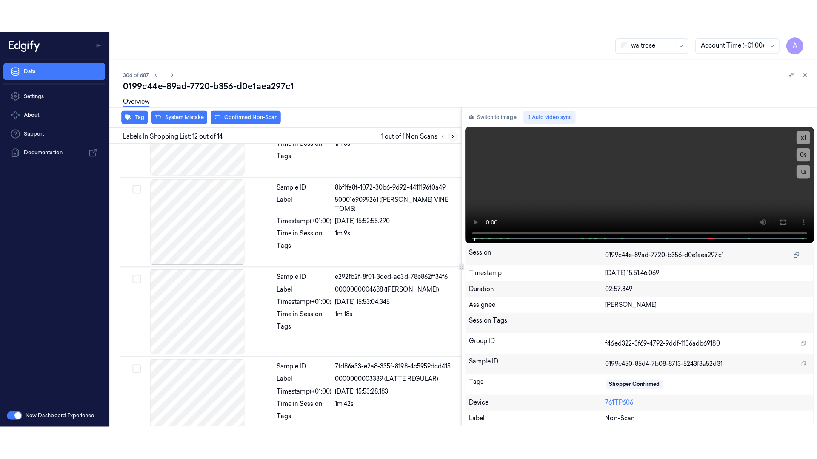
scroll to position [886, 0]
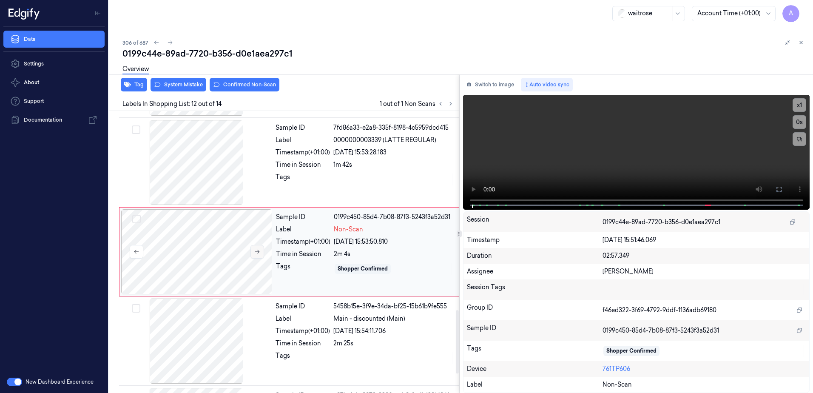
click at [256, 253] on icon at bounding box center [257, 252] width 6 height 6
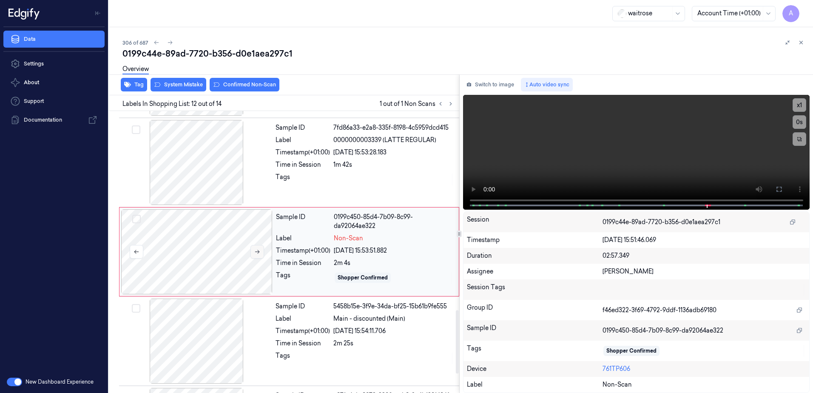
click at [256, 254] on icon at bounding box center [257, 252] width 6 height 6
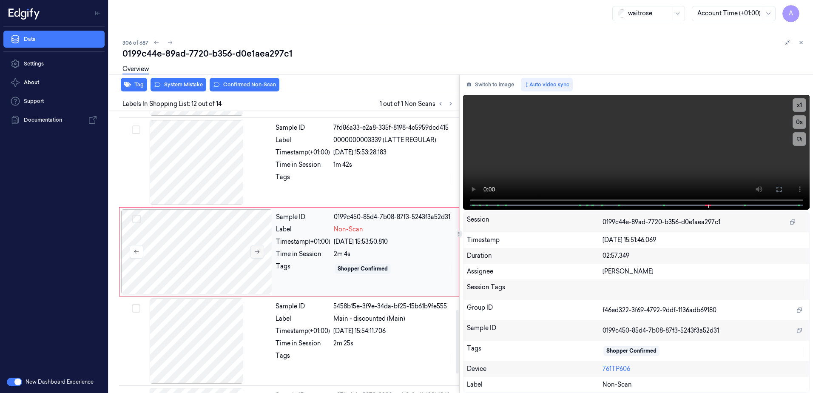
click at [256, 254] on icon at bounding box center [257, 252] width 6 height 6
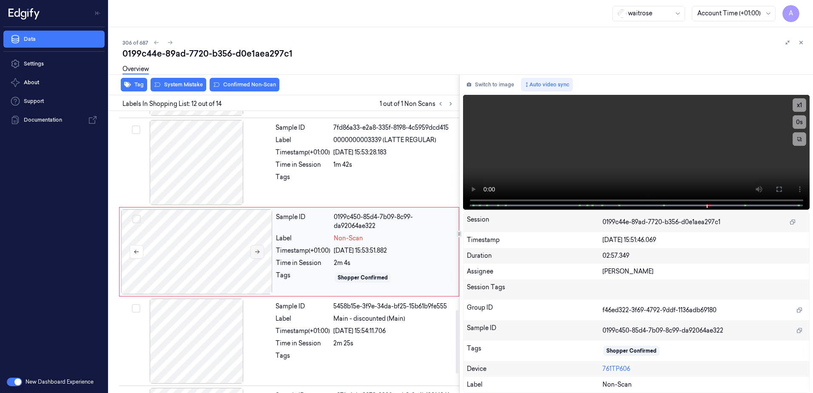
click at [256, 254] on icon at bounding box center [257, 252] width 6 height 6
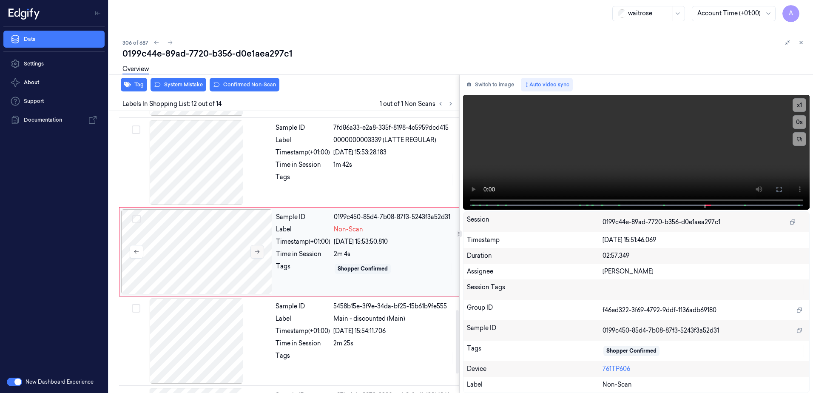
click at [256, 254] on icon at bounding box center [257, 252] width 6 height 6
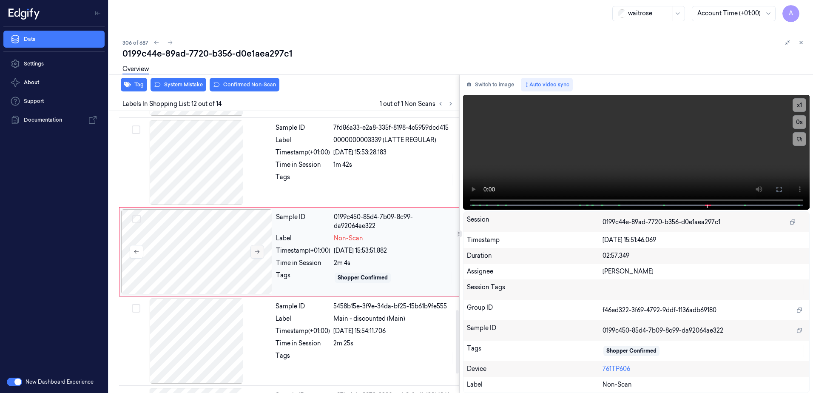
click at [256, 254] on icon at bounding box center [257, 252] width 6 height 6
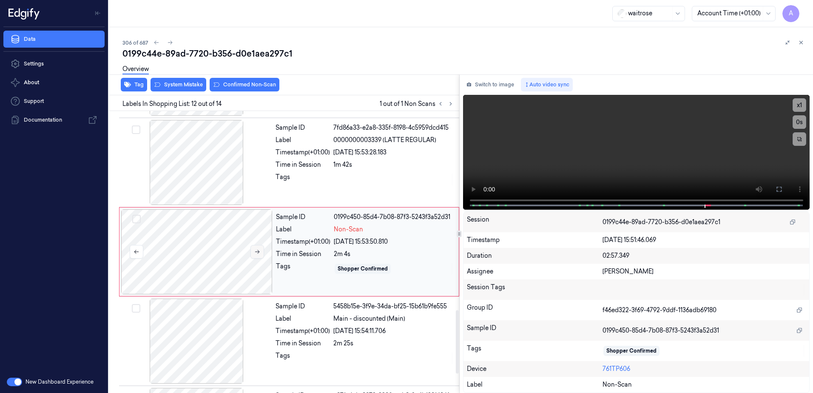
click at [256, 254] on icon at bounding box center [257, 252] width 6 height 6
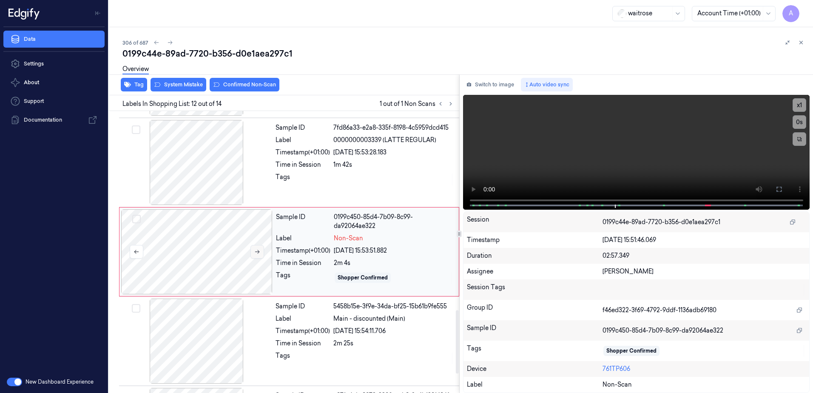
click at [259, 254] on icon at bounding box center [257, 252] width 6 height 6
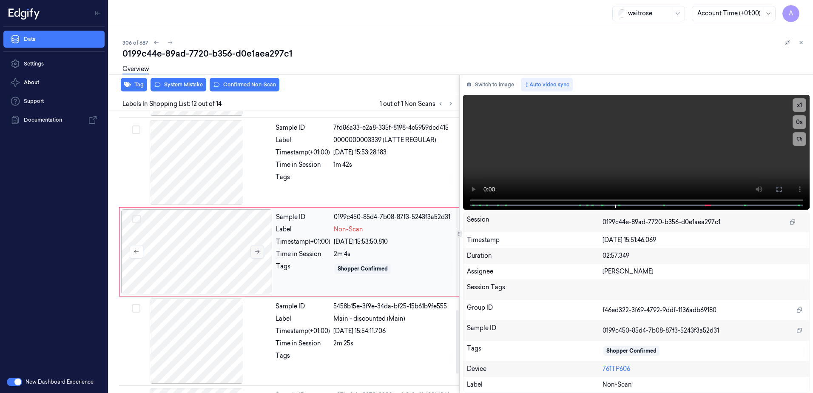
click at [259, 254] on icon at bounding box center [257, 252] width 6 height 6
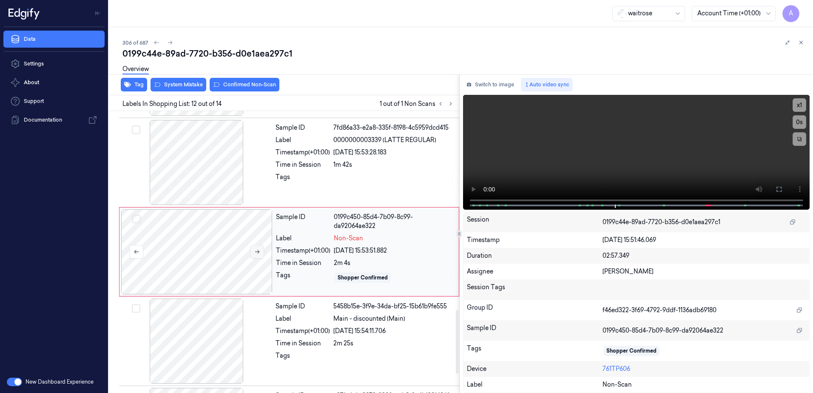
click at [259, 254] on icon at bounding box center [257, 252] width 6 height 6
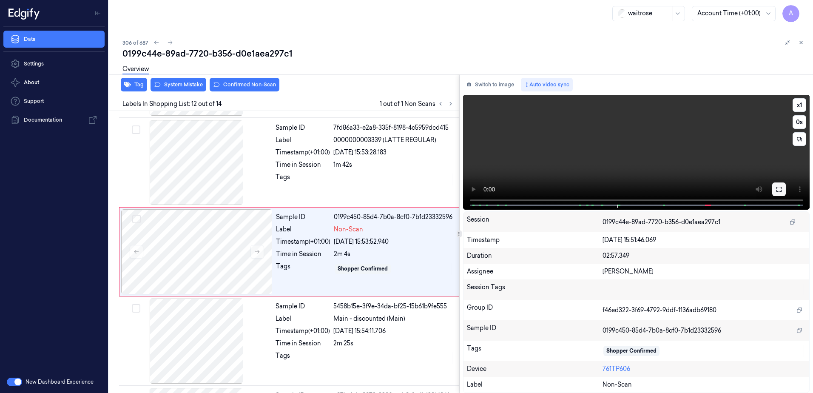
click at [780, 186] on icon at bounding box center [779, 189] width 7 height 7
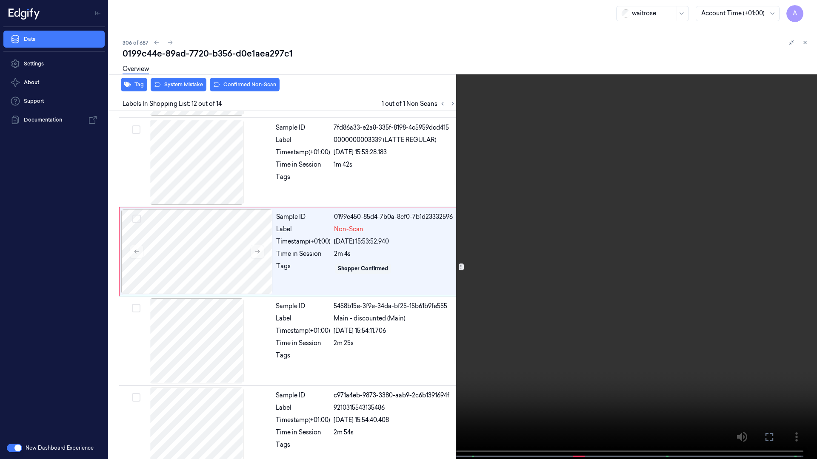
click at [608, 242] on video at bounding box center [408, 230] width 817 height 461
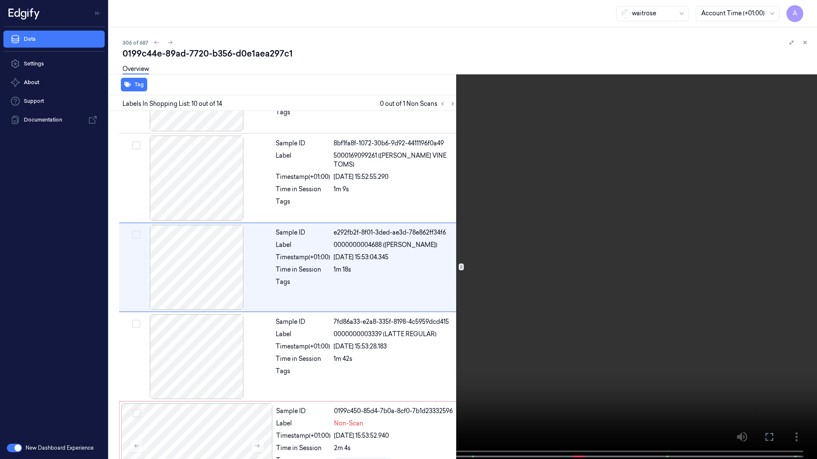
scroll to position [674, 0]
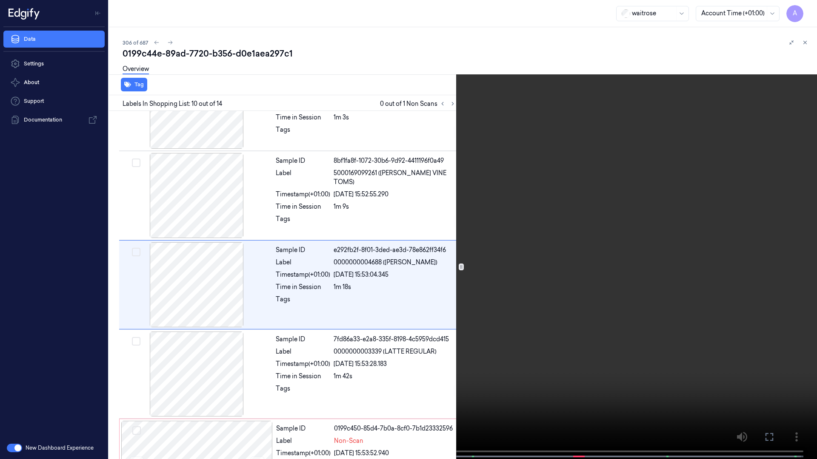
click at [551, 196] on video at bounding box center [408, 230] width 817 height 461
drag, startPoint x: 692, startPoint y: 243, endPoint x: 640, endPoint y: 232, distance: 53.6
click at [640, 232] on video at bounding box center [408, 230] width 817 height 461
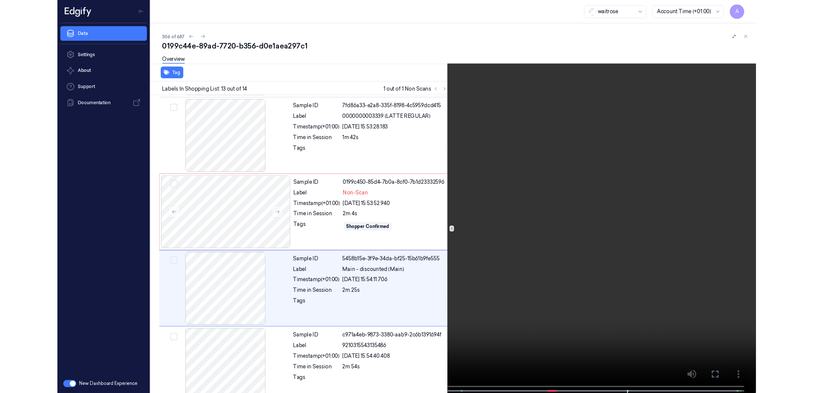
scroll to position [905, 0]
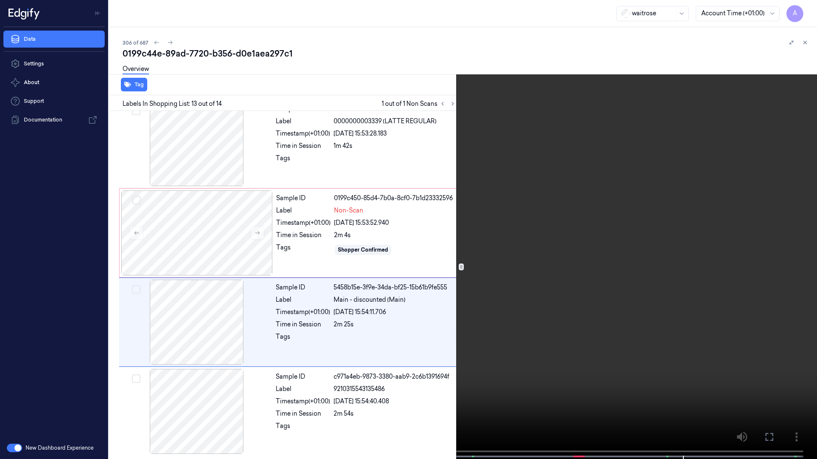
click at [0, 0] on icon at bounding box center [0, 0] width 0 height 0
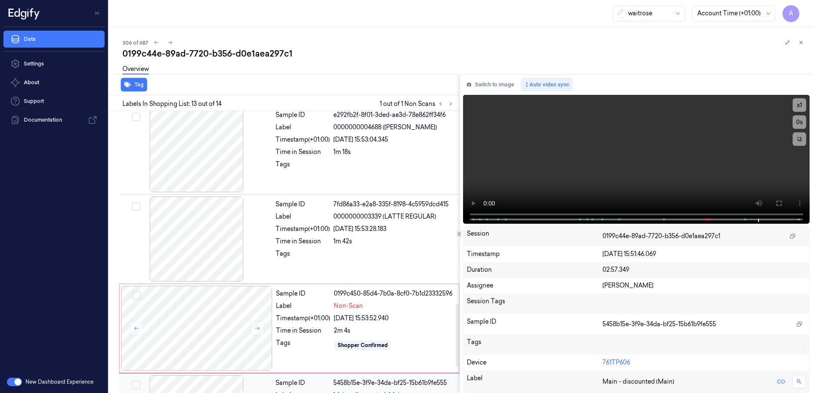
scroll to position [801, 0]
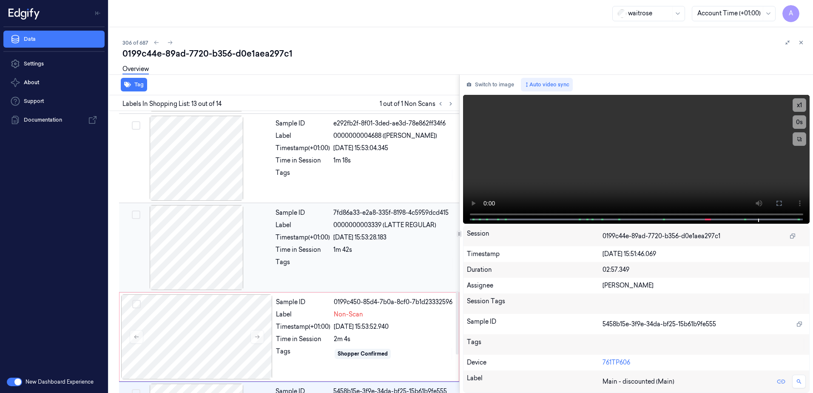
click at [408, 276] on div "Sample ID 7fd86a33-e2a8-335f-8198-4c5959dcd415 Label 0000000003339 (LATTE REGUL…" at bounding box center [364, 247] width 185 height 85
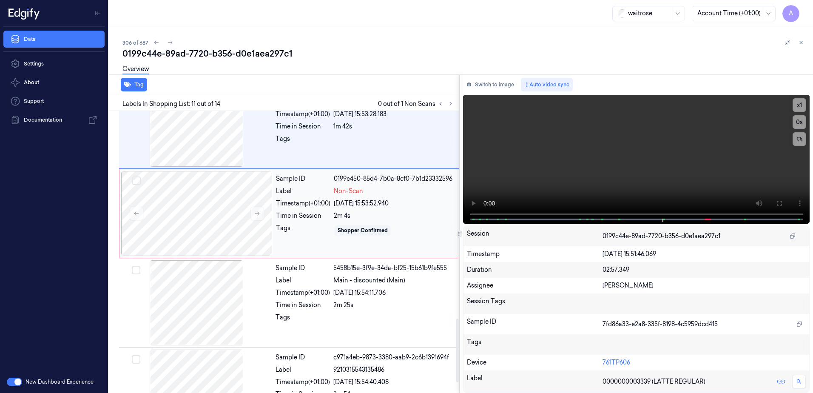
click at [403, 252] on div "Sample ID 0199c450-85d4-7b0a-8cf0-7b1d23332596 Label Non-Scan Timestamp (+01:00…" at bounding box center [365, 213] width 185 height 85
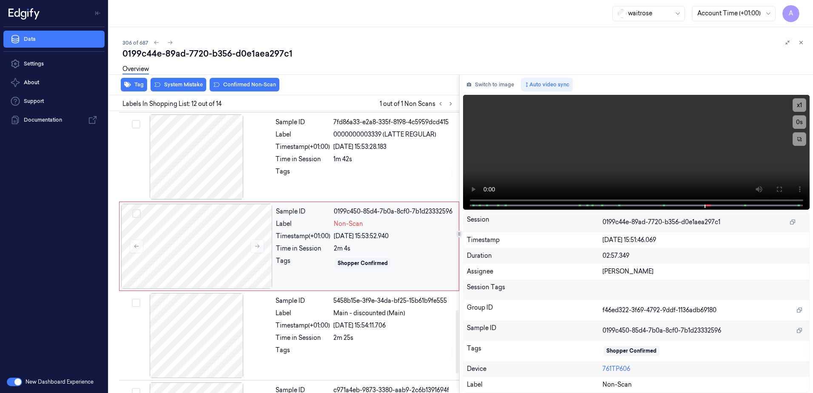
scroll to position [886, 0]
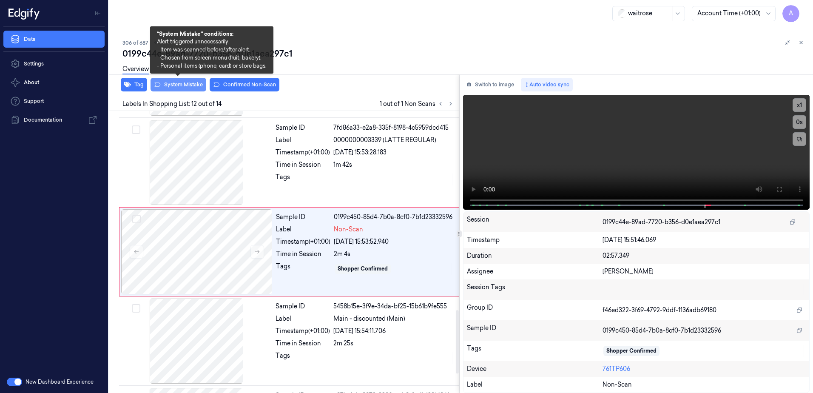
click at [173, 85] on button "System Mistake" at bounding box center [179, 85] width 56 height 14
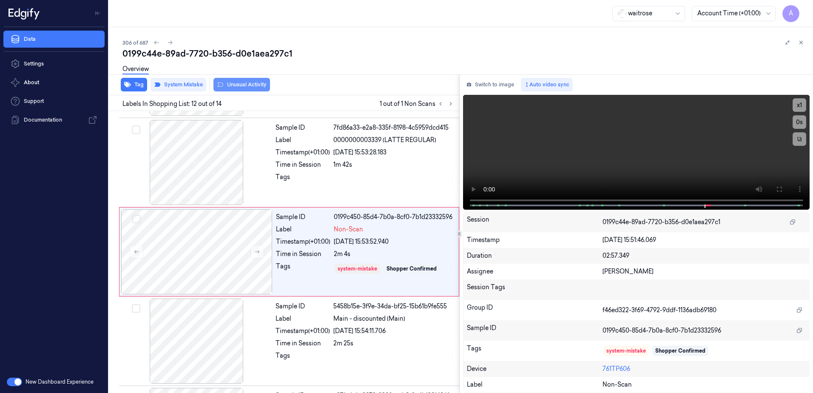
click at [238, 88] on button "Unusual Activity" at bounding box center [242, 85] width 57 height 14
click at [134, 84] on button "Tag" at bounding box center [134, 85] width 26 height 14
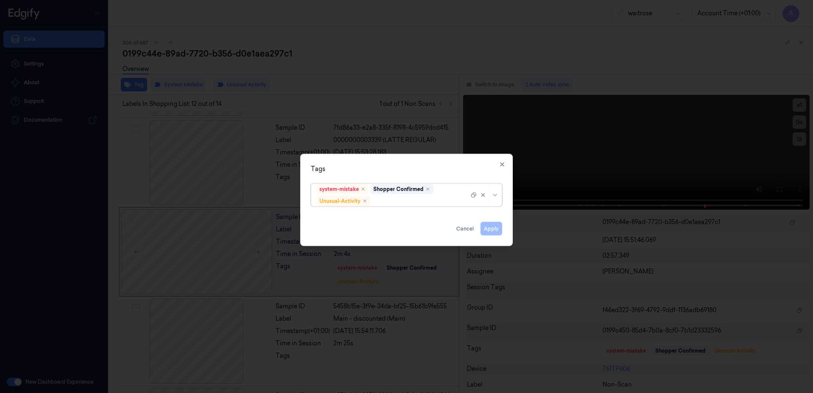
click at [403, 201] on div at bounding box center [420, 201] width 97 height 9
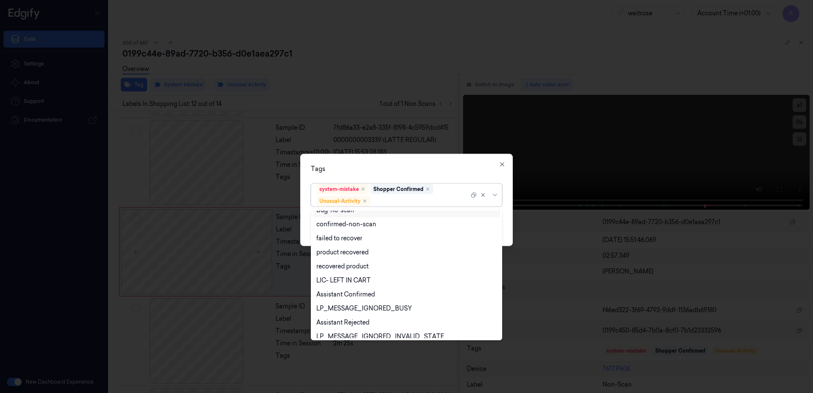
scroll to position [111, 0]
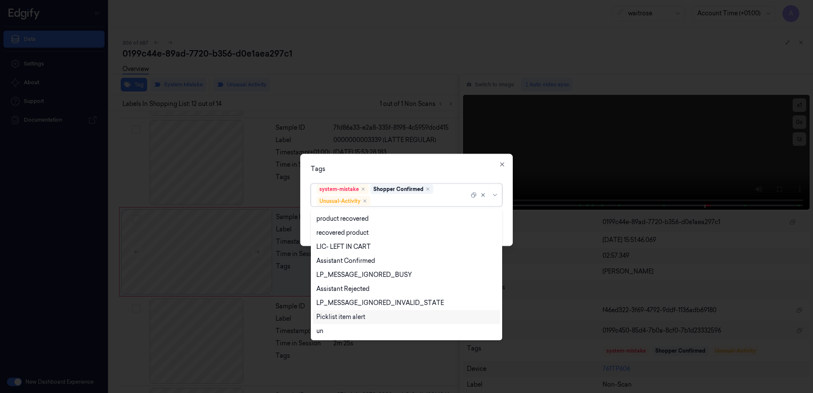
click at [354, 314] on div "Picklist item alert" at bounding box center [340, 317] width 49 height 9
click at [420, 175] on div "Tags option Picklist item alert, selected. 20 results available. Use Up and Dow…" at bounding box center [406, 200] width 213 height 92
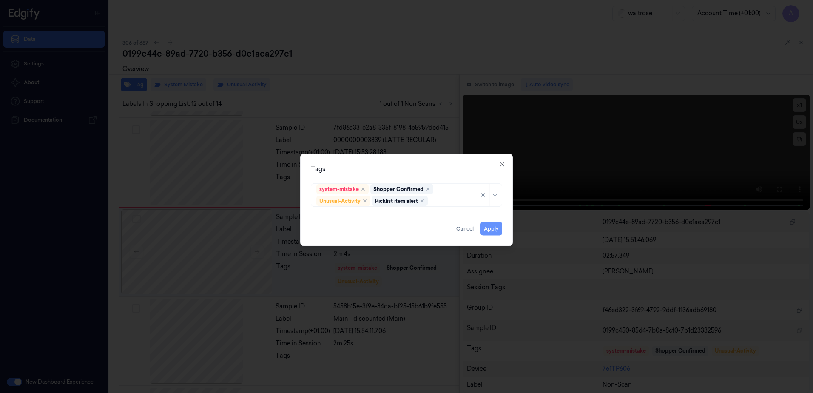
click at [491, 234] on button "Apply" at bounding box center [492, 229] width 22 height 14
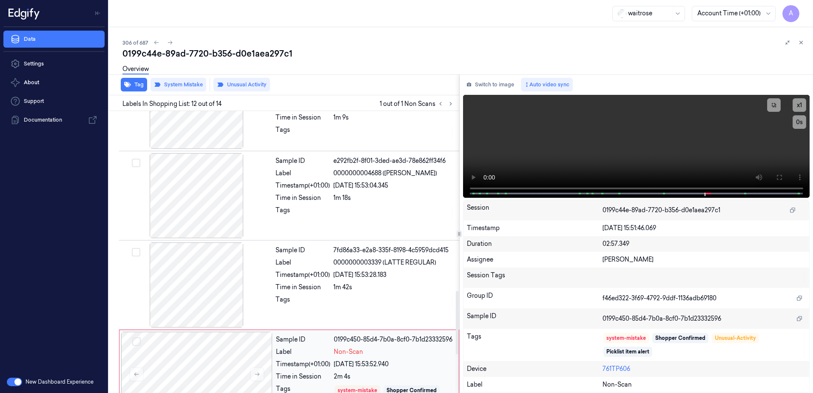
scroll to position [886, 0]
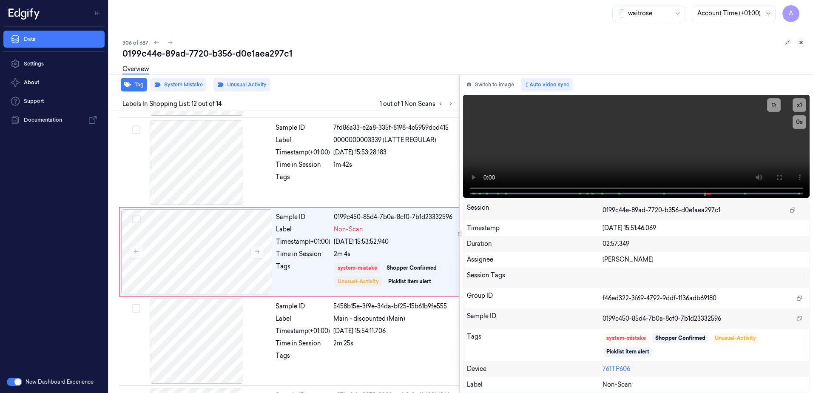
click at [803, 42] on icon at bounding box center [801, 43] width 6 height 6
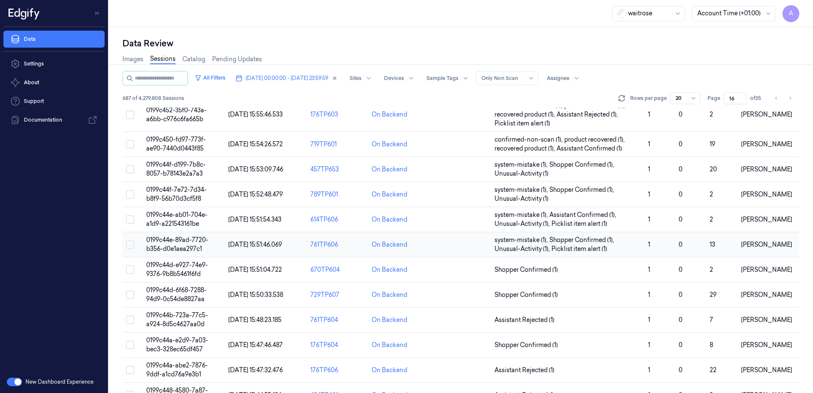
scroll to position [43, 0]
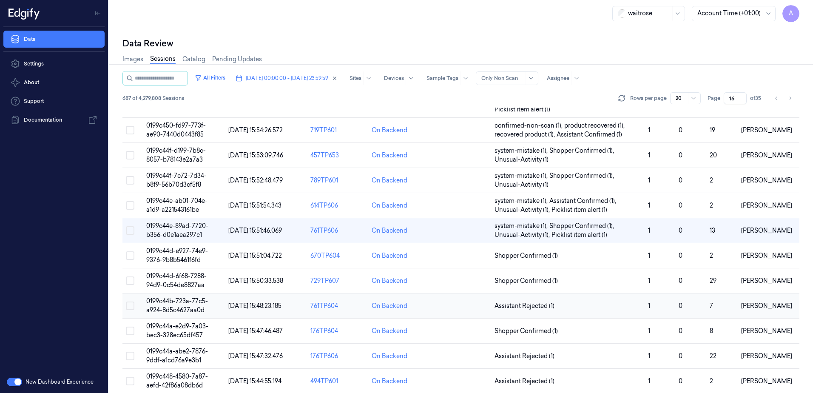
click at [186, 304] on span "0199c44b-723a-77c5-a924-8d5c4627aa0d" at bounding box center [177, 305] width 62 height 17
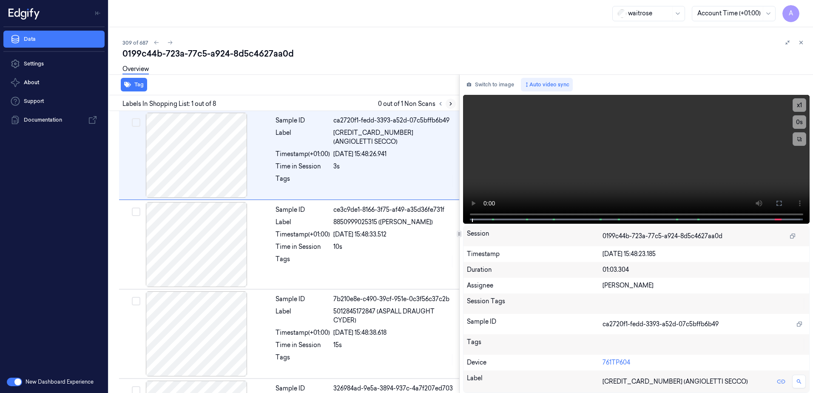
click at [449, 105] on icon at bounding box center [451, 104] width 6 height 6
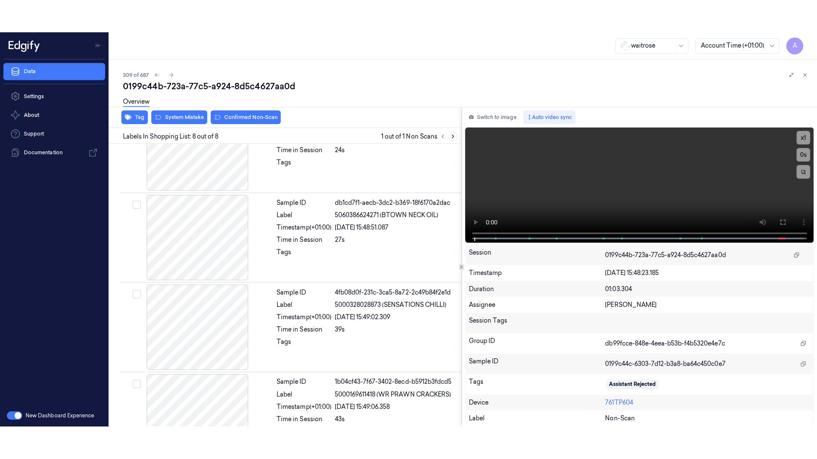
scroll to position [435, 0]
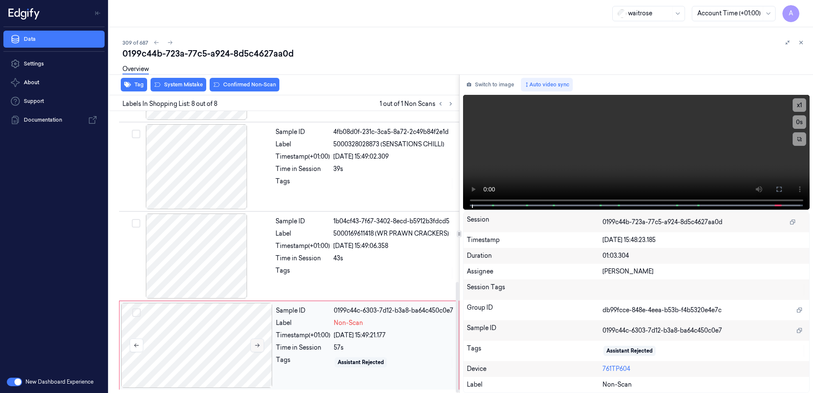
click at [259, 346] on icon at bounding box center [257, 345] width 6 height 6
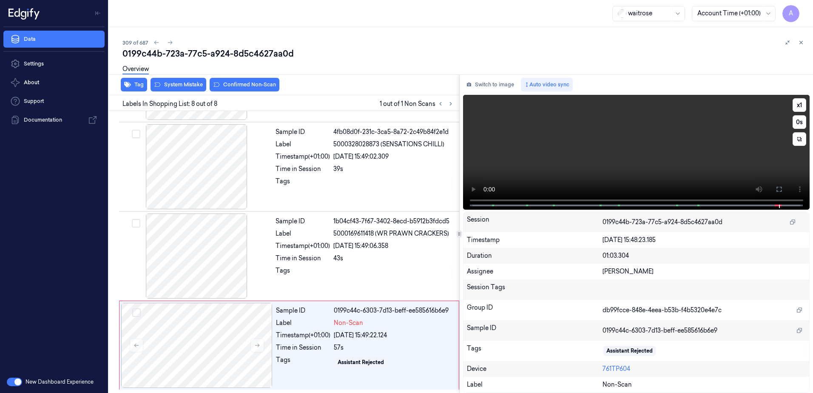
drag, startPoint x: 775, startPoint y: 186, endPoint x: 776, endPoint y: 230, distance: 44.3
click at [775, 186] on button at bounding box center [779, 189] width 14 height 14
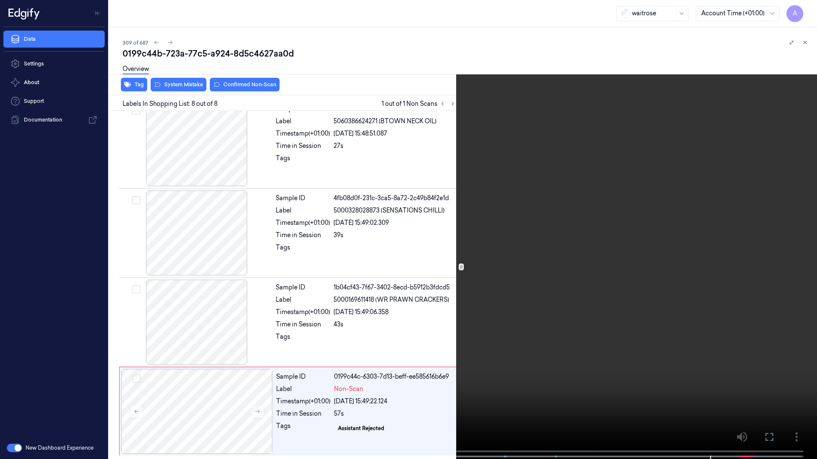
drag, startPoint x: 494, startPoint y: 288, endPoint x: 592, endPoint y: 226, distance: 115.4
click at [494, 288] on video at bounding box center [408, 230] width 817 height 461
click at [0, 0] on icon at bounding box center [0, 0] width 0 height 0
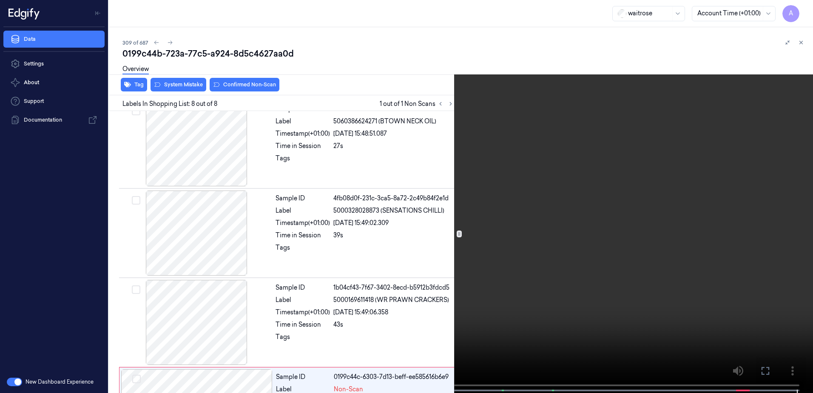
scroll to position [435, 0]
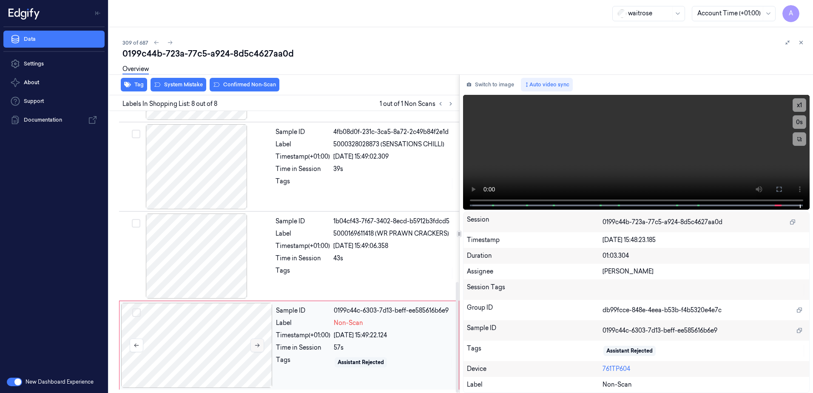
click at [254, 343] on button at bounding box center [258, 346] width 14 height 14
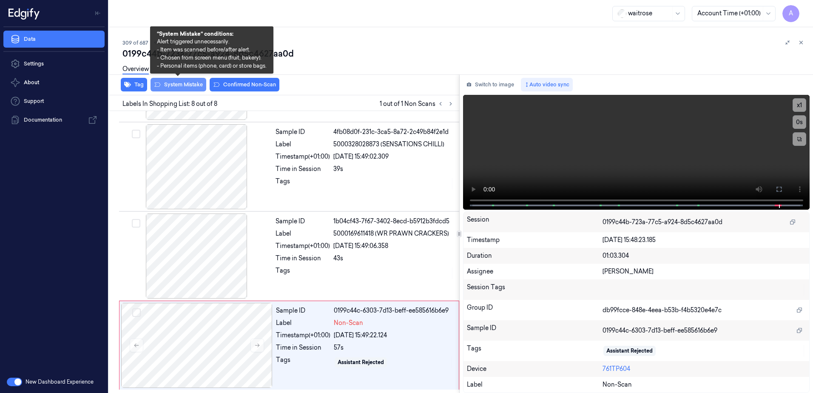
click at [175, 85] on button "System Mistake" at bounding box center [179, 85] width 56 height 14
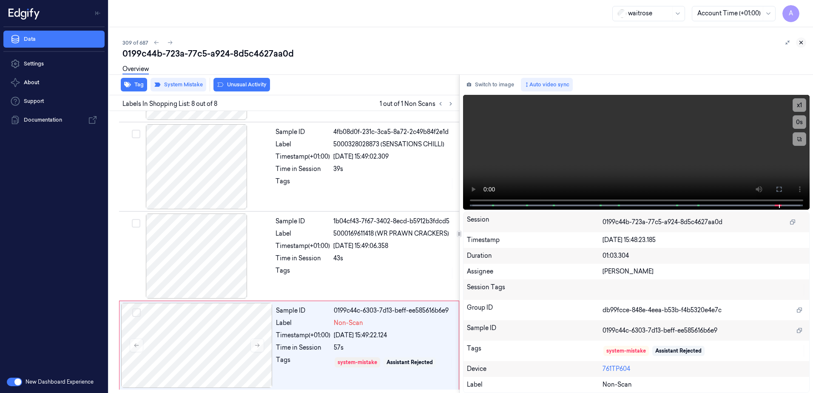
click at [798, 40] on button at bounding box center [801, 42] width 10 height 10
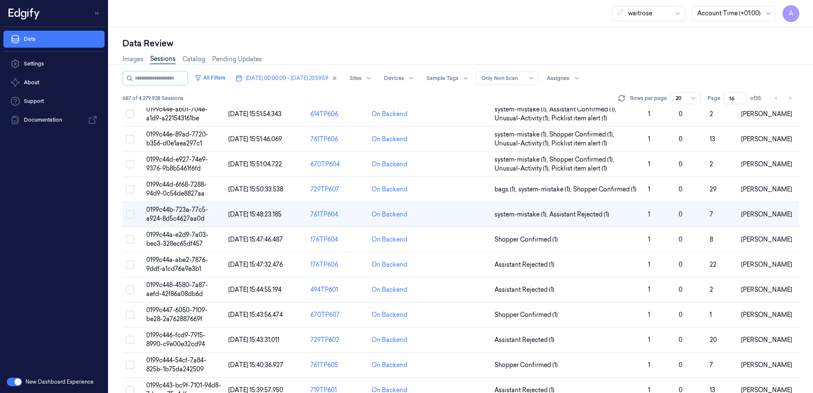
scroll to position [170, 0]
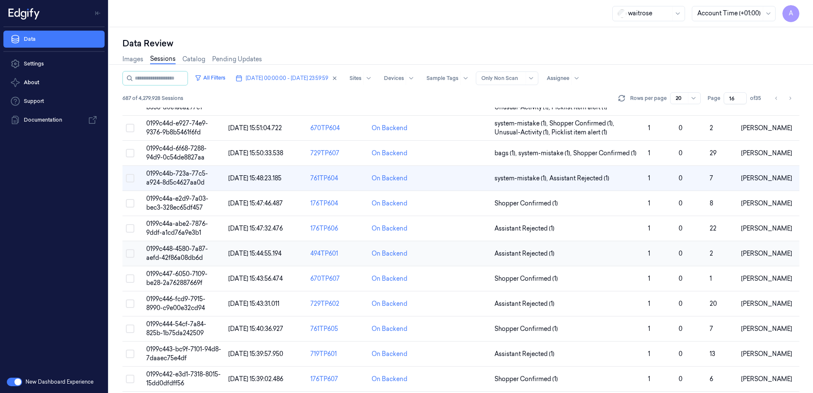
click at [176, 254] on td "0199c448-4580-7a87-aefd-42f86a08db6d" at bounding box center [184, 253] width 82 height 25
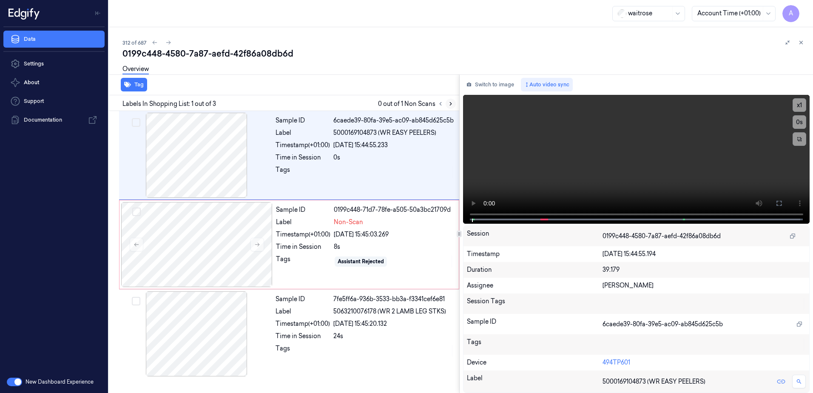
click at [453, 104] on icon at bounding box center [451, 104] width 6 height 6
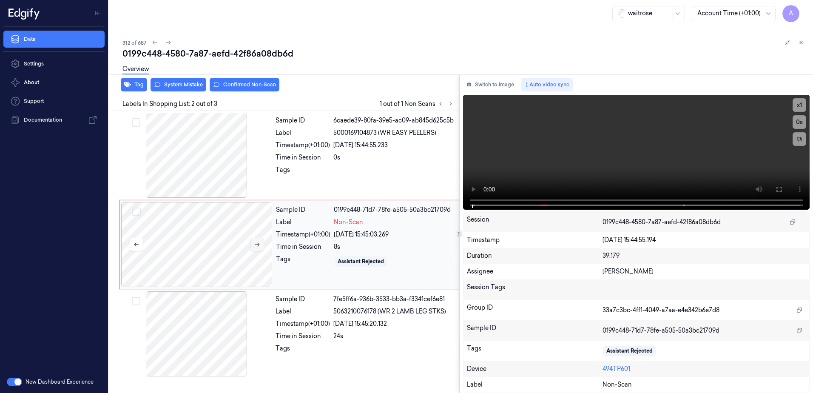
click at [257, 250] on button at bounding box center [258, 245] width 14 height 14
click at [256, 244] on icon at bounding box center [257, 245] width 6 height 6
click at [601, 178] on video at bounding box center [636, 152] width 347 height 115
click at [779, 193] on button at bounding box center [779, 189] width 14 height 14
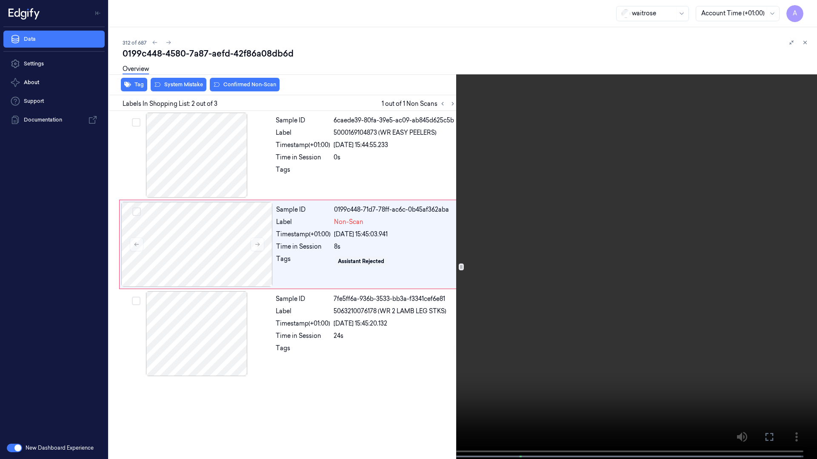
drag, startPoint x: 768, startPoint y: 439, endPoint x: 738, endPoint y: 368, distance: 76.9
click at [0, 0] on icon at bounding box center [0, 0] width 0 height 0
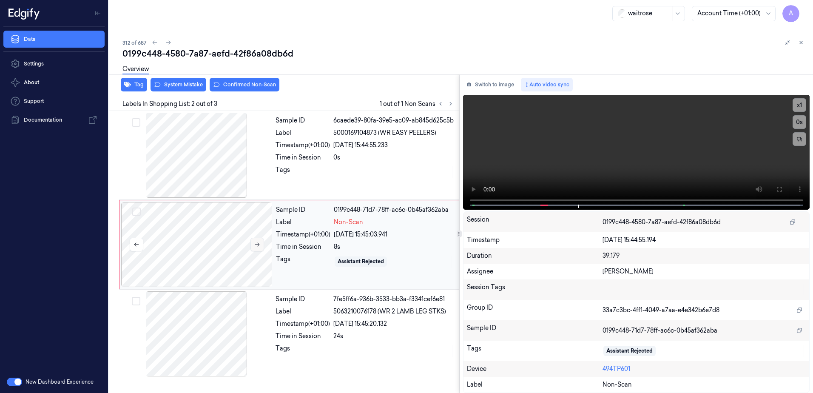
click at [257, 242] on icon at bounding box center [257, 245] width 6 height 6
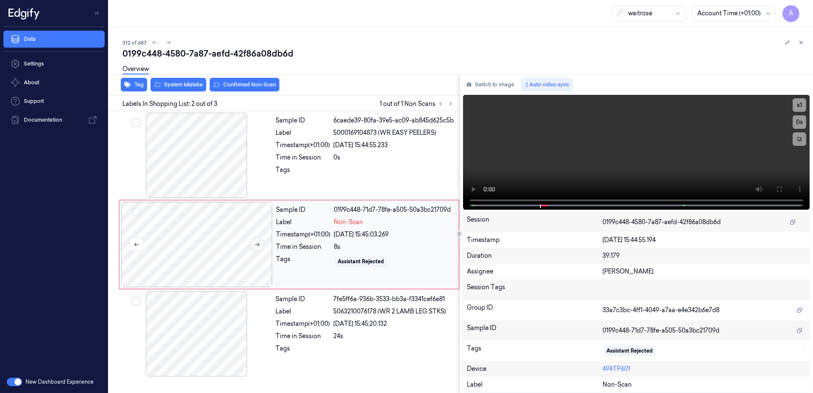
click at [257, 242] on icon at bounding box center [257, 245] width 6 height 6
click at [776, 191] on icon at bounding box center [779, 189] width 7 height 7
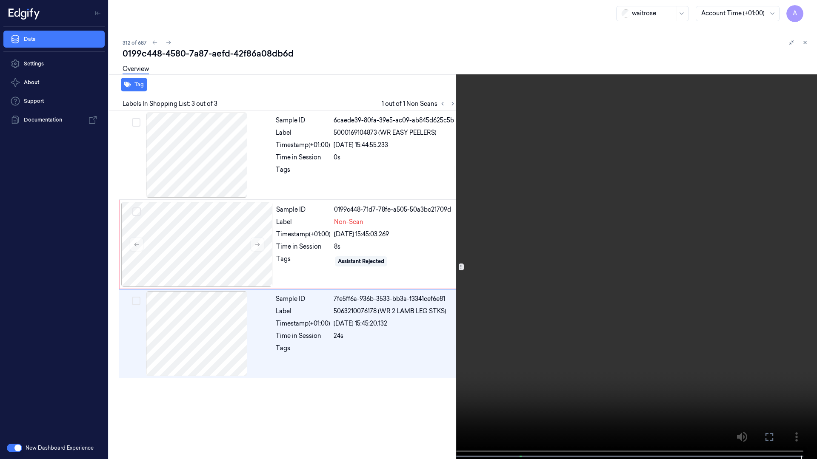
click at [0, 0] on icon at bounding box center [0, 0] width 0 height 0
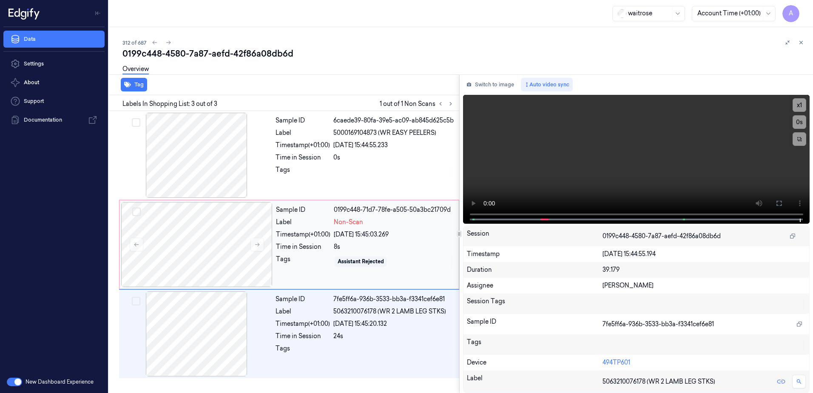
click at [320, 271] on div "Sample ID 0199c448-71d7-78fe-a505-50a3bc21709d Label Non-Scan Timestamp (+01:00…" at bounding box center [365, 244] width 185 height 85
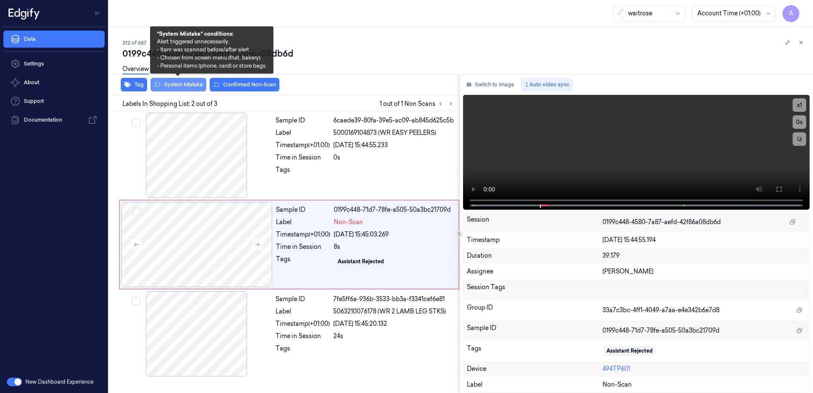
click at [176, 88] on button "System Mistake" at bounding box center [179, 85] width 56 height 14
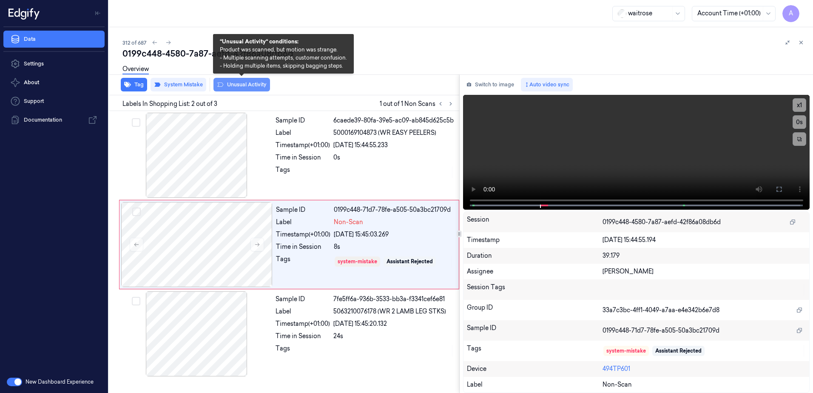
click at [240, 89] on button "Unusual Activity" at bounding box center [242, 85] width 57 height 14
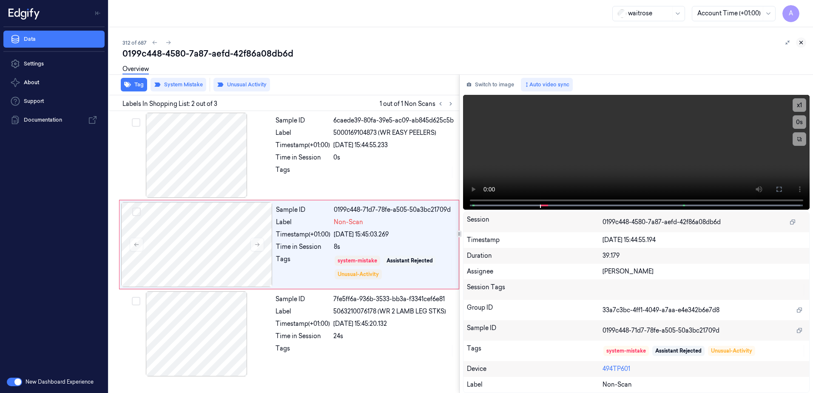
click at [801, 40] on icon at bounding box center [801, 43] width 6 height 6
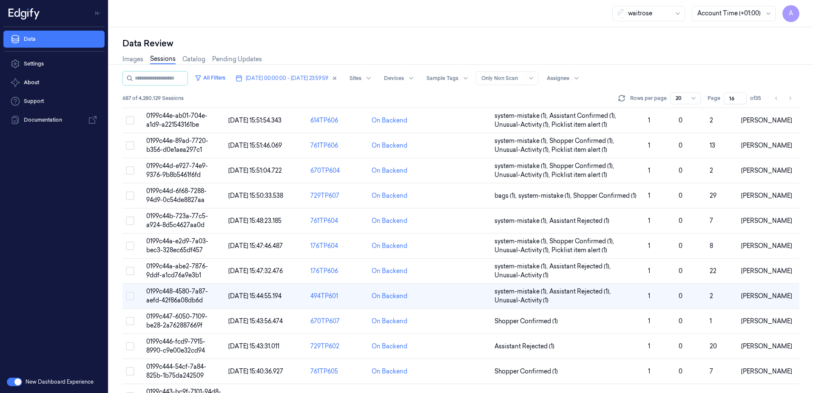
scroll to position [213, 0]
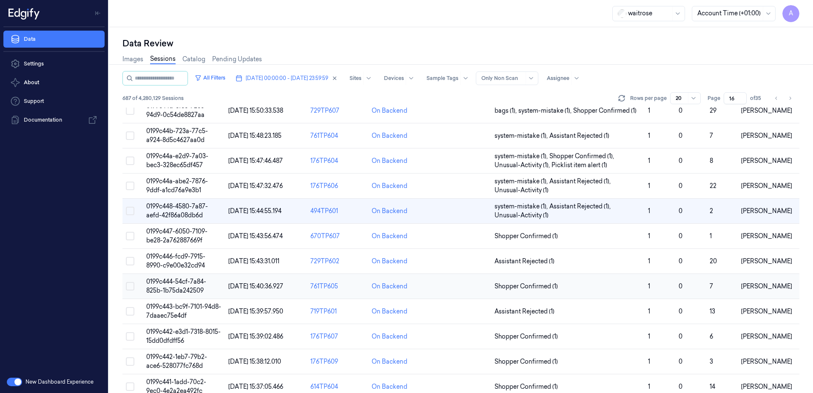
click at [172, 283] on span "0199c444-54cf-7a84-825b-1b75da242509" at bounding box center [176, 286] width 60 height 17
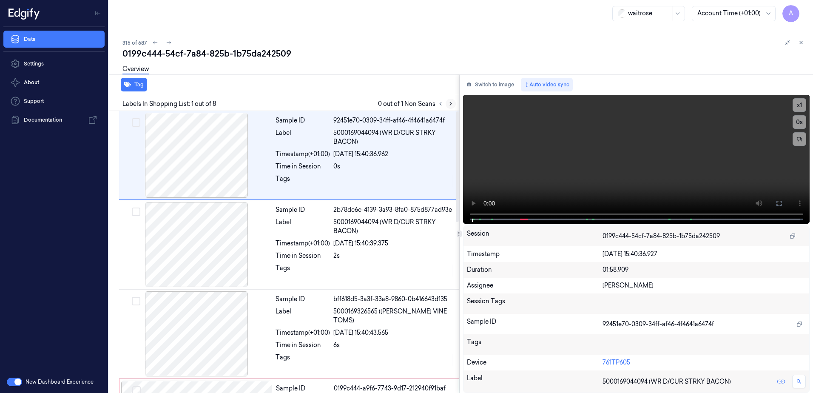
click at [452, 107] on button at bounding box center [451, 104] width 10 height 10
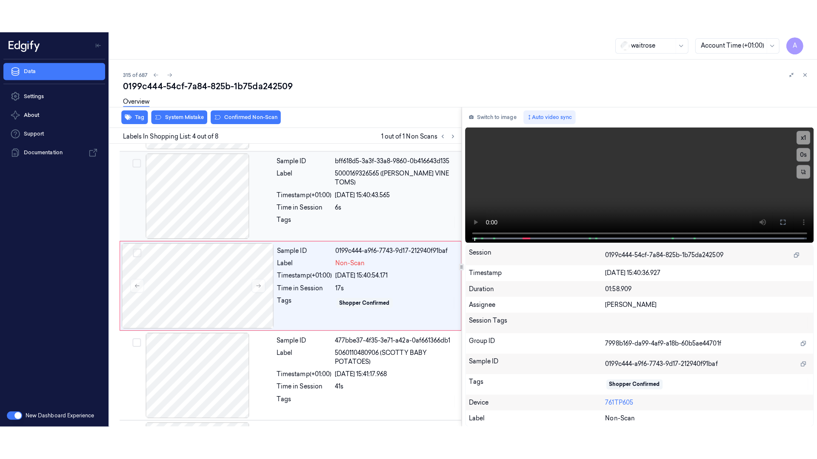
scroll to position [171, 0]
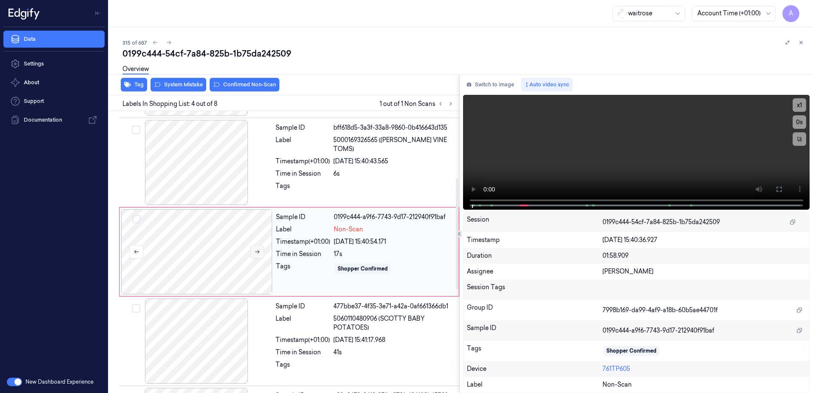
click at [259, 253] on icon at bounding box center [257, 252] width 5 height 4
click at [260, 250] on icon at bounding box center [257, 252] width 6 height 6
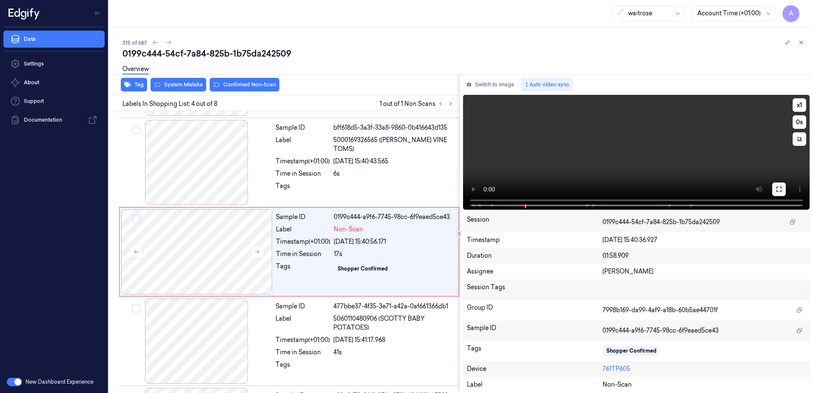
click at [774, 192] on button at bounding box center [779, 189] width 14 height 14
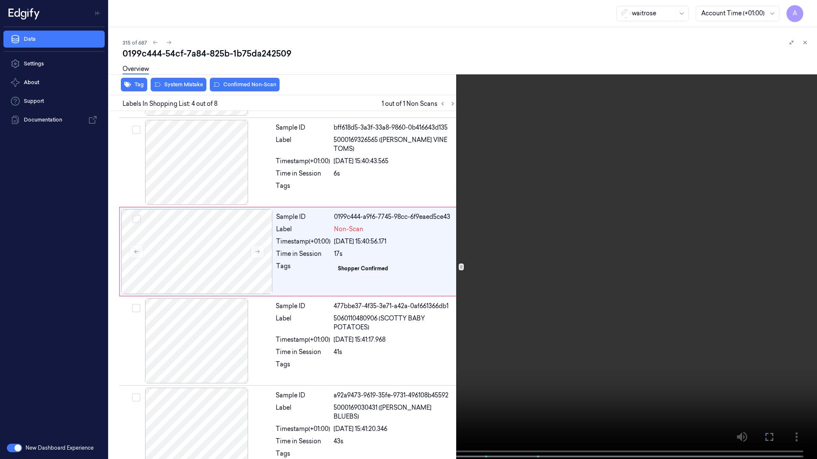
click at [525, 283] on video at bounding box center [408, 230] width 817 height 461
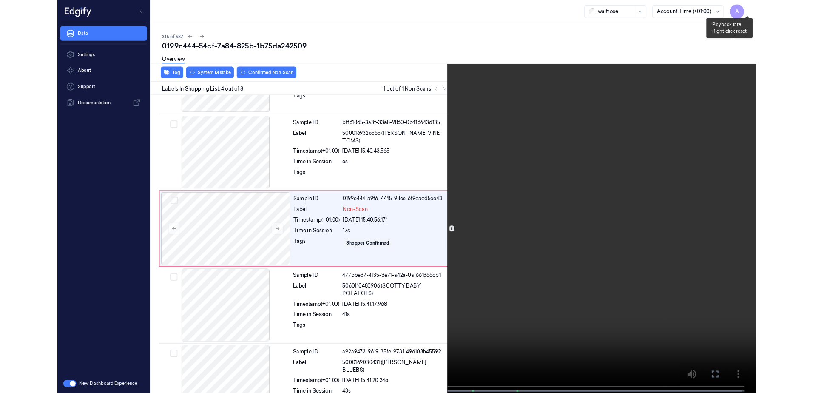
scroll to position [138, 0]
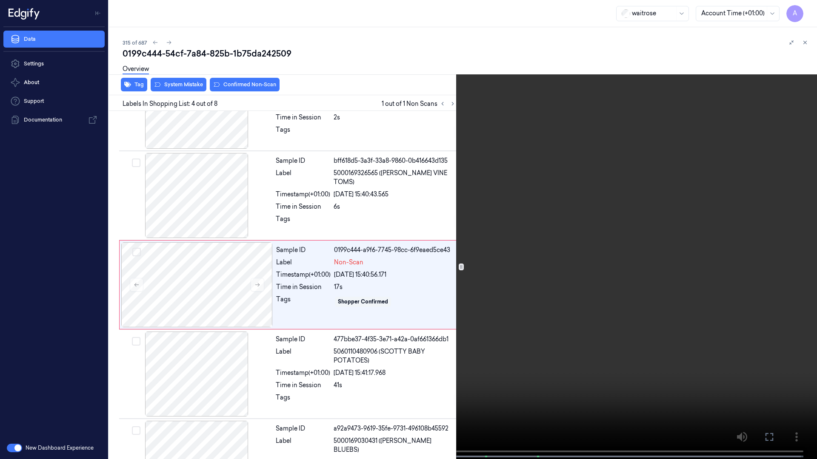
click at [0, 0] on button at bounding box center [0, 0] width 0 height 0
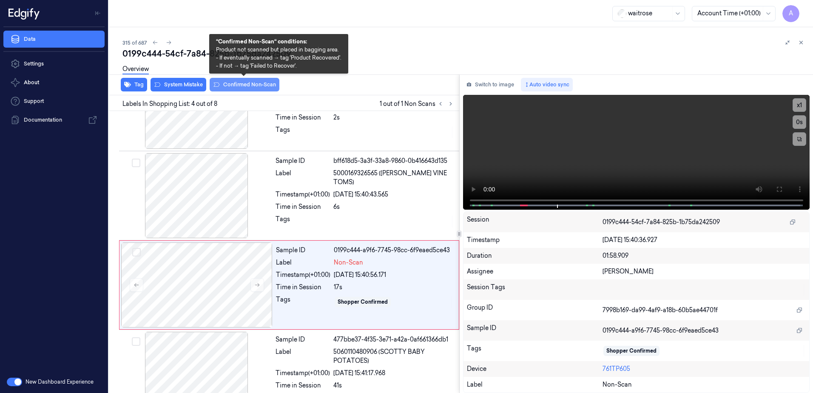
click at [239, 90] on button "Confirmed Non-Scan" at bounding box center [245, 85] width 70 height 14
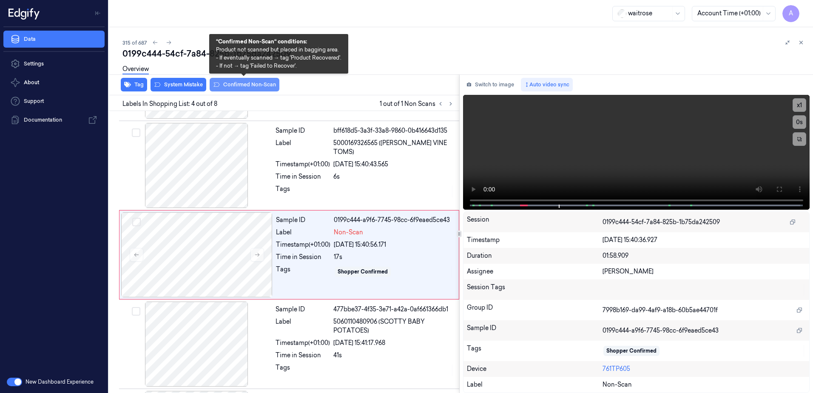
scroll to position [171, 0]
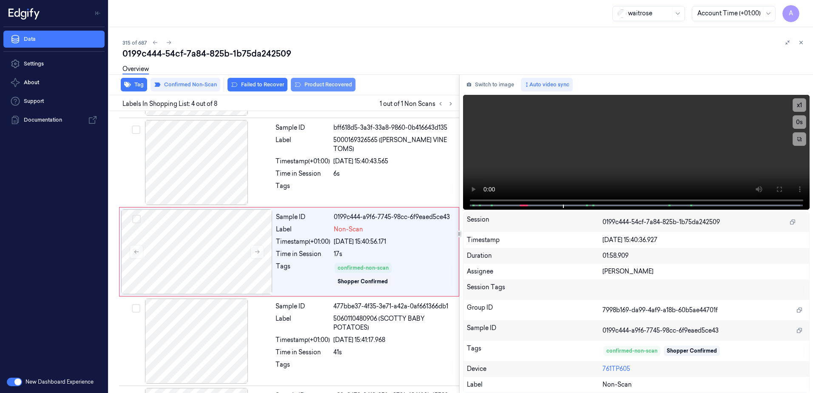
click at [313, 86] on button "Product Recovered" at bounding box center [323, 85] width 65 height 14
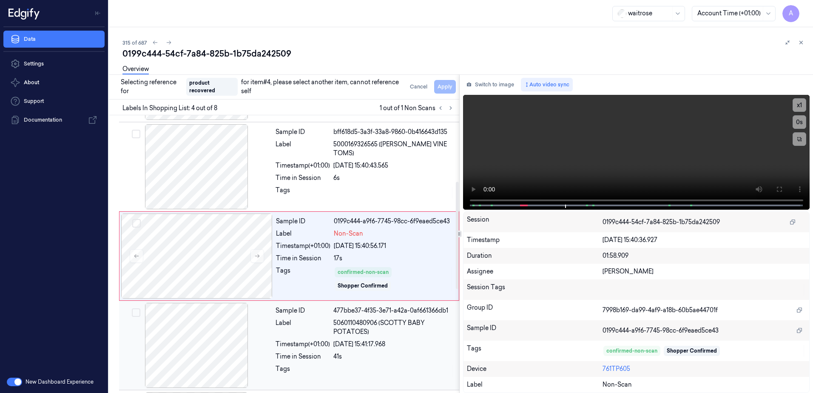
click at [394, 365] on div at bounding box center [393, 372] width 121 height 14
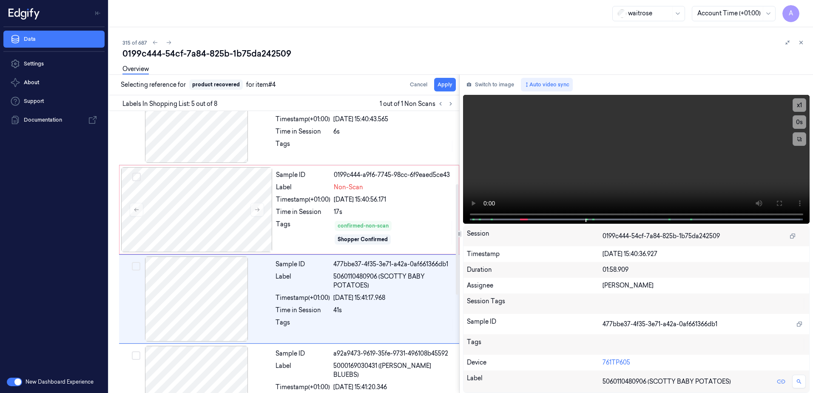
scroll to position [261, 0]
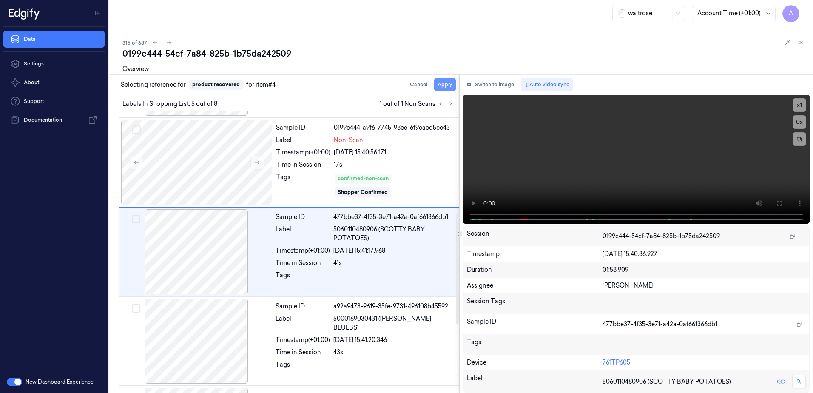
click at [442, 86] on button "Apply" at bounding box center [445, 85] width 22 height 14
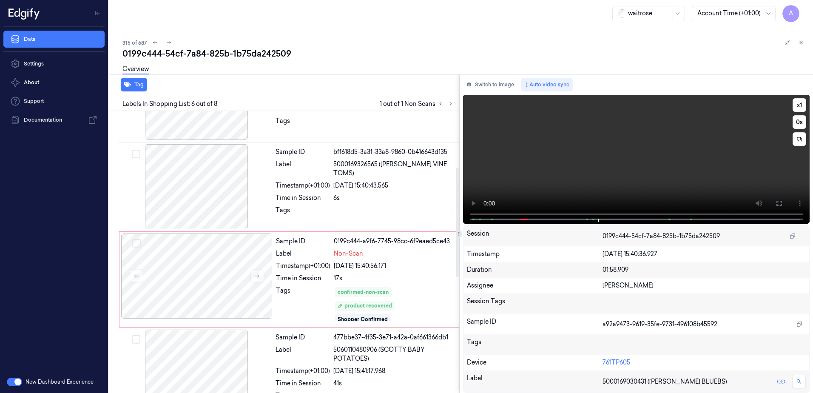
scroll to position [144, 0]
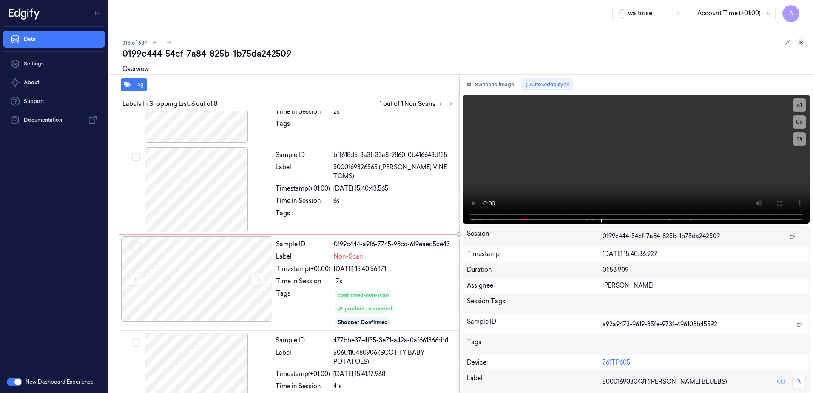
click at [799, 41] on icon at bounding box center [801, 43] width 6 height 6
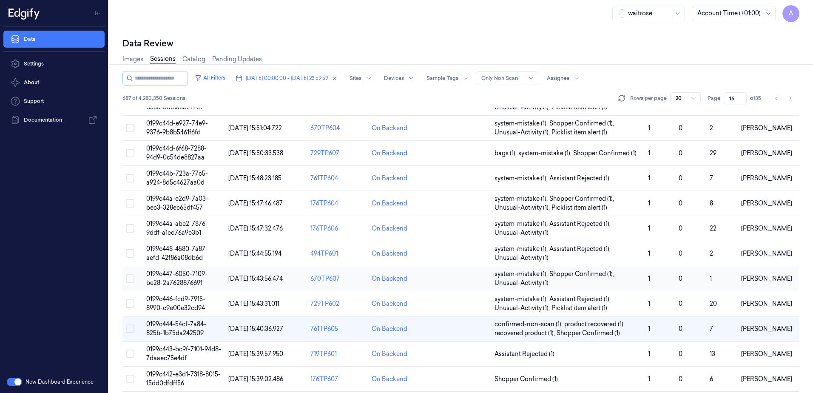
scroll to position [251, 0]
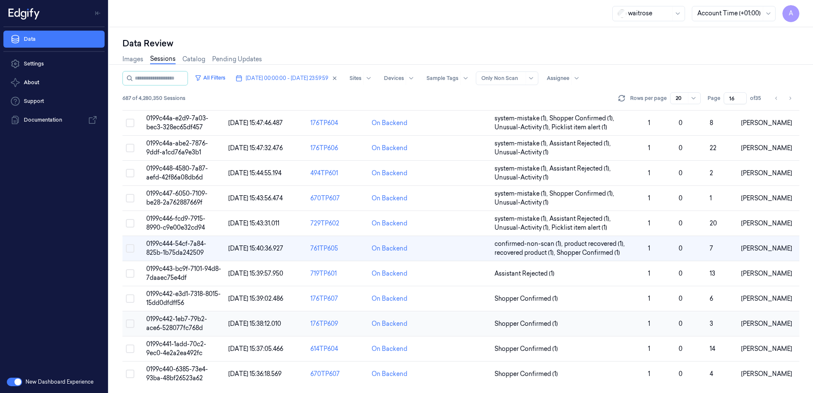
click at [163, 318] on span "0199c442-1eb7-79b2-ace6-528077fc768d" at bounding box center [176, 323] width 61 height 17
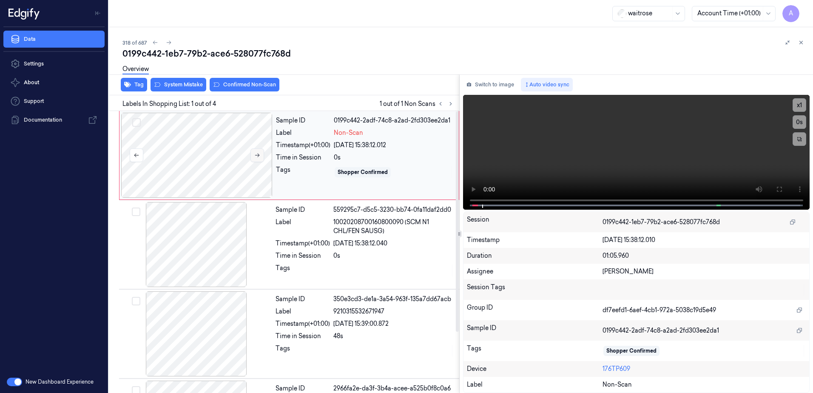
click at [258, 152] on button at bounding box center [258, 155] width 14 height 14
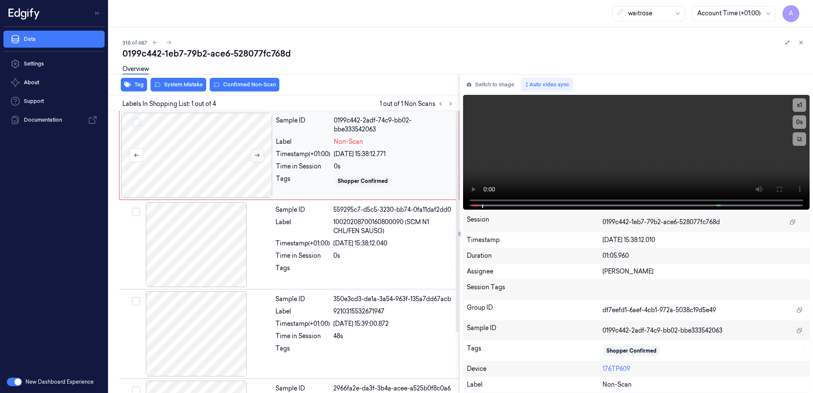
click at [258, 159] on button at bounding box center [258, 155] width 14 height 14
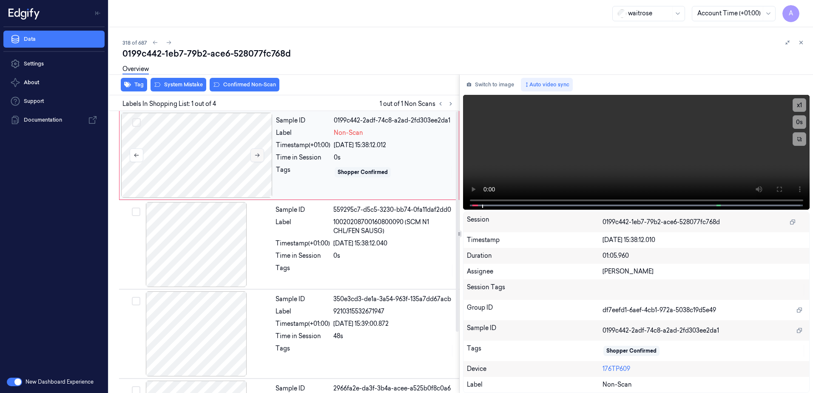
click at [258, 159] on button at bounding box center [258, 155] width 14 height 14
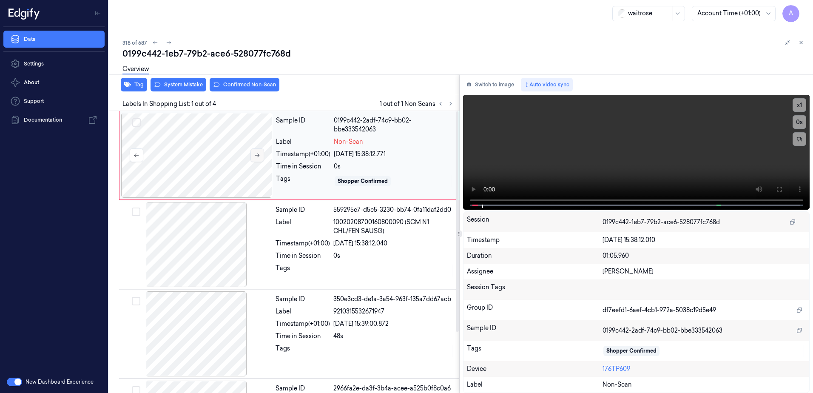
click at [258, 159] on button at bounding box center [258, 155] width 14 height 14
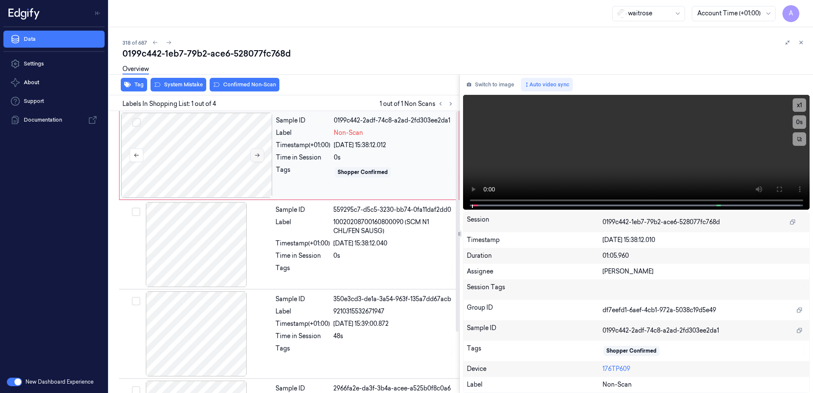
click at [258, 159] on button at bounding box center [258, 155] width 14 height 14
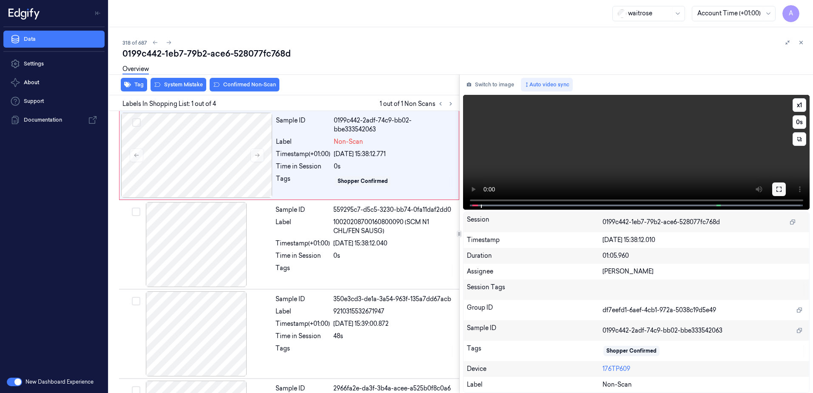
click at [781, 189] on icon at bounding box center [779, 189] width 7 height 7
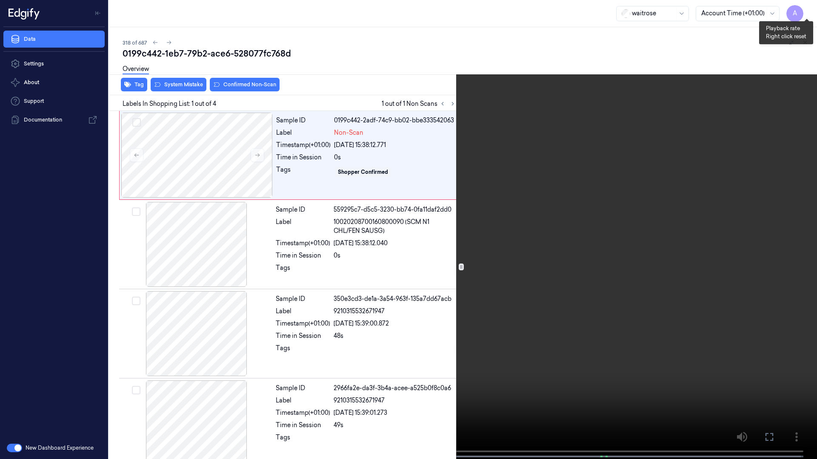
click at [809, 10] on button "x 1" at bounding box center [807, 10] width 14 height 14
click at [0, 0] on button at bounding box center [0, 0] width 0 height 0
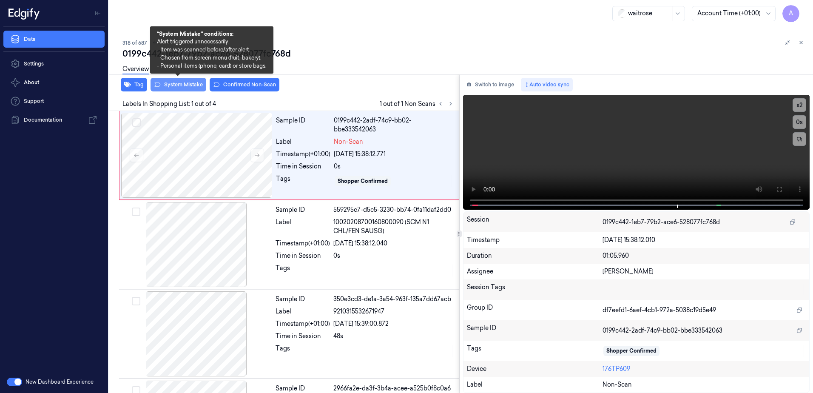
click at [184, 87] on button "System Mistake" at bounding box center [179, 85] width 56 height 14
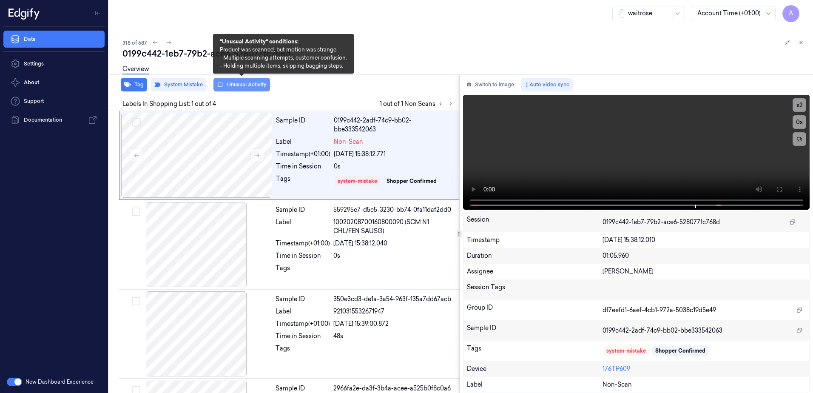
click at [246, 87] on button "Unusual Activity" at bounding box center [242, 85] width 57 height 14
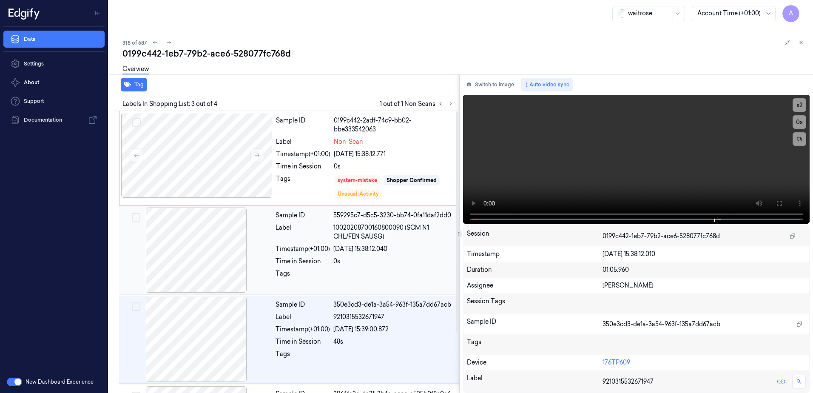
scroll to position [78, 0]
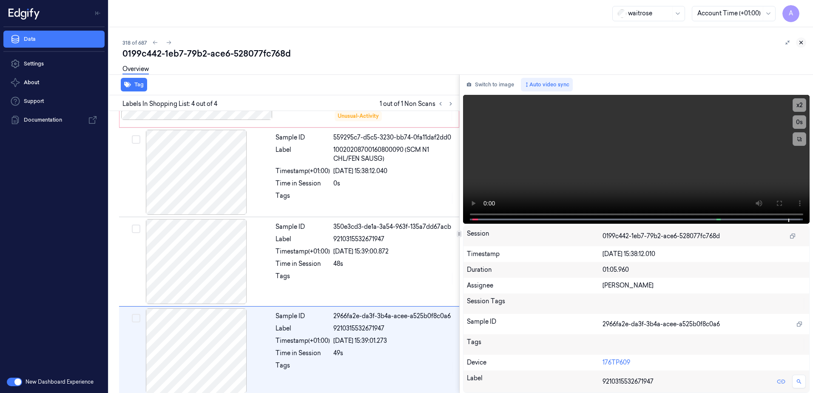
click at [801, 43] on icon at bounding box center [801, 42] width 3 height 3
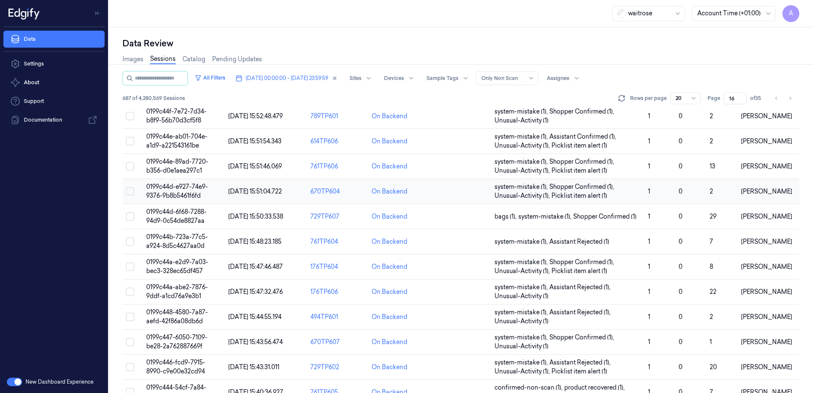
scroll to position [251, 0]
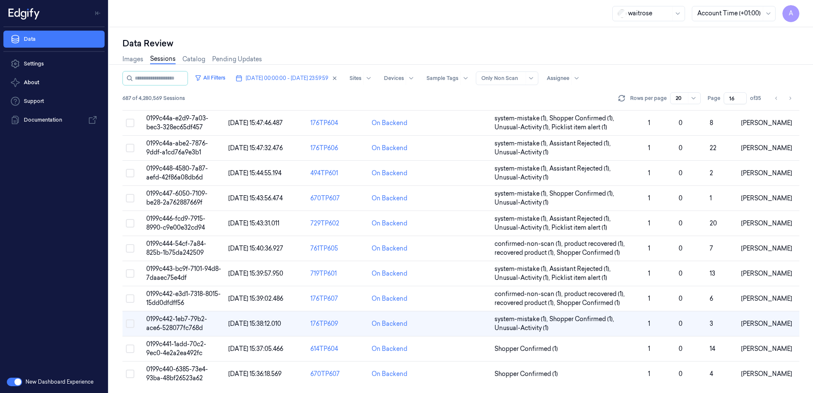
drag, startPoint x: 734, startPoint y: 97, endPoint x: 718, endPoint y: 103, distance: 17.2
click at [718, 103] on div "Page 16 of 35" at bounding box center [736, 98] width 56 height 12
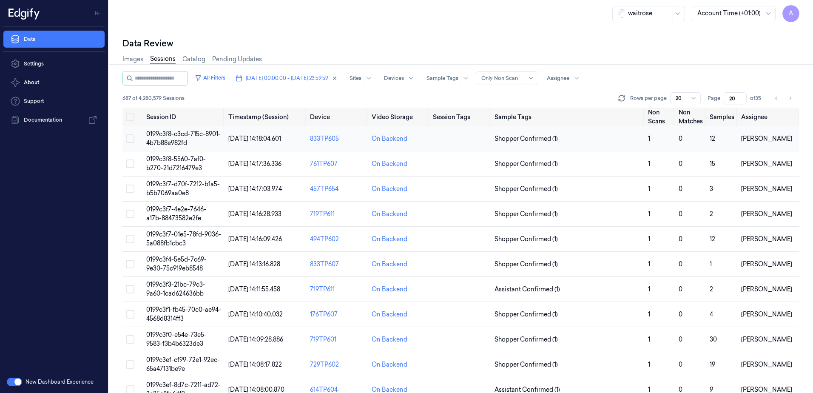
type input "20"
click at [162, 134] on span "0199c3f8-c3cd-715c-8901-4b7b88e982fd" at bounding box center [183, 138] width 74 height 17
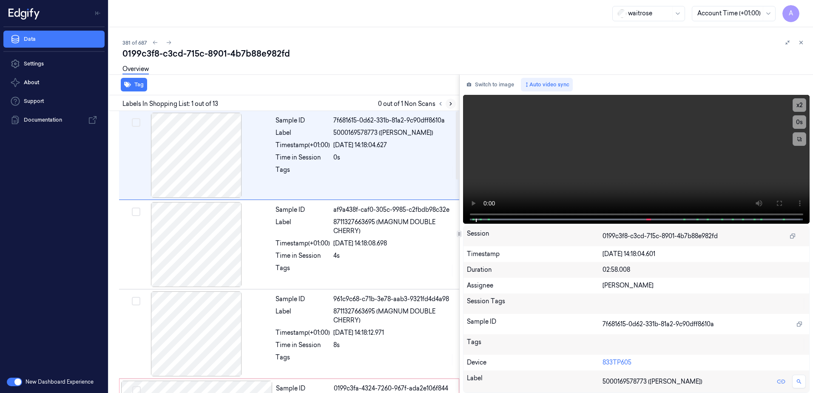
click at [452, 105] on icon at bounding box center [451, 104] width 6 height 6
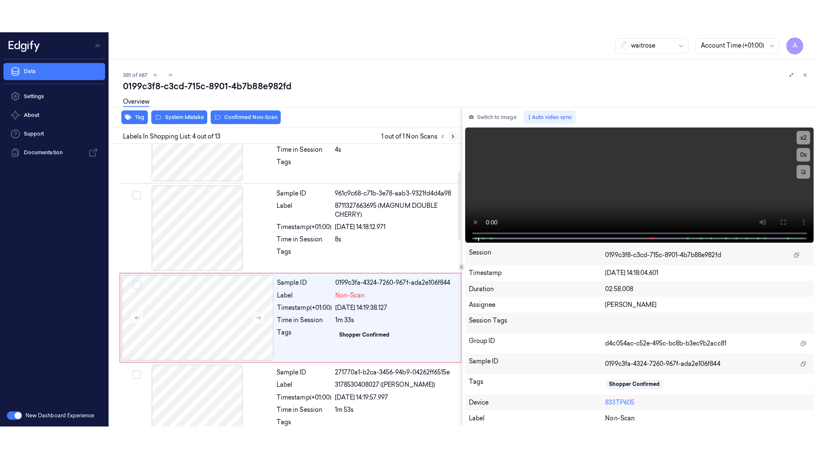
scroll to position [171, 0]
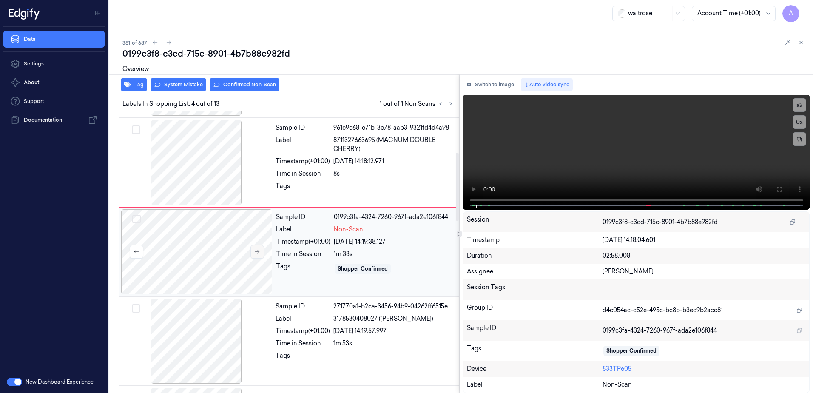
click at [258, 252] on icon at bounding box center [257, 252] width 6 height 6
click at [256, 254] on icon at bounding box center [257, 252] width 6 height 6
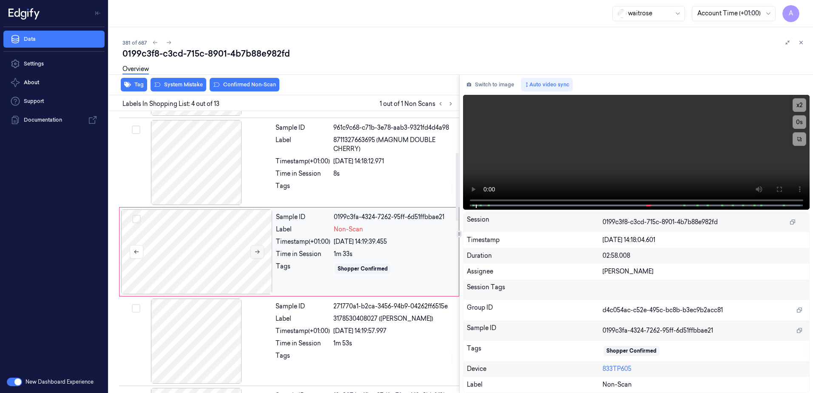
click at [256, 254] on icon at bounding box center [257, 252] width 6 height 6
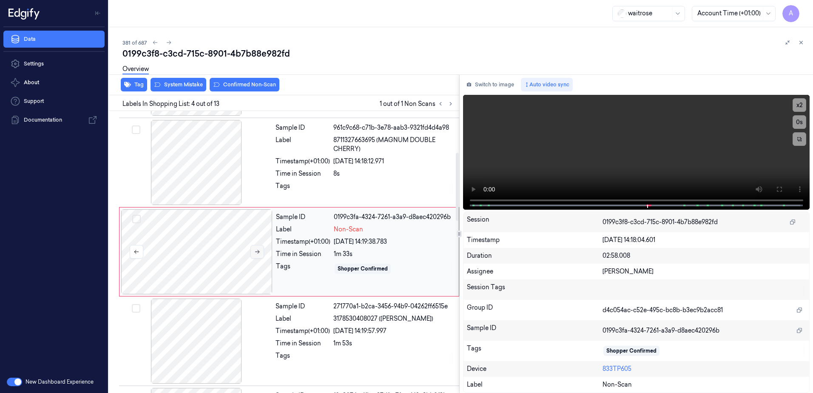
click at [257, 257] on button at bounding box center [258, 252] width 14 height 14
click at [257, 254] on icon at bounding box center [257, 252] width 6 height 6
click at [781, 191] on icon at bounding box center [779, 189] width 7 height 7
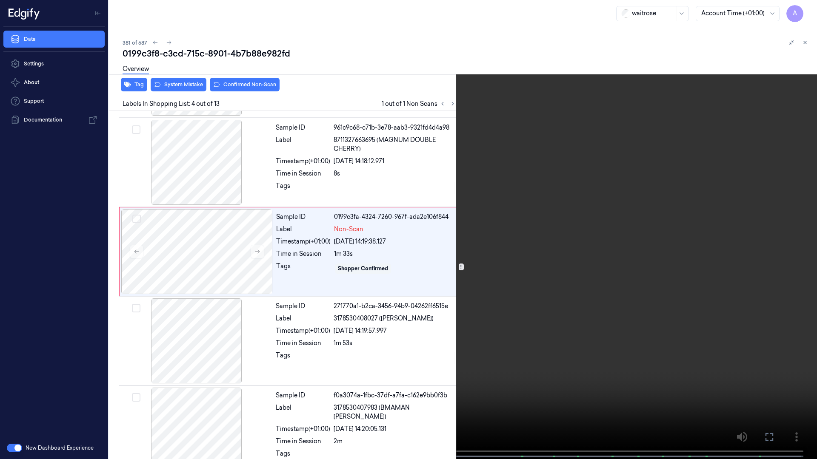
click at [591, 234] on video at bounding box center [408, 230] width 817 height 461
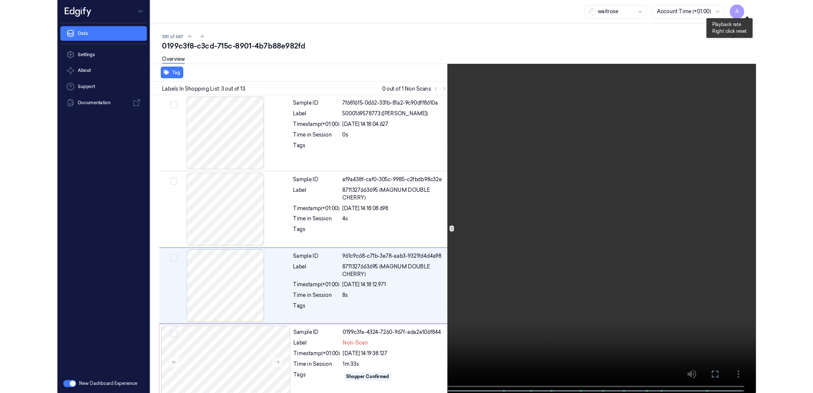
scroll to position [49, 0]
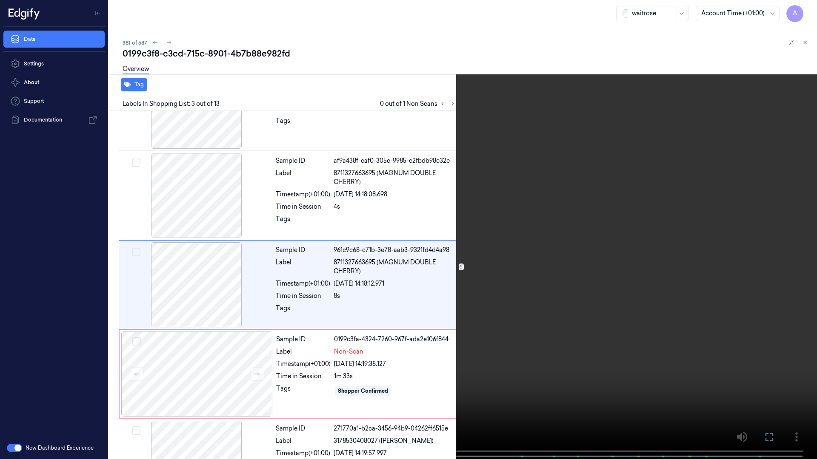
click at [0, 0] on icon at bounding box center [0, 0] width 0 height 0
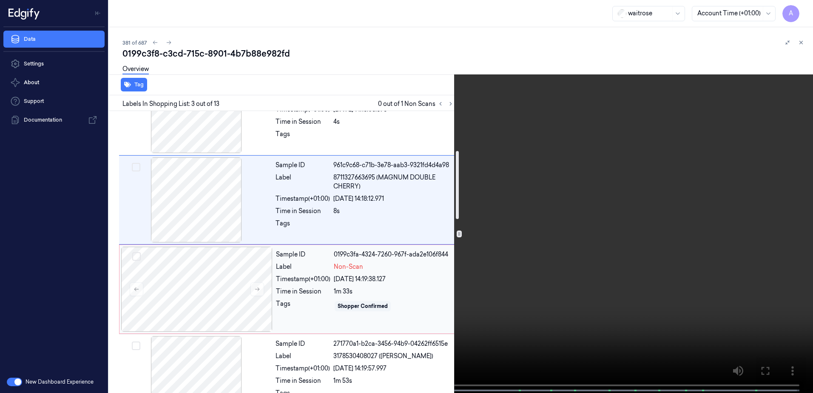
scroll to position [219, 0]
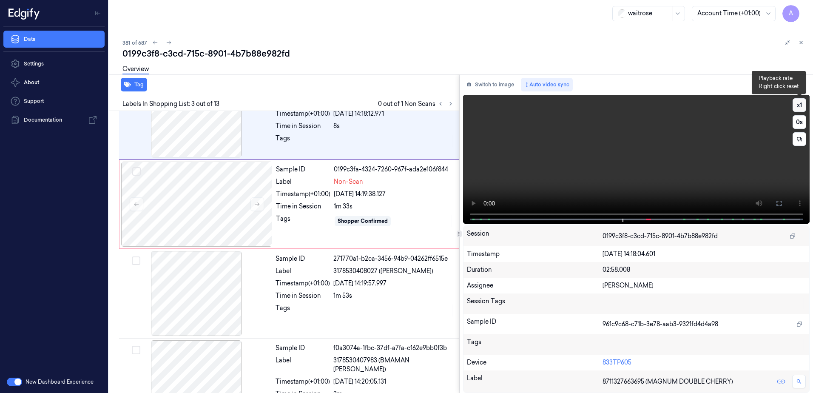
click at [798, 106] on button "x 1" at bounding box center [800, 105] width 14 height 14
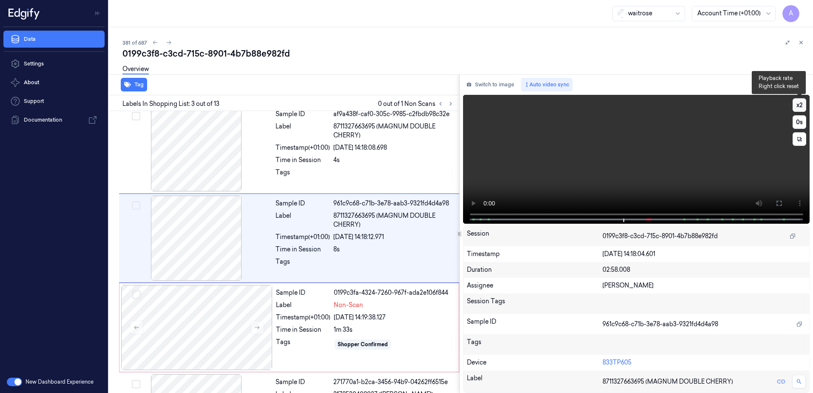
scroll to position [82, 0]
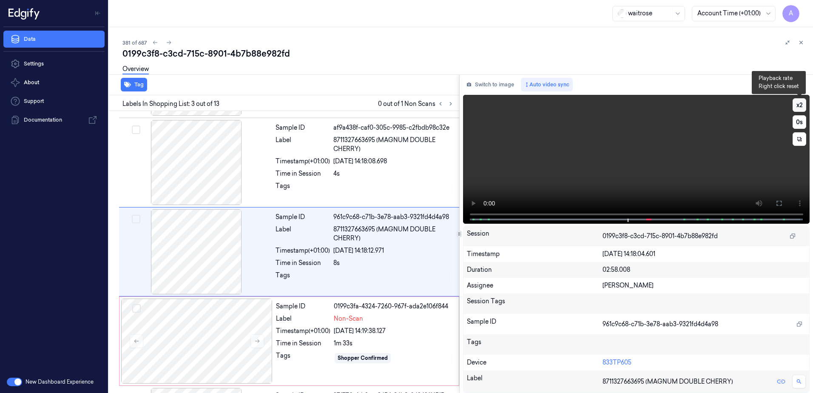
click at [798, 106] on button "x 2" at bounding box center [800, 105] width 14 height 14
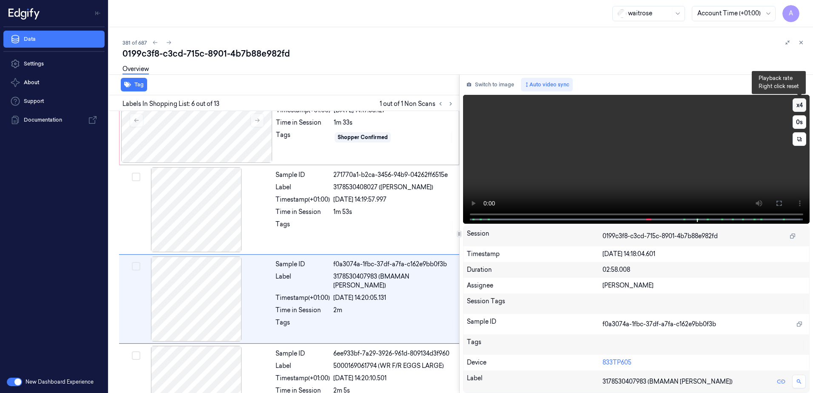
scroll to position [350, 0]
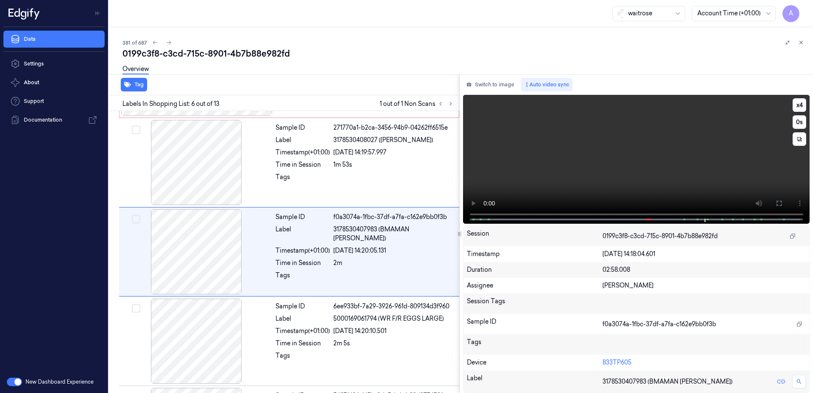
click at [593, 170] on video at bounding box center [636, 159] width 347 height 129
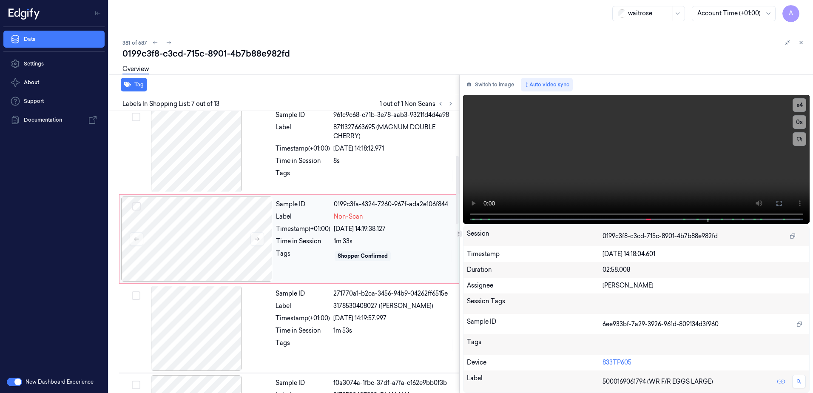
click at [302, 256] on div "Tags" at bounding box center [303, 256] width 54 height 14
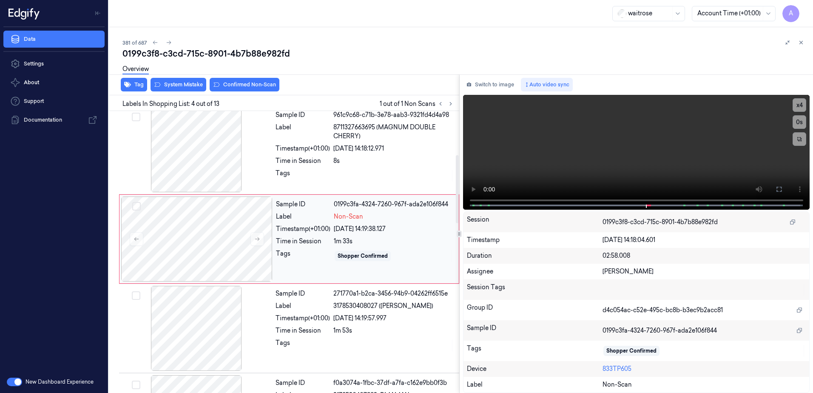
scroll to position [171, 0]
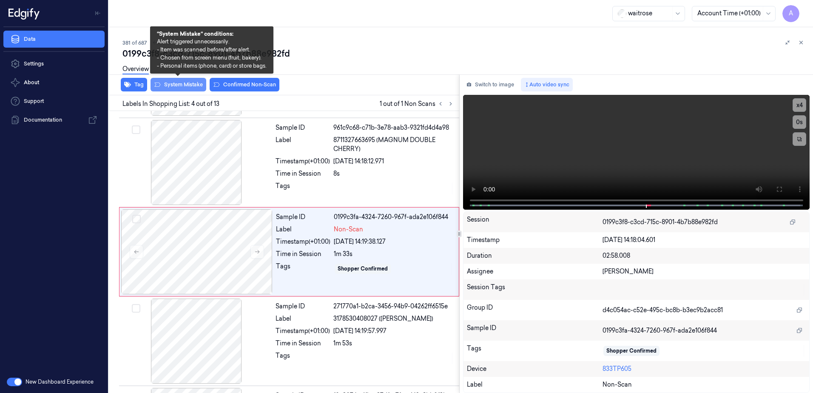
click at [185, 84] on button "System Mistake" at bounding box center [179, 85] width 56 height 14
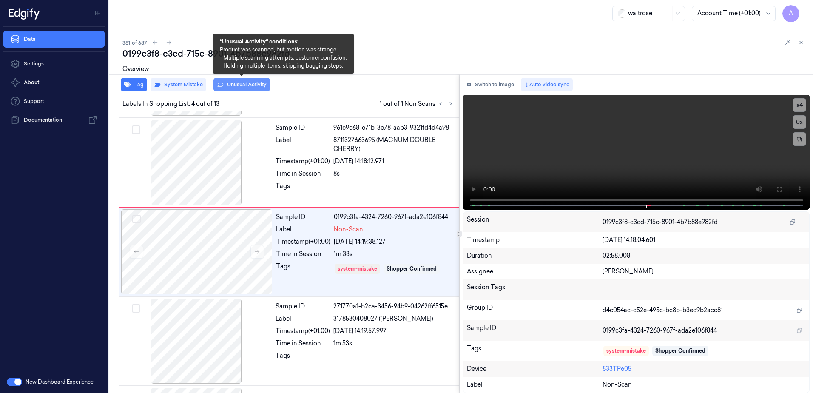
click at [232, 89] on button "Unusual Activity" at bounding box center [242, 85] width 57 height 14
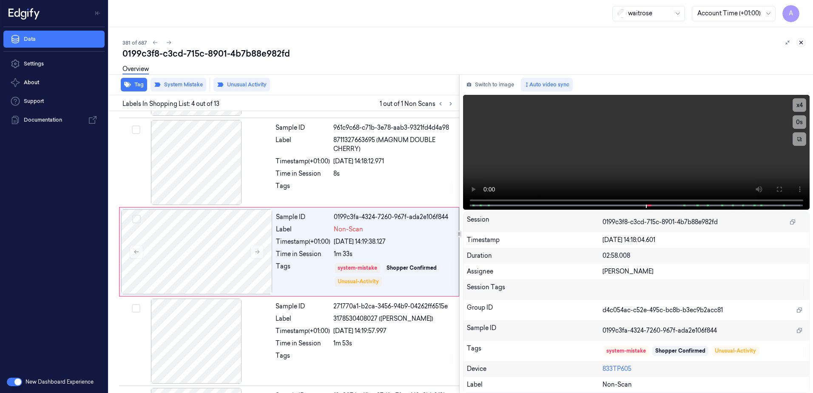
click at [801, 41] on icon at bounding box center [801, 43] width 6 height 6
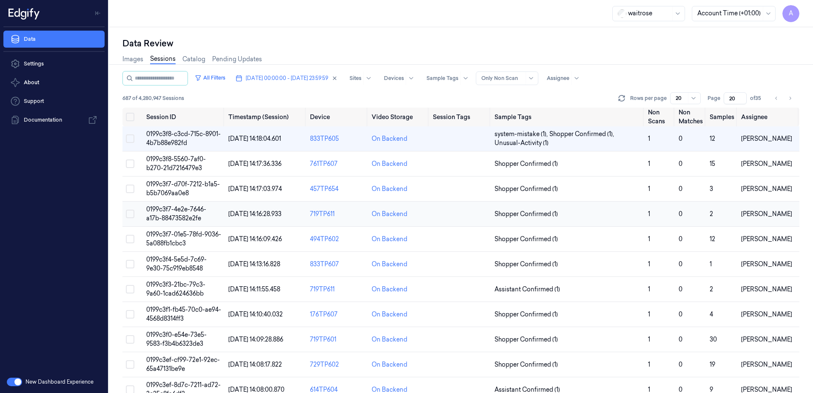
click at [174, 213] on td "0199c3f7-4e2e-7646-a17b-88473582e2fe" at bounding box center [184, 214] width 82 height 25
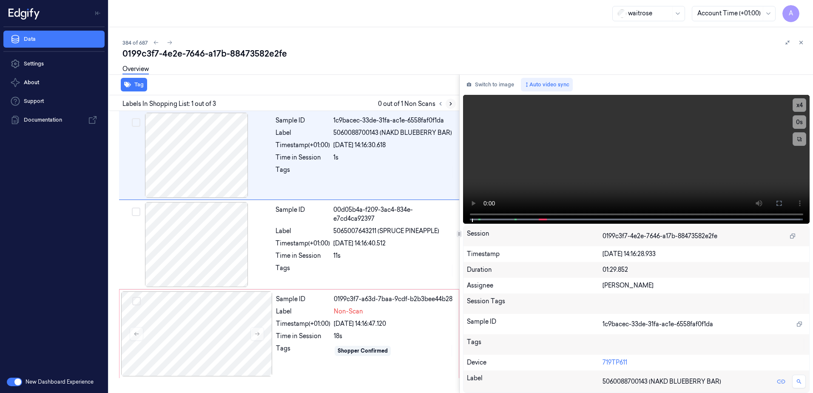
click at [451, 105] on icon at bounding box center [451, 104] width 6 height 6
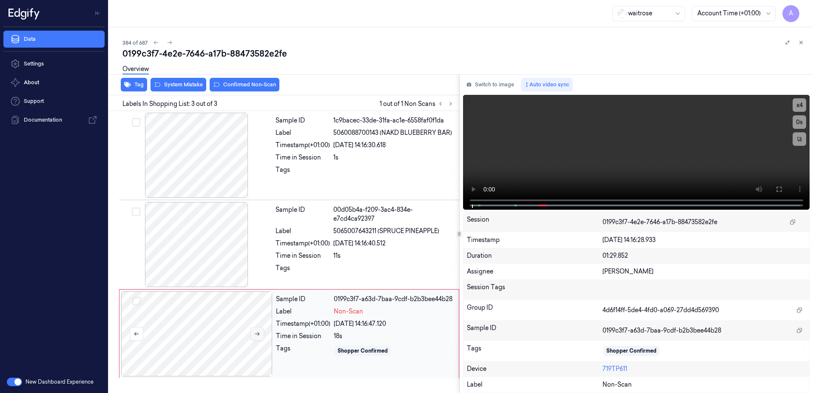
click at [264, 336] on button at bounding box center [258, 334] width 14 height 14
click at [261, 336] on button at bounding box center [258, 334] width 14 height 14
click at [779, 191] on icon at bounding box center [779, 189] width 7 height 7
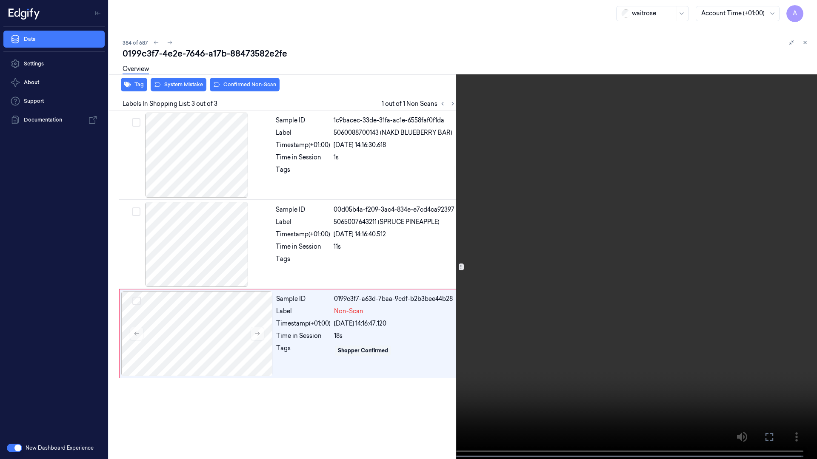
drag, startPoint x: 769, startPoint y: 438, endPoint x: 767, endPoint y: 393, distance: 45.1
click at [0, 0] on icon at bounding box center [0, 0] width 0 height 0
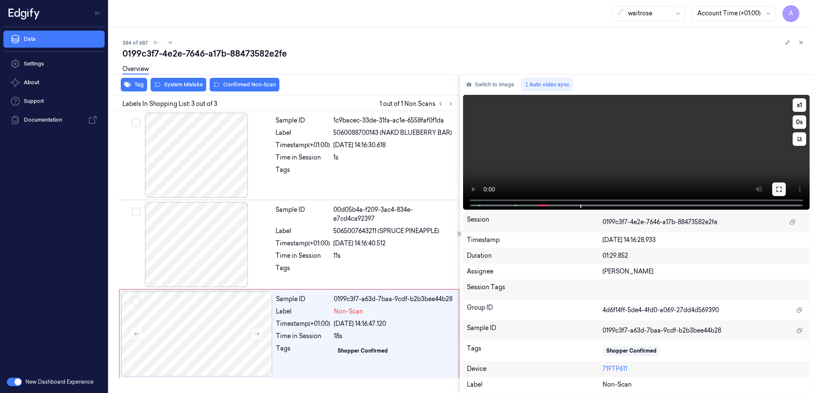
click at [779, 191] on icon at bounding box center [779, 189] width 7 height 7
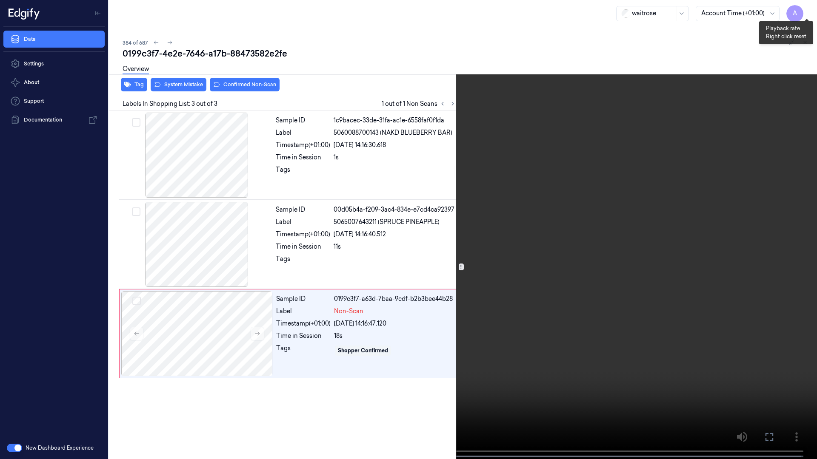
click at [808, 8] on button "x 1" at bounding box center [807, 10] width 14 height 14
click at [808, 8] on button "x 2" at bounding box center [807, 10] width 14 height 14
click at [483, 393] on video at bounding box center [408, 230] width 817 height 461
click at [805, 8] on button "x 1" at bounding box center [807, 10] width 14 height 14
click at [805, 8] on button "x 2" at bounding box center [807, 10] width 14 height 14
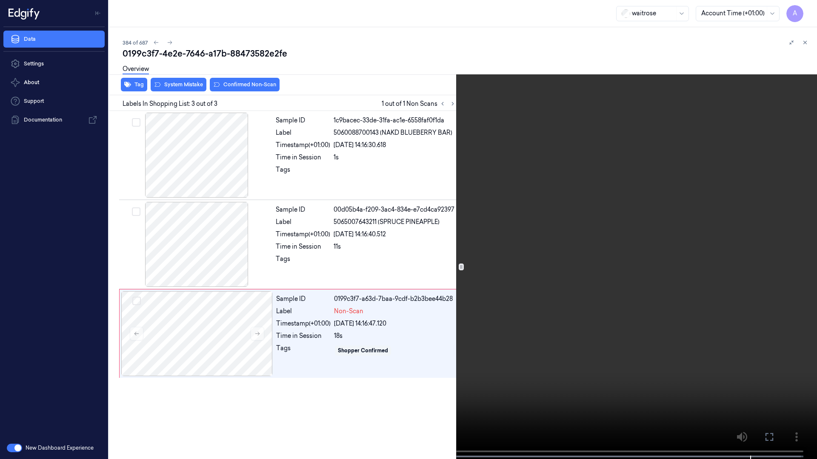
click at [0, 0] on icon at bounding box center [0, 0] width 0 height 0
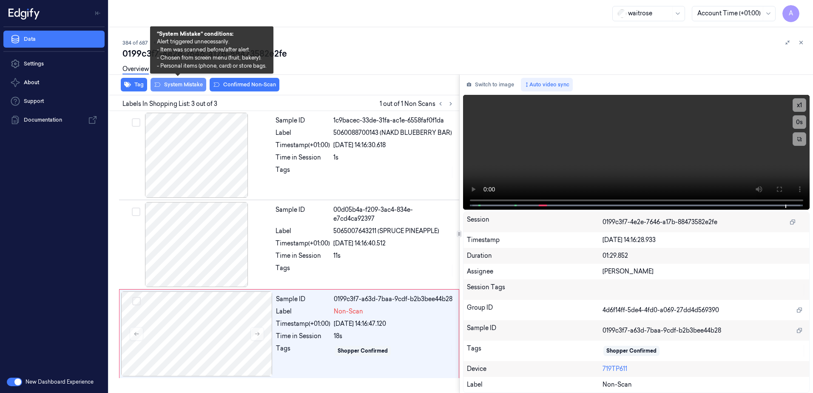
click at [177, 85] on button "System Mistake" at bounding box center [179, 85] width 56 height 14
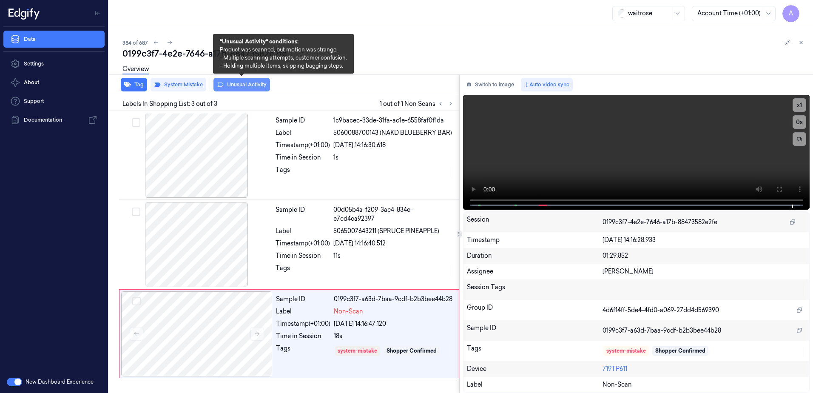
click at [246, 86] on button "Unusual Activity" at bounding box center [242, 85] width 57 height 14
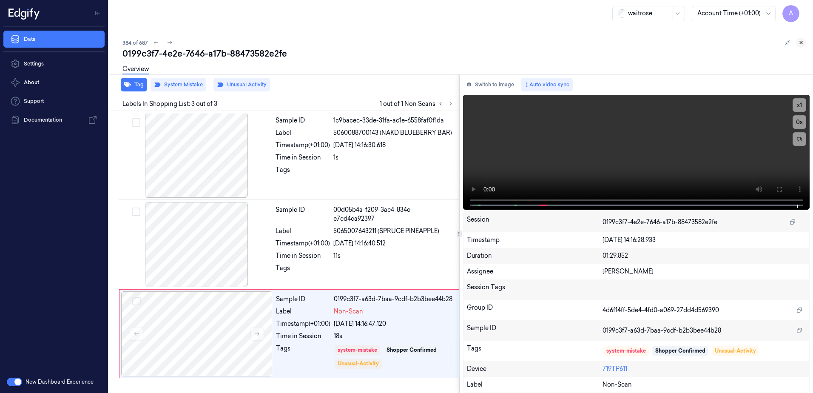
click at [801, 42] on icon at bounding box center [801, 43] width 6 height 6
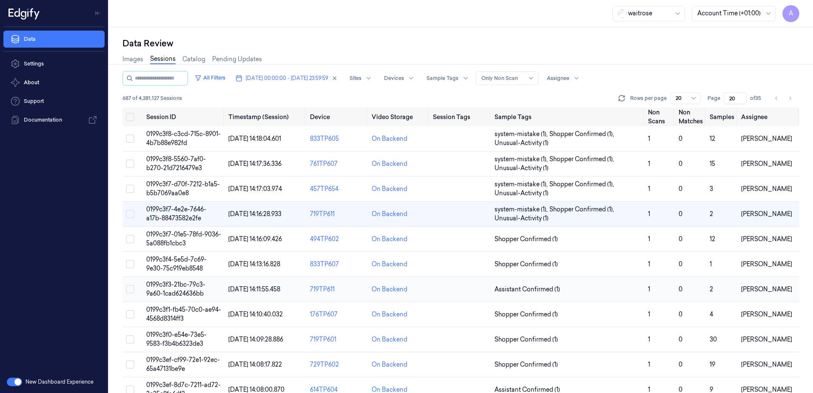
click at [168, 282] on span "0199c3f3-21bc-79c3-9a60-1cad624636bb" at bounding box center [175, 289] width 59 height 17
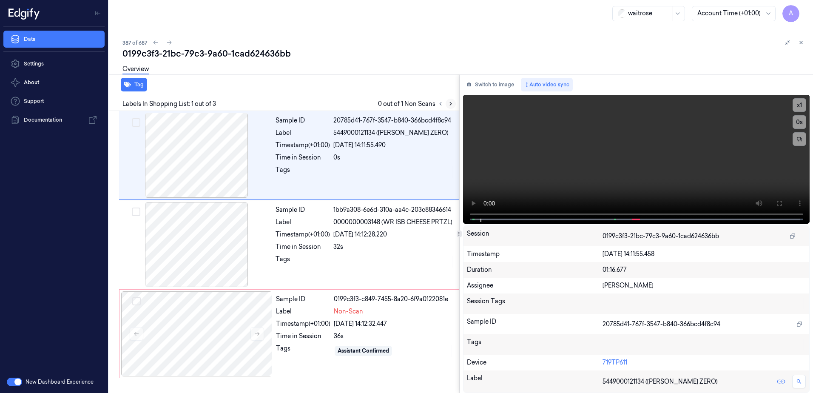
click at [450, 105] on icon at bounding box center [451, 104] width 6 height 6
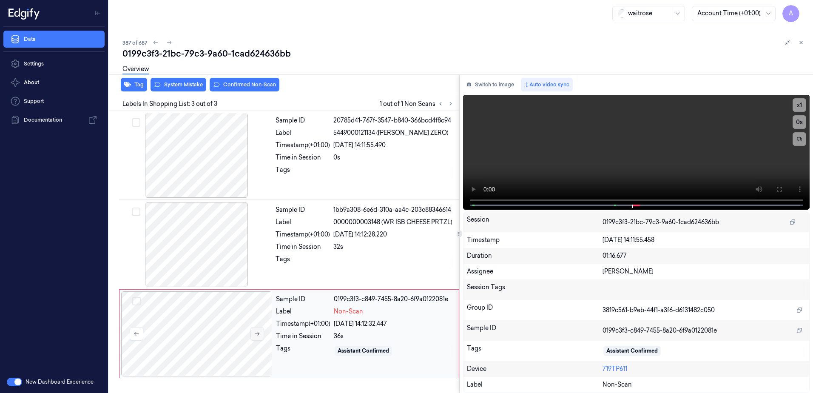
click at [258, 334] on icon at bounding box center [257, 334] width 6 height 6
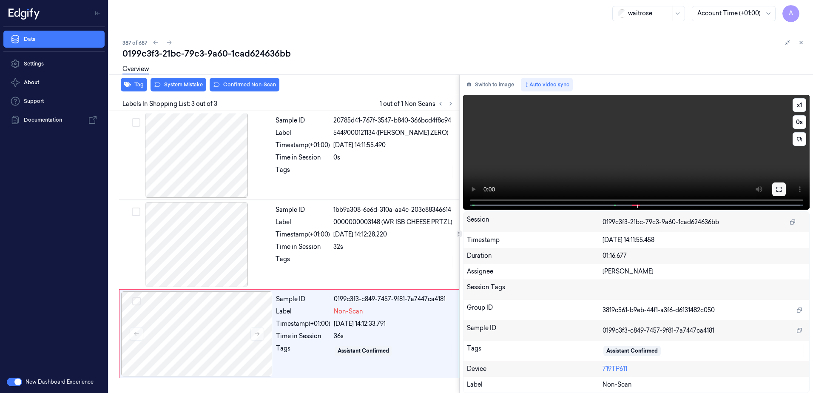
click at [781, 188] on icon at bounding box center [779, 189] width 5 height 5
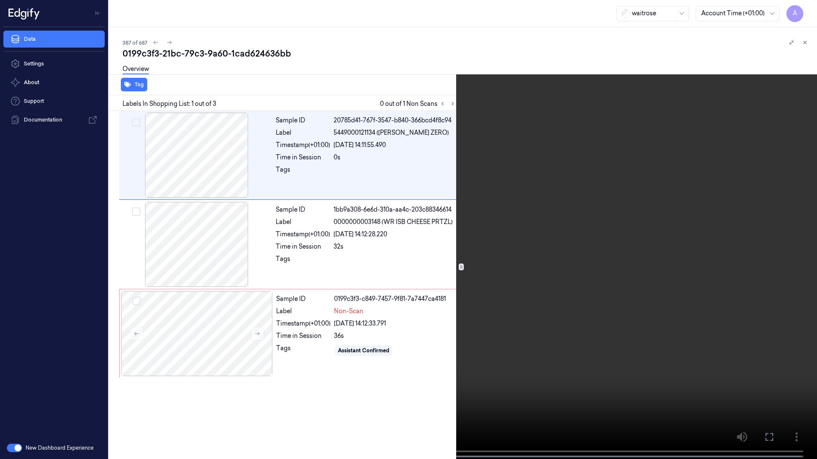
click at [0, 0] on icon at bounding box center [0, 0] width 0 height 0
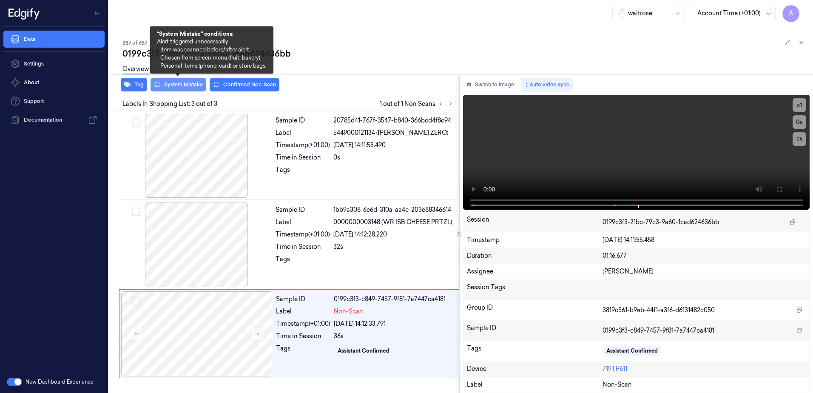
click at [177, 87] on button "System Mistake" at bounding box center [179, 85] width 56 height 14
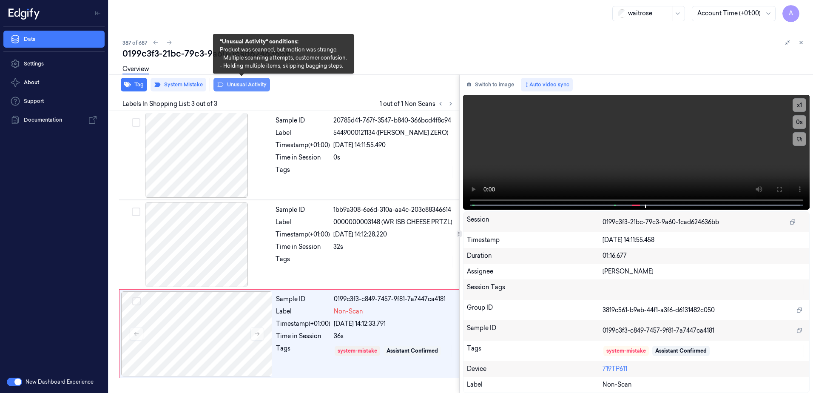
click at [242, 85] on button "Unusual Activity" at bounding box center [242, 85] width 57 height 14
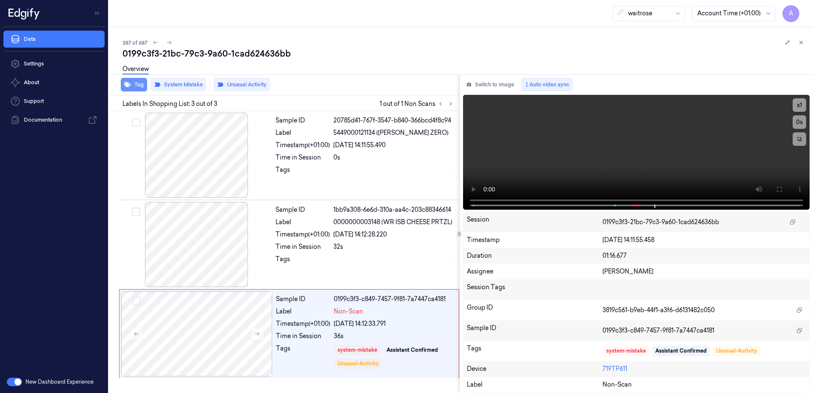
click at [128, 85] on icon "button" at bounding box center [127, 85] width 7 height 6
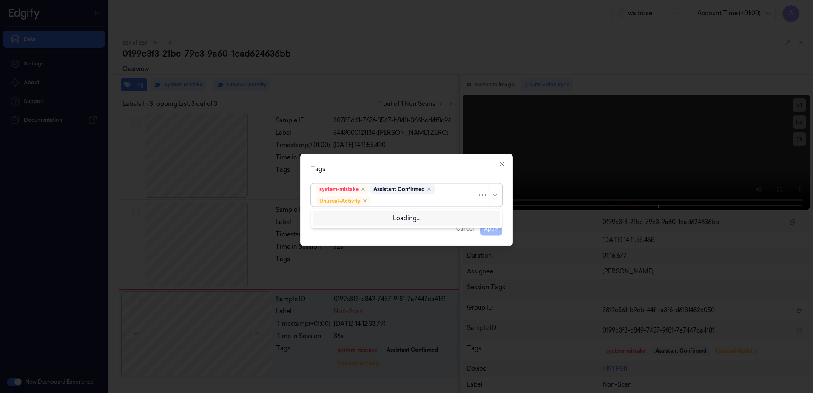
click at [390, 202] on div at bounding box center [424, 201] width 105 height 9
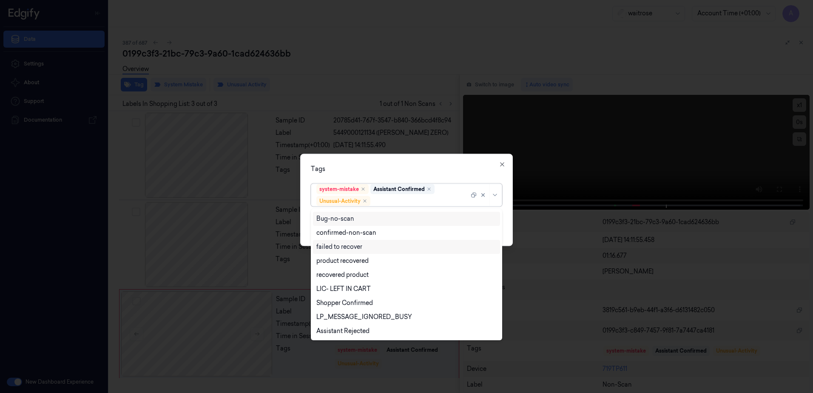
scroll to position [111, 0]
click at [370, 314] on div "Picklist item alert" at bounding box center [406, 317] width 180 height 9
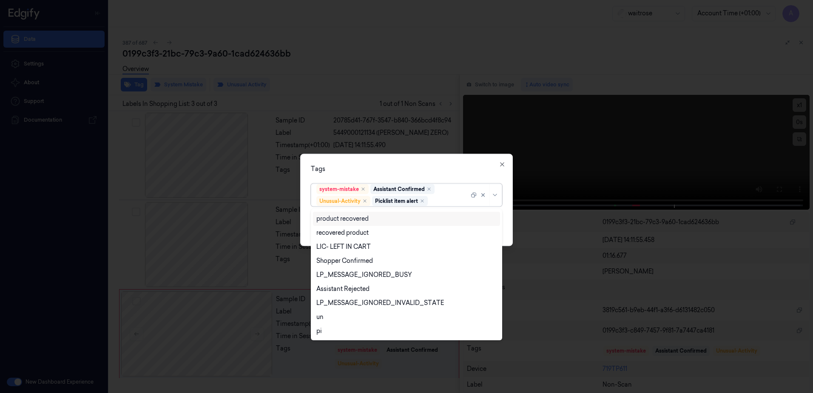
drag, startPoint x: 427, startPoint y: 168, endPoint x: 456, endPoint y: 182, distance: 32.2
click at [428, 168] on div "Tags" at bounding box center [406, 169] width 191 height 9
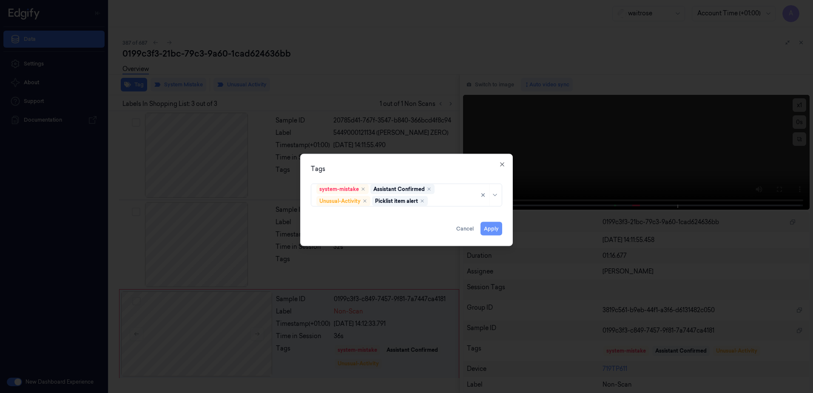
click at [491, 226] on button "Apply" at bounding box center [492, 229] width 22 height 14
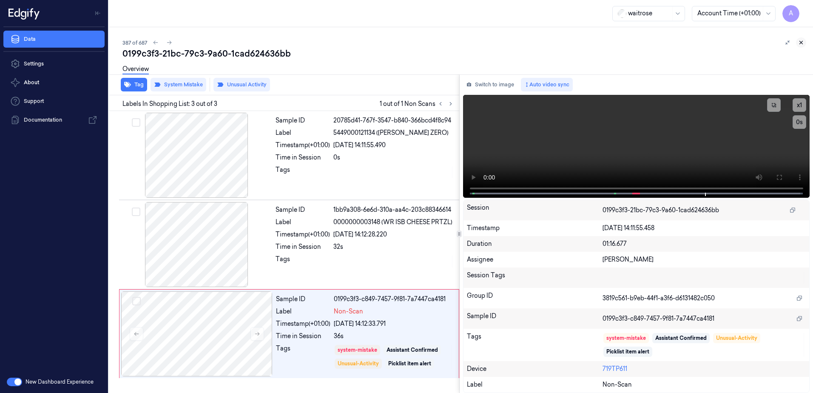
click at [801, 42] on icon at bounding box center [801, 43] width 6 height 6
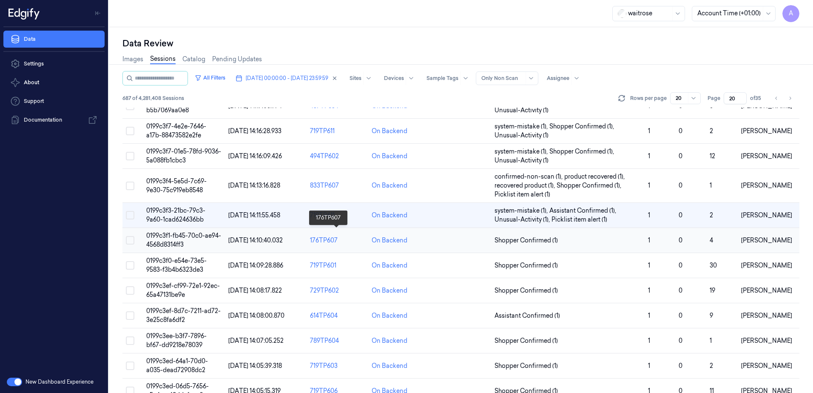
scroll to position [89, 0]
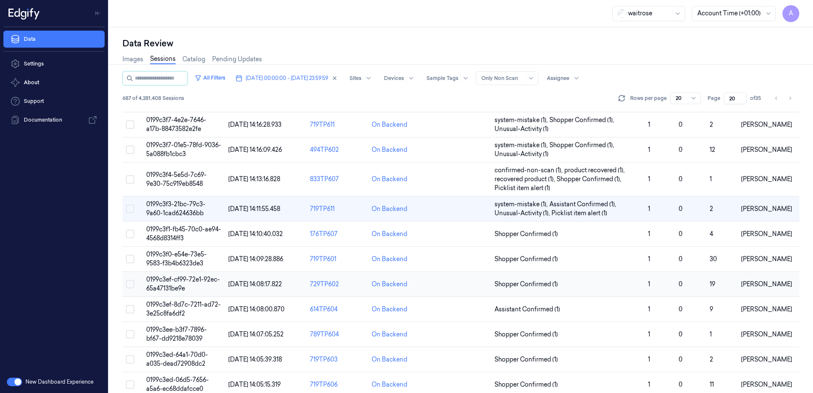
click at [178, 281] on span "0199c3ef-cf99-72e1-92ec-65a47131be9e" at bounding box center [183, 284] width 74 height 17
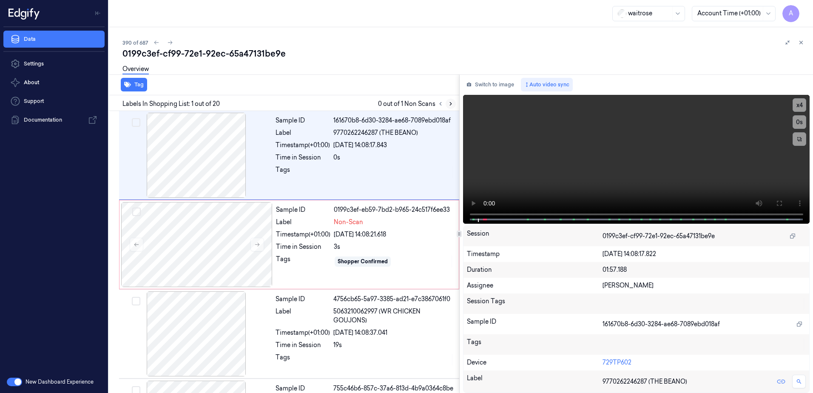
click at [450, 104] on icon at bounding box center [451, 104] width 6 height 6
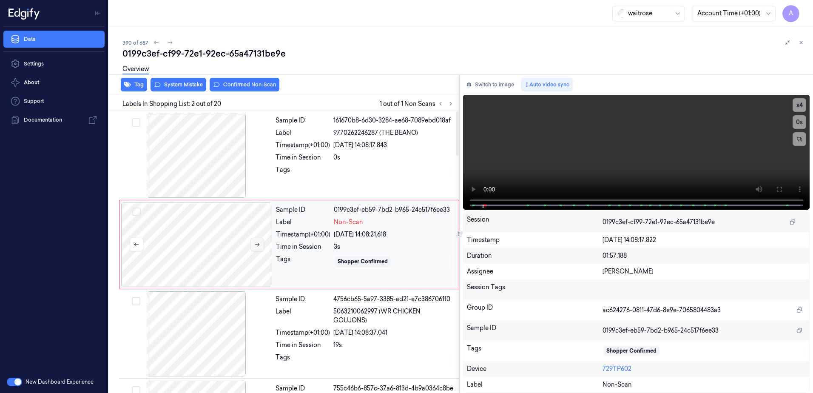
click at [259, 245] on icon at bounding box center [257, 245] width 5 height 4
click at [252, 245] on button at bounding box center [258, 245] width 14 height 14
click at [257, 242] on icon at bounding box center [257, 245] width 6 height 6
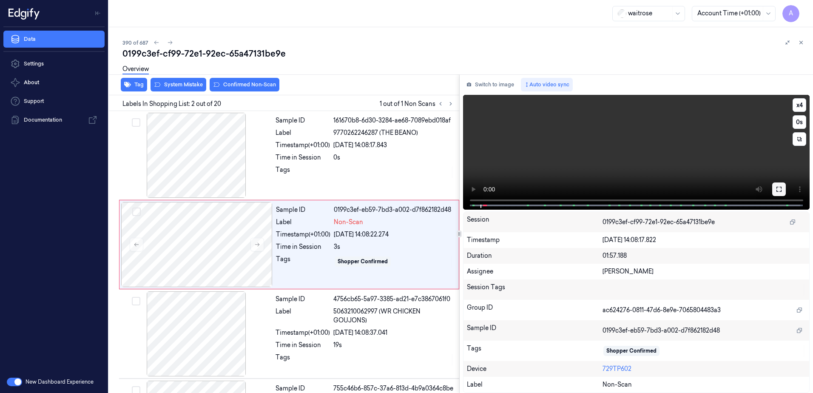
click at [781, 190] on icon at bounding box center [779, 189] width 7 height 7
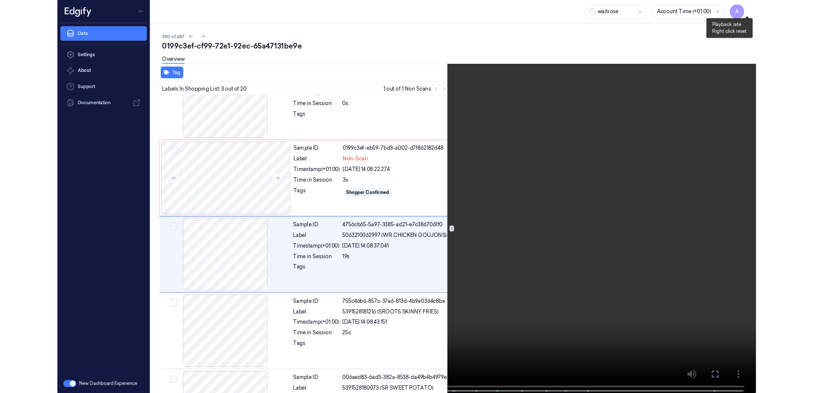
scroll to position [49, 0]
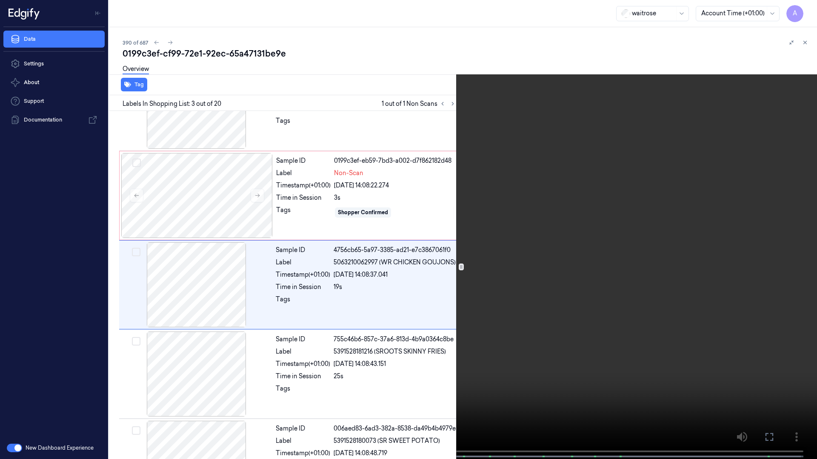
click at [0, 0] on icon at bounding box center [0, 0] width 0 height 0
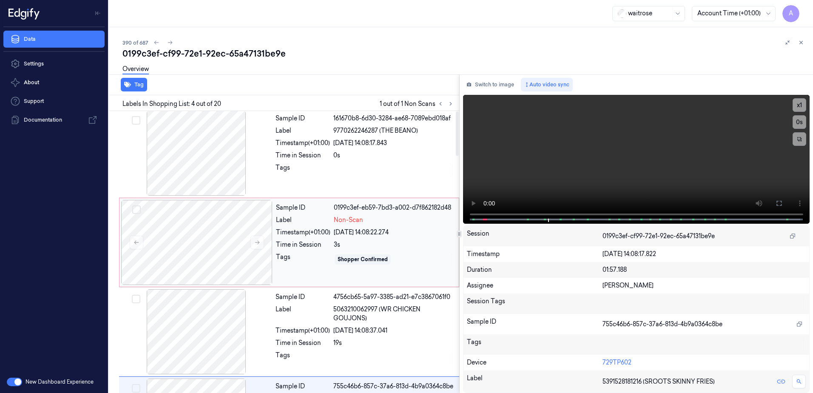
scroll to position [1, 0]
click at [322, 239] on div "Sample ID 0199c3ef-eb59-7bd3-a002-d7f862182d48 Label Non-Scan Timestamp (+01:00…" at bounding box center [365, 243] width 185 height 85
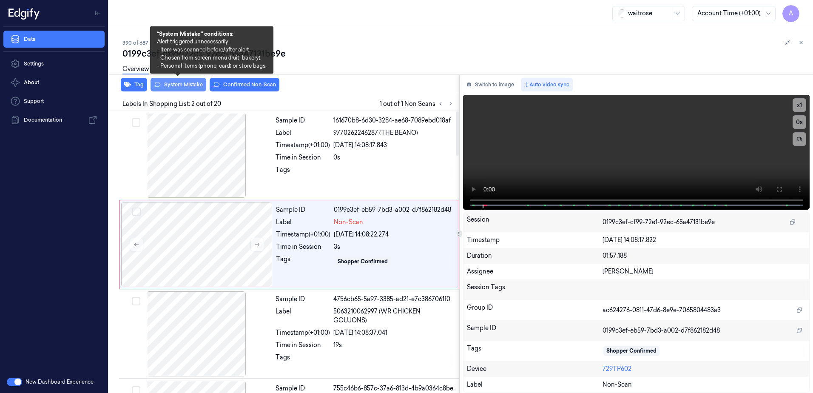
click at [174, 88] on button "System Mistake" at bounding box center [179, 85] width 56 height 14
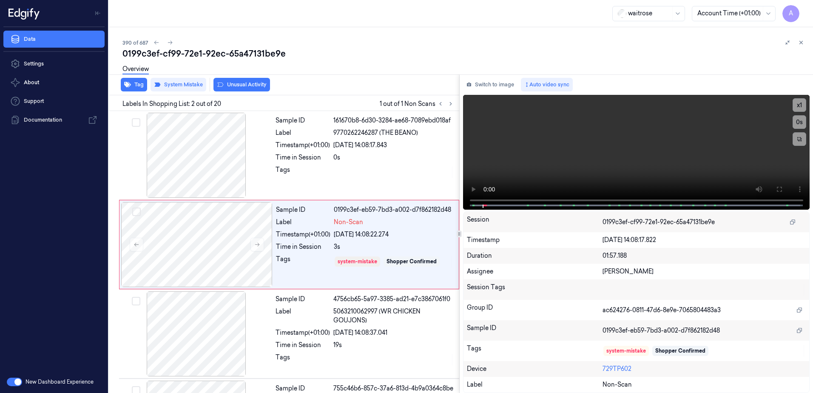
click at [241, 89] on button "Unusual Activity" at bounding box center [242, 85] width 57 height 14
click at [803, 40] on icon at bounding box center [801, 43] width 6 height 6
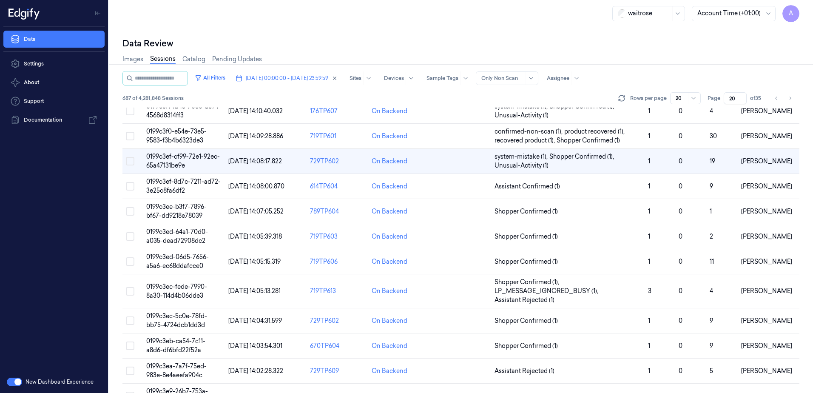
scroll to position [213, 0]
click at [182, 234] on span "0199c3ed-64a1-70d0-a035-dead72908dc2" at bounding box center [177, 236] width 62 height 17
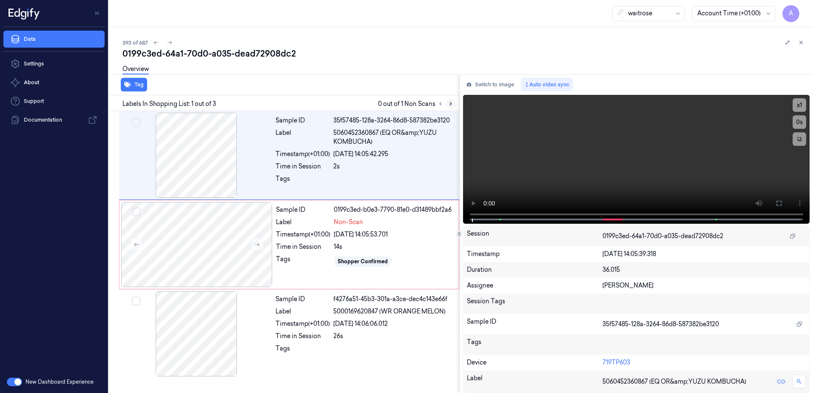
click at [451, 105] on icon at bounding box center [451, 104] width 2 height 3
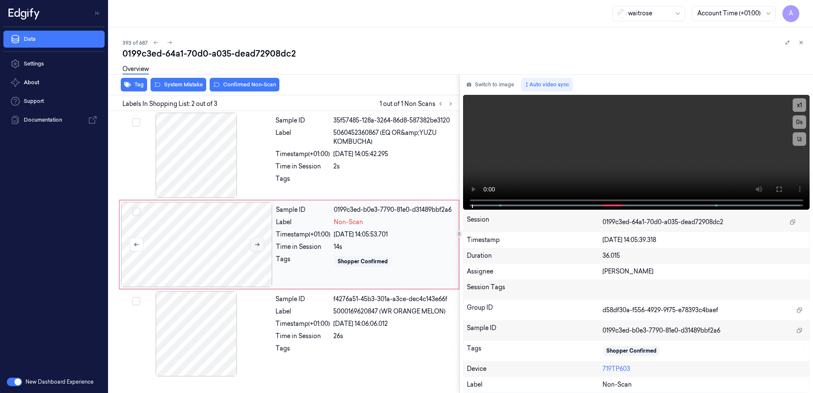
click at [258, 245] on icon at bounding box center [257, 245] width 5 height 4
click at [258, 245] on icon at bounding box center [257, 245] width 6 height 6
click at [804, 42] on button at bounding box center [801, 42] width 10 height 10
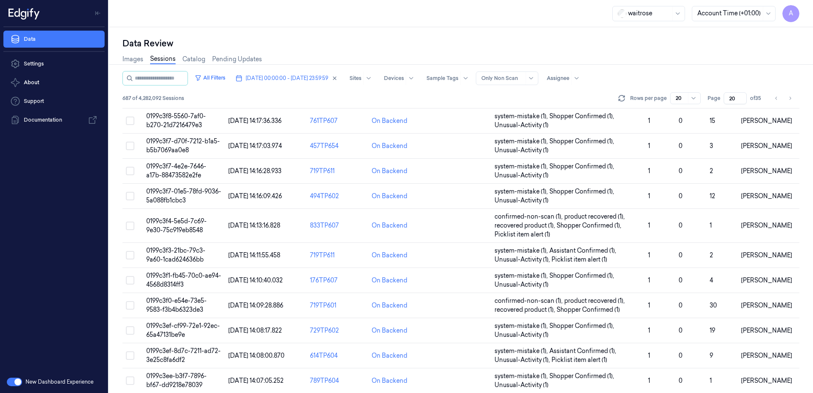
scroll to position [208, 0]
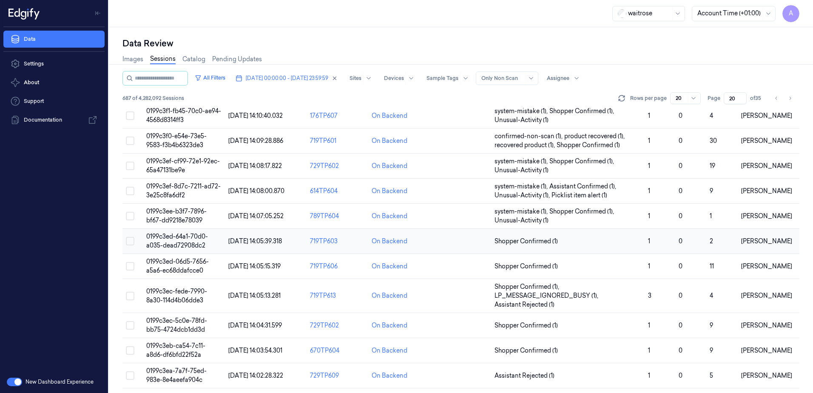
click at [188, 242] on span "0199c3ed-64a1-70d0-a035-dead72908dc2" at bounding box center [177, 241] width 62 height 17
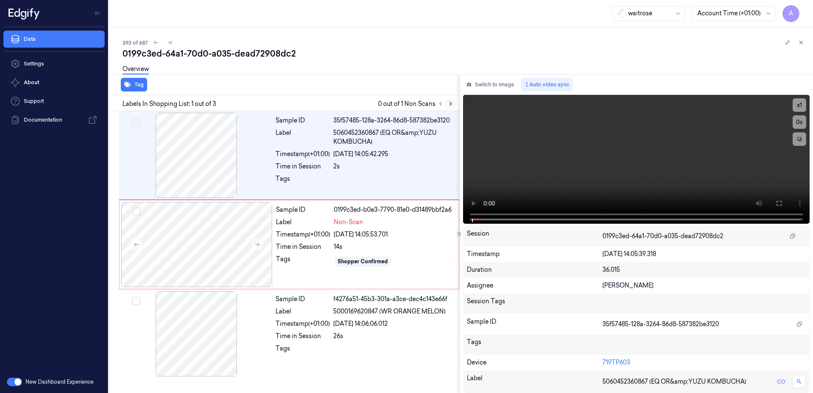
click at [450, 106] on icon at bounding box center [451, 104] width 6 height 6
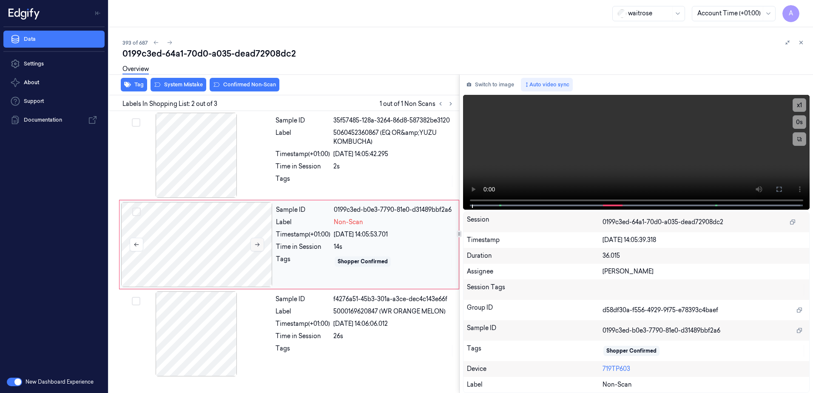
click at [261, 243] on button at bounding box center [258, 245] width 14 height 14
click at [260, 245] on icon at bounding box center [257, 245] width 6 height 6
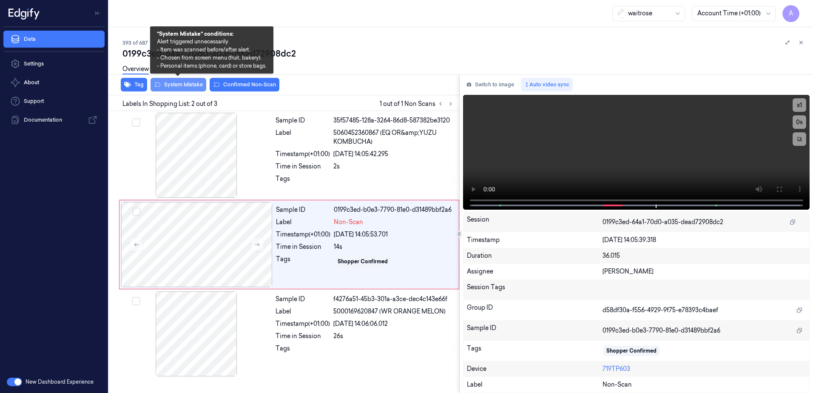
click at [179, 90] on button "System Mistake" at bounding box center [179, 85] width 56 height 14
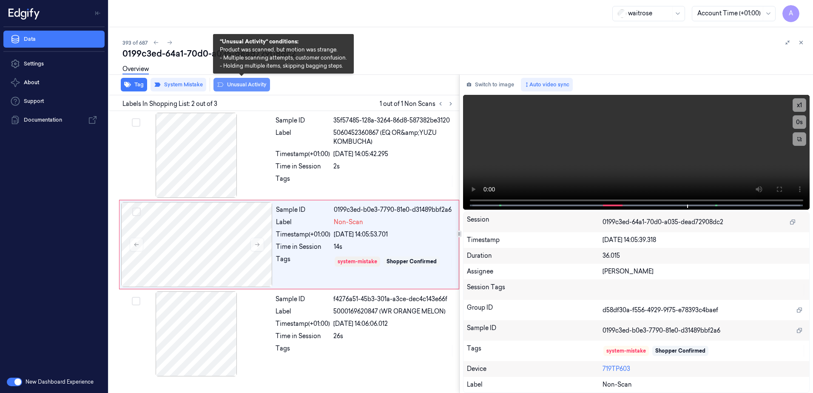
click at [239, 90] on button "Unusual Activity" at bounding box center [242, 85] width 57 height 14
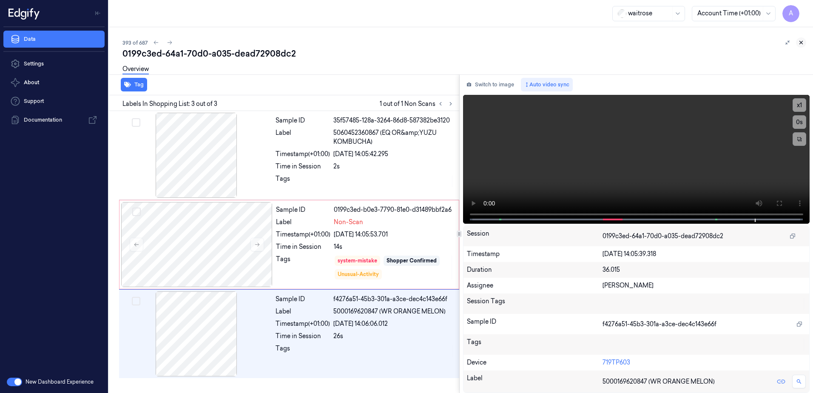
click at [800, 44] on icon at bounding box center [801, 42] width 3 height 3
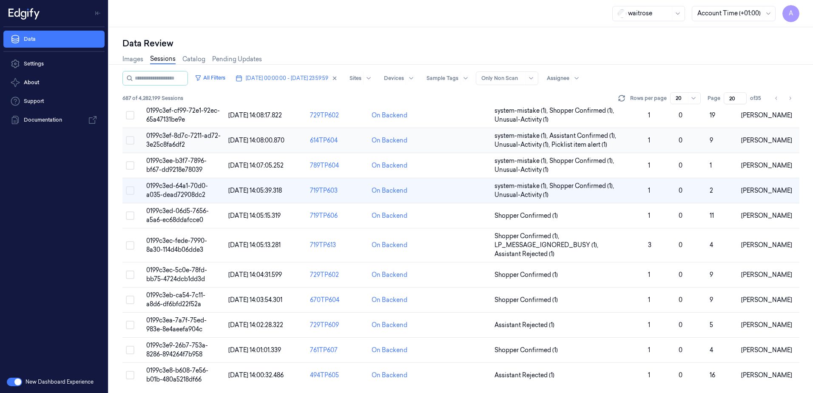
scroll to position [259, 0]
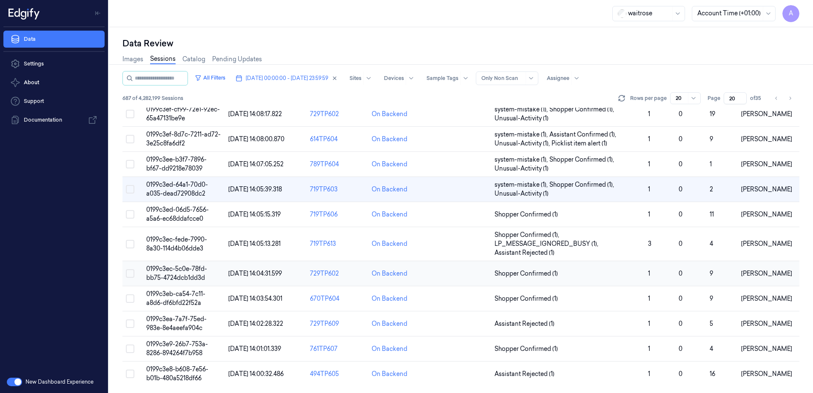
click at [173, 272] on span "0199c3ec-5c0e-78fd-bb75-4724dcb1dd3d" at bounding box center [176, 273] width 61 height 17
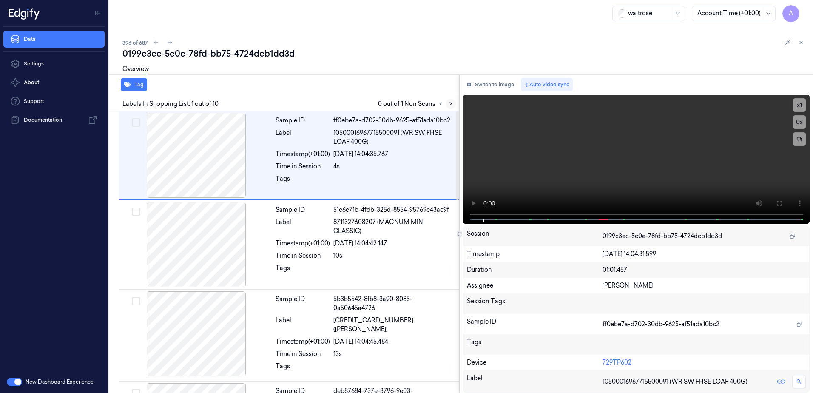
click at [450, 106] on icon at bounding box center [451, 104] width 6 height 6
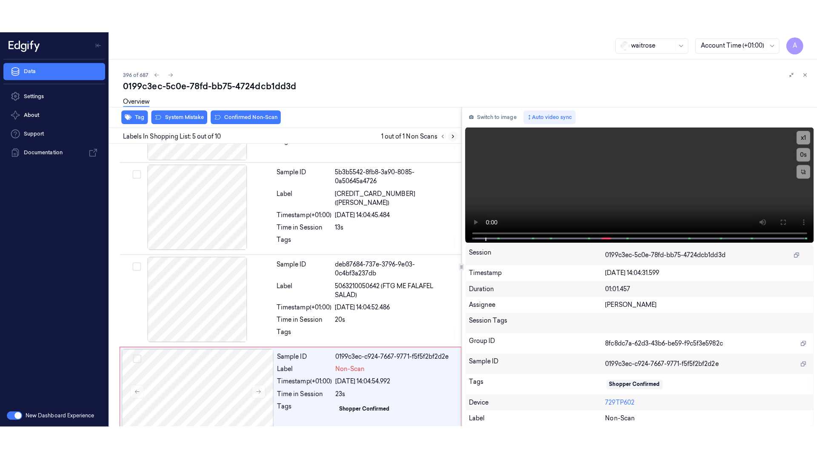
scroll to position [261, 0]
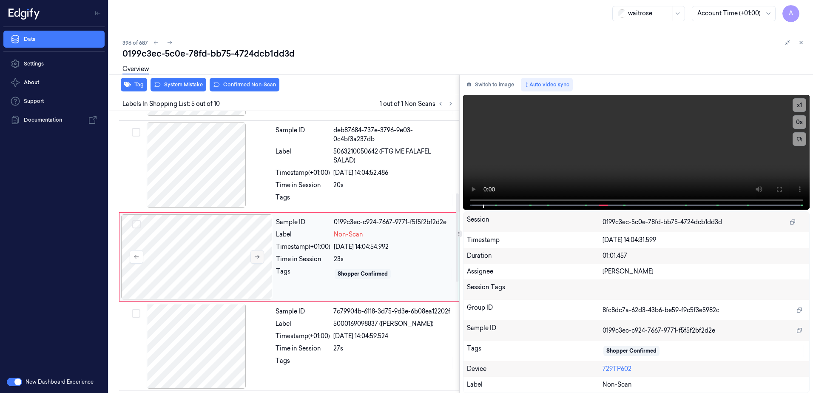
click at [259, 254] on icon at bounding box center [257, 257] width 6 height 6
click at [258, 254] on icon at bounding box center [257, 257] width 6 height 6
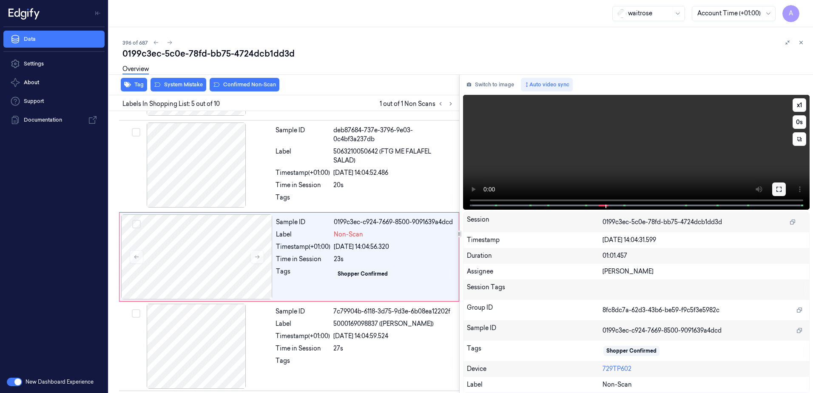
click at [777, 189] on icon at bounding box center [779, 189] width 7 height 7
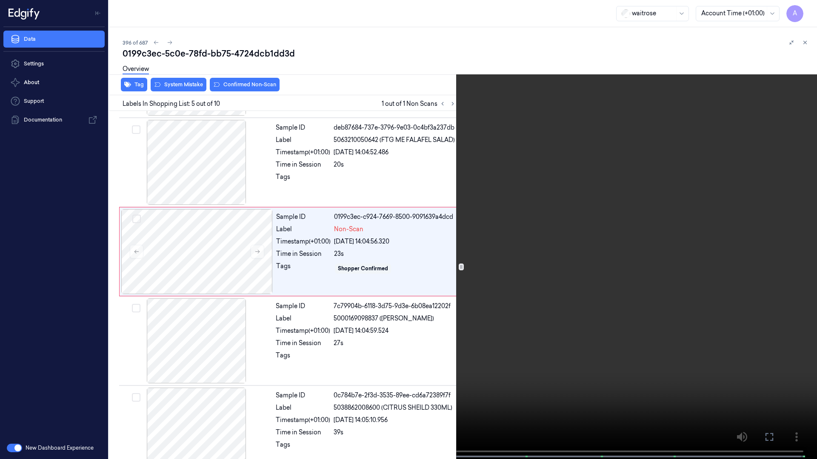
click at [520, 317] on video at bounding box center [408, 230] width 817 height 461
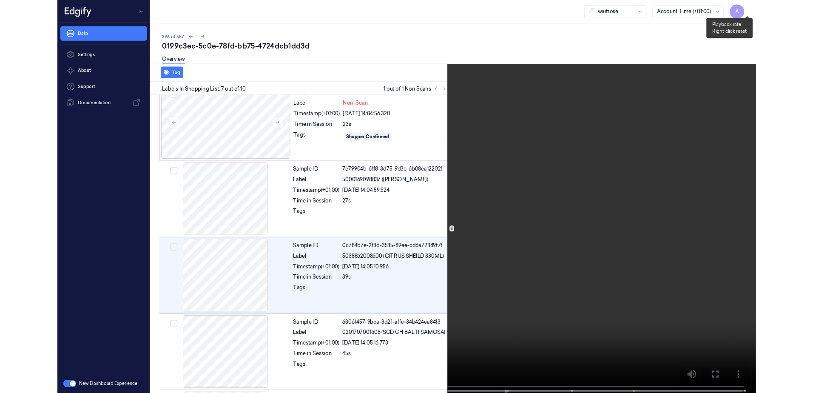
scroll to position [406, 0]
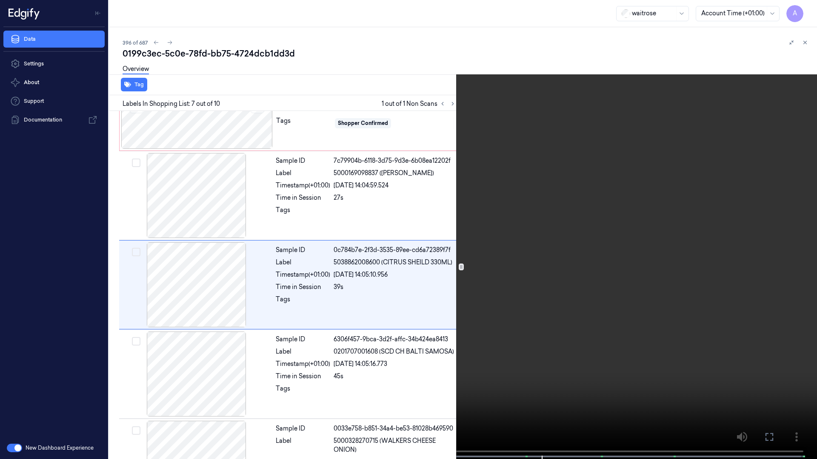
click at [0, 0] on icon at bounding box center [0, 0] width 0 height 0
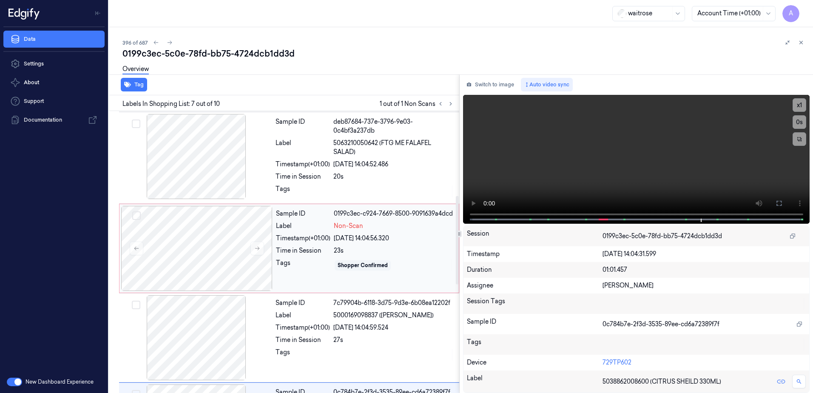
click at [439, 255] on div "23s" at bounding box center [394, 250] width 120 height 9
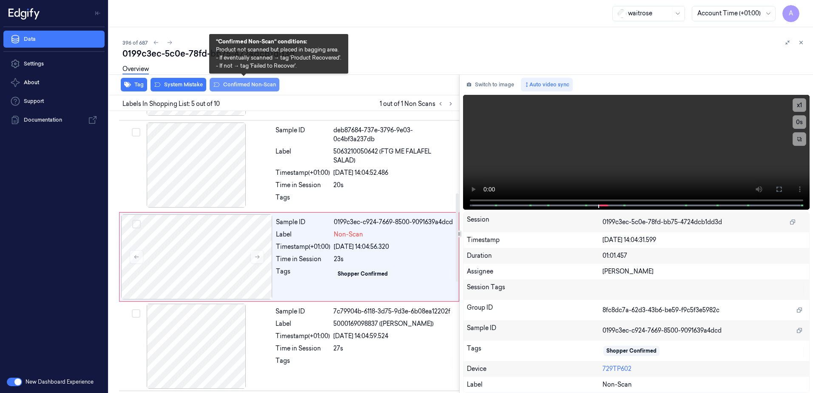
click at [248, 89] on button "Confirmed Non-Scan" at bounding box center [245, 85] width 70 height 14
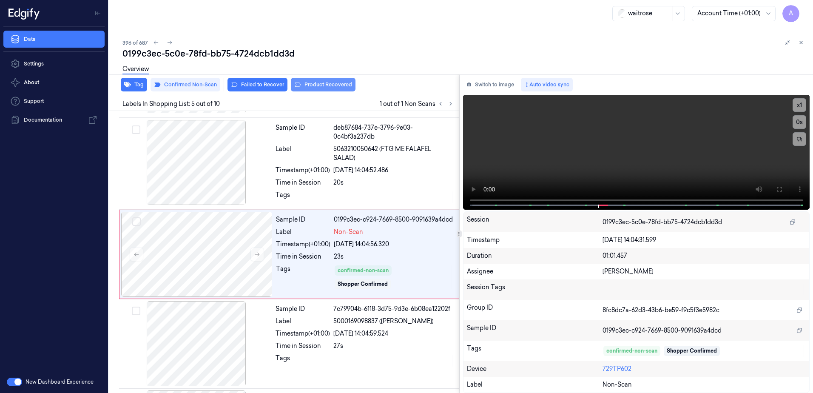
click at [319, 87] on button "Product Recovered" at bounding box center [323, 85] width 65 height 14
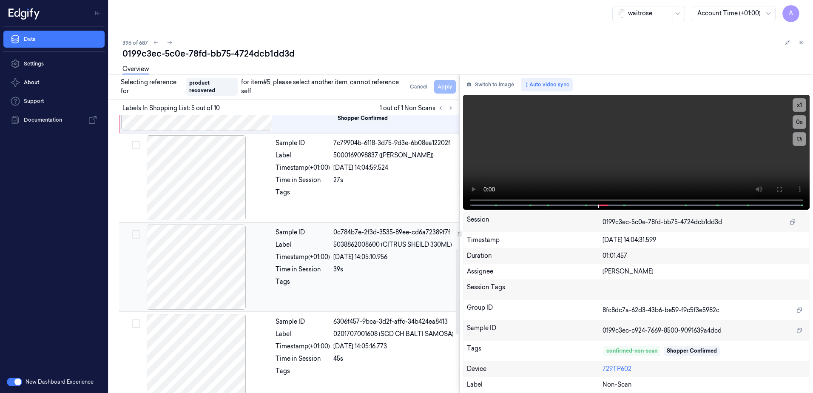
click at [356, 296] on div "Sample ID 0c784b7e-2f3d-3535-89ee-cd6a72389f7f Label 5038862008600 (CITRUS SHEI…" at bounding box center [364, 267] width 185 height 85
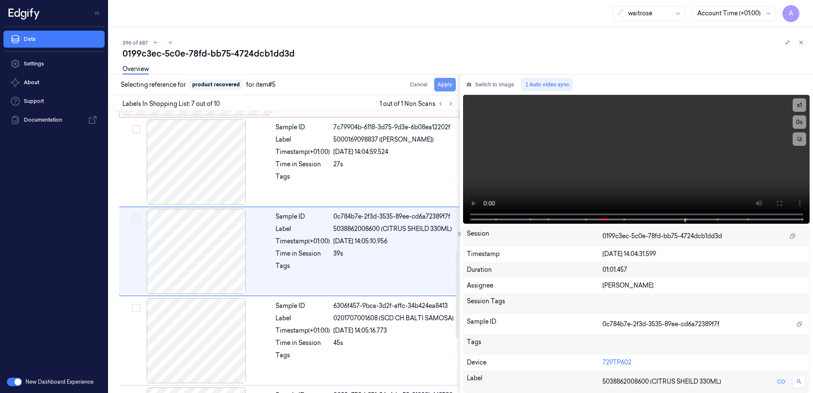
click at [446, 88] on button "Apply" at bounding box center [445, 85] width 22 height 14
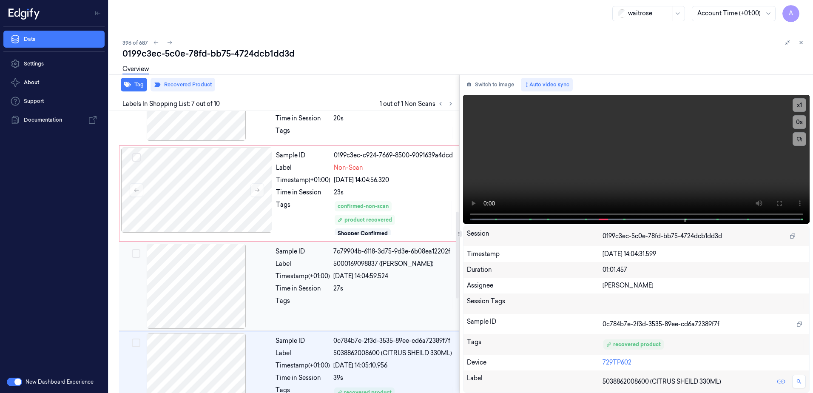
scroll to position [285, 0]
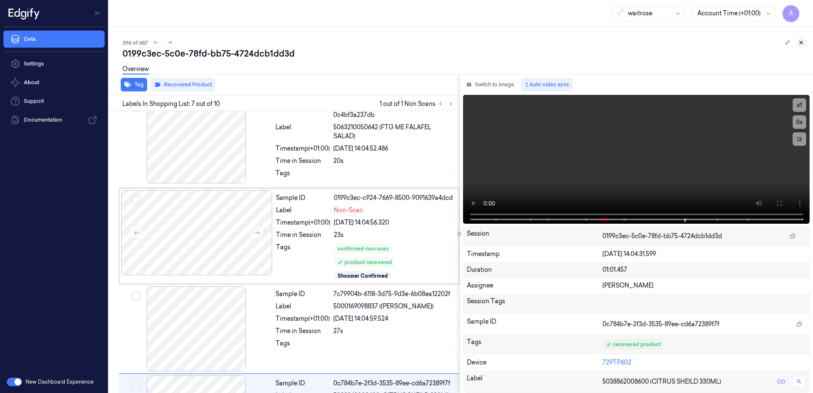
click at [802, 43] on icon at bounding box center [801, 43] width 6 height 6
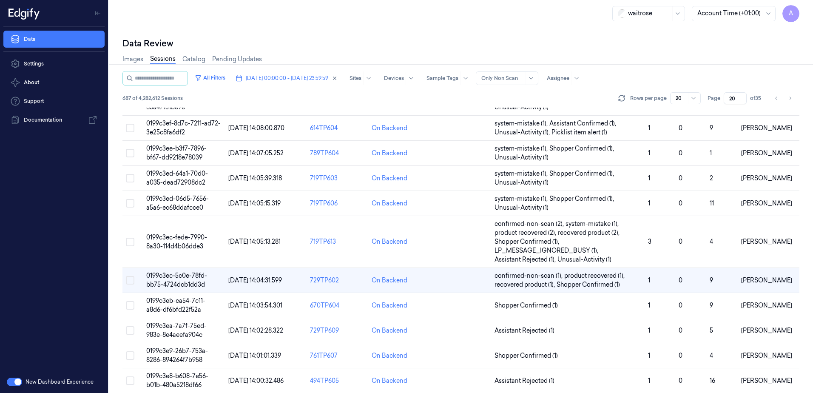
scroll to position [277, 0]
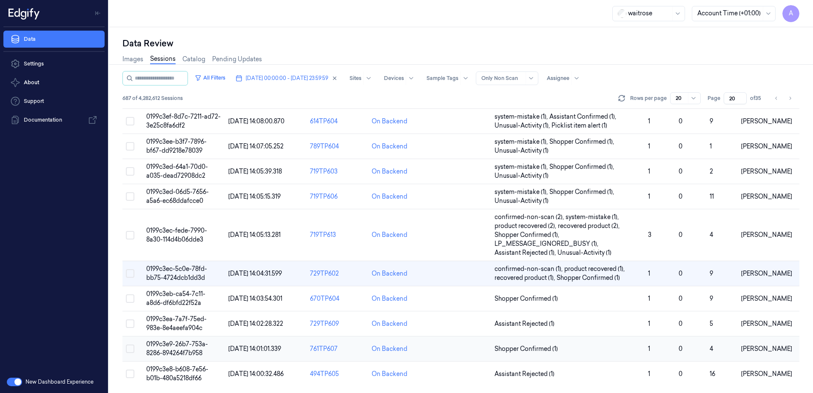
click at [170, 347] on span "0199c3e9-26b7-753a-8286-894264f7b958" at bounding box center [177, 348] width 62 height 17
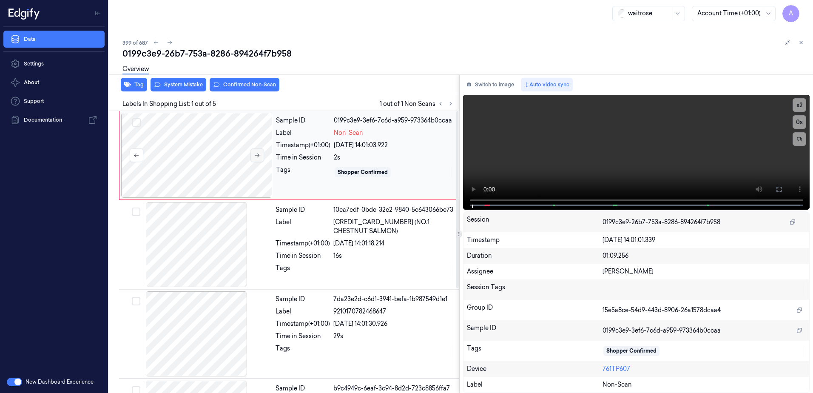
click at [255, 155] on icon at bounding box center [257, 155] width 6 height 6
click at [473, 201] on video at bounding box center [636, 152] width 347 height 115
click at [786, 192] on button at bounding box center [779, 189] width 14 height 14
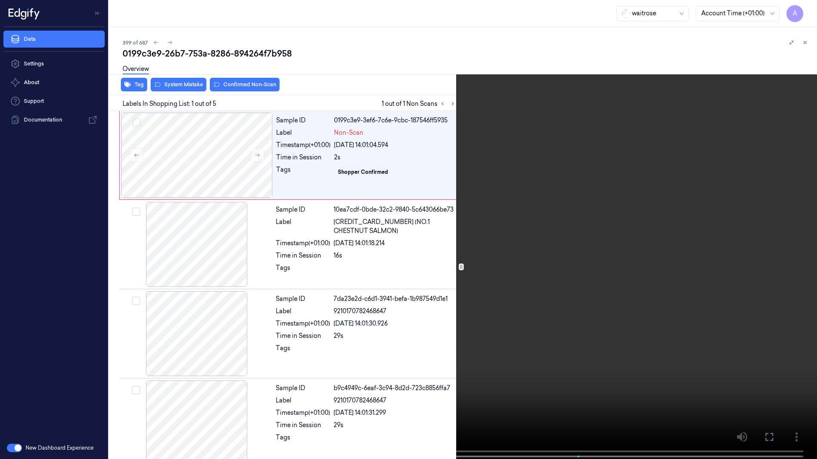
click at [0, 0] on button at bounding box center [0, 0] width 0 height 0
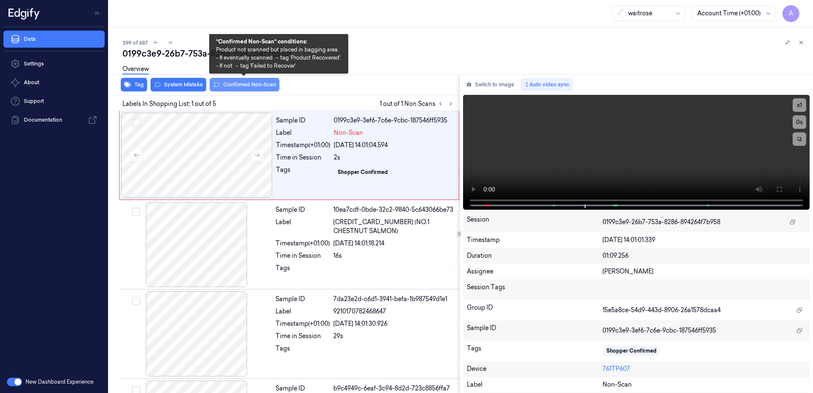
click at [224, 89] on button "Confirmed Non-Scan" at bounding box center [245, 85] width 70 height 14
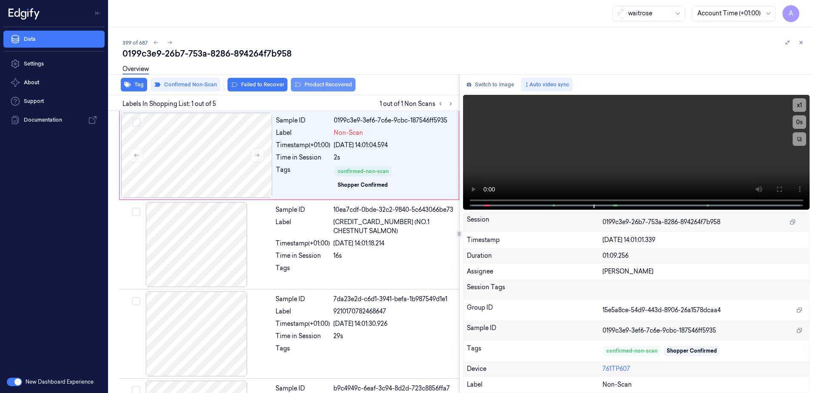
click at [306, 89] on button "Product Recovered" at bounding box center [323, 85] width 65 height 14
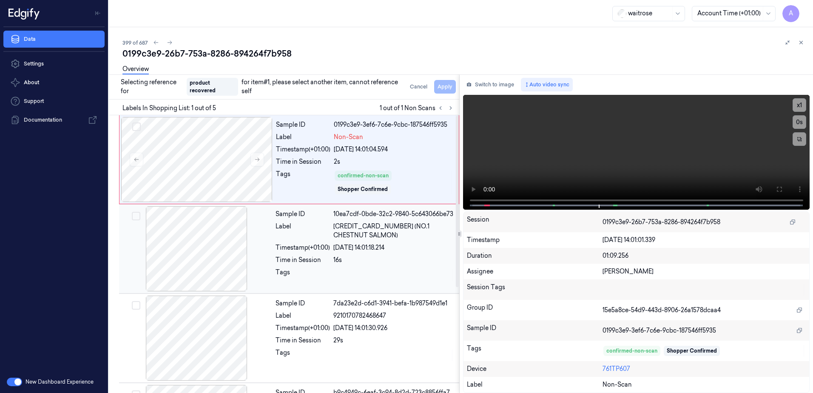
click at [387, 262] on div "16s" at bounding box center [393, 260] width 121 height 9
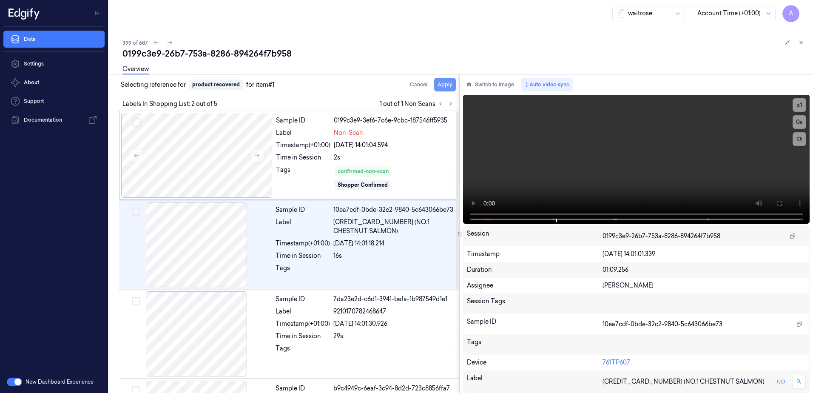
click at [440, 86] on button "Apply" at bounding box center [445, 85] width 22 height 14
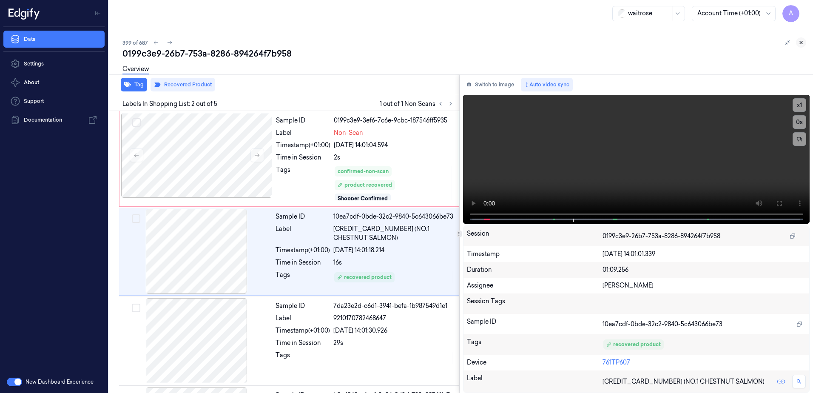
click at [802, 42] on icon at bounding box center [801, 43] width 6 height 6
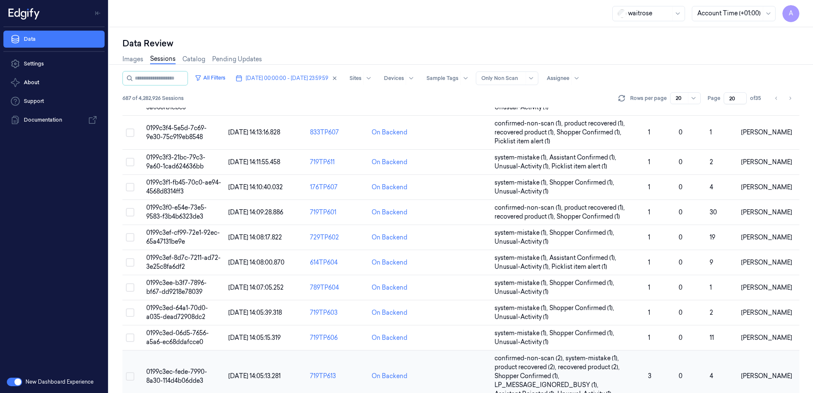
scroll to position [277, 0]
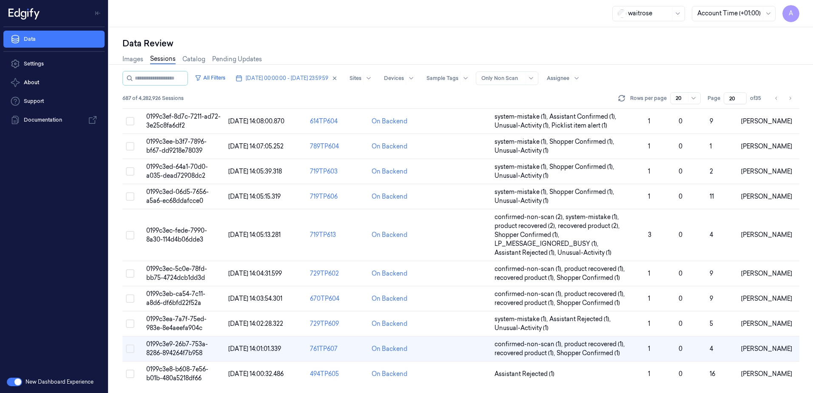
drag, startPoint x: 736, startPoint y: 98, endPoint x: 723, endPoint y: 101, distance: 13.4
click at [723, 101] on div "Page 20 of 35" at bounding box center [736, 98] width 56 height 12
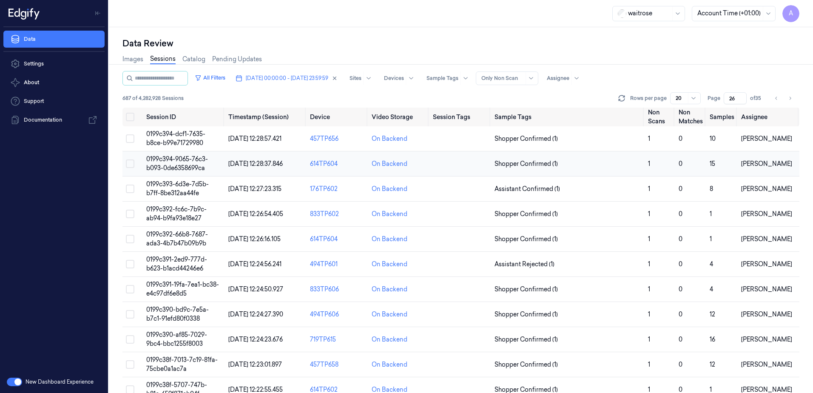
type input "26"
click at [183, 159] on span "0199c394-9065-76c3-b093-0de6358699ca" at bounding box center [177, 163] width 62 height 17
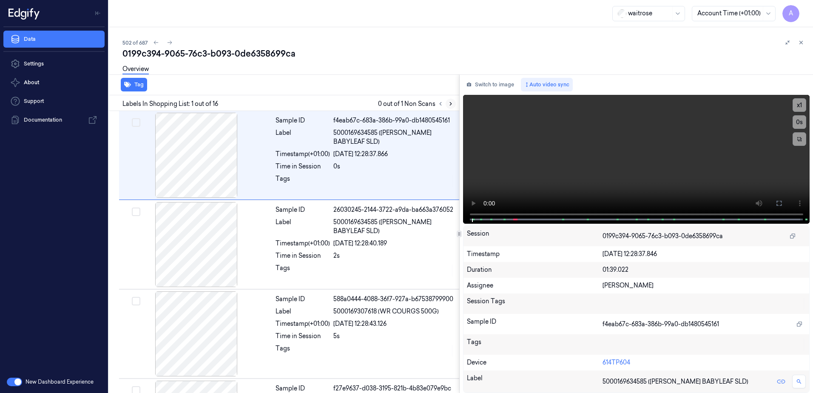
click at [450, 104] on icon at bounding box center [451, 104] width 6 height 6
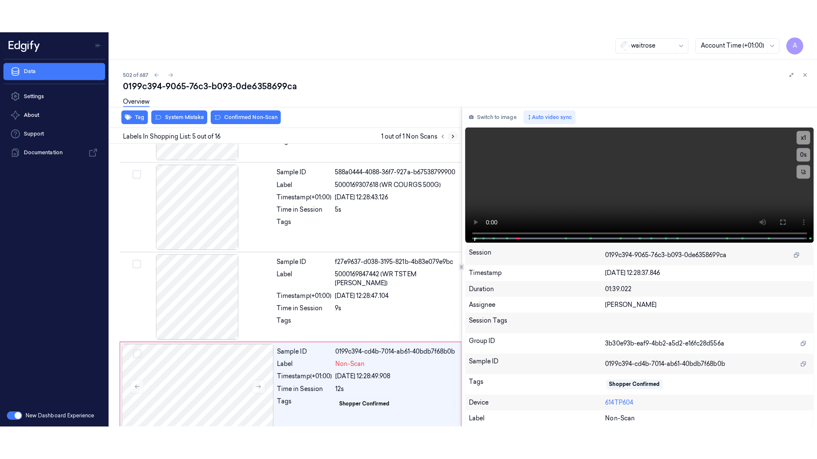
scroll to position [261, 0]
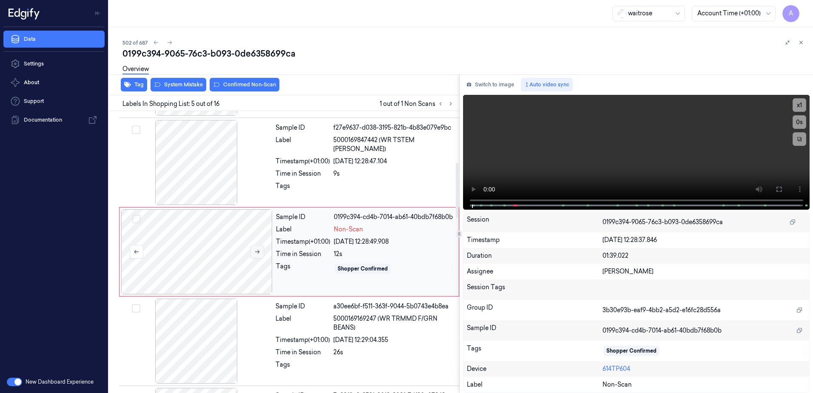
click at [257, 254] on icon at bounding box center [257, 252] width 6 height 6
click at [776, 192] on icon at bounding box center [779, 189] width 7 height 7
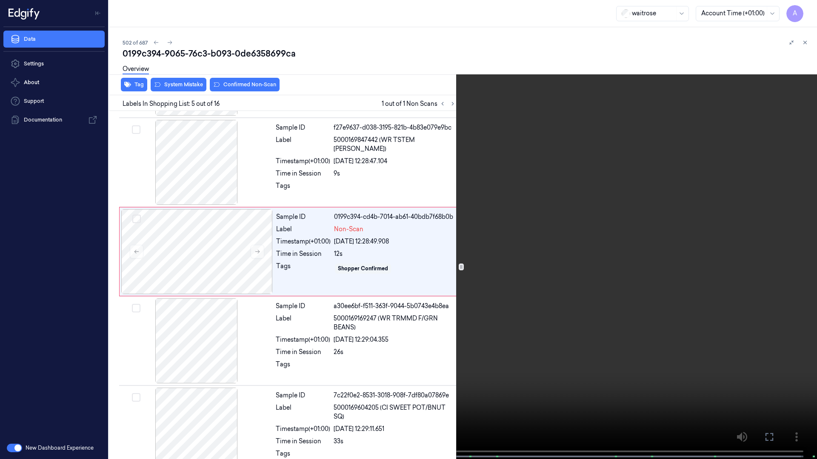
click at [585, 303] on video at bounding box center [408, 230] width 817 height 461
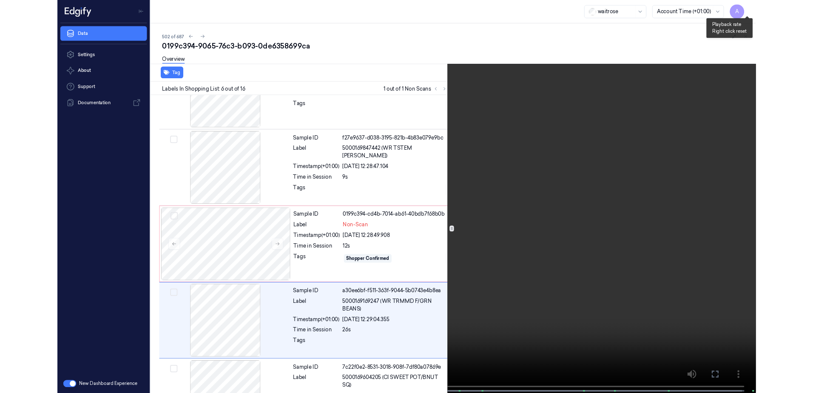
scroll to position [317, 0]
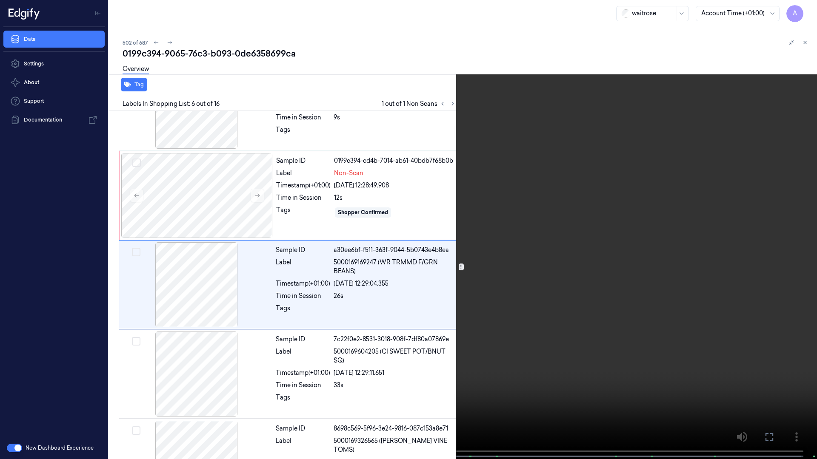
click at [0, 0] on icon at bounding box center [0, 0] width 0 height 0
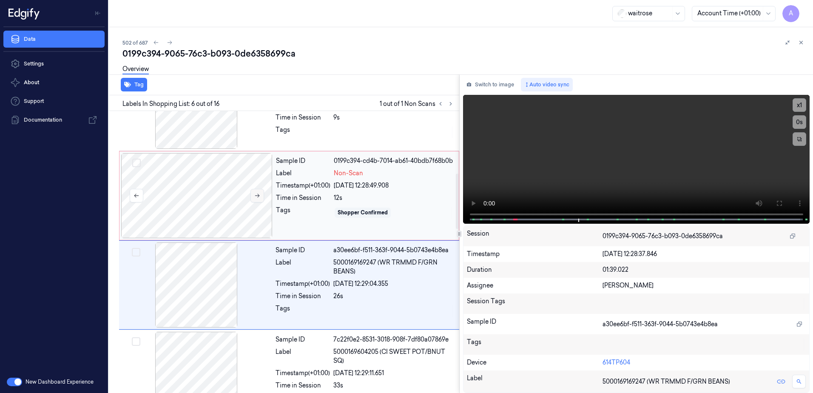
click at [261, 199] on button at bounding box center [258, 196] width 14 height 14
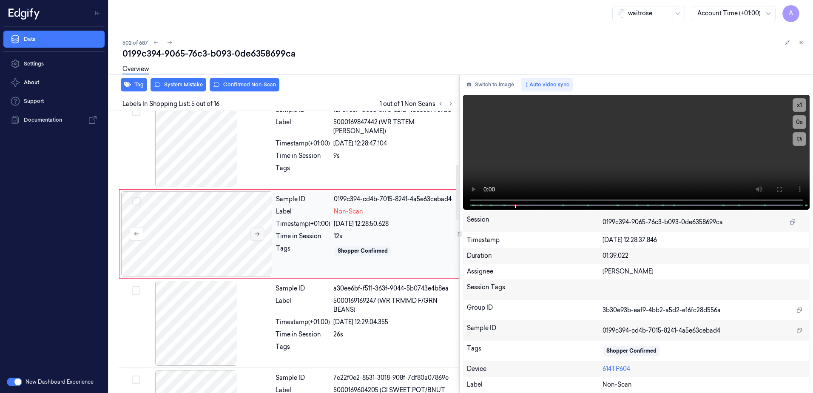
scroll to position [261, 0]
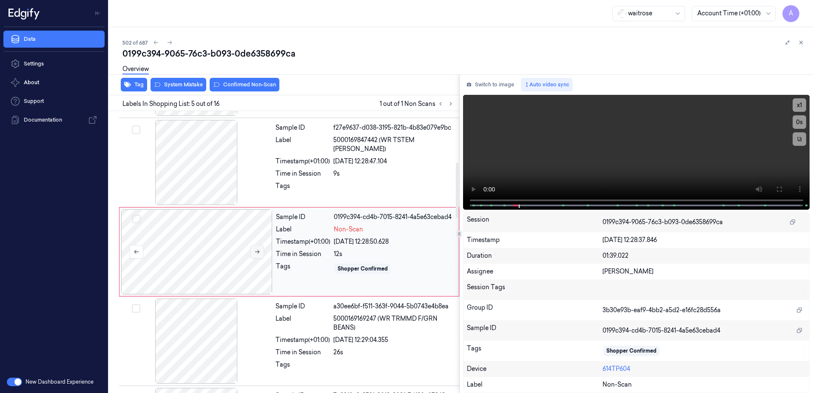
click at [259, 253] on icon at bounding box center [257, 252] width 6 height 6
click at [257, 254] on icon at bounding box center [257, 252] width 6 height 6
click at [326, 274] on div "Tags" at bounding box center [303, 269] width 54 height 14
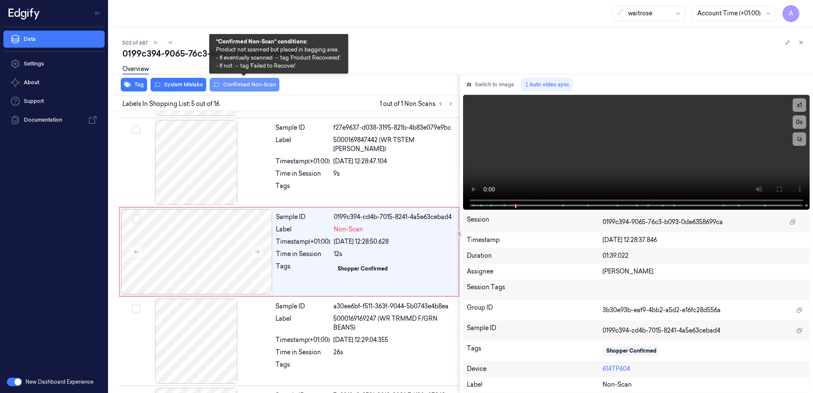
click at [241, 88] on button "Confirmed Non-Scan" at bounding box center [245, 85] width 70 height 14
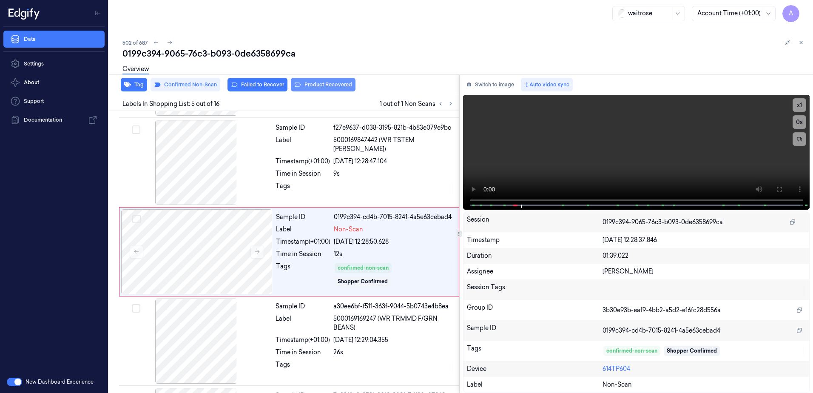
click at [325, 87] on button "Product Recovered" at bounding box center [323, 85] width 65 height 14
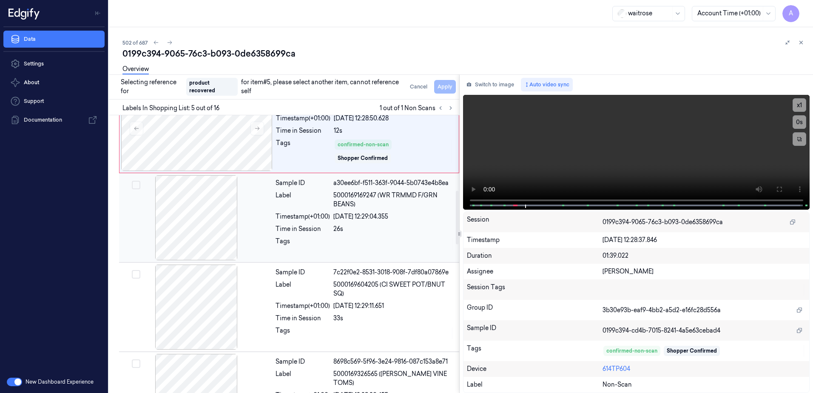
click at [376, 241] on div at bounding box center [393, 244] width 121 height 14
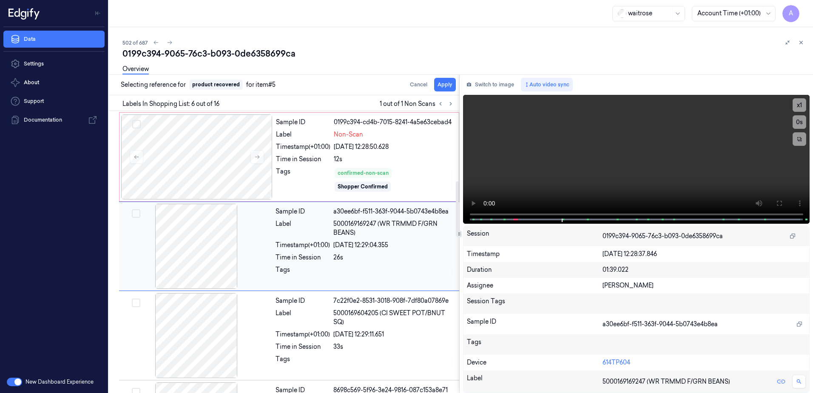
scroll to position [350, 0]
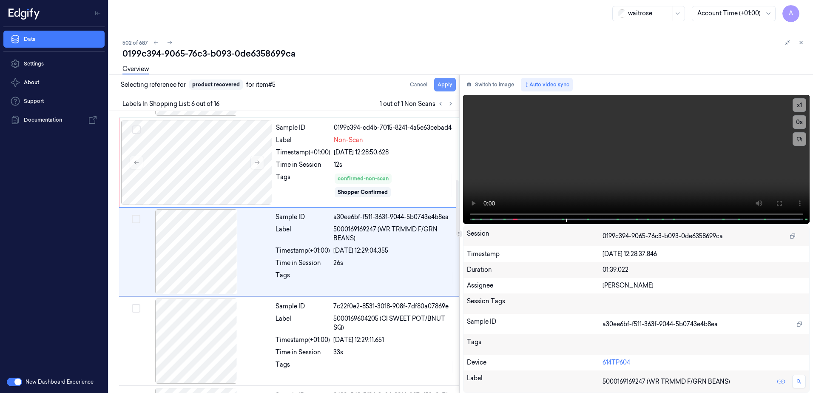
click at [443, 83] on button "Apply" at bounding box center [445, 85] width 22 height 14
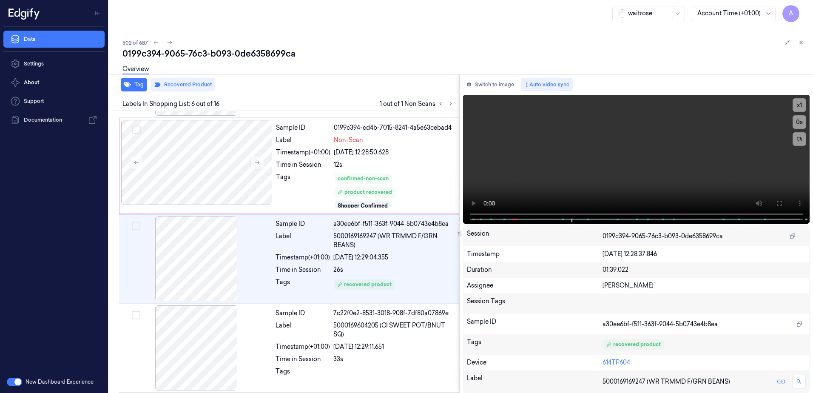
scroll to position [357, 0]
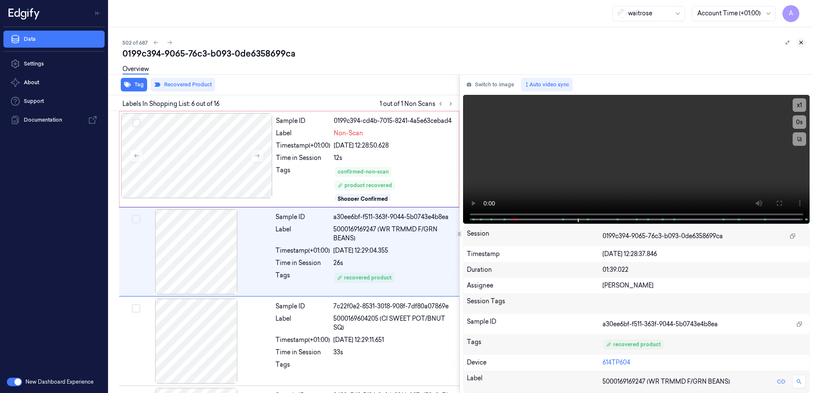
click at [800, 41] on icon at bounding box center [801, 42] width 3 height 3
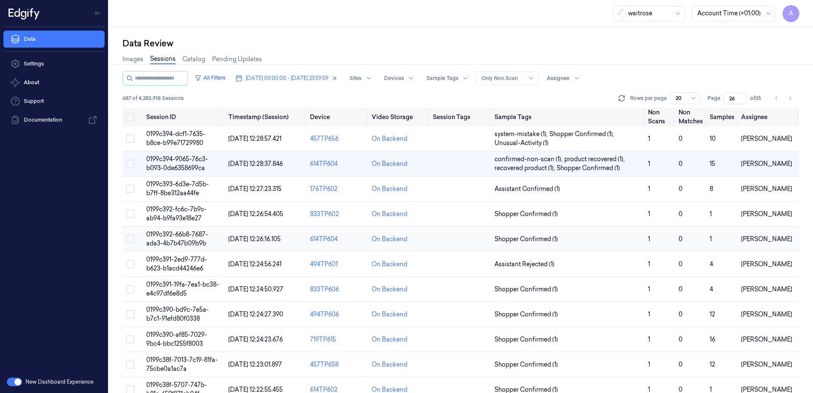
click at [181, 241] on span "0199c392-66b8-7687-ada3-4b7b47b09b9b" at bounding box center [177, 239] width 62 height 17
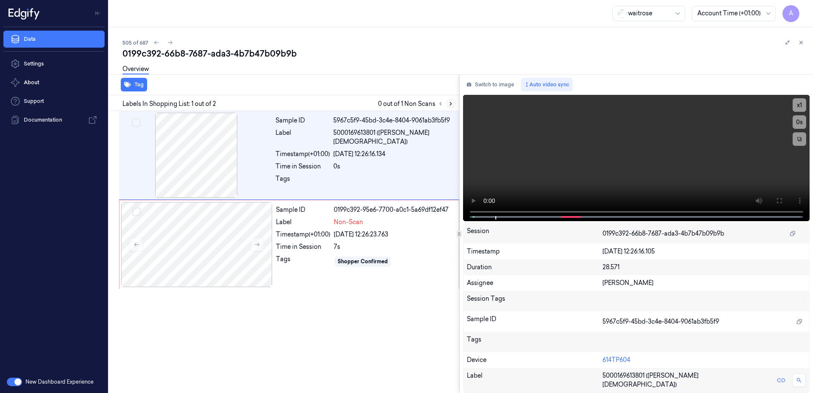
click at [449, 108] on button at bounding box center [451, 104] width 10 height 10
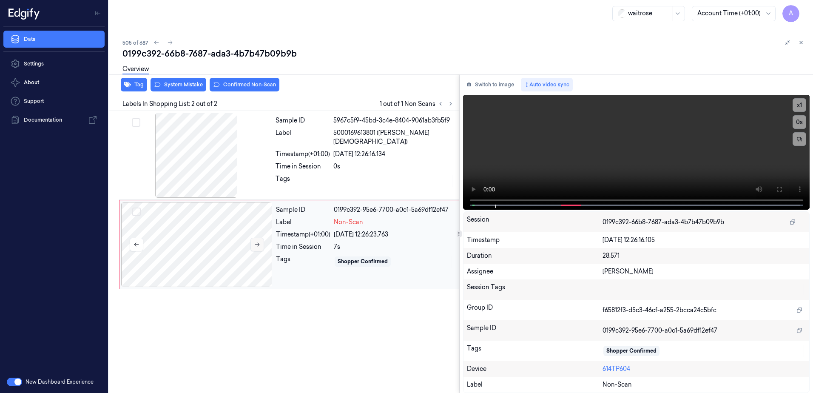
click at [259, 244] on icon at bounding box center [257, 245] width 6 height 6
click at [255, 247] on icon at bounding box center [257, 245] width 6 height 6
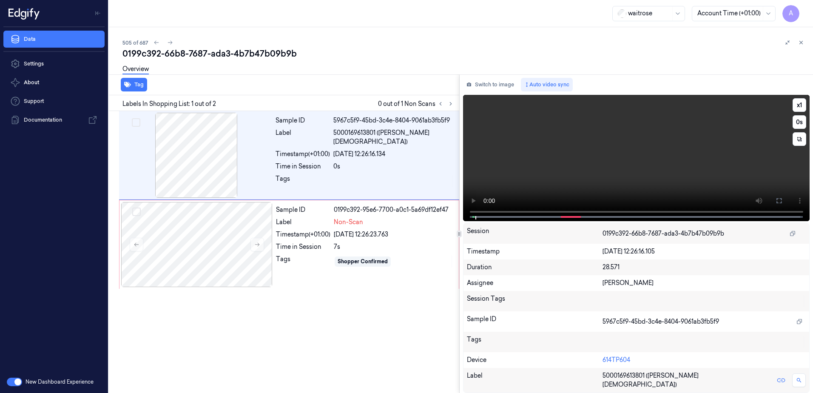
click at [781, 190] on video at bounding box center [636, 158] width 347 height 126
click at [774, 204] on button at bounding box center [779, 201] width 14 height 14
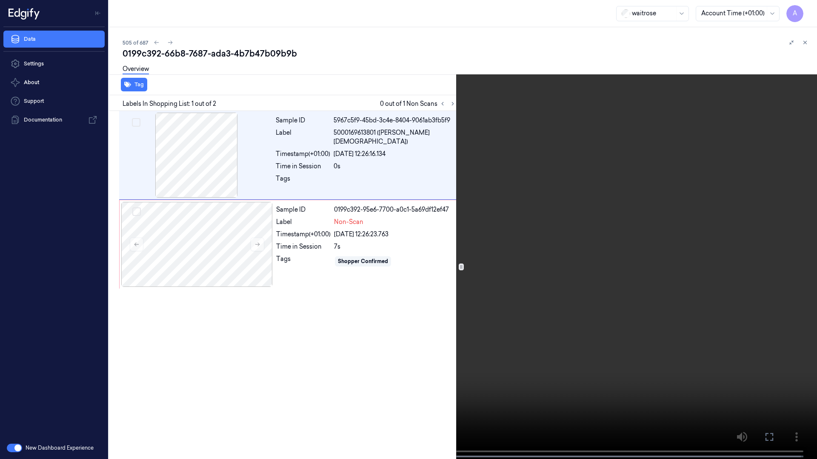
click at [527, 277] on video at bounding box center [408, 230] width 817 height 461
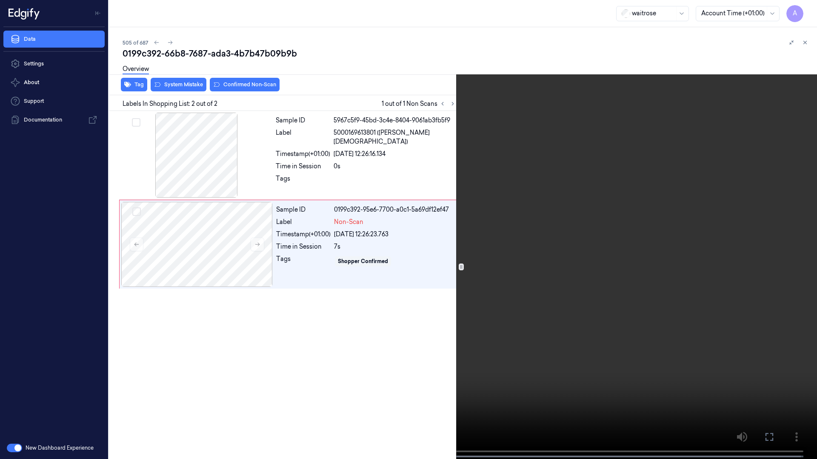
click at [0, 0] on button at bounding box center [0, 0] width 0 height 0
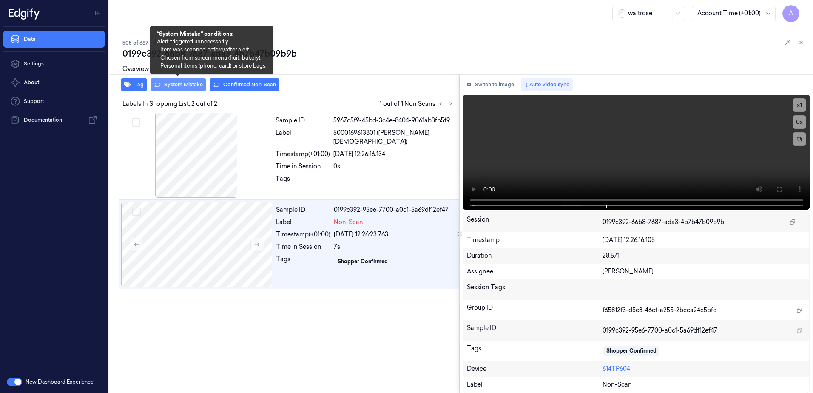
click at [182, 86] on button "System Mistake" at bounding box center [179, 85] width 56 height 14
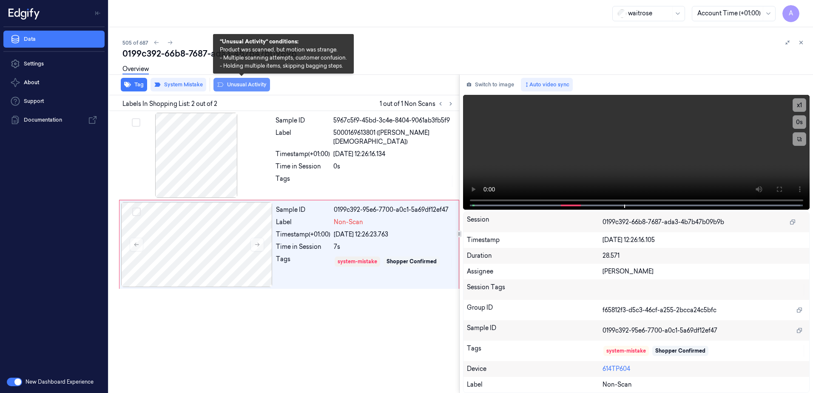
click at [238, 91] on button "Unusual Activity" at bounding box center [242, 85] width 57 height 14
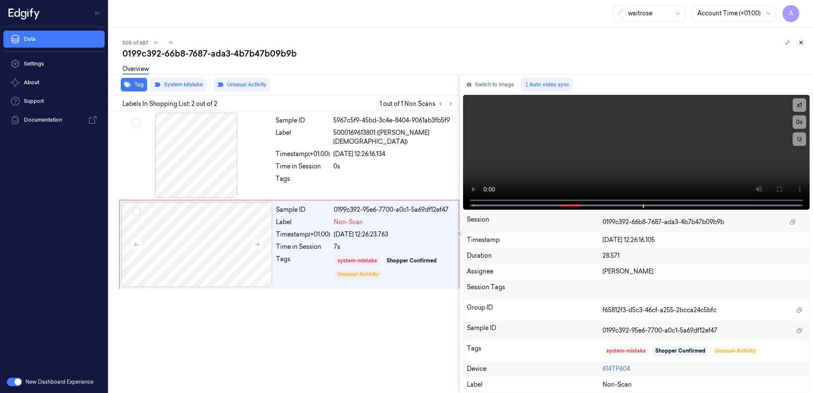
click at [802, 43] on icon at bounding box center [801, 43] width 6 height 6
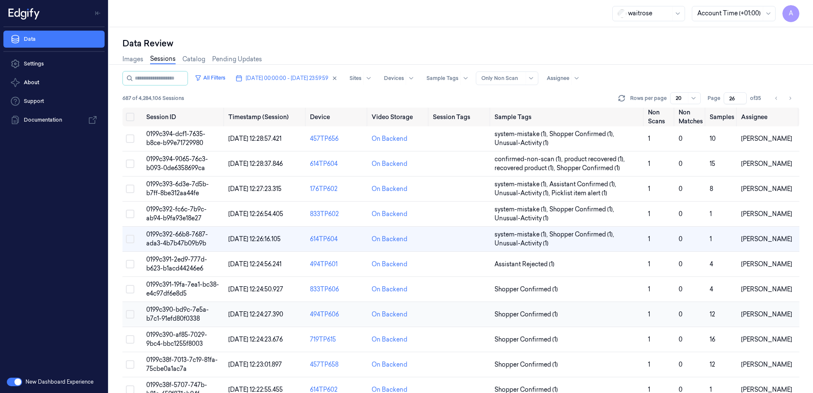
click at [174, 311] on span "0199c390-bd9c-7e5a-b7c1-91efd80f0338" at bounding box center [177, 314] width 63 height 17
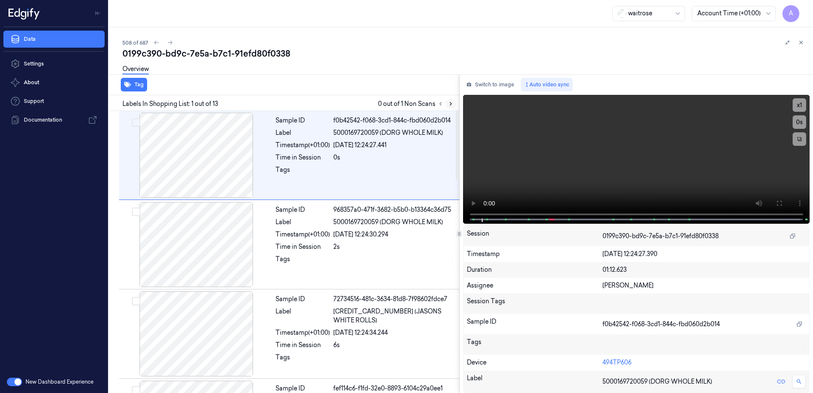
click at [447, 105] on button at bounding box center [451, 104] width 10 height 10
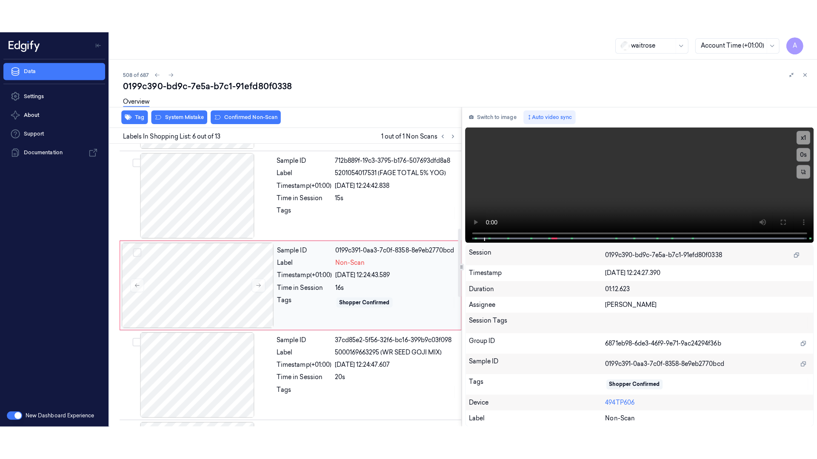
scroll to position [350, 0]
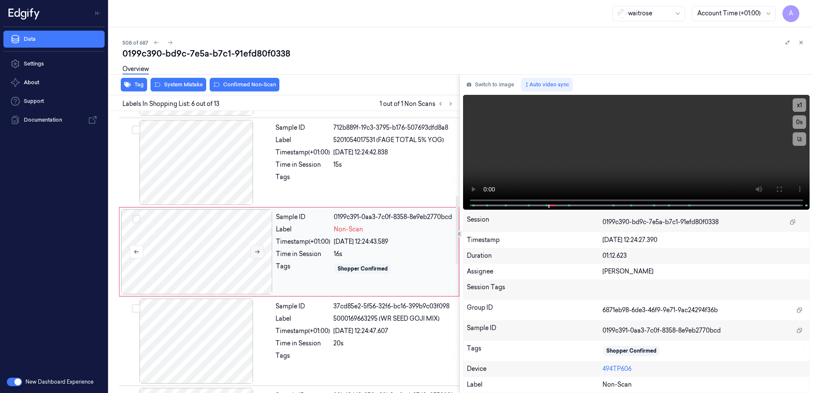
click at [257, 252] on icon at bounding box center [257, 252] width 5 height 4
click at [256, 253] on icon at bounding box center [257, 252] width 6 height 6
click at [775, 189] on button at bounding box center [779, 189] width 14 height 14
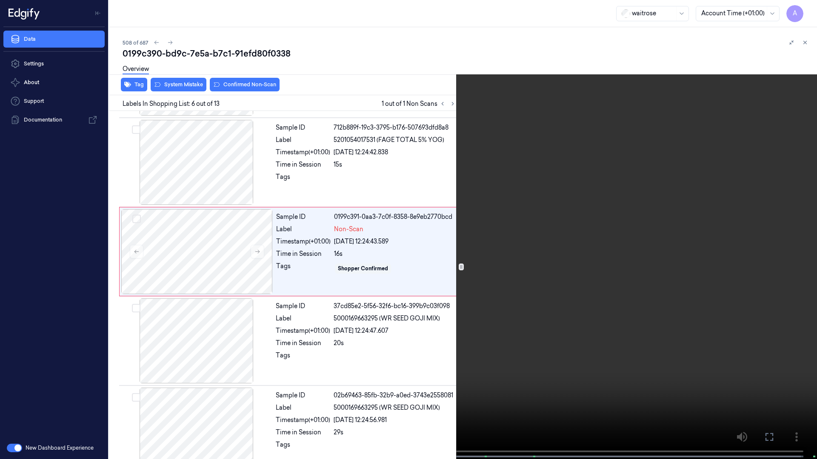
click at [573, 281] on video at bounding box center [408, 230] width 817 height 461
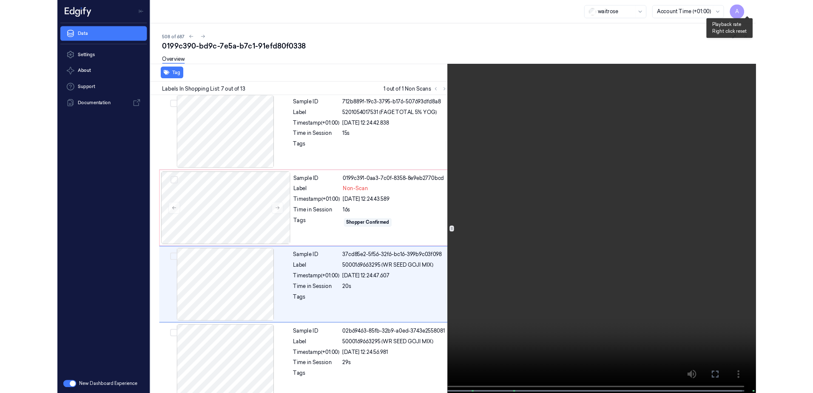
scroll to position [406, 0]
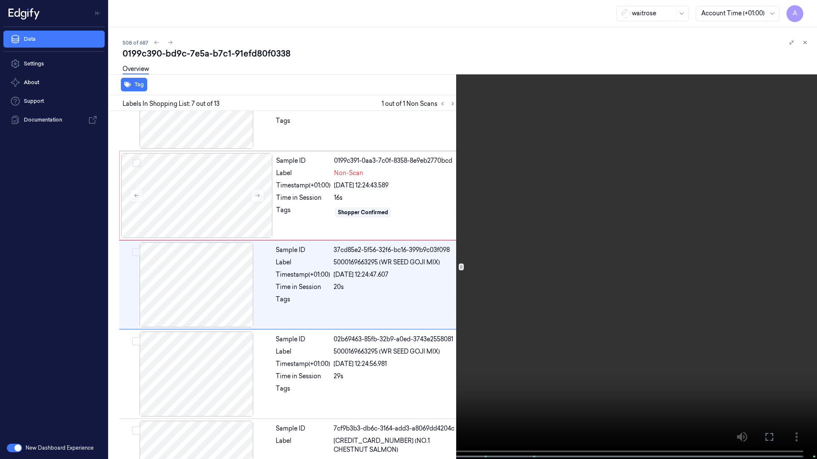
click at [0, 0] on icon at bounding box center [0, 0] width 0 height 0
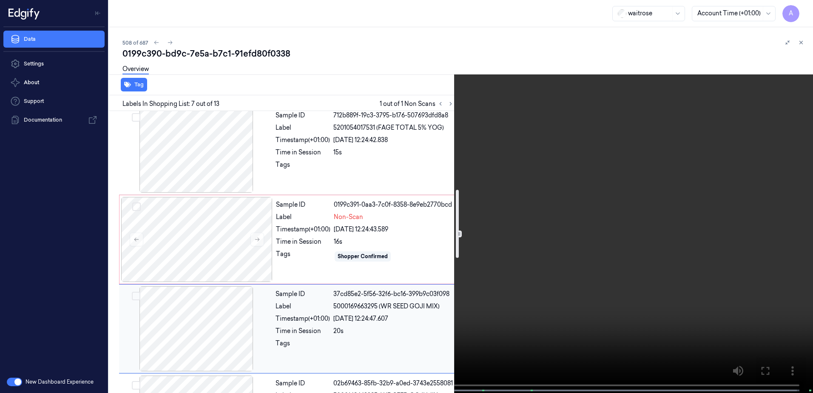
scroll to position [321, 0]
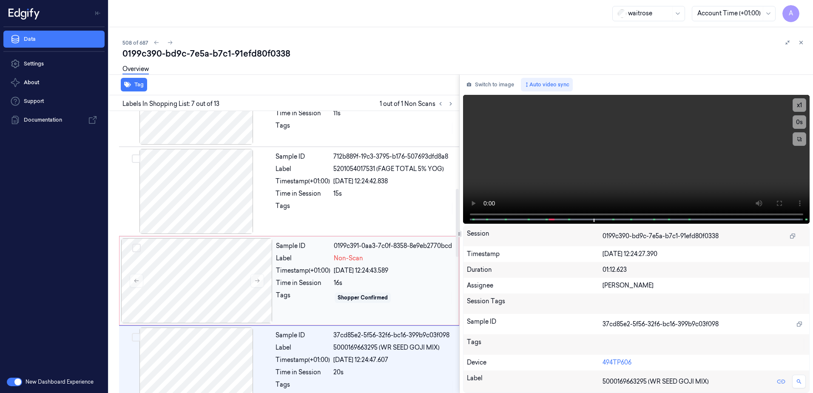
click at [311, 282] on div "Time in Session" at bounding box center [303, 283] width 54 height 9
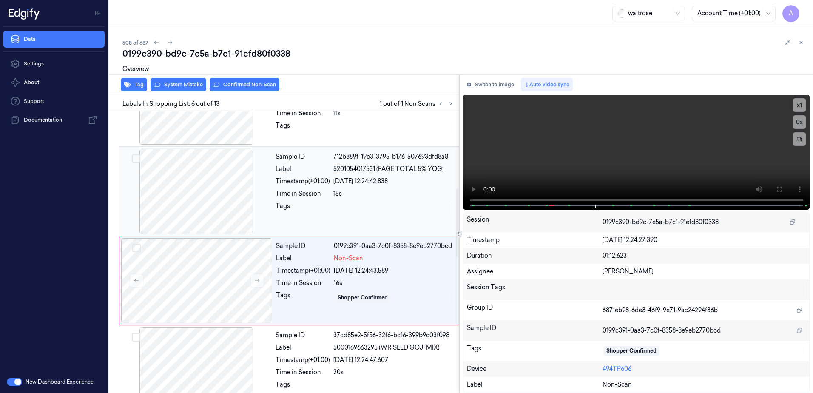
scroll to position [350, 0]
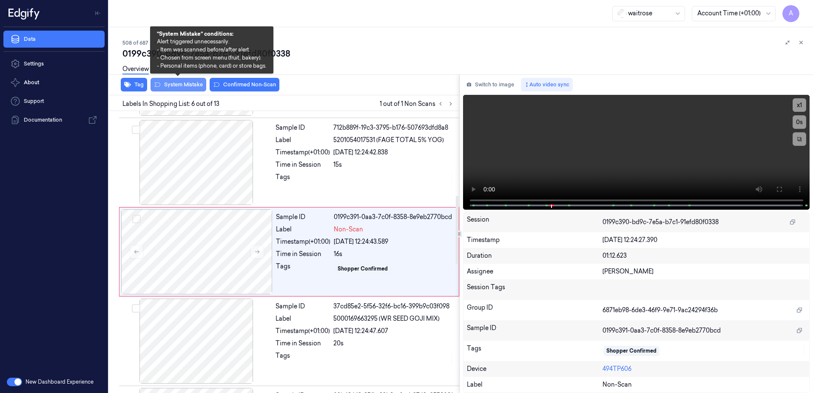
click at [184, 86] on button "System Mistake" at bounding box center [179, 85] width 56 height 14
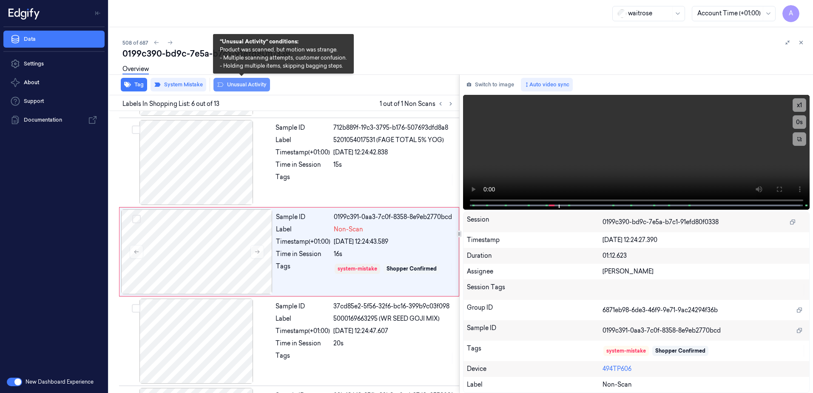
click at [234, 84] on button "Unusual Activity" at bounding box center [242, 85] width 57 height 14
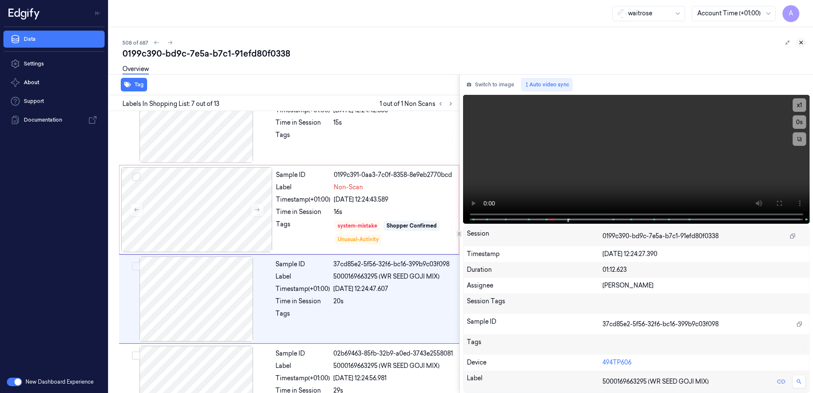
scroll to position [439, 0]
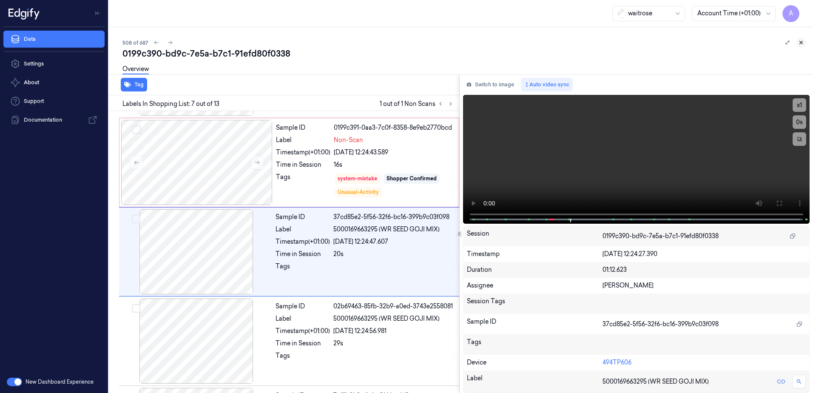
click at [799, 44] on icon at bounding box center [801, 43] width 6 height 6
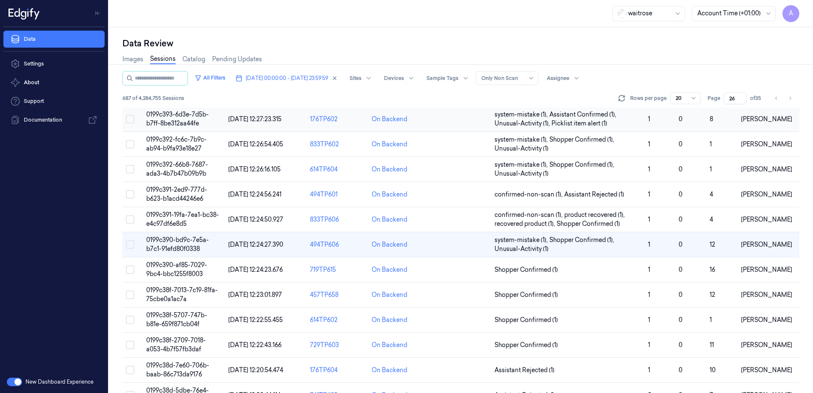
scroll to position [85, 0]
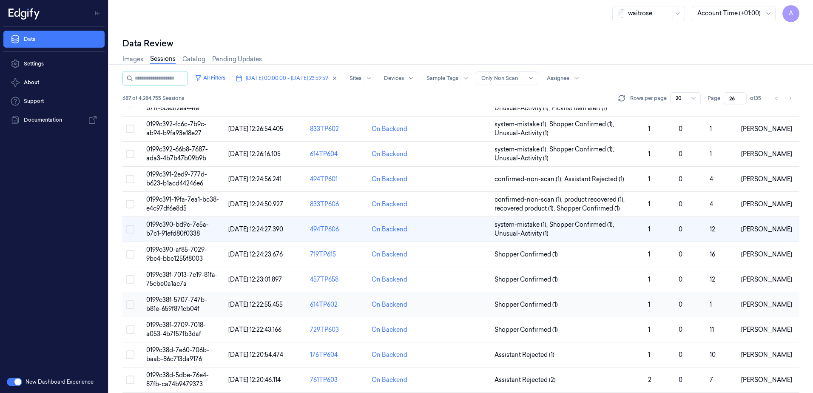
click at [171, 304] on td "0199c38f-5707-747b-b81e-659f871cb04f" at bounding box center [184, 304] width 82 height 25
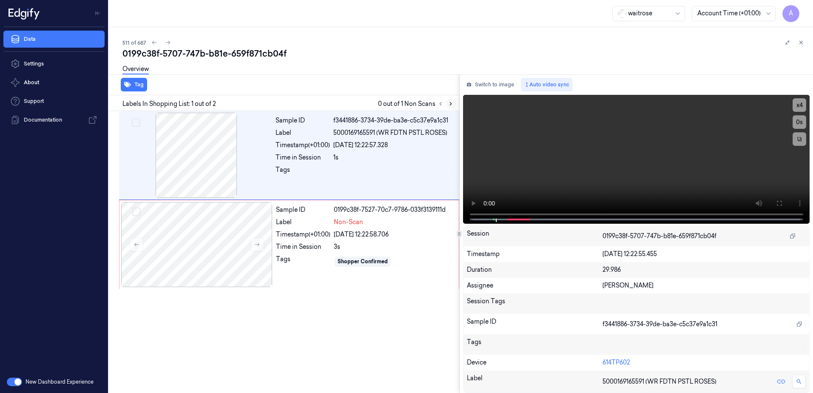
click at [449, 102] on icon at bounding box center [451, 104] width 6 height 6
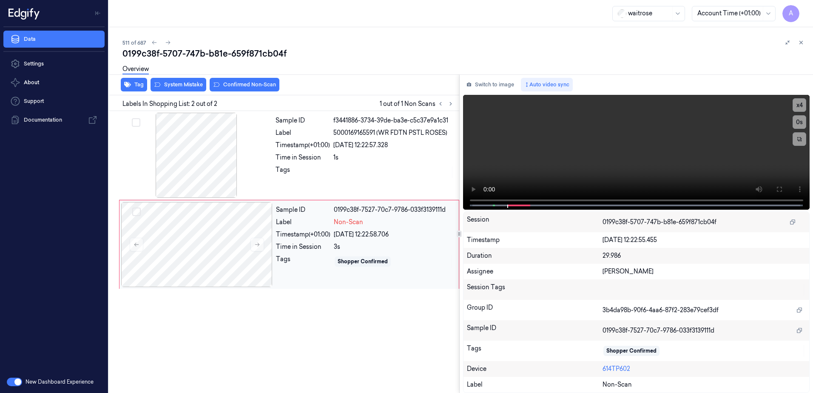
drag, startPoint x: 254, startPoint y: 247, endPoint x: 277, endPoint y: 251, distance: 23.8
click at [254, 247] on button at bounding box center [258, 245] width 14 height 14
click at [256, 242] on icon at bounding box center [257, 245] width 6 height 6
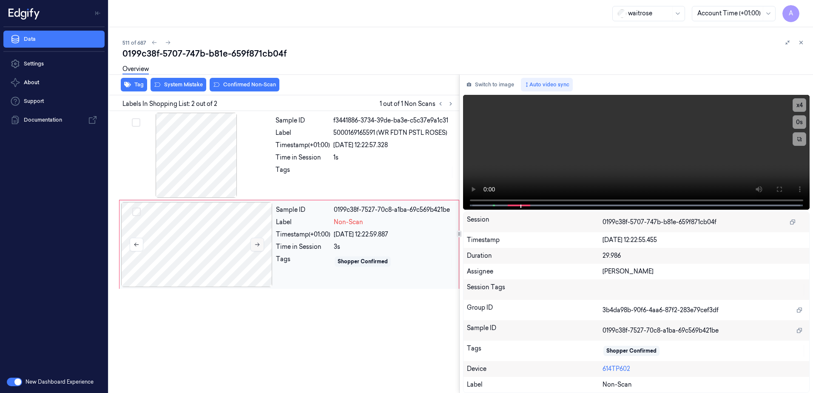
click at [256, 242] on icon at bounding box center [257, 245] width 6 height 6
click at [775, 187] on button at bounding box center [779, 189] width 14 height 14
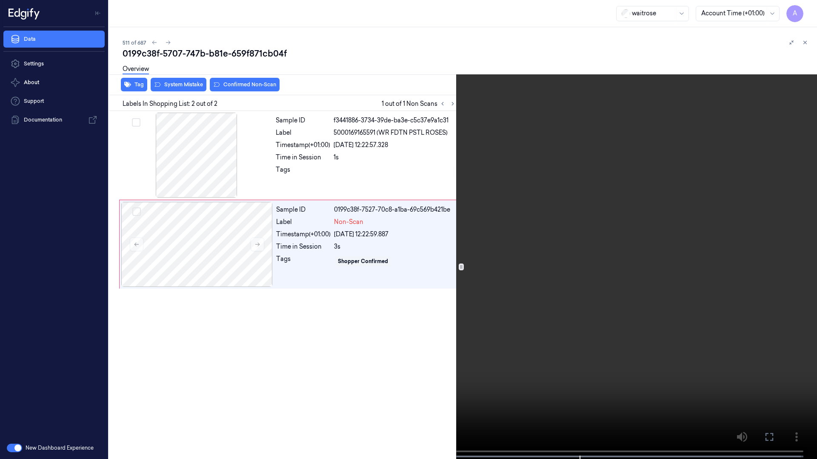
click at [554, 238] on video at bounding box center [408, 230] width 817 height 461
click at [545, 241] on video at bounding box center [408, 230] width 817 height 461
click at [0, 0] on icon at bounding box center [0, 0] width 0 height 0
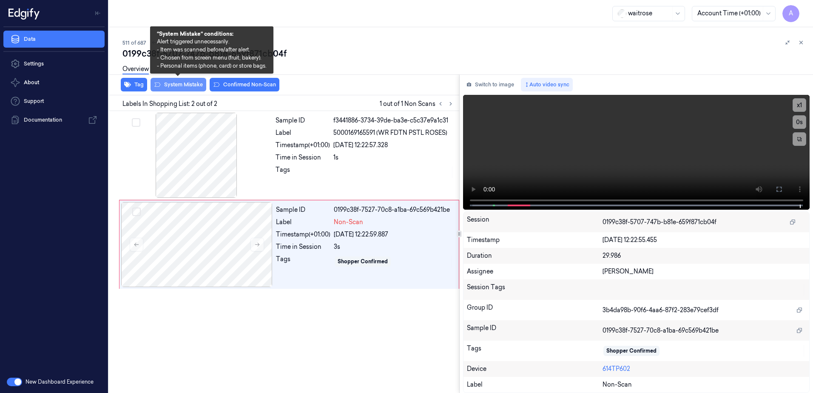
click at [175, 89] on button "System Mistake" at bounding box center [179, 85] width 56 height 14
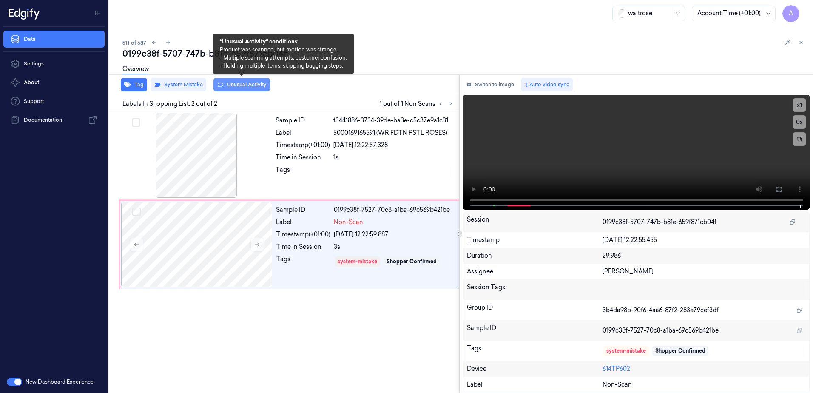
click at [247, 91] on button "Unusual Activity" at bounding box center [242, 85] width 57 height 14
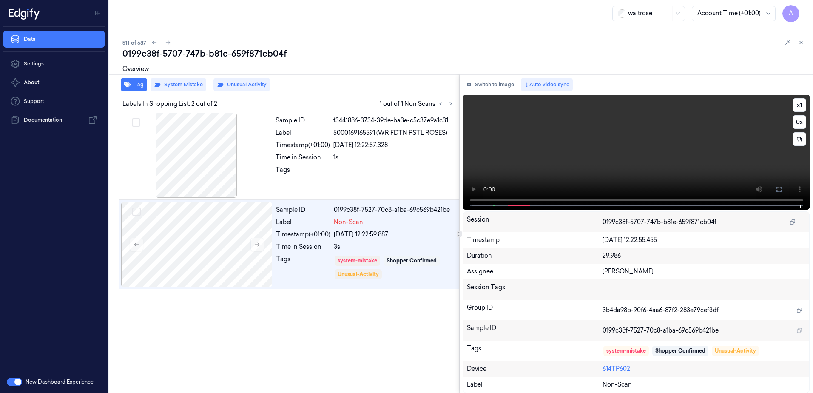
click at [470, 202] on video at bounding box center [636, 152] width 347 height 115
click at [782, 191] on icon at bounding box center [779, 189] width 5 height 5
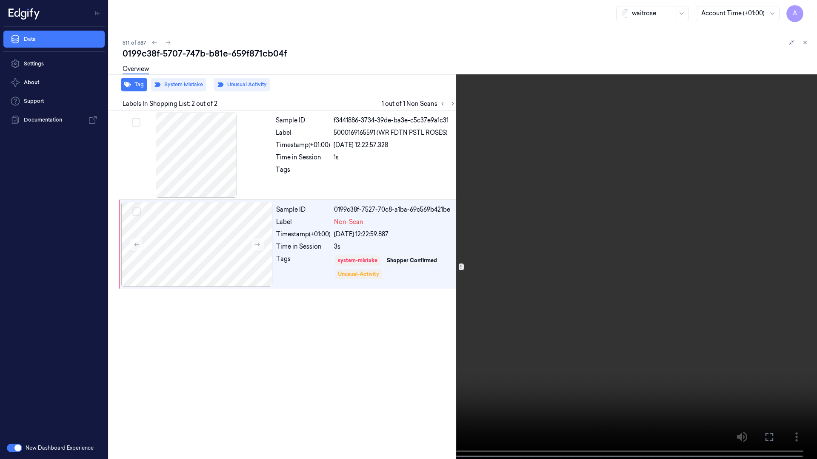
drag, startPoint x: 766, startPoint y: 437, endPoint x: 712, endPoint y: 313, distance: 135.1
click at [0, 0] on icon at bounding box center [0, 0] width 0 height 0
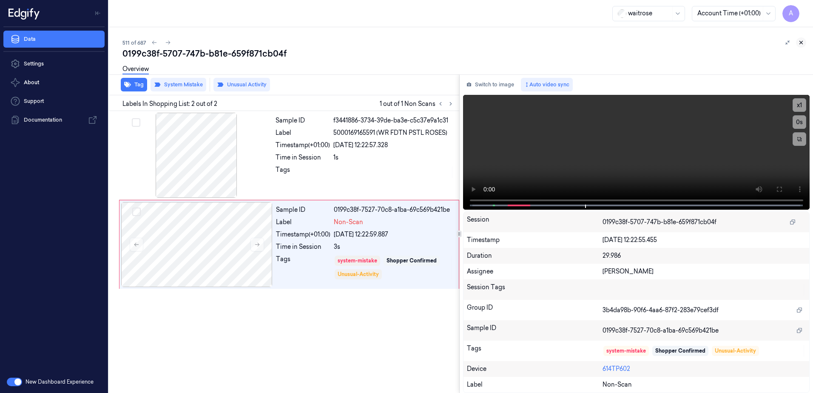
click at [799, 45] on icon at bounding box center [801, 43] width 6 height 6
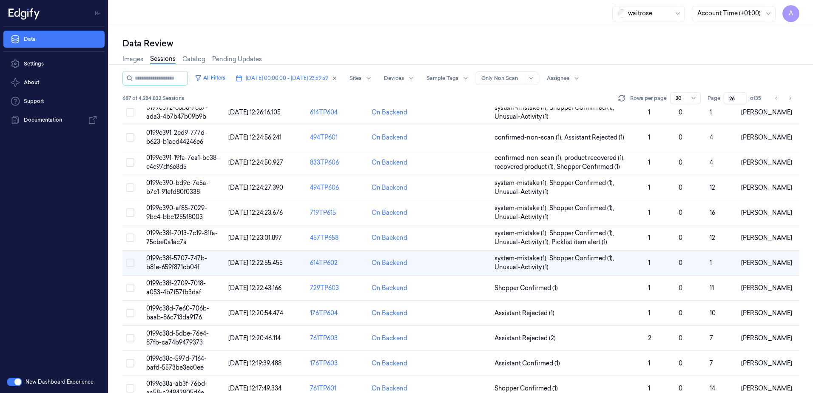
scroll to position [128, 0]
click at [168, 333] on span "0199c38d-5dbe-76e4-87fb-ca74b9479373" at bounding box center [177, 337] width 63 height 17
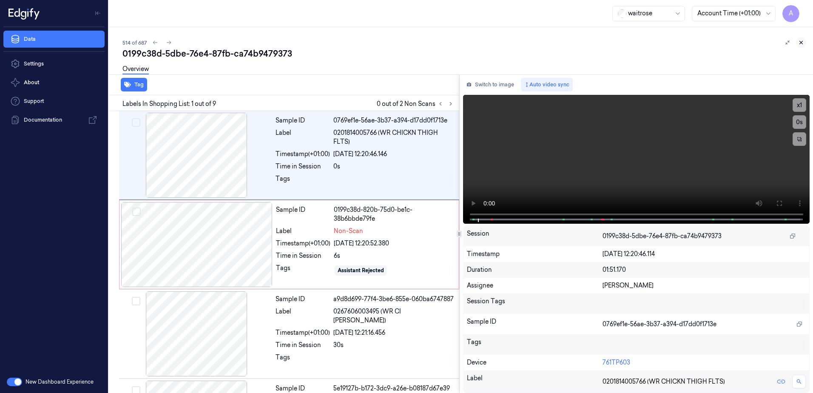
click at [799, 44] on icon at bounding box center [801, 43] width 6 height 6
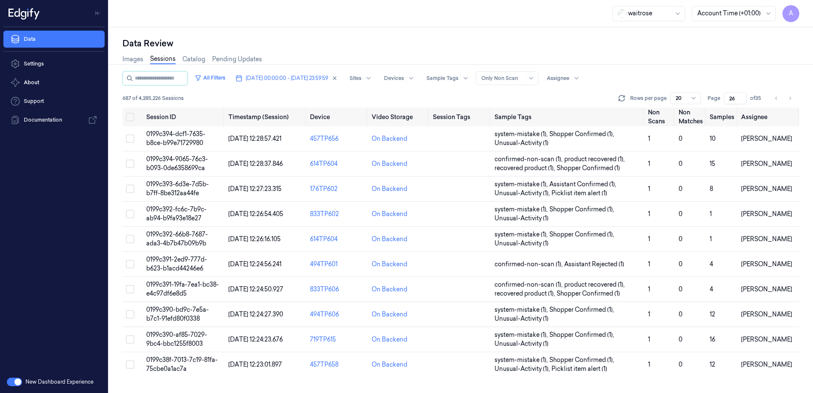
scroll to position [215, 0]
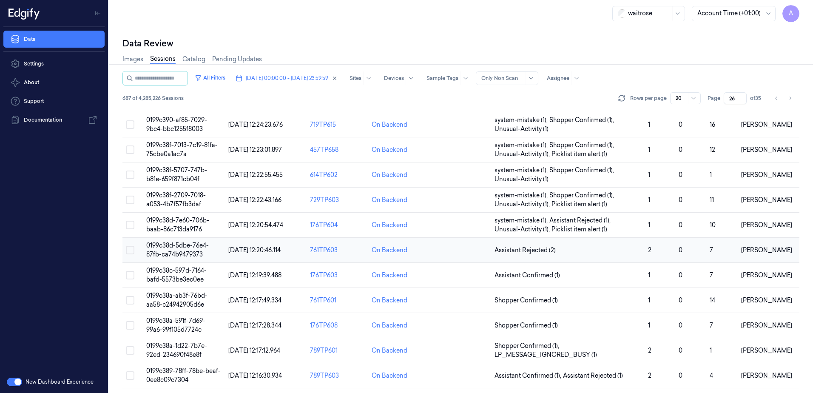
click at [176, 247] on span "0199c38d-5dbe-76e4-87fb-ca74b9479373" at bounding box center [177, 250] width 63 height 17
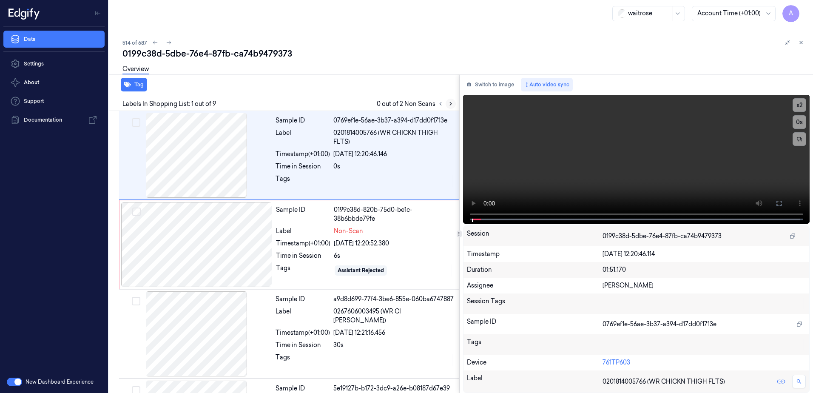
click at [451, 105] on icon at bounding box center [451, 104] width 2 height 3
click at [304, 267] on div "Tags" at bounding box center [303, 271] width 54 height 14
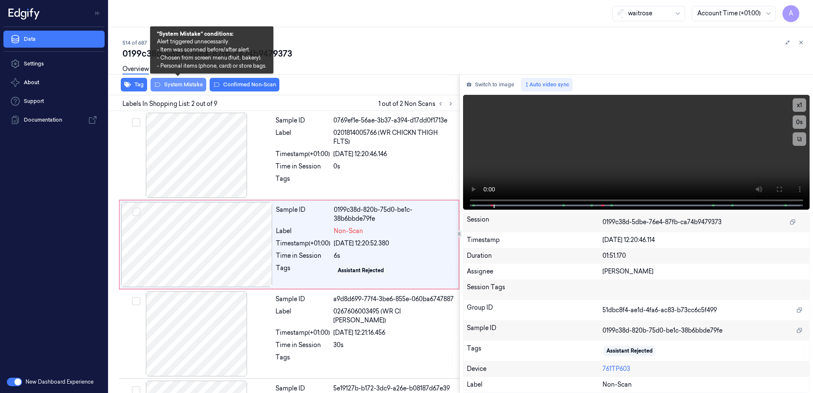
click at [172, 86] on button "System Mistake" at bounding box center [179, 85] width 56 height 14
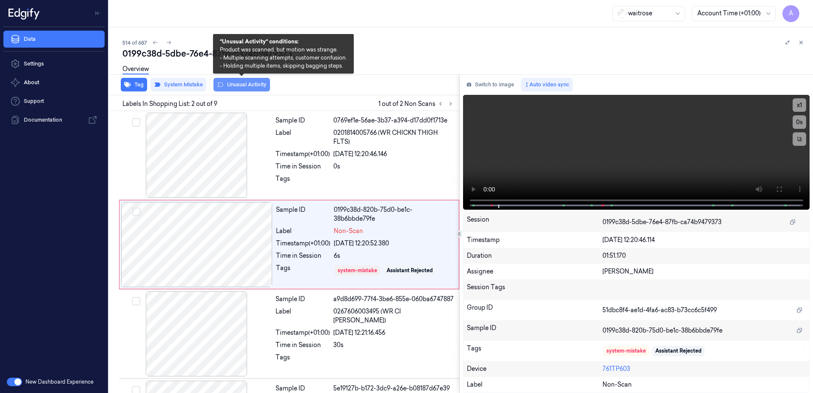
click at [230, 88] on button "Unusual Activity" at bounding box center [242, 85] width 57 height 14
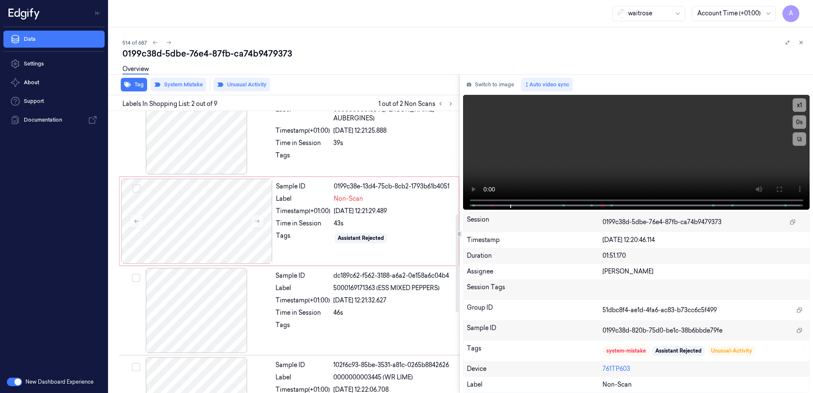
scroll to position [298, 0]
click at [252, 224] on button at bounding box center [258, 221] width 14 height 14
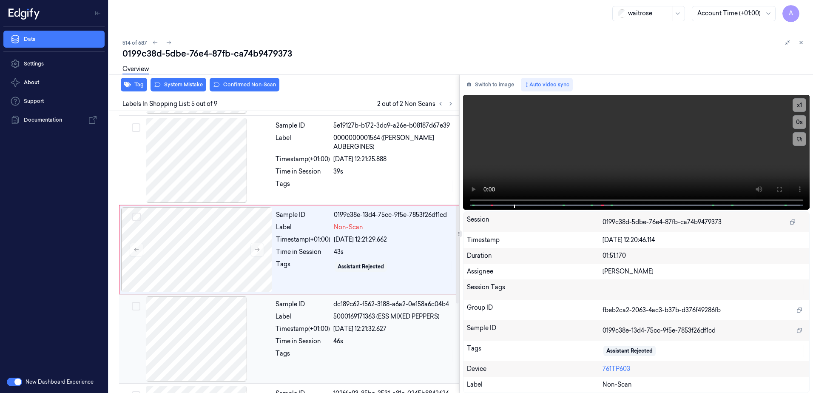
scroll to position [266, 0]
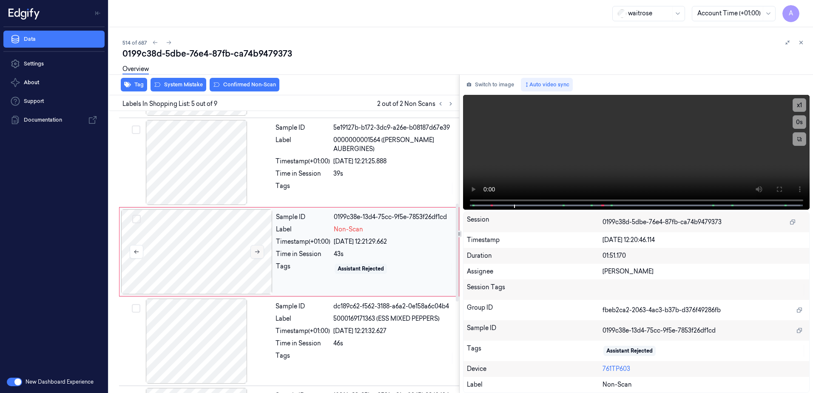
click at [258, 254] on icon at bounding box center [257, 252] width 6 height 6
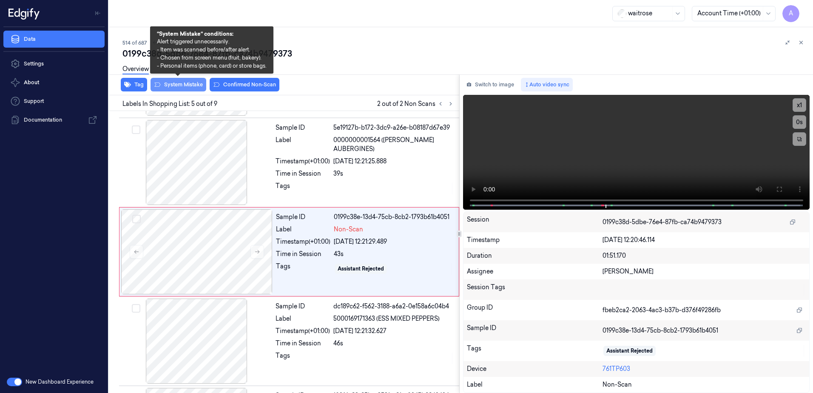
click at [172, 86] on button "System Mistake" at bounding box center [179, 85] width 56 height 14
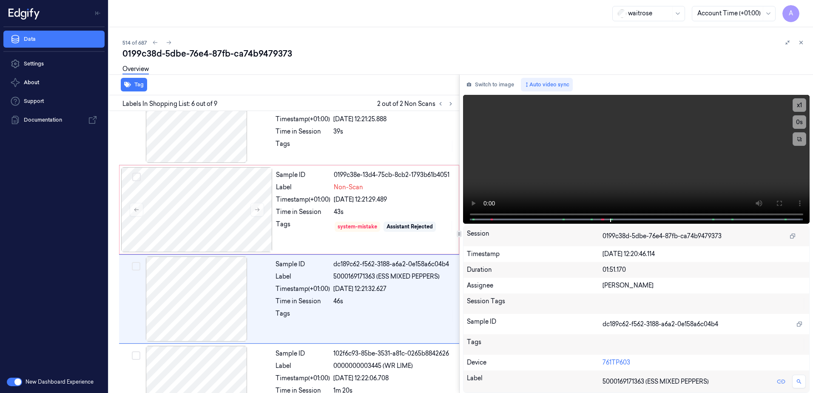
scroll to position [356, 0]
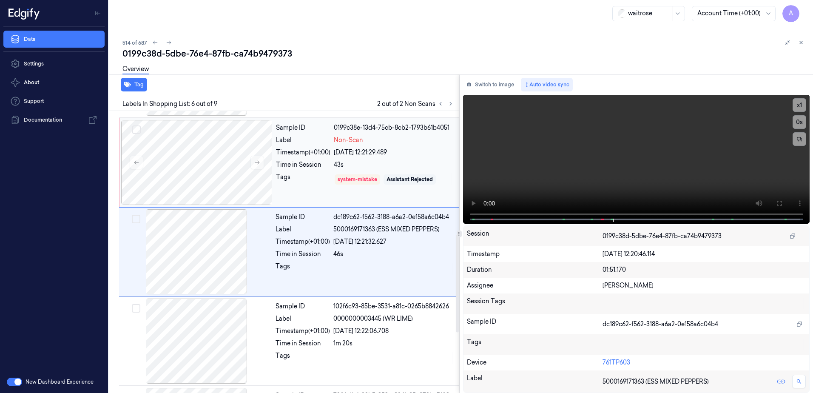
click at [297, 184] on div "Tags" at bounding box center [303, 180] width 54 height 14
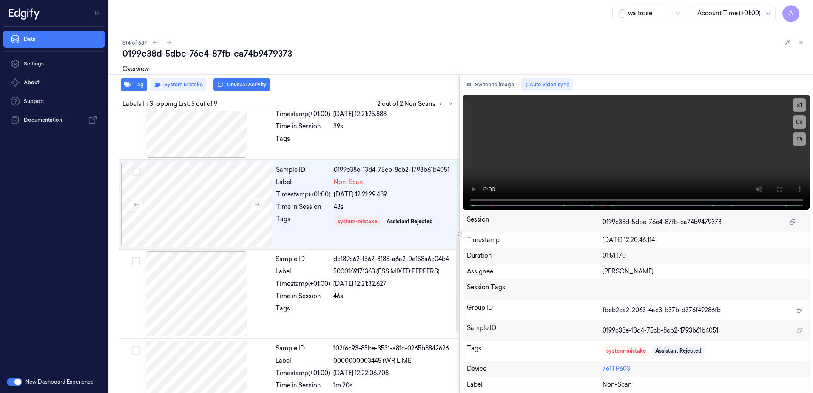
scroll to position [266, 0]
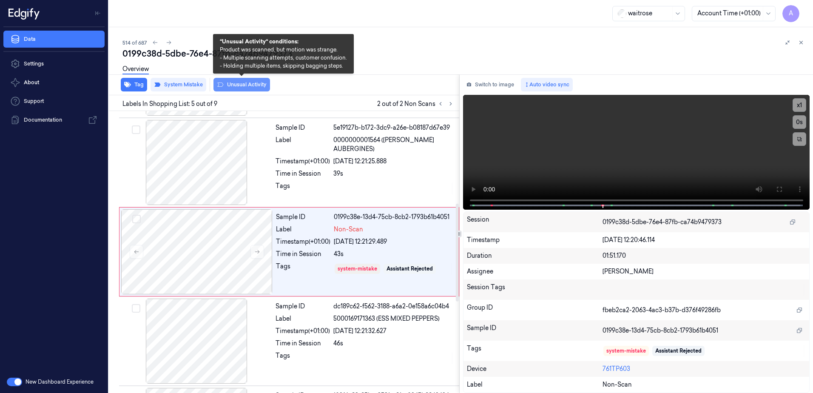
click at [254, 87] on button "Unusual Activity" at bounding box center [242, 85] width 57 height 14
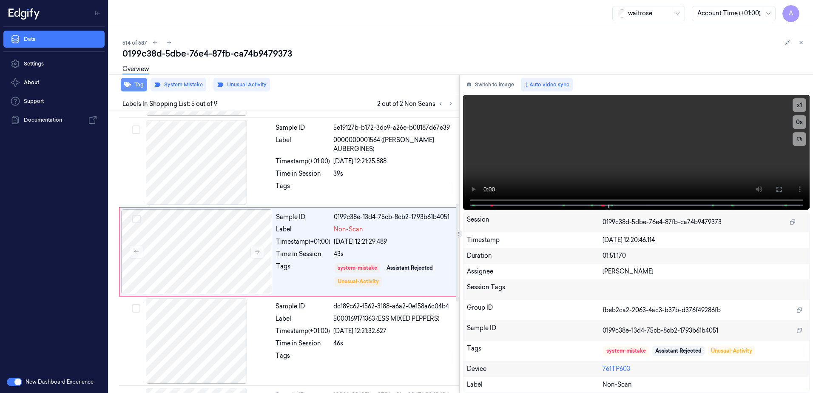
click at [141, 84] on button "Tag" at bounding box center [134, 85] width 26 height 14
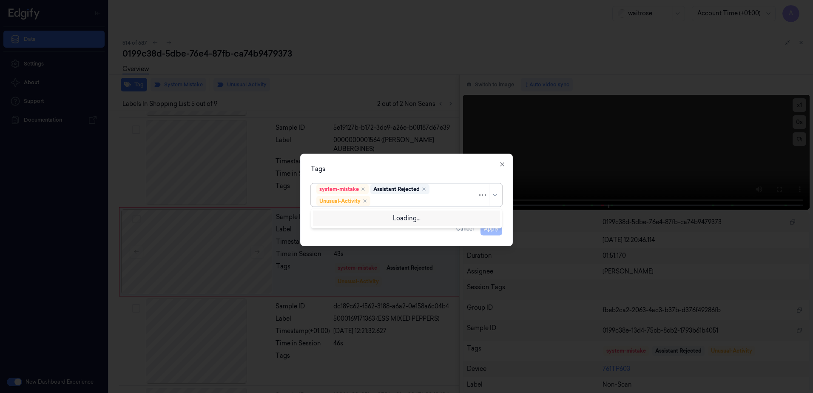
click at [386, 201] on div at bounding box center [424, 201] width 105 height 9
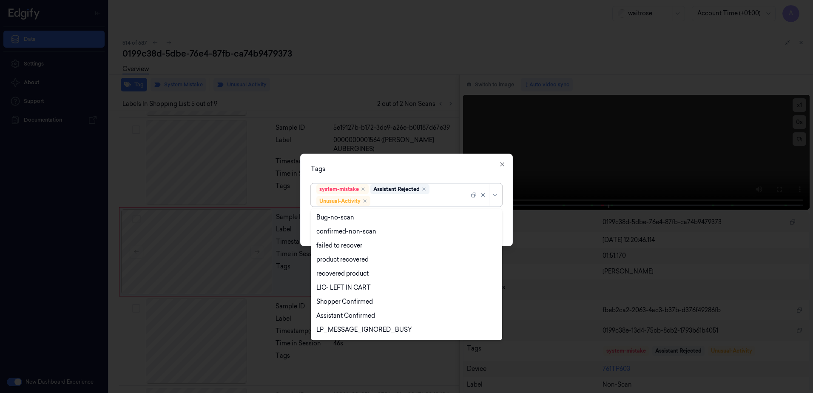
scroll to position [111, 0]
click at [356, 316] on div "Picklist item alert" at bounding box center [340, 317] width 49 height 9
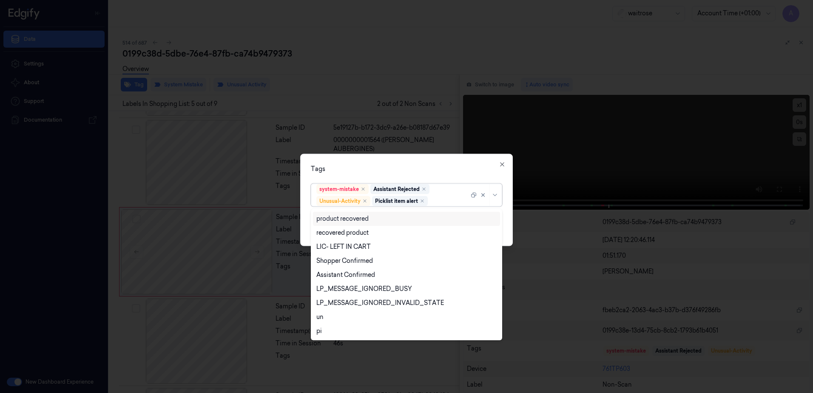
click at [422, 166] on div "Tags" at bounding box center [406, 169] width 191 height 9
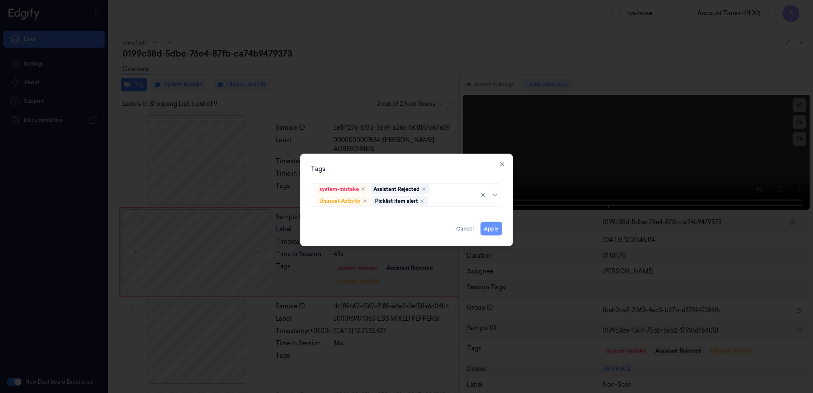
click at [487, 226] on button "Apply" at bounding box center [492, 229] width 22 height 14
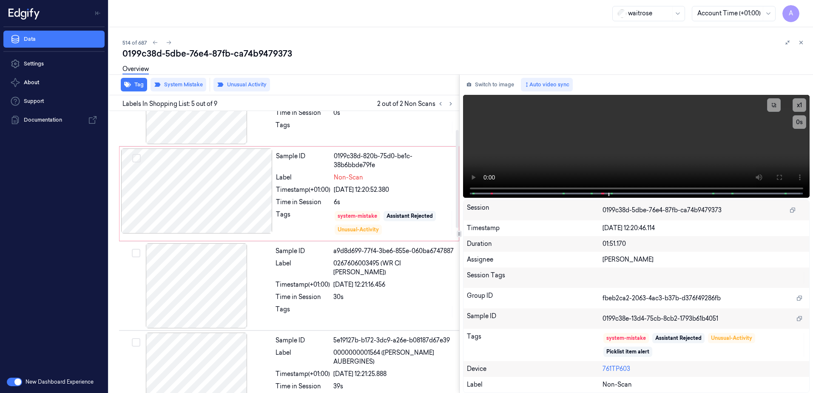
scroll to position [0, 0]
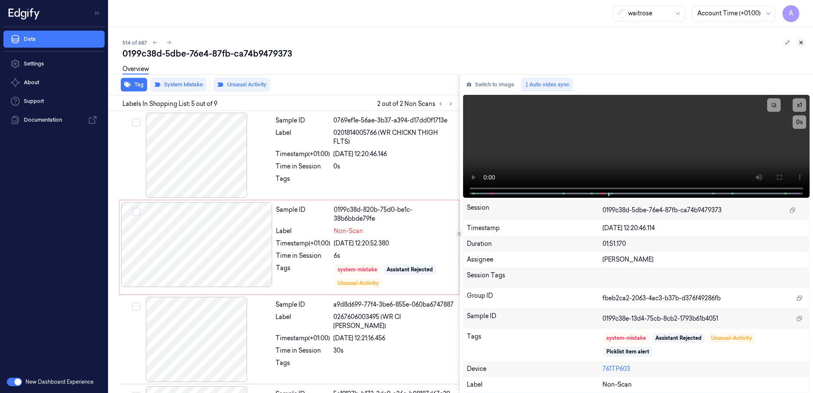
click at [802, 41] on icon at bounding box center [801, 43] width 6 height 6
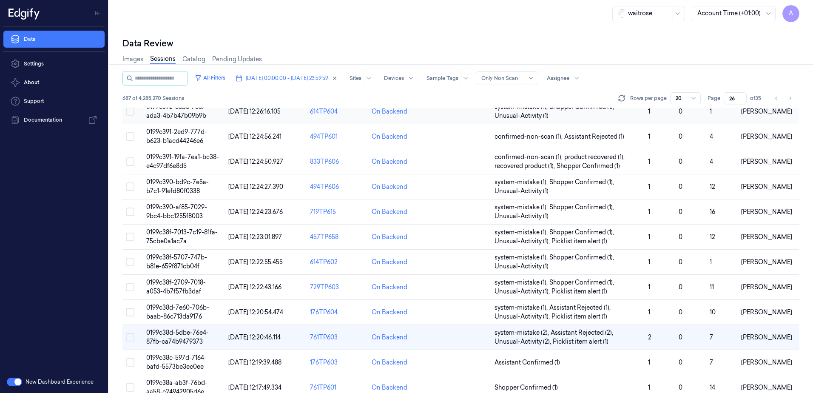
scroll to position [213, 0]
